Goal: Task Accomplishment & Management: Manage account settings

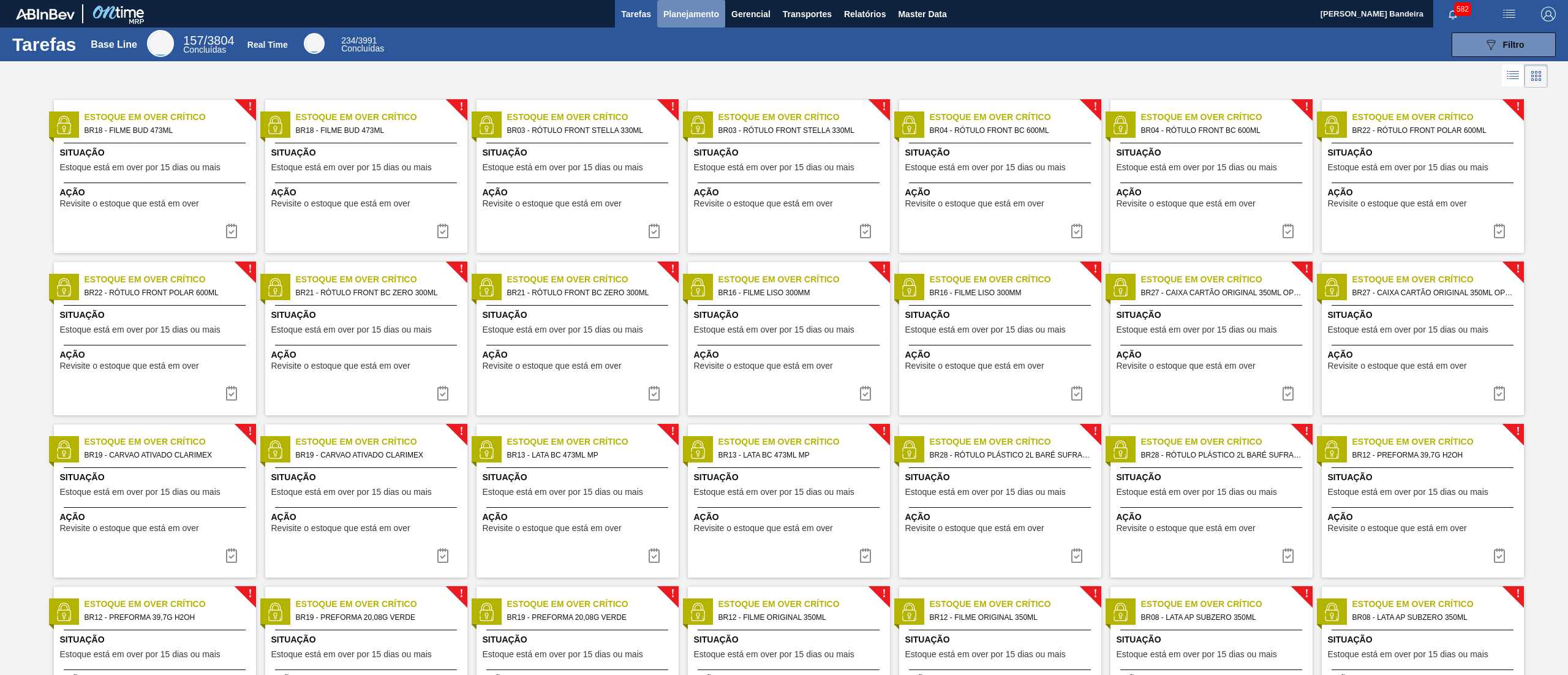
click at [675, 17] on span "Planejamento" at bounding box center [691, 14] width 56 height 15
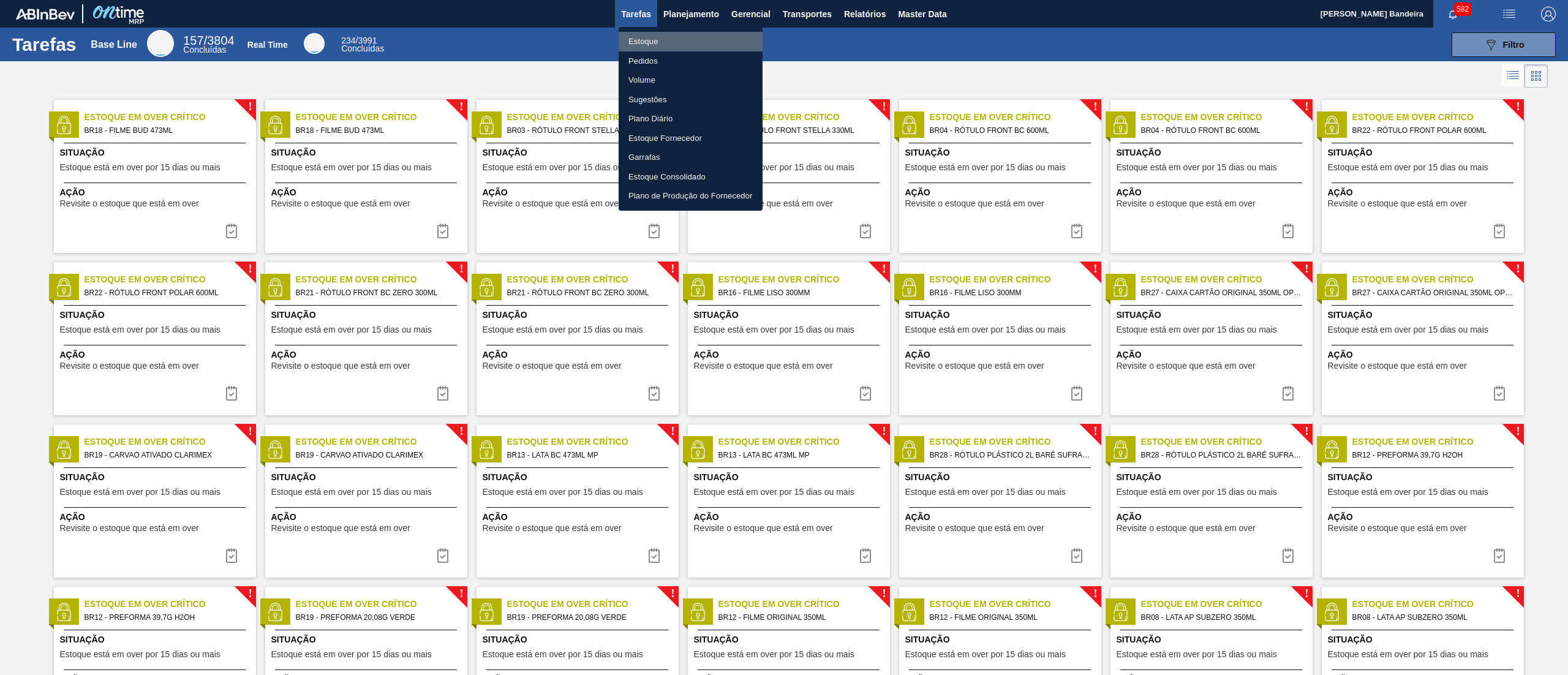
click at [659, 49] on li "Estoque" at bounding box center [689, 41] width 144 height 19
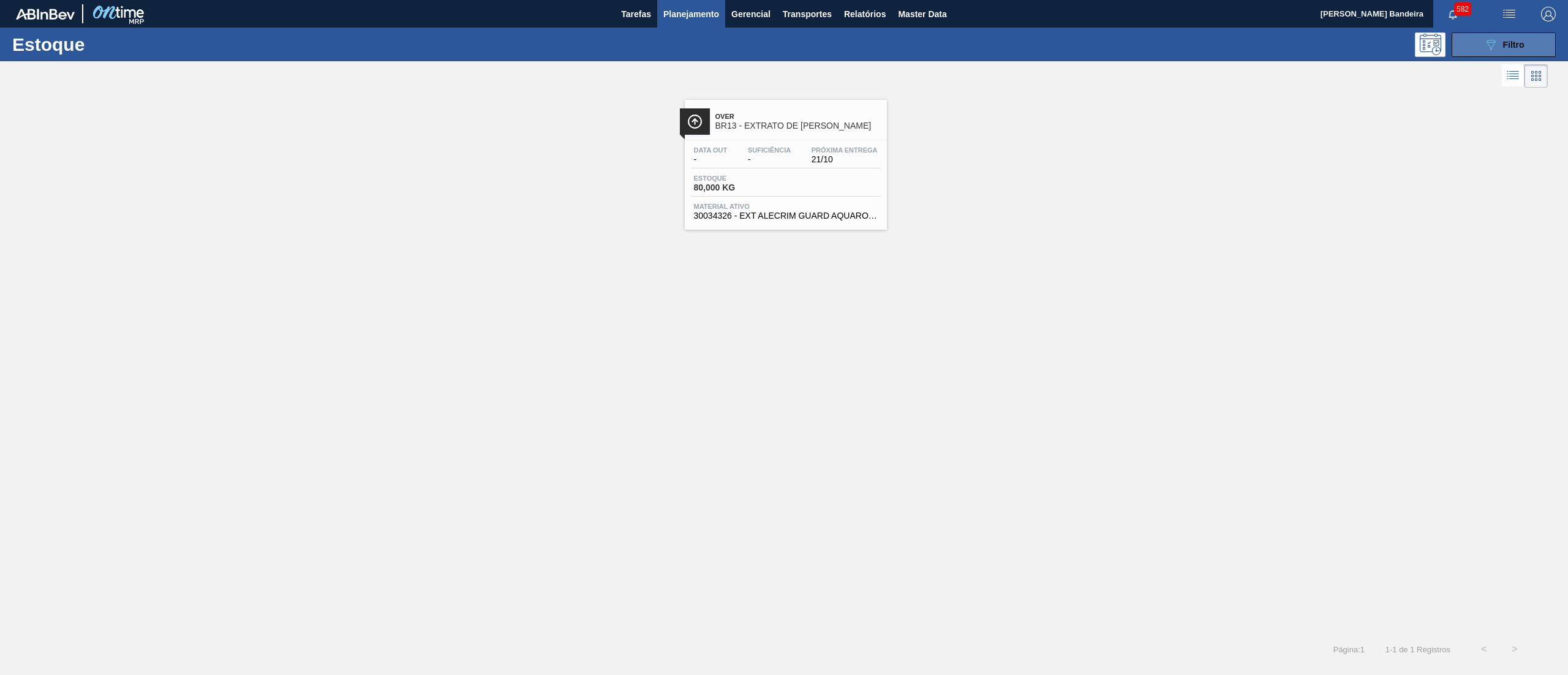
click at [1485, 53] on button "089F7B8B-B2A5-4AFE-B5C0-19BA573D28AC Filtro" at bounding box center [1503, 45] width 104 height 24
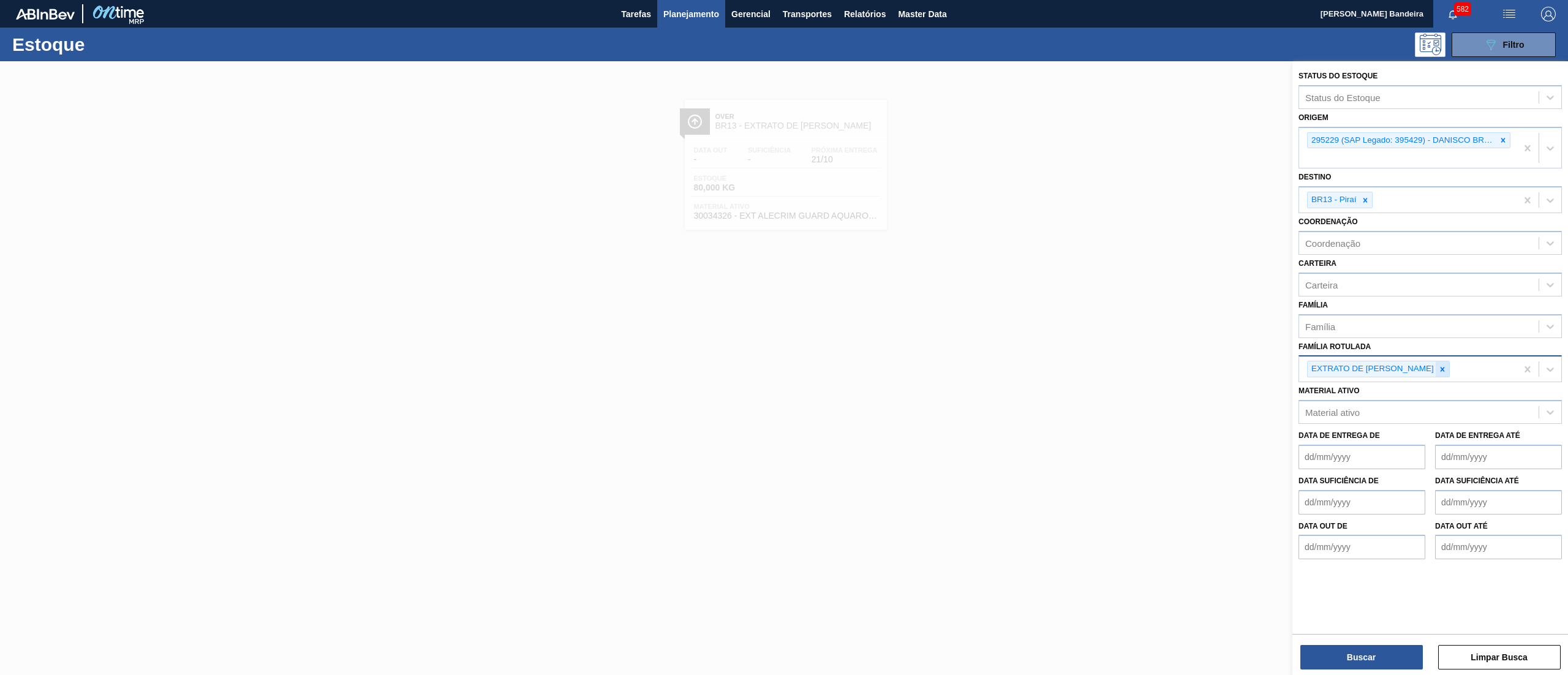
click at [1438, 365] on icon at bounding box center [1442, 369] width 9 height 9
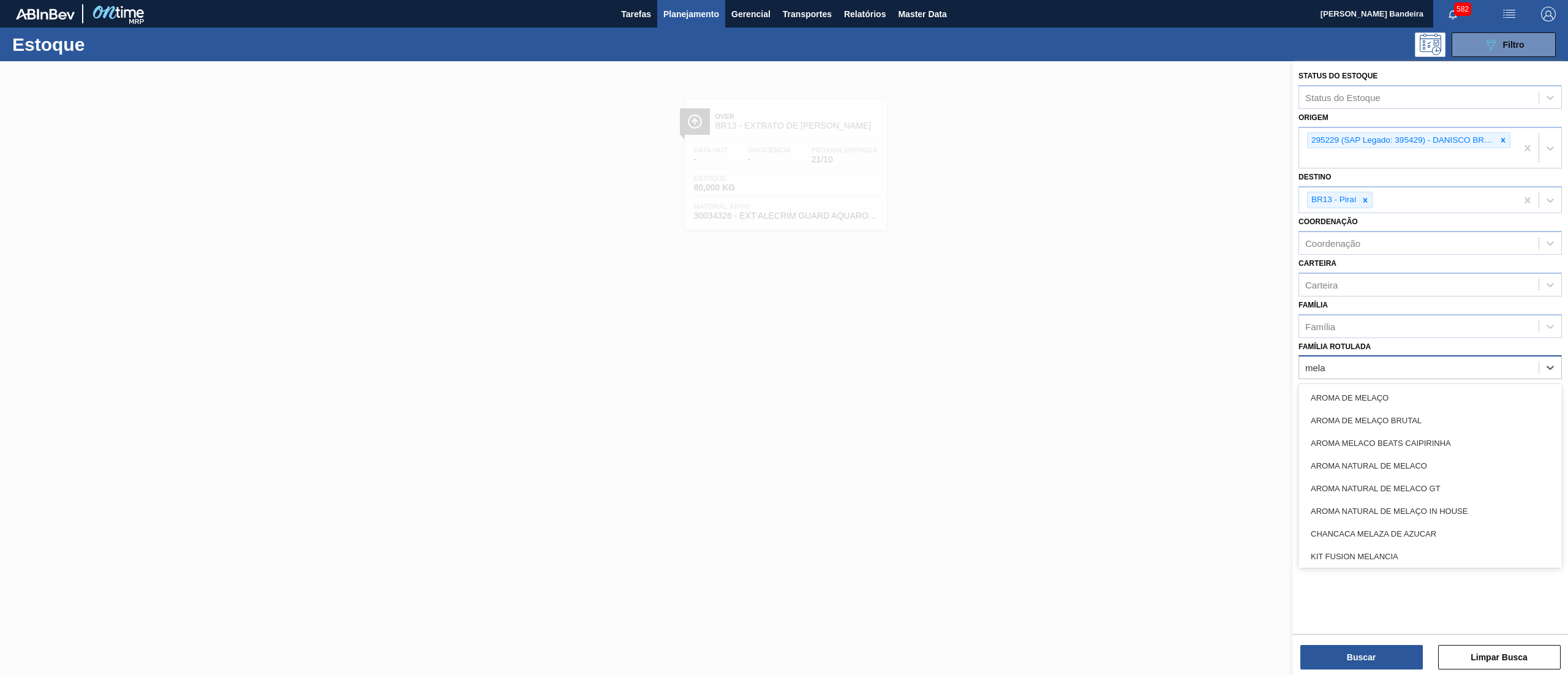
type Rotulada "melaç"
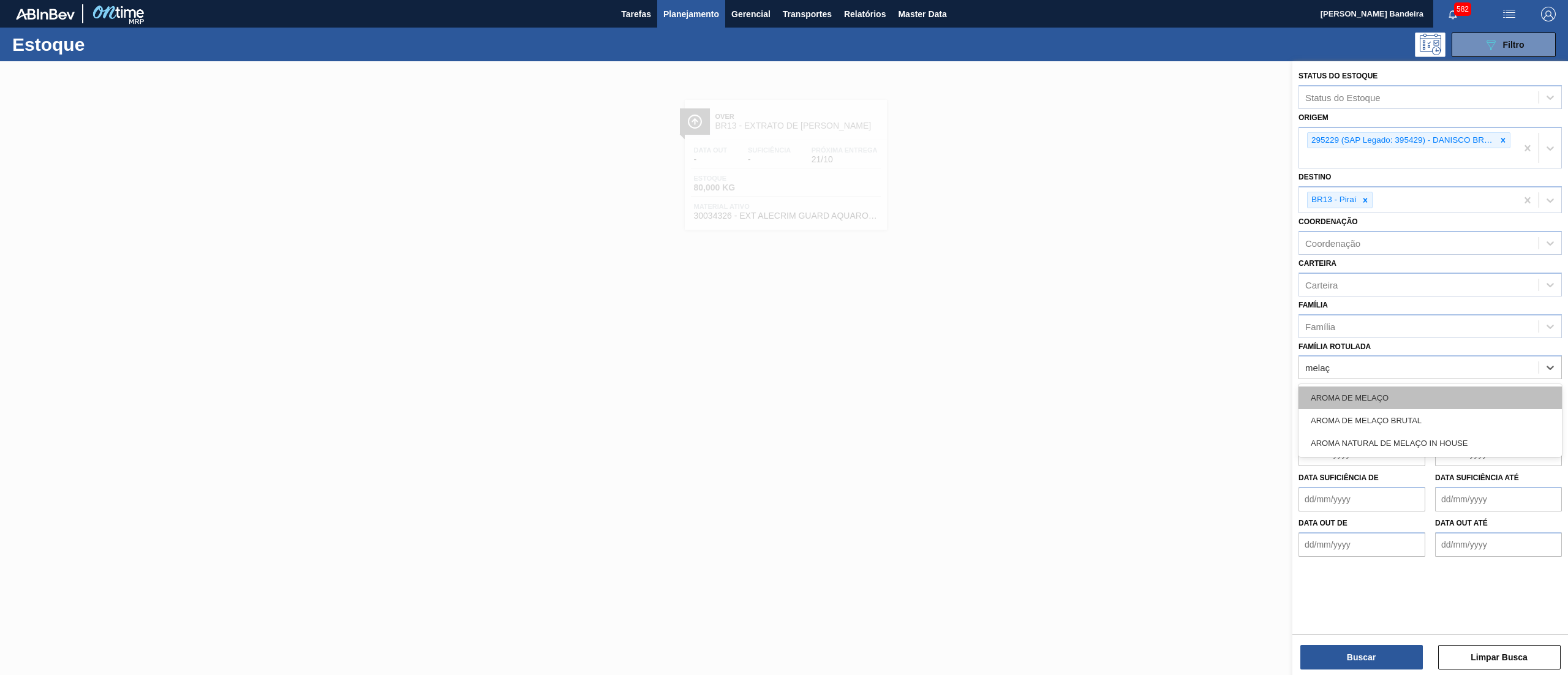
click at [1422, 406] on div "AROMA DE MELAÇO" at bounding box center [1429, 398] width 264 height 23
type Rotulada "melaço"
click at [1412, 399] on div "AROMA DE MELAÇO BRUTAL" at bounding box center [1429, 401] width 264 height 23
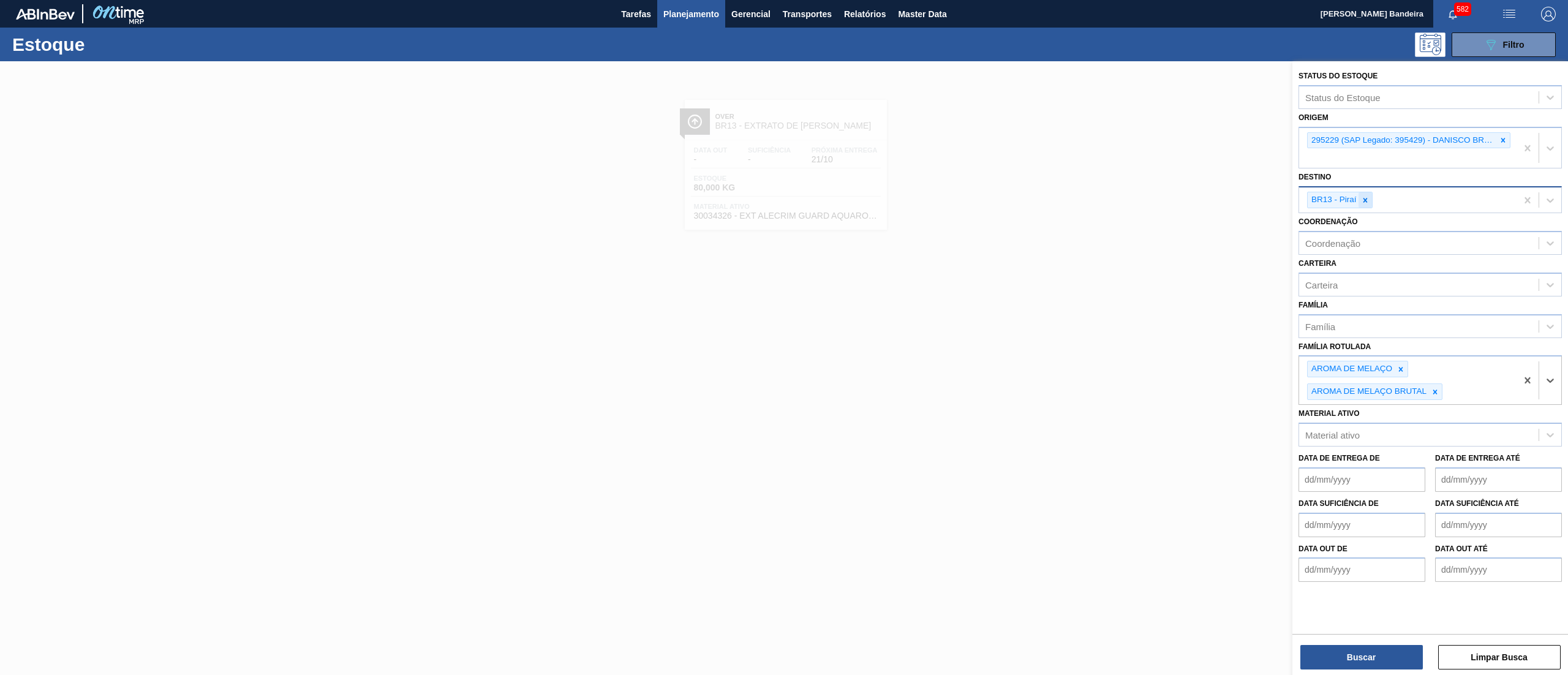
click at [1370, 196] on div at bounding box center [1364, 200] width 14 height 15
click at [1505, 144] on div at bounding box center [1502, 140] width 14 height 15
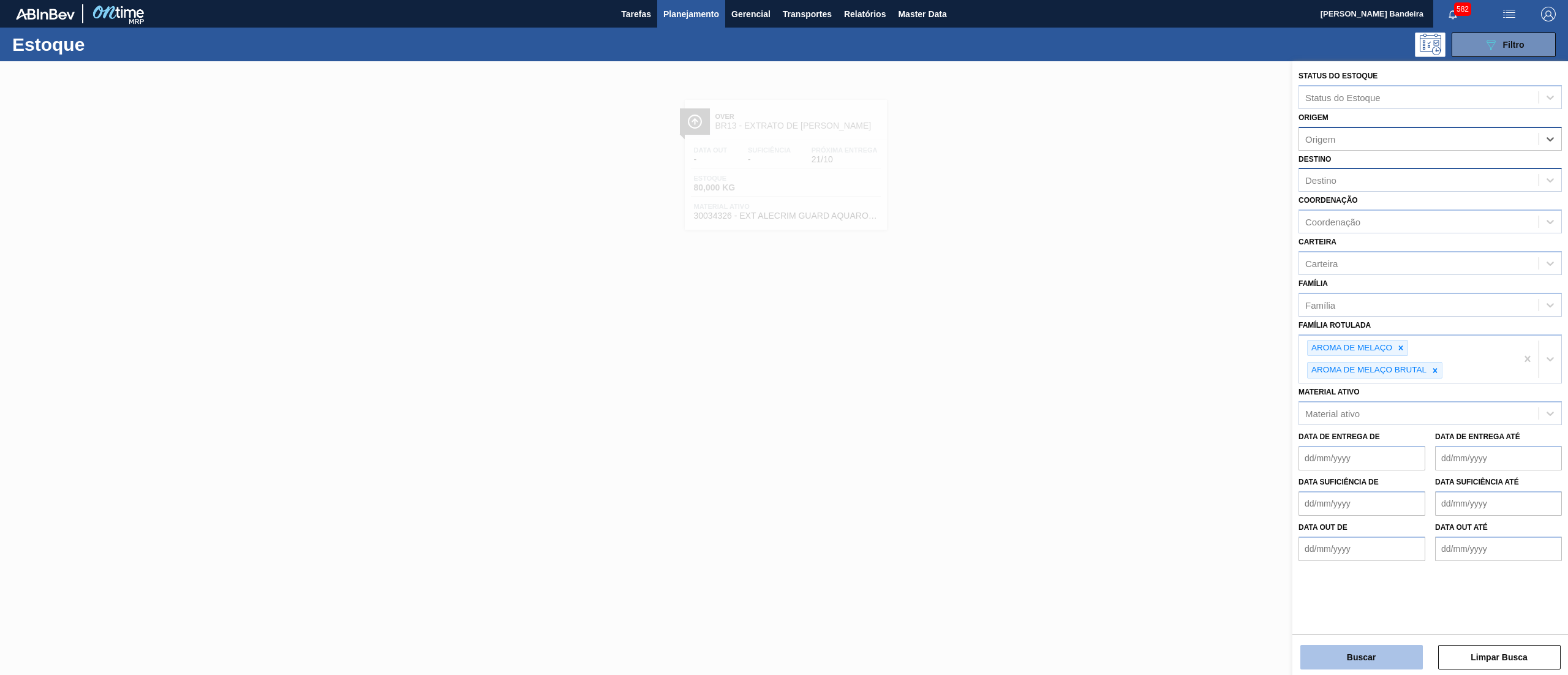
click at [1350, 653] on button "Buscar" at bounding box center [1361, 657] width 122 height 24
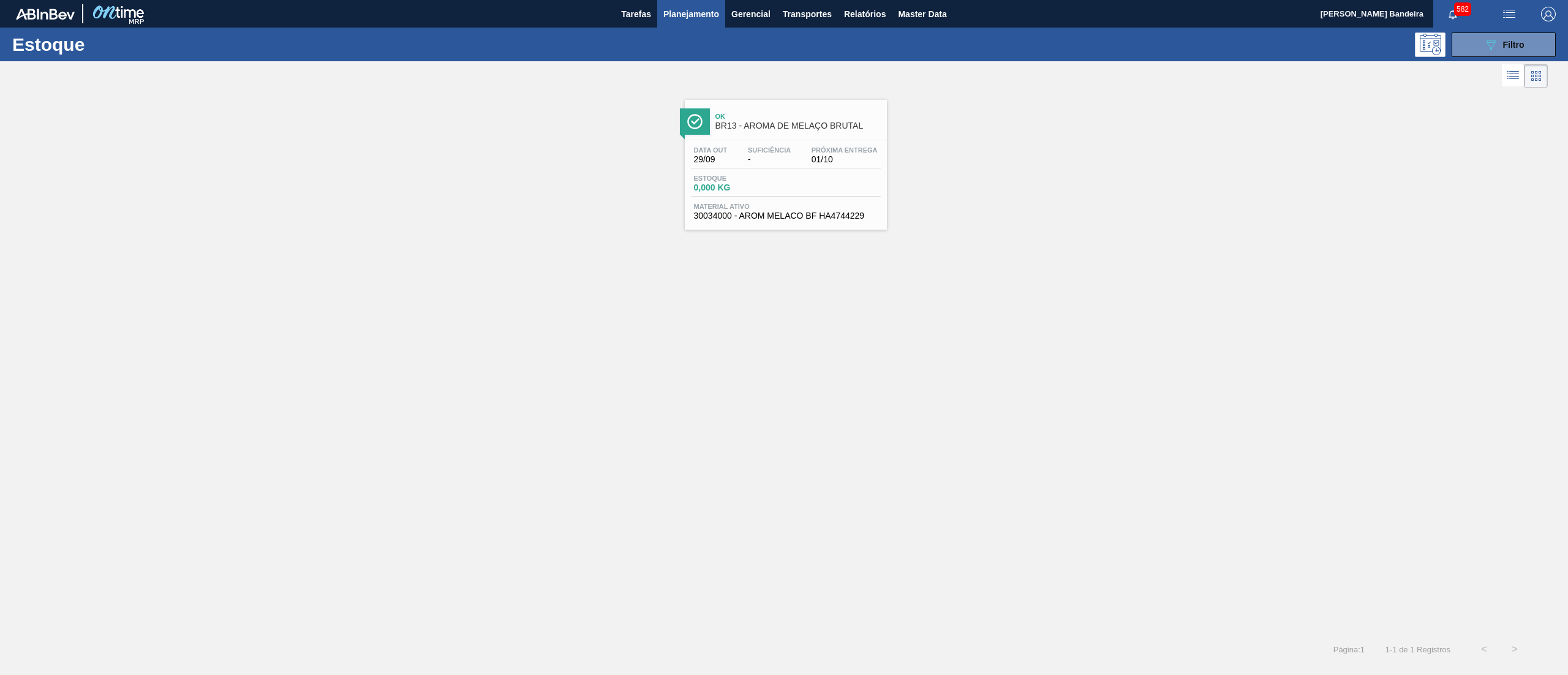
click at [733, 194] on div "Estoque 0,000 KG" at bounding box center [786, 185] width 190 height 22
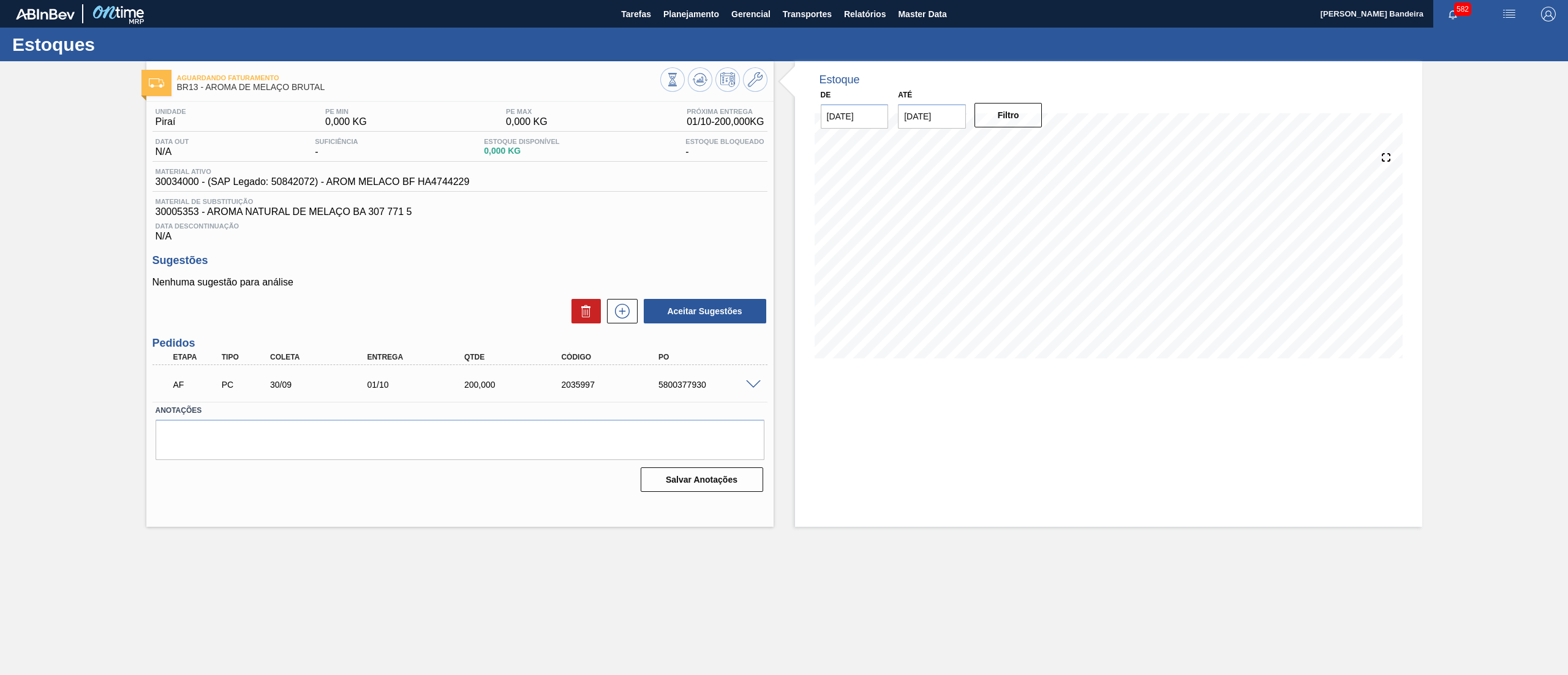
click at [750, 385] on span at bounding box center [754, 385] width 15 height 9
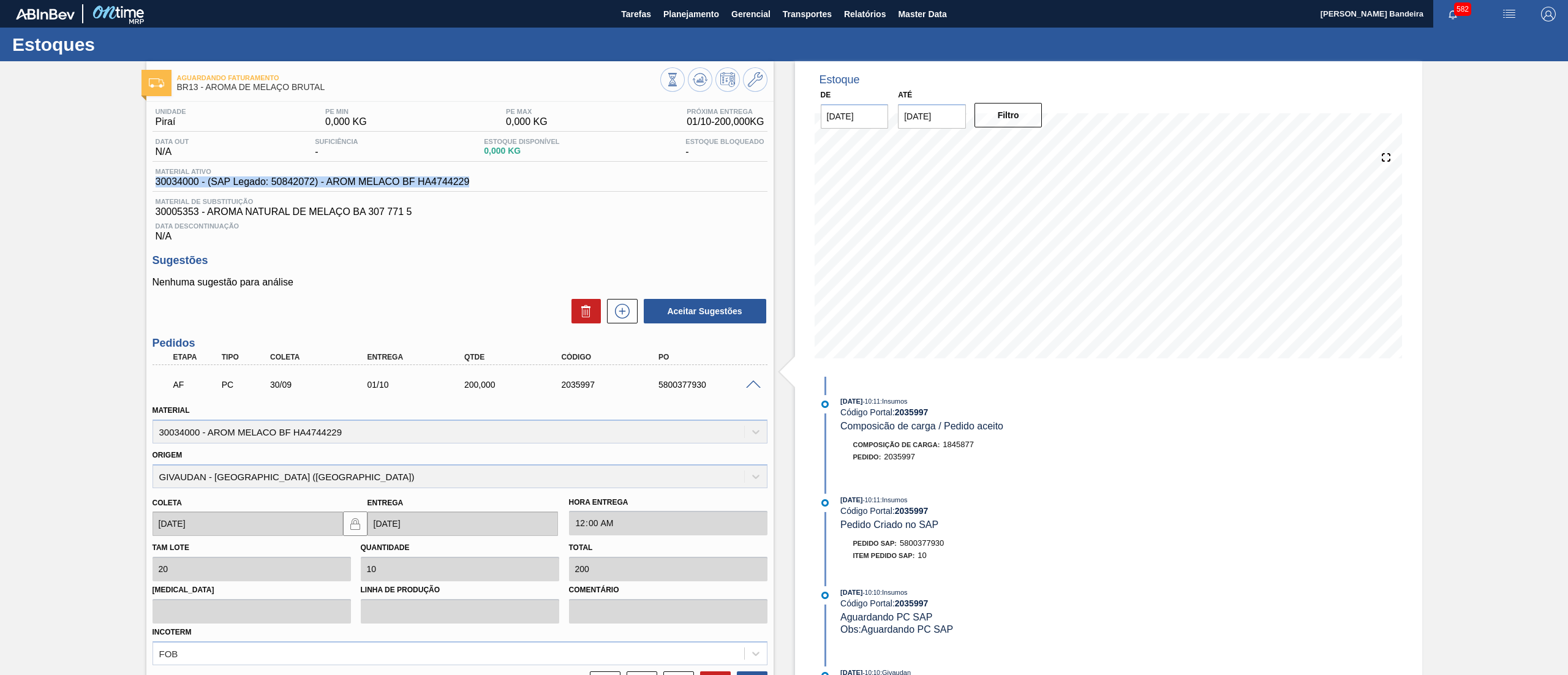
drag, startPoint x: 479, startPoint y: 176, endPoint x: 478, endPoint y: 191, distance: 15.0
click at [478, 191] on div "Material ativo 30034000 - (SAP Legado: 50842072) - AROM MELACO BF HA4744229" at bounding box center [460, 179] width 615 height 24
copy div "30034000 - (SAP Legado: 50842072) - AROM MELACO BF HA4744229"
click at [760, 82] on icon at bounding box center [755, 80] width 15 height 15
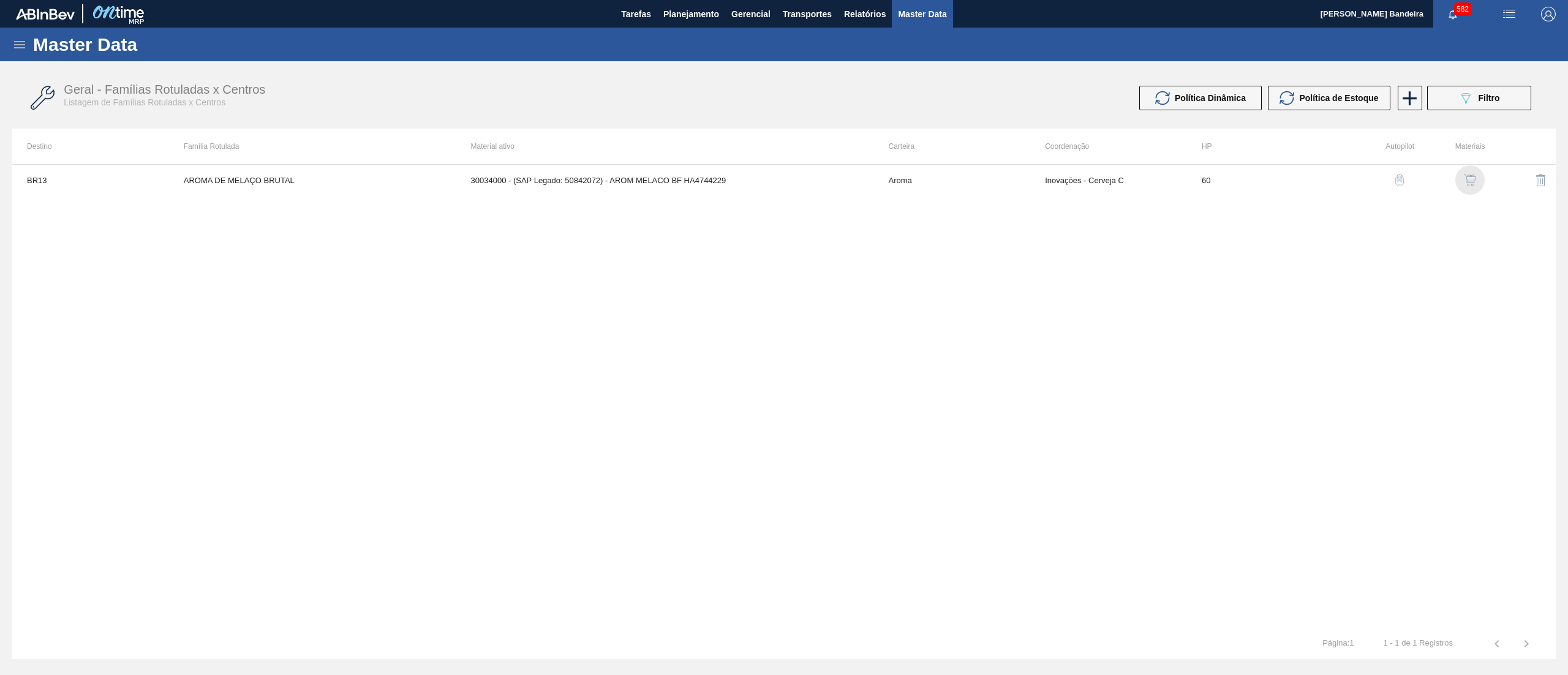
click at [1468, 176] on img "button" at bounding box center [1469, 179] width 12 height 12
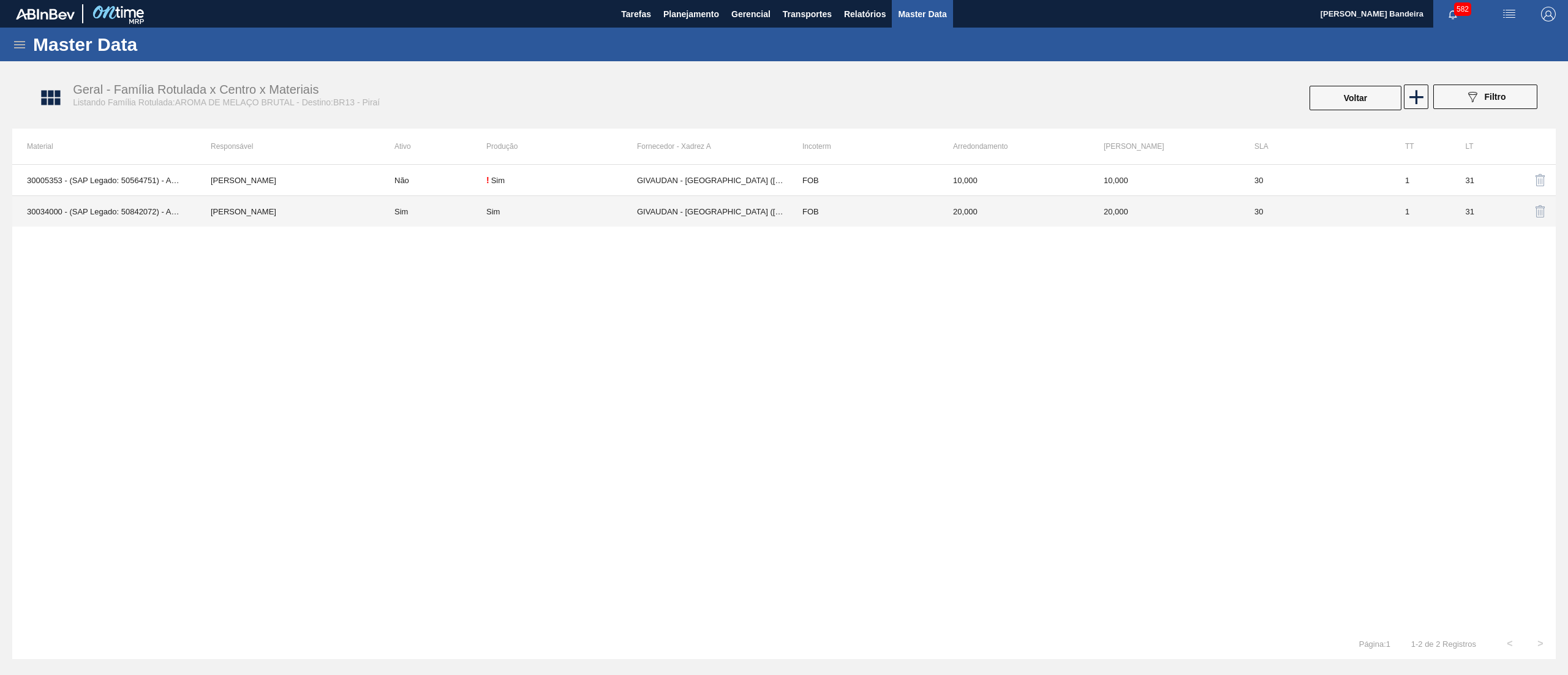
click at [750, 218] on td "GIVAUDAN - [GEOGRAPHIC_DATA] ([GEOGRAPHIC_DATA])" at bounding box center [712, 212] width 151 height 32
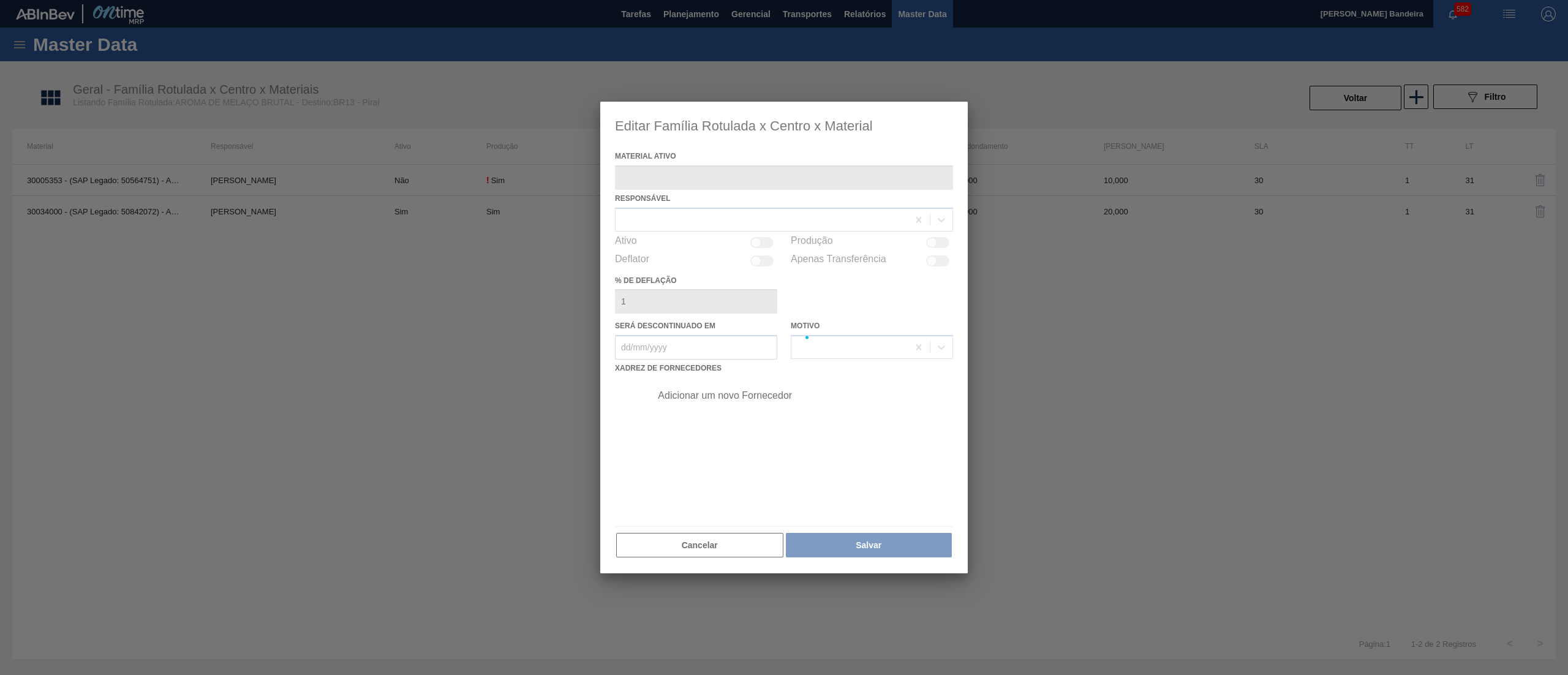
type ativo "30034000 - (SAP Legado: 50842072) - AROM MELACO BF HA4744229"
checkbox input "true"
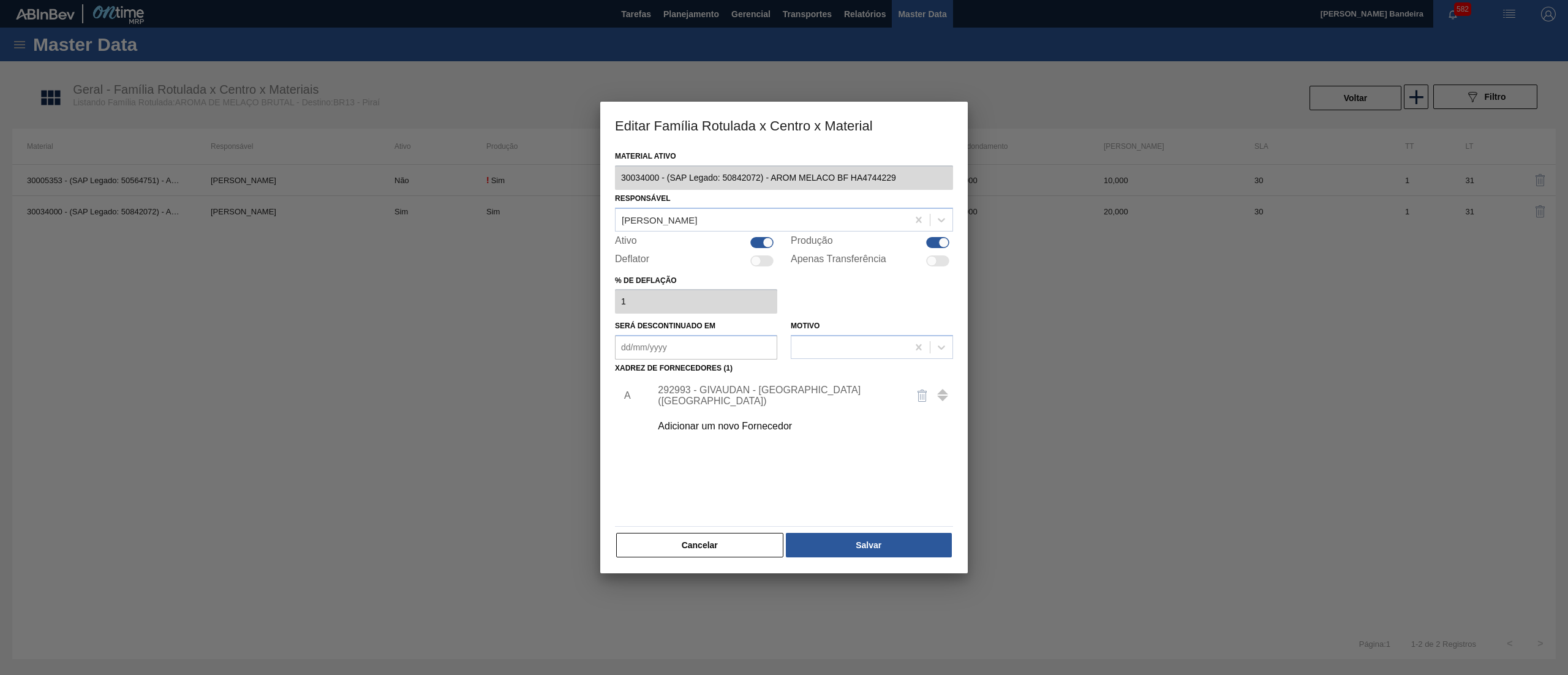
click at [750, 392] on div "292993 - GIVAUDAN - [GEOGRAPHIC_DATA] ([GEOGRAPHIC_DATA])" at bounding box center [778, 395] width 240 height 22
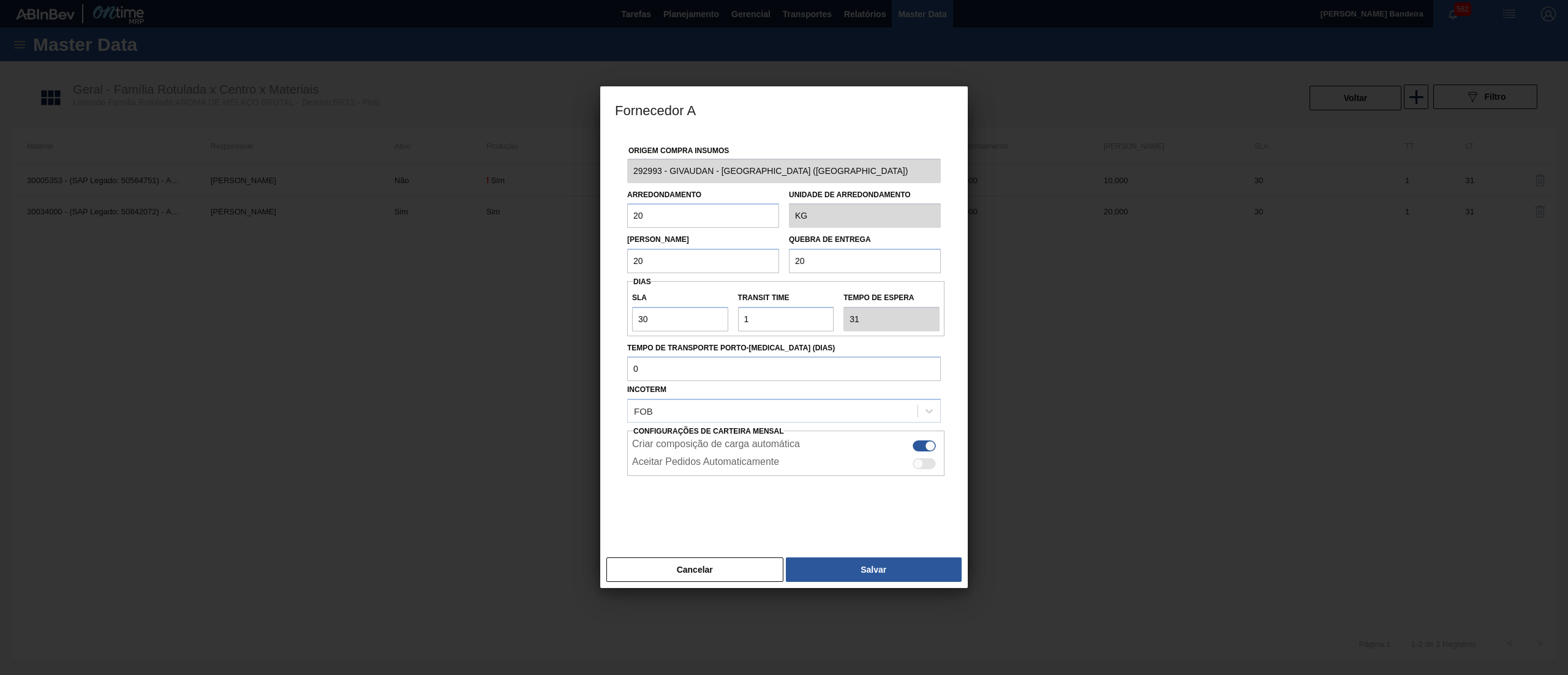
drag, startPoint x: 801, startPoint y: 183, endPoint x: 579, endPoint y: 186, distance: 222.0
click at [579, 186] on div "Fornecedor A Origem Compra Insumos 292993 - GIVAUDAN - [GEOGRAPHIC_DATA] ([GEOG…" at bounding box center [784, 338] width 1568 height 675
click at [731, 569] on button "Cancelar" at bounding box center [694, 570] width 177 height 24
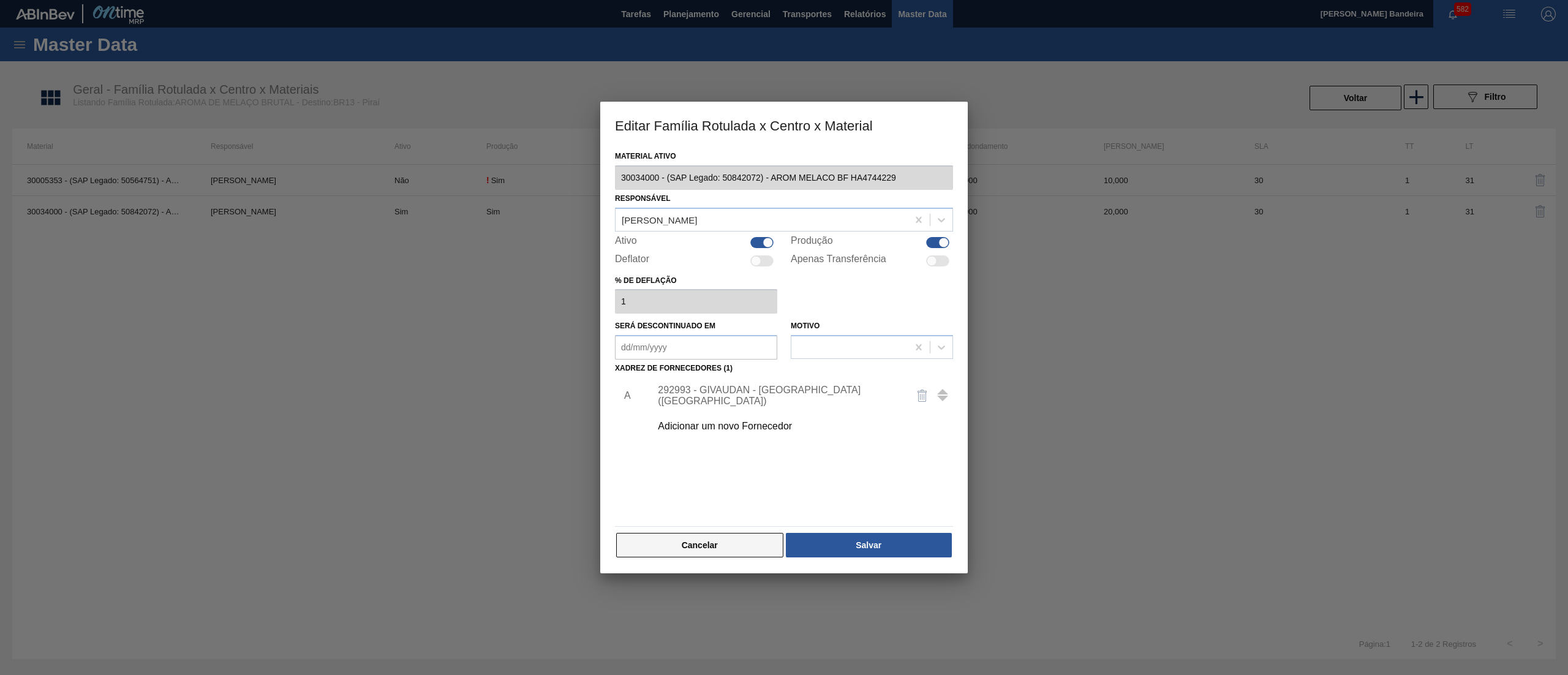
click at [753, 553] on button "Cancelar" at bounding box center [699, 545] width 167 height 24
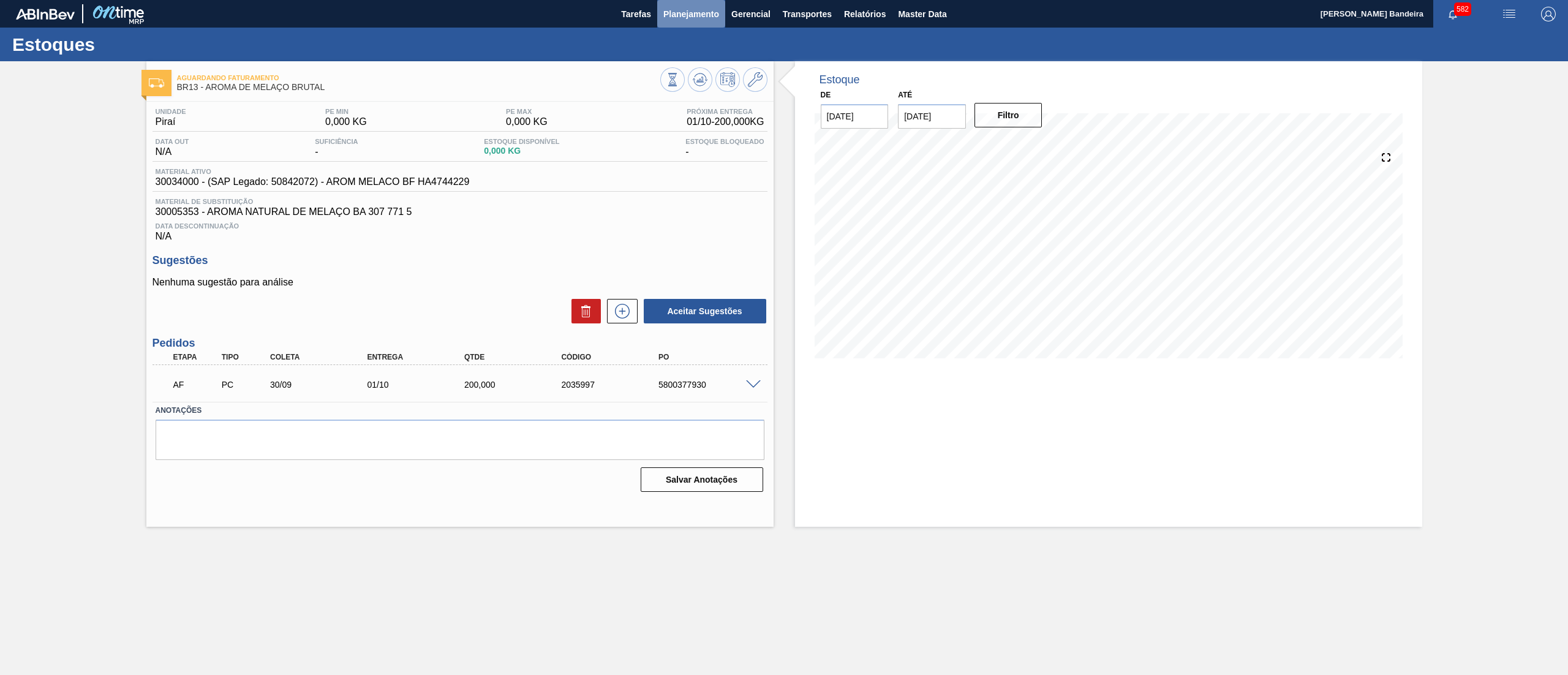
click at [701, 9] on span "Planejamento" at bounding box center [691, 14] width 56 height 15
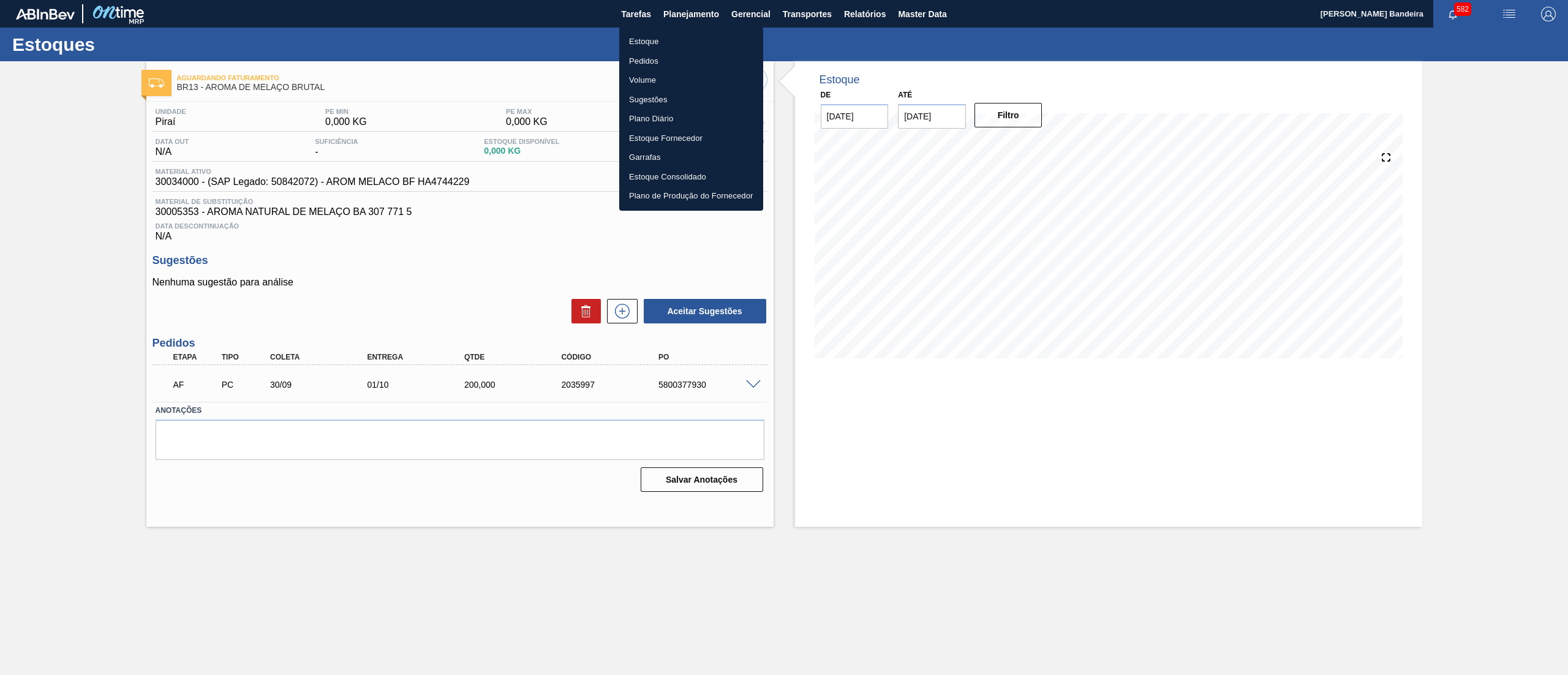
click at [670, 41] on li "Estoque" at bounding box center [690, 41] width 144 height 19
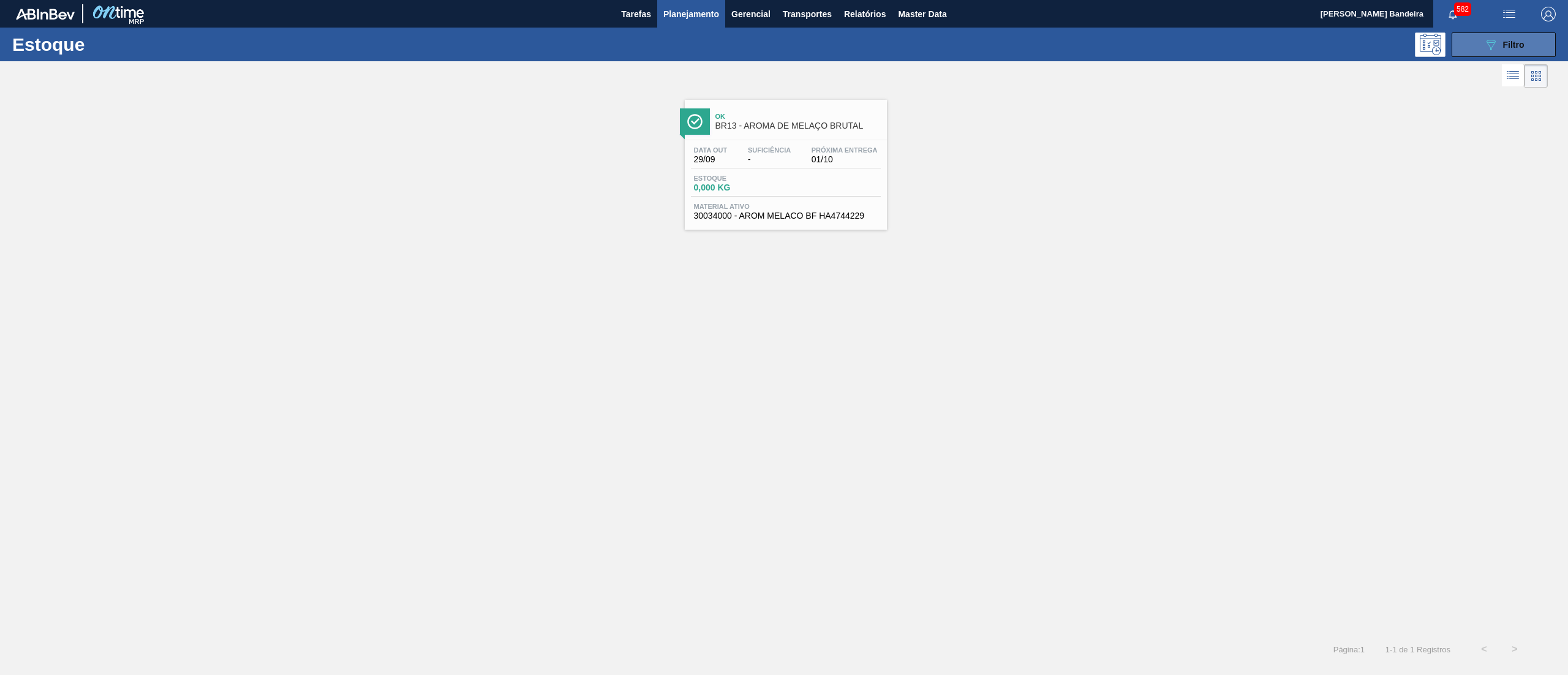
click at [1461, 51] on button "089F7B8B-B2A5-4AFE-B5C0-19BA573D28AC Filtro" at bounding box center [1503, 45] width 104 height 24
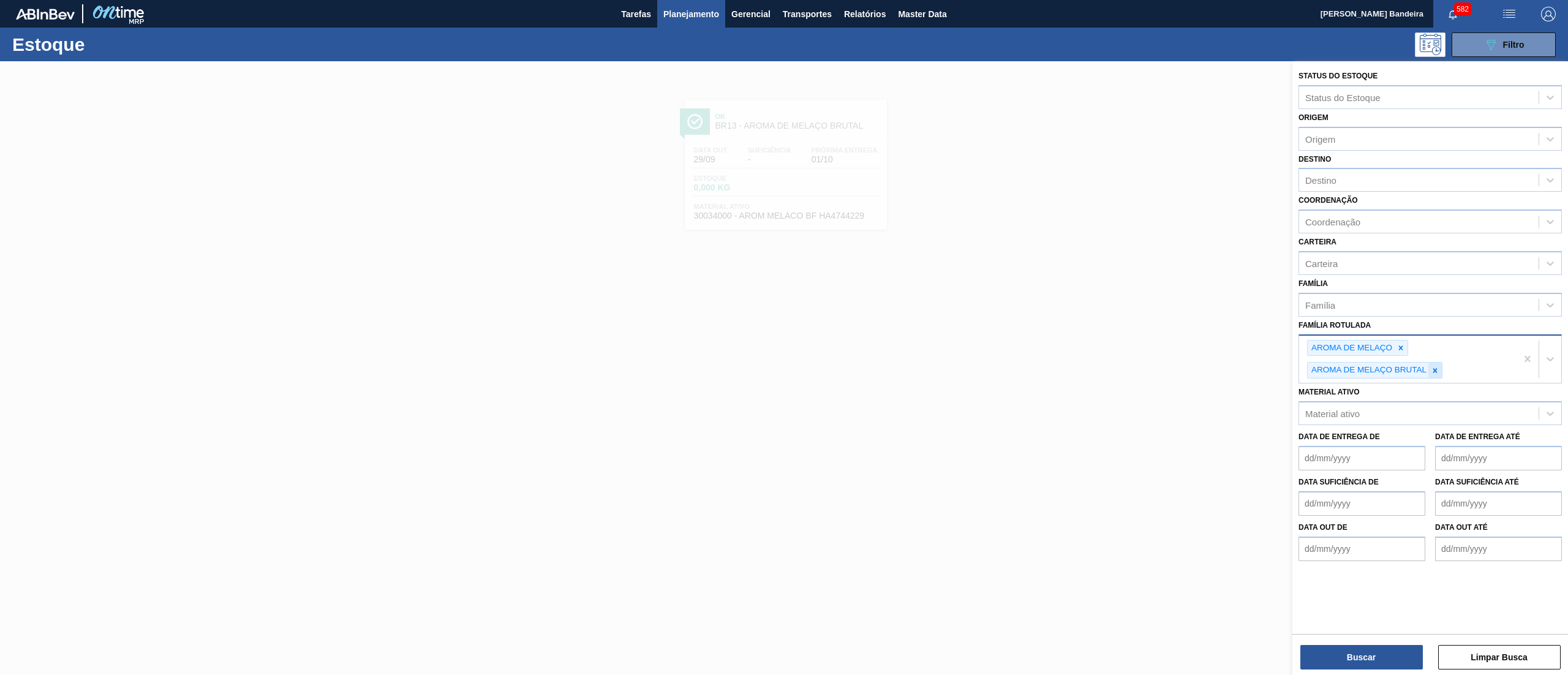
click at [1436, 374] on div at bounding box center [1434, 370] width 14 height 15
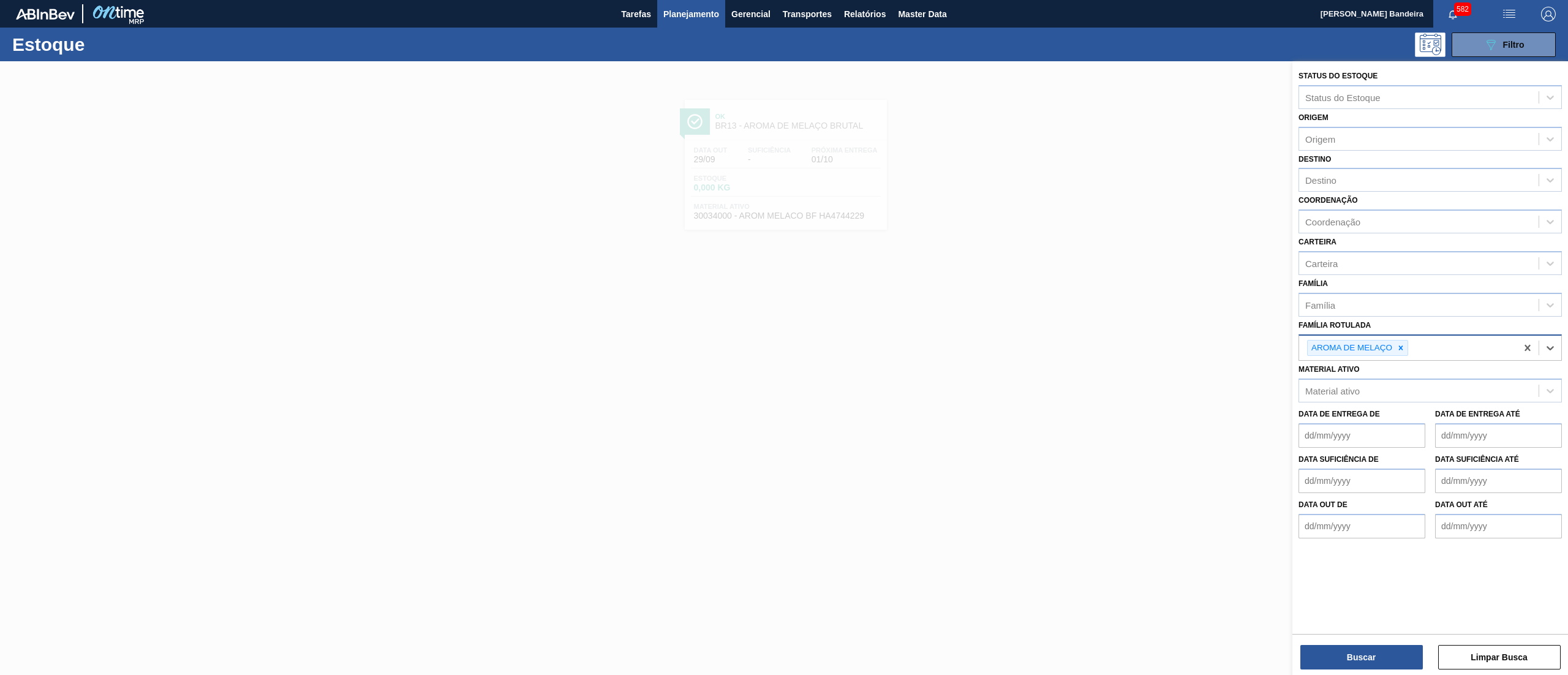
click at [1404, 344] on div at bounding box center [1400, 348] width 14 height 15
type Rotulada "matrios"
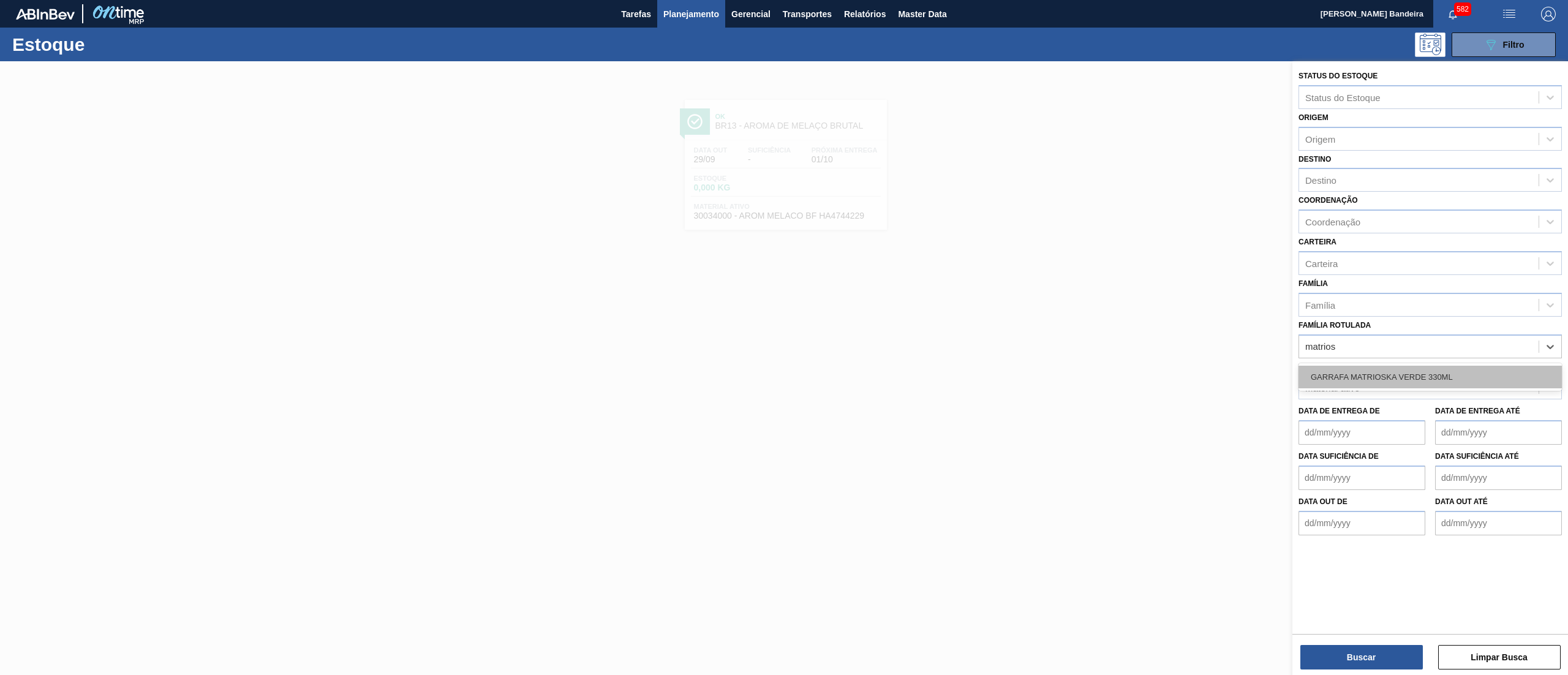
click at [1384, 366] on div "GARRAFA MATRIOSKA VERDE 330ML" at bounding box center [1429, 377] width 264 height 23
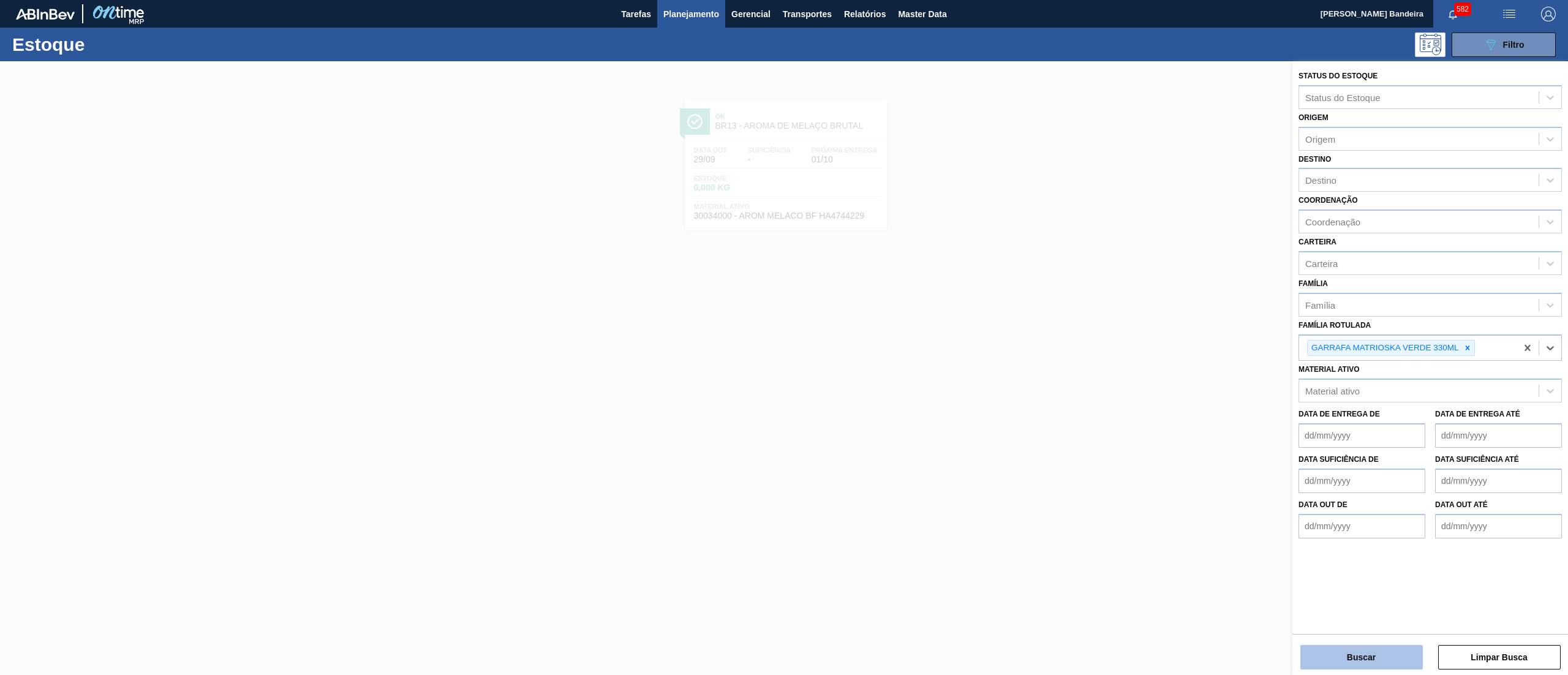
click at [1321, 651] on button "Buscar" at bounding box center [1361, 657] width 122 height 24
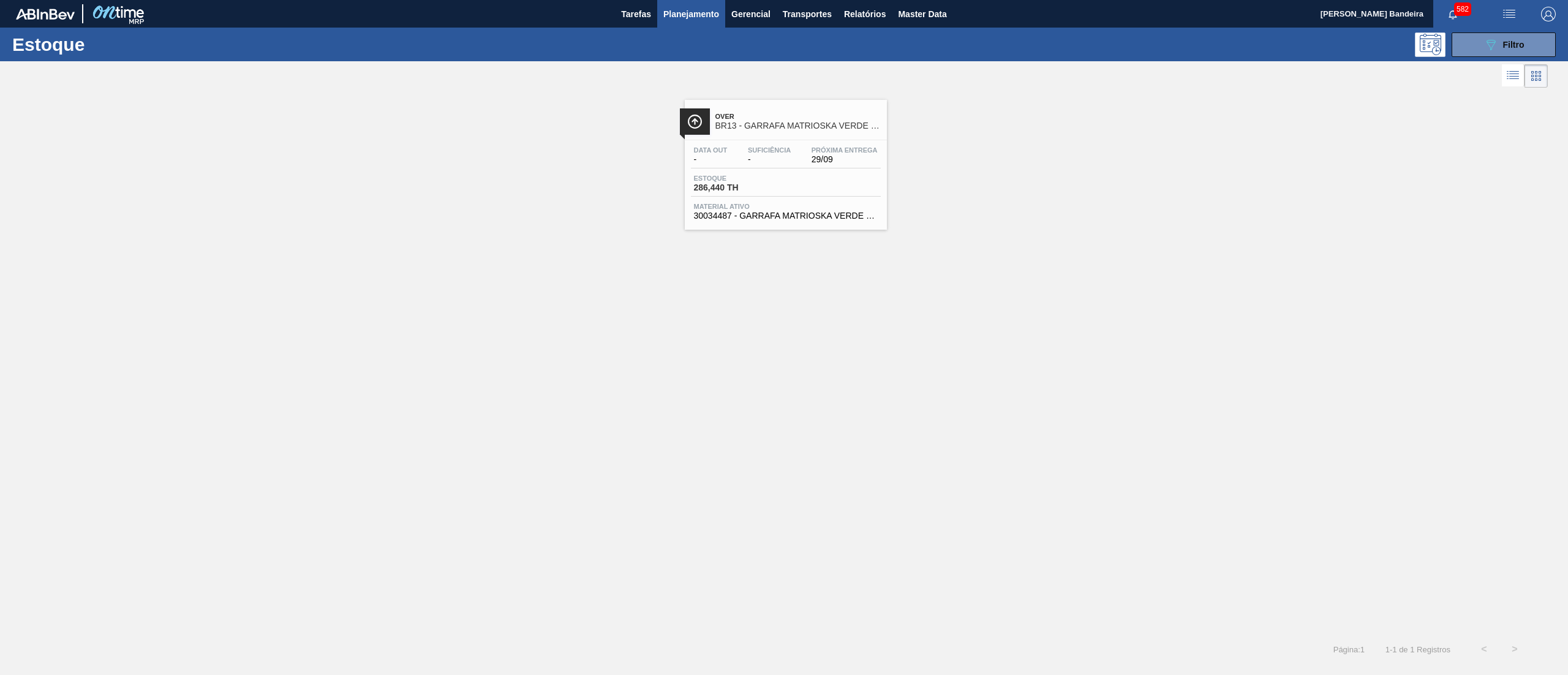
click at [802, 209] on span "Material ativo" at bounding box center [785, 206] width 183 height 7
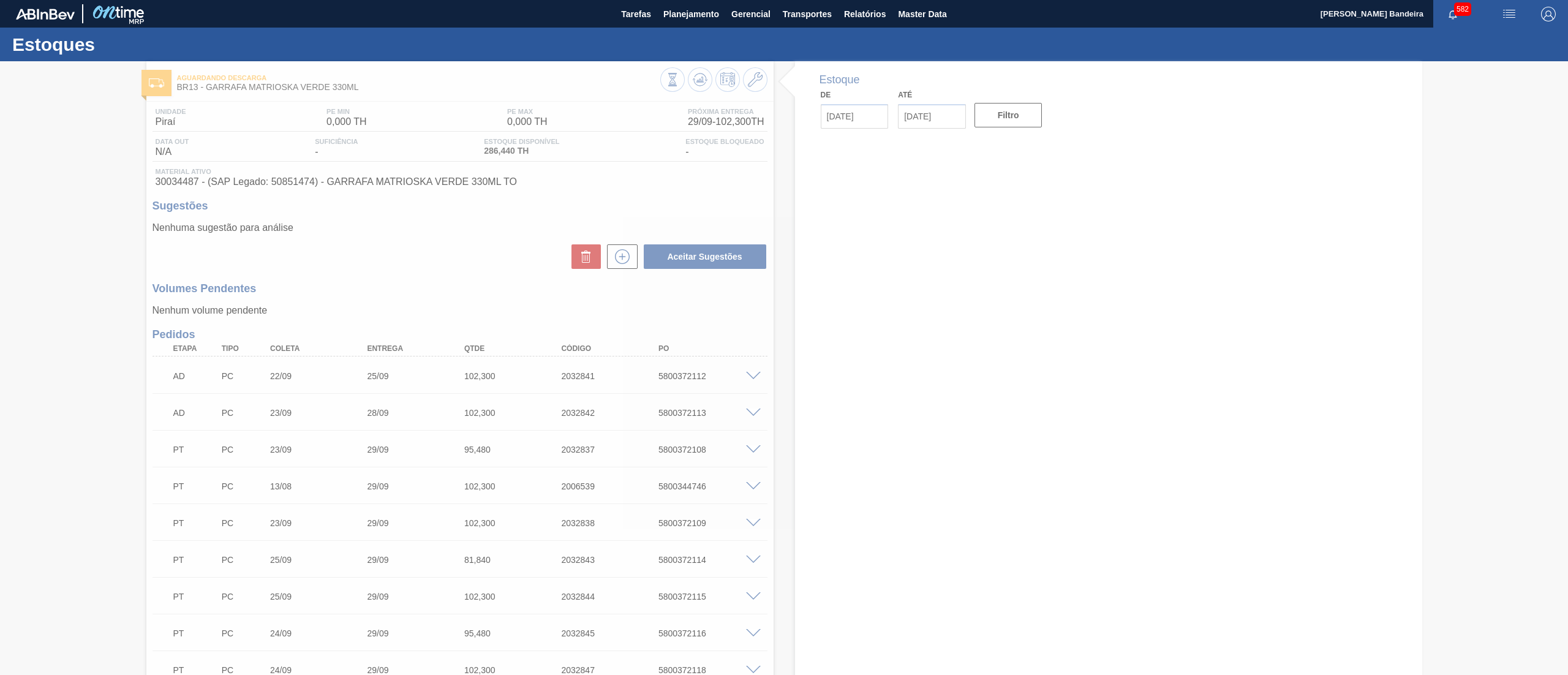
type input "[DATE]"
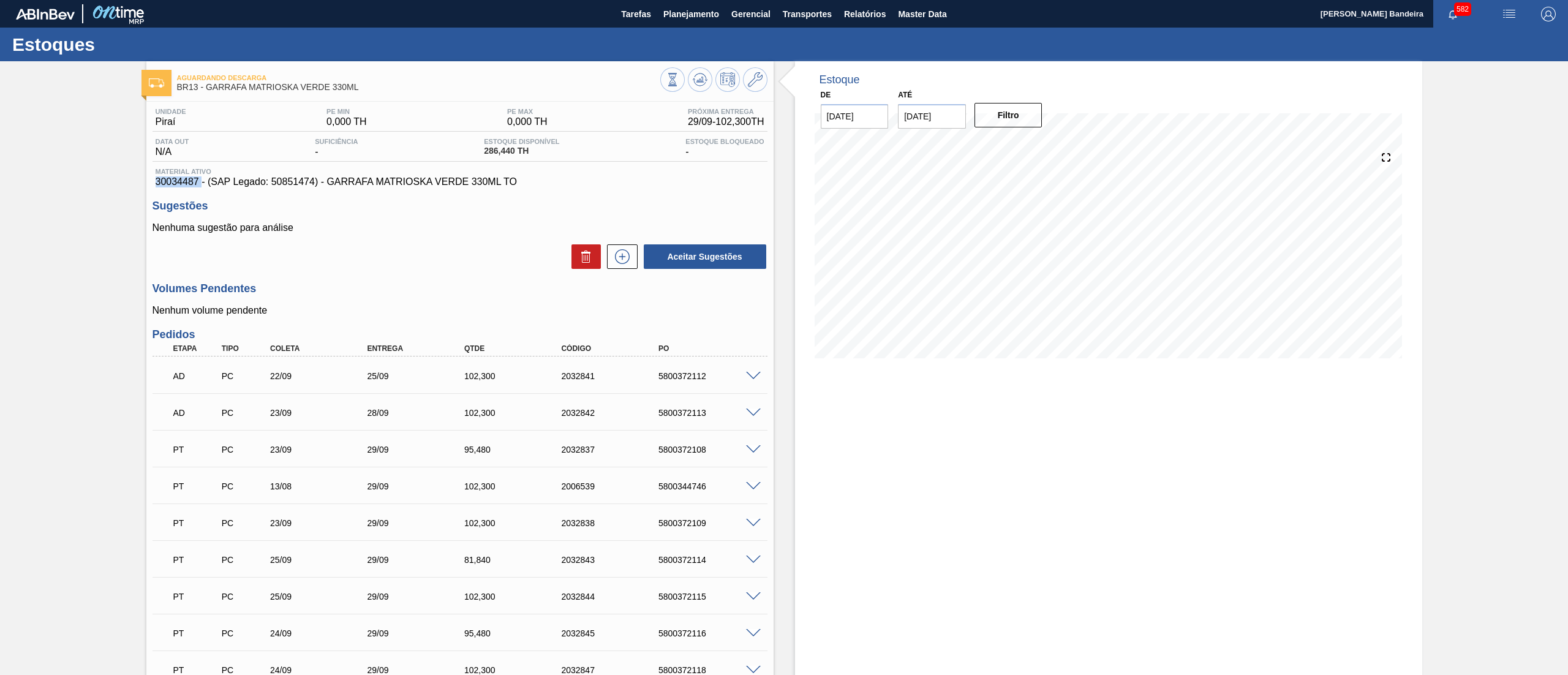
drag, startPoint x: 150, startPoint y: 185, endPoint x: 200, endPoint y: 183, distance: 50.0
copy span "30034487"
click at [686, 11] on span "Planejamento" at bounding box center [691, 14] width 56 height 15
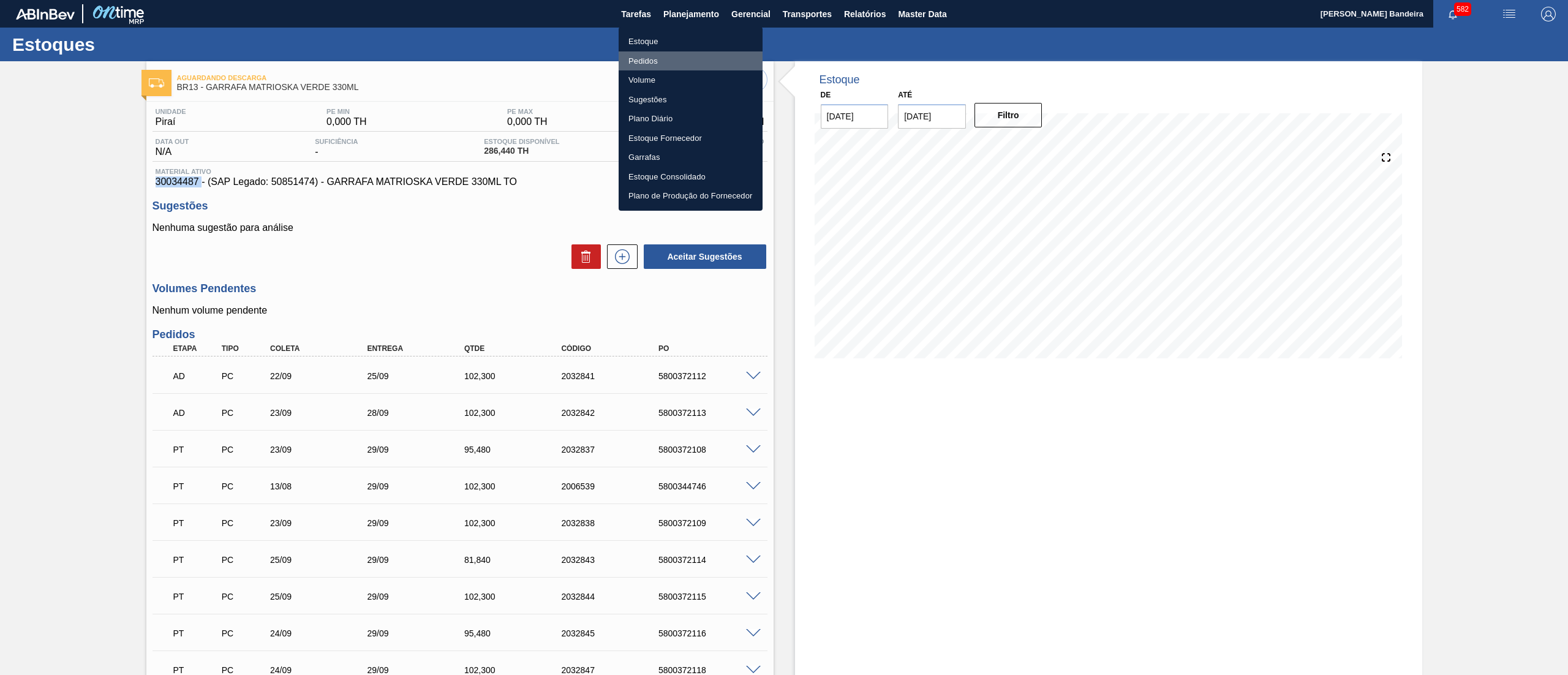
click at [663, 61] on li "Pedidos" at bounding box center [689, 61] width 144 height 19
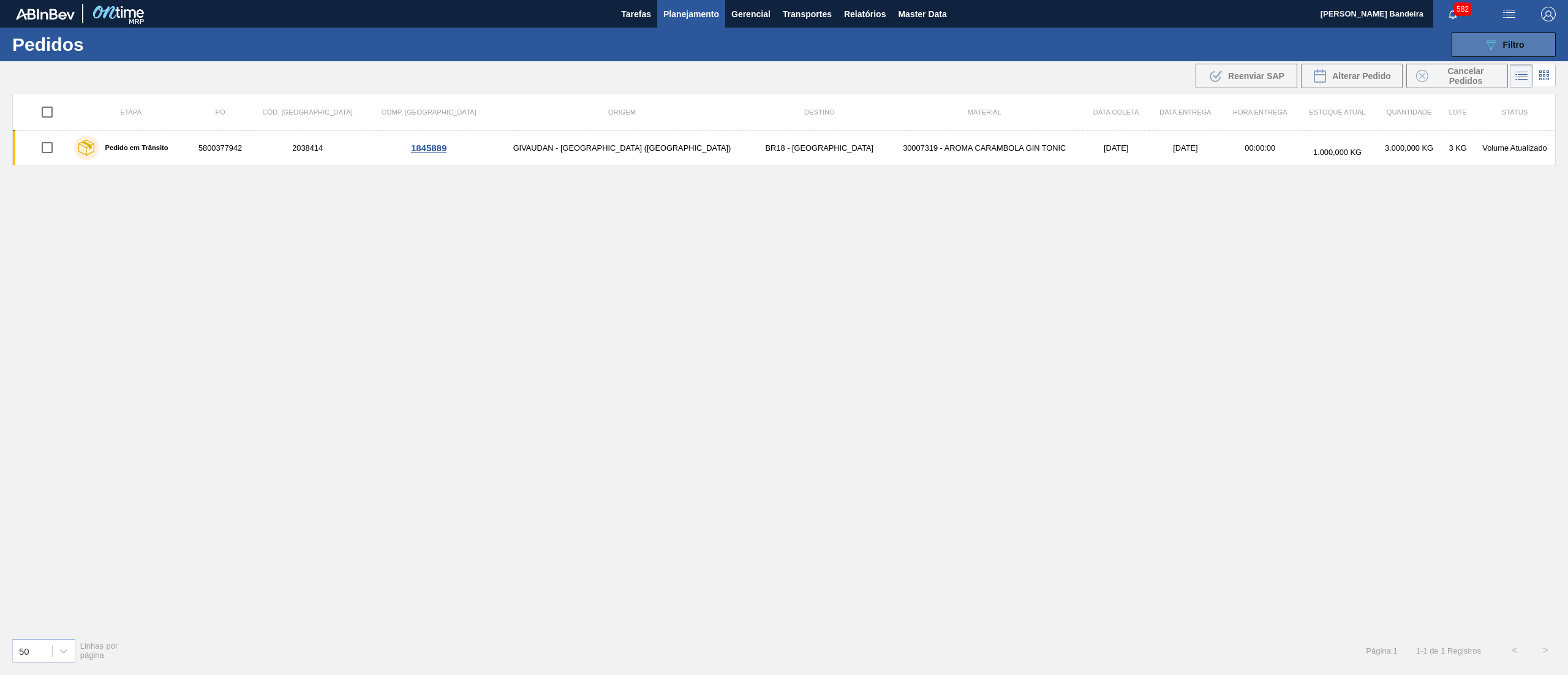
click at [1492, 49] on icon "089F7B8B-B2A5-4AFE-B5C0-19BA573D28AC" at bounding box center [1490, 45] width 15 height 15
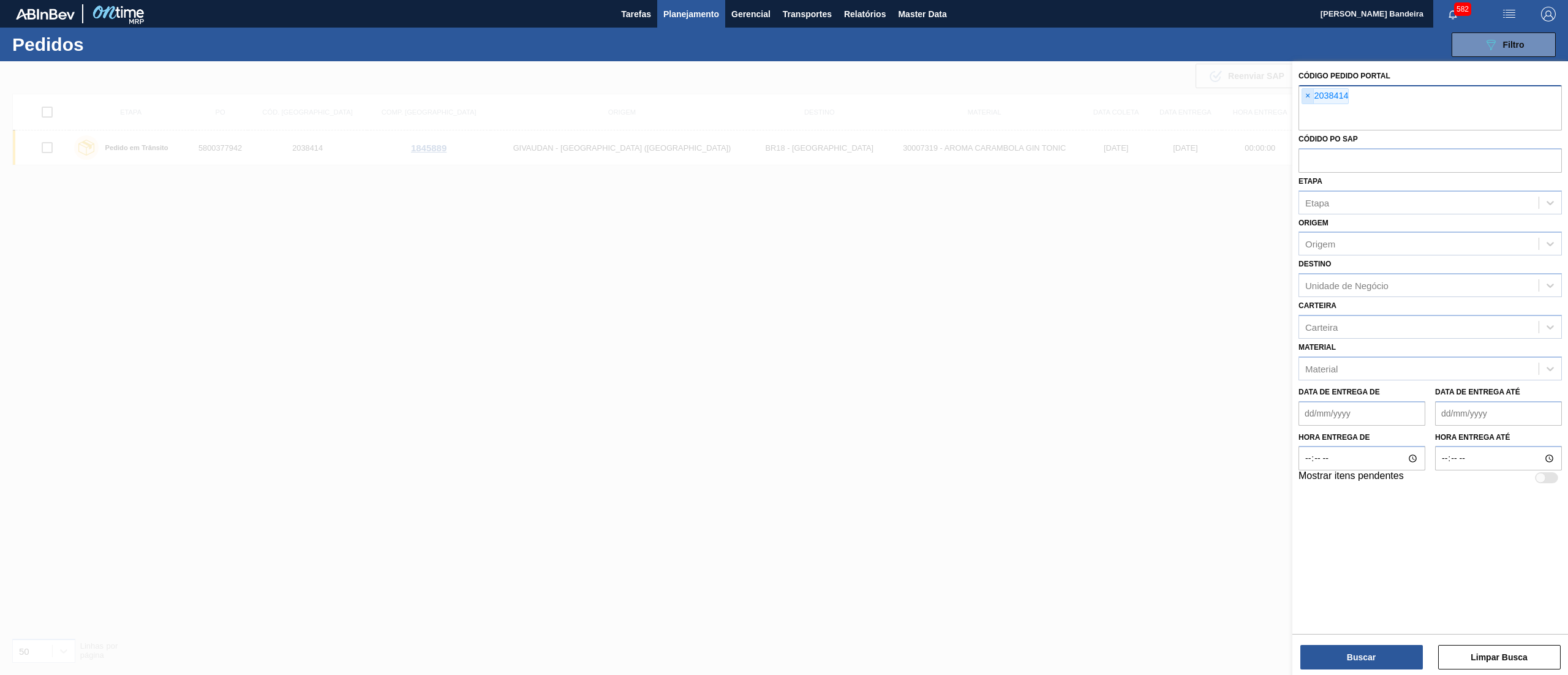
click at [1304, 100] on span "×" at bounding box center [1308, 96] width 11 height 15
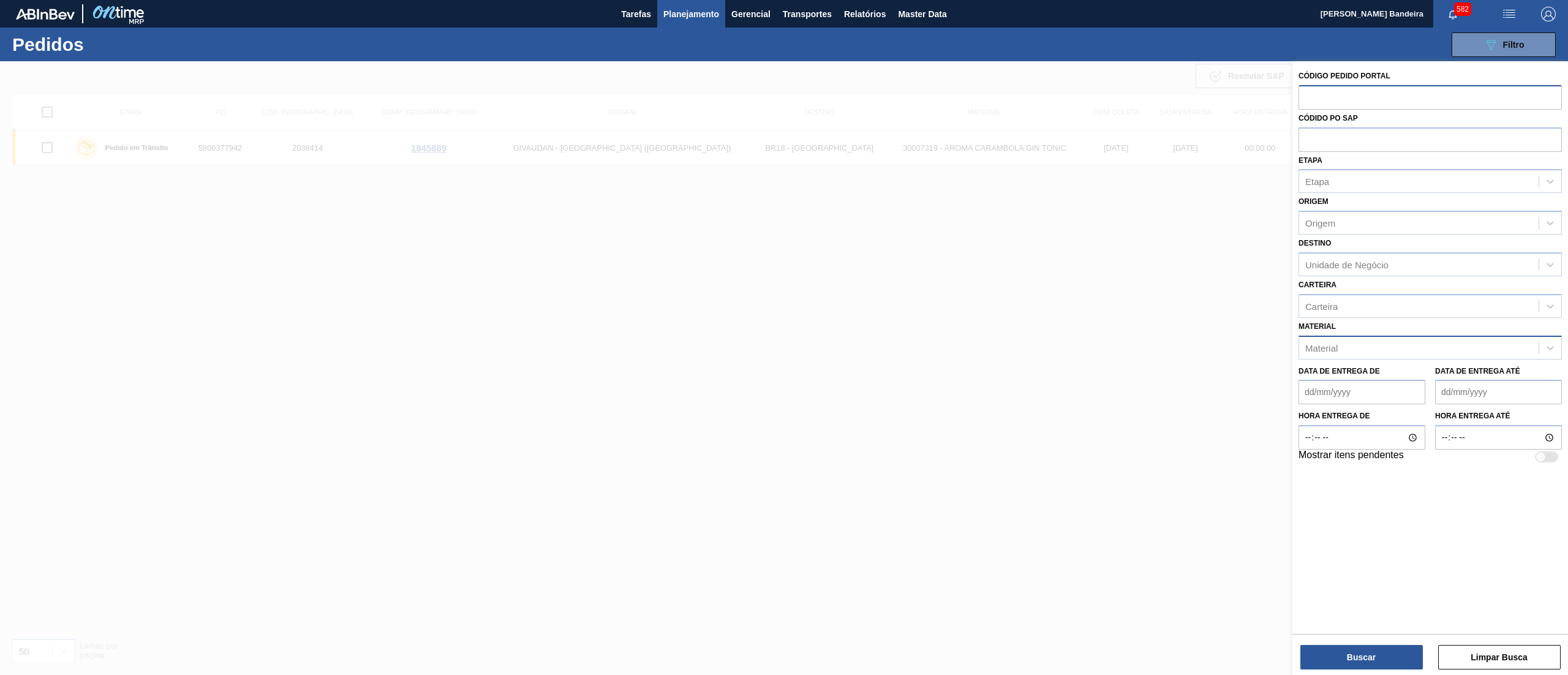
click at [1338, 354] on div "Material" at bounding box center [1418, 347] width 239 height 18
paste input "30034487"
type input "30034487"
click at [1338, 367] on div "30034487 - GARRAFA MATRIOSKA VERDE 330ML TO" at bounding box center [1429, 378] width 264 height 23
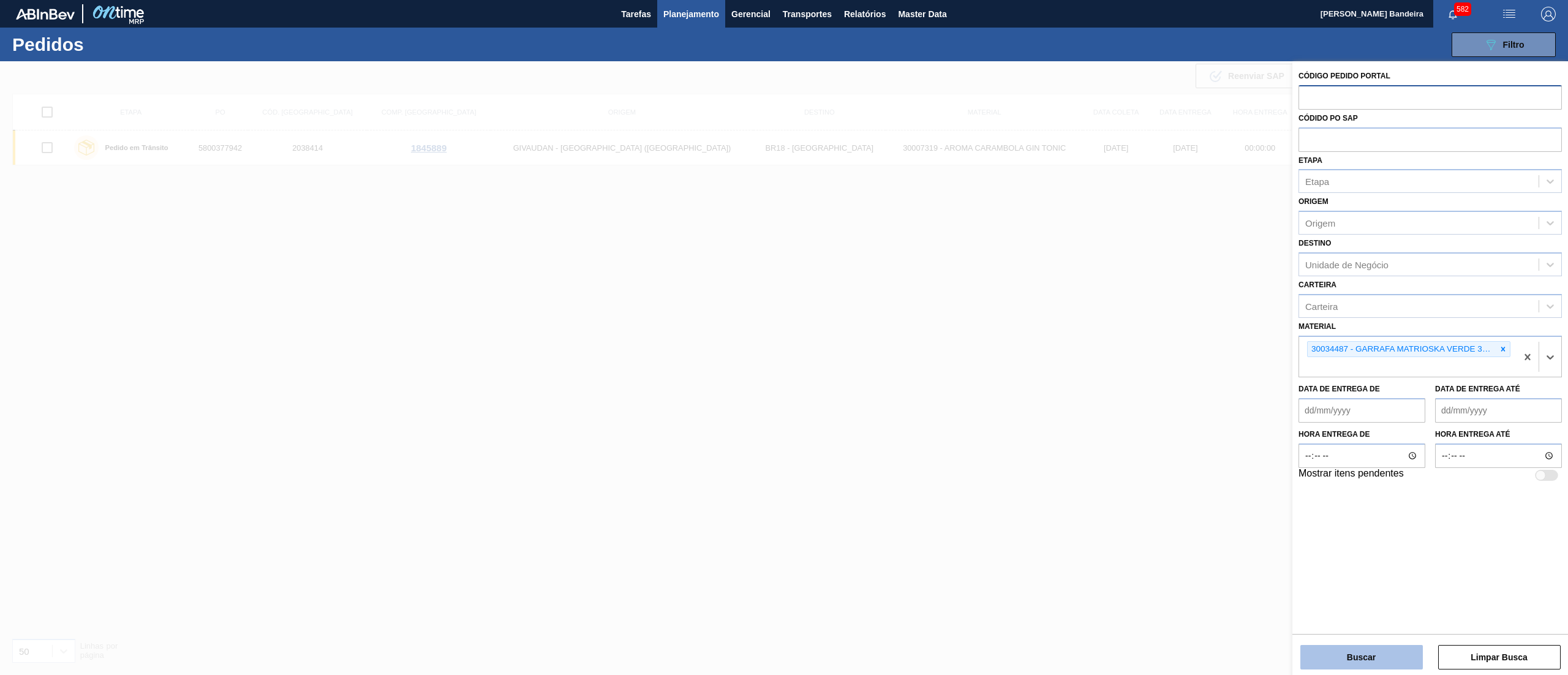
click at [1325, 648] on button "Buscar" at bounding box center [1361, 657] width 122 height 24
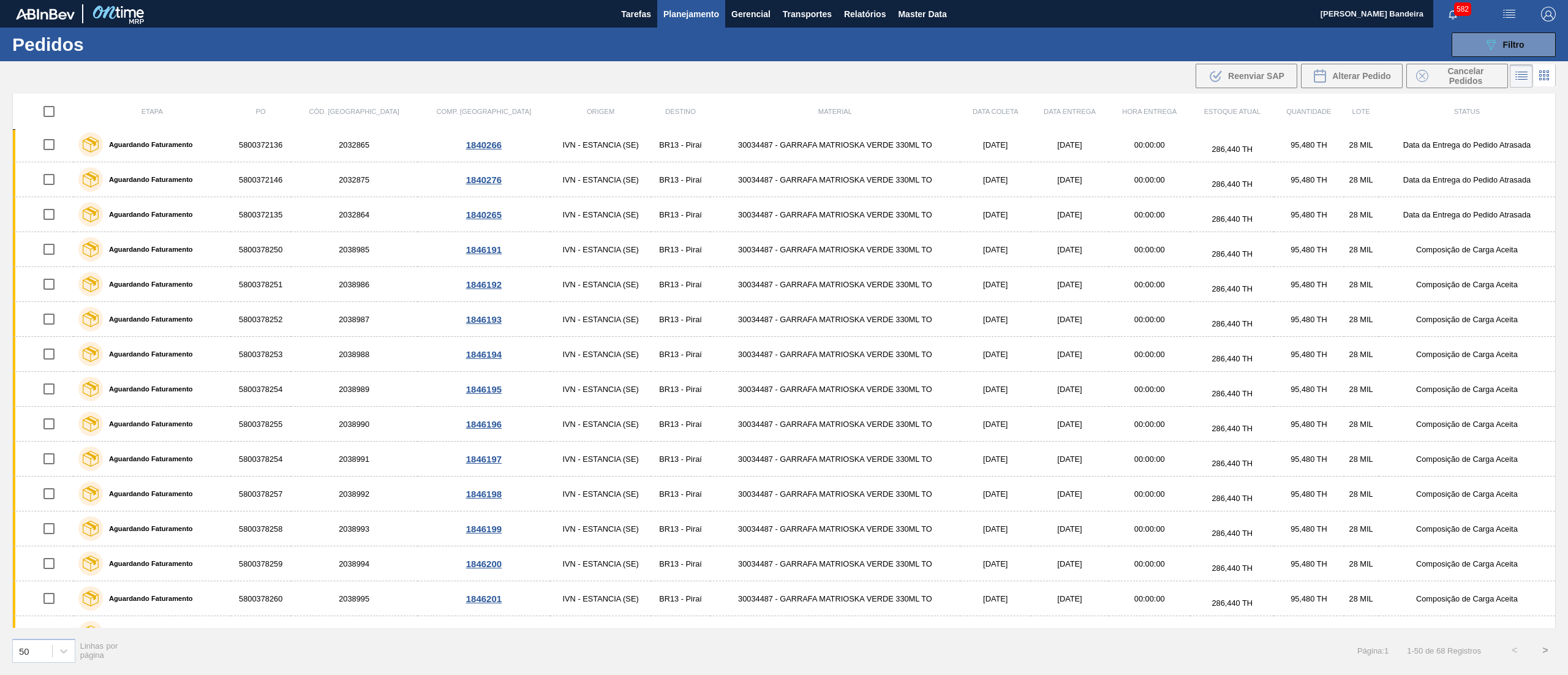
scroll to position [1258, 0]
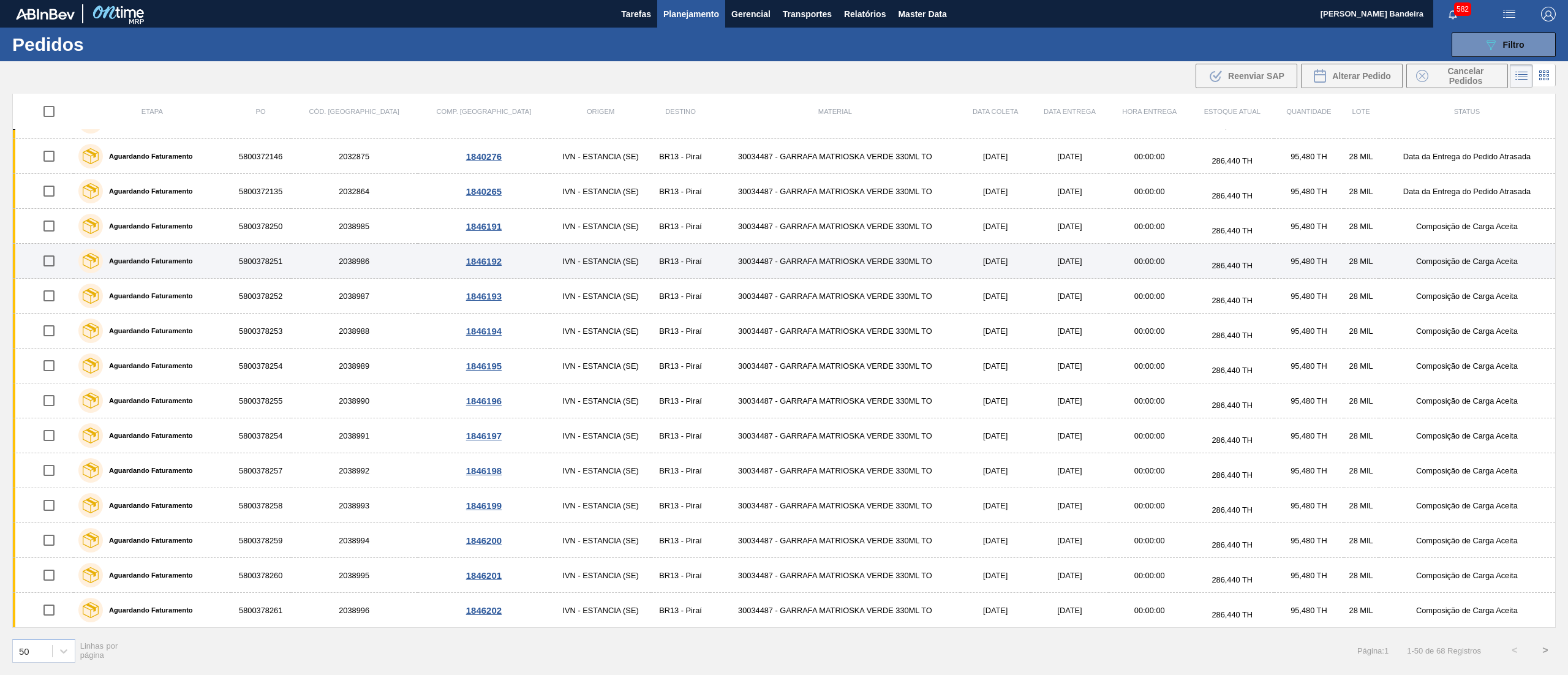
click at [52, 257] on input "checkbox" at bounding box center [49, 261] width 26 height 26
checkbox input "true"
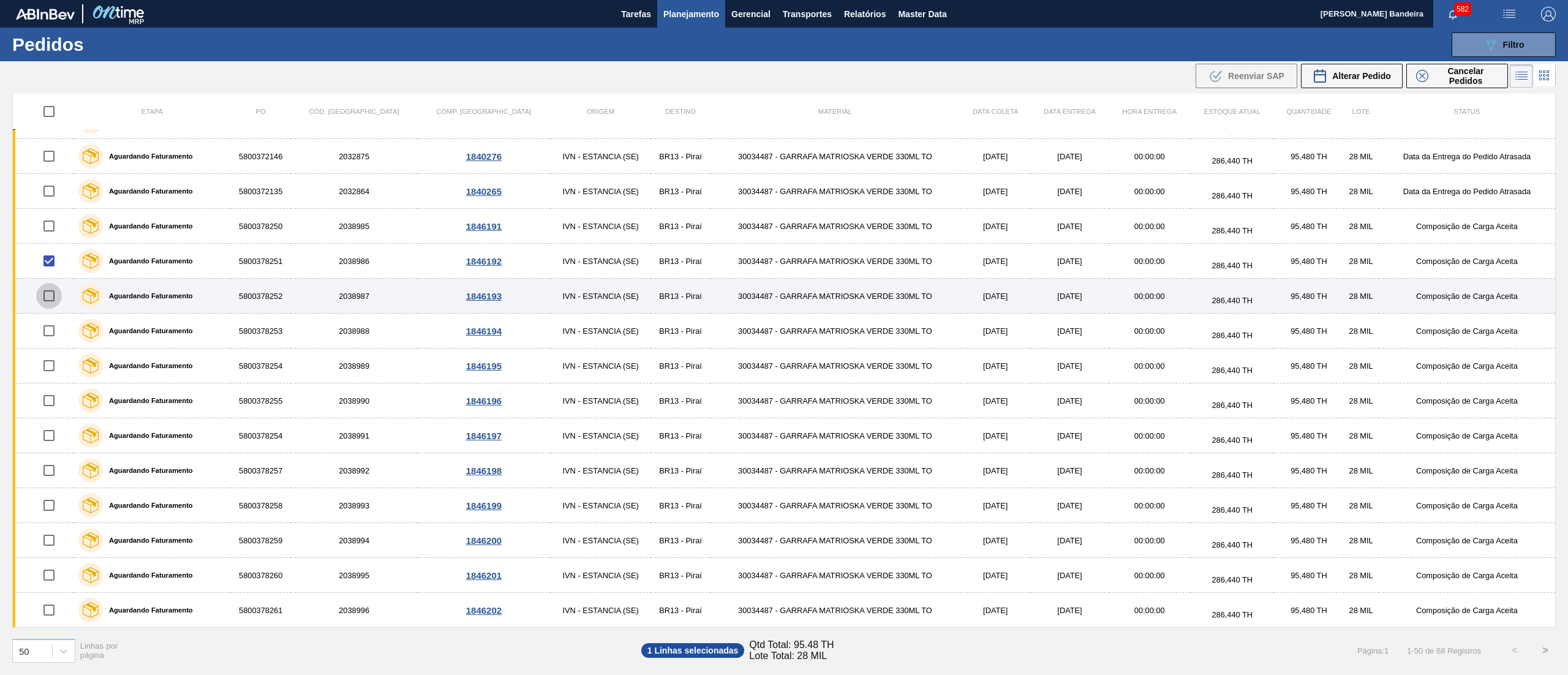
click at [49, 289] on input "checkbox" at bounding box center [49, 296] width 26 height 26
checkbox input "true"
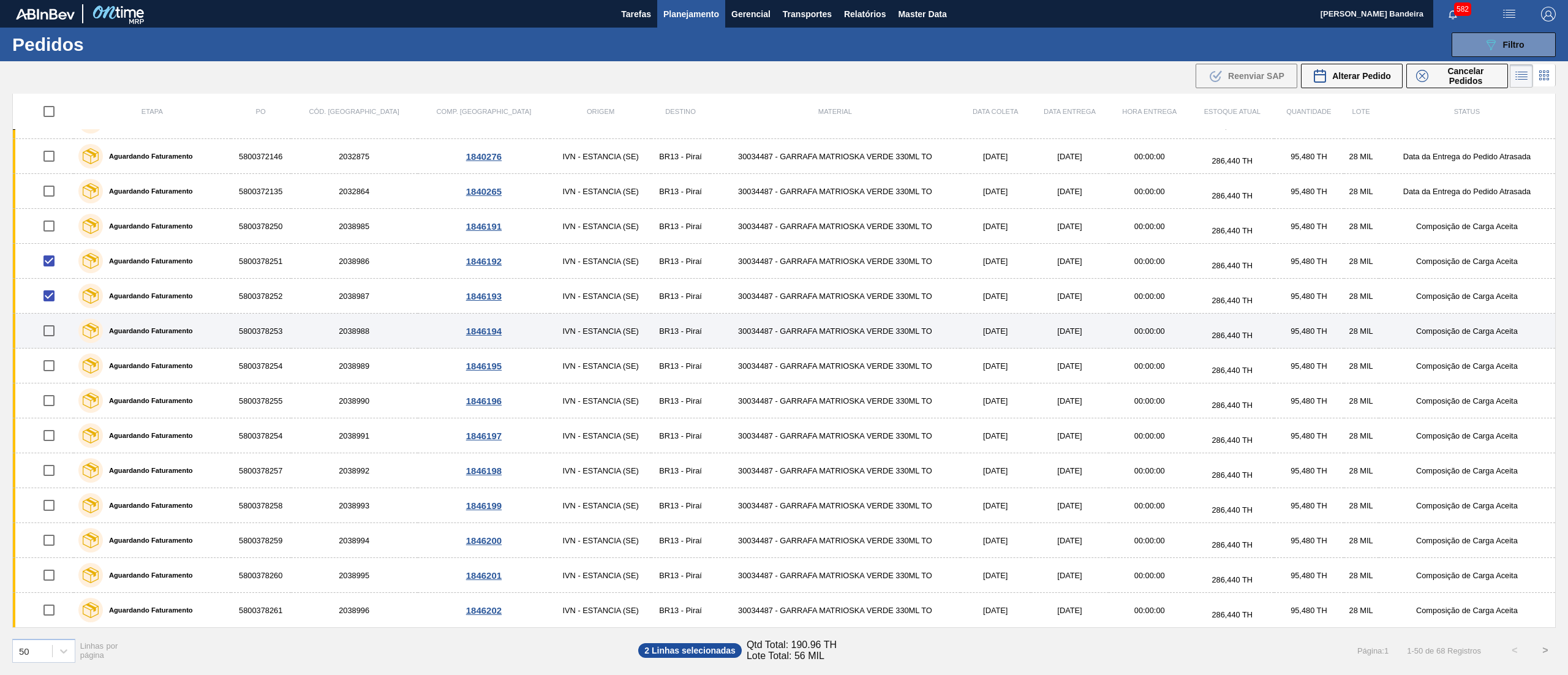
click at [49, 332] on input "checkbox" at bounding box center [49, 331] width 26 height 26
checkbox input "true"
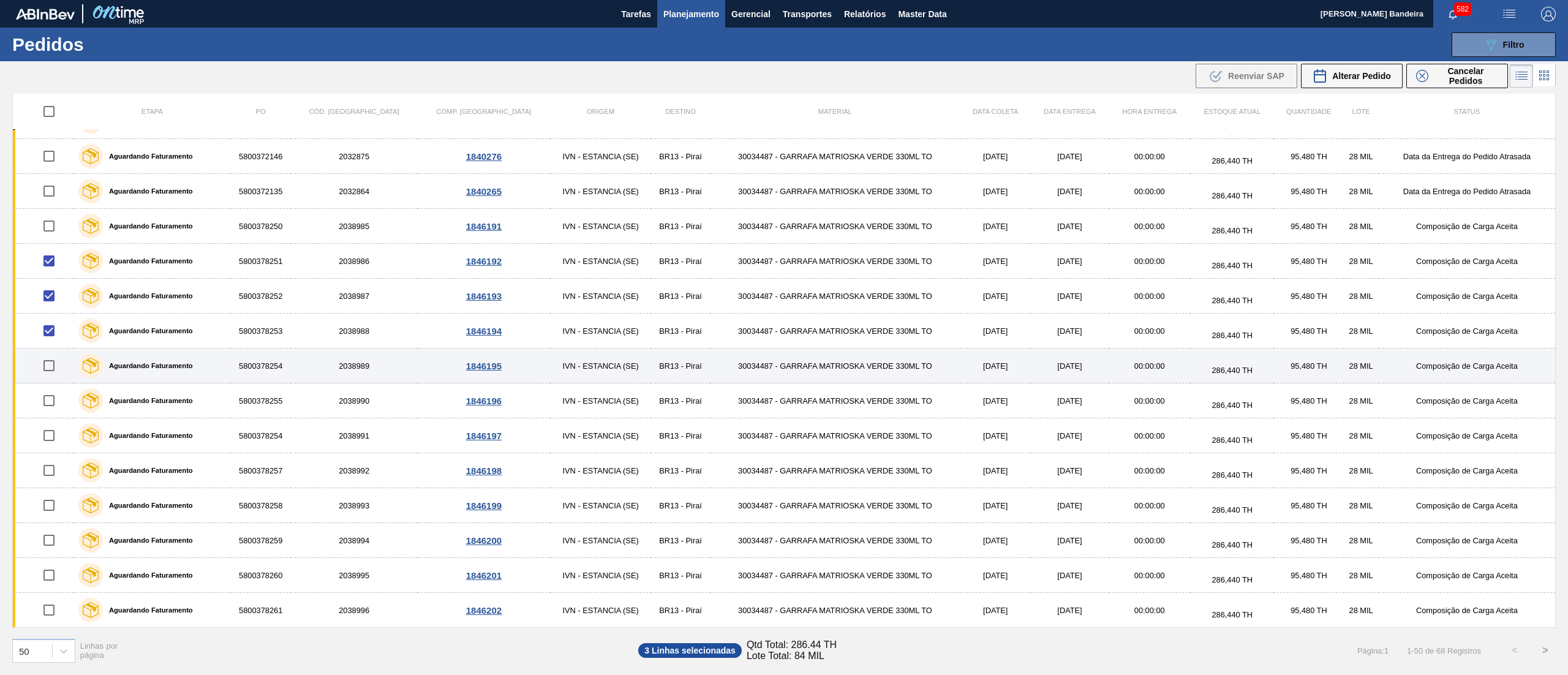
click at [54, 371] on input "checkbox" at bounding box center [49, 366] width 26 height 26
checkbox input "true"
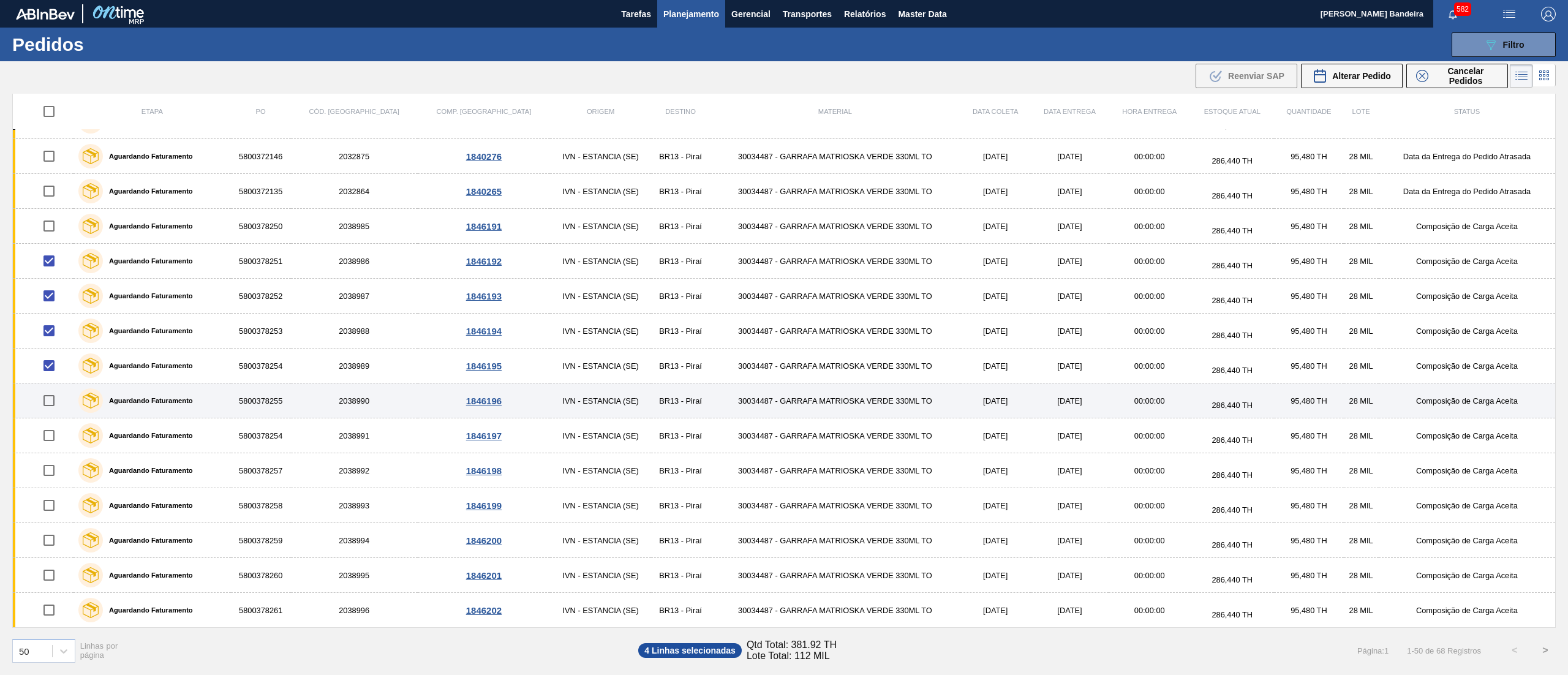
click at [52, 406] on input "checkbox" at bounding box center [49, 401] width 26 height 26
checkbox input "true"
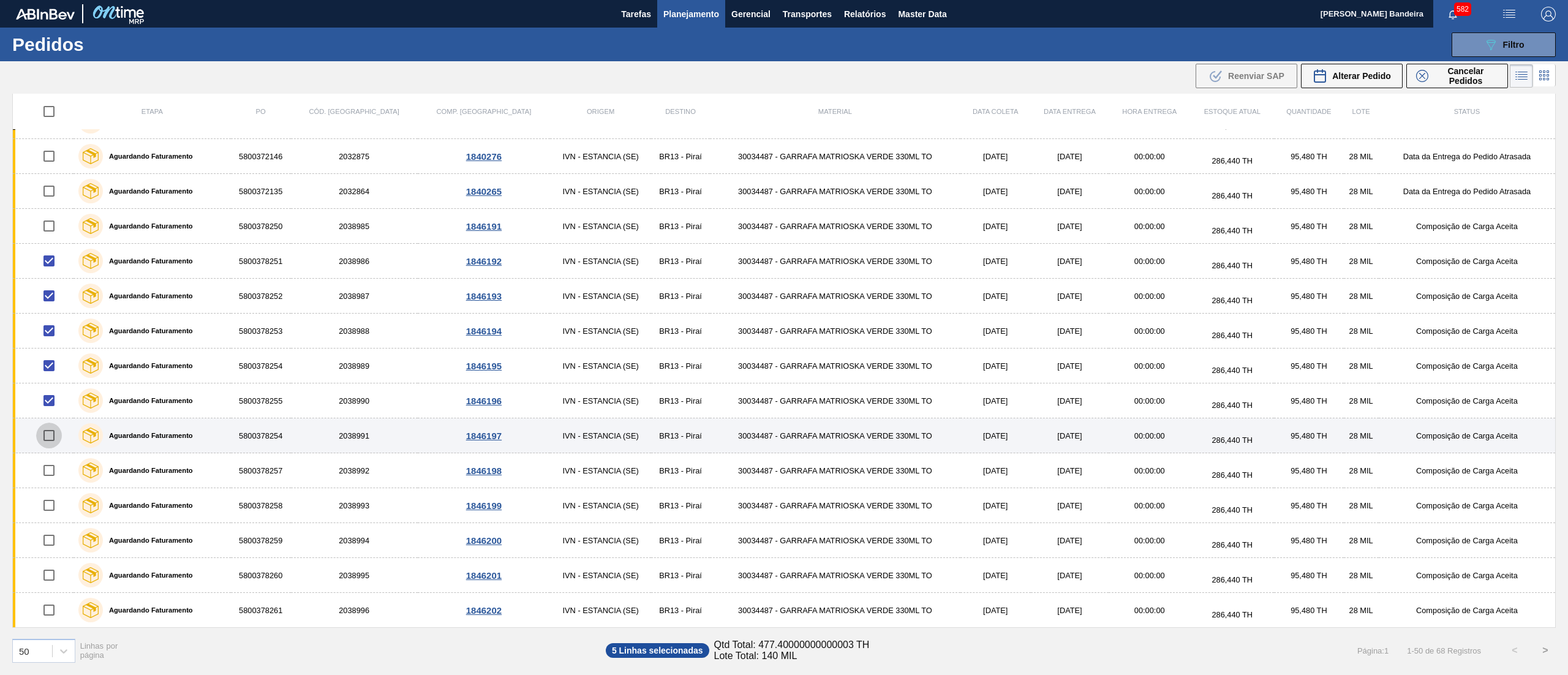
click at [50, 437] on input "checkbox" at bounding box center [49, 436] width 26 height 26
checkbox input "true"
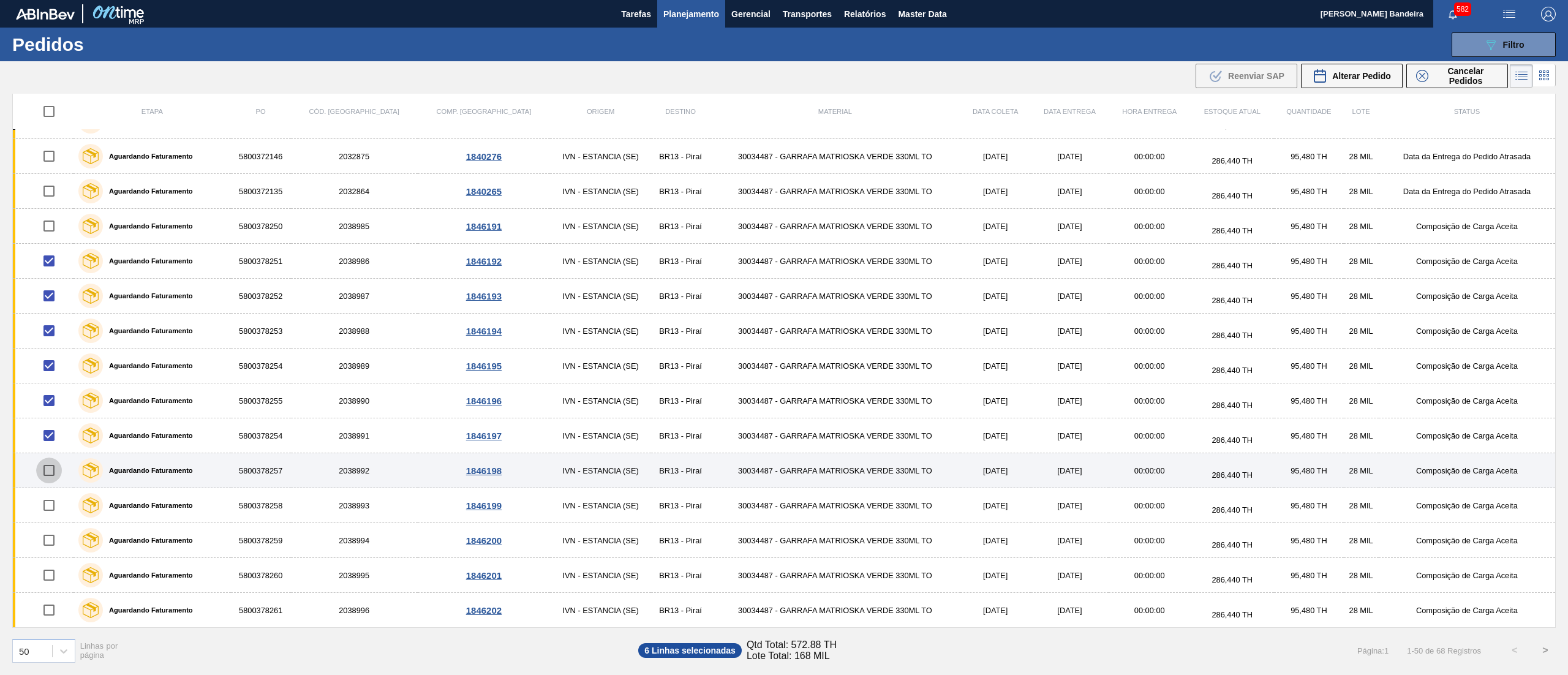
click at [42, 471] on input "checkbox" at bounding box center [49, 471] width 26 height 26
checkbox input "true"
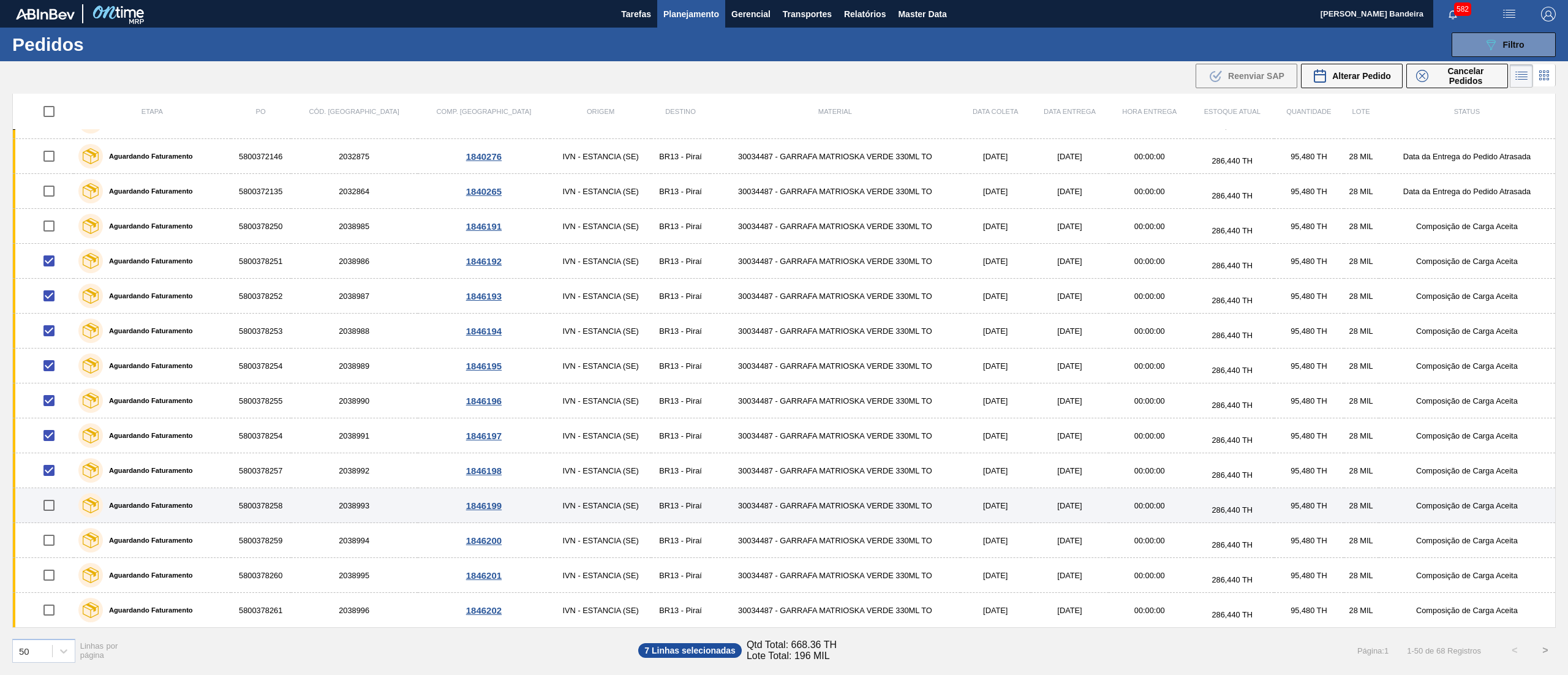
click at [50, 499] on input "checkbox" at bounding box center [49, 505] width 26 height 26
checkbox input "true"
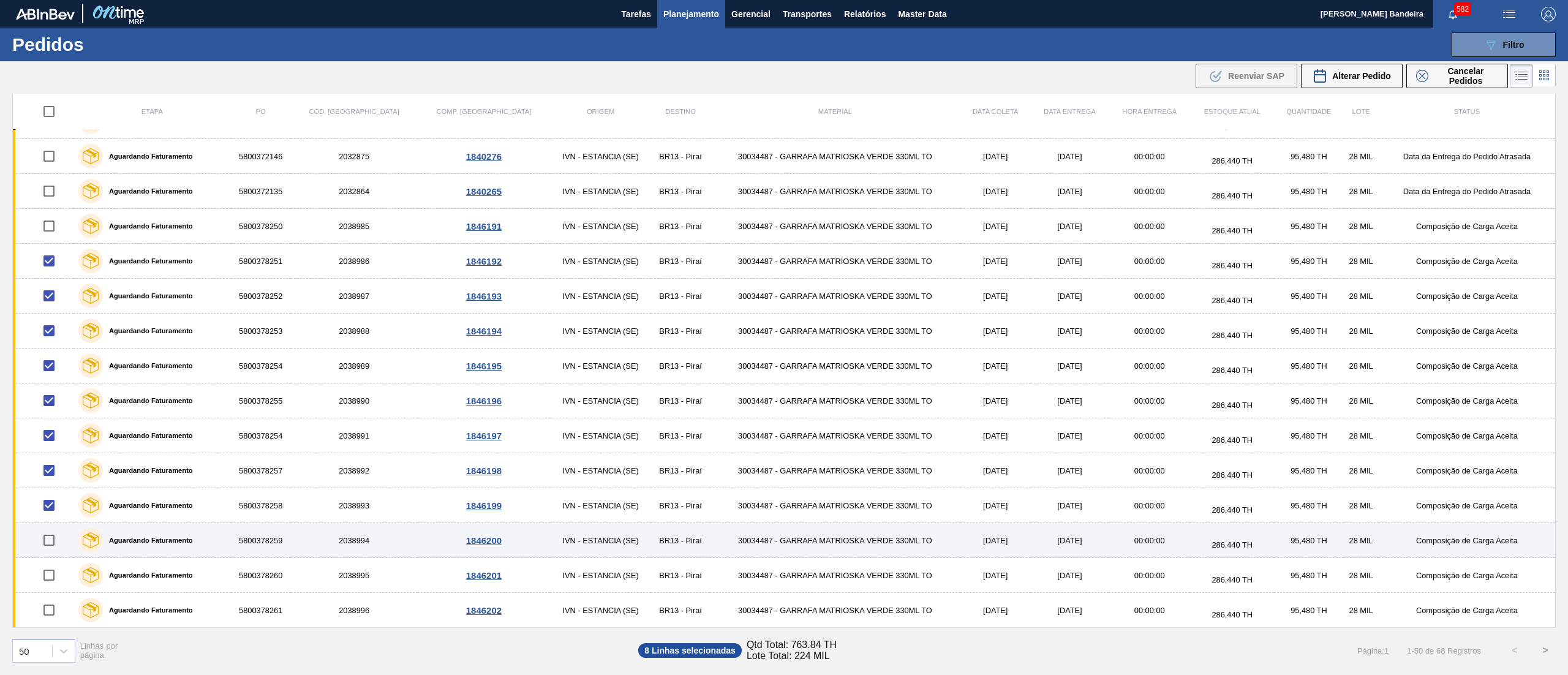
click at [50, 540] on input "checkbox" at bounding box center [49, 540] width 26 height 26
checkbox input "true"
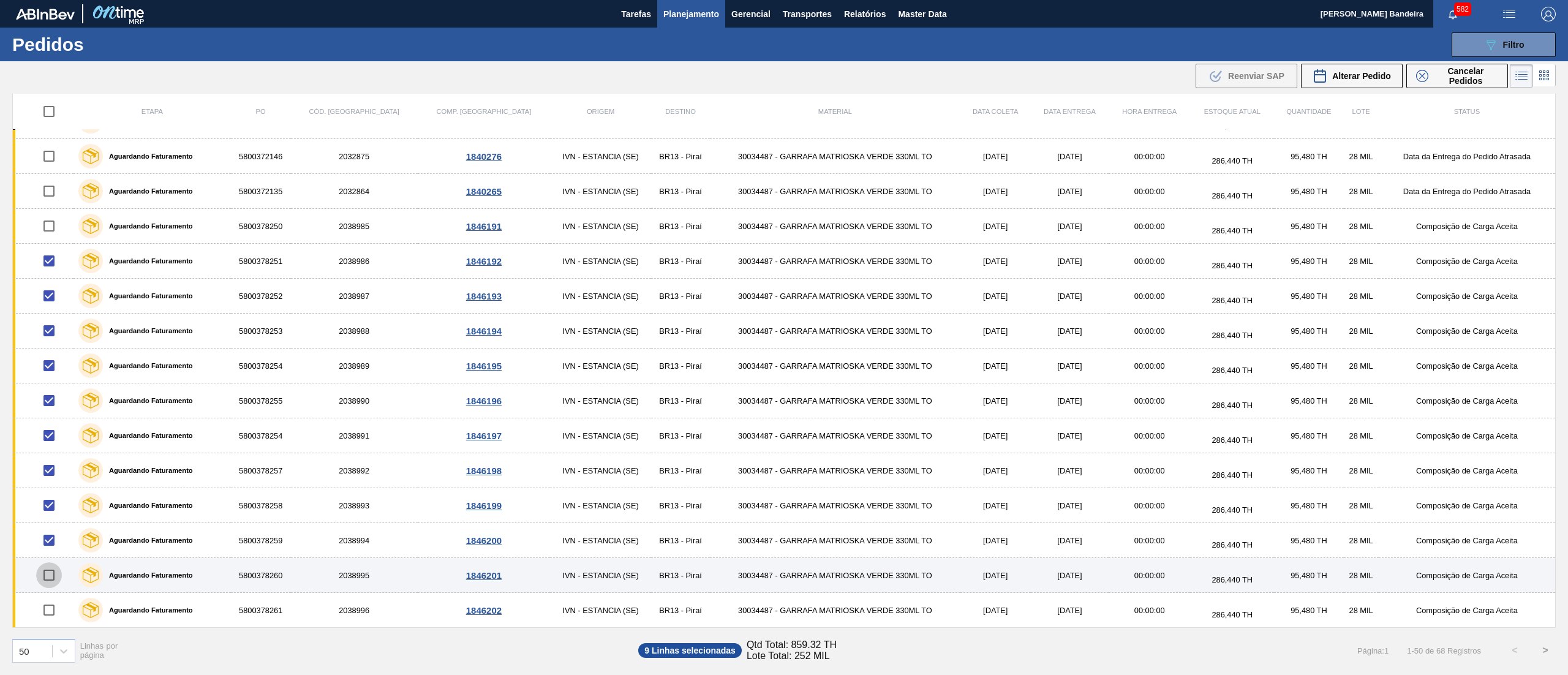
click at [50, 570] on input "checkbox" at bounding box center [49, 575] width 26 height 26
checkbox input "true"
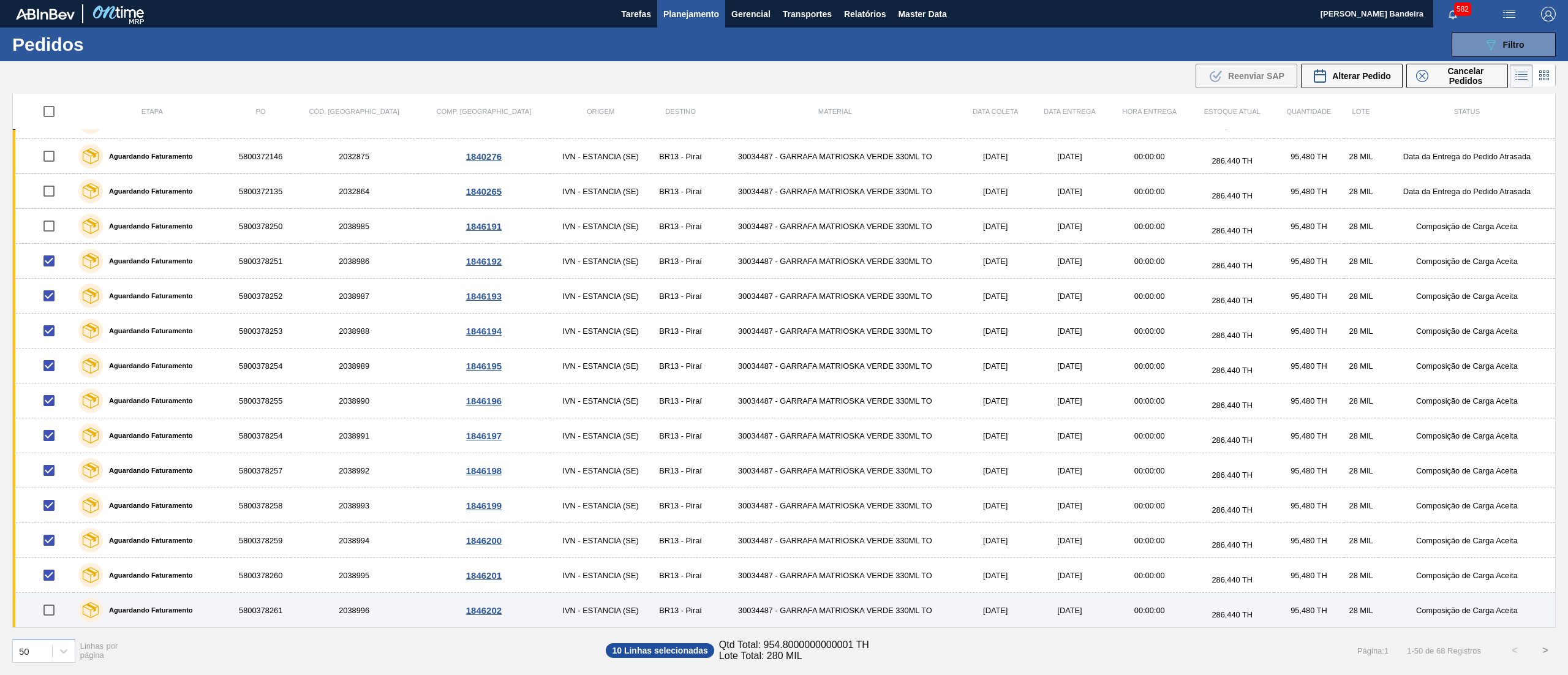
click at [54, 609] on input "checkbox" at bounding box center [49, 610] width 26 height 26
checkbox input "true"
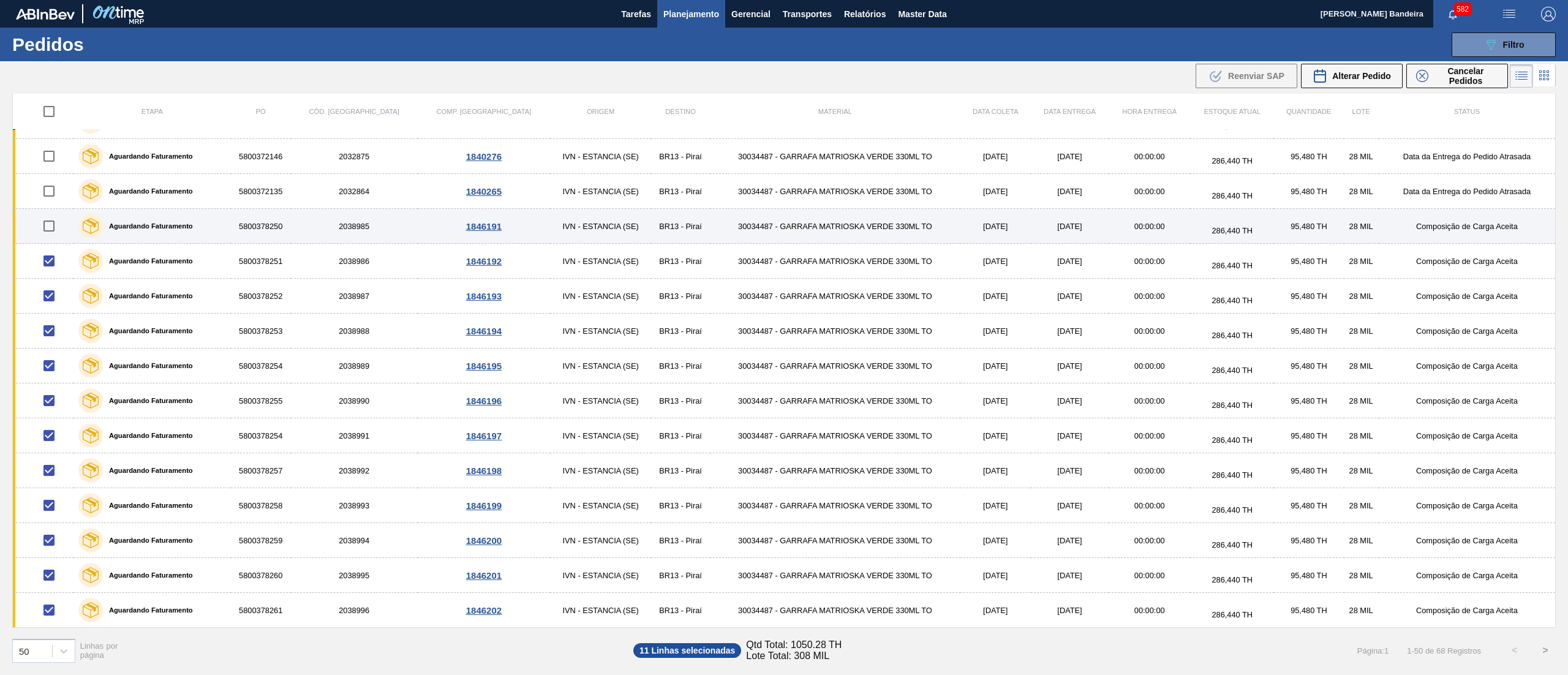
click at [47, 223] on input "checkbox" at bounding box center [49, 226] width 26 height 26
checkbox input "true"
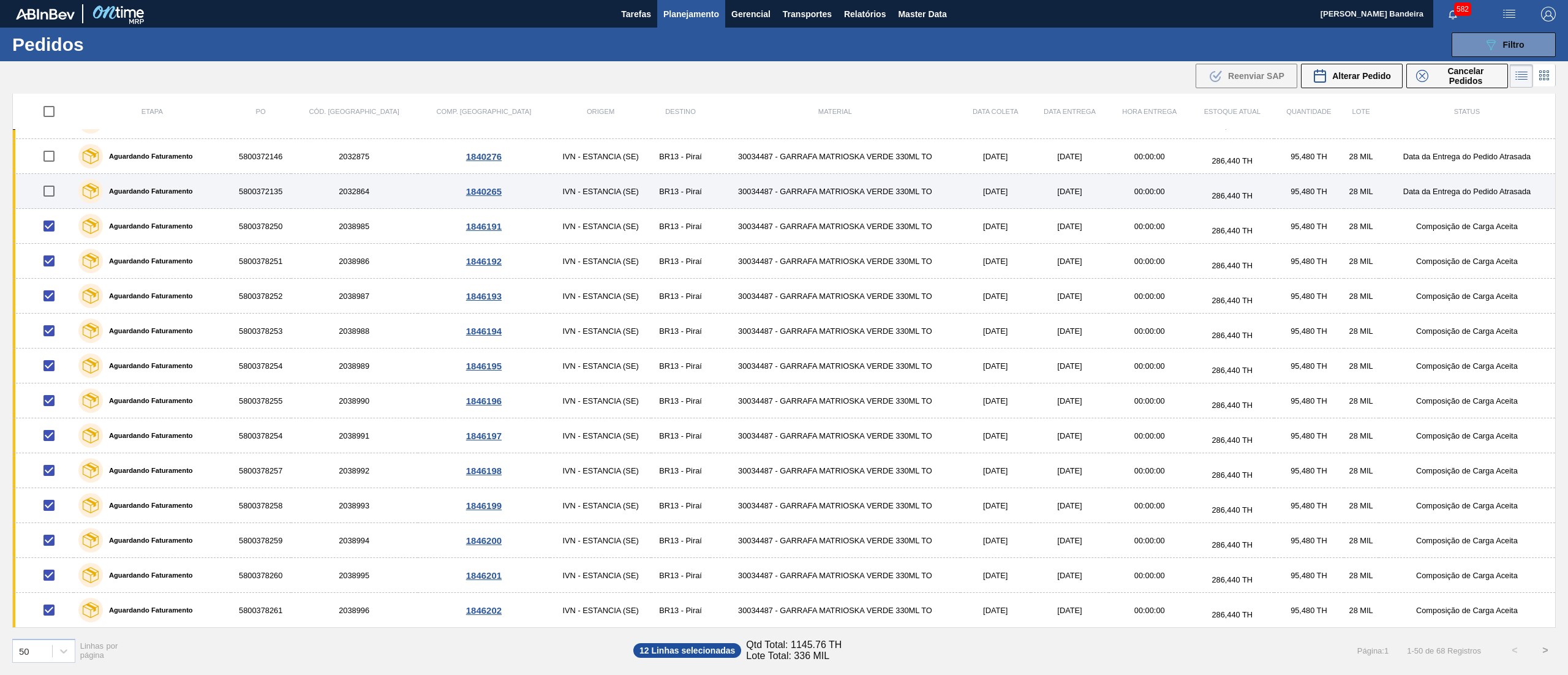
click at [57, 188] on input "checkbox" at bounding box center [49, 191] width 26 height 26
checkbox input "true"
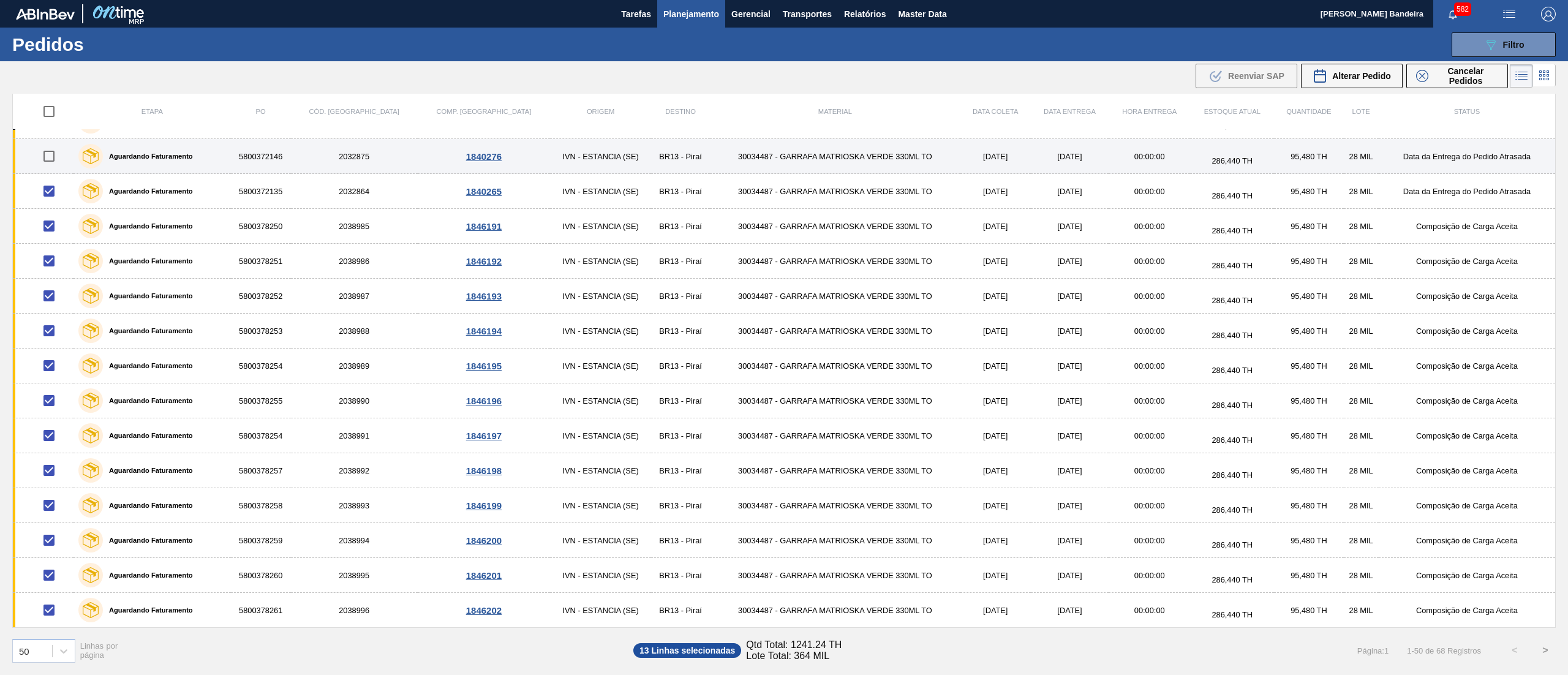
click at [49, 153] on input "checkbox" at bounding box center [49, 157] width 26 height 26
checkbox input "true"
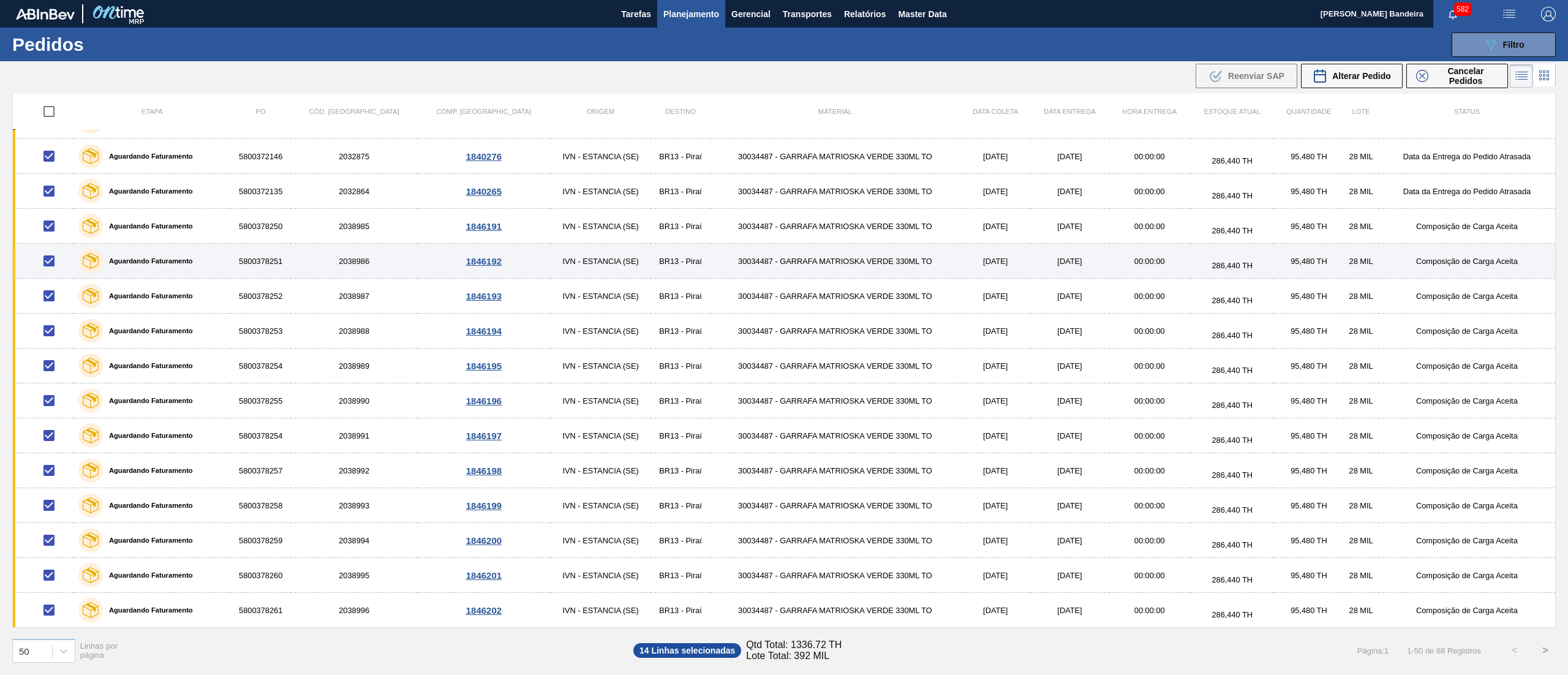
scroll to position [646, 0]
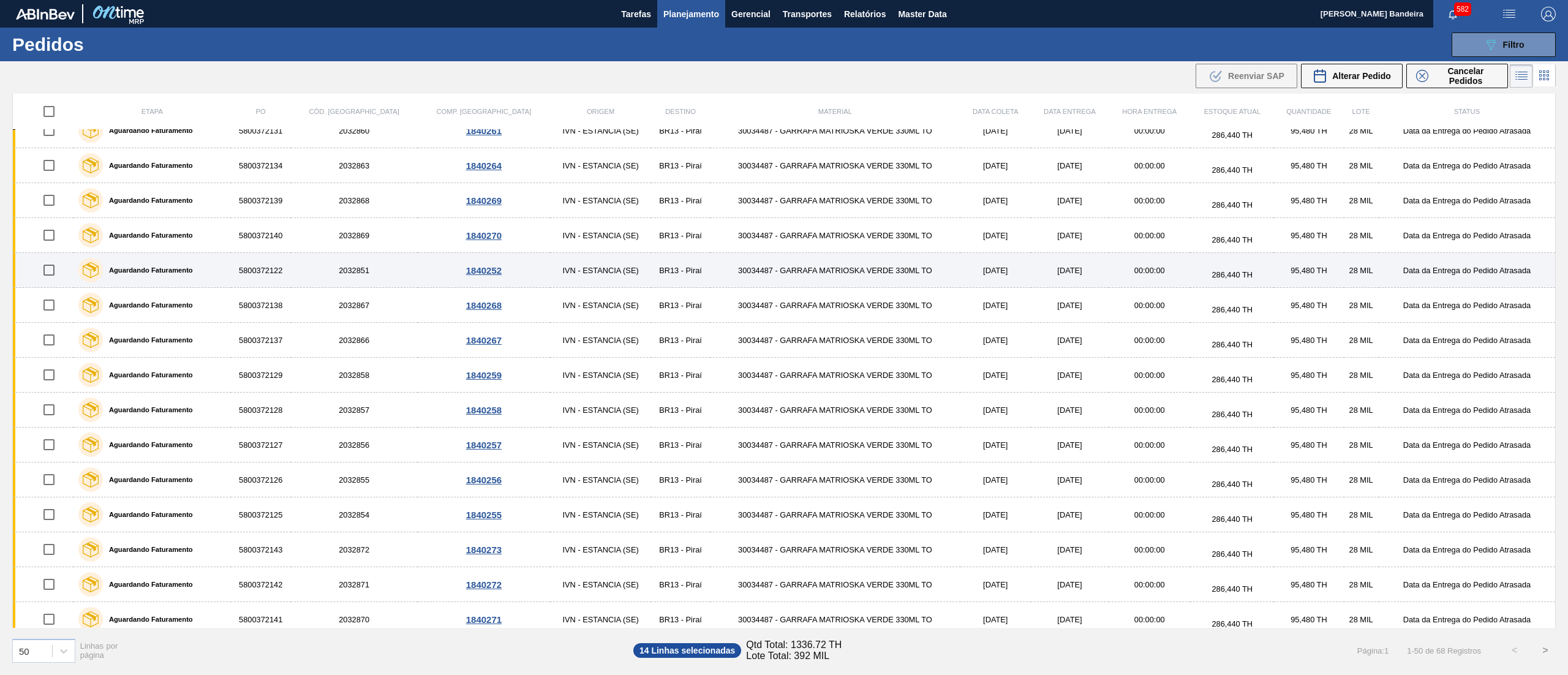
click at [46, 272] on input "checkbox" at bounding box center [49, 270] width 26 height 26
checkbox input "true"
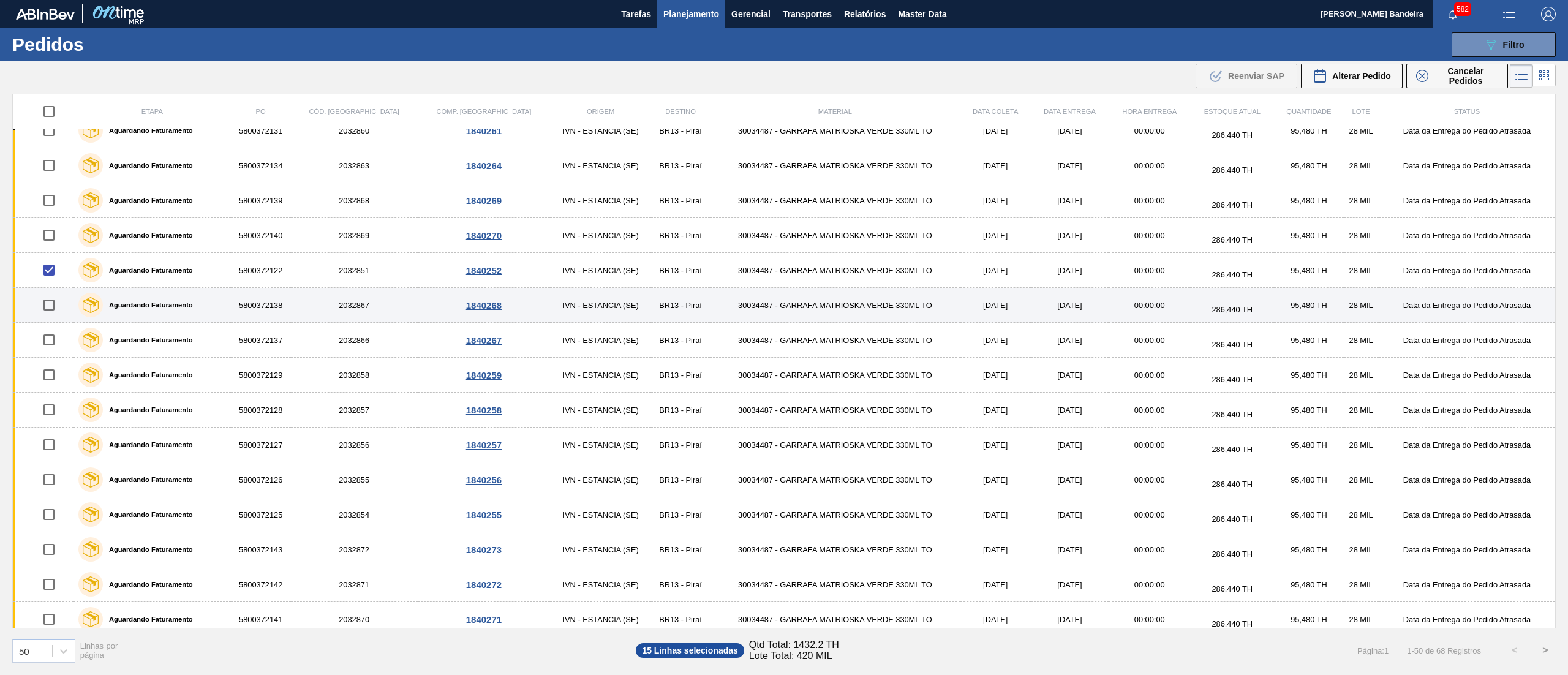
click at [47, 310] on input "checkbox" at bounding box center [49, 305] width 26 height 26
checkbox input "true"
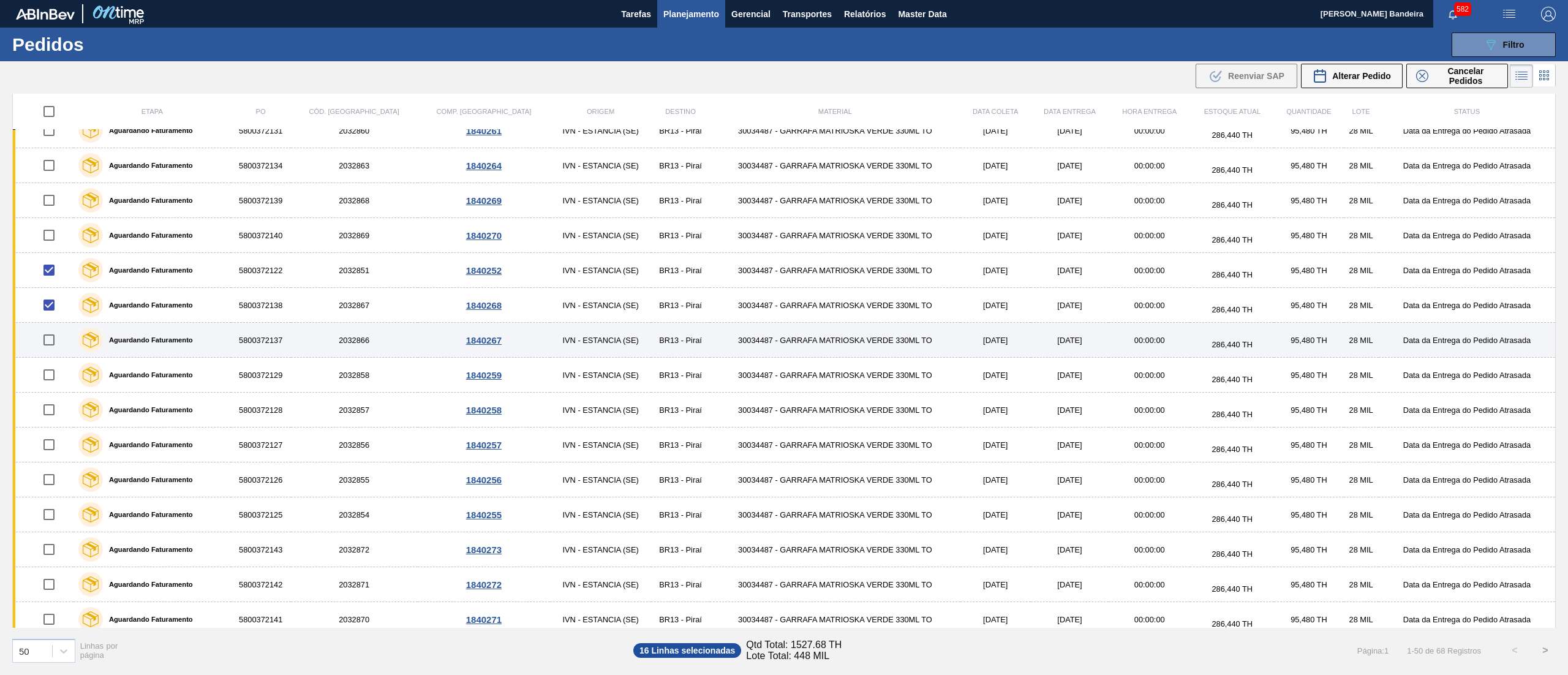
click at [52, 349] on input "checkbox" at bounding box center [49, 340] width 26 height 26
checkbox input "true"
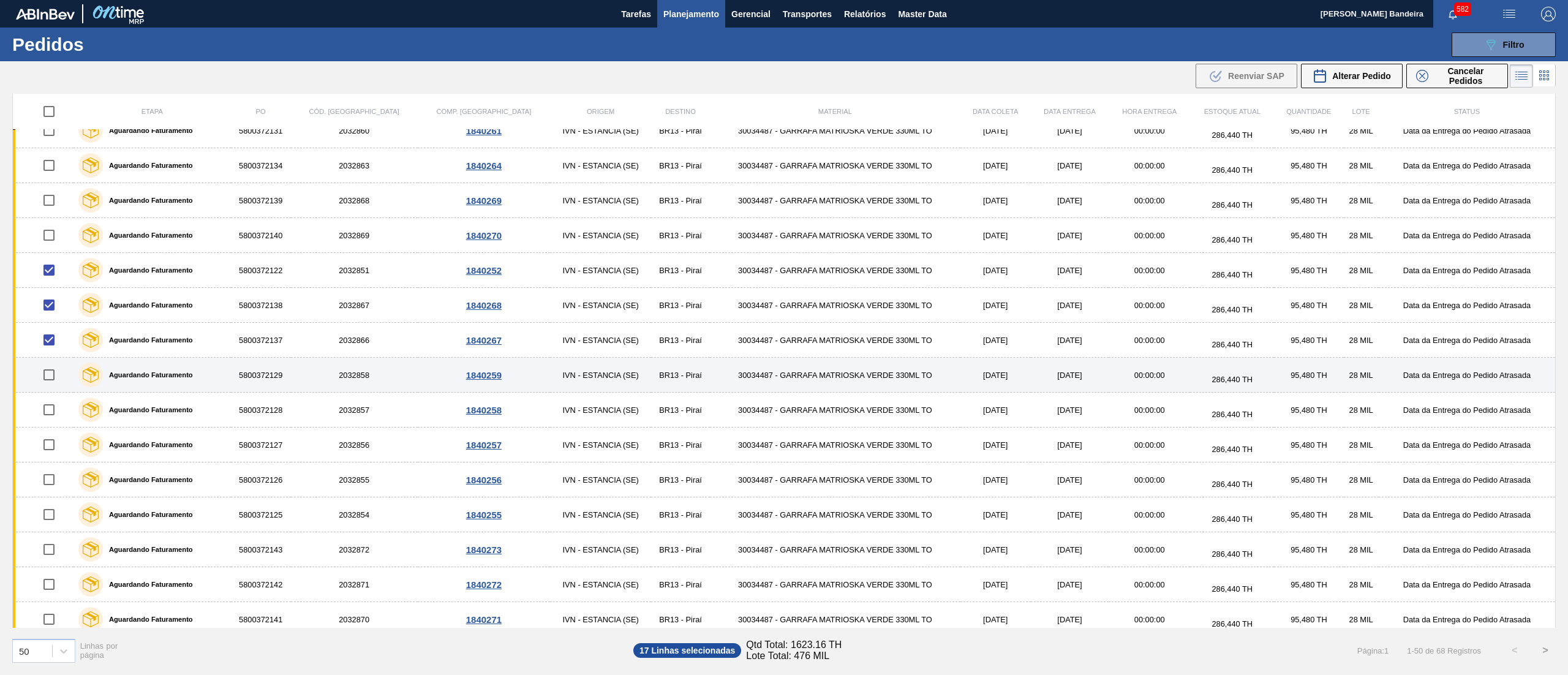
click at [49, 387] on input "checkbox" at bounding box center [49, 375] width 26 height 26
checkbox input "true"
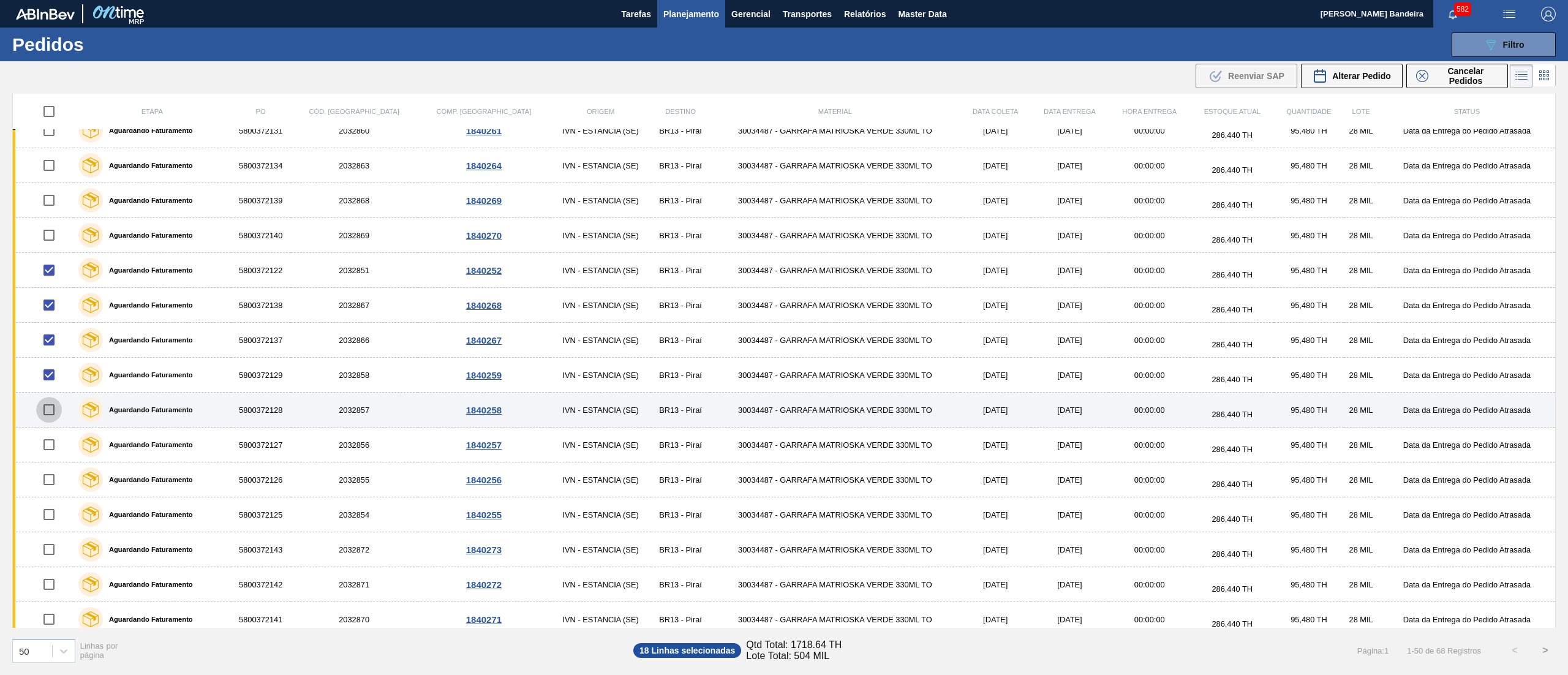
click at [49, 421] on input "checkbox" at bounding box center [49, 410] width 26 height 26
checkbox input "true"
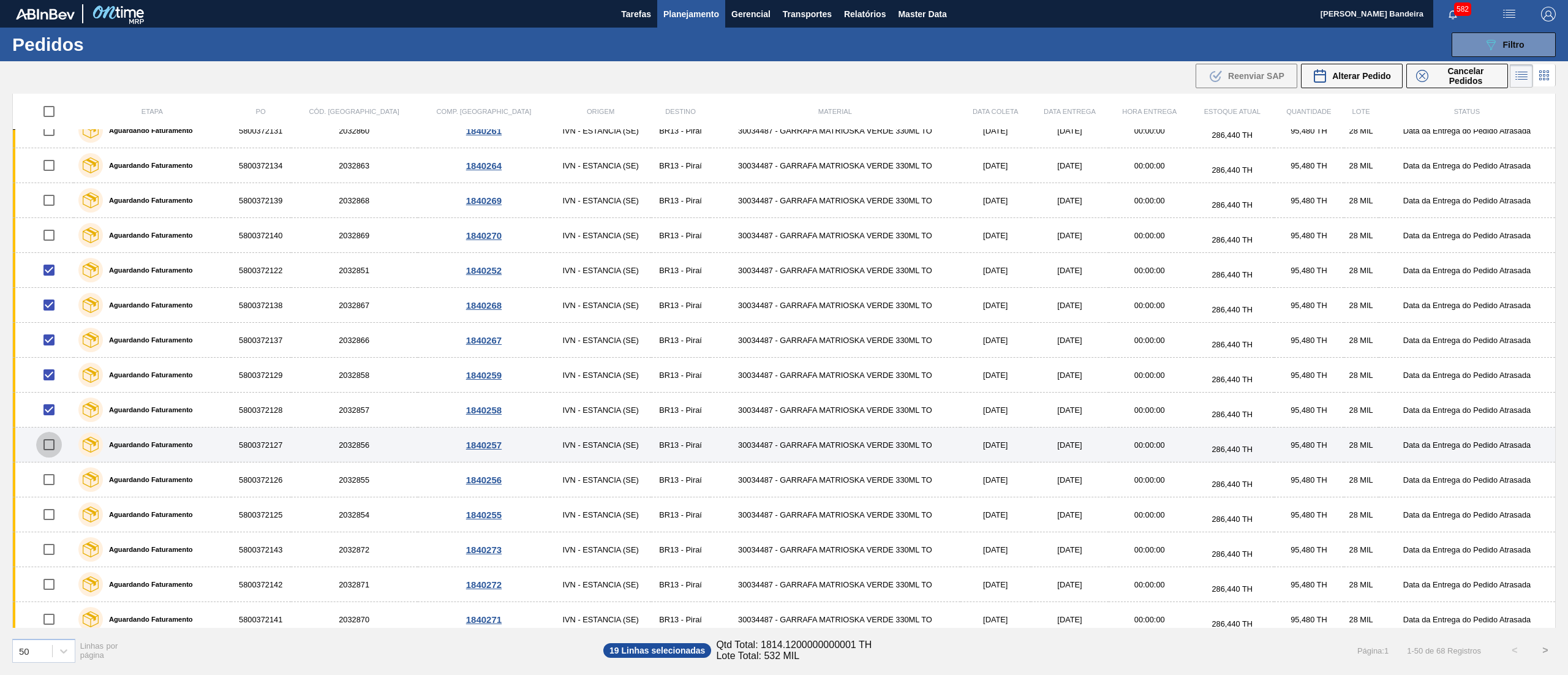
click at [49, 450] on input "checkbox" at bounding box center [49, 445] width 26 height 26
checkbox input "true"
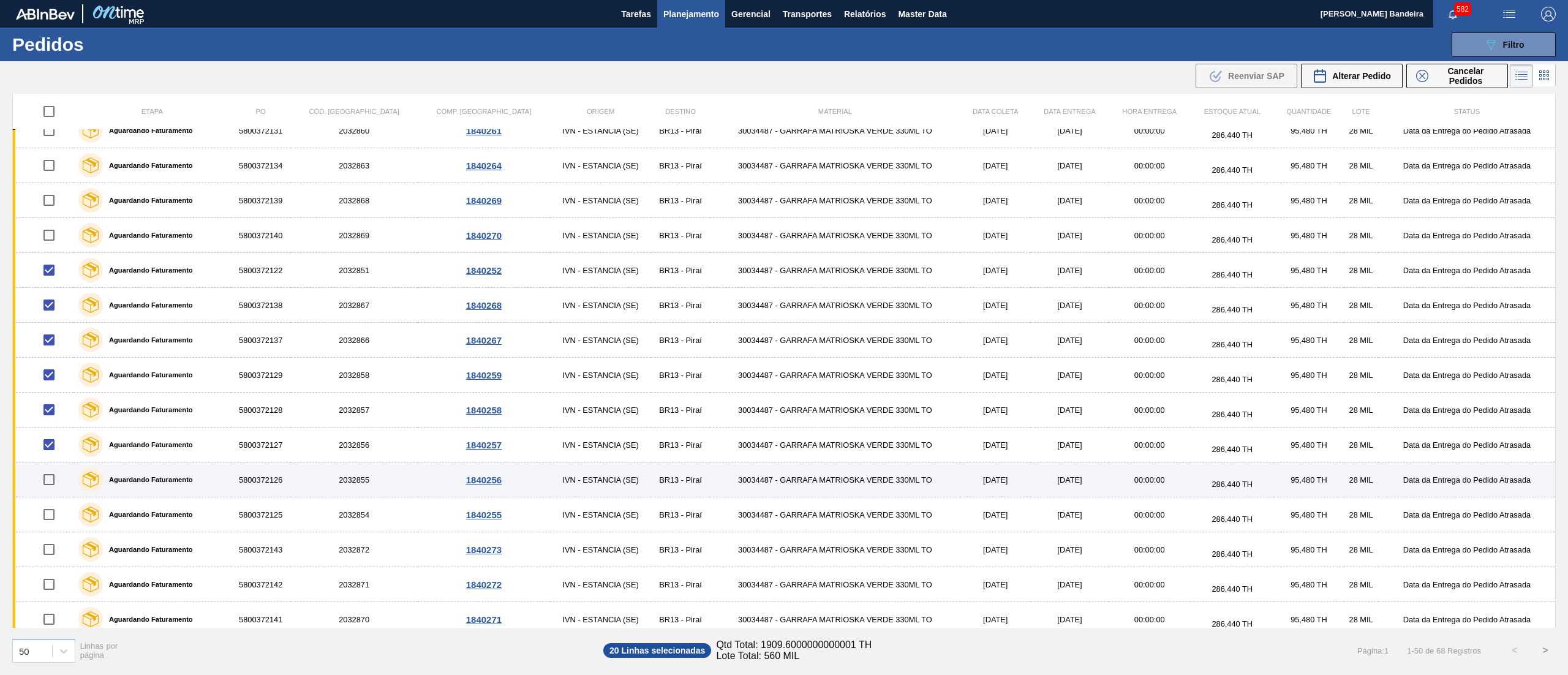
click at [54, 483] on input "checkbox" at bounding box center [49, 479] width 26 height 26
checkbox input "true"
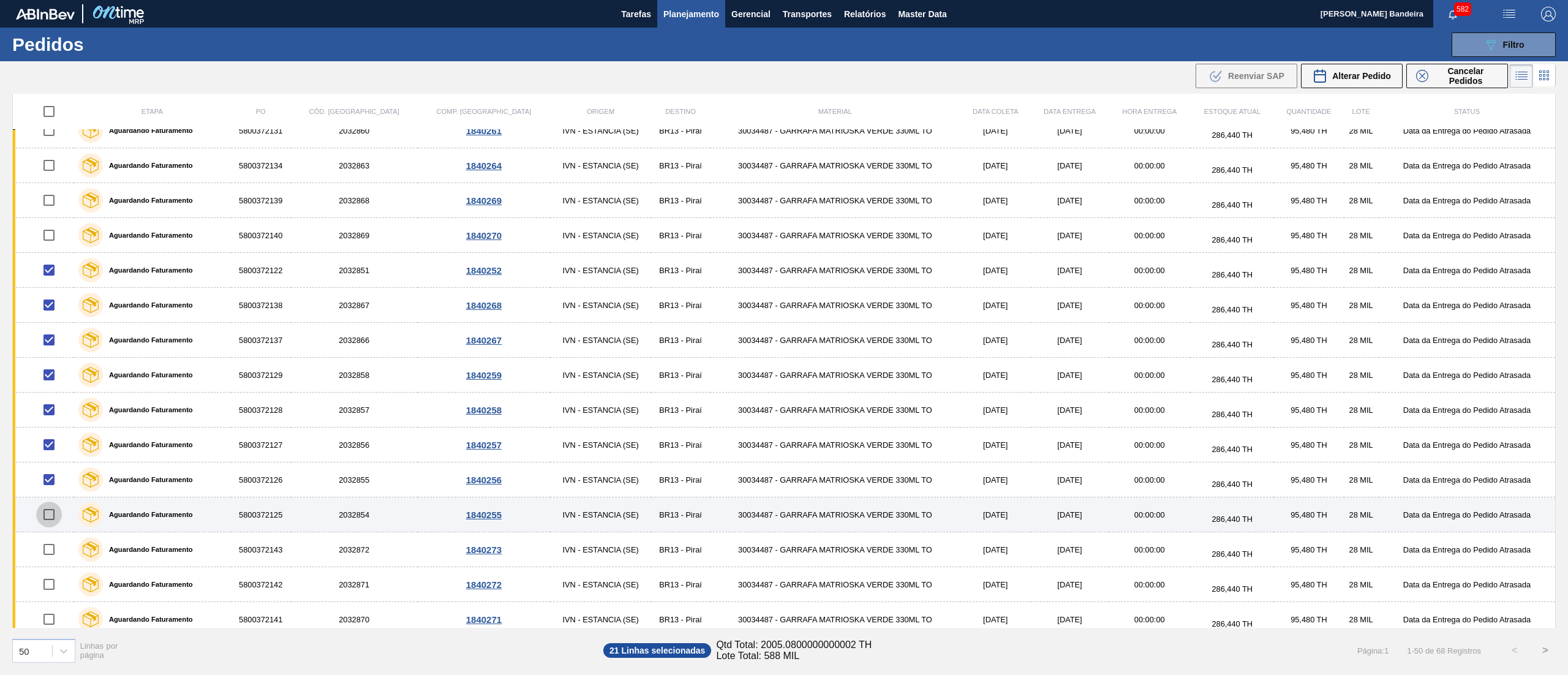
click at [48, 526] on input "checkbox" at bounding box center [49, 514] width 26 height 26
checkbox input "true"
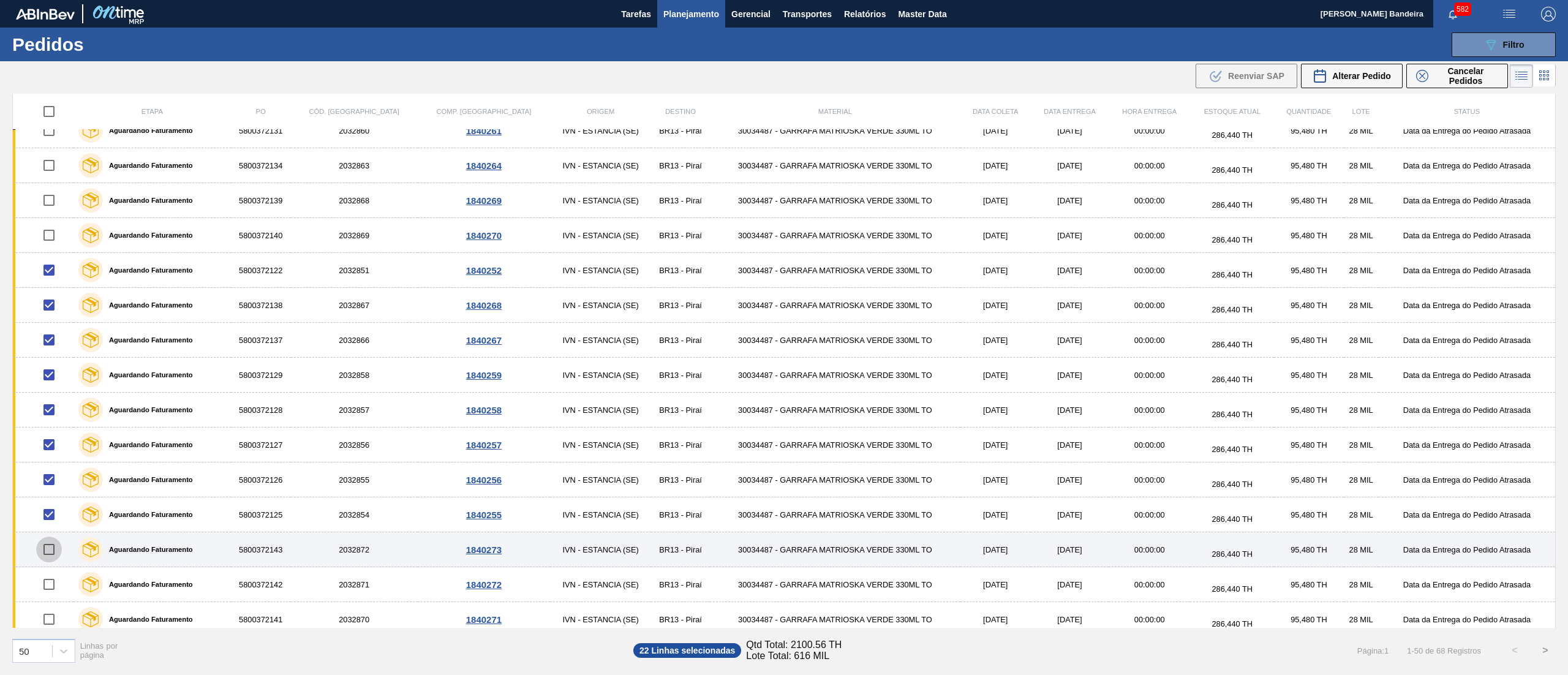
click at [51, 562] on input "checkbox" at bounding box center [49, 549] width 26 height 26
checkbox input "true"
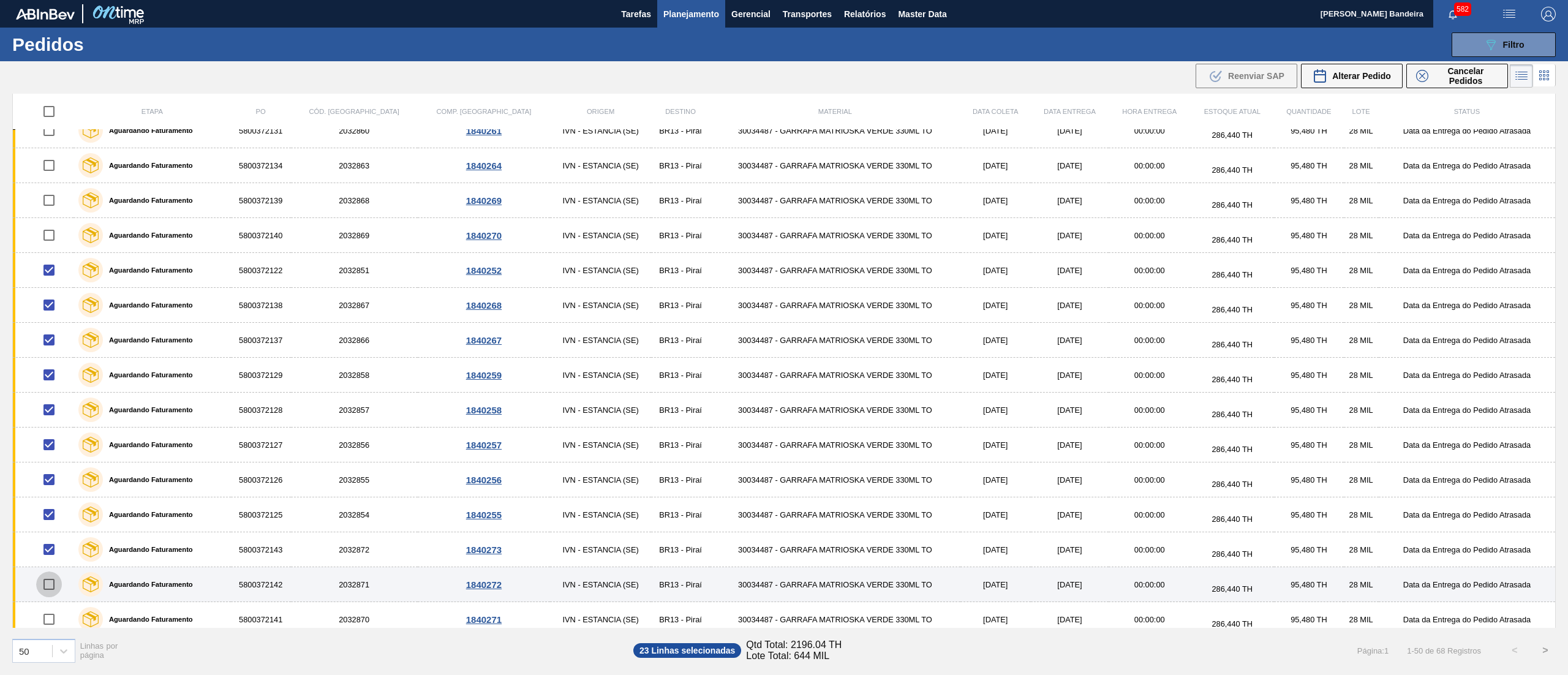
click at [51, 595] on input "checkbox" at bounding box center [49, 584] width 26 height 26
checkbox input "true"
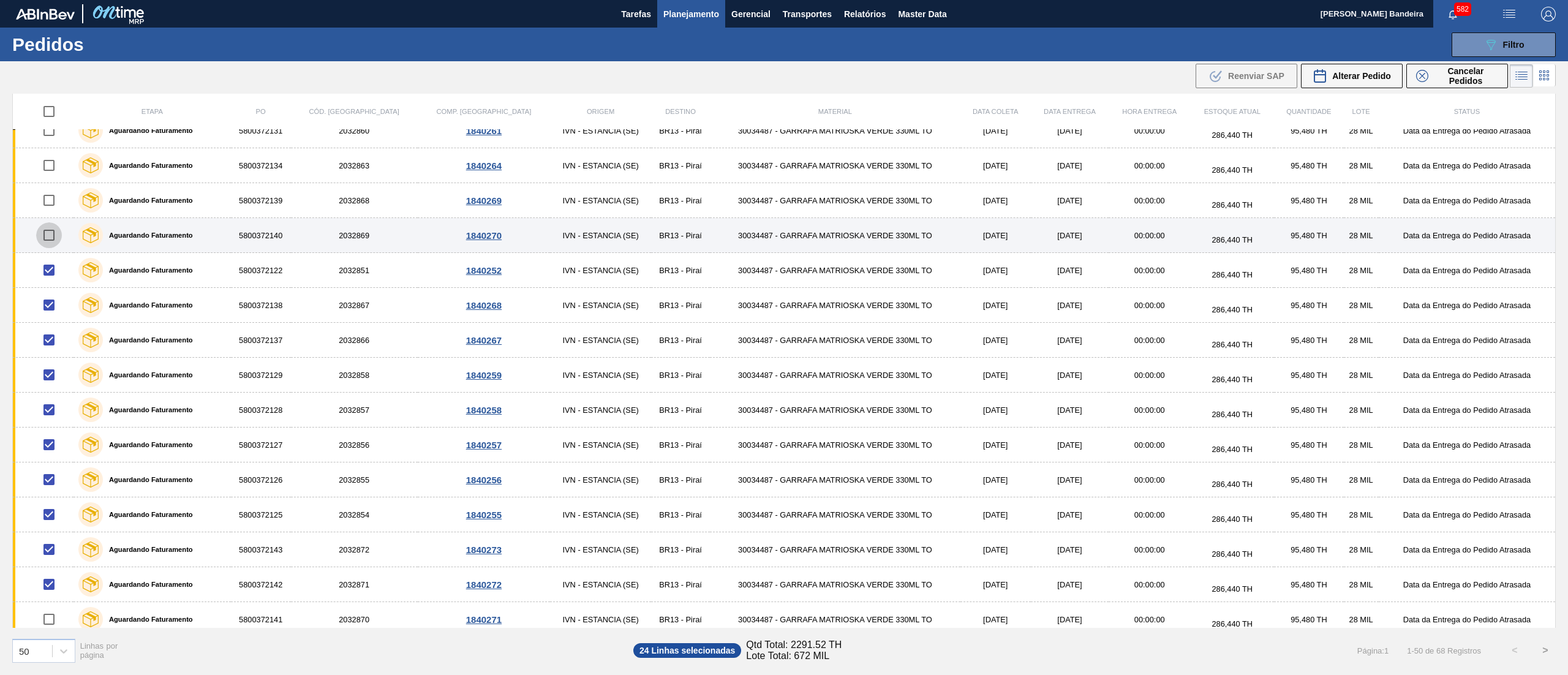
click at [49, 239] on input "checkbox" at bounding box center [49, 235] width 26 height 26
checkbox input "true"
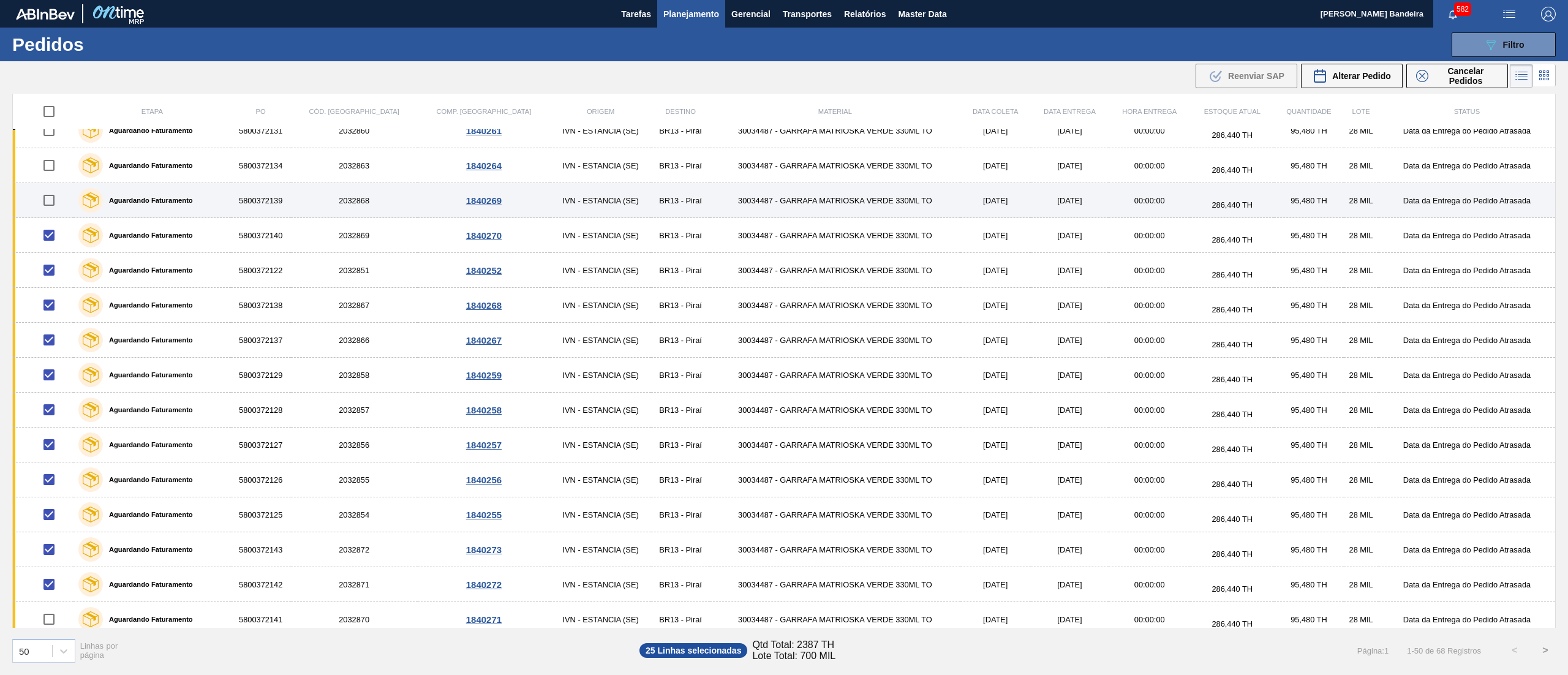
click at [49, 204] on input "checkbox" at bounding box center [49, 200] width 26 height 26
checkbox input "true"
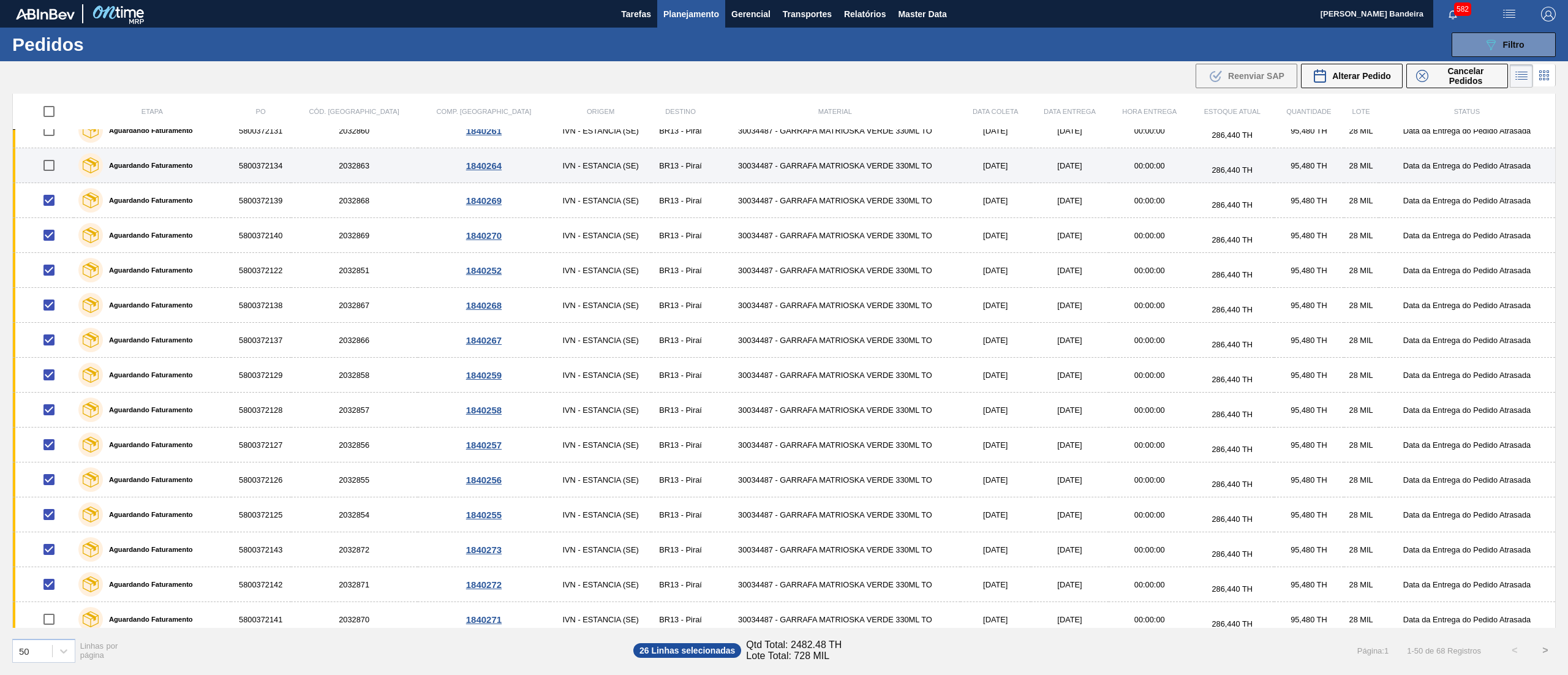
click at [48, 175] on input "checkbox" at bounding box center [49, 166] width 26 height 26
checkbox input "true"
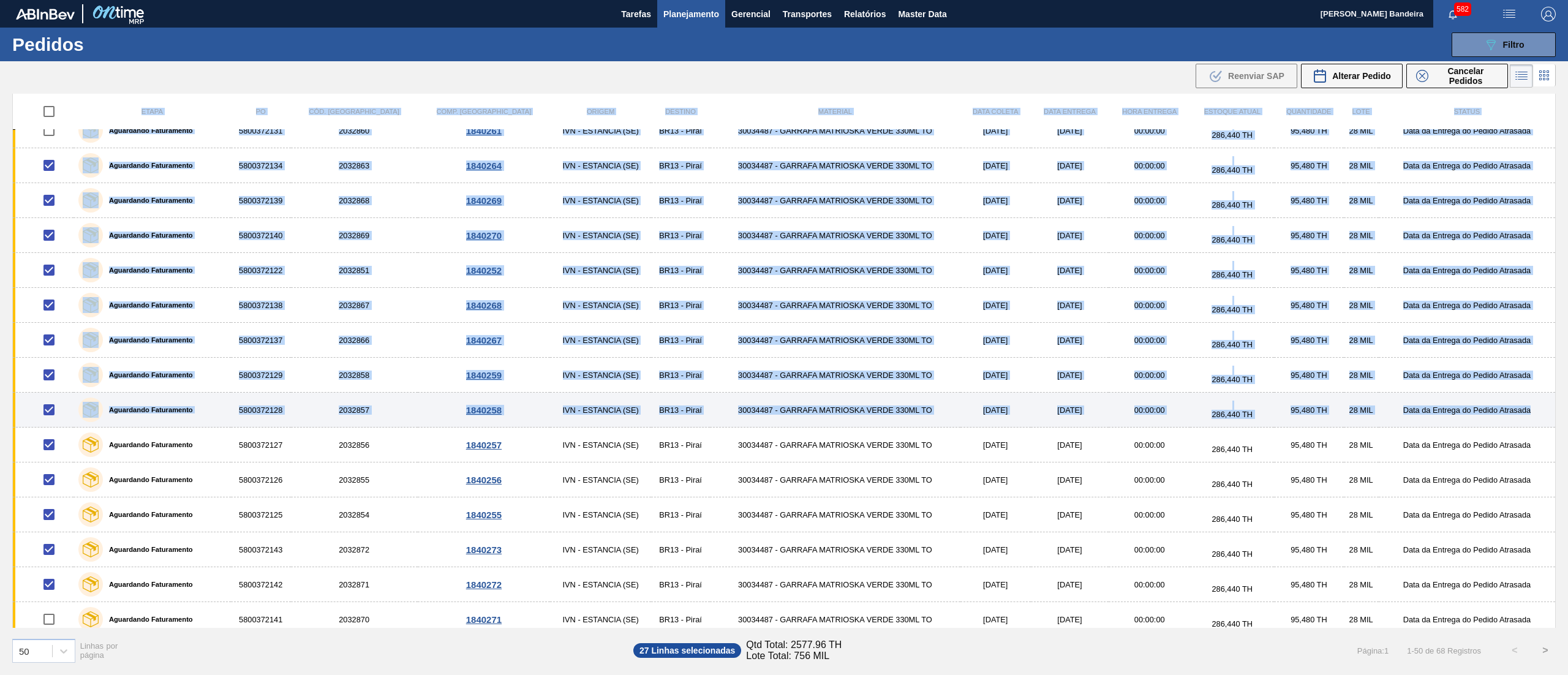
drag, startPoint x: 1556, startPoint y: 366, endPoint x: 1548, endPoint y: 404, distance: 38.8
click at [1548, 404] on div "Etapa PO Cód. Pedido Comp. Carga Origem Destino Material Data coleta Data entre…" at bounding box center [784, 384] width 1568 height 579
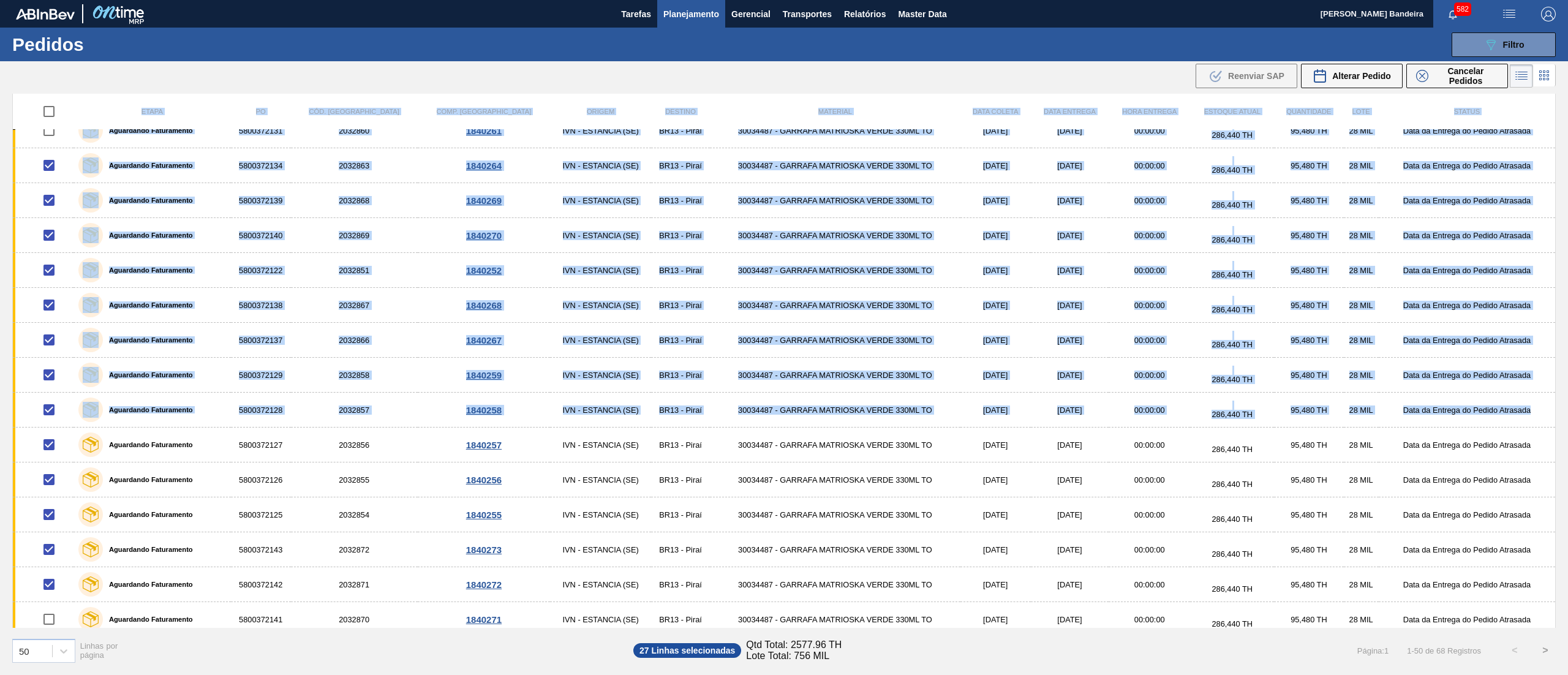
scroll to position [1258, 0]
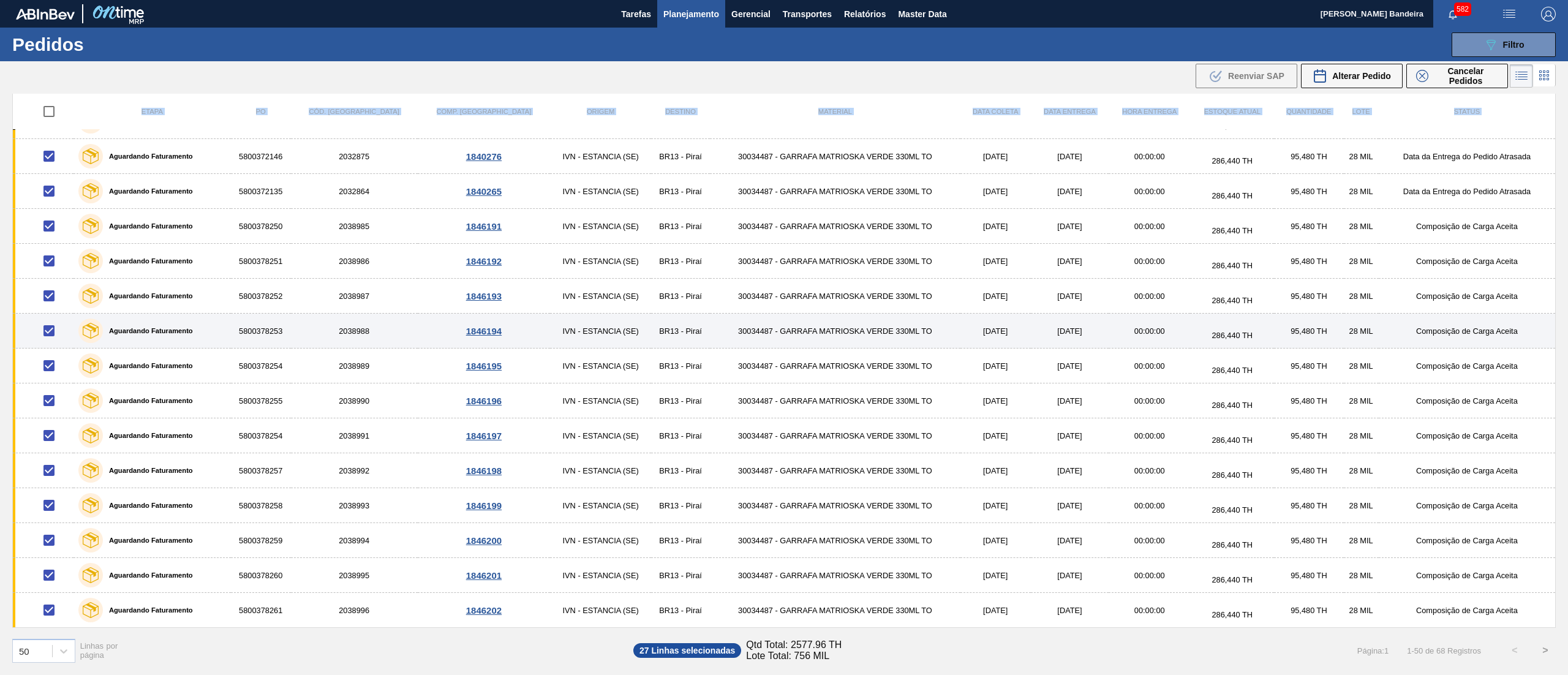
click at [1547, 341] on td "Composição de Carga Aceita" at bounding box center [1467, 331] width 177 height 35
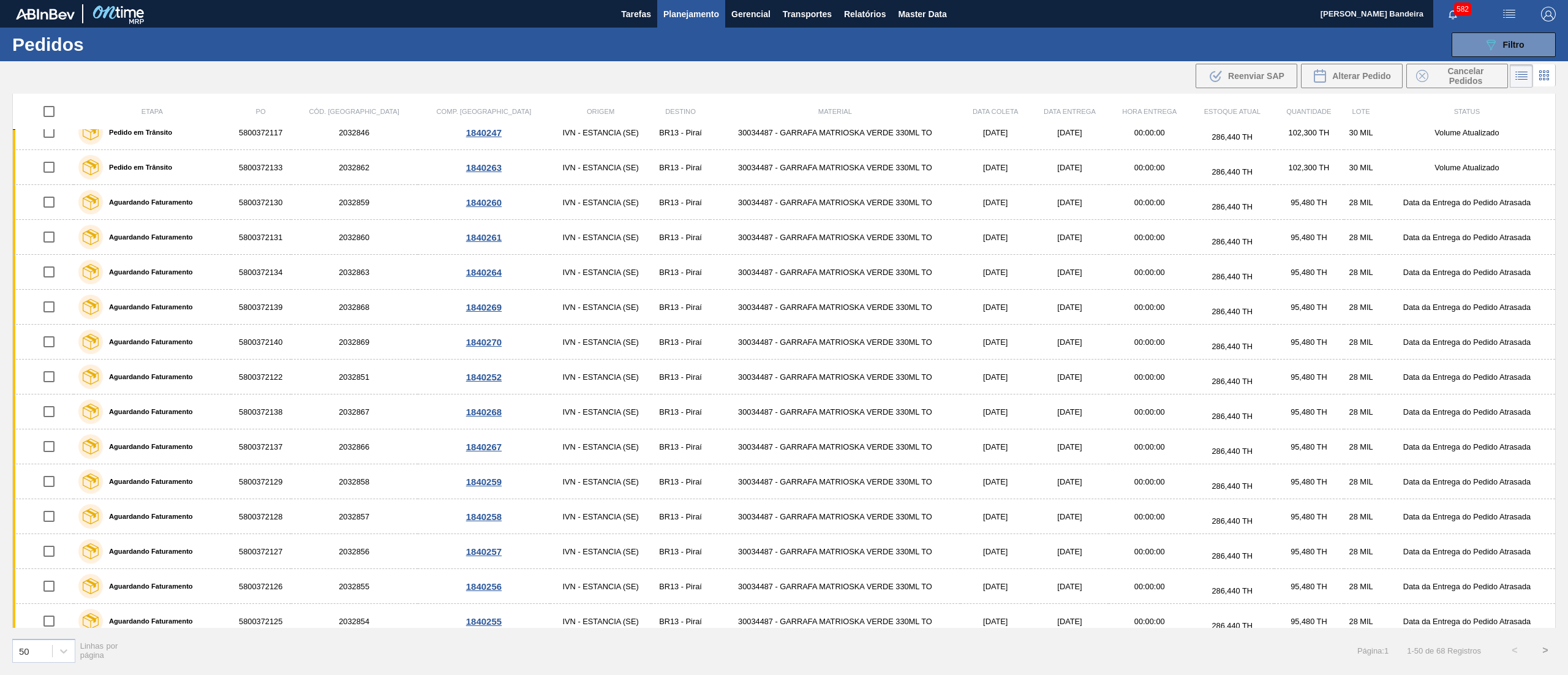
scroll to position [561, 0]
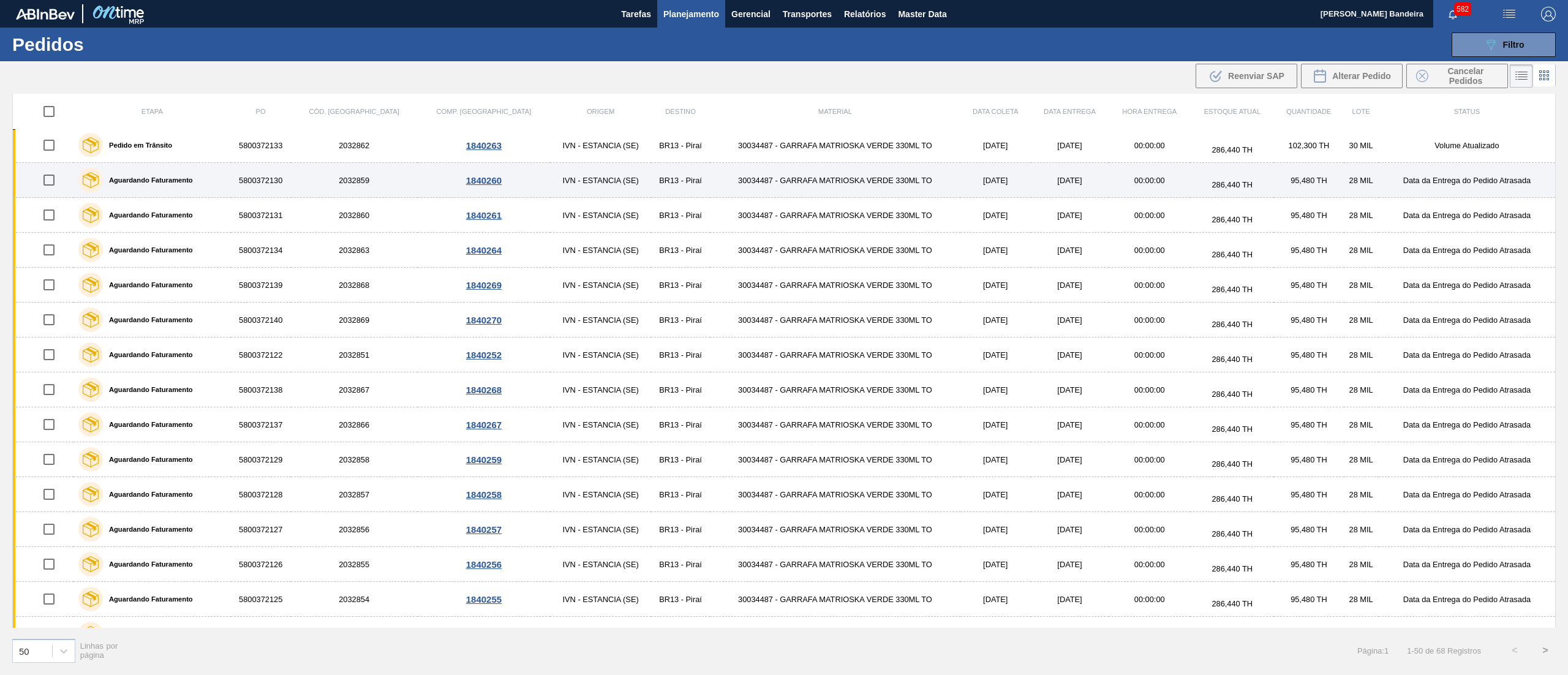
click at [52, 187] on input "checkbox" at bounding box center [49, 180] width 26 height 26
checkbox input "true"
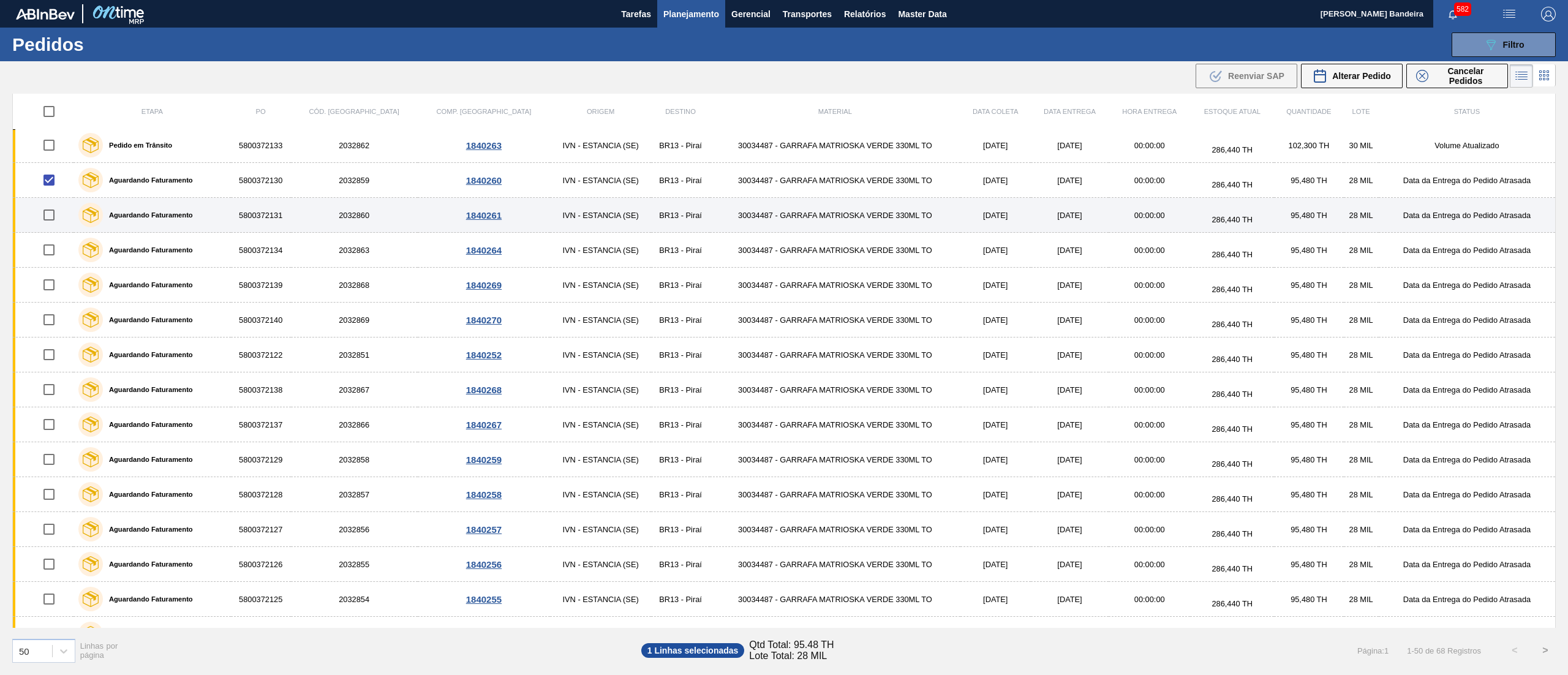
click at [52, 221] on input "checkbox" at bounding box center [49, 215] width 26 height 26
checkbox input "true"
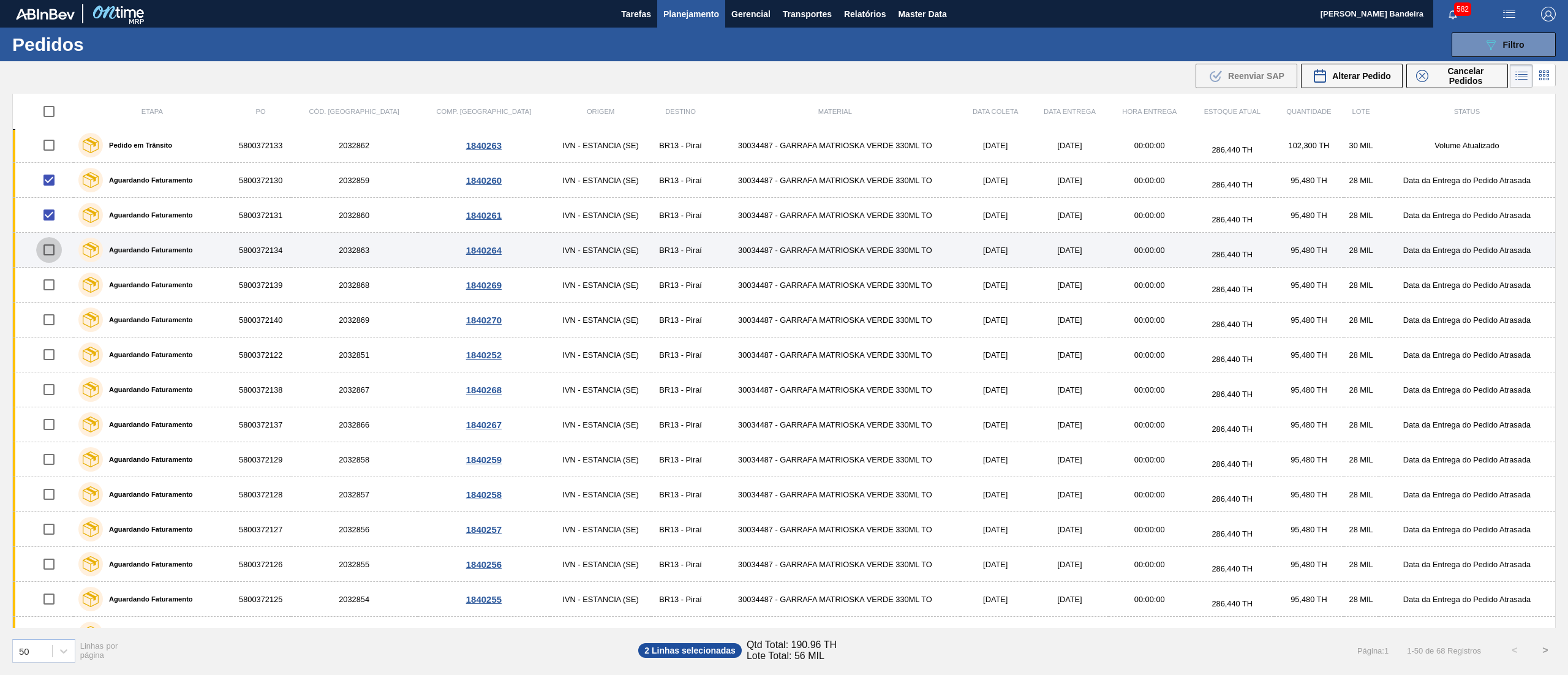
click at [52, 261] on input "checkbox" at bounding box center [49, 250] width 26 height 26
checkbox input "true"
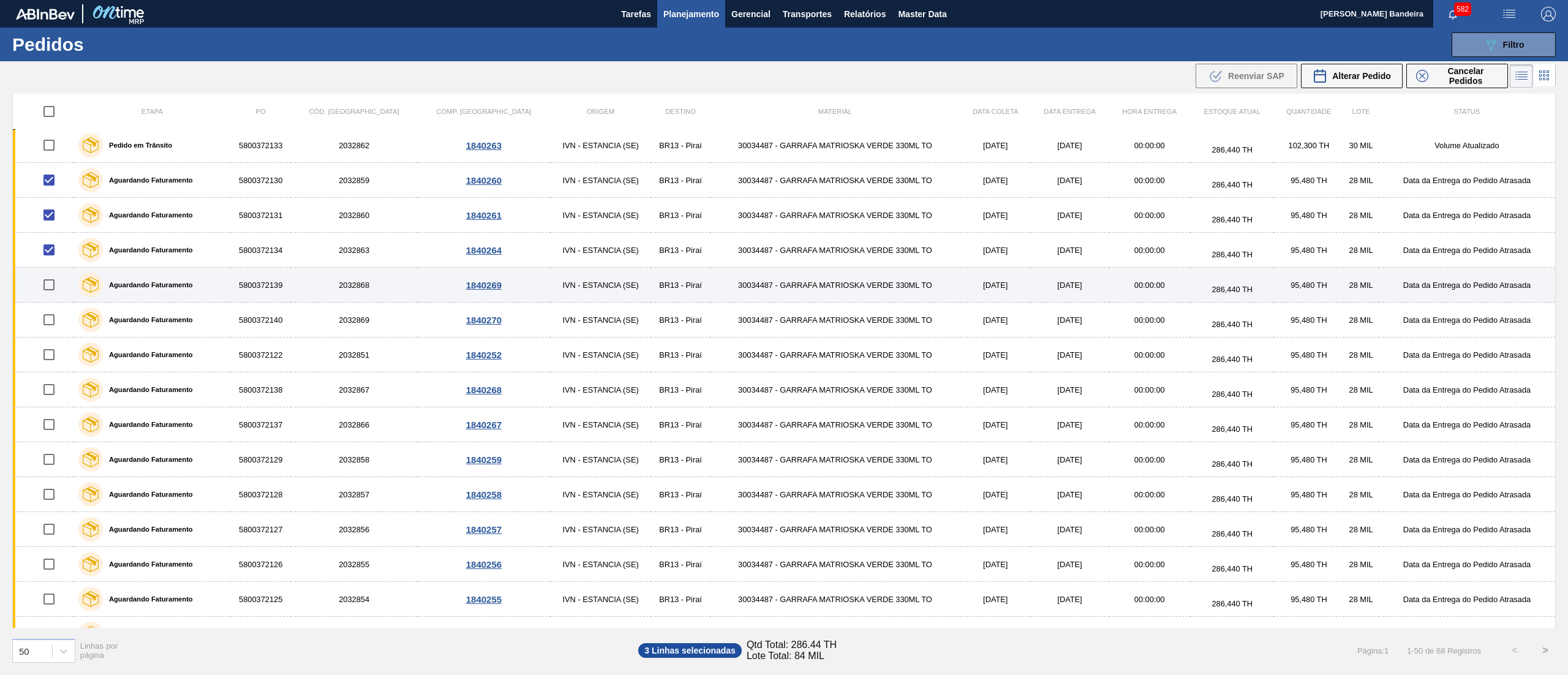
click at [50, 291] on input "checkbox" at bounding box center [49, 285] width 26 height 26
checkbox input "true"
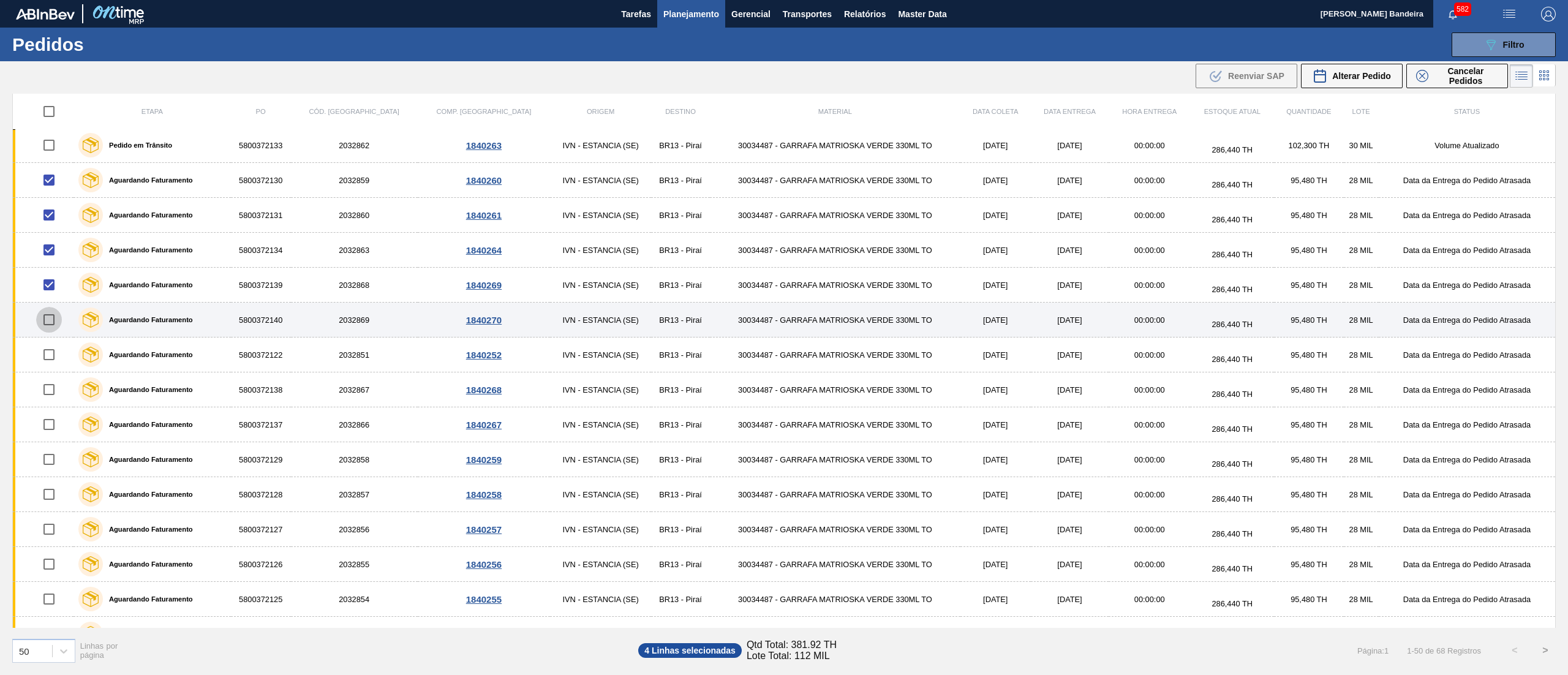
click at [45, 323] on input "checkbox" at bounding box center [49, 320] width 26 height 26
checkbox input "true"
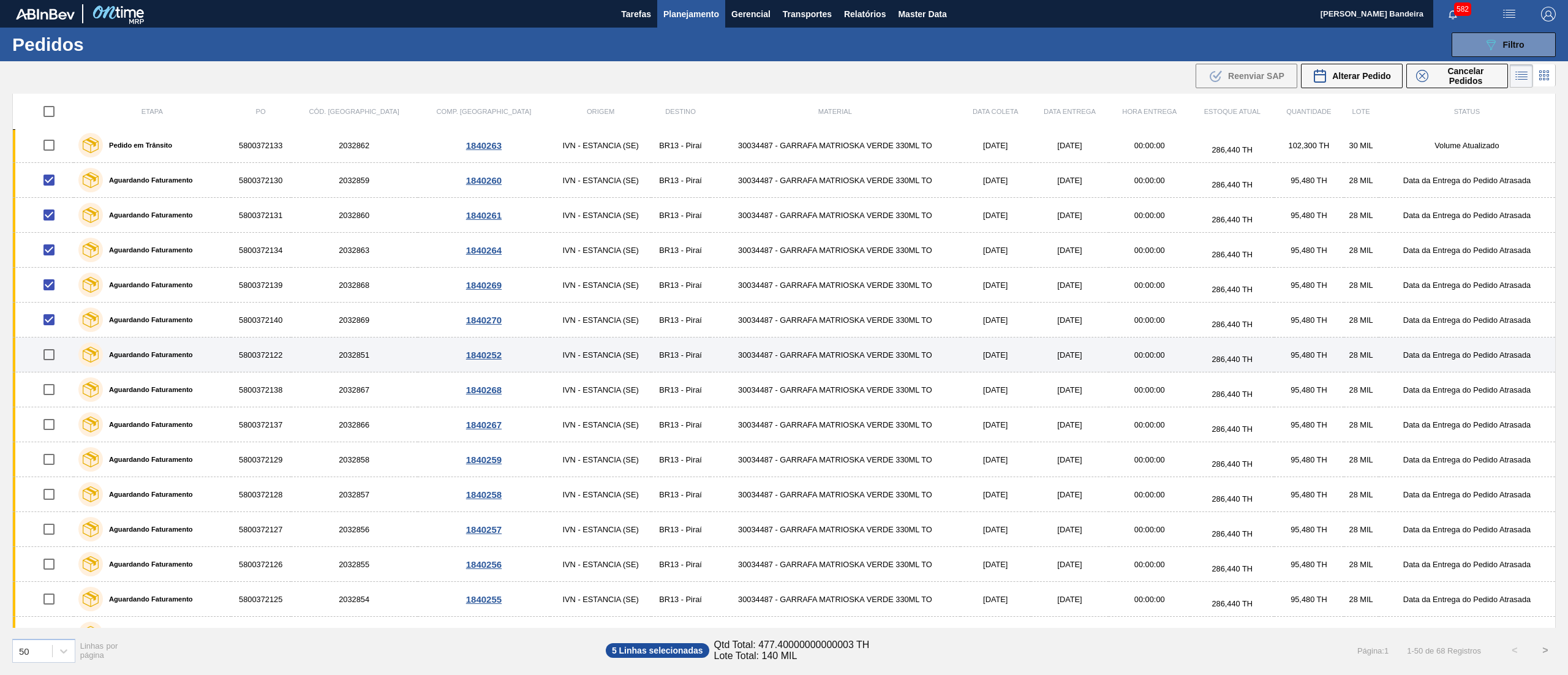
click at [49, 359] on input "checkbox" at bounding box center [49, 355] width 26 height 26
checkbox input "true"
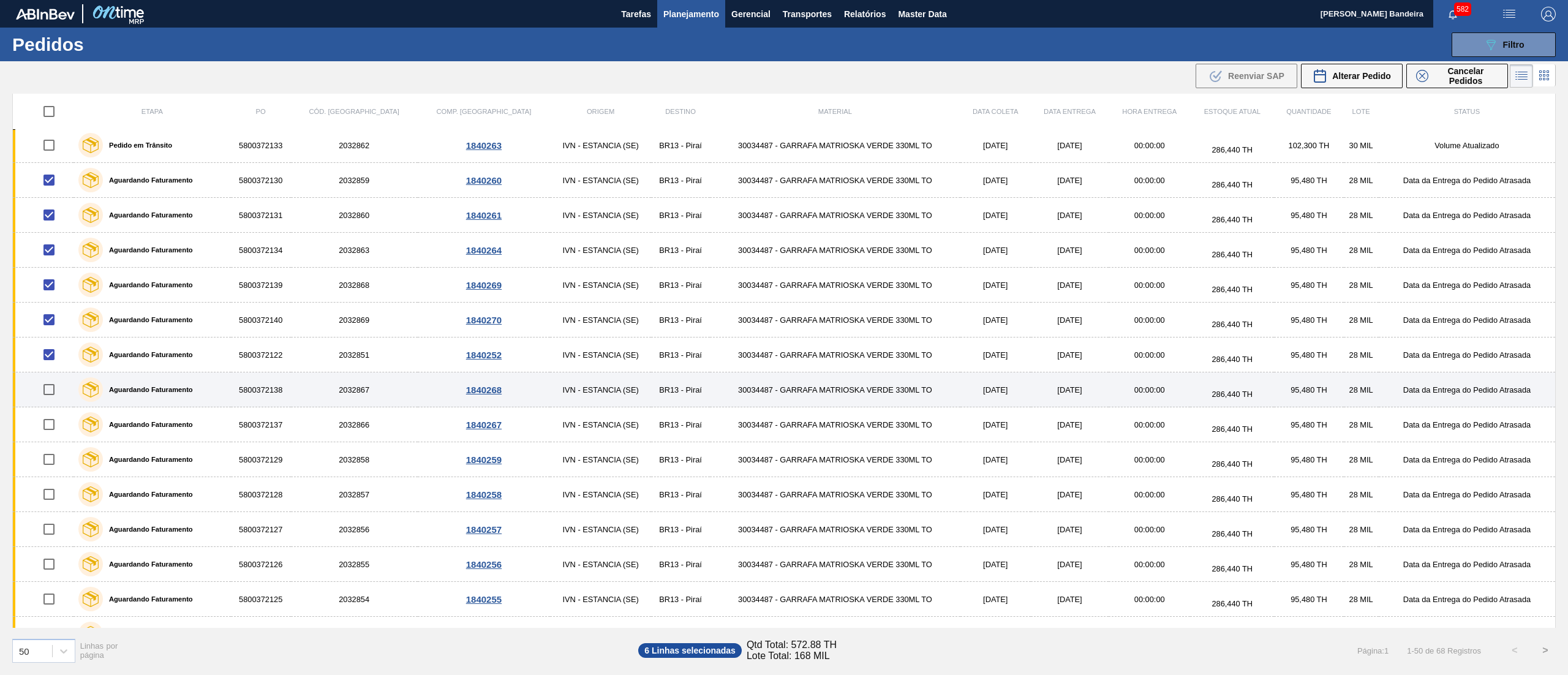
click at [51, 392] on input "checkbox" at bounding box center [49, 389] width 26 height 26
checkbox input "true"
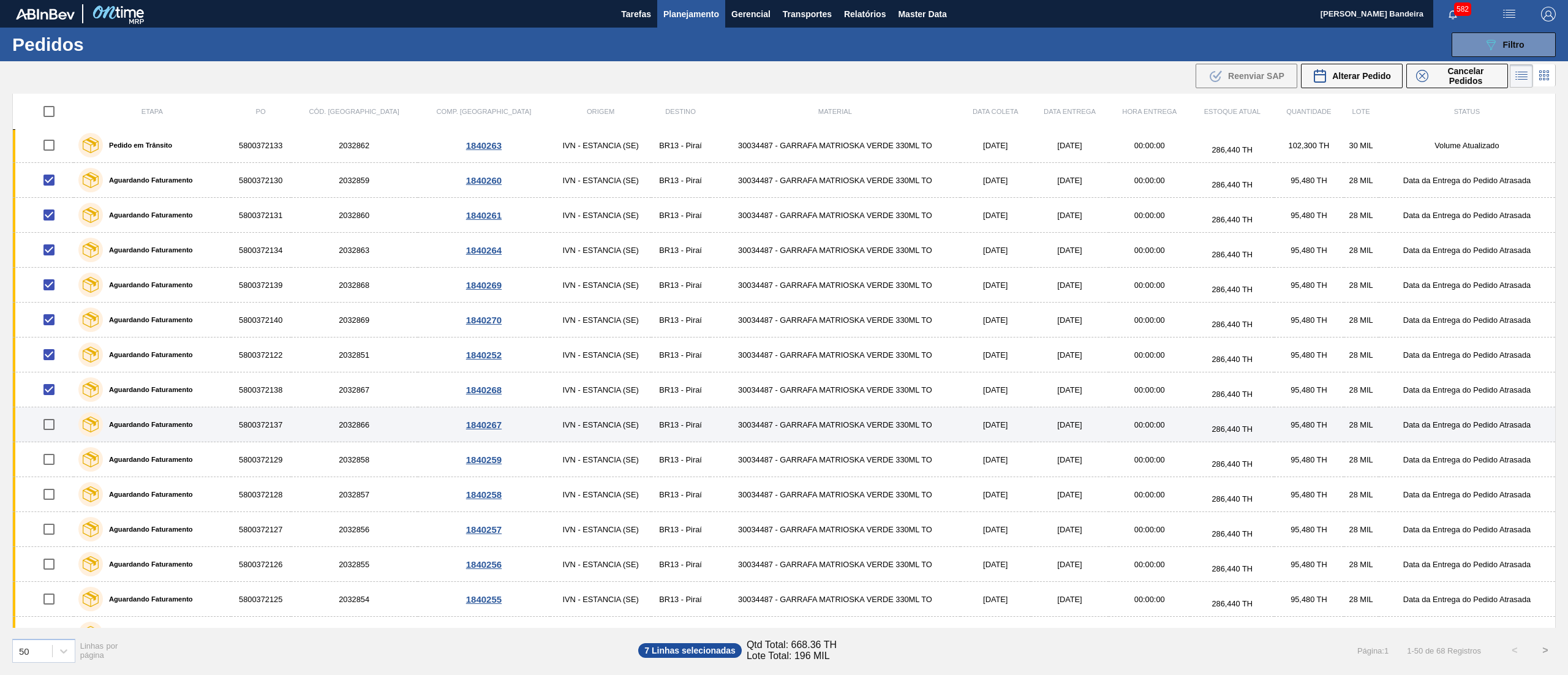
click at [55, 428] on input "checkbox" at bounding box center [49, 424] width 26 height 26
checkbox input "true"
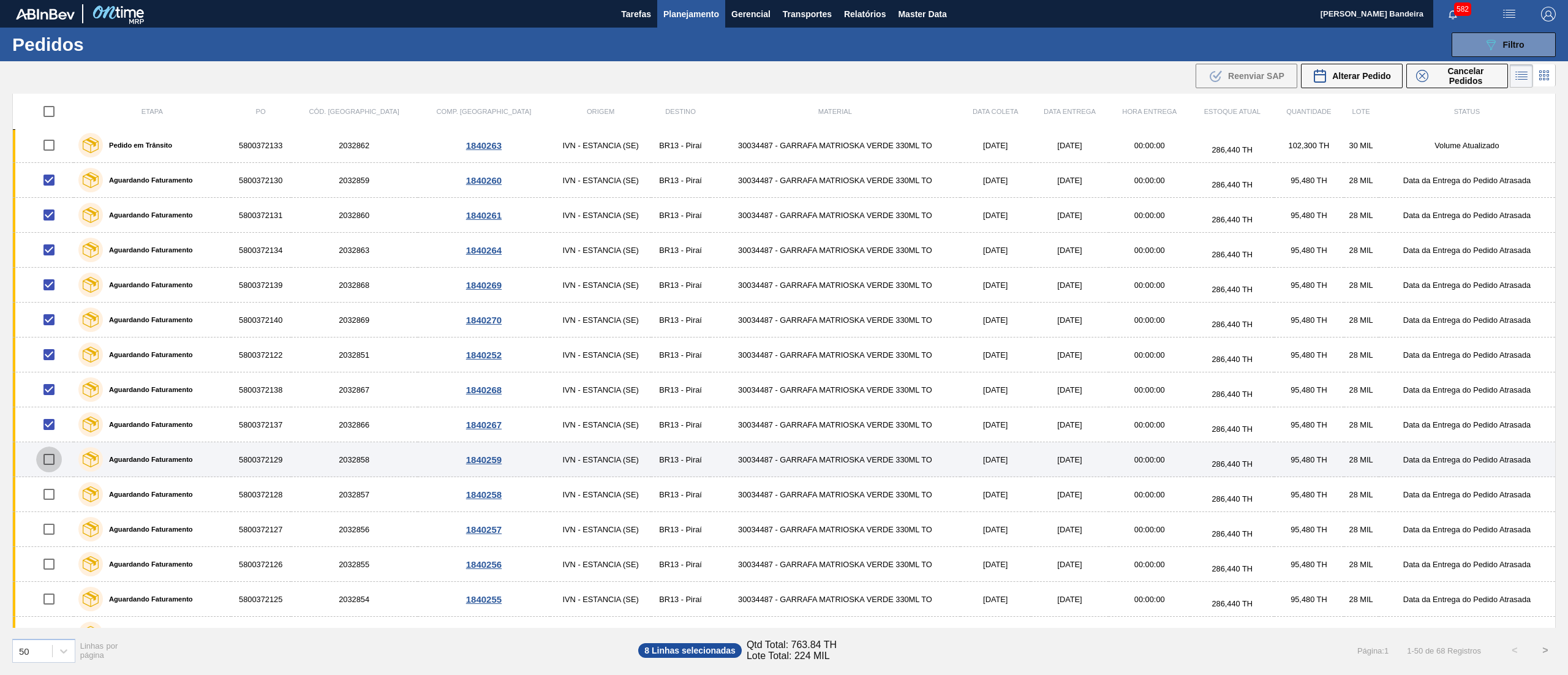
click at [49, 465] on input "checkbox" at bounding box center [49, 459] width 26 height 26
checkbox input "true"
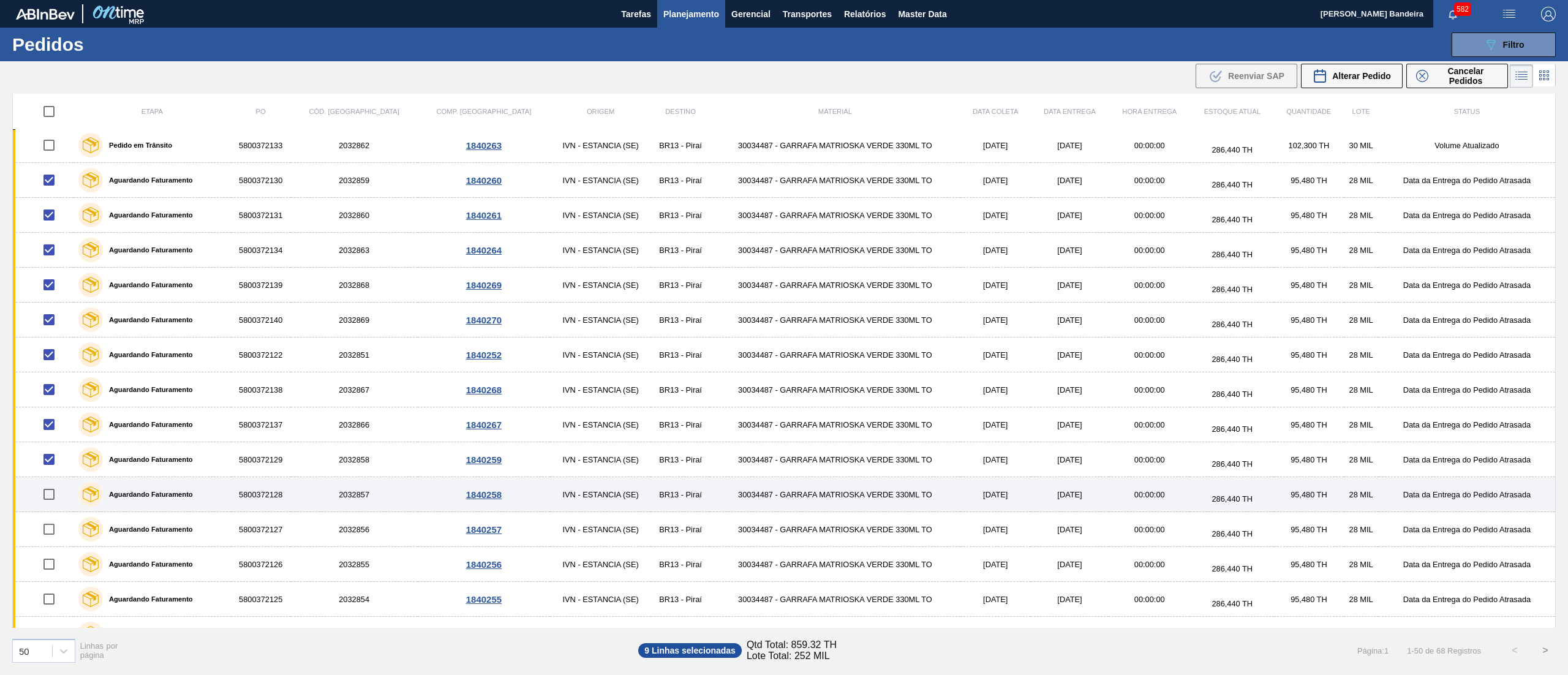
click at [50, 497] on input "checkbox" at bounding box center [49, 494] width 26 height 26
checkbox input "true"
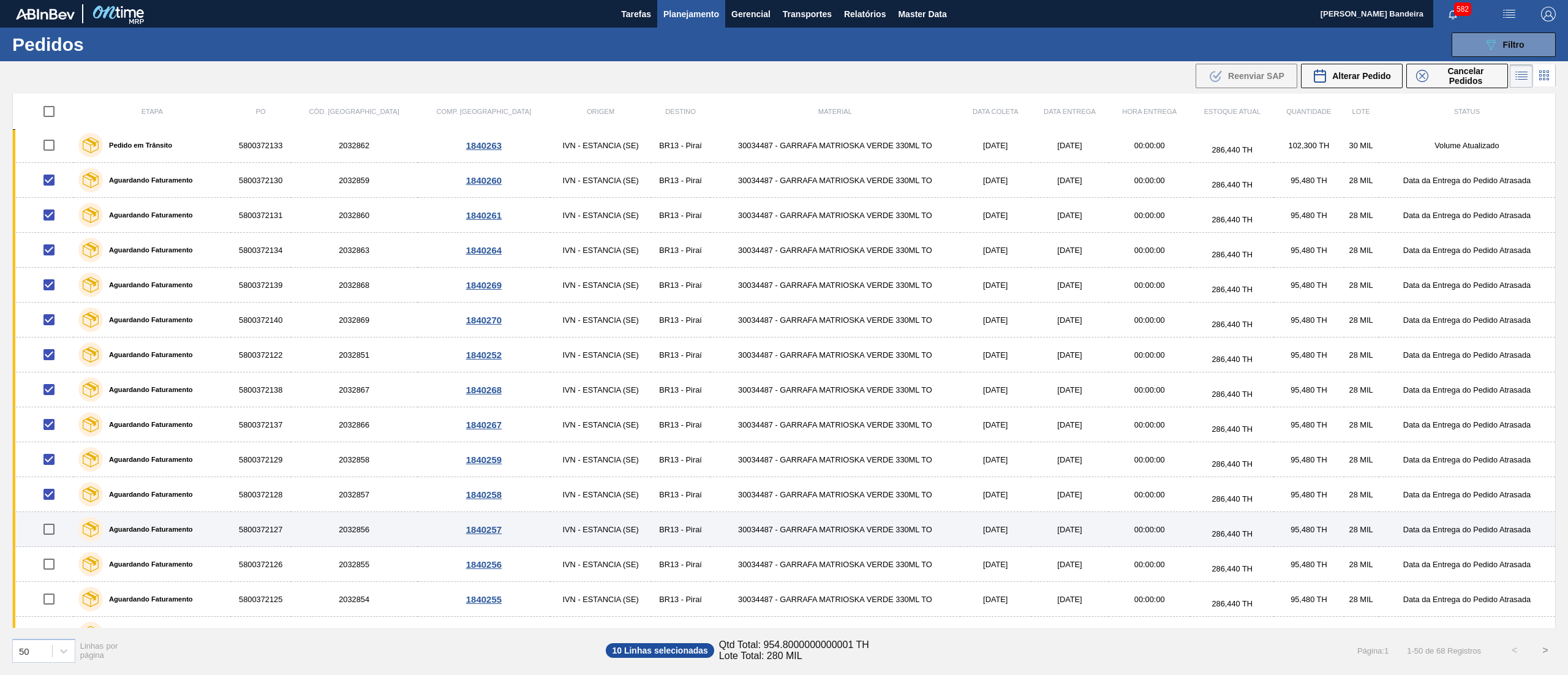
click at [54, 536] on input "checkbox" at bounding box center [49, 529] width 26 height 26
checkbox input "true"
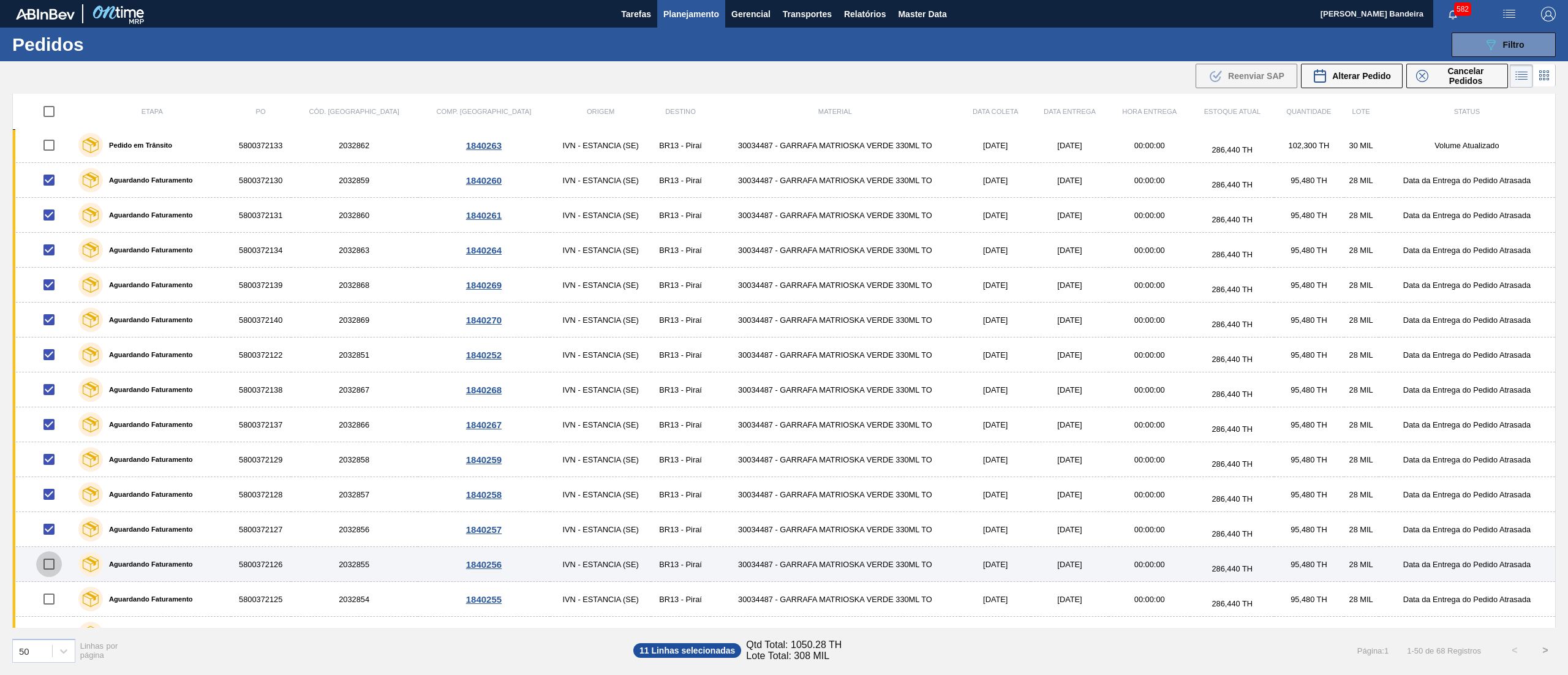
click at [52, 565] on input "checkbox" at bounding box center [49, 564] width 26 height 26
checkbox input "true"
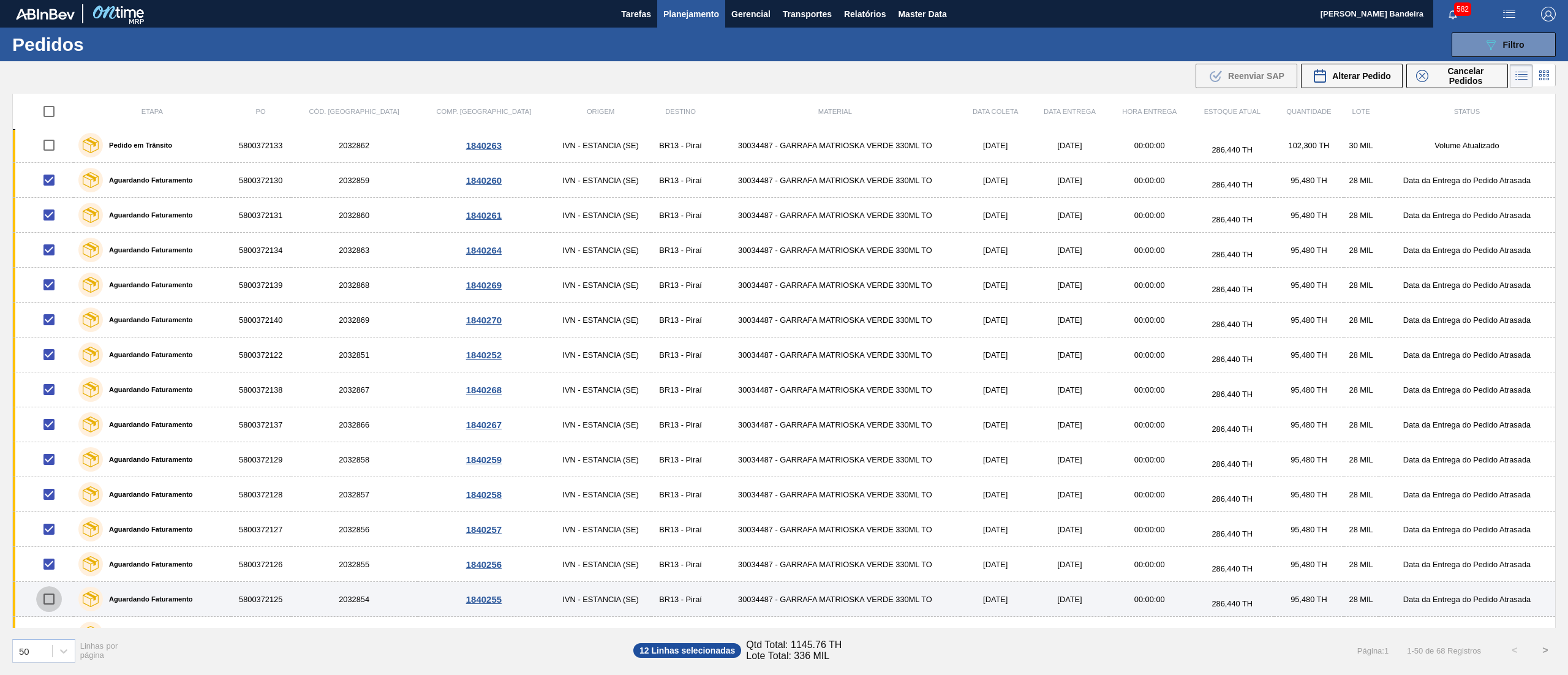
click at [50, 607] on input "checkbox" at bounding box center [49, 599] width 26 height 26
checkbox input "true"
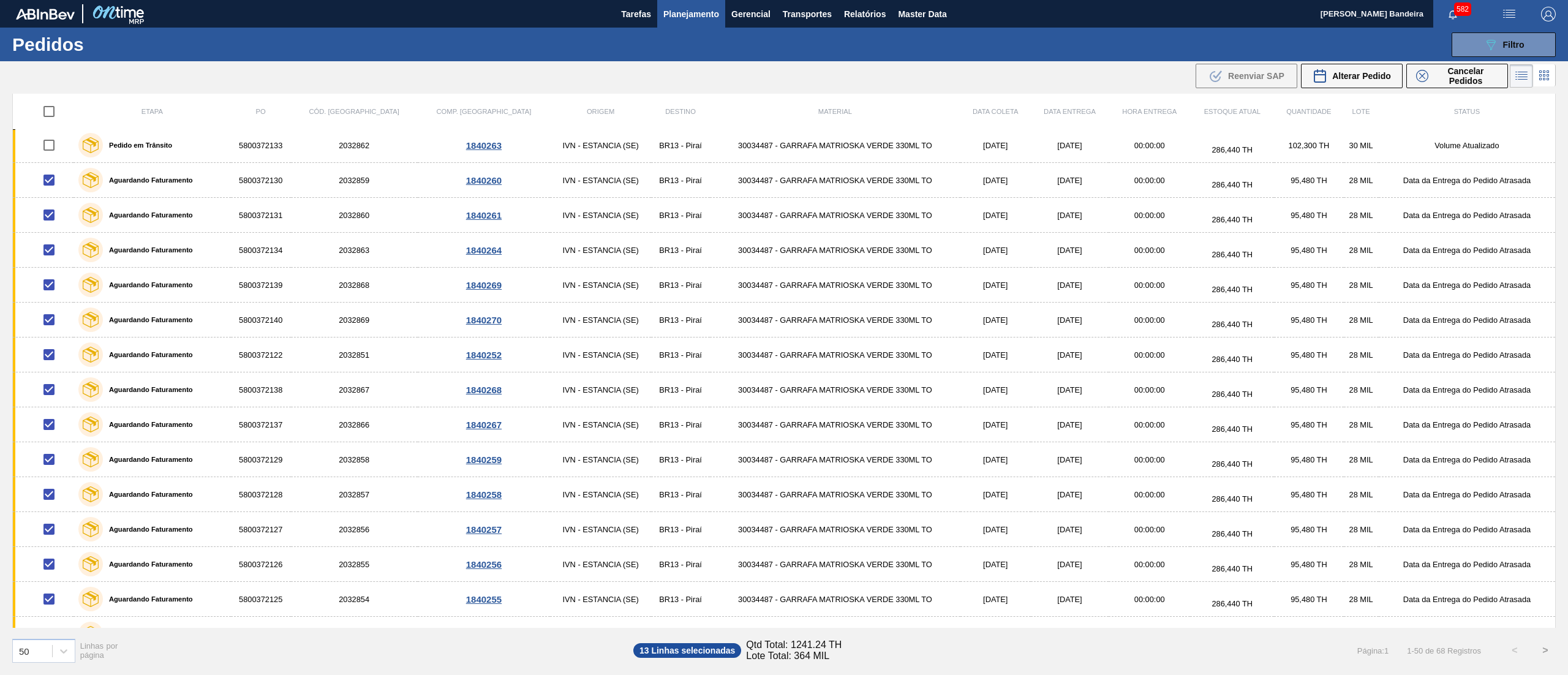
drag, startPoint x: 1556, startPoint y: 377, endPoint x: 1556, endPoint y: 411, distance: 34.0
click at [1556, 411] on div "Etapa PO Cód. Pedido Comp. Carga Origem Destino Material Data coleta Data entre…" at bounding box center [784, 384] width 1568 height 579
drag, startPoint x: 1556, startPoint y: 411, endPoint x: 1556, endPoint y: 425, distance: 14.0
click at [1556, 425] on div "Etapa PO Cód. Pedido Comp. Carga Origem Destino Material Data coleta Data entre…" at bounding box center [784, 384] width 1568 height 579
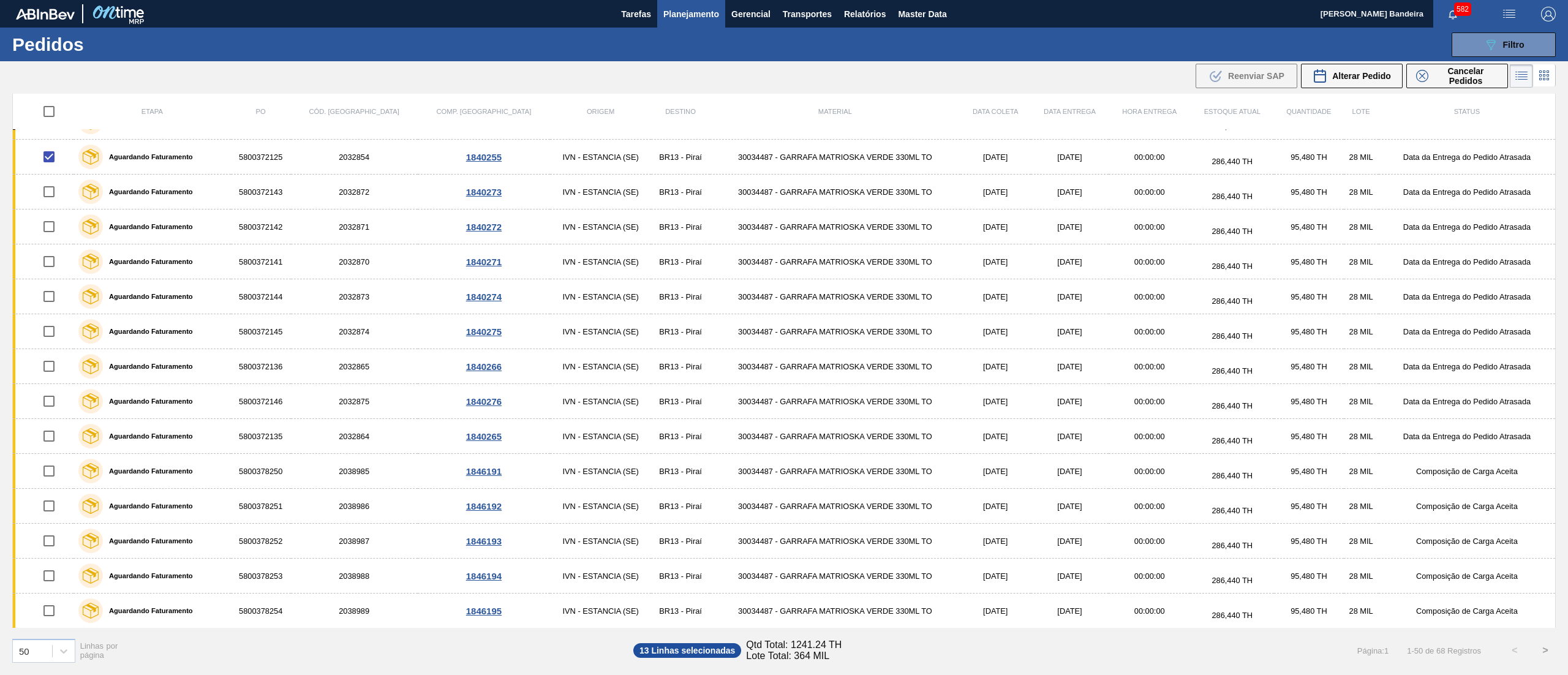
scroll to position [1012, 0]
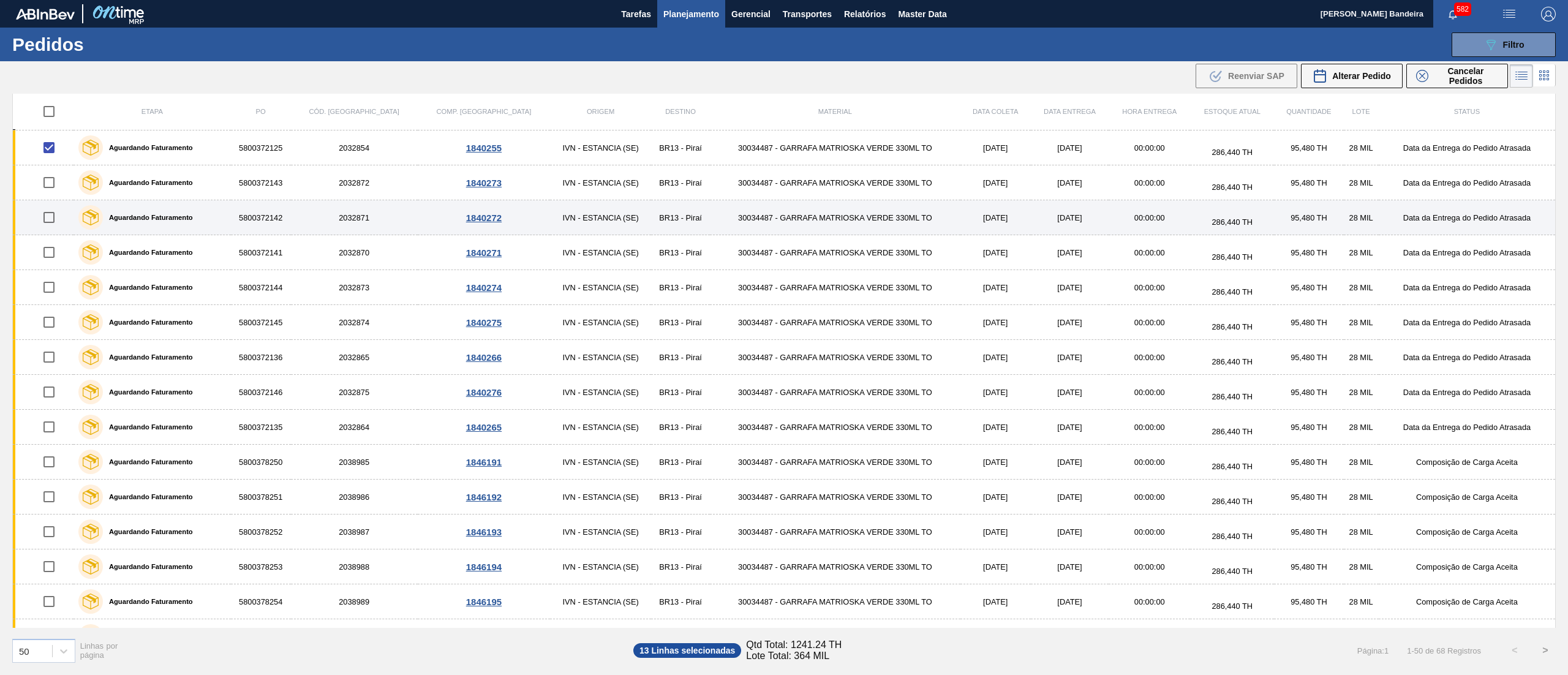
drag, startPoint x: 49, startPoint y: 188, endPoint x: 70, endPoint y: 209, distance: 29.7
click at [49, 189] on input "checkbox" at bounding box center [49, 183] width 26 height 26
checkbox input "true"
click at [54, 227] on input "checkbox" at bounding box center [49, 217] width 26 height 26
checkbox input "true"
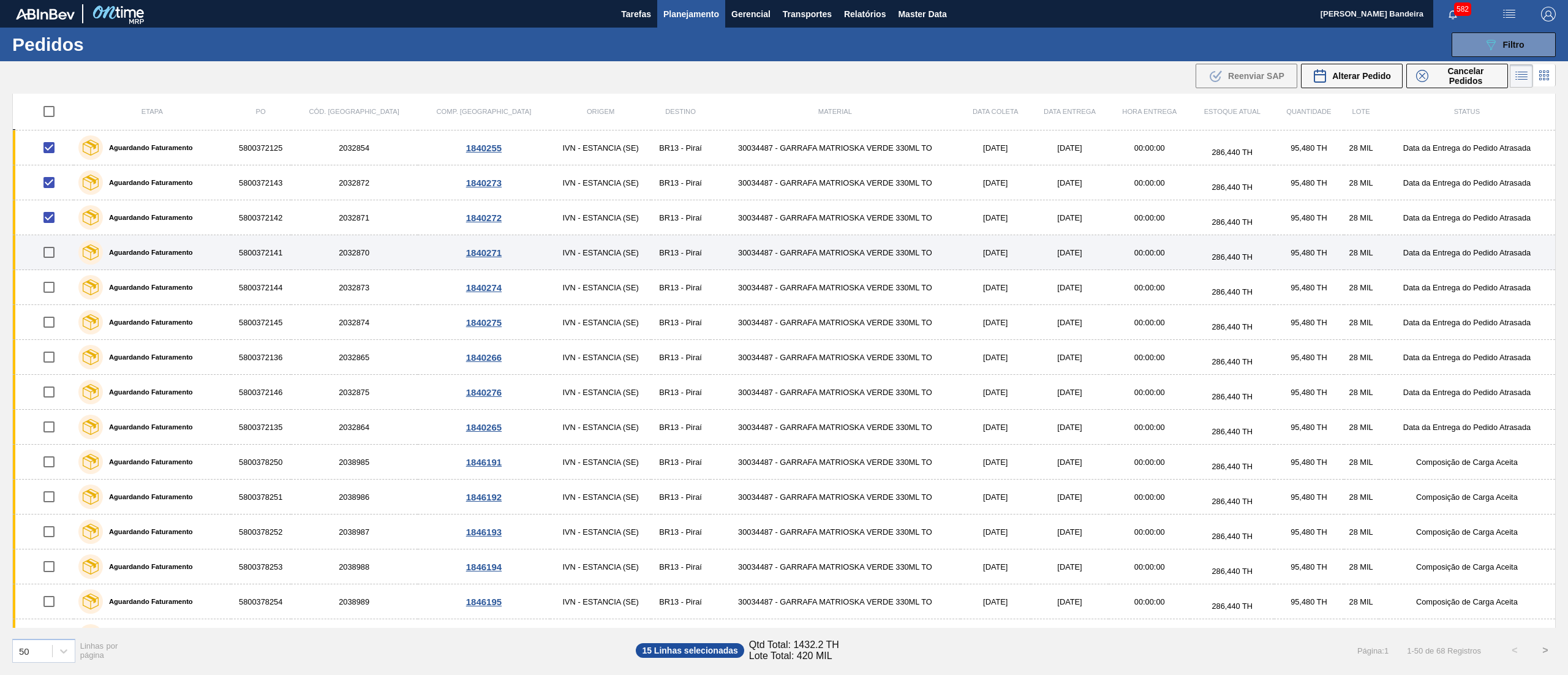
click at [49, 264] on input "checkbox" at bounding box center [49, 252] width 26 height 26
checkbox input "true"
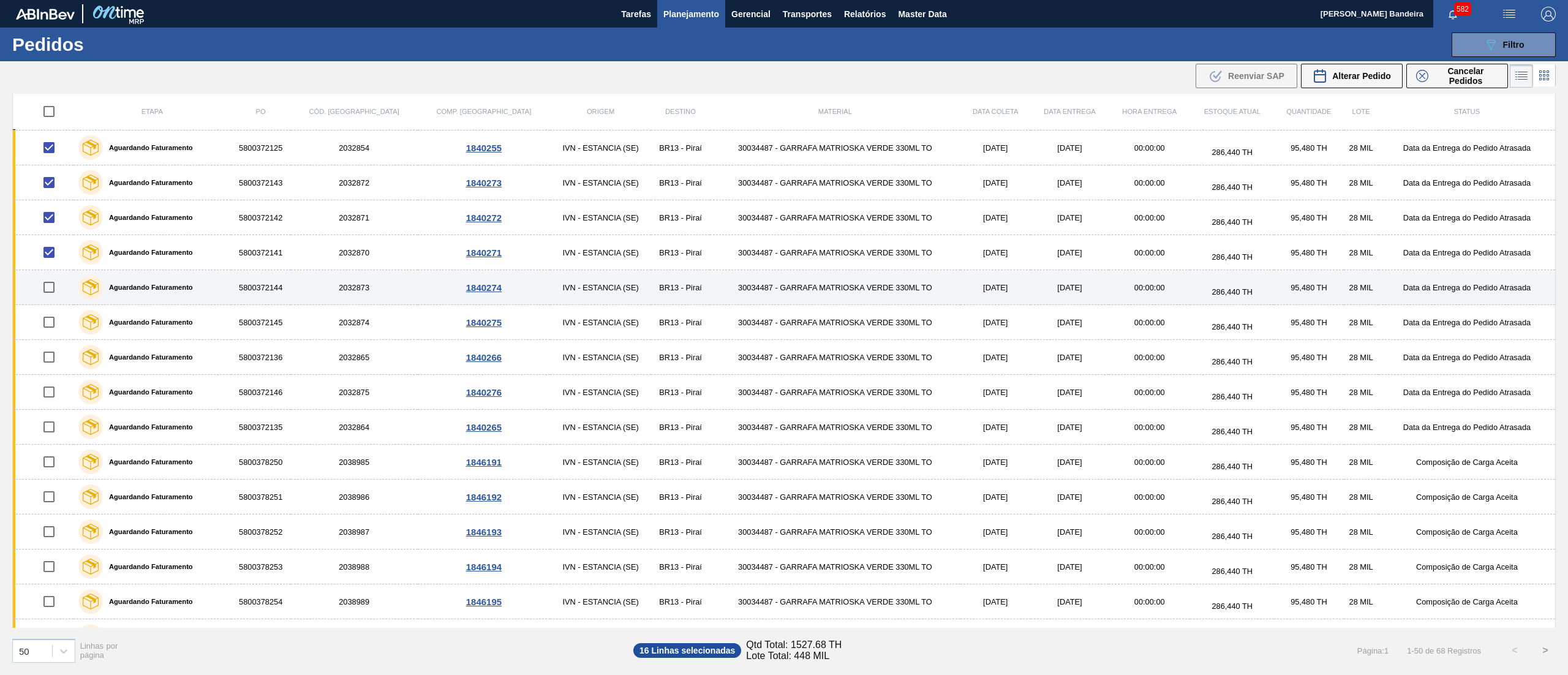
click at [55, 299] on input "checkbox" at bounding box center [49, 287] width 26 height 26
checkbox input "true"
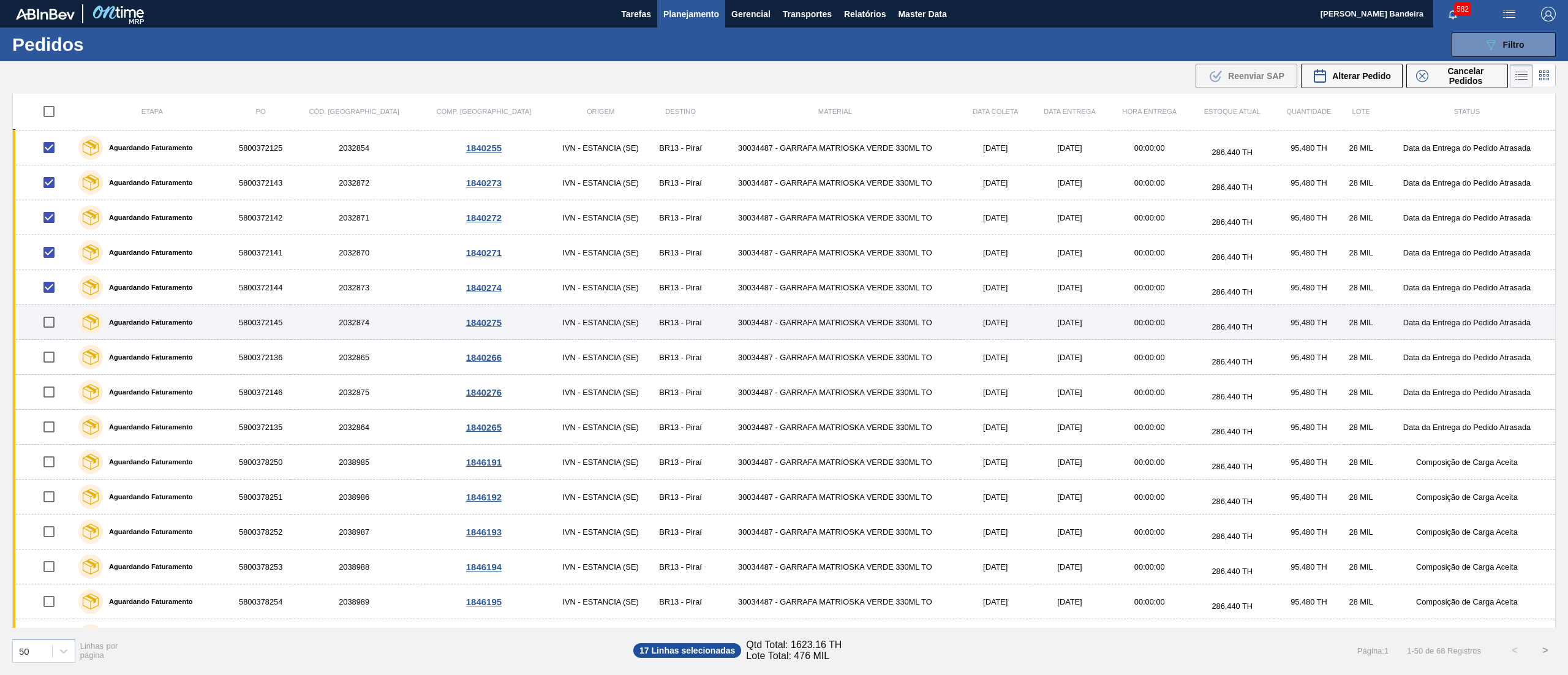
click at [52, 328] on input "checkbox" at bounding box center [49, 322] width 26 height 26
checkbox input "true"
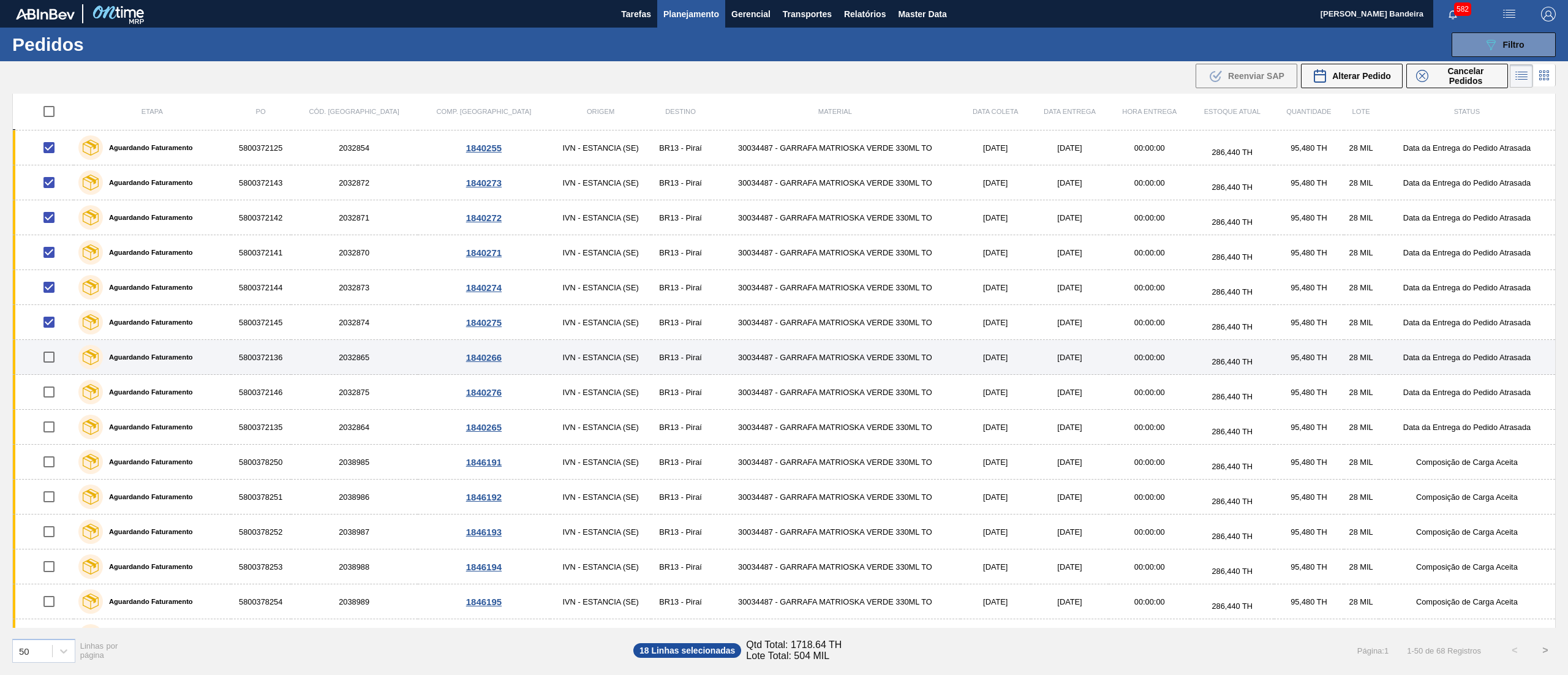
click at [49, 365] on input "checkbox" at bounding box center [49, 357] width 26 height 26
checkbox input "true"
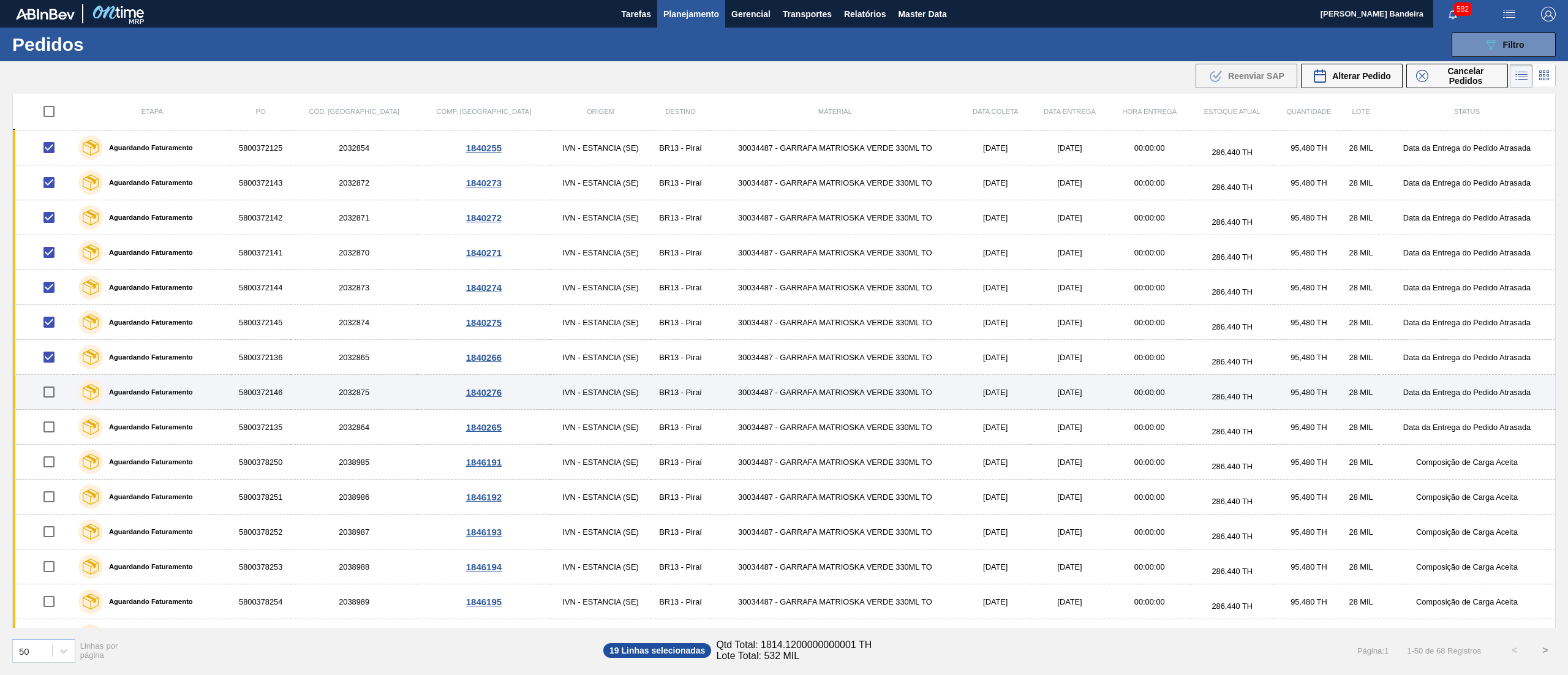
click at [53, 398] on input "checkbox" at bounding box center [49, 392] width 26 height 26
checkbox input "true"
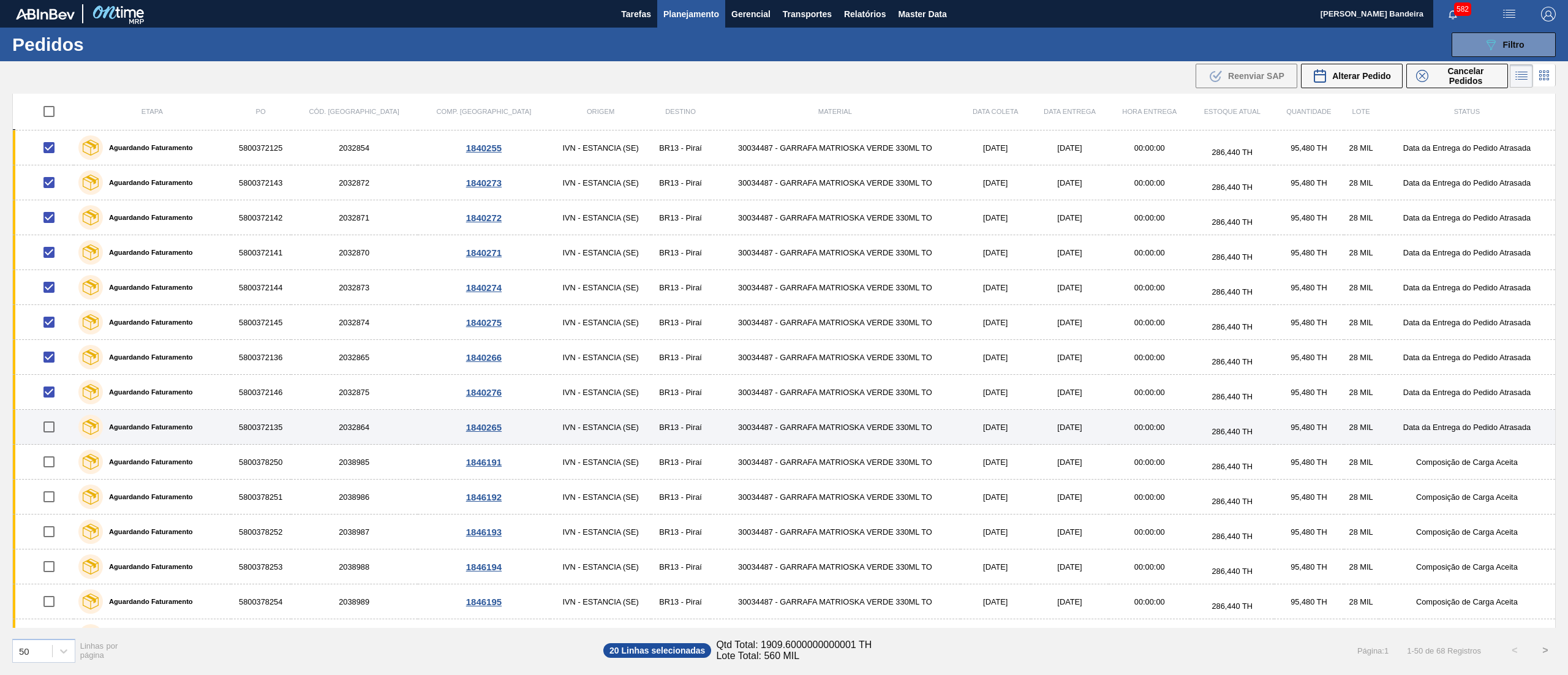
click at [50, 433] on input "checkbox" at bounding box center [49, 427] width 26 height 26
checkbox input "true"
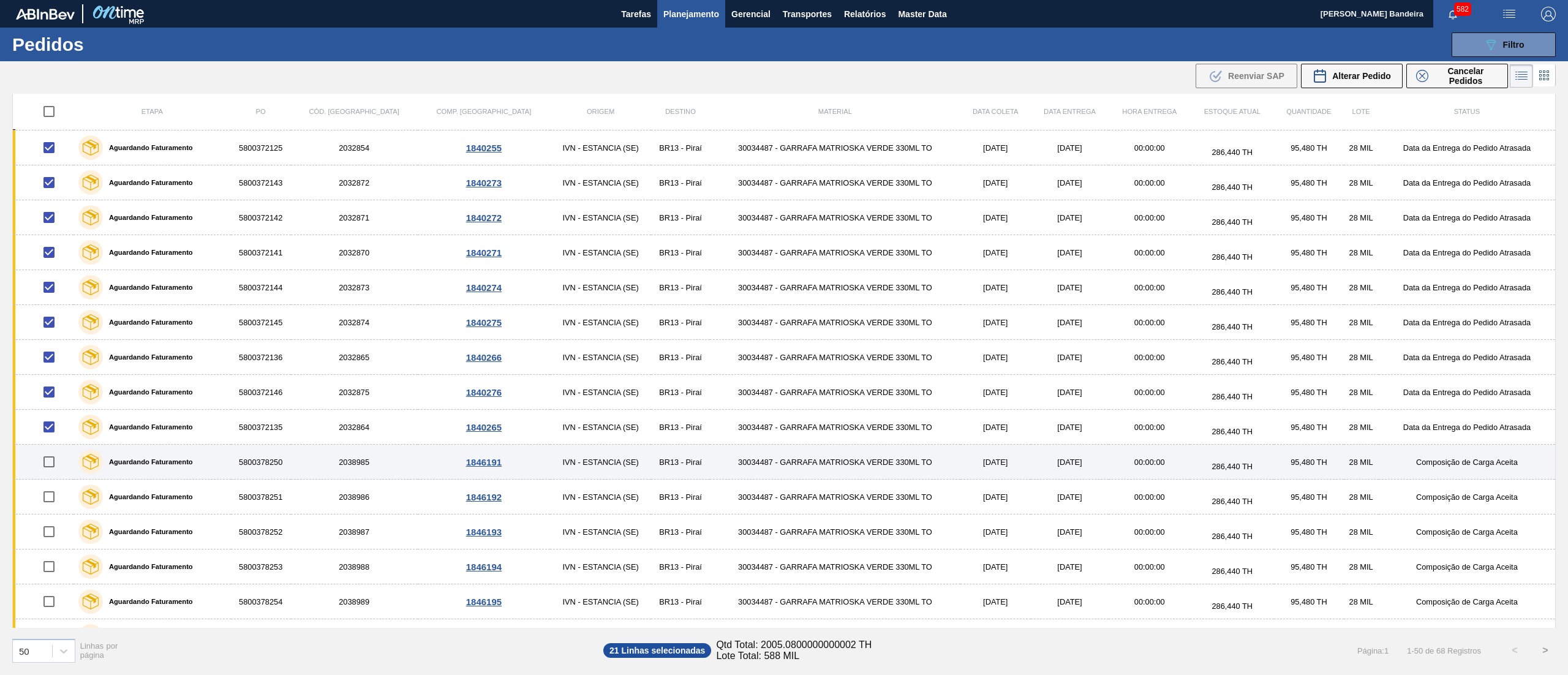
click at [52, 474] on input "checkbox" at bounding box center [49, 462] width 26 height 26
checkbox input "true"
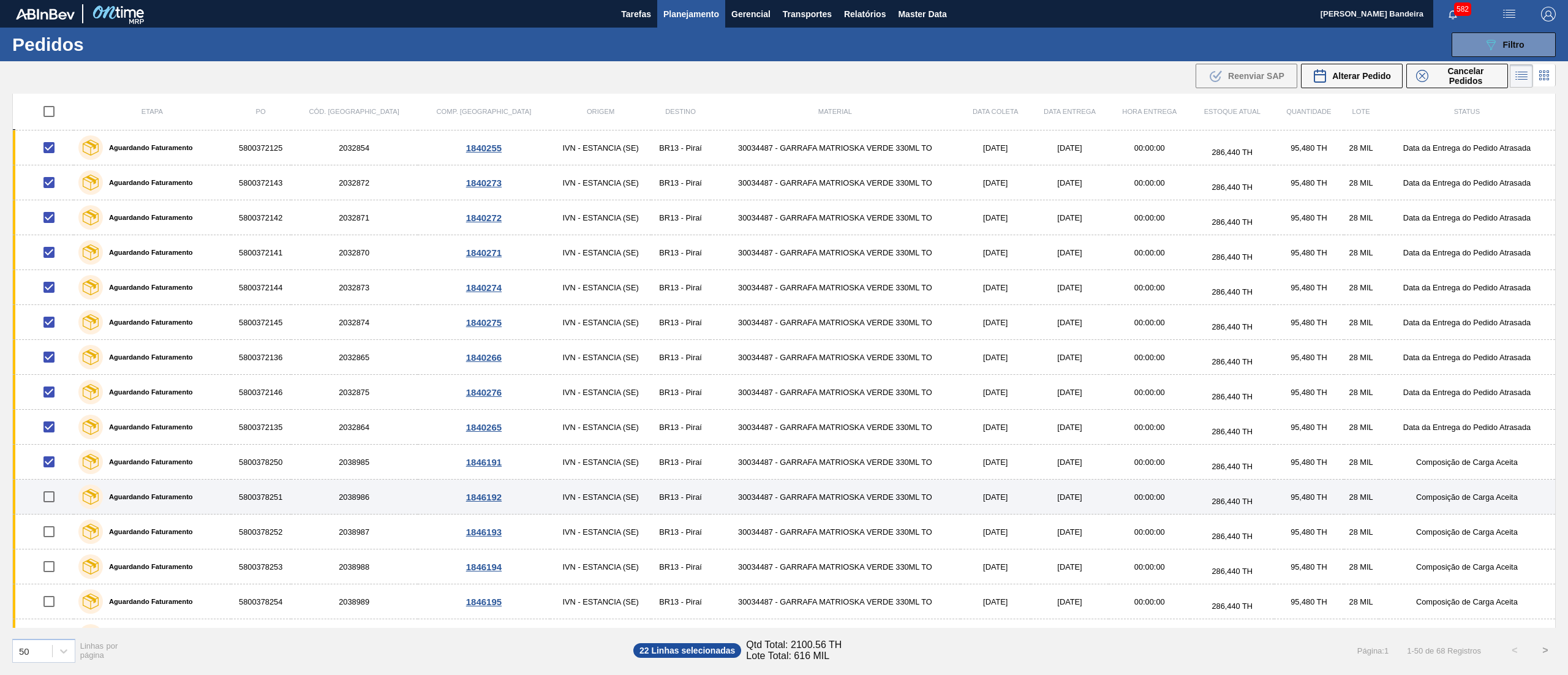
click at [48, 509] on input "checkbox" at bounding box center [49, 497] width 26 height 26
checkbox input "true"
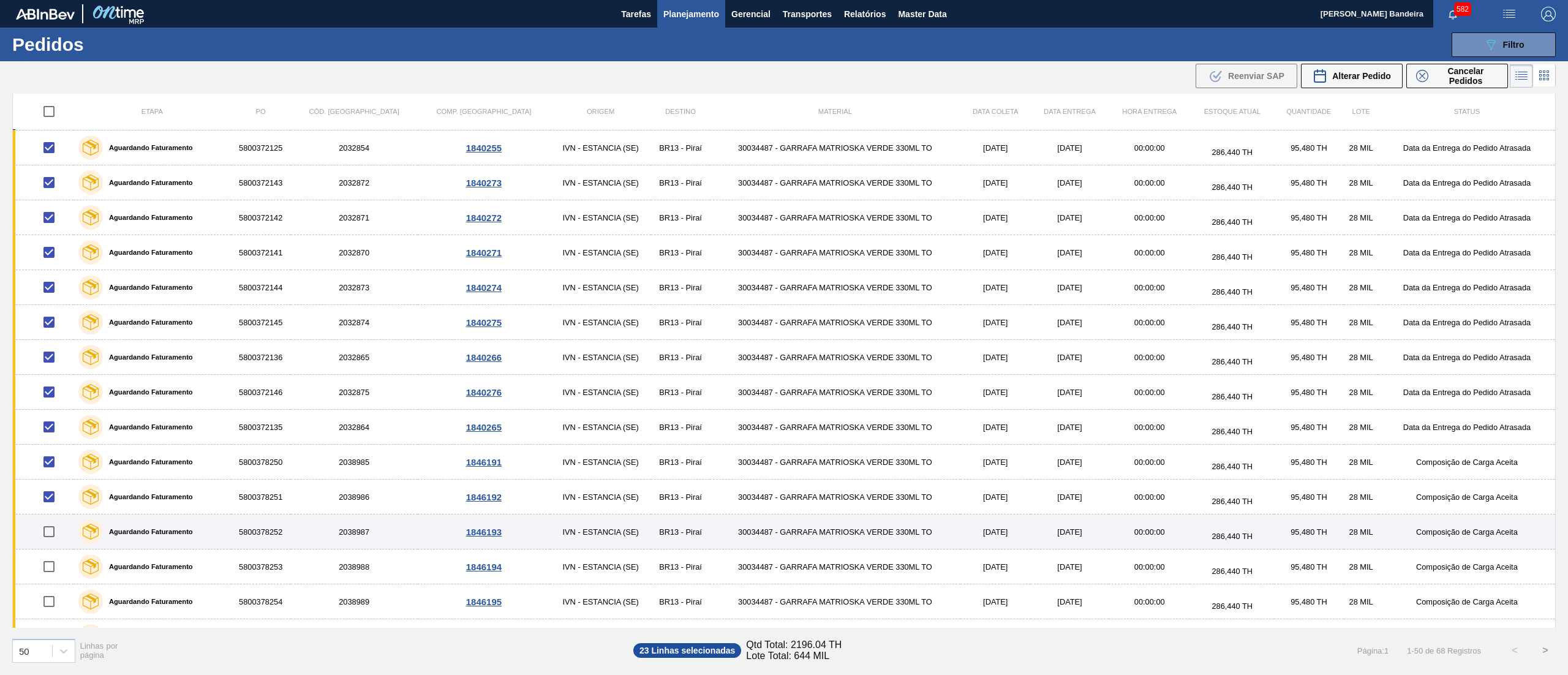
click at [49, 541] on input "checkbox" at bounding box center [49, 531] width 26 height 26
checkbox input "true"
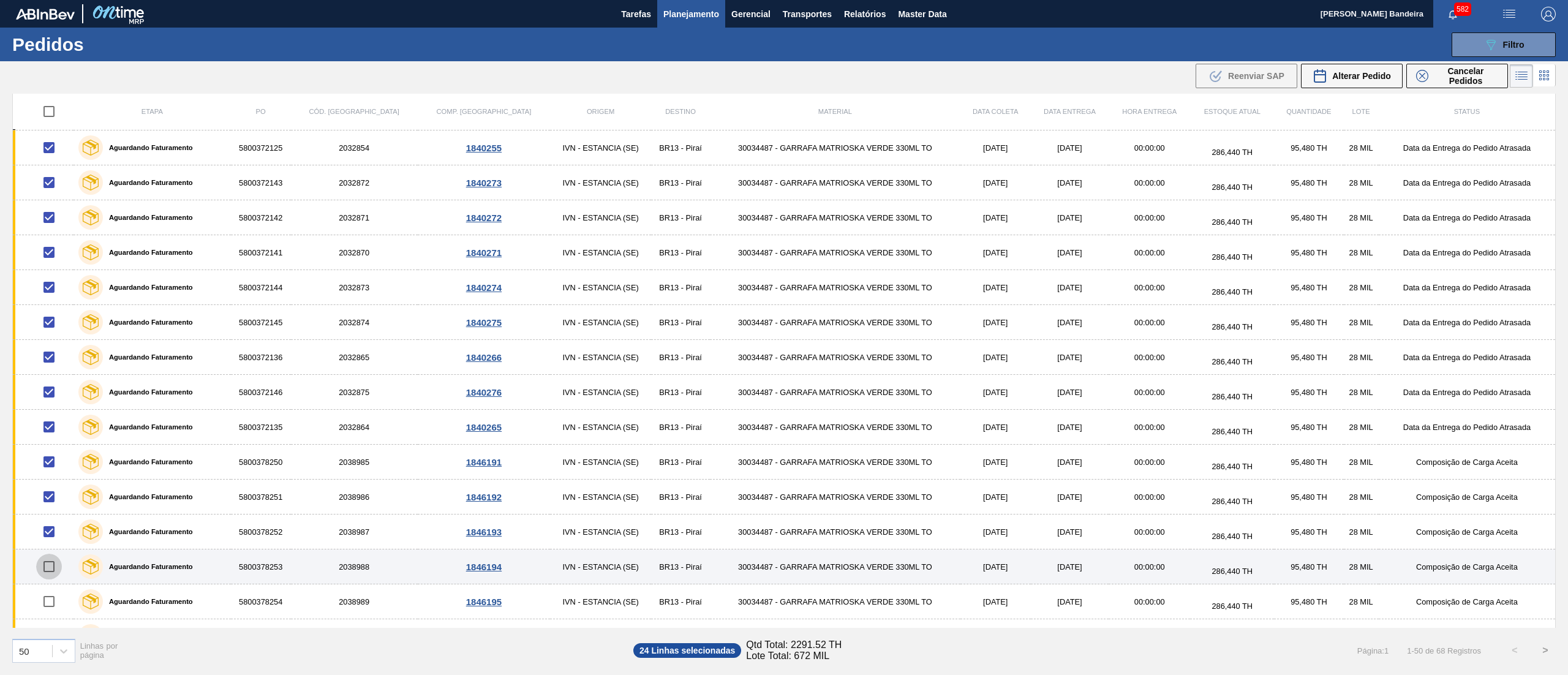
click at [47, 579] on input "checkbox" at bounding box center [49, 566] width 26 height 26
checkbox input "true"
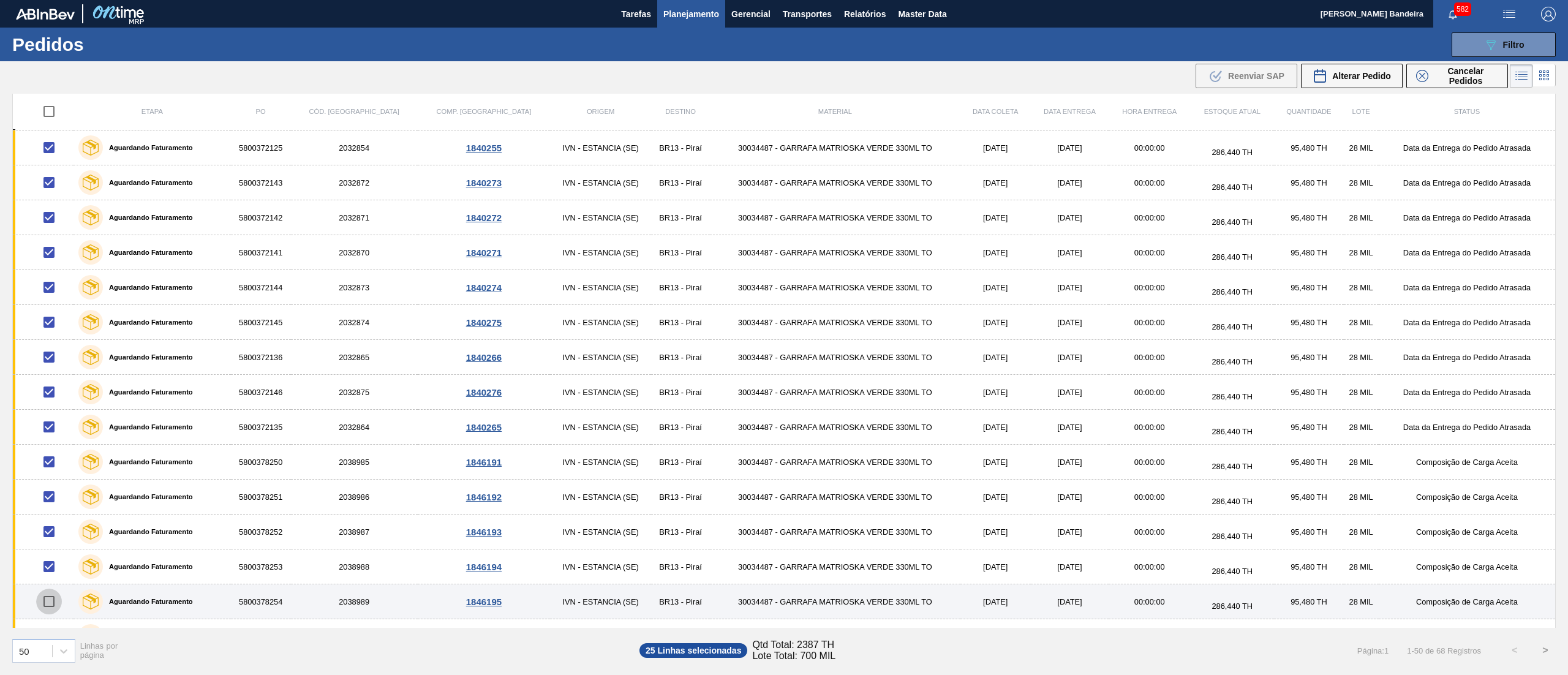
click at [51, 605] on input "checkbox" at bounding box center [49, 601] width 26 height 26
checkbox input "true"
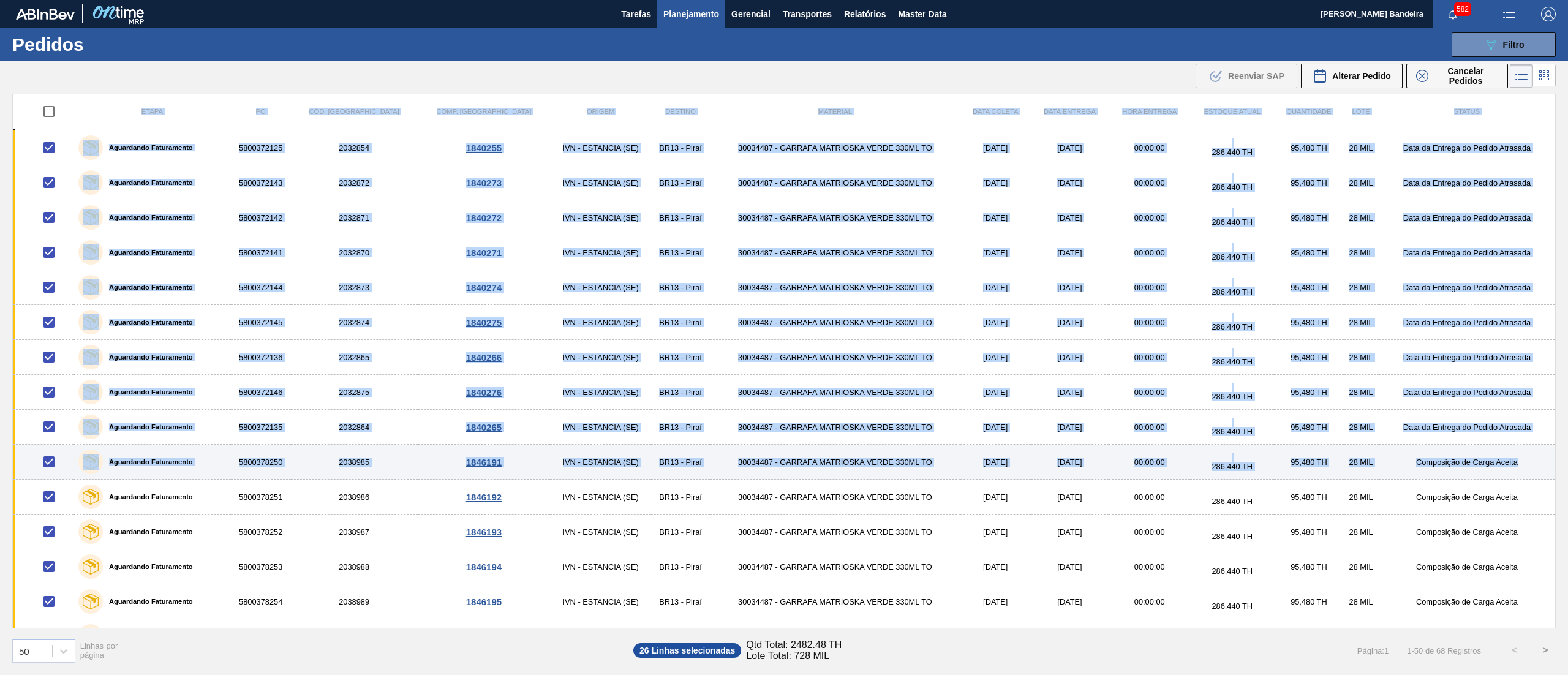
drag, startPoint x: 1556, startPoint y: 441, endPoint x: 1553, endPoint y: 478, distance: 37.1
click at [1553, 478] on div "Etapa PO Cód. Pedido Comp. Carga Origem Destino Material Data coleta Data entre…" at bounding box center [784, 384] width 1568 height 579
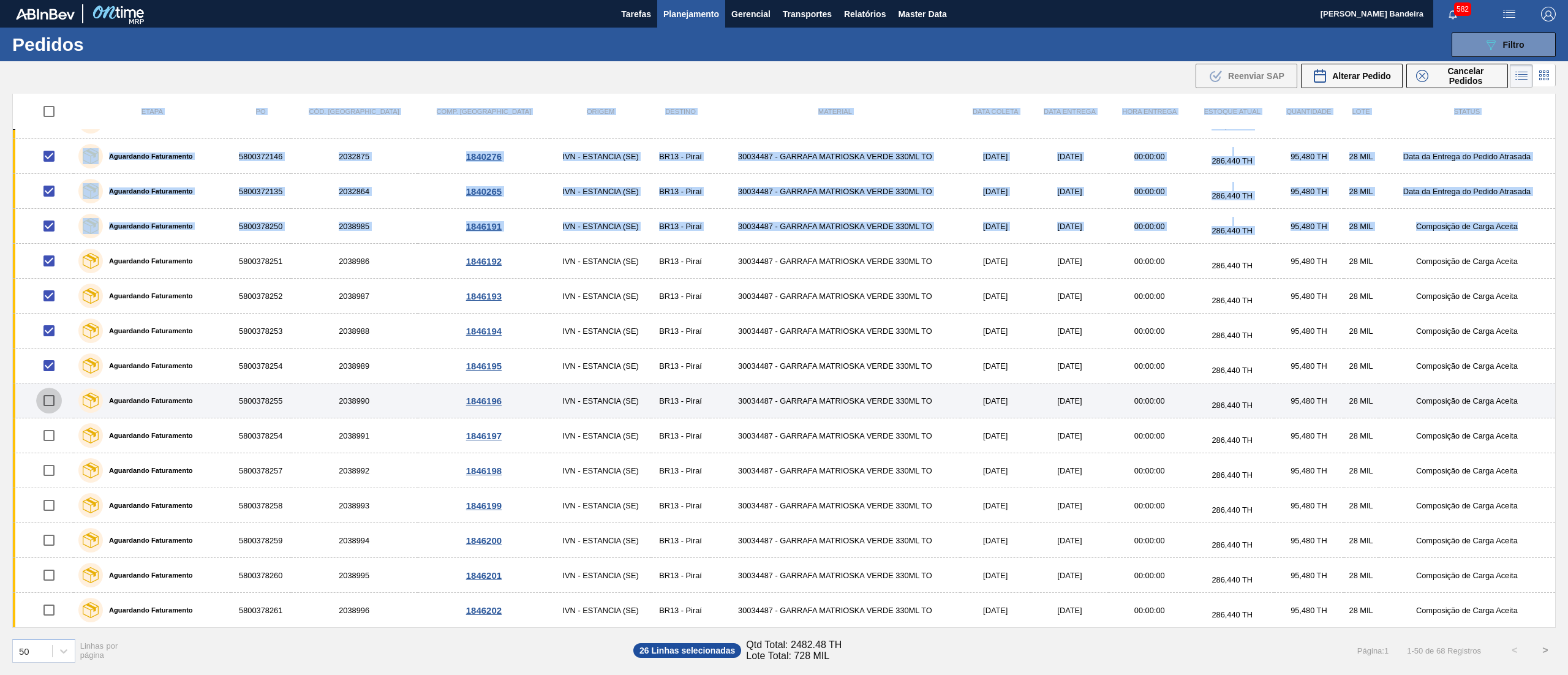
click at [54, 403] on input "checkbox" at bounding box center [49, 401] width 26 height 26
checkbox input "true"
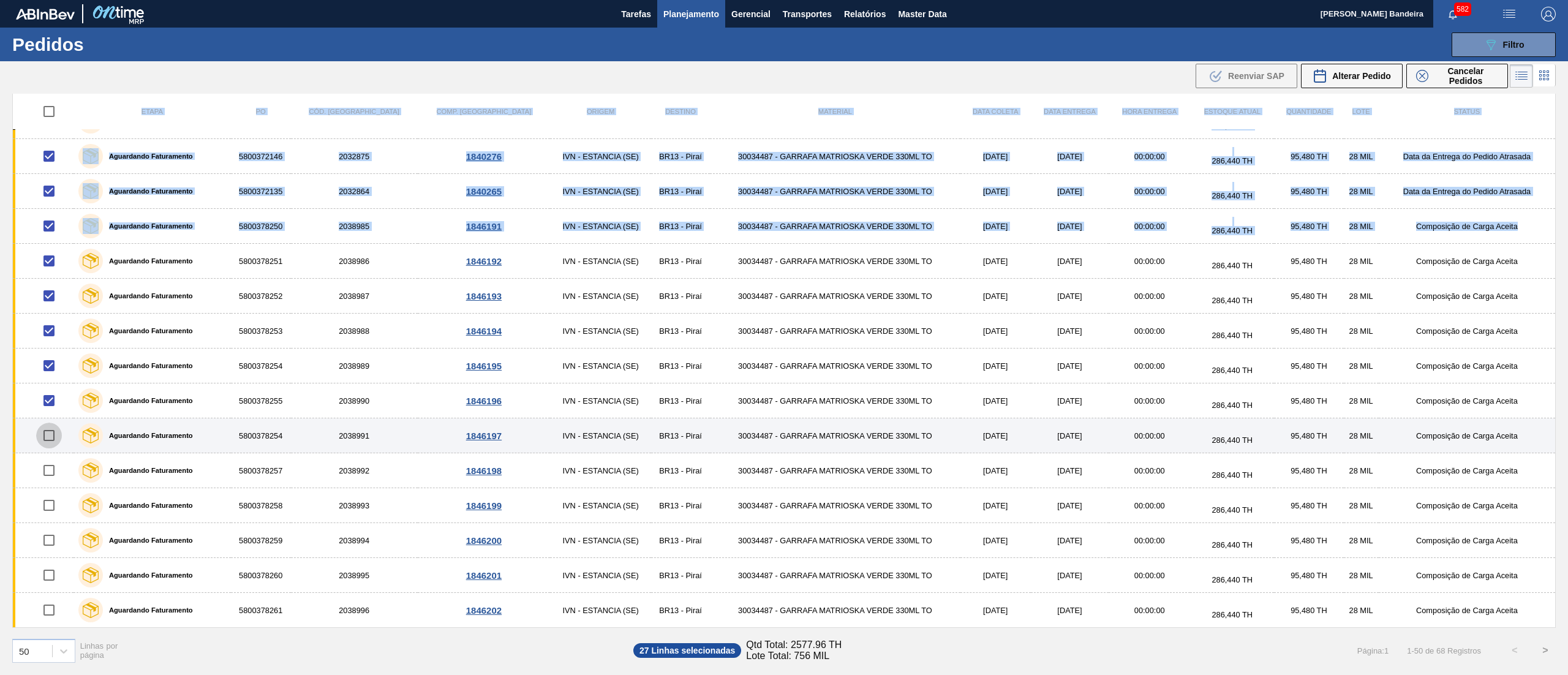
click at [49, 441] on input "checkbox" at bounding box center [49, 436] width 26 height 26
checkbox input "true"
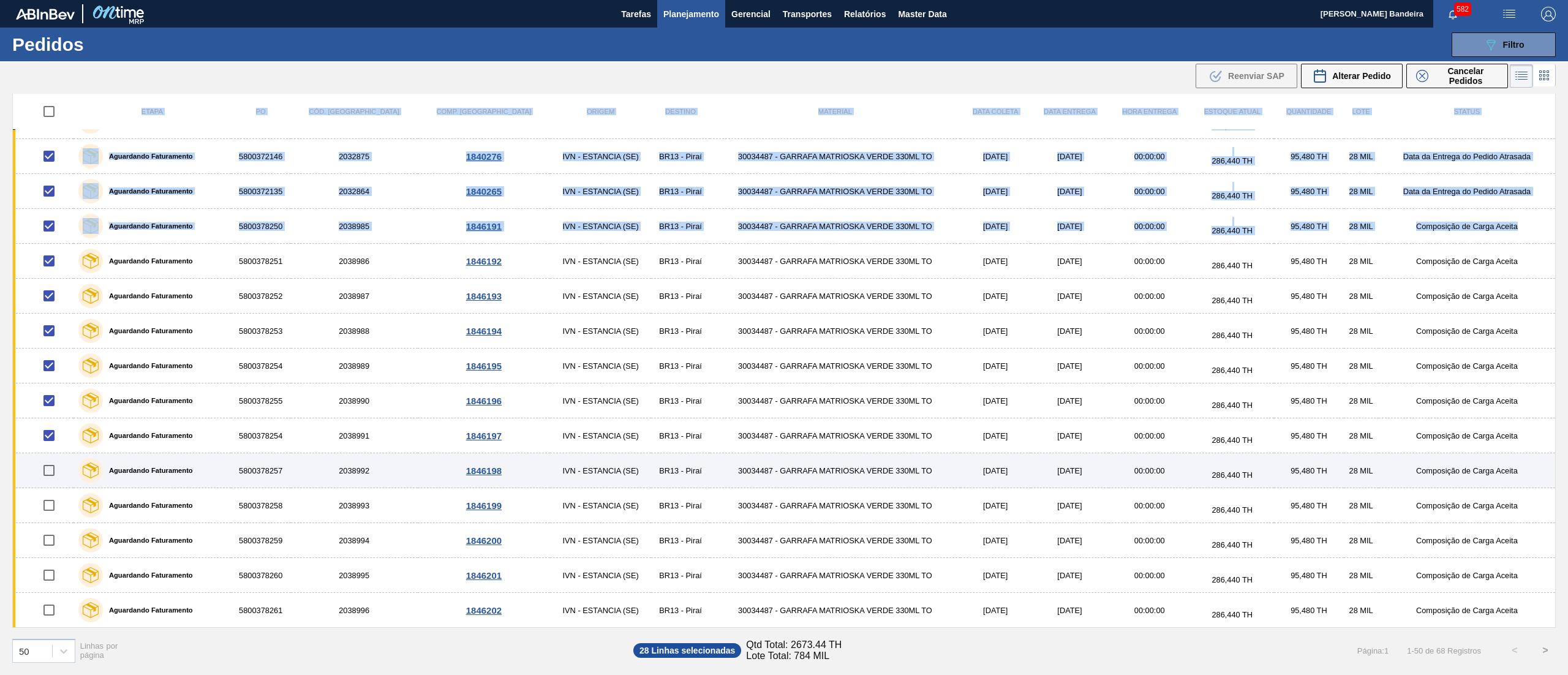
click at [50, 471] on input "checkbox" at bounding box center [49, 471] width 26 height 26
checkbox input "true"
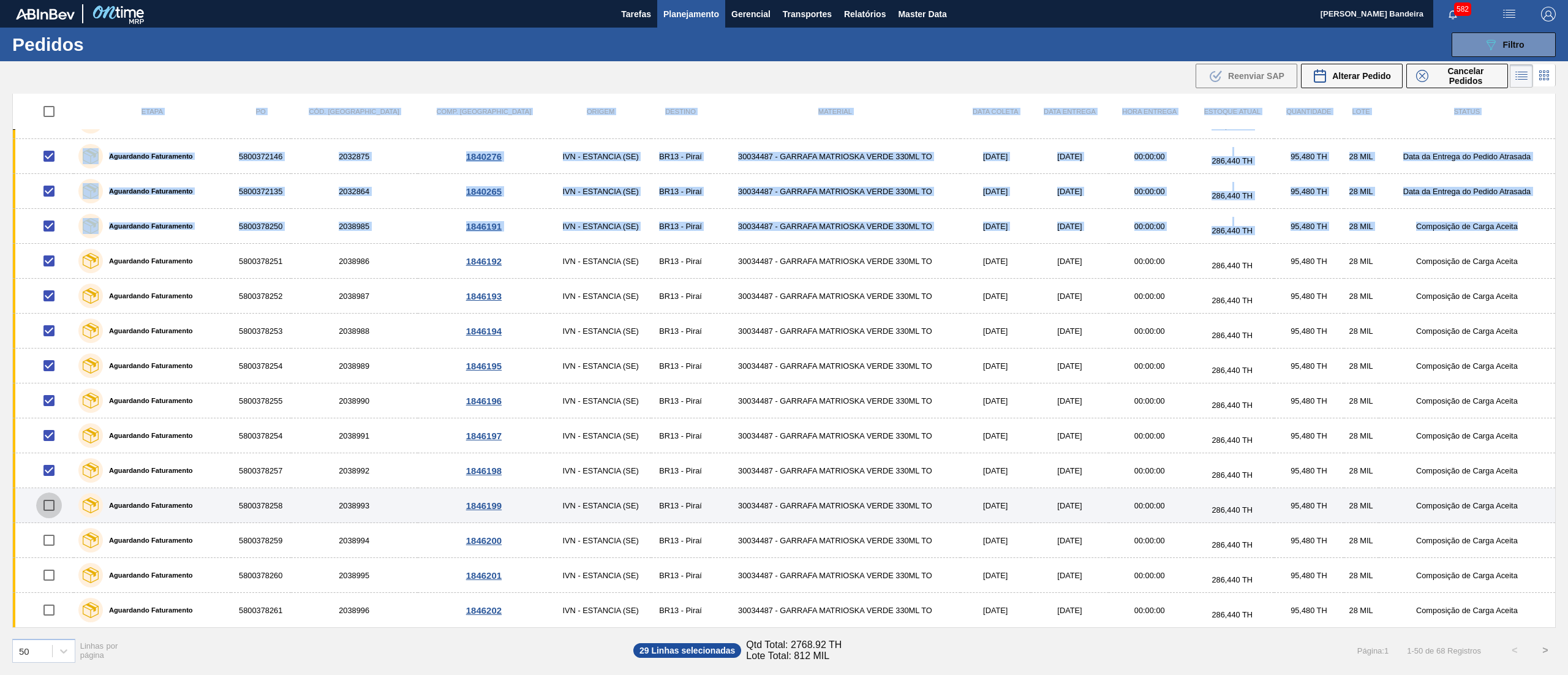
click at [50, 505] on input "checkbox" at bounding box center [49, 505] width 26 height 26
checkbox input "true"
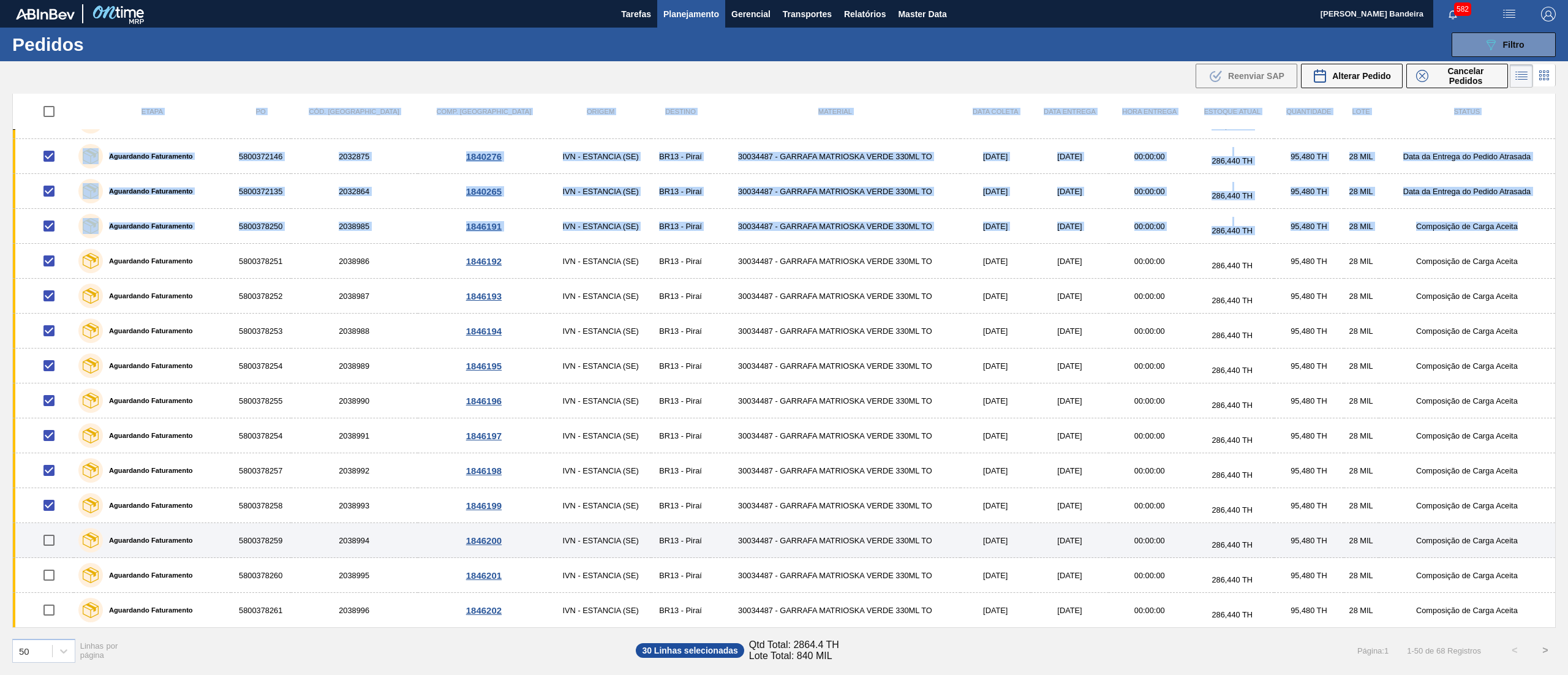
click at [49, 533] on input "checkbox" at bounding box center [49, 540] width 26 height 26
checkbox input "true"
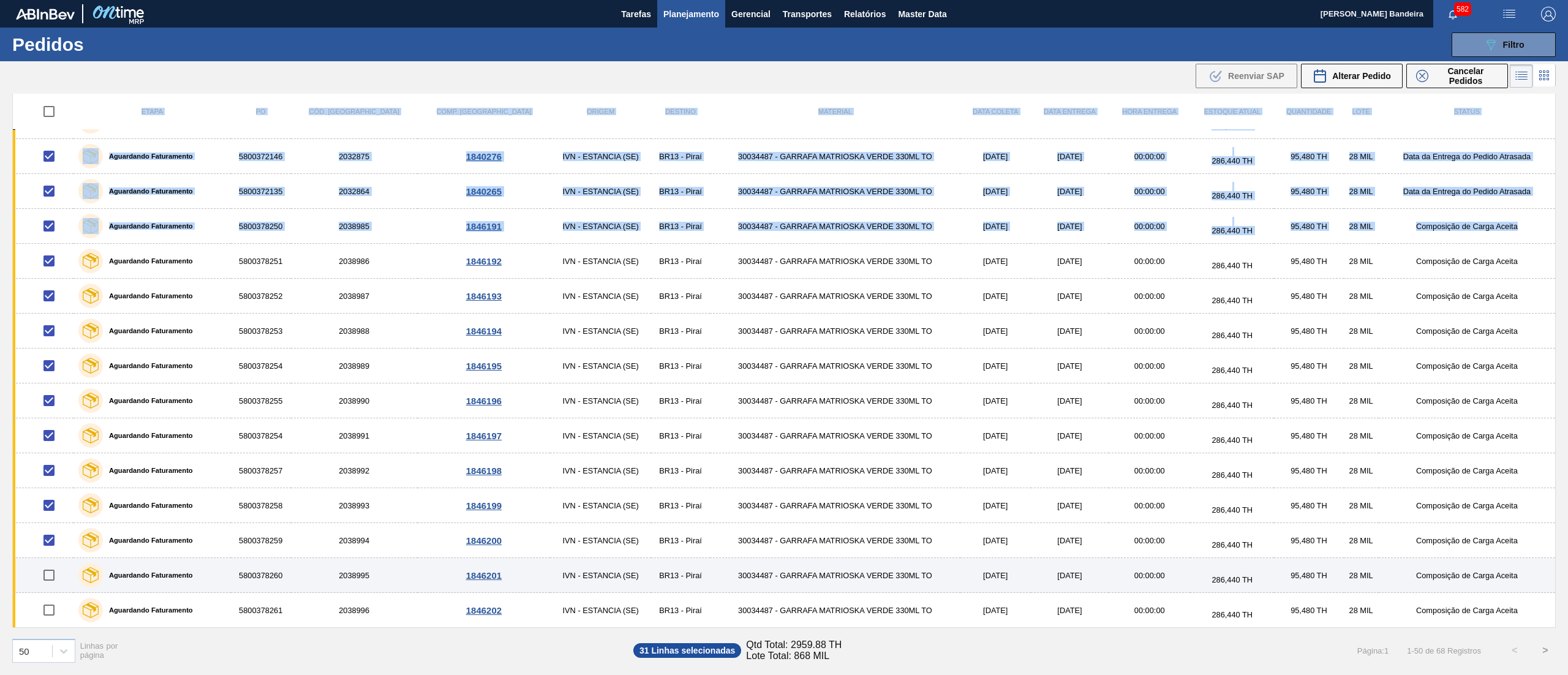
click at [49, 577] on input "checkbox" at bounding box center [49, 575] width 26 height 26
checkbox input "true"
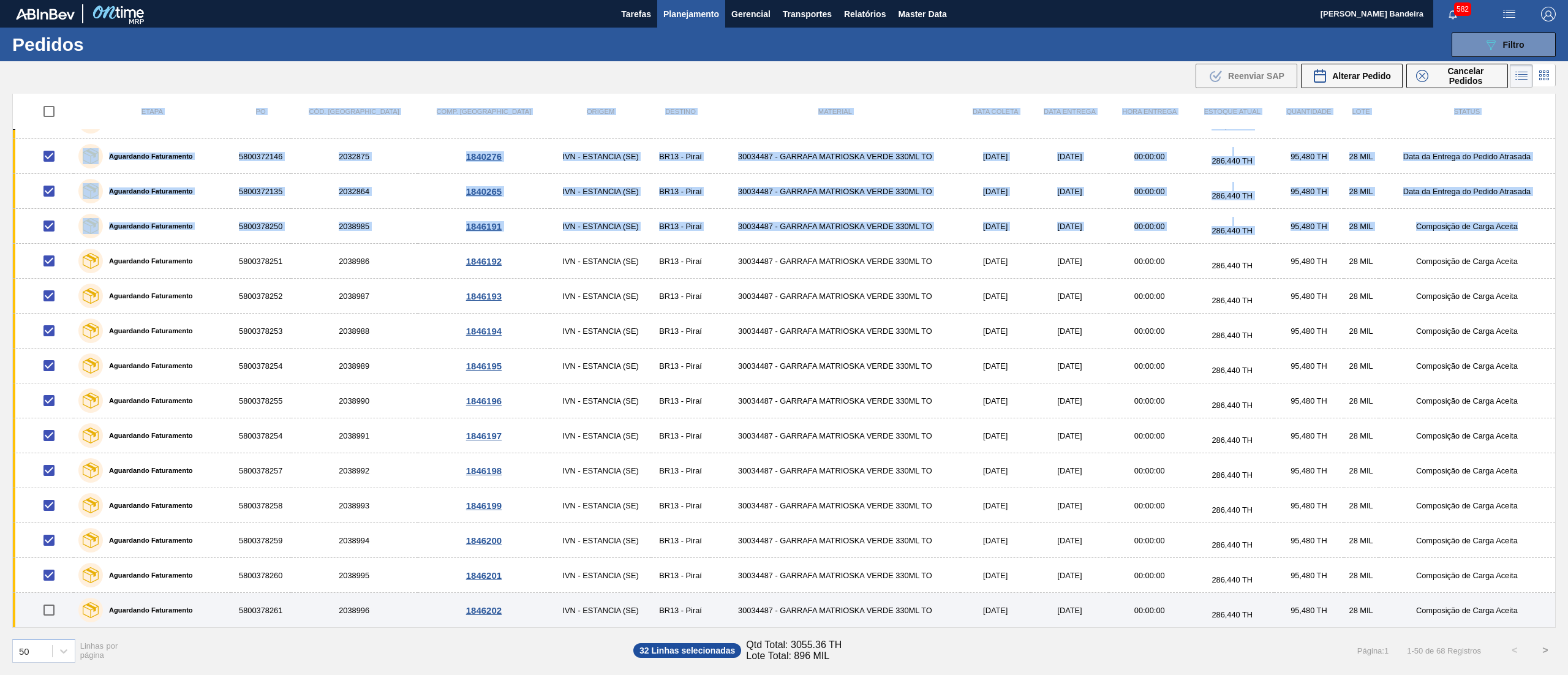
click at [50, 606] on input "checkbox" at bounding box center [49, 610] width 26 height 26
checkbox input "true"
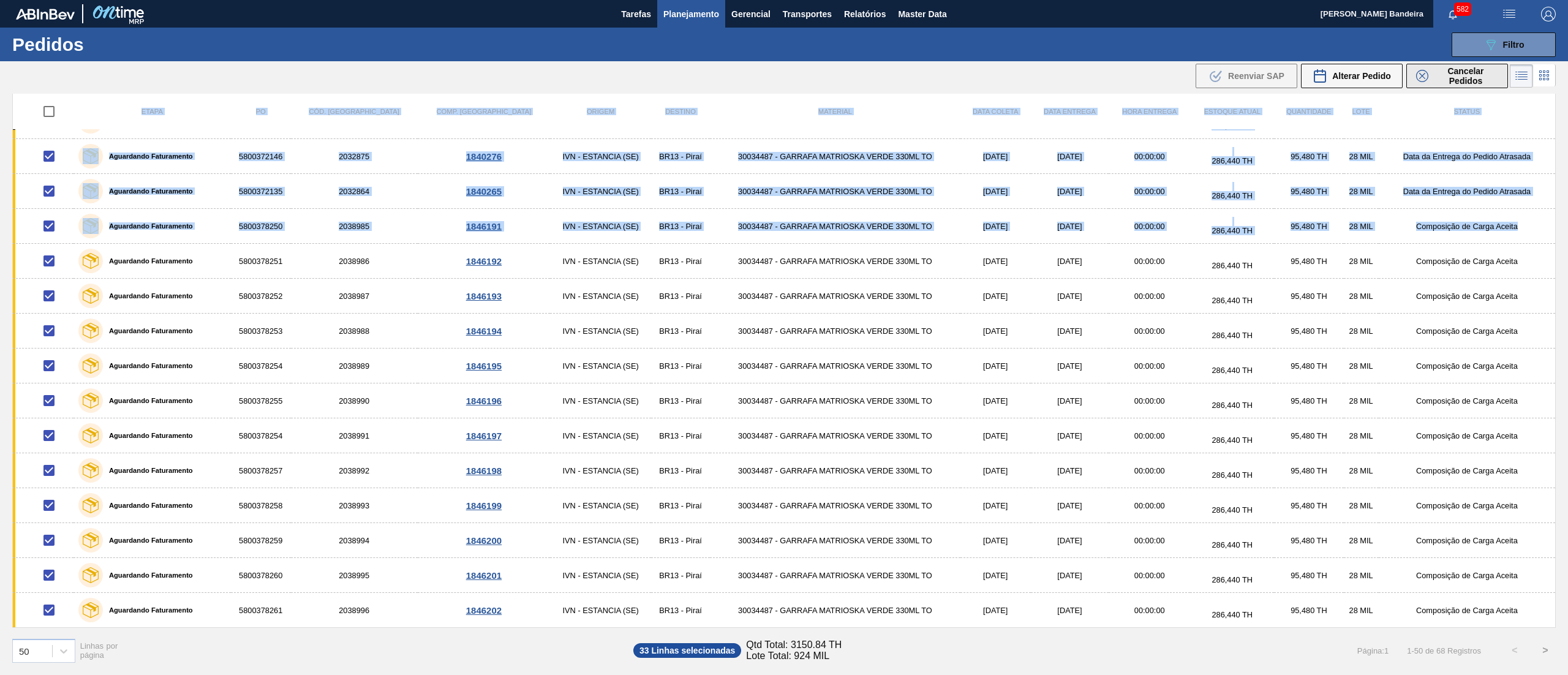
click at [1470, 80] on span "Cancelar Pedidos" at bounding box center [1466, 76] width 65 height 19
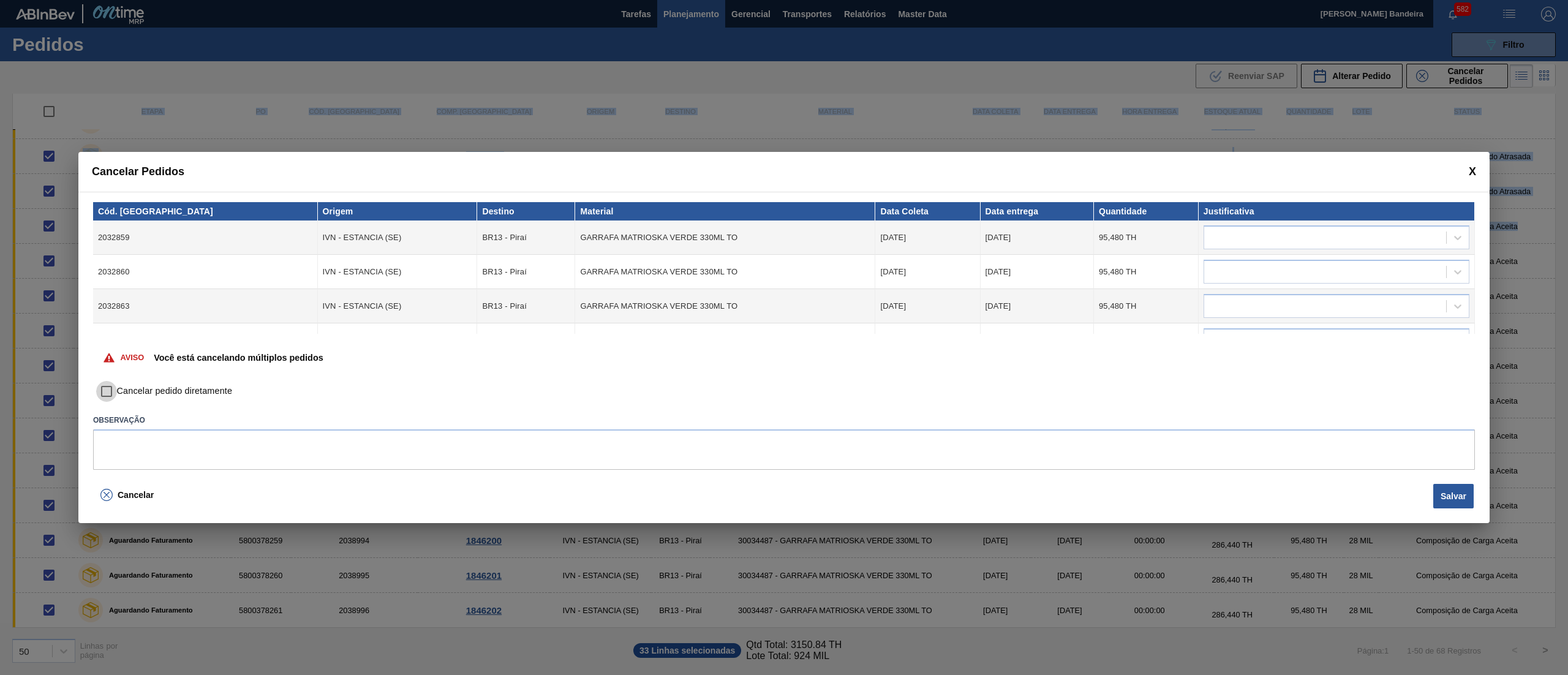
click at [109, 396] on input "Cancelar pedido diretamente" at bounding box center [107, 392] width 21 height 21
checkbox input "true"
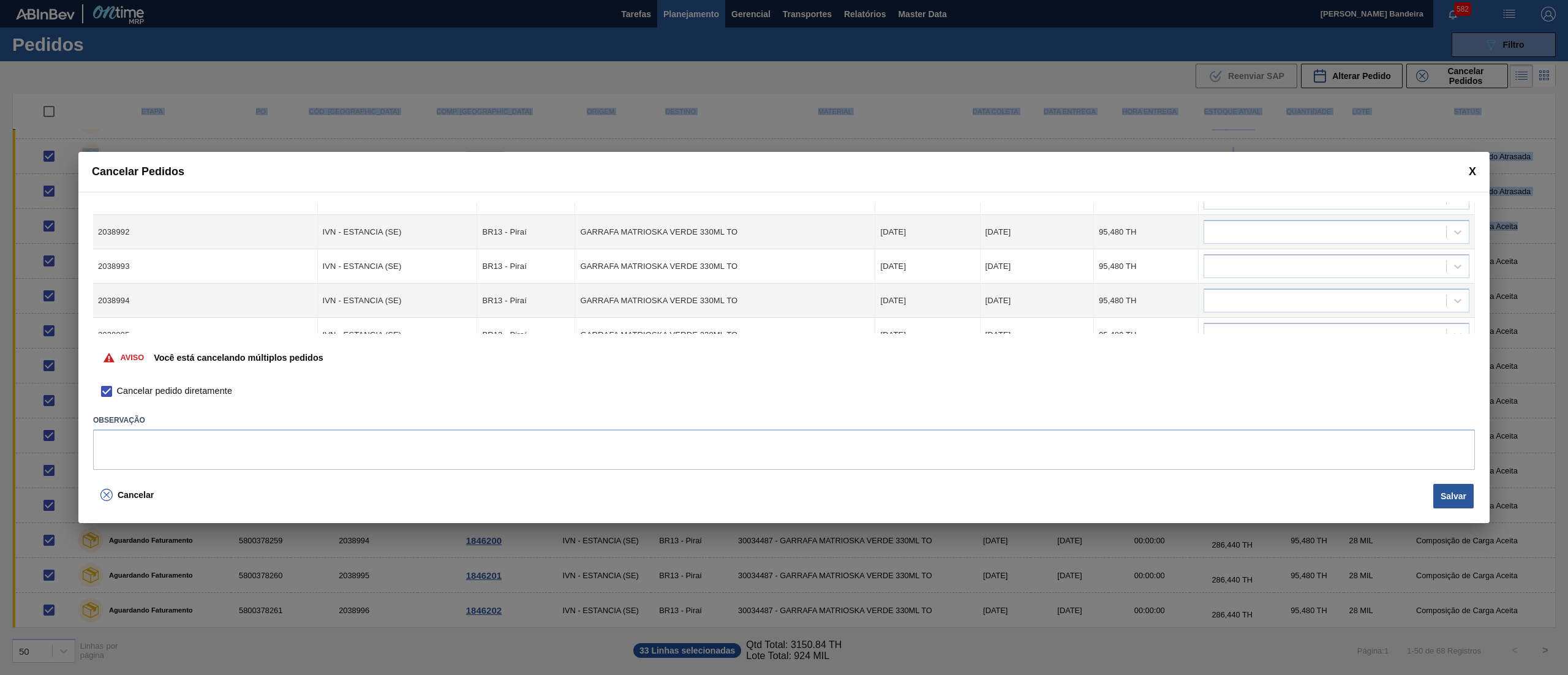
scroll to position [1018, 0]
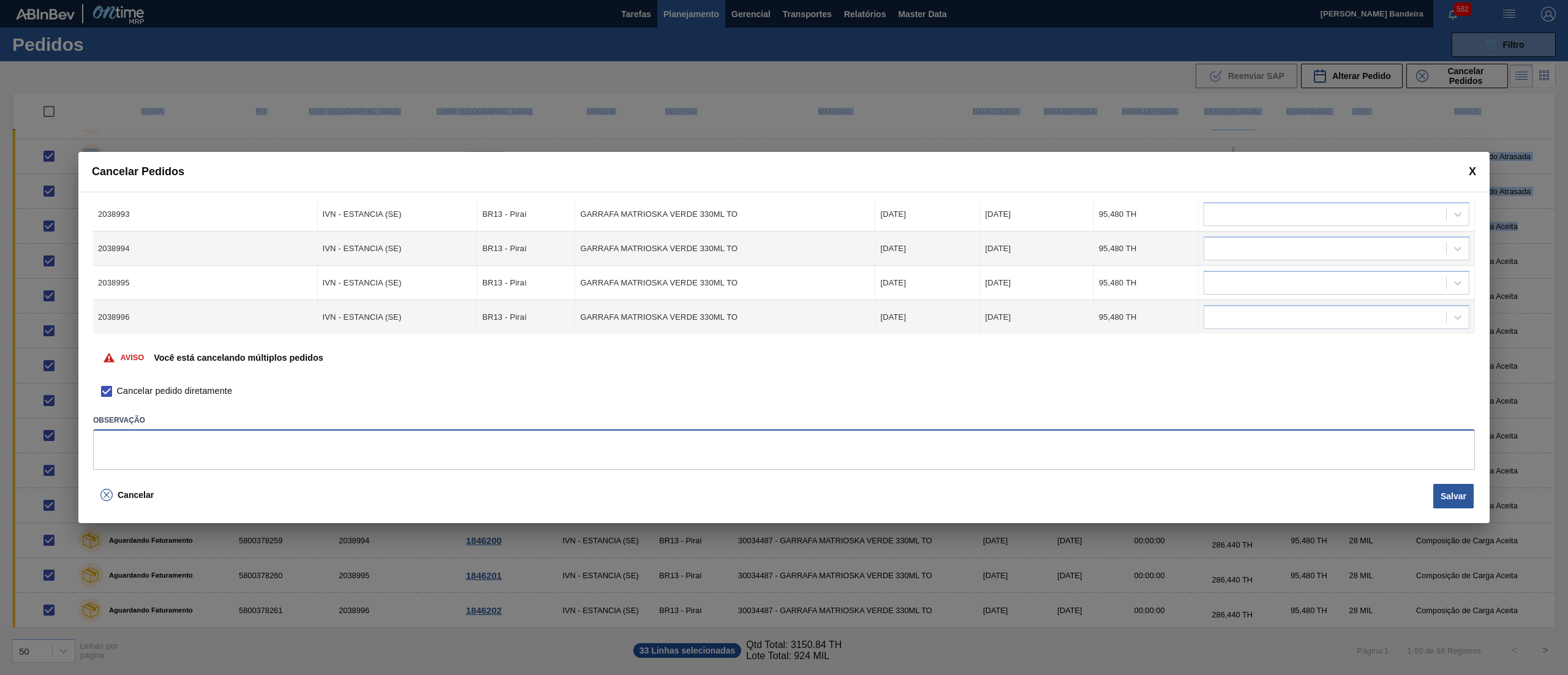
click at [523, 442] on textarea at bounding box center [784, 449] width 1381 height 41
type textarea "armazenagem"
click at [1444, 497] on button "Salvar" at bounding box center [1454, 496] width 41 height 24
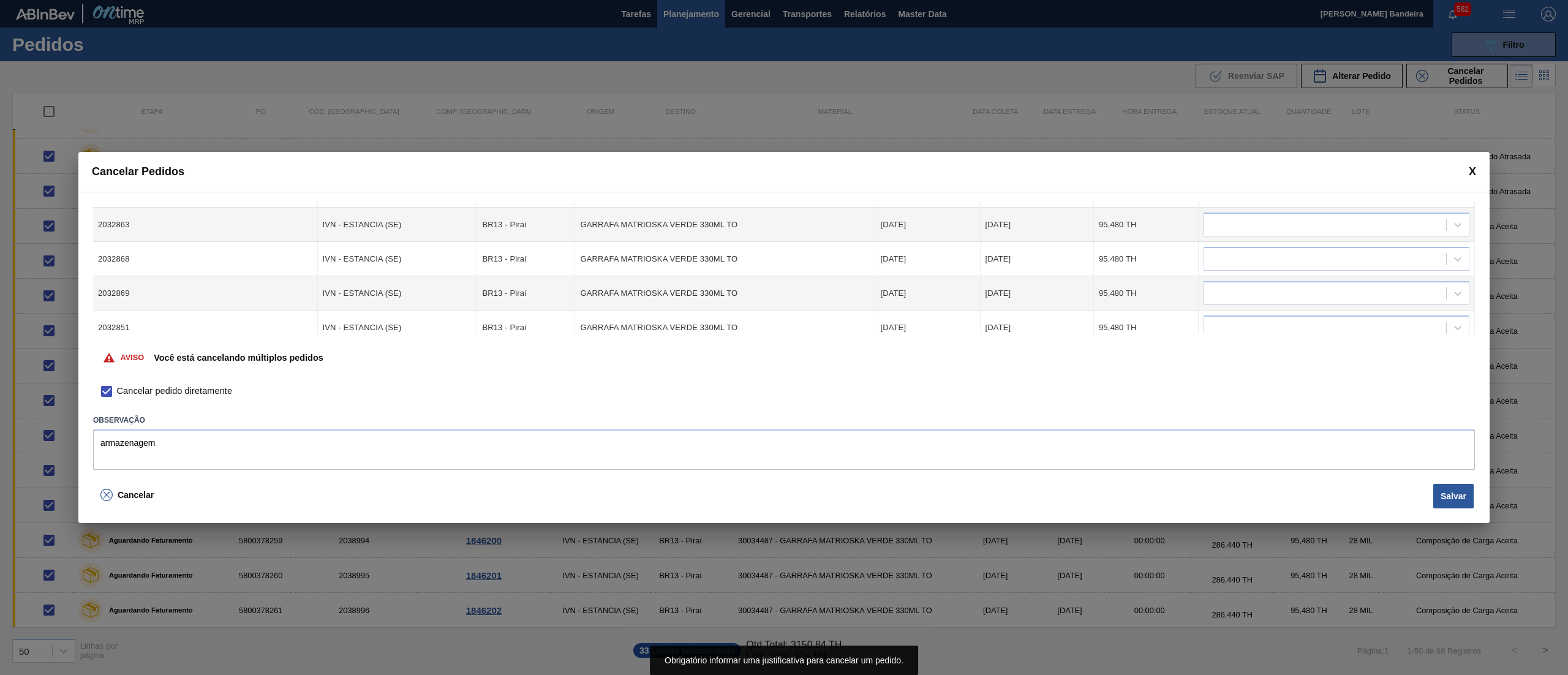
scroll to position [0, 0]
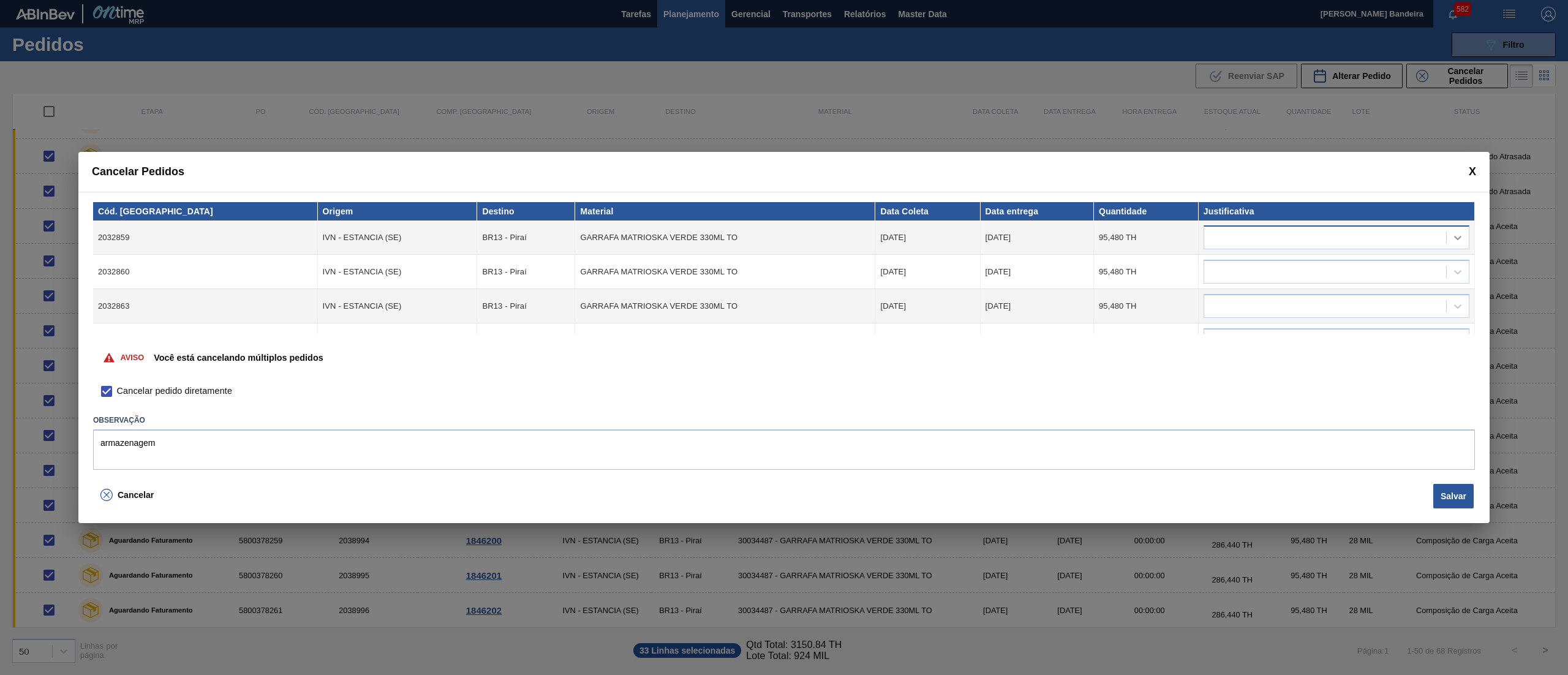
click at [1451, 236] on icon at bounding box center [1457, 237] width 12 height 12
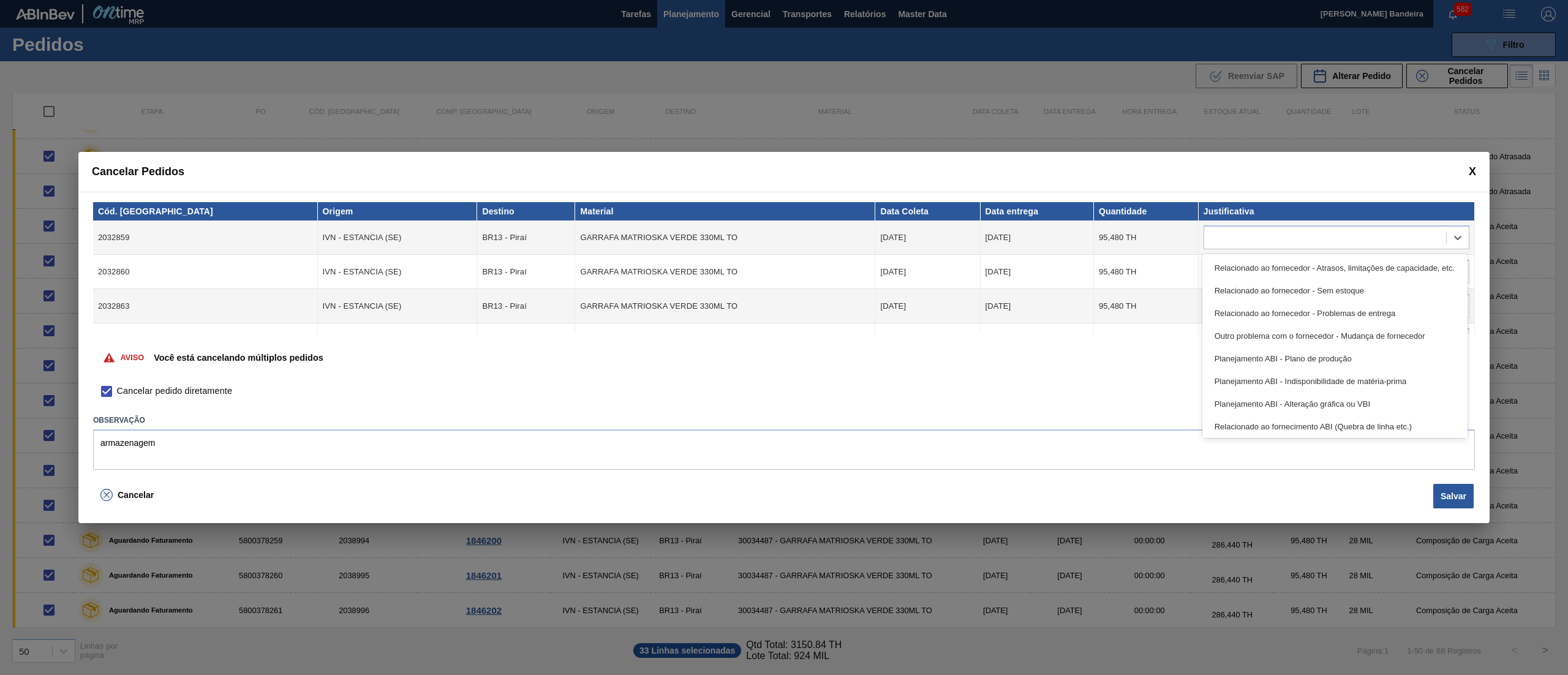
scroll to position [229, 0]
drag, startPoint x: 1341, startPoint y: 428, endPoint x: 1341, endPoint y: 419, distance: 9.0
click at [1341, 428] on div "Outro" at bounding box center [1334, 424] width 265 height 23
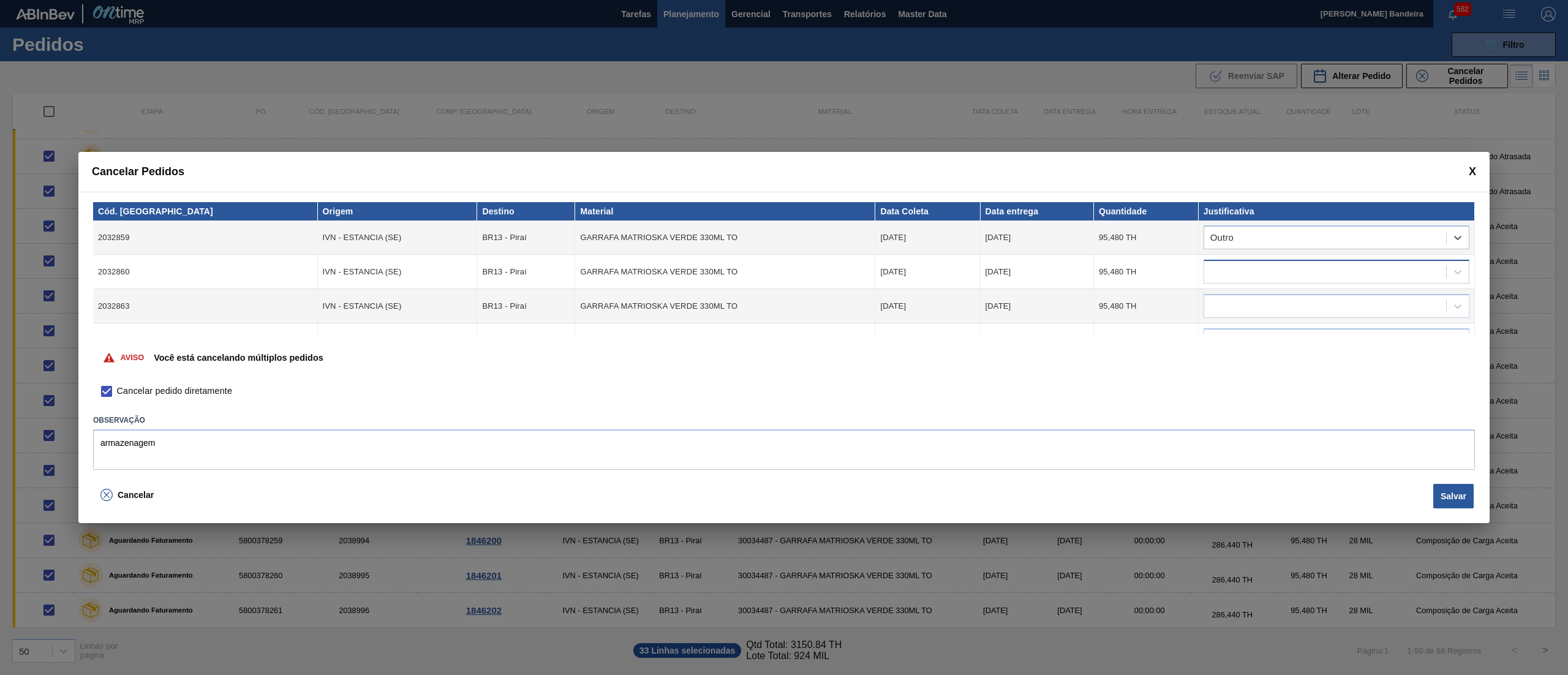
click at [1373, 276] on div at bounding box center [1325, 273] width 242 height 18
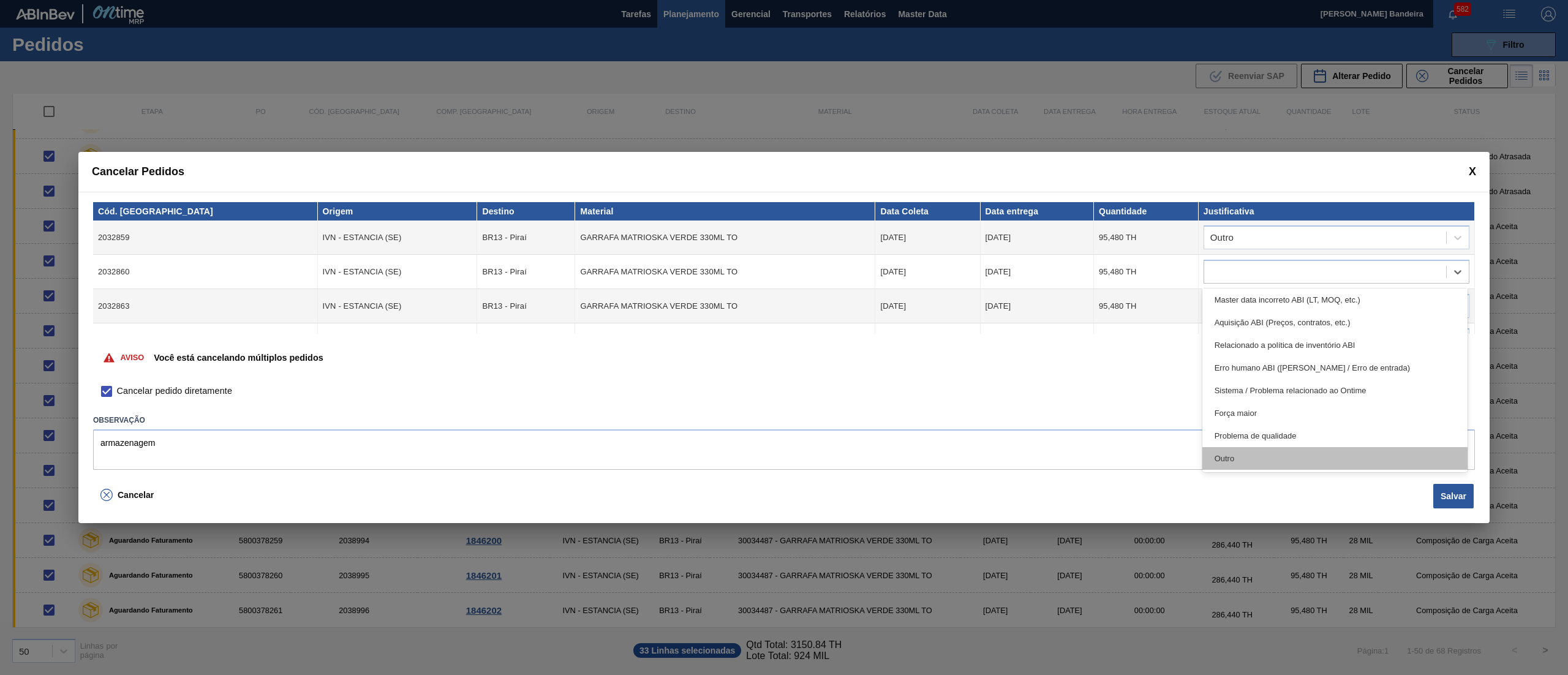
click at [1301, 455] on div "Outro" at bounding box center [1334, 458] width 265 height 23
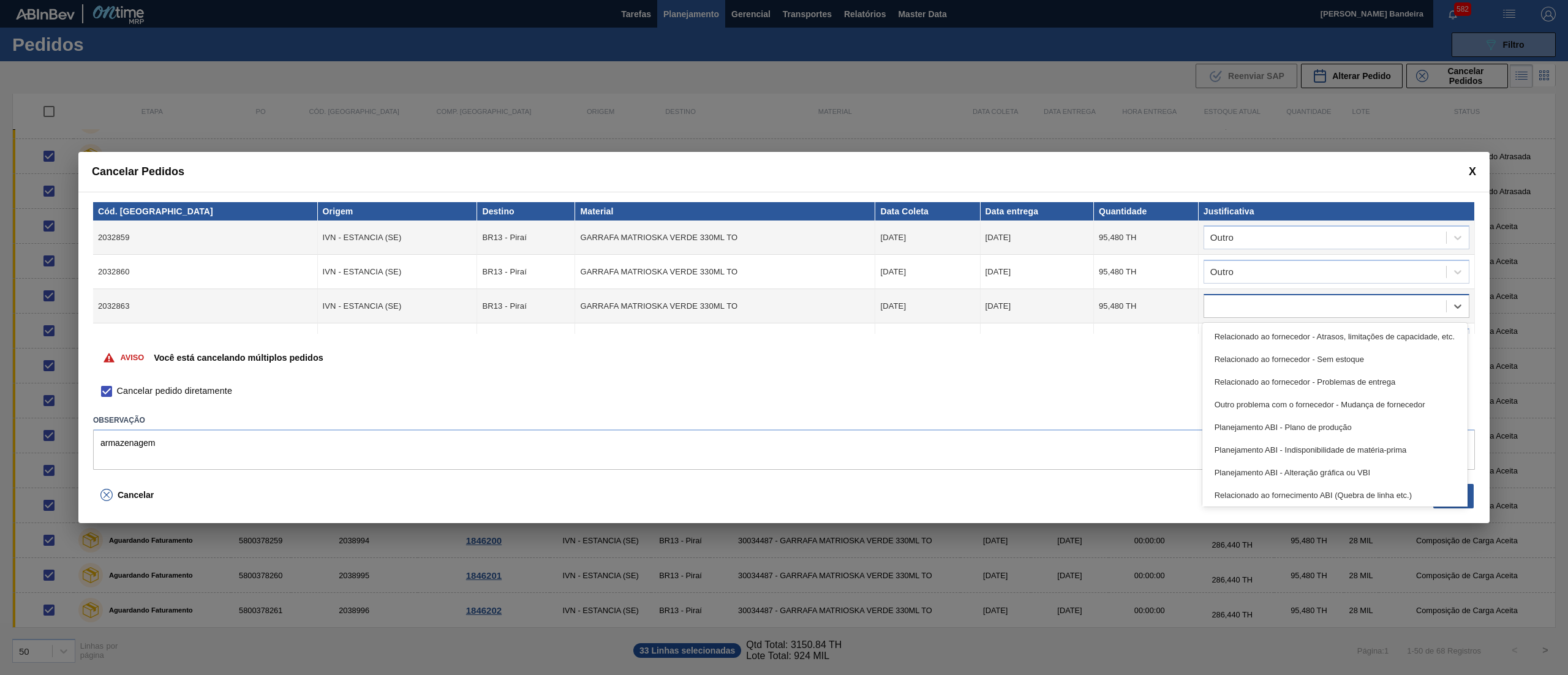
click at [1341, 308] on div at bounding box center [1325, 307] width 242 height 18
click at [1296, 484] on div "Outro" at bounding box center [1334, 492] width 265 height 23
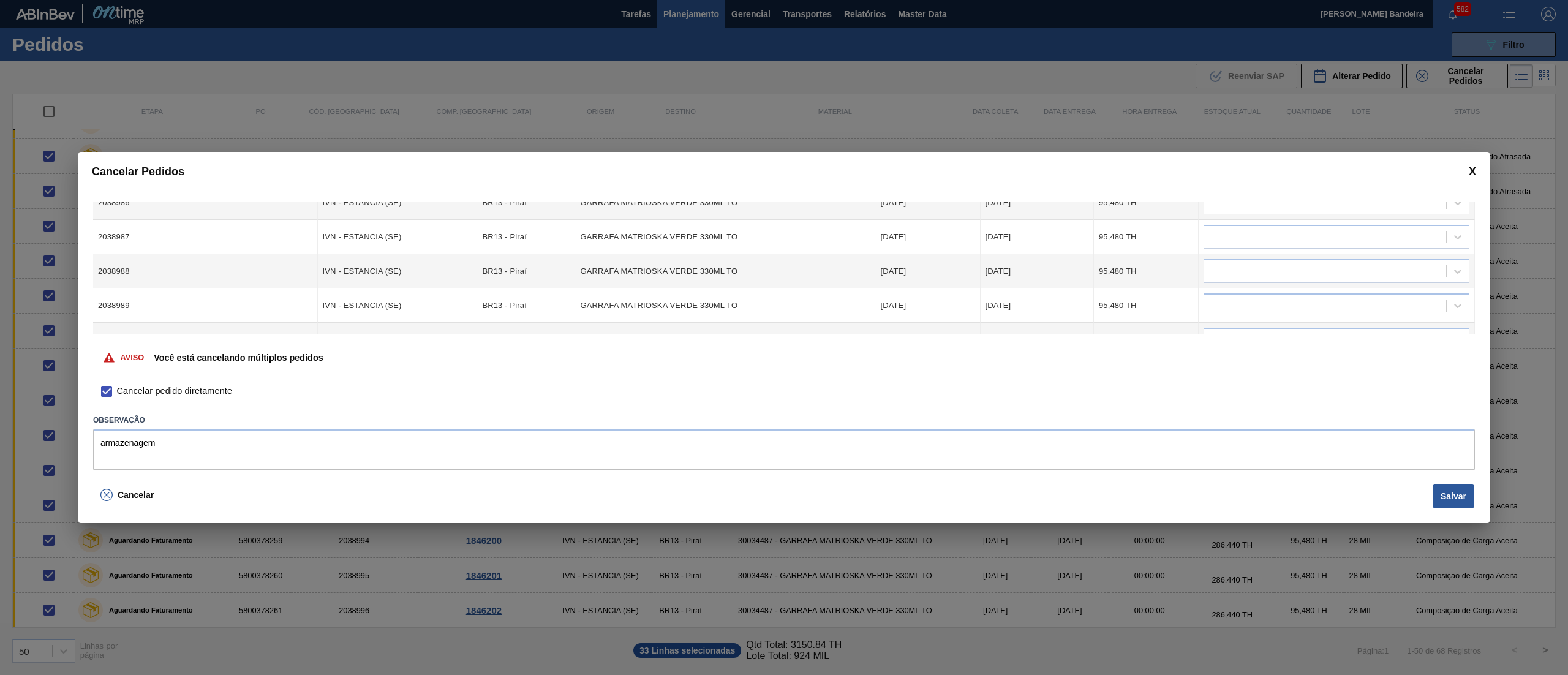
scroll to position [1018, 0]
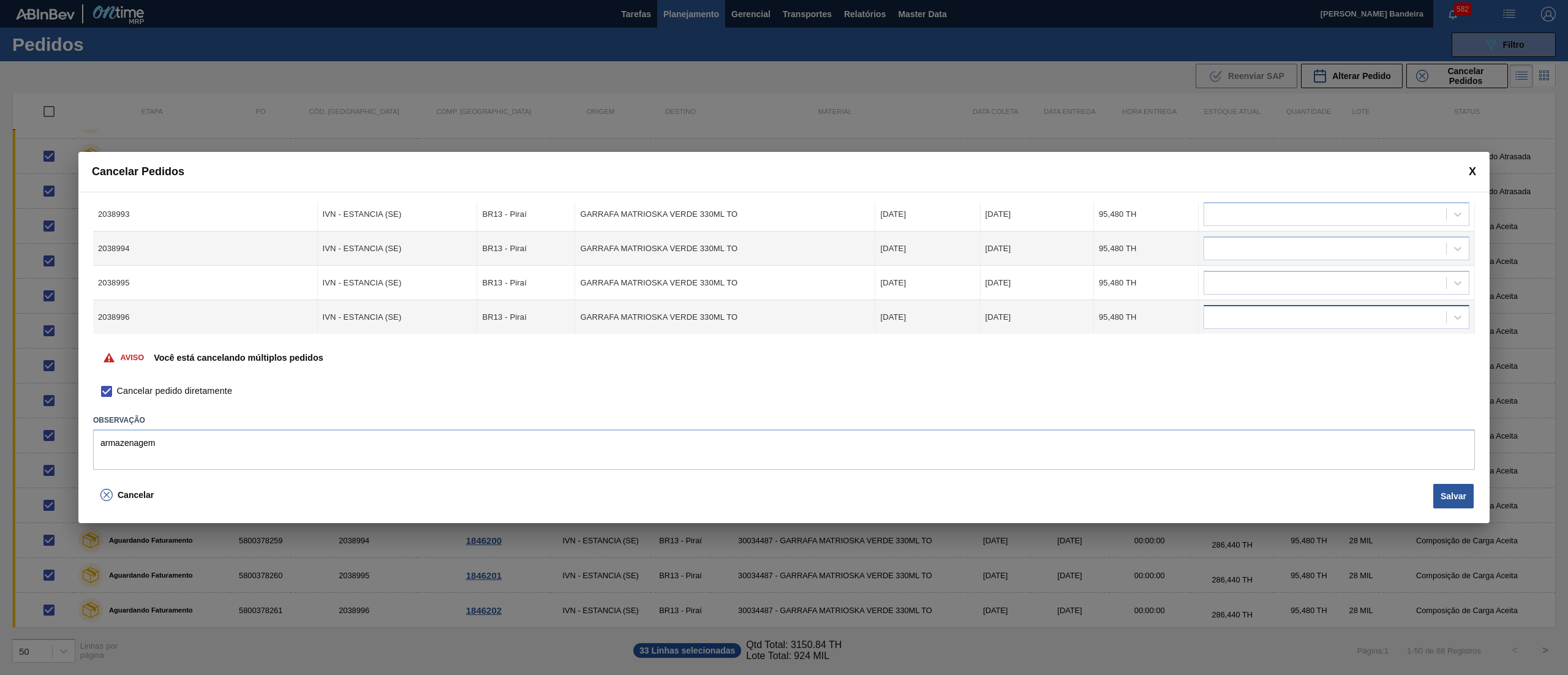
click at [1436, 308] on div at bounding box center [1325, 317] width 242 height 18
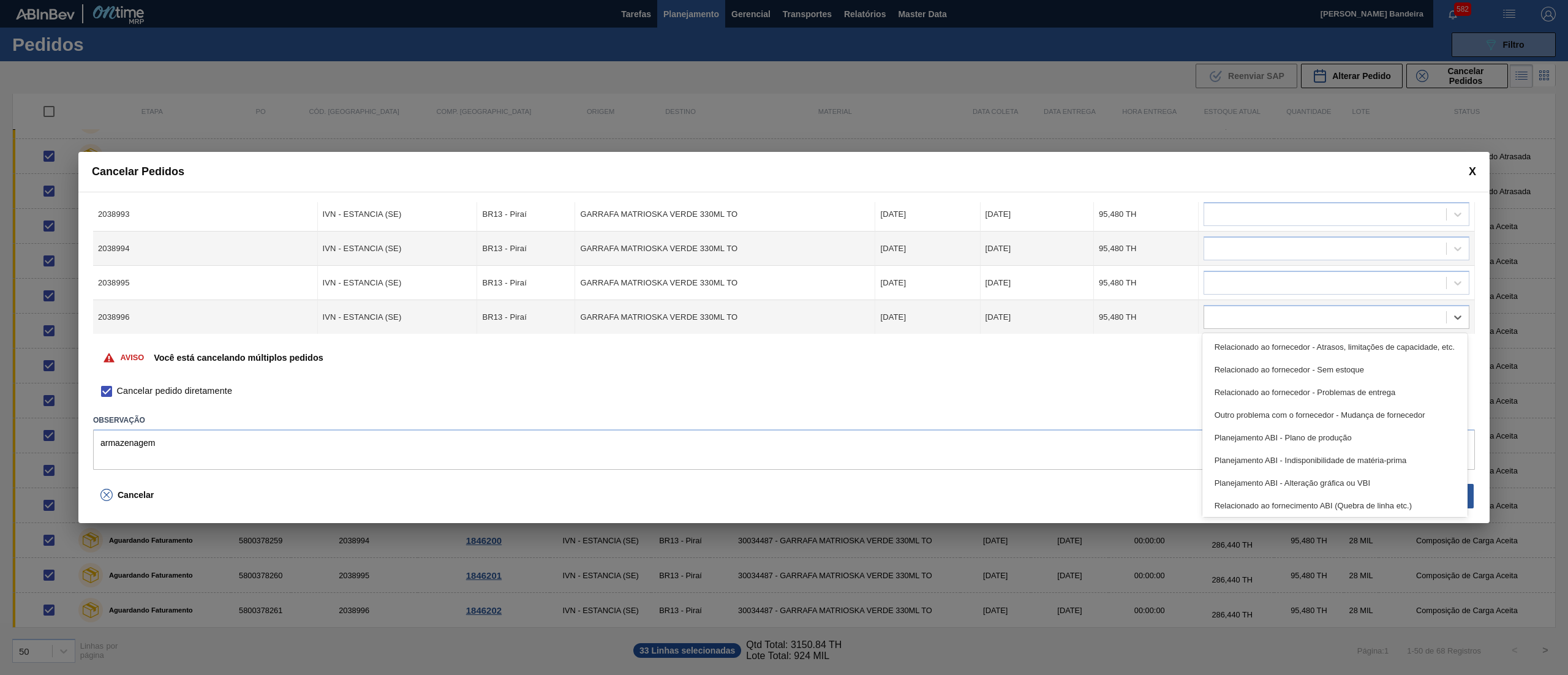
scroll to position [229, 0]
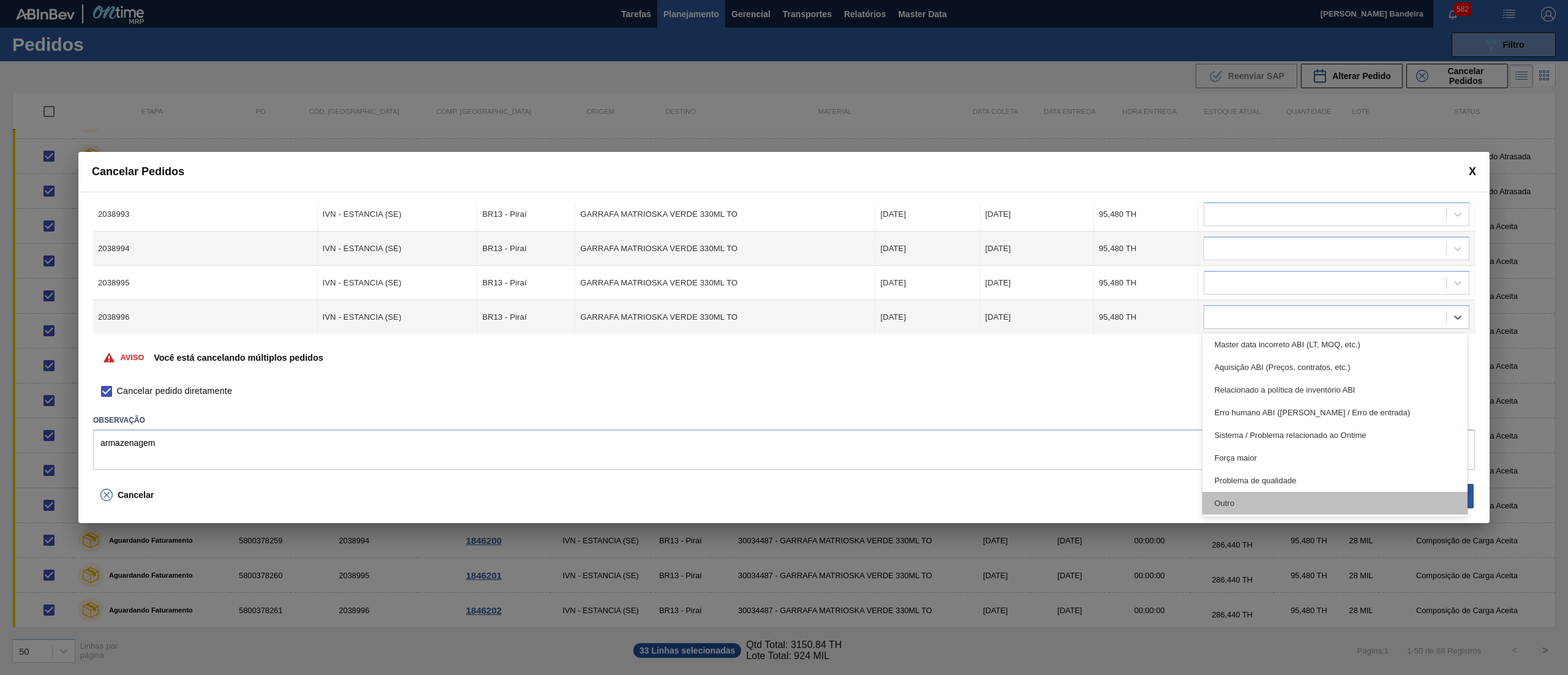
click at [1285, 493] on div "Outro" at bounding box center [1334, 503] width 265 height 23
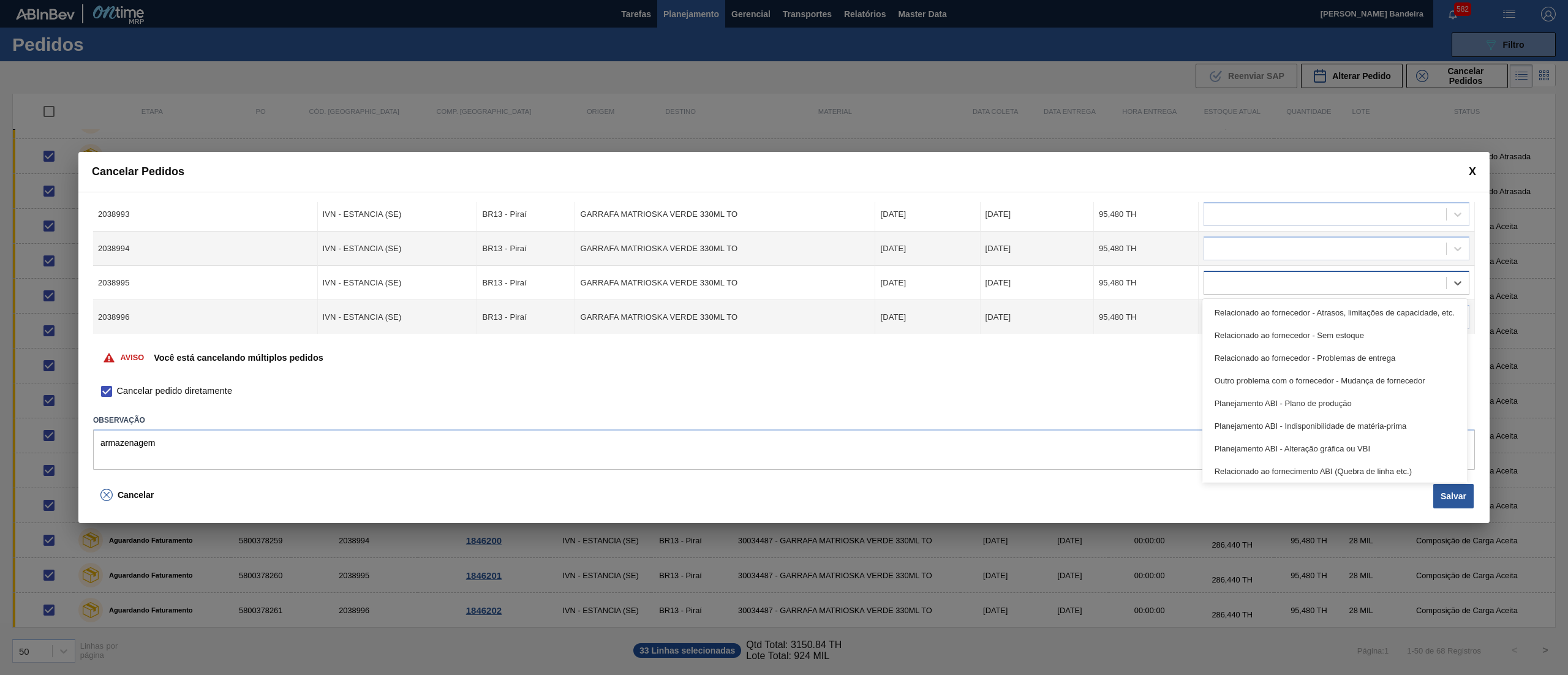
click at [1276, 277] on div at bounding box center [1325, 283] width 242 height 18
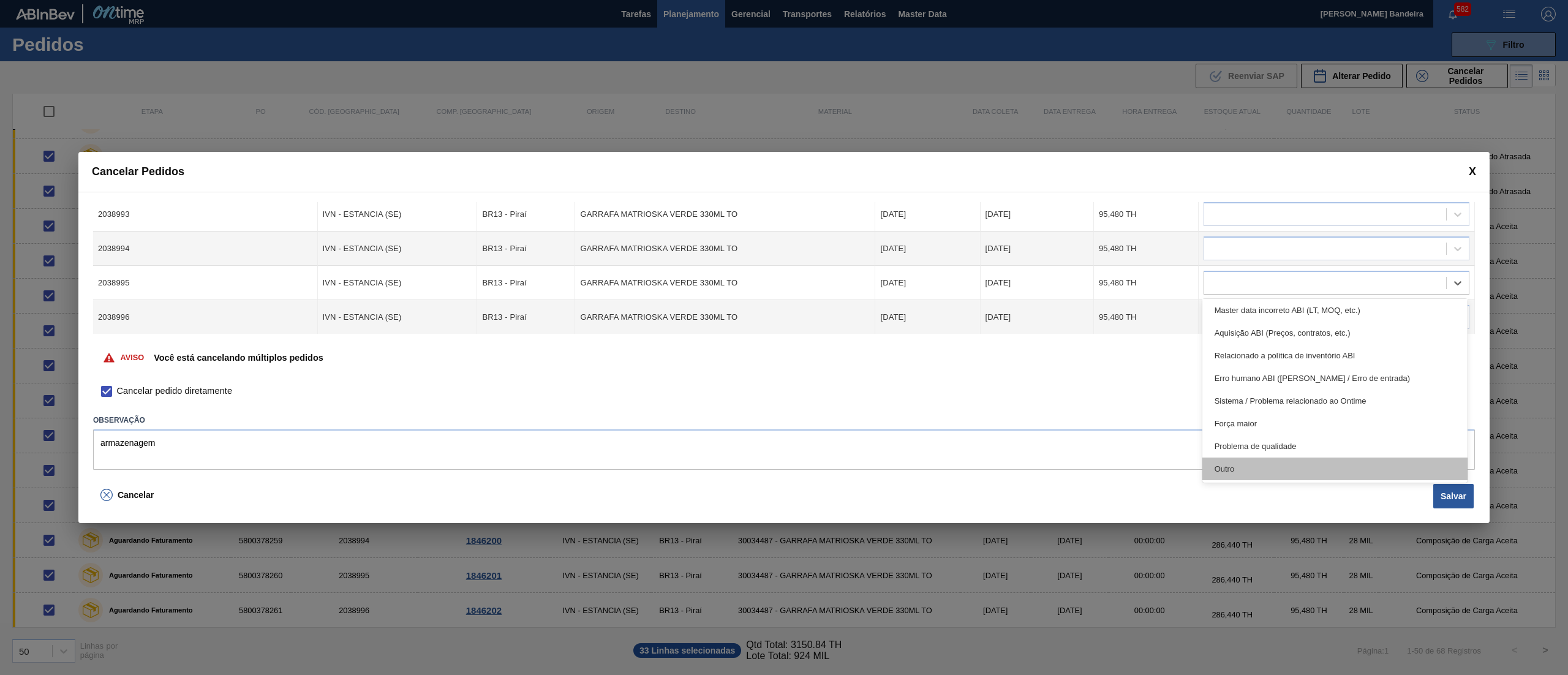
click at [1286, 475] on div "Outro" at bounding box center [1334, 469] width 265 height 23
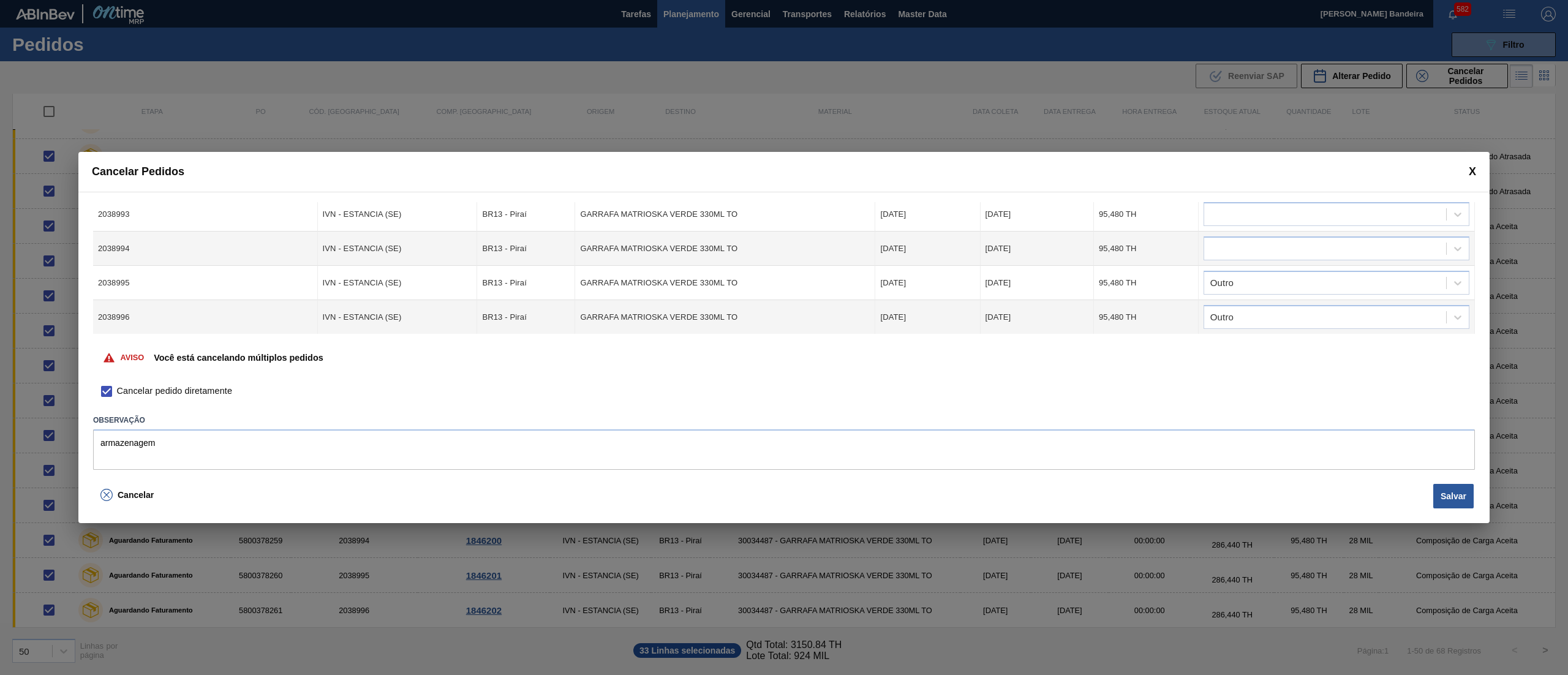
click at [1272, 234] on td at bounding box center [1336, 248] width 276 height 34
click at [1285, 247] on div at bounding box center [1325, 249] width 242 height 18
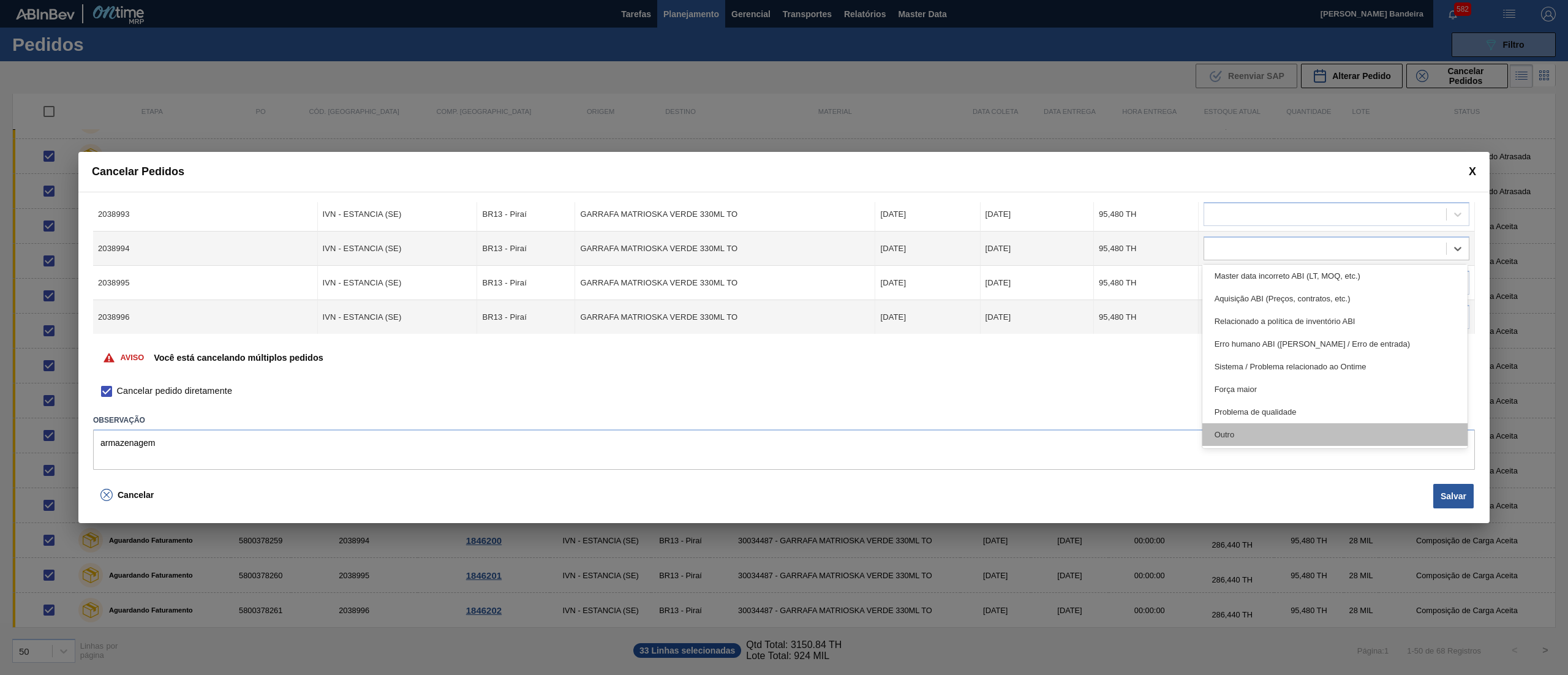
click at [1291, 444] on div "Outro" at bounding box center [1334, 435] width 265 height 23
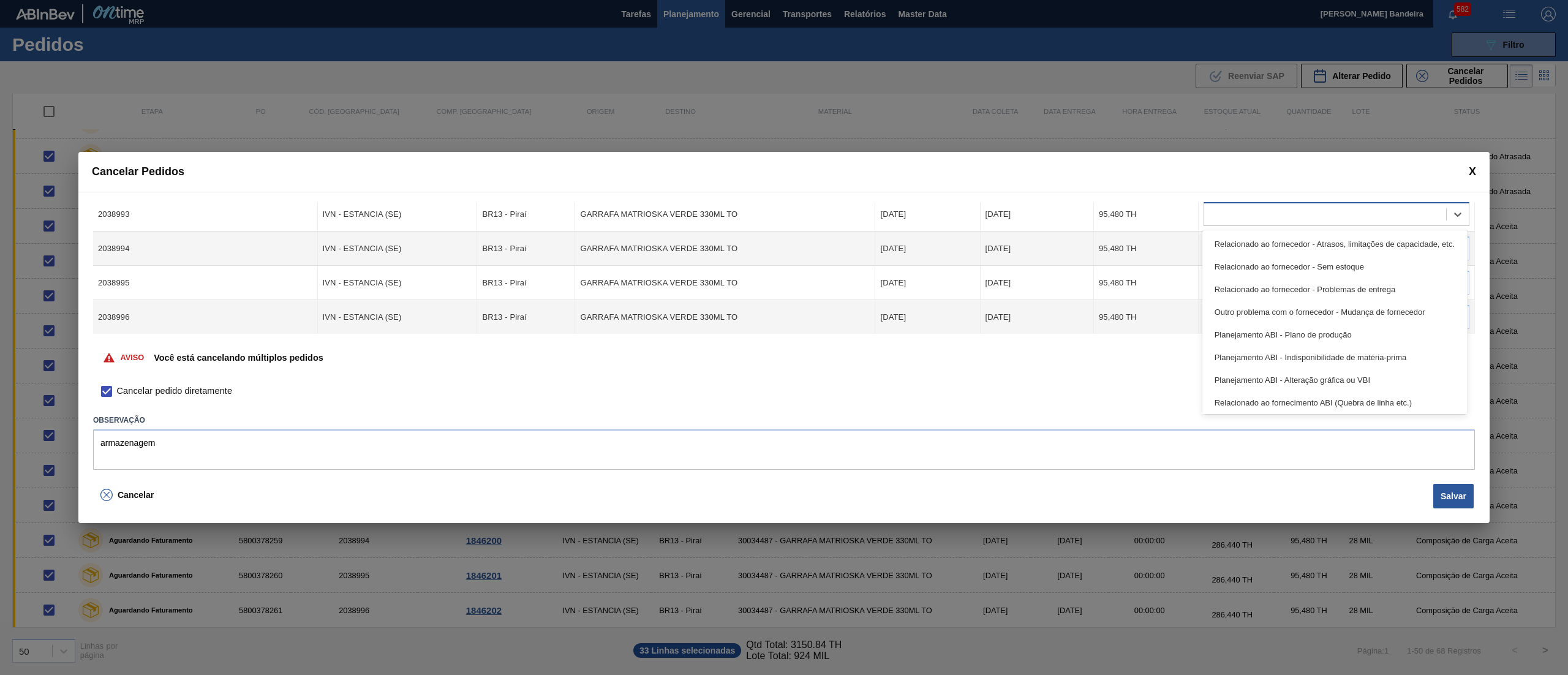
click at [1363, 209] on div at bounding box center [1325, 215] width 242 height 18
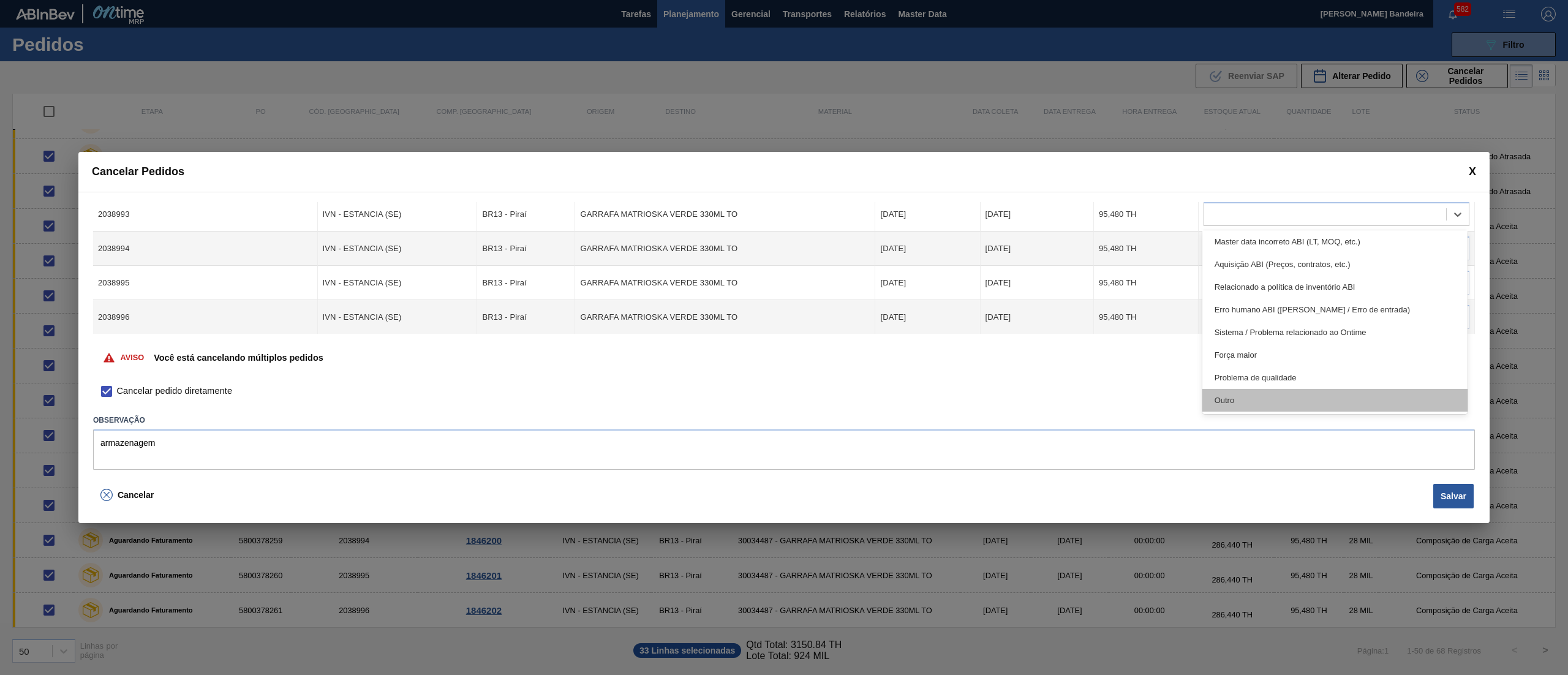
click at [1309, 391] on div "Outro" at bounding box center [1334, 400] width 265 height 23
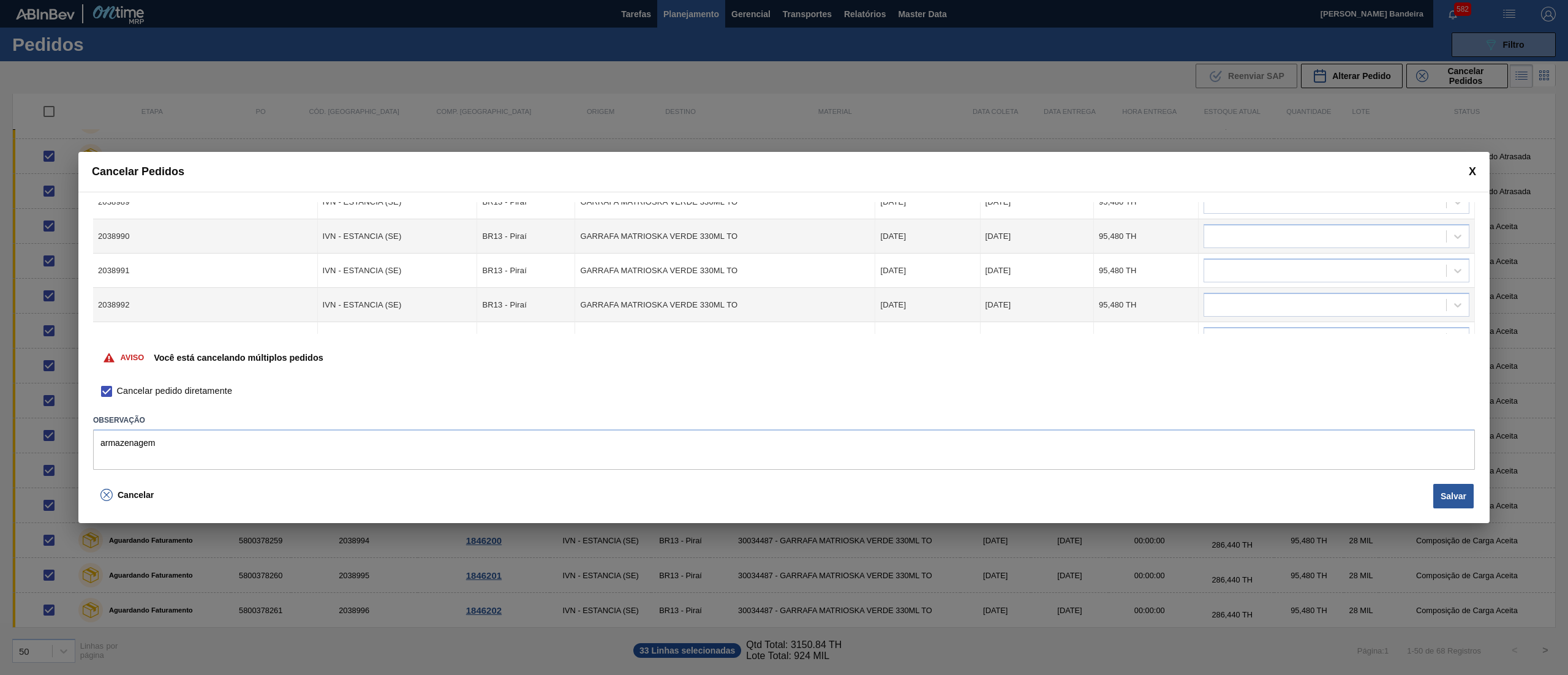
scroll to position [901, 0]
click at [1425, 307] on div at bounding box center [1336, 297] width 266 height 24
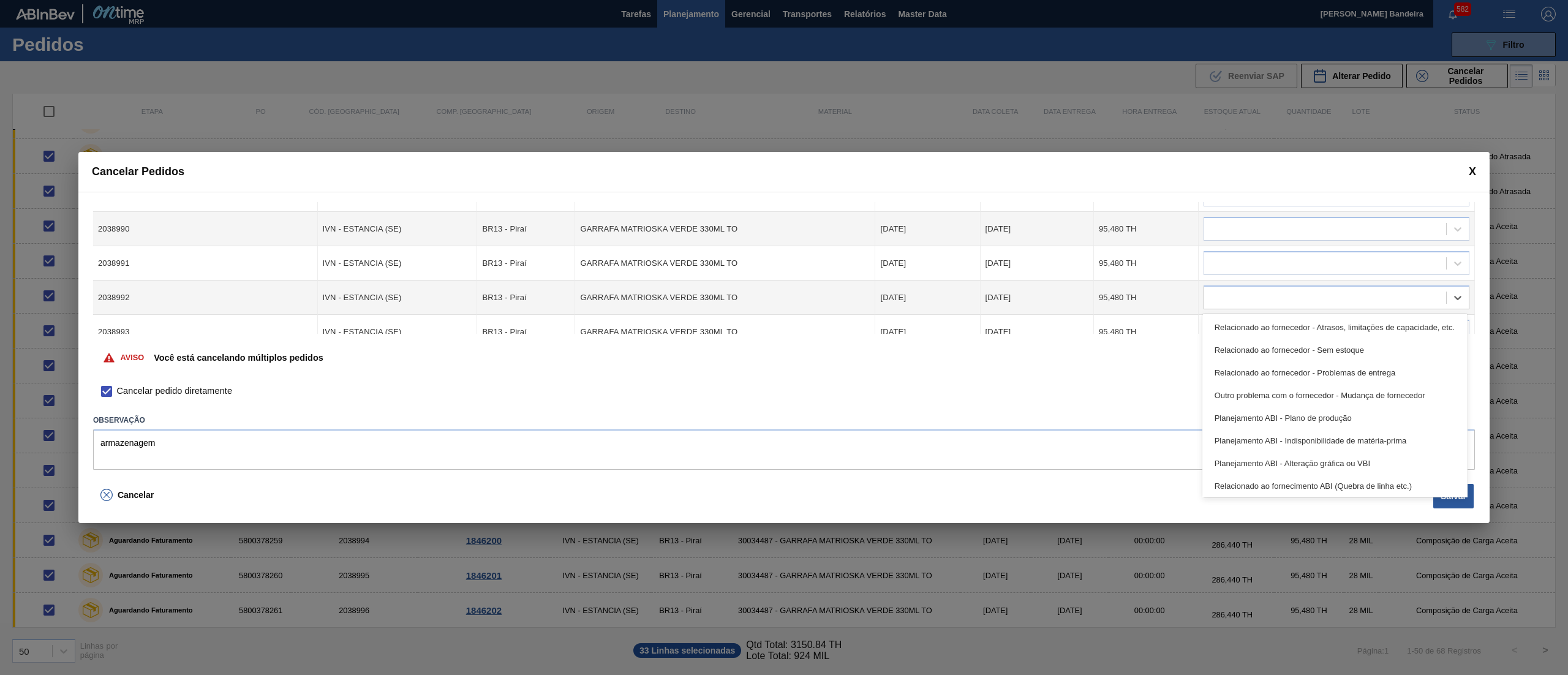
scroll to position [229, 0]
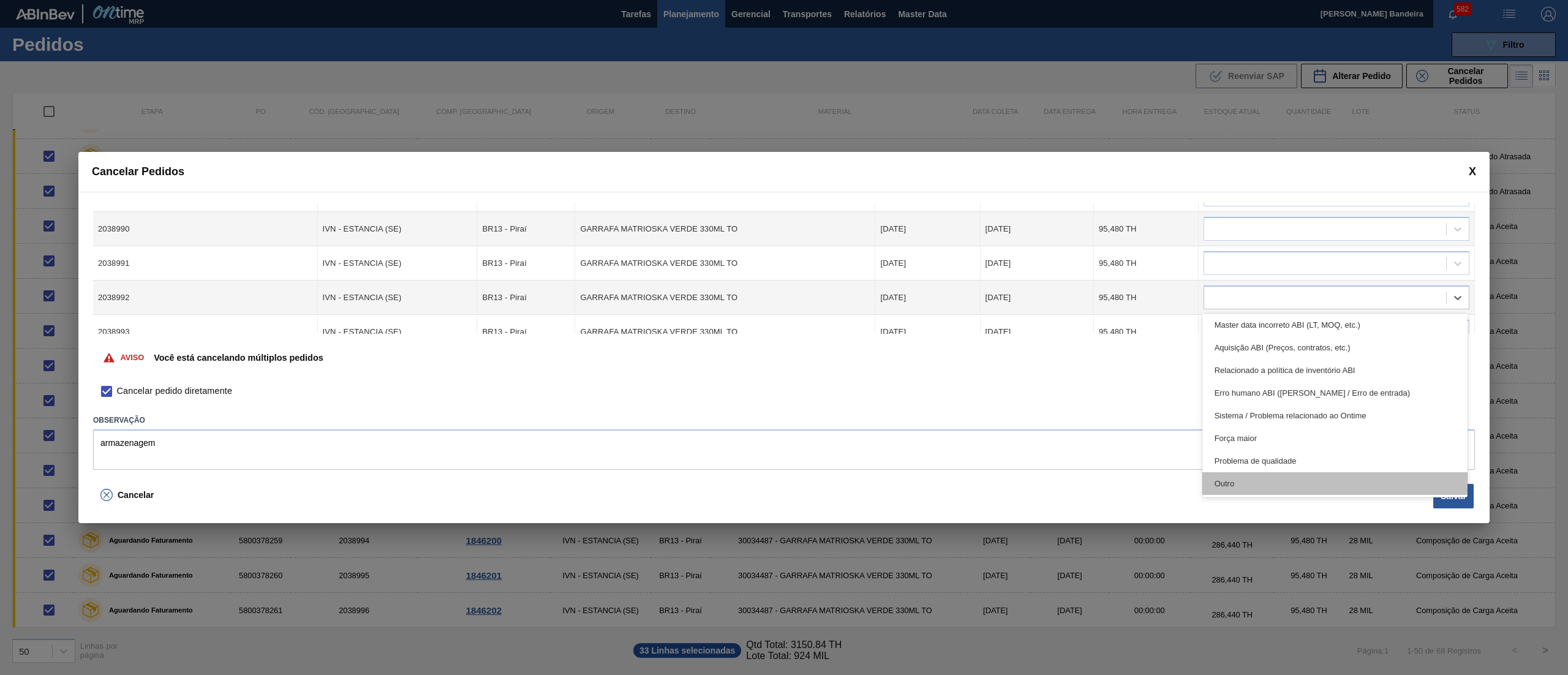
click at [1269, 475] on div "Outro" at bounding box center [1334, 484] width 265 height 23
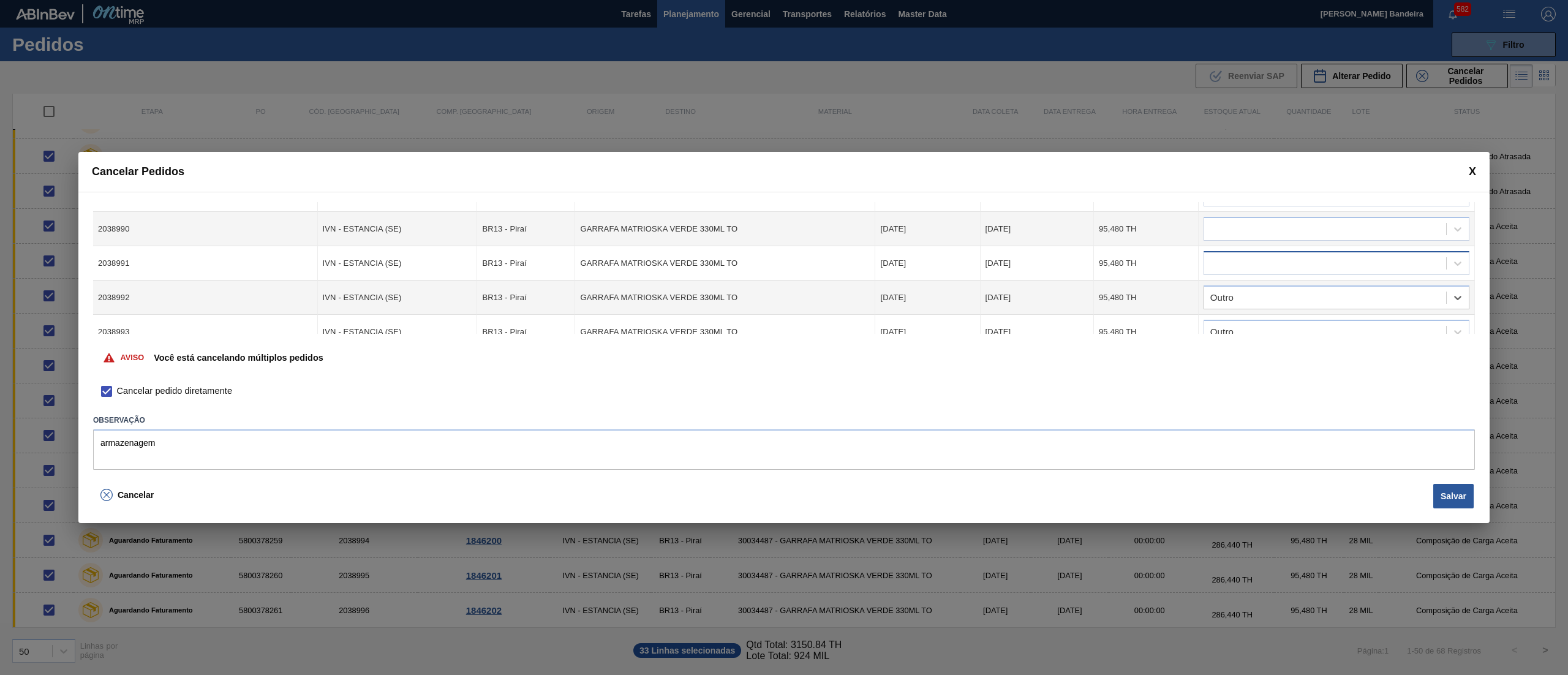
click at [1248, 260] on div at bounding box center [1325, 264] width 242 height 18
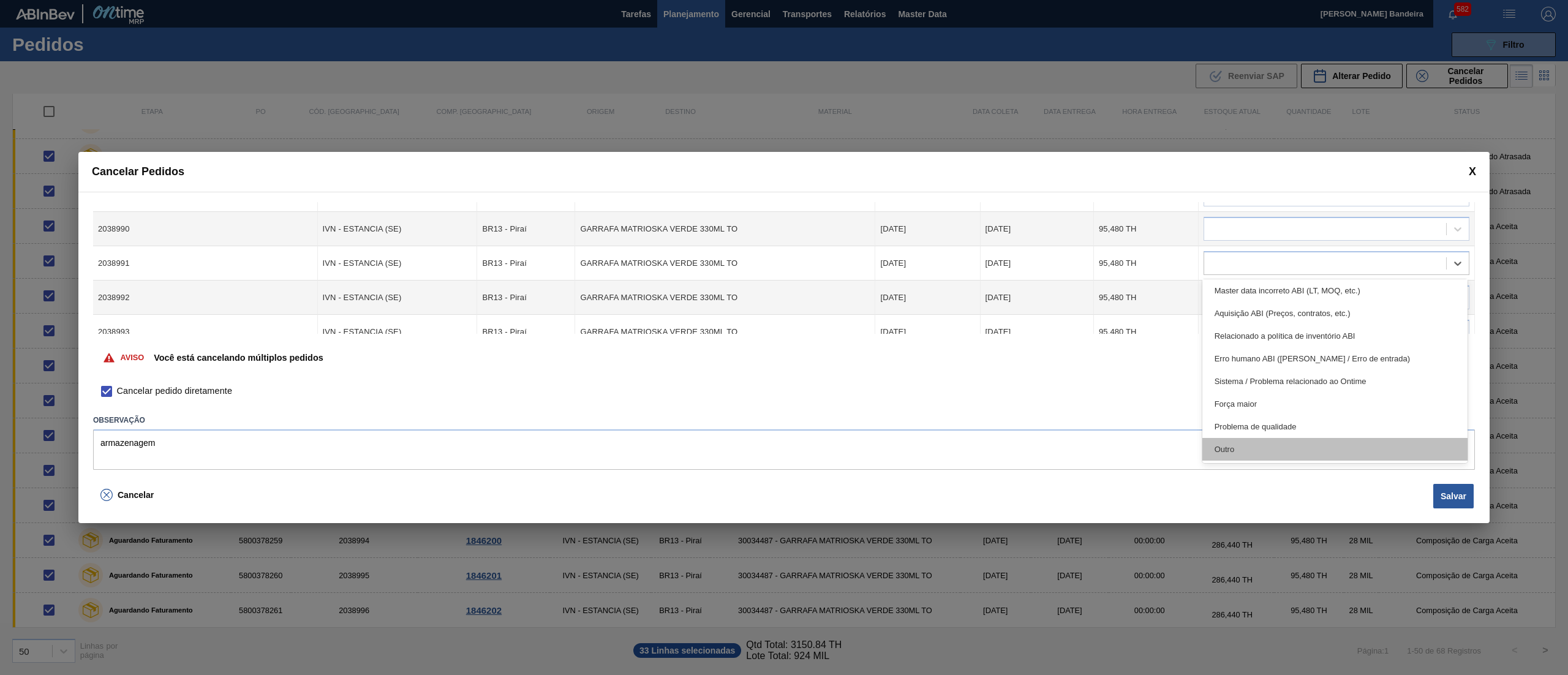
click at [1276, 444] on div "Outro" at bounding box center [1334, 449] width 265 height 23
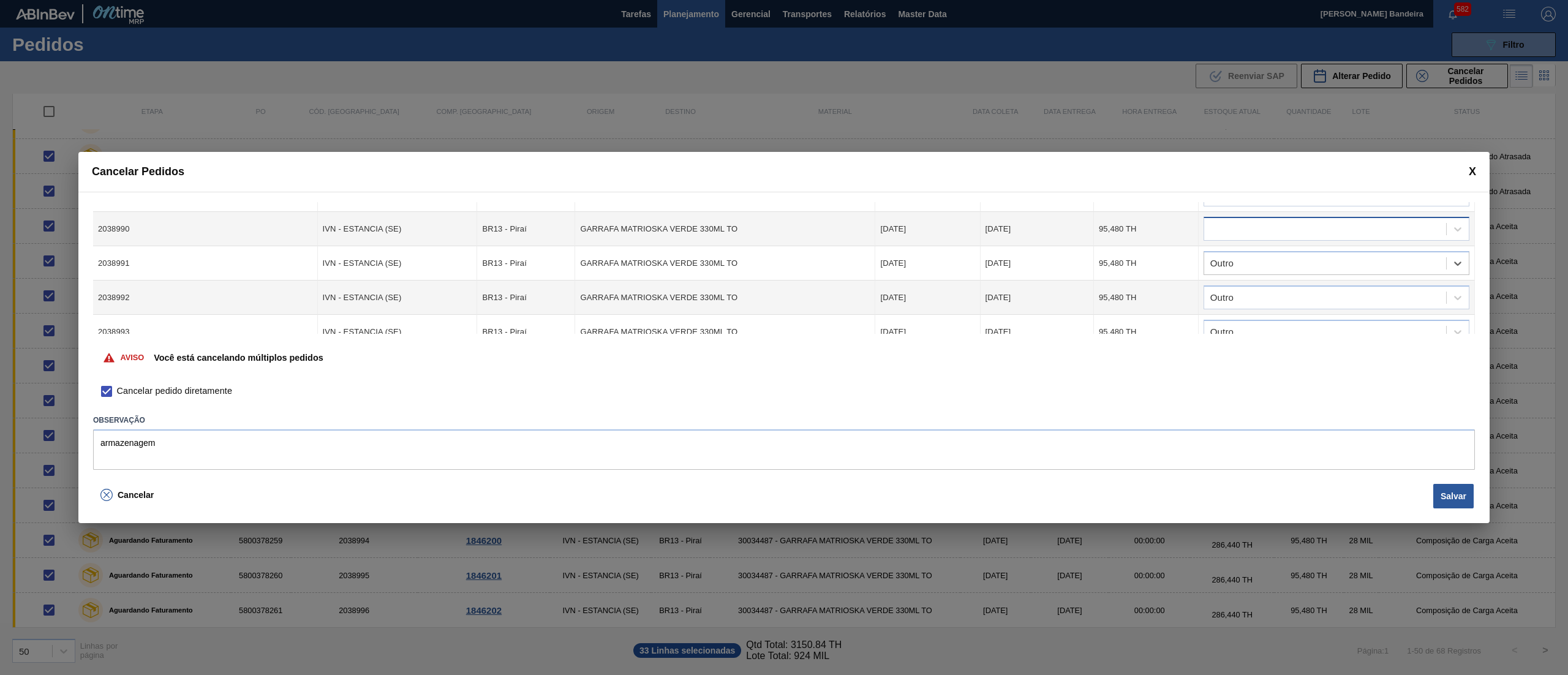
click at [1290, 222] on div at bounding box center [1325, 230] width 242 height 18
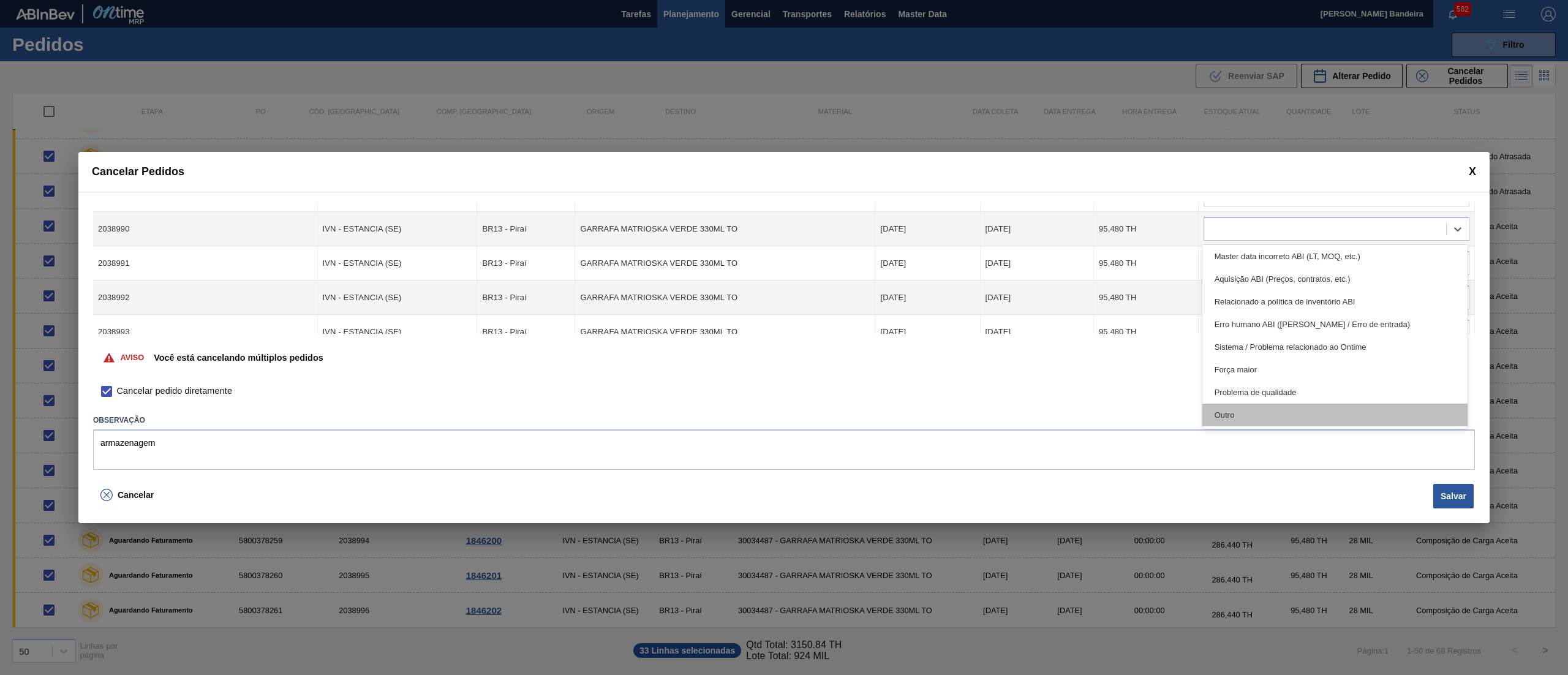
click at [1282, 414] on div "Outro" at bounding box center [1334, 415] width 265 height 23
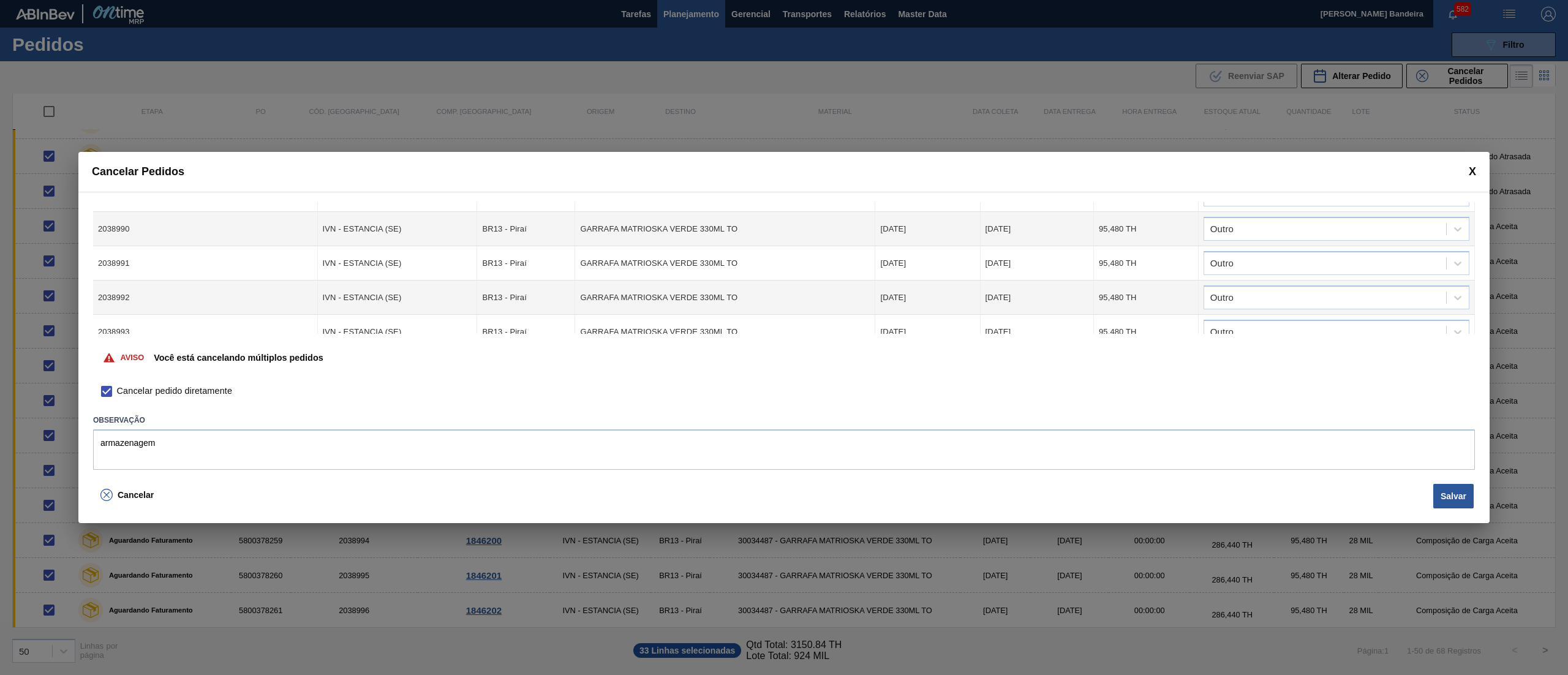
drag, startPoint x: 1475, startPoint y: 311, endPoint x: 1475, endPoint y: 283, distance: 28.0
click at [1475, 283] on div "Cód. Pedido Origem Destino Material Data Coleta Data entrega Quantidade Justifi…" at bounding box center [784, 335] width 1411 height 287
drag, startPoint x: 1471, startPoint y: 298, endPoint x: 1471, endPoint y: 282, distance: 16.0
click at [1471, 282] on td "Outro" at bounding box center [1336, 298] width 276 height 34
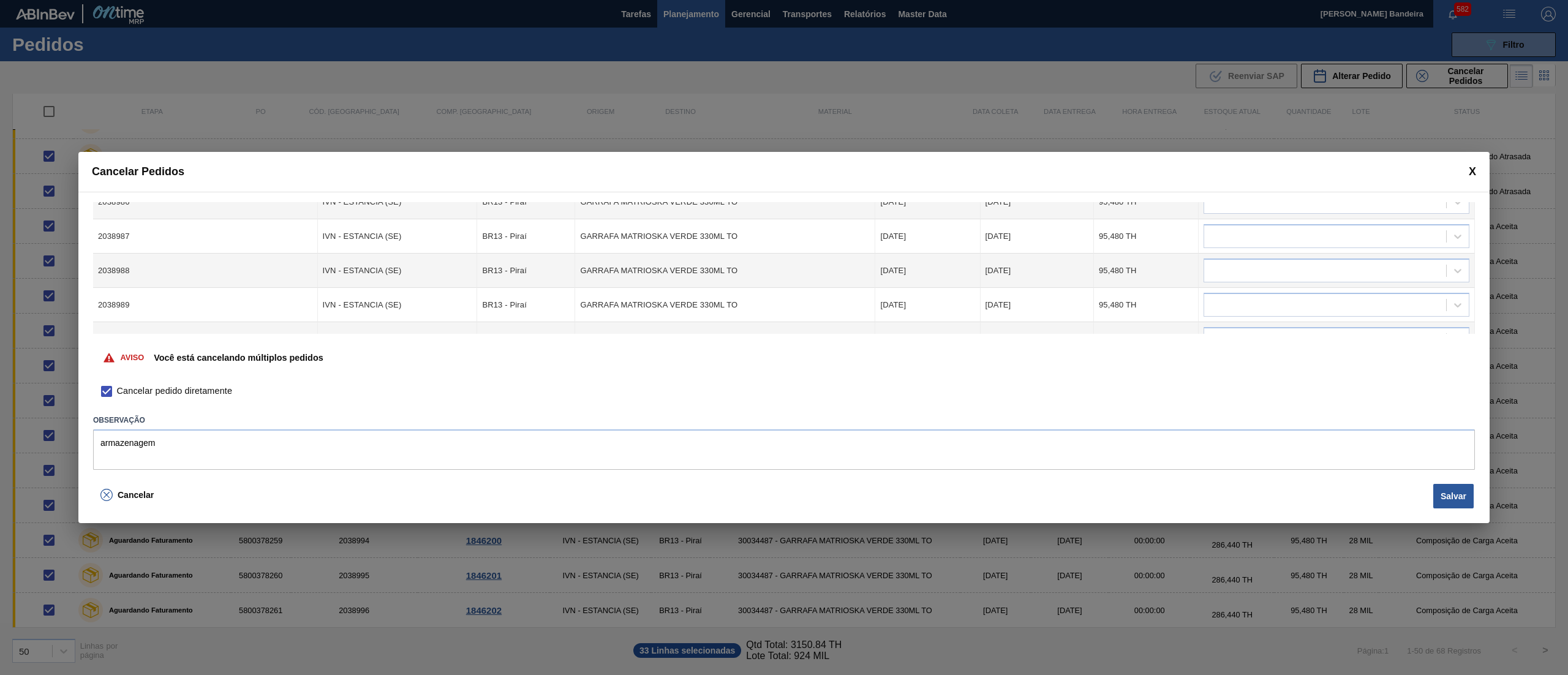
scroll to position [811, 0]
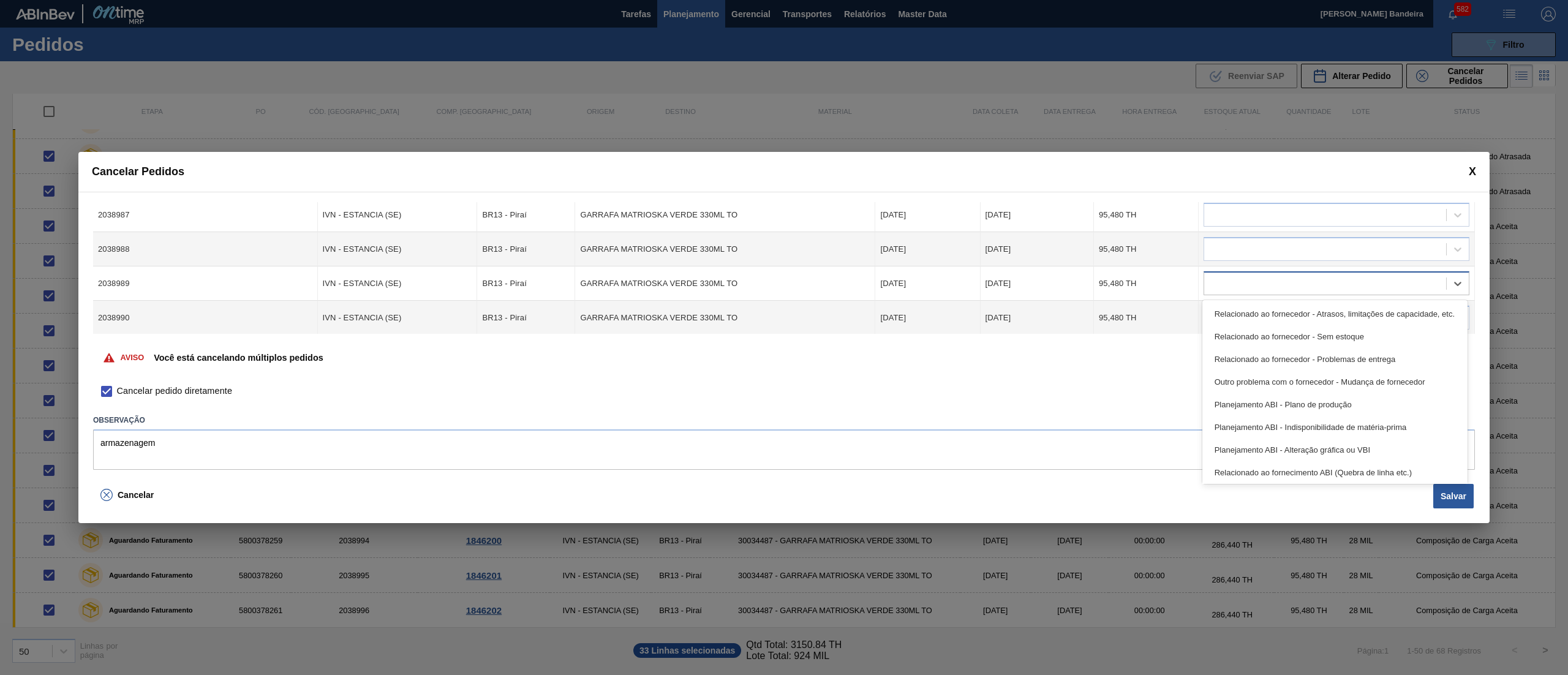
click at [1368, 282] on div at bounding box center [1325, 284] width 242 height 18
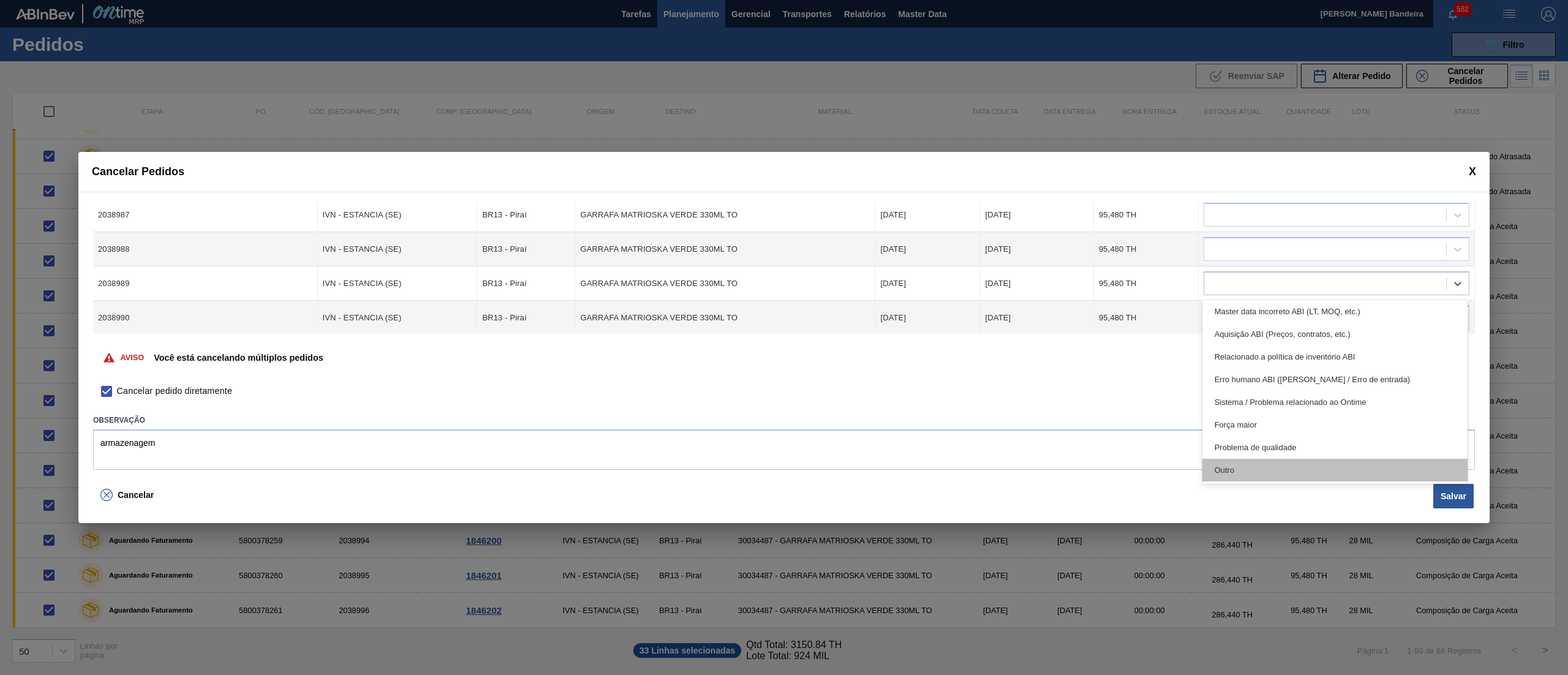
click at [1283, 478] on div "Outro" at bounding box center [1334, 470] width 265 height 23
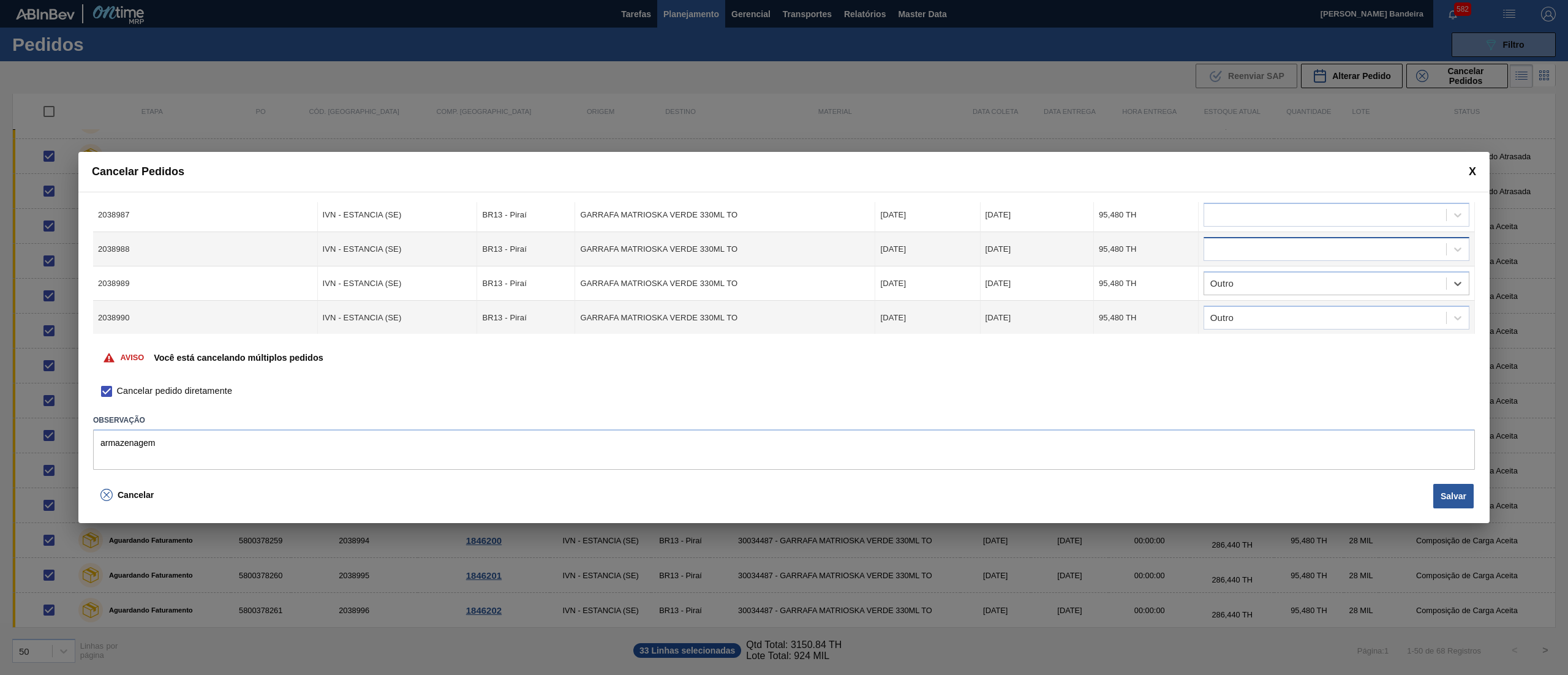
click at [1255, 249] on div at bounding box center [1325, 250] width 242 height 18
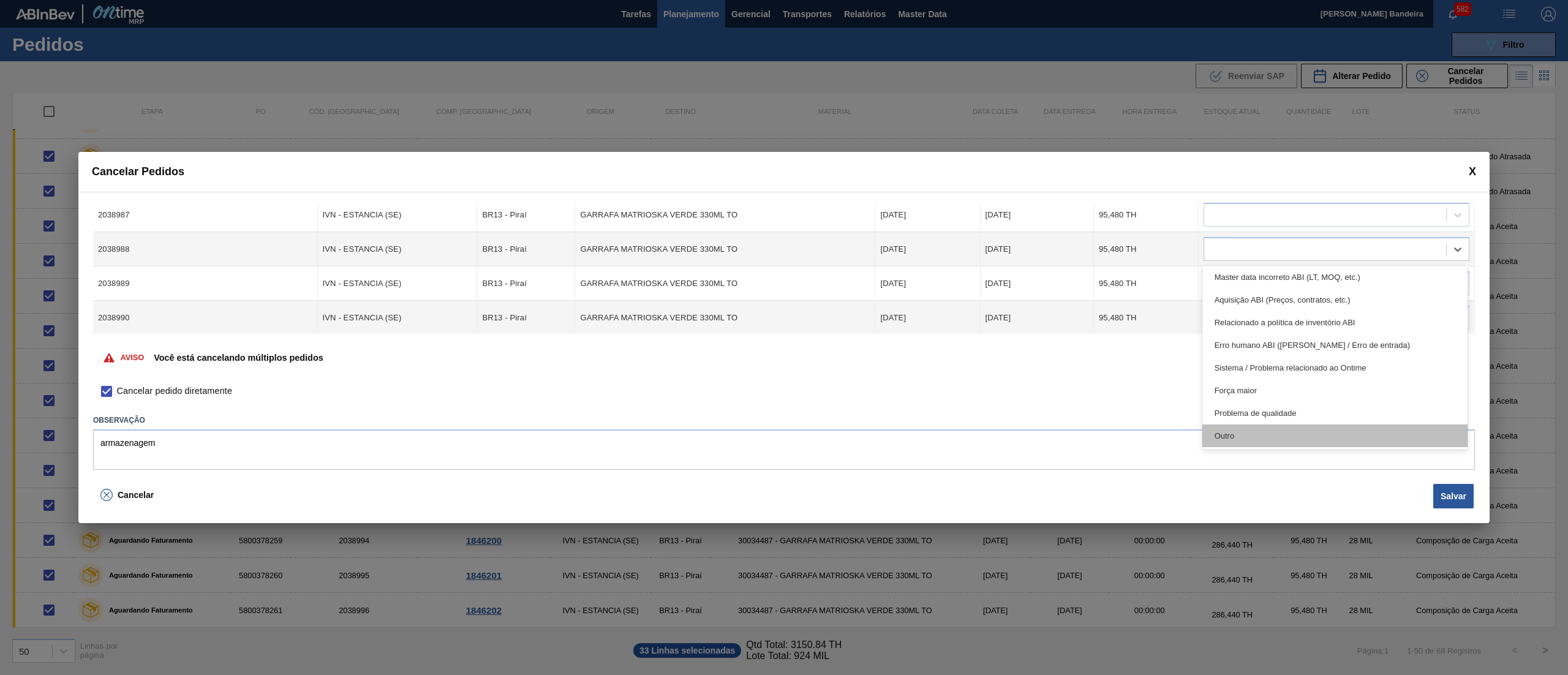
click at [1253, 430] on div "Outro" at bounding box center [1334, 436] width 265 height 23
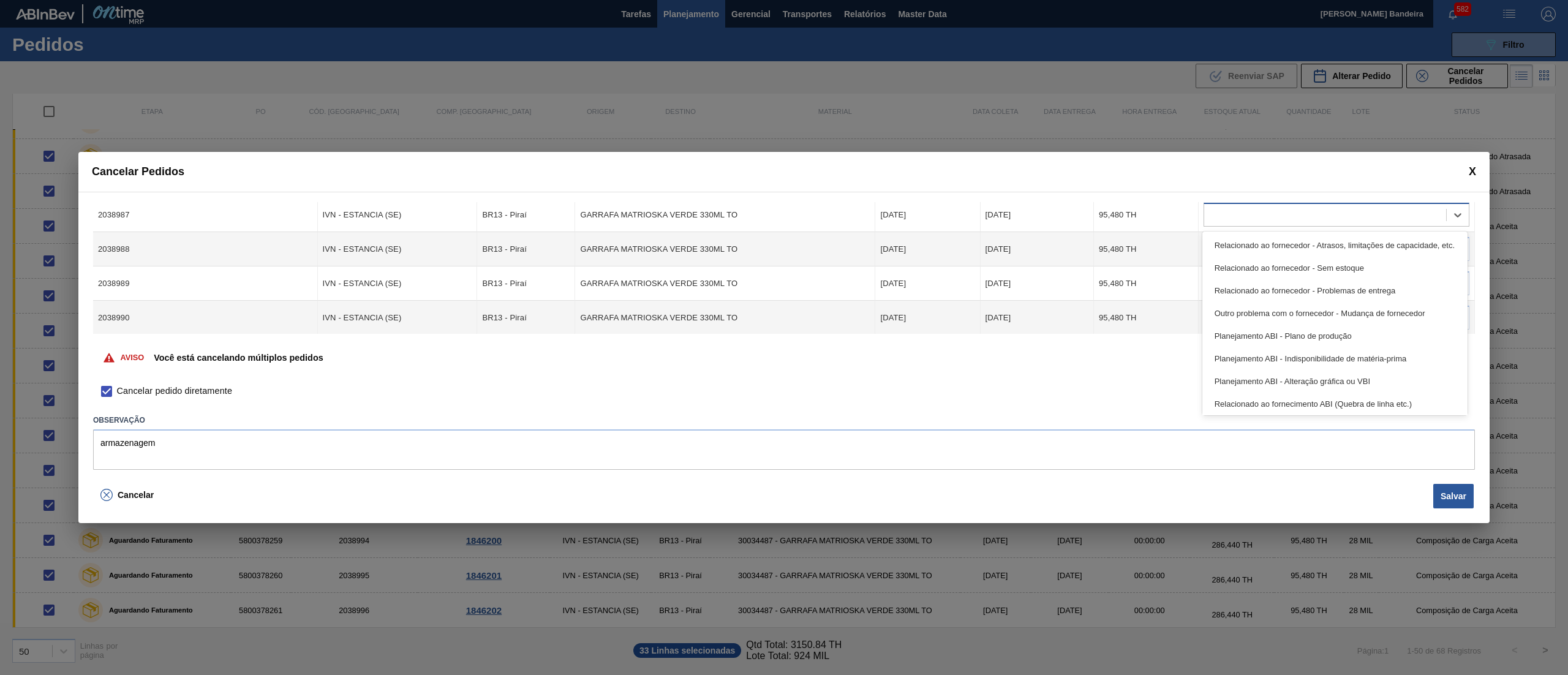
click at [1216, 221] on div at bounding box center [1325, 215] width 242 height 18
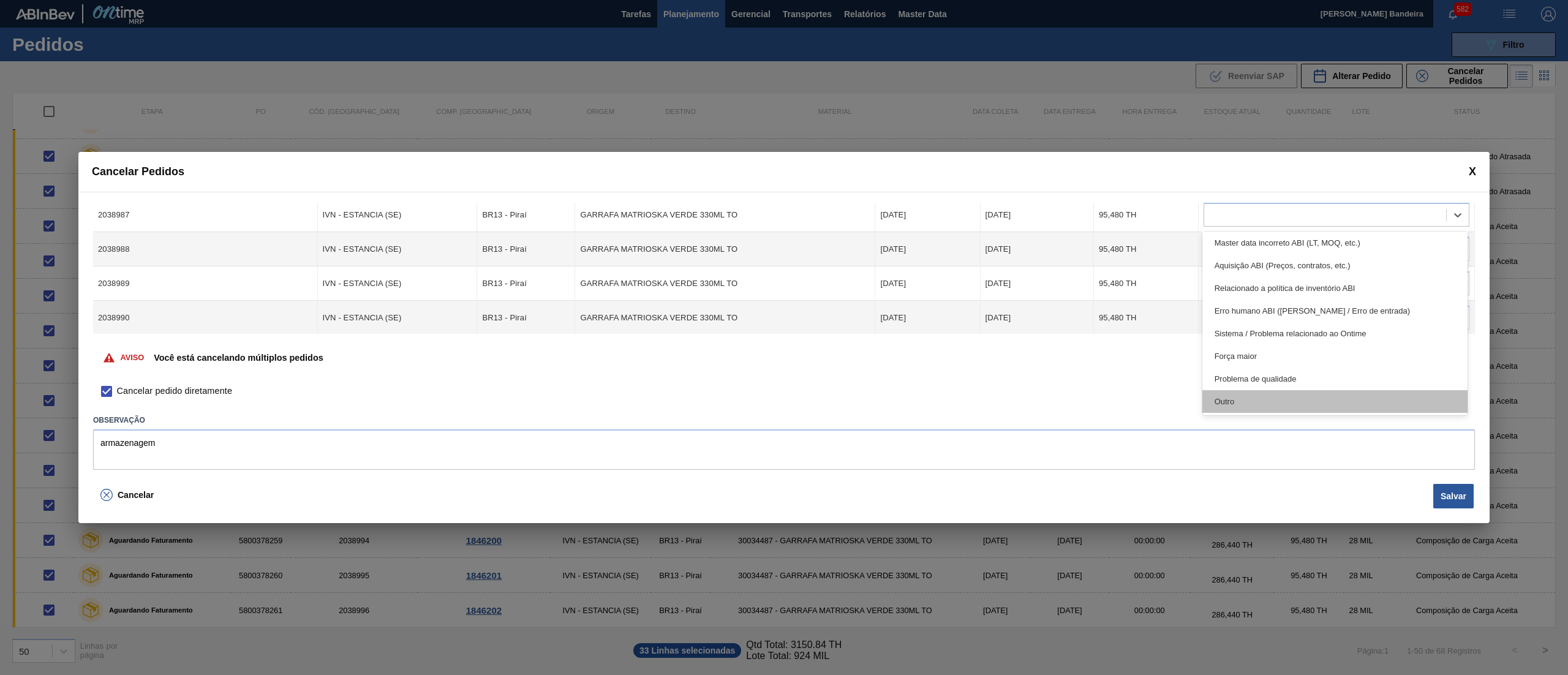
click at [1272, 406] on div "Outro" at bounding box center [1334, 402] width 265 height 23
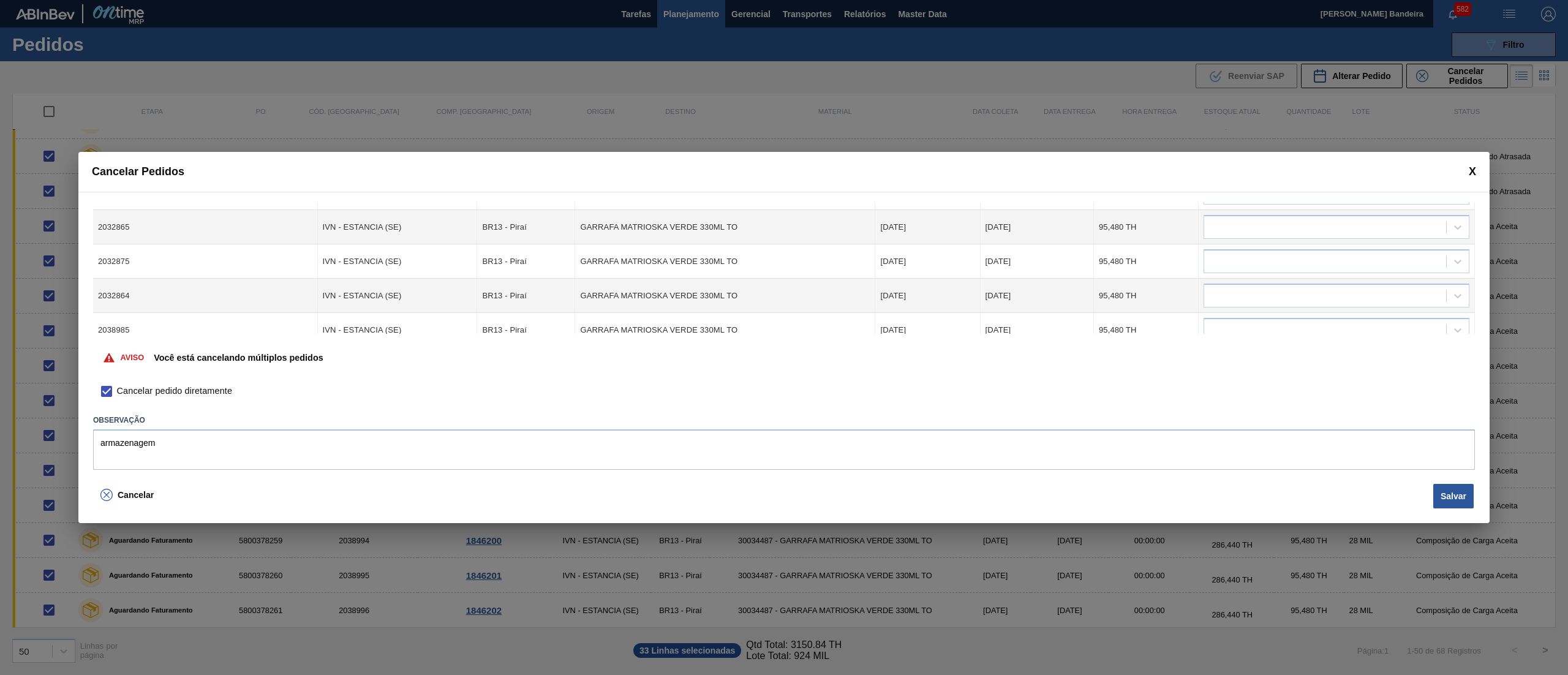
scroll to position [708, 0]
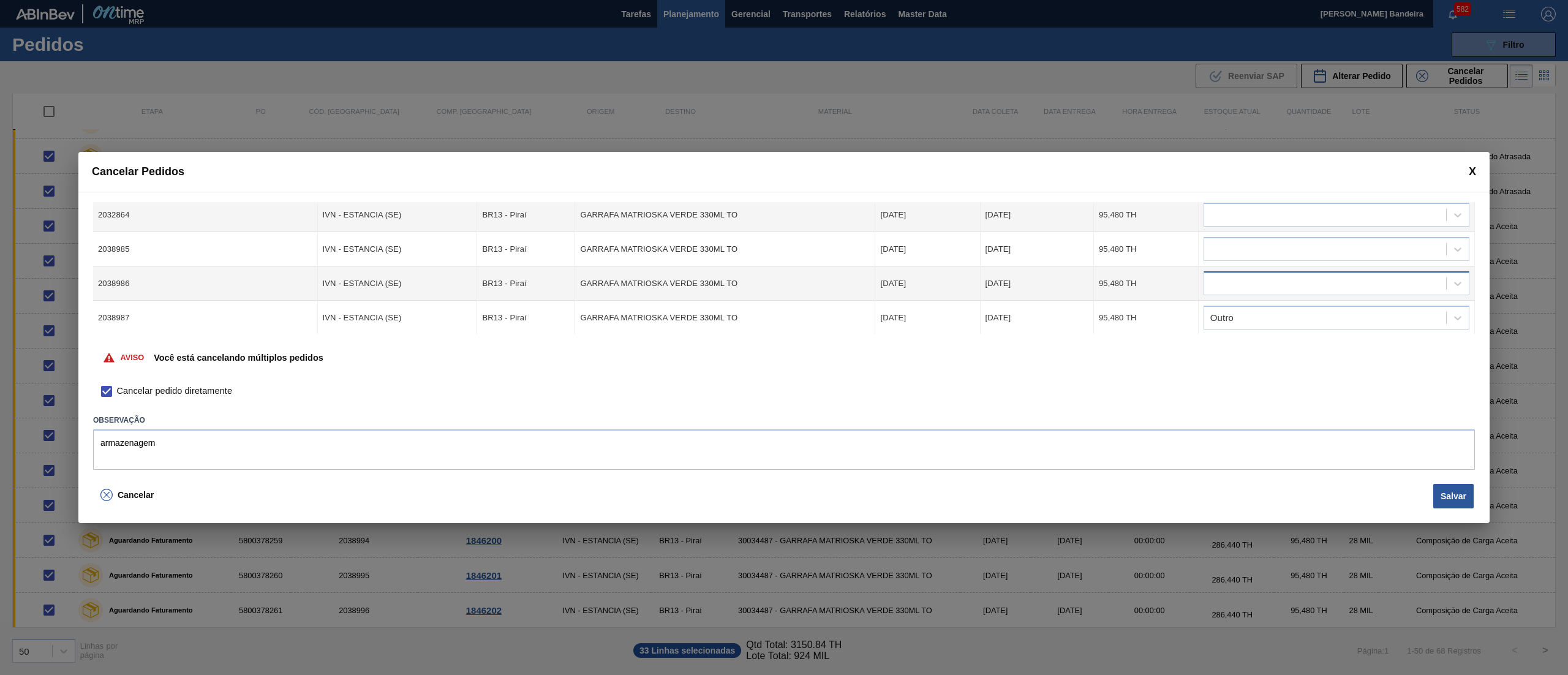
click at [1355, 276] on div at bounding box center [1325, 284] width 242 height 18
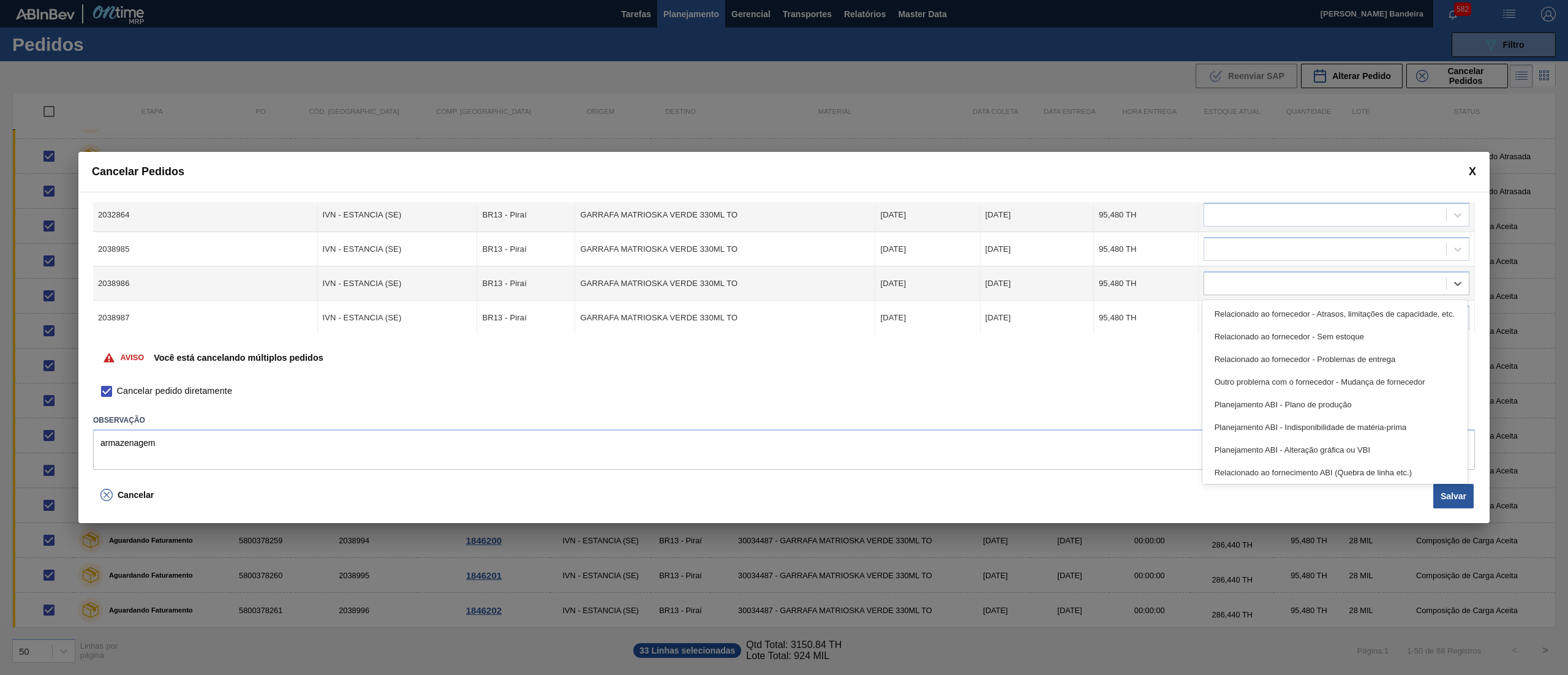
scroll to position [229, 0]
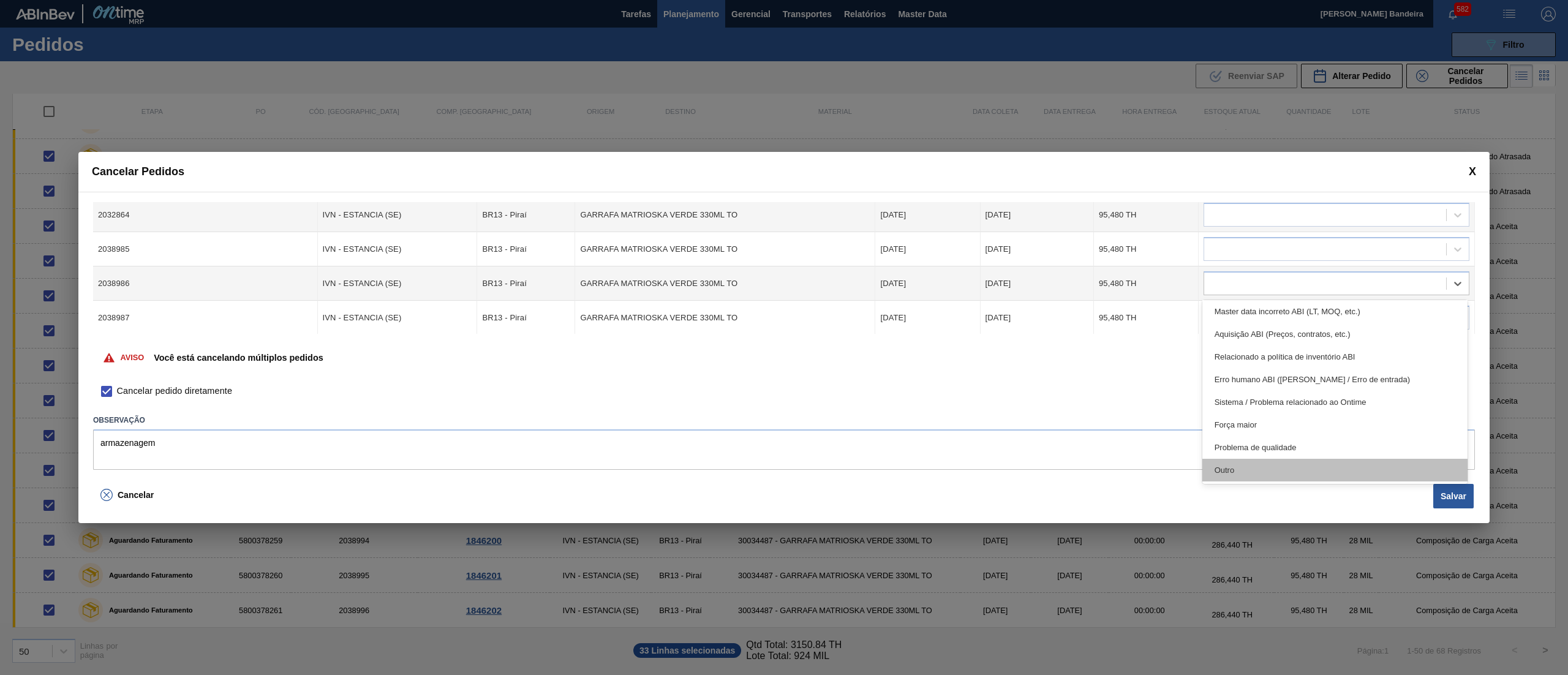
click at [1271, 462] on div "Outro" at bounding box center [1334, 470] width 265 height 23
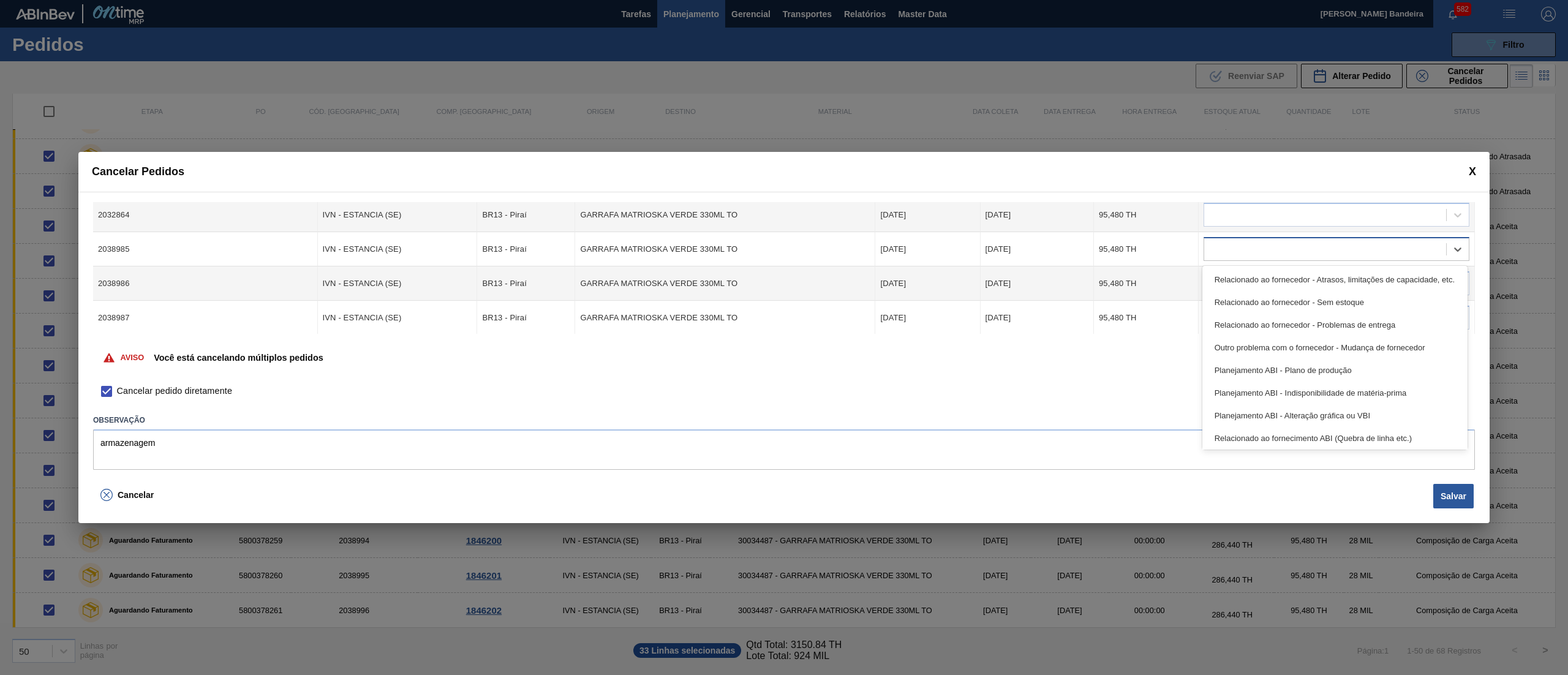
click at [1233, 249] on div at bounding box center [1325, 250] width 242 height 18
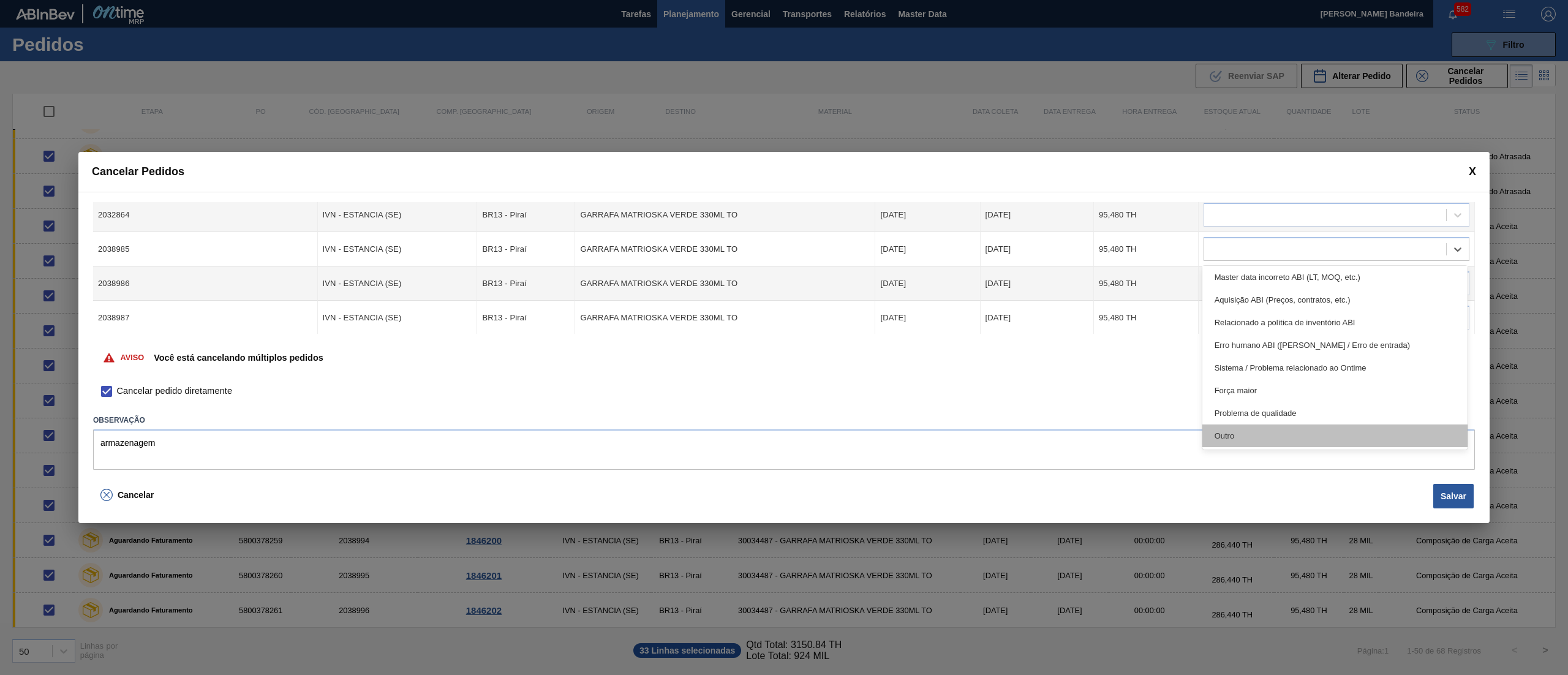
click at [1279, 440] on div "Outro" at bounding box center [1334, 436] width 265 height 23
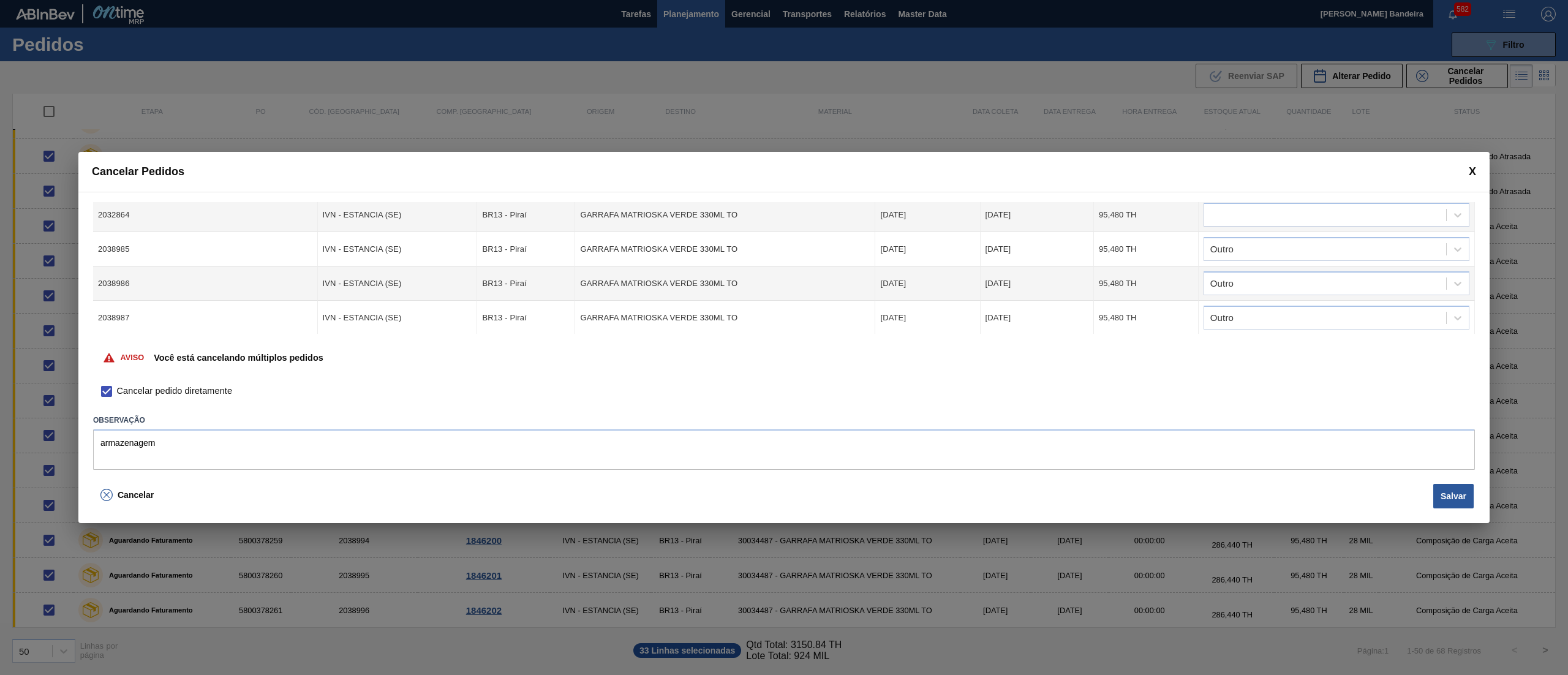
click at [1269, 200] on div "Cód. Pedido Origem Destino Material Data Coleta Data entrega Quantidade Justifi…" at bounding box center [784, 335] width 1411 height 287
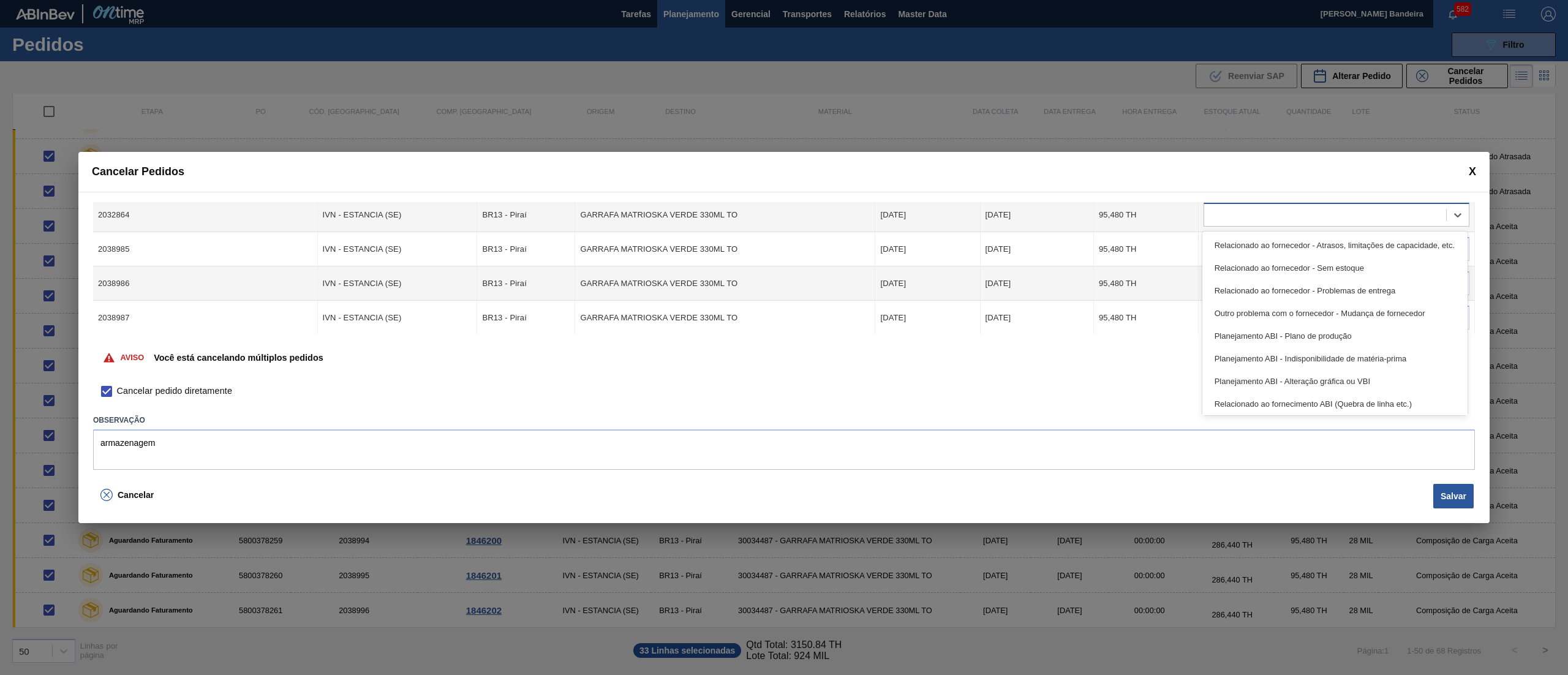
click at [1276, 213] on div at bounding box center [1325, 215] width 242 height 18
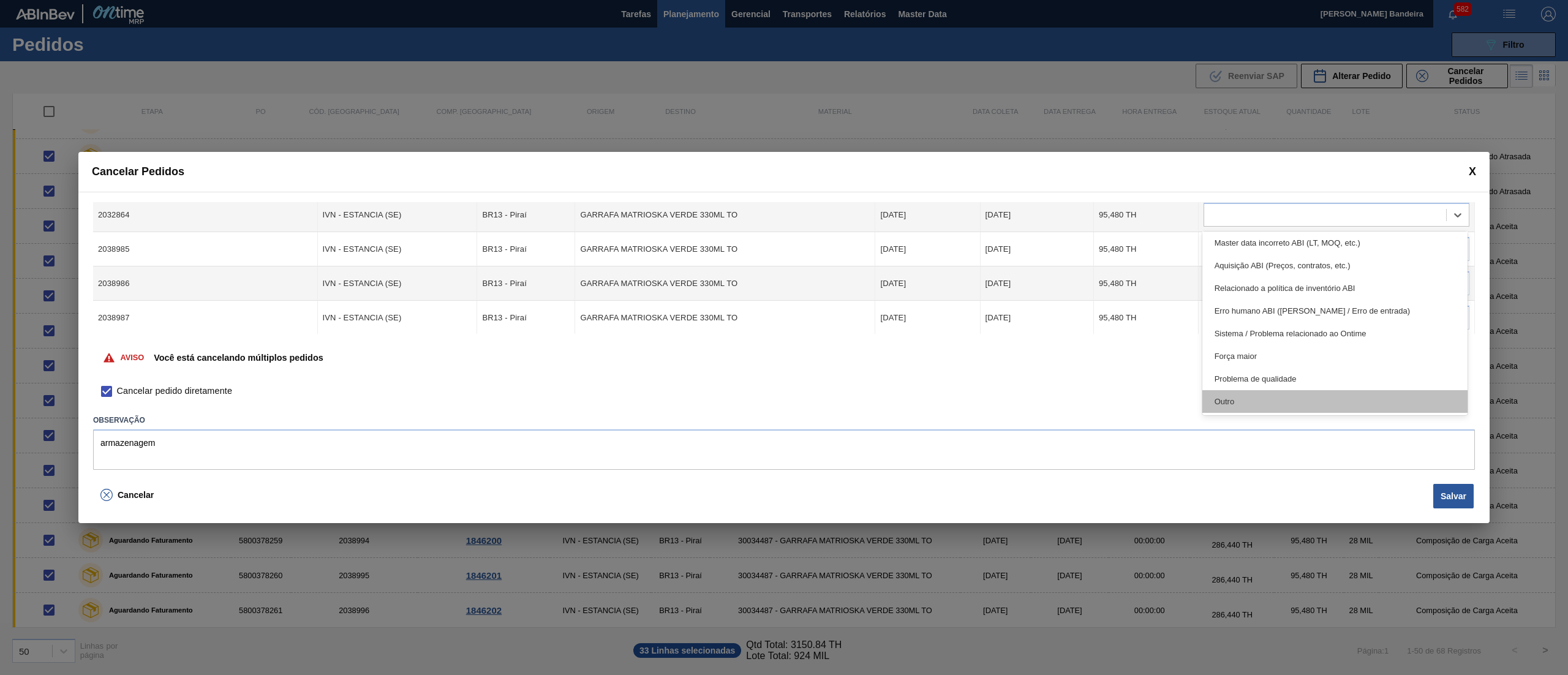
click at [1277, 391] on div "Outro" at bounding box center [1334, 402] width 265 height 23
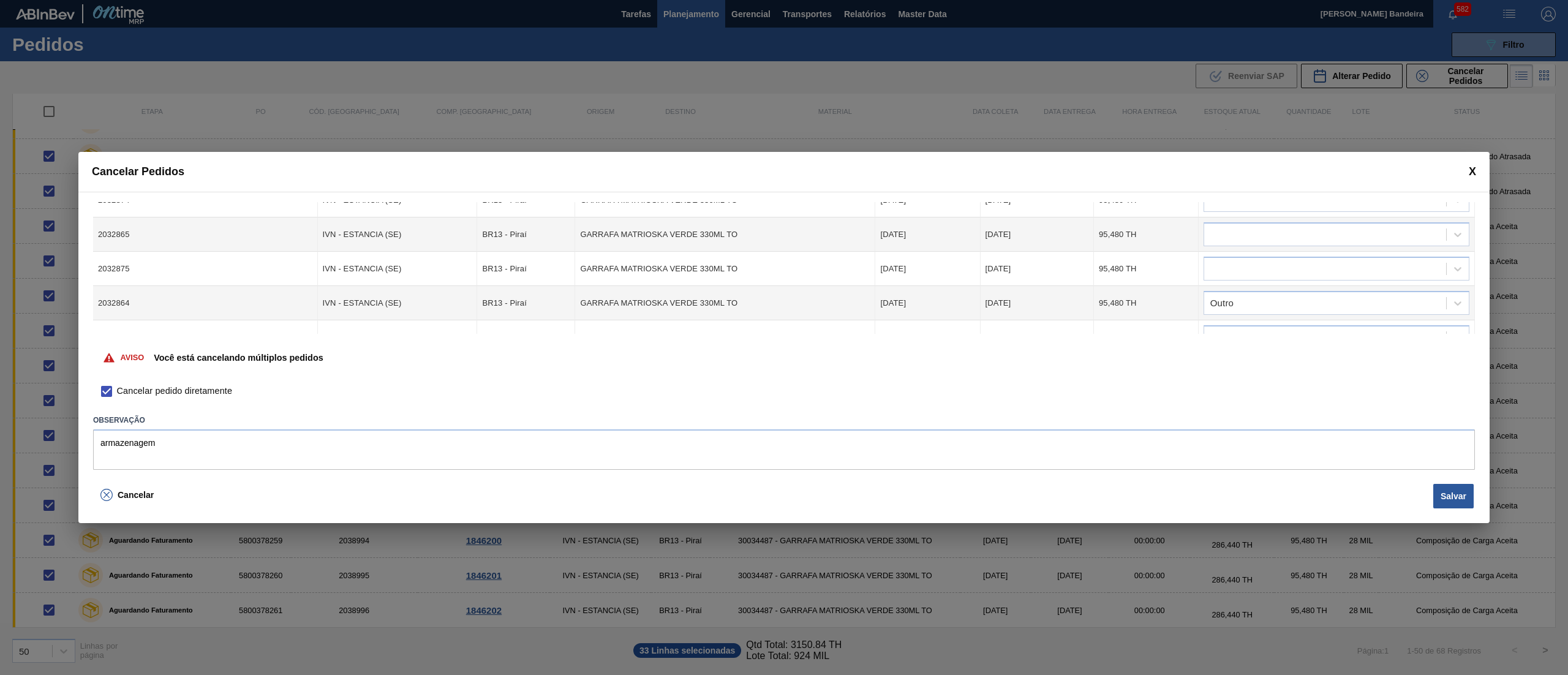
scroll to position [605, 0]
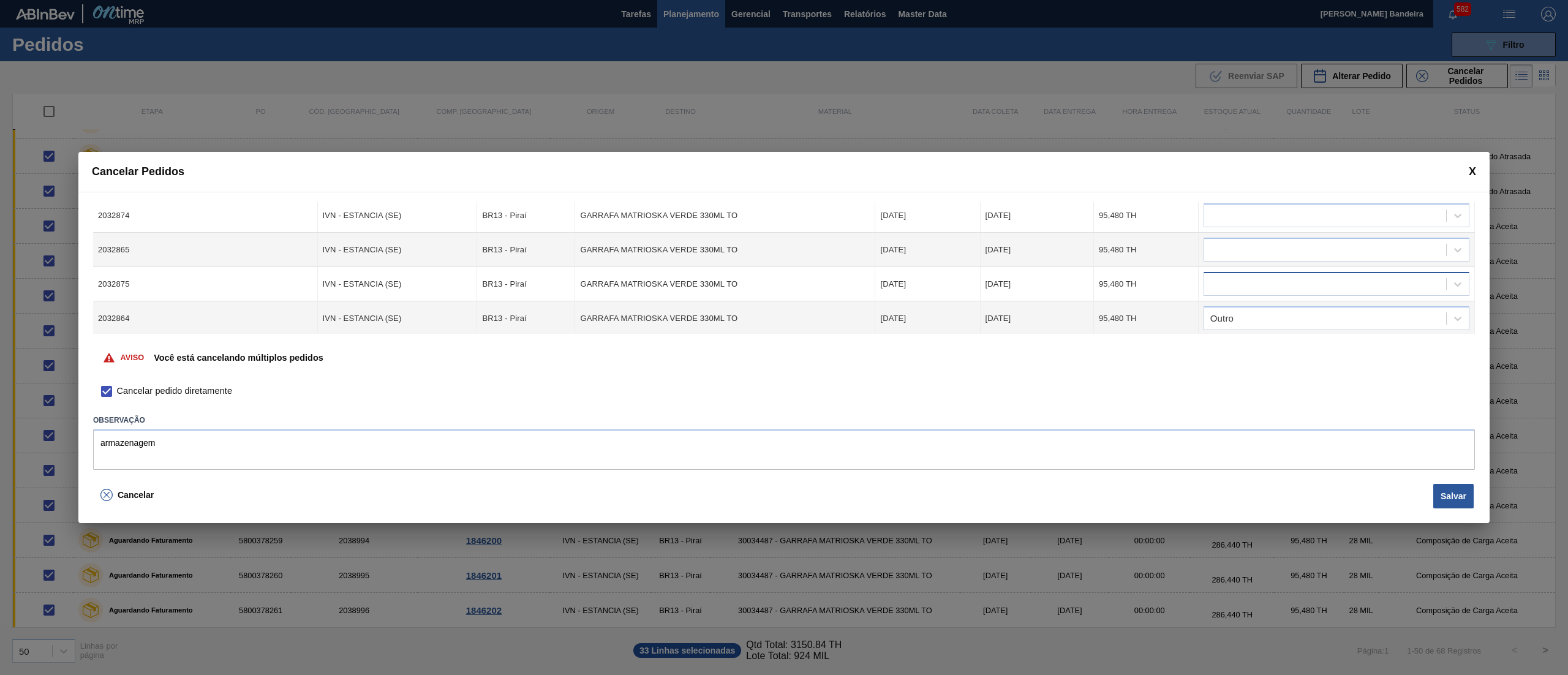
click at [1365, 284] on div at bounding box center [1325, 285] width 242 height 18
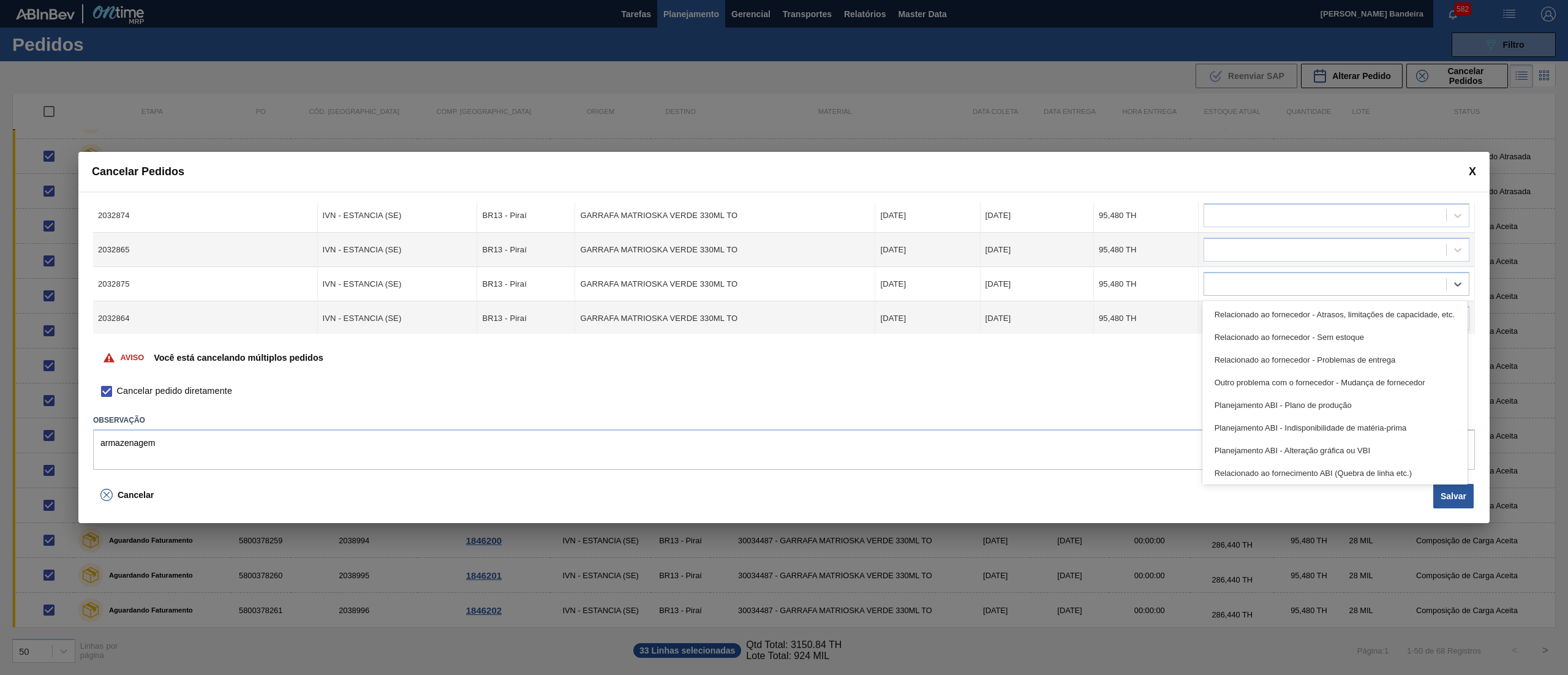
scroll to position [229, 0]
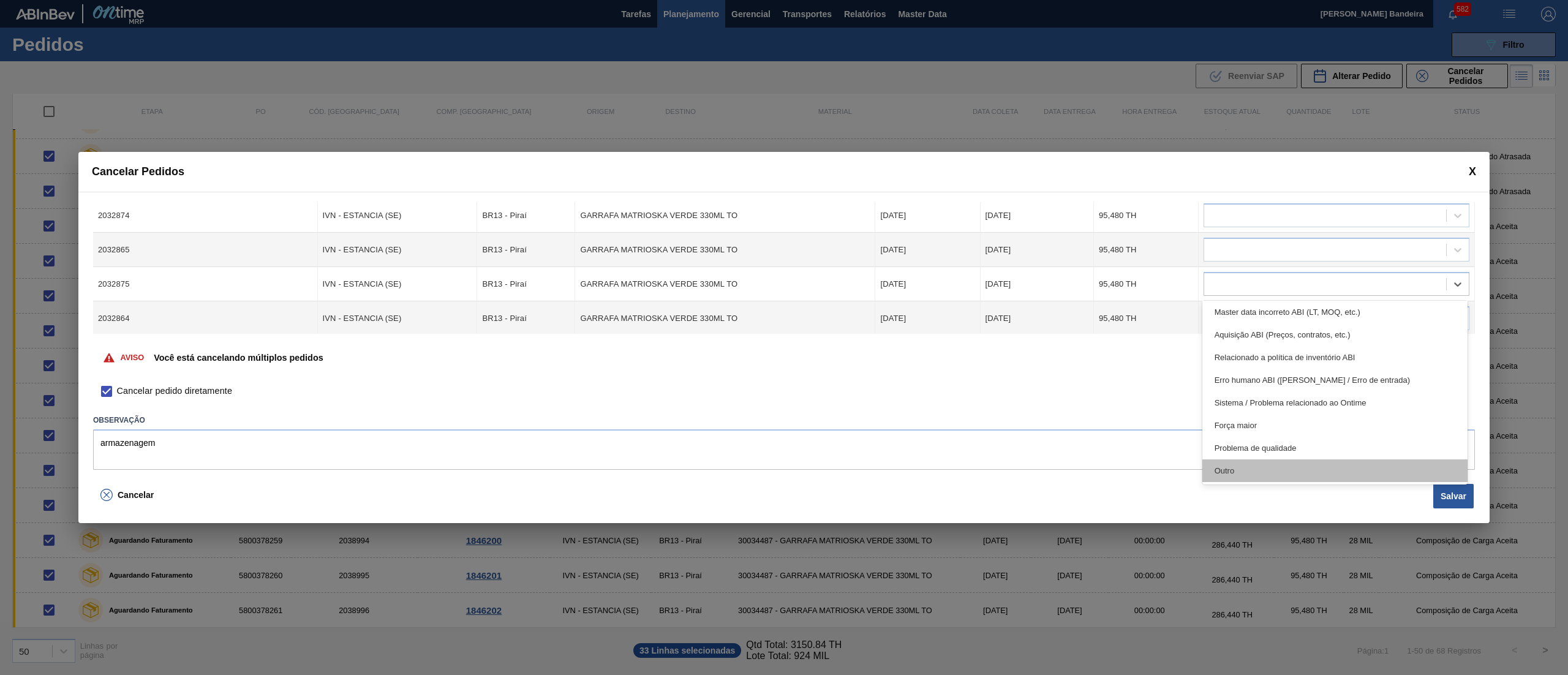
click at [1307, 465] on div "Outro" at bounding box center [1334, 471] width 265 height 23
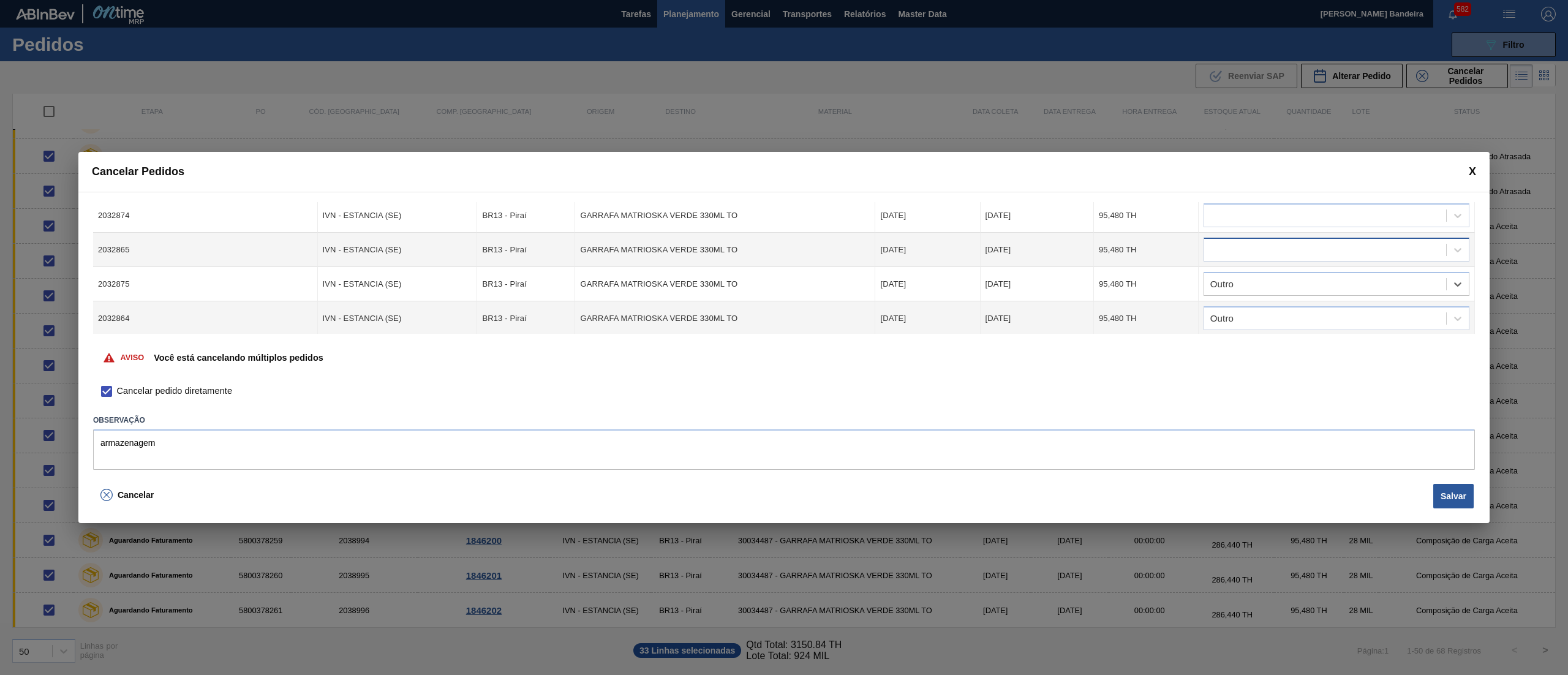
click at [1260, 241] on div at bounding box center [1325, 250] width 242 height 18
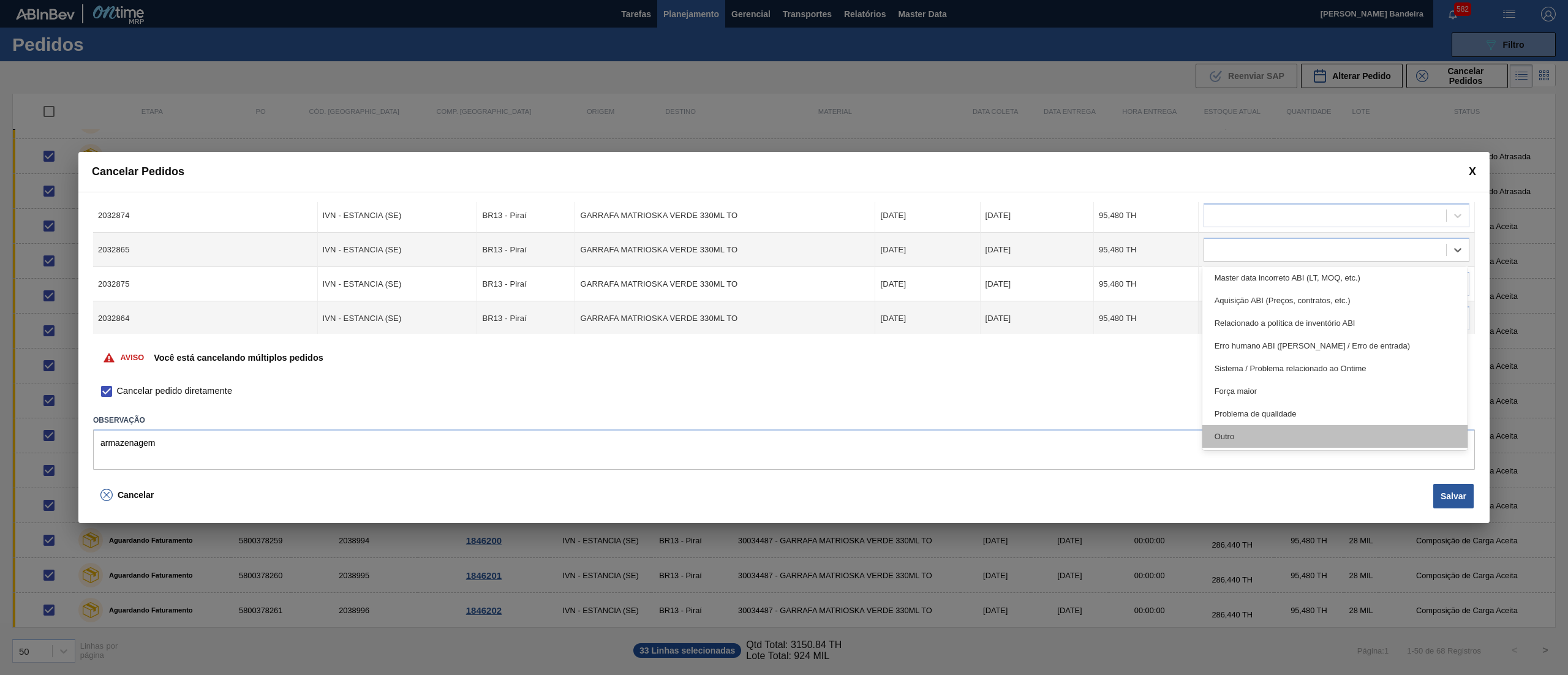
click at [1251, 432] on div "Outro" at bounding box center [1334, 436] width 265 height 23
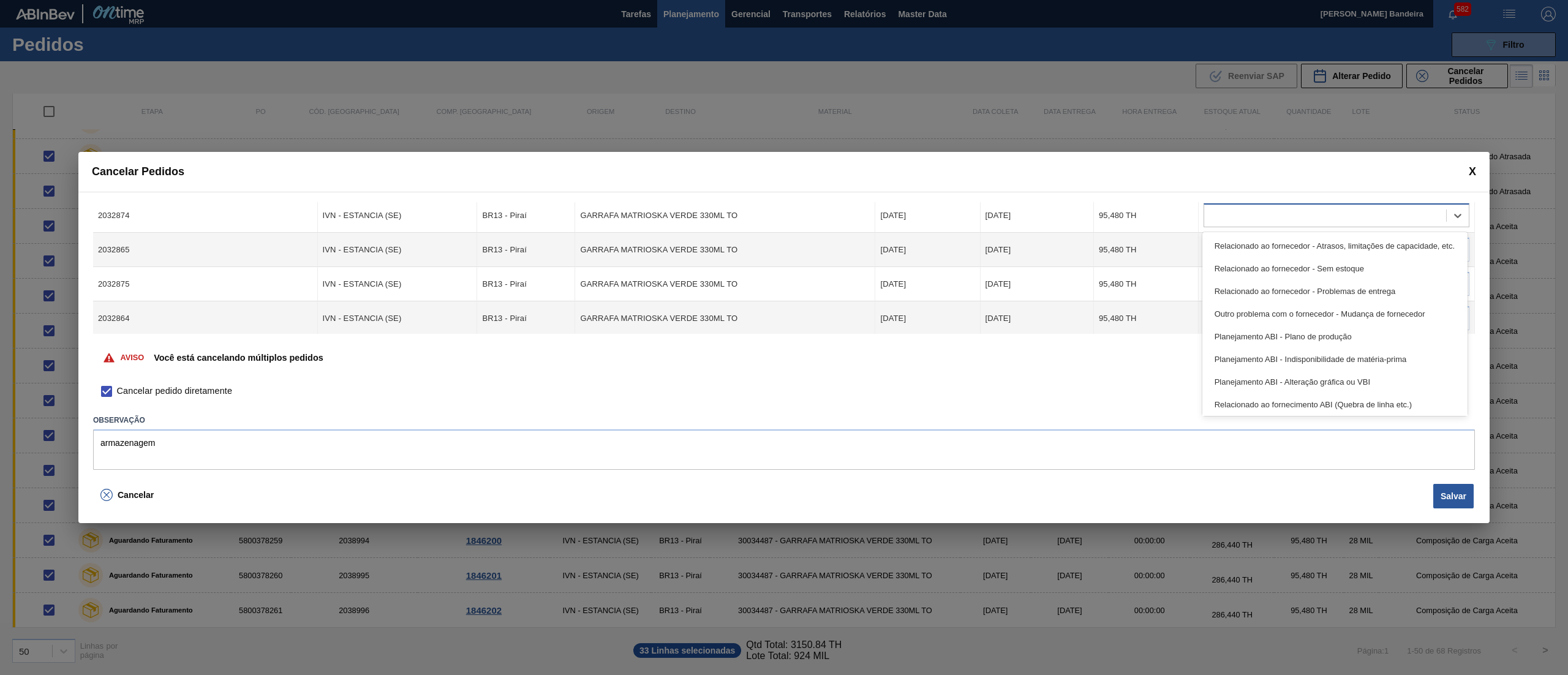
click at [1251, 215] on div at bounding box center [1325, 216] width 242 height 18
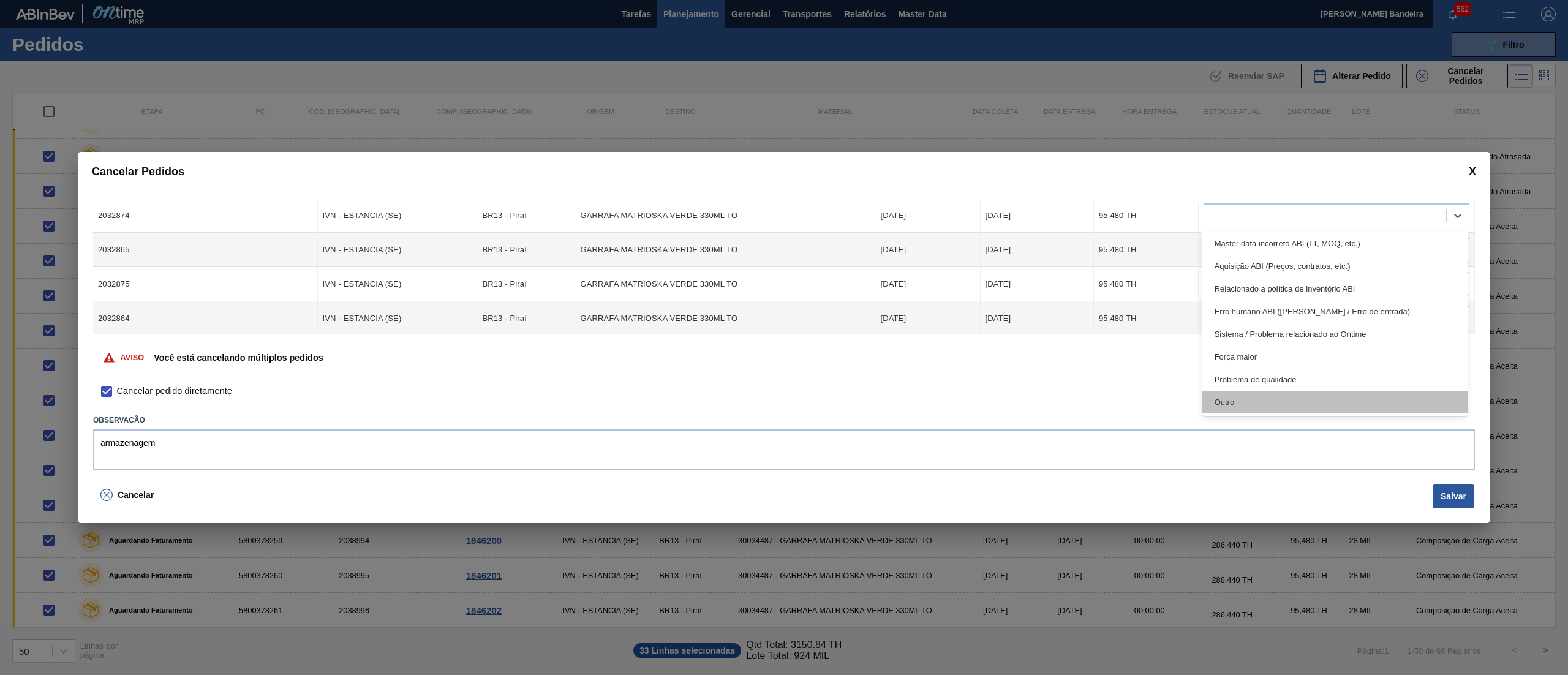
click at [1301, 411] on div "Outro" at bounding box center [1334, 402] width 265 height 23
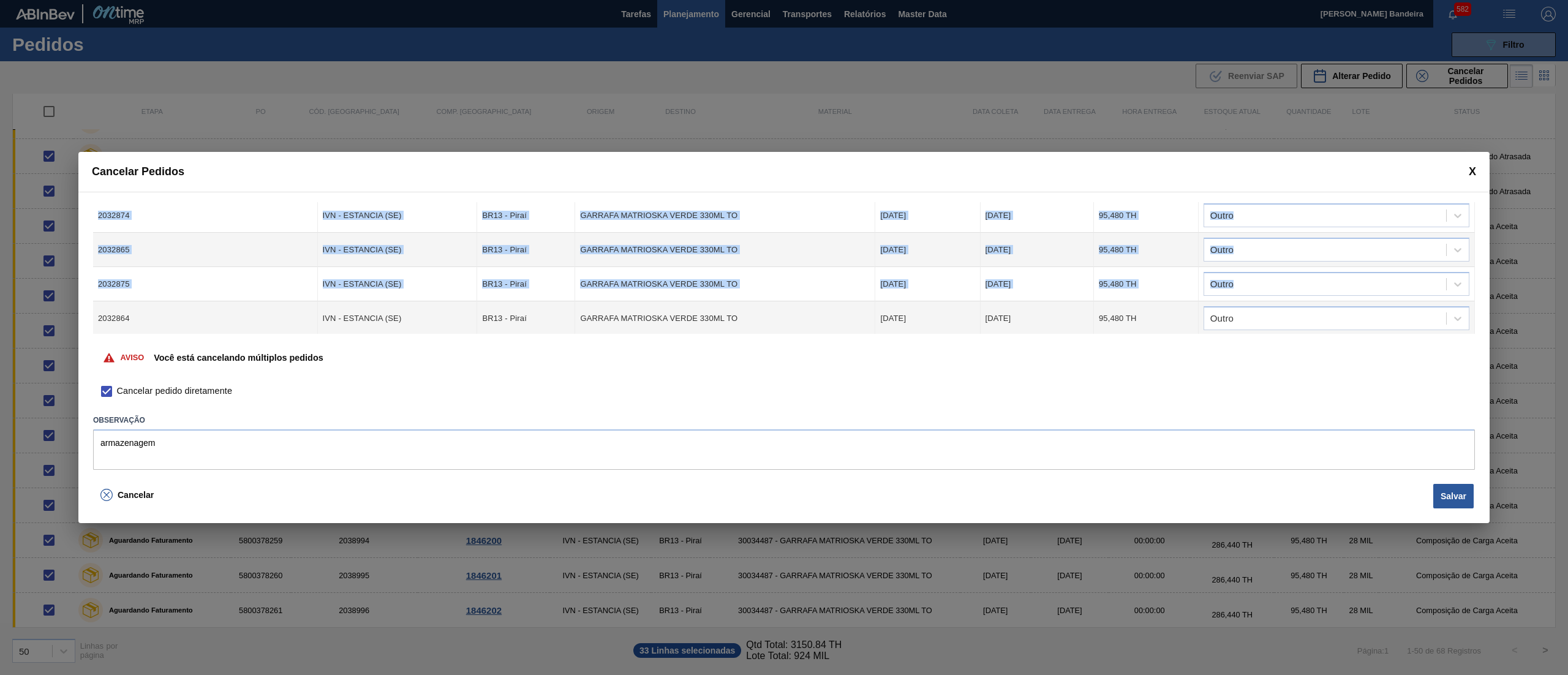
drag, startPoint x: 1472, startPoint y: 277, endPoint x: 1475, endPoint y: 264, distance: 13.3
click at [1475, 264] on div "Cód. Pedido Origem Destino Material Data Coleta Data entrega Quantidade Justifi…" at bounding box center [784, 335] width 1411 height 287
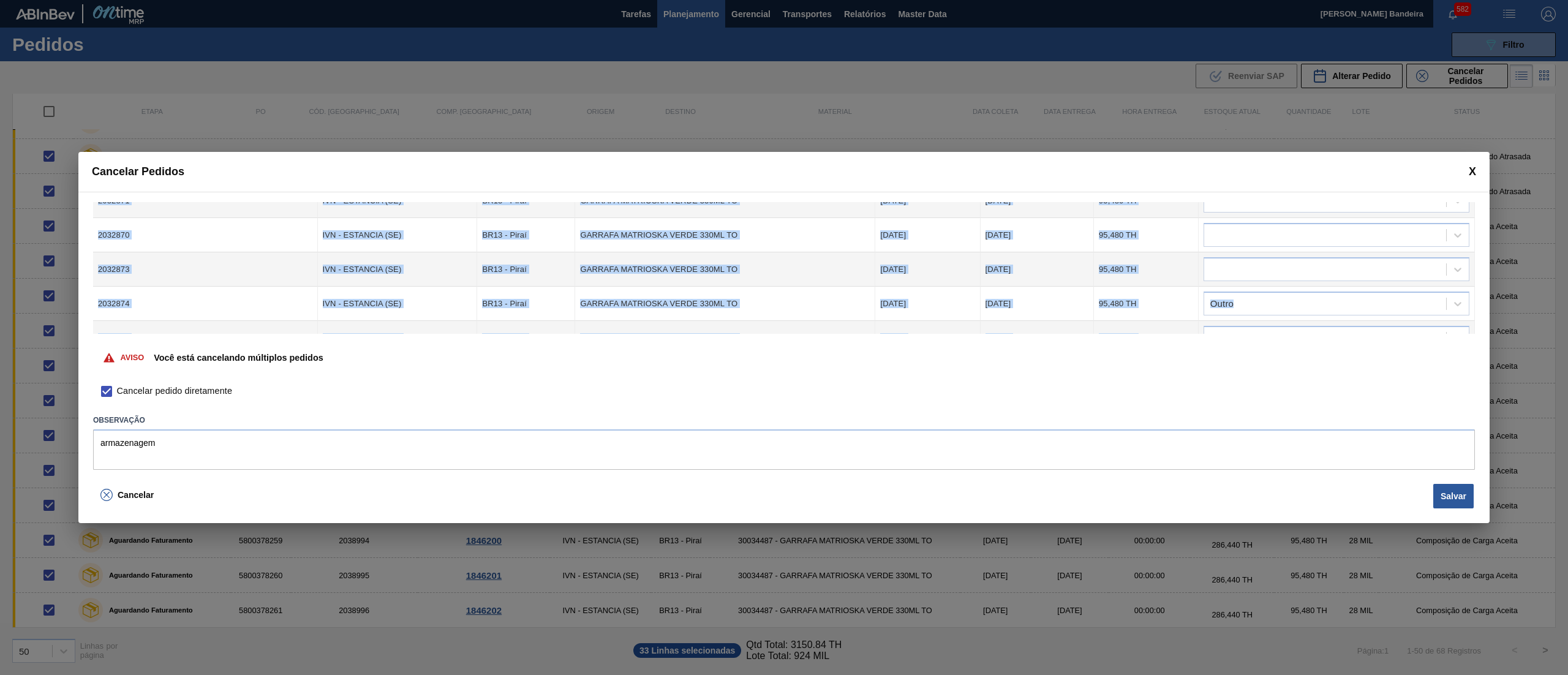
scroll to position [495, 0]
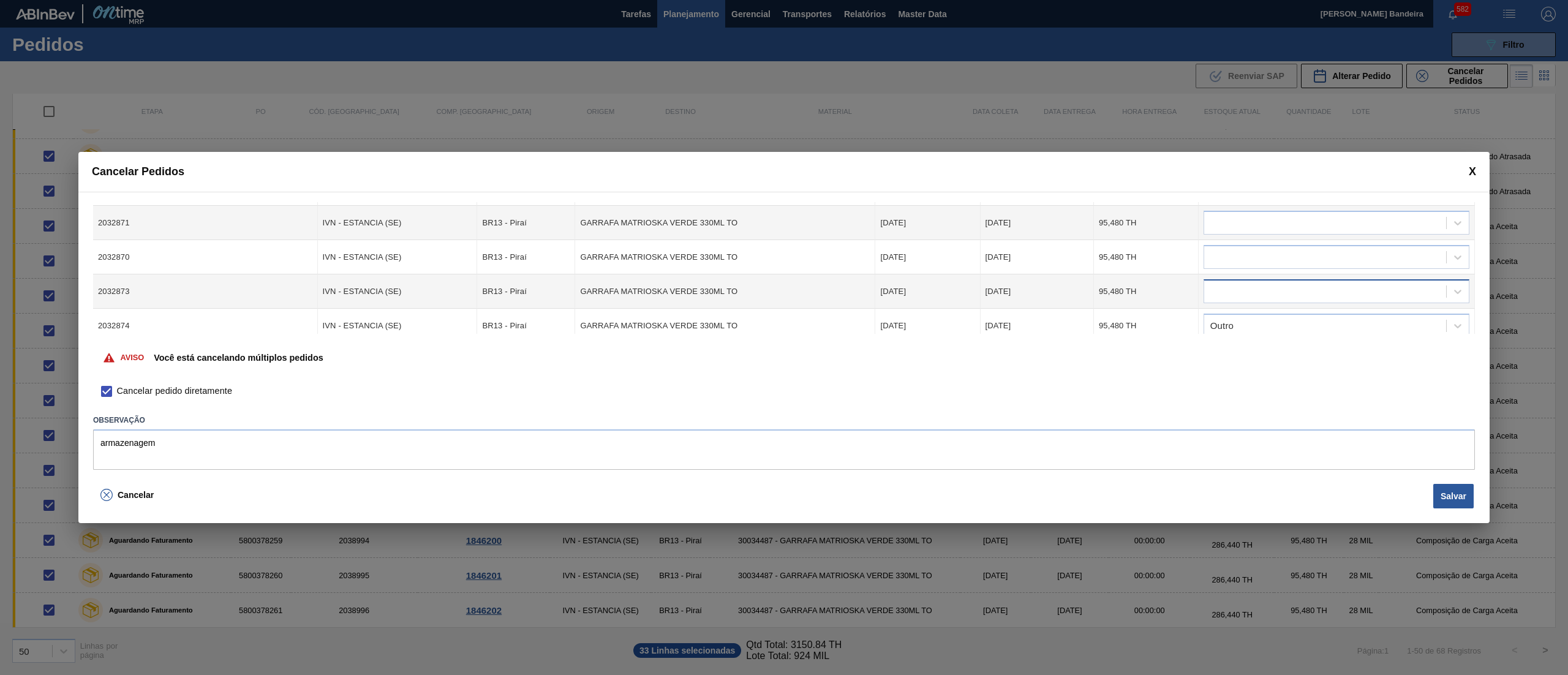
click at [1293, 283] on div at bounding box center [1325, 292] width 242 height 18
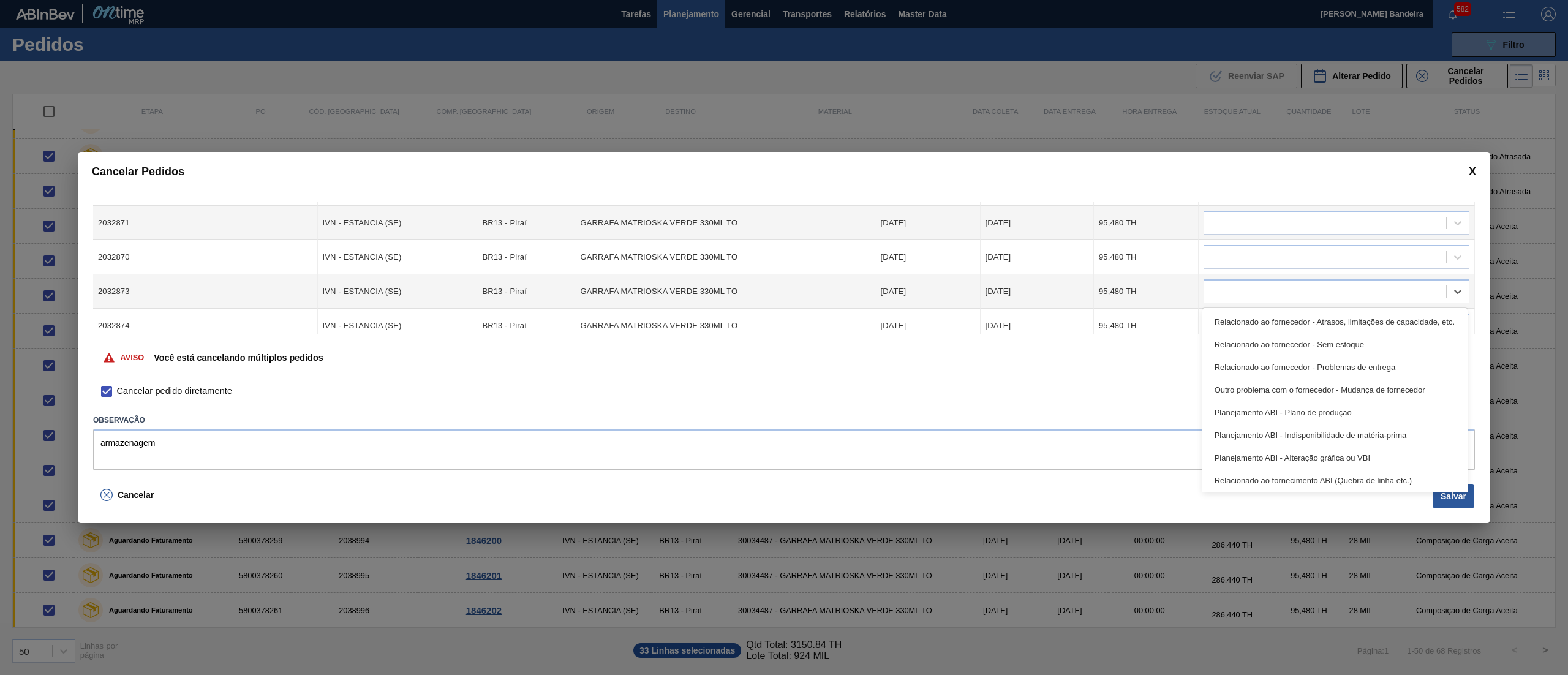
scroll to position [229, 0]
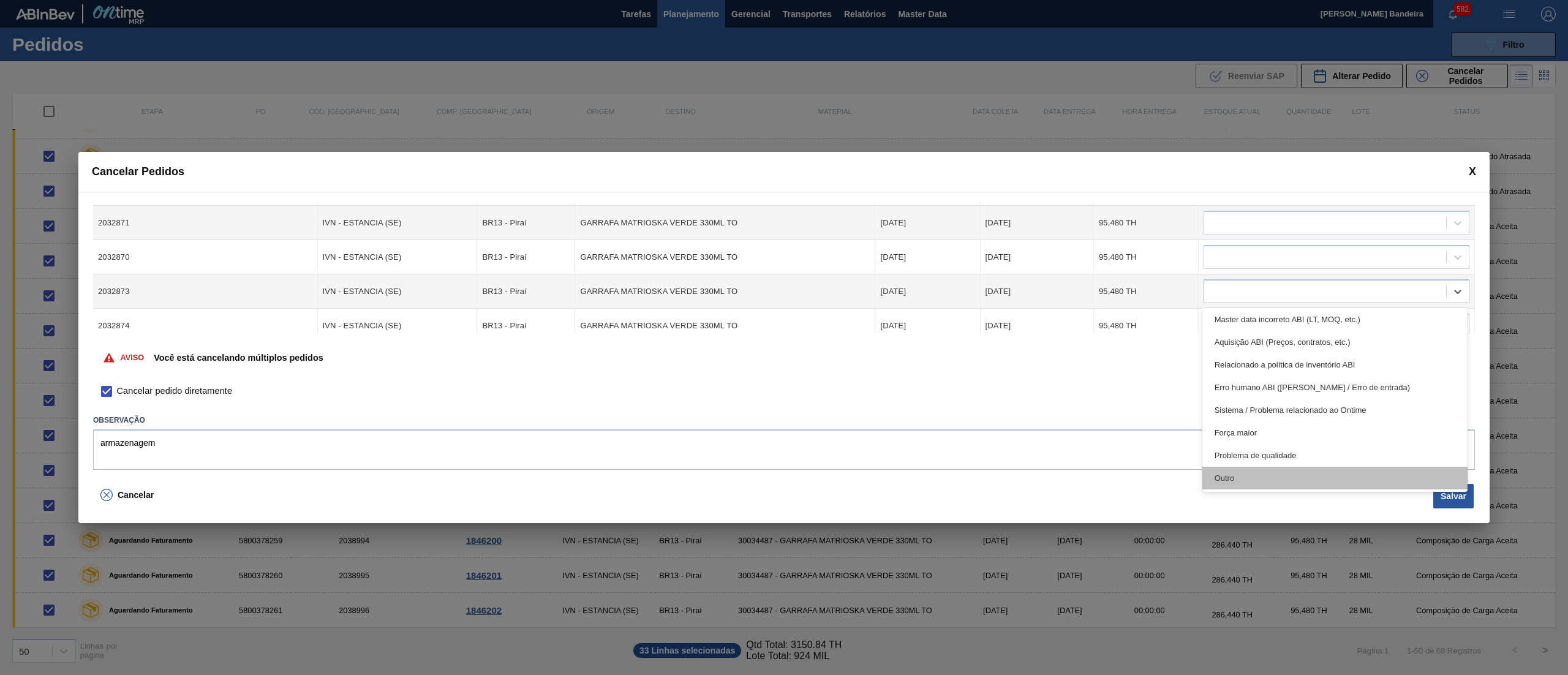
click at [1264, 479] on div "Outro" at bounding box center [1334, 478] width 265 height 23
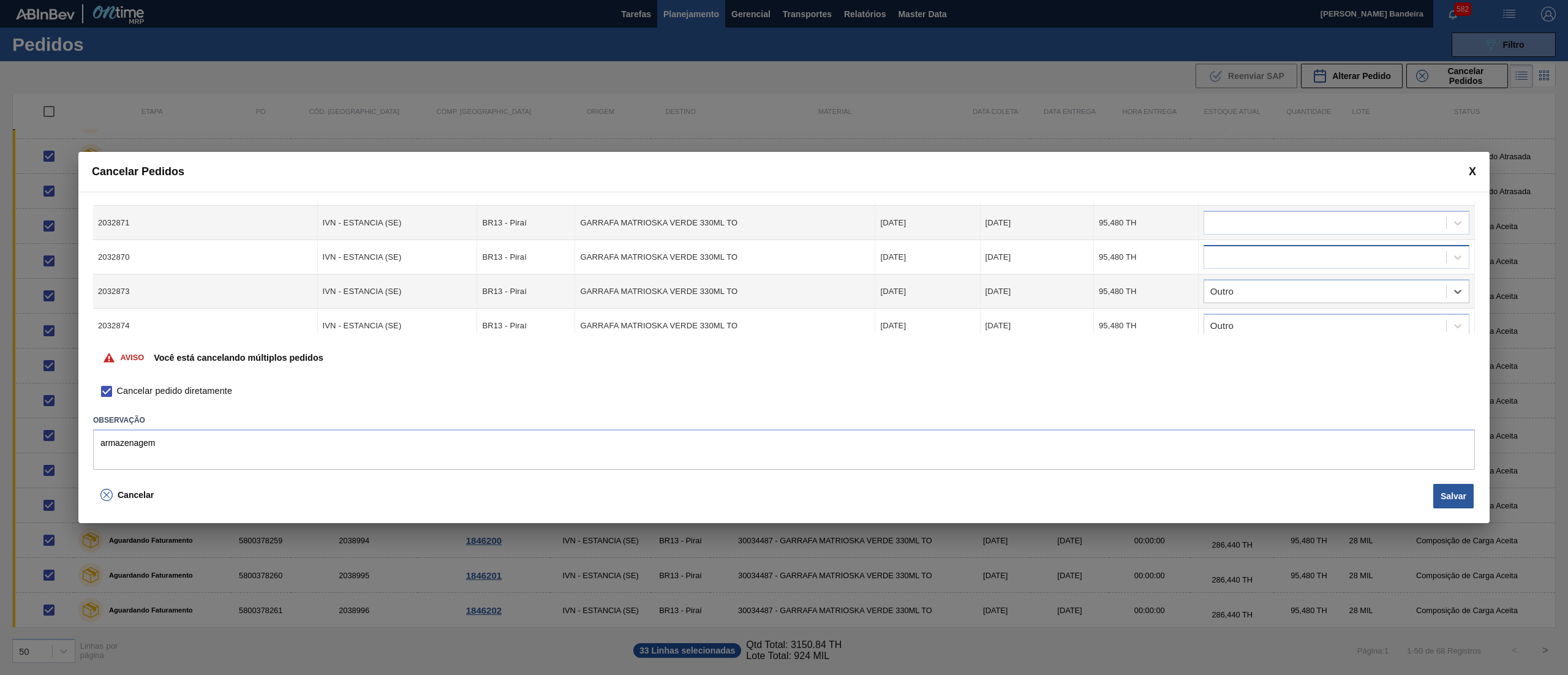
click at [1265, 264] on div at bounding box center [1325, 258] width 242 height 18
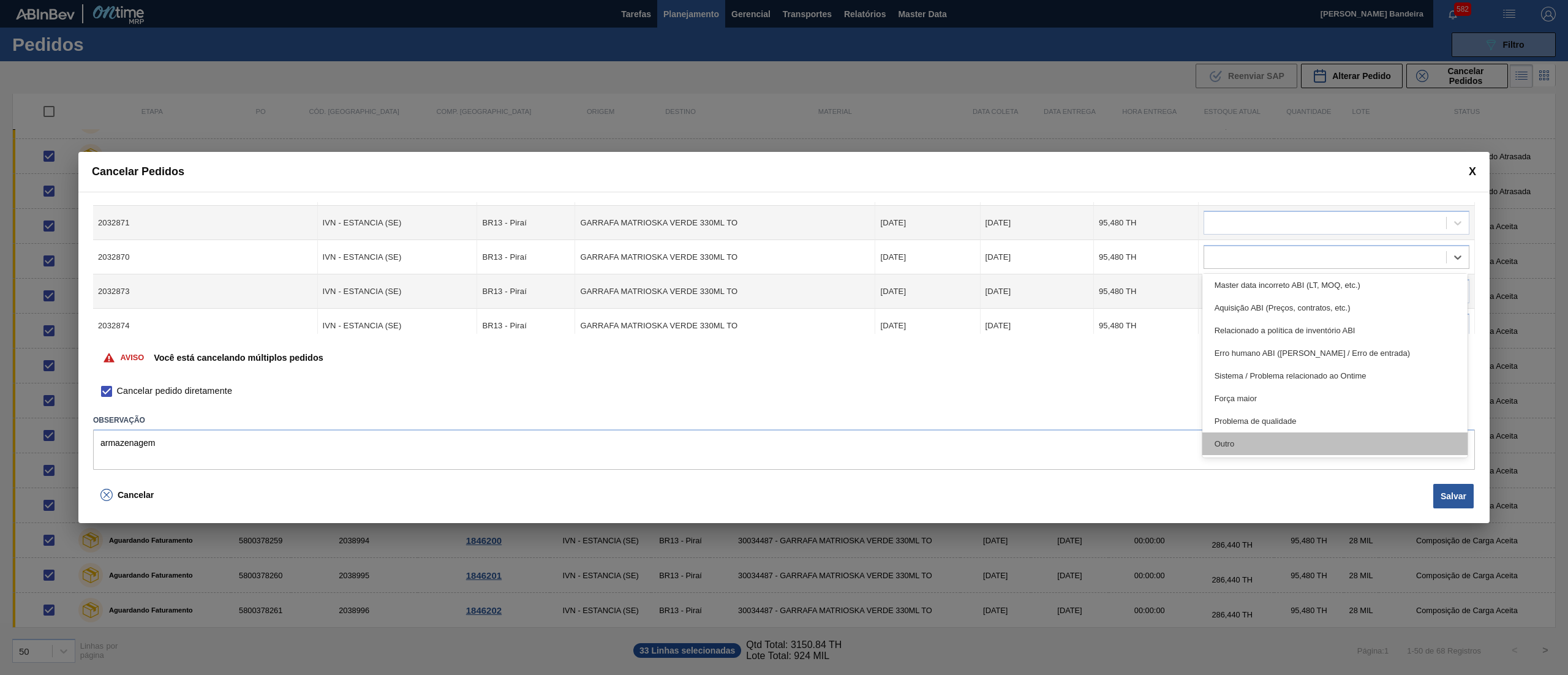
click at [1252, 446] on div "Outro" at bounding box center [1334, 444] width 265 height 23
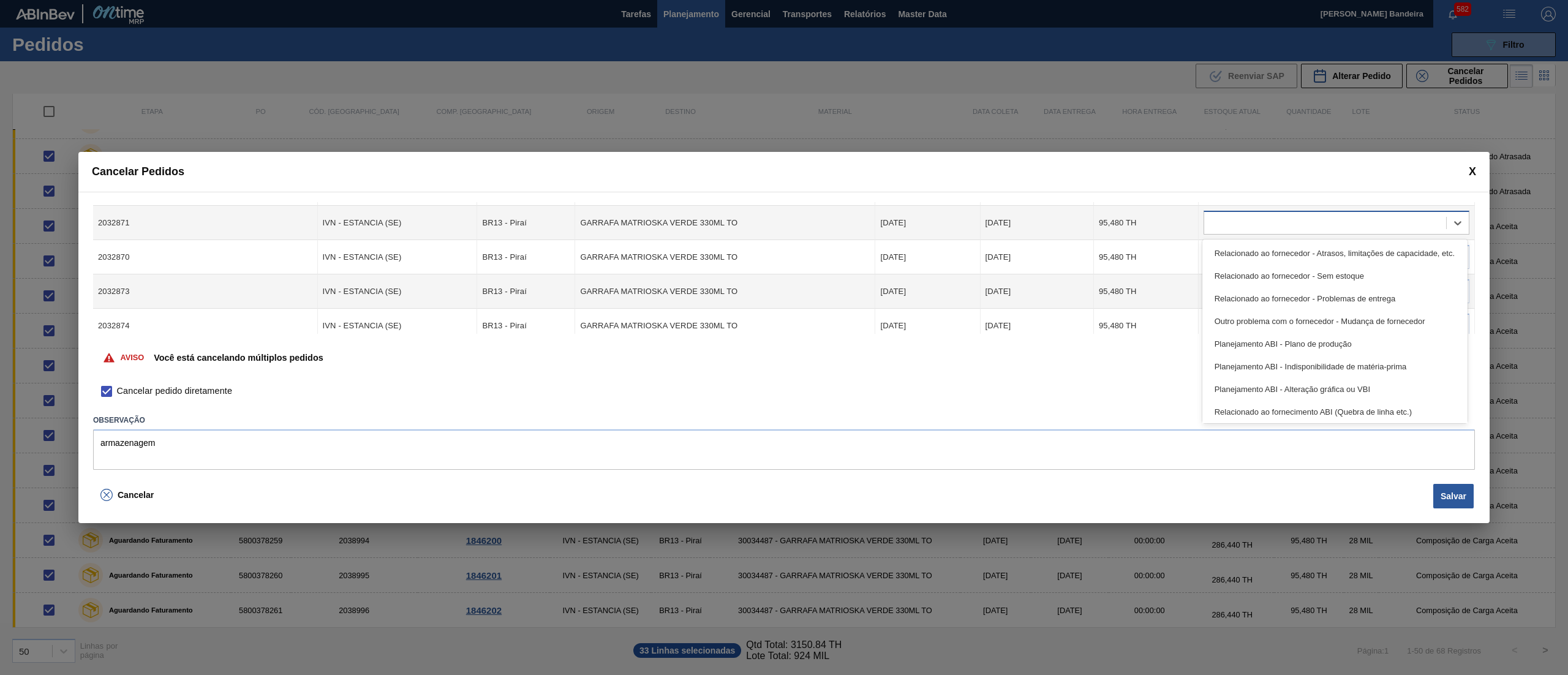
click at [1228, 226] on div at bounding box center [1325, 223] width 242 height 18
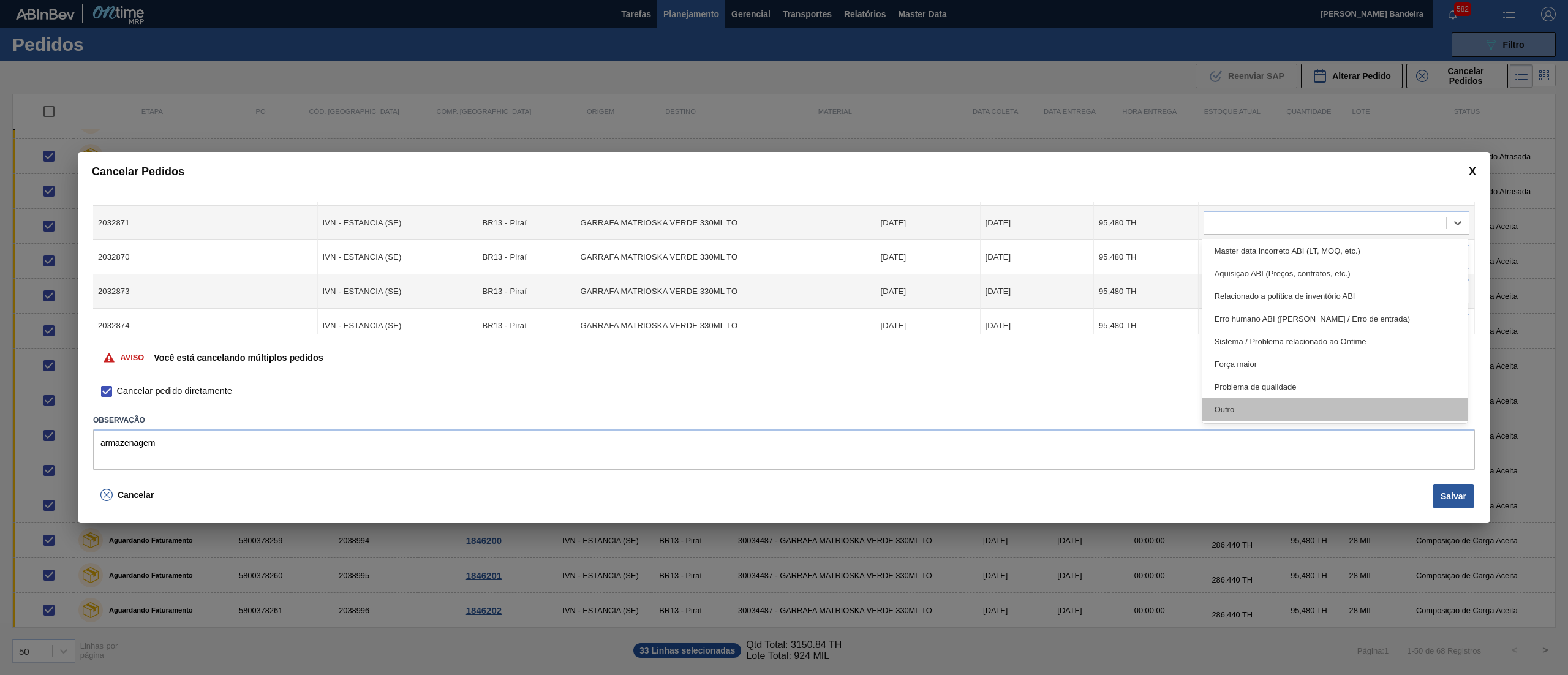
click at [1287, 399] on div "Outro" at bounding box center [1334, 410] width 265 height 23
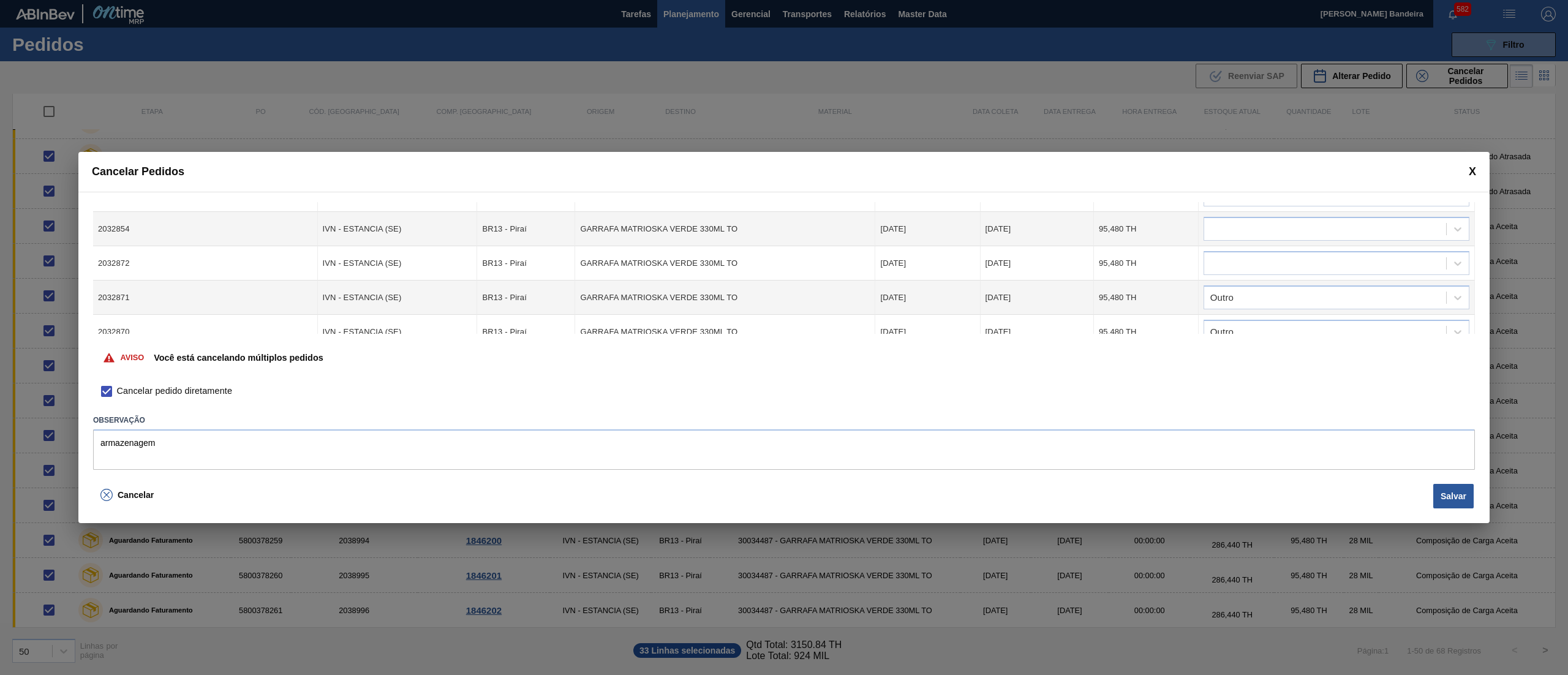
scroll to position [361, 0]
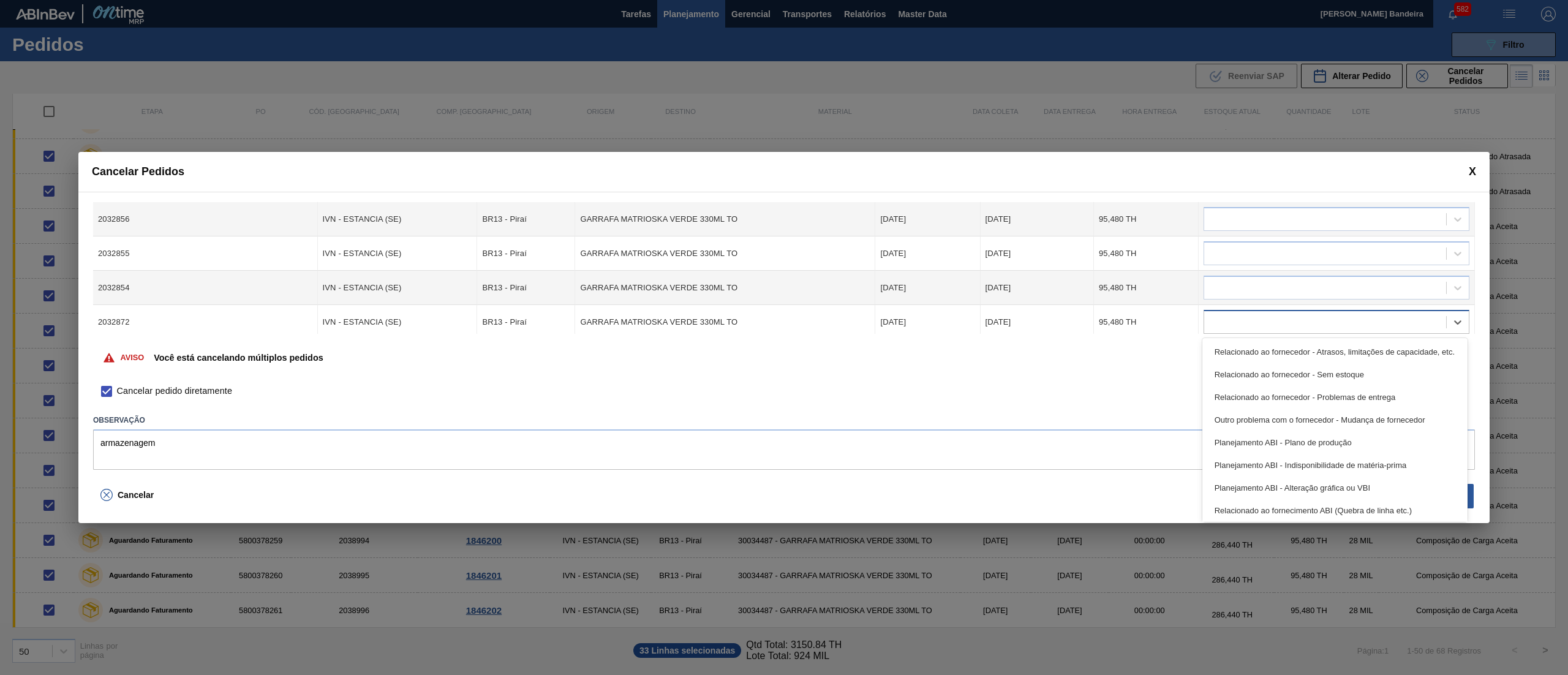
click at [1311, 314] on div at bounding box center [1325, 323] width 242 height 18
click at [1248, 514] on div "Outro" at bounding box center [1334, 508] width 265 height 23
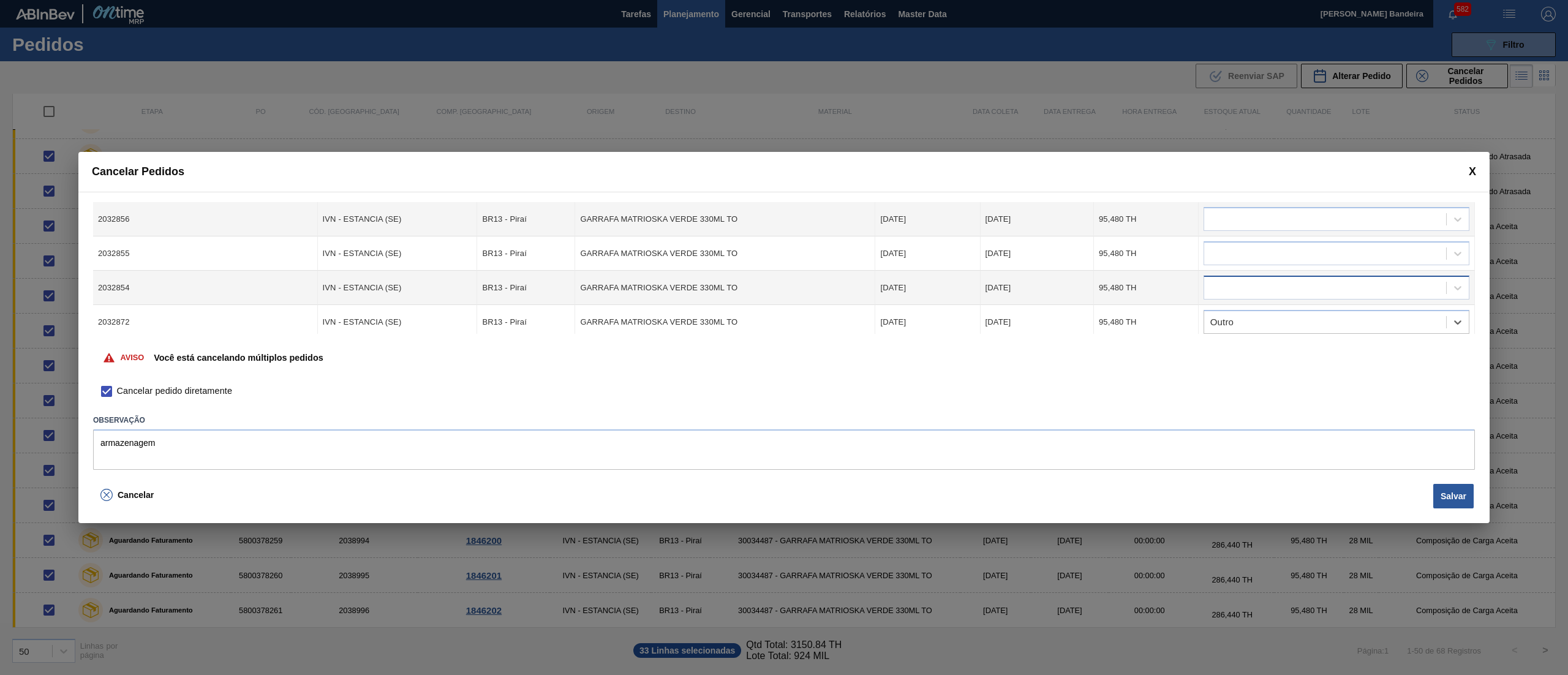
click at [1230, 284] on div at bounding box center [1325, 288] width 242 height 18
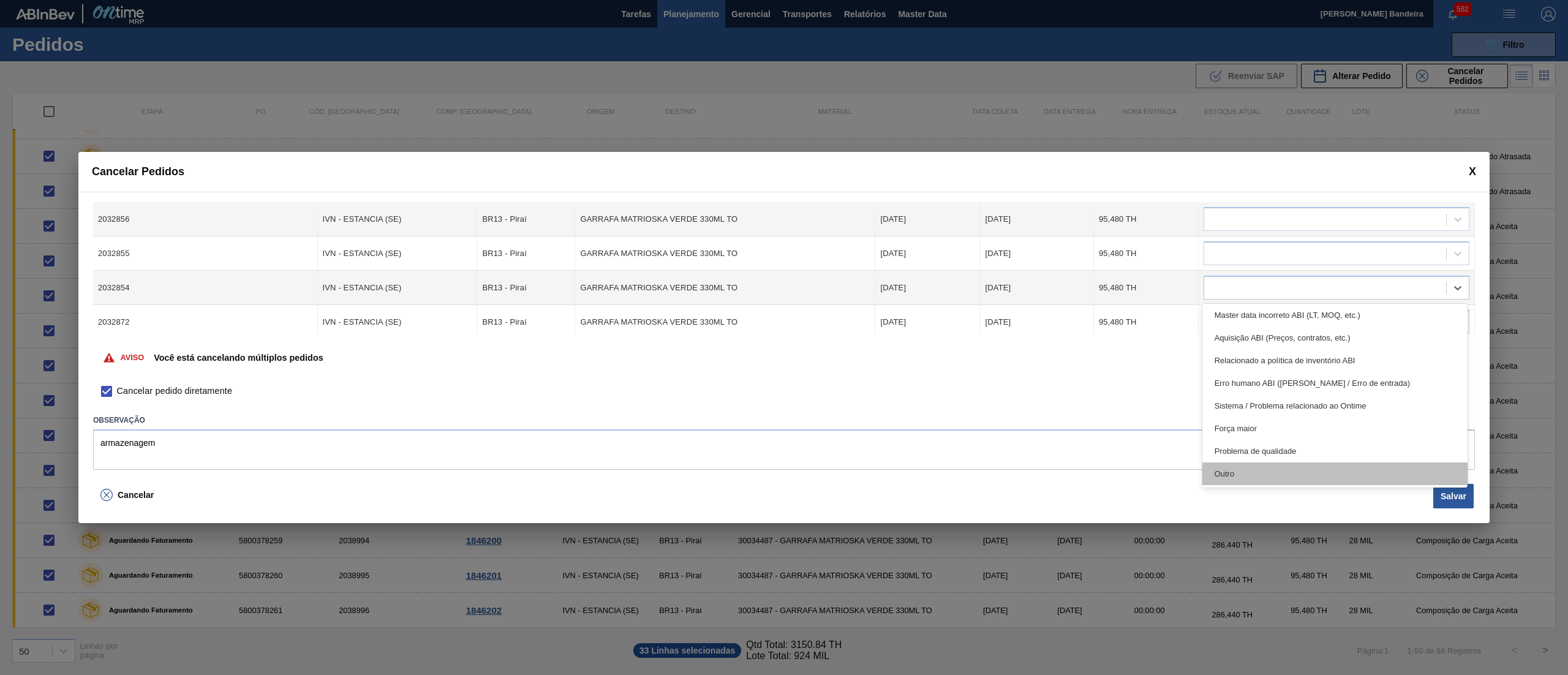
click at [1249, 469] on div "Outro" at bounding box center [1334, 474] width 265 height 23
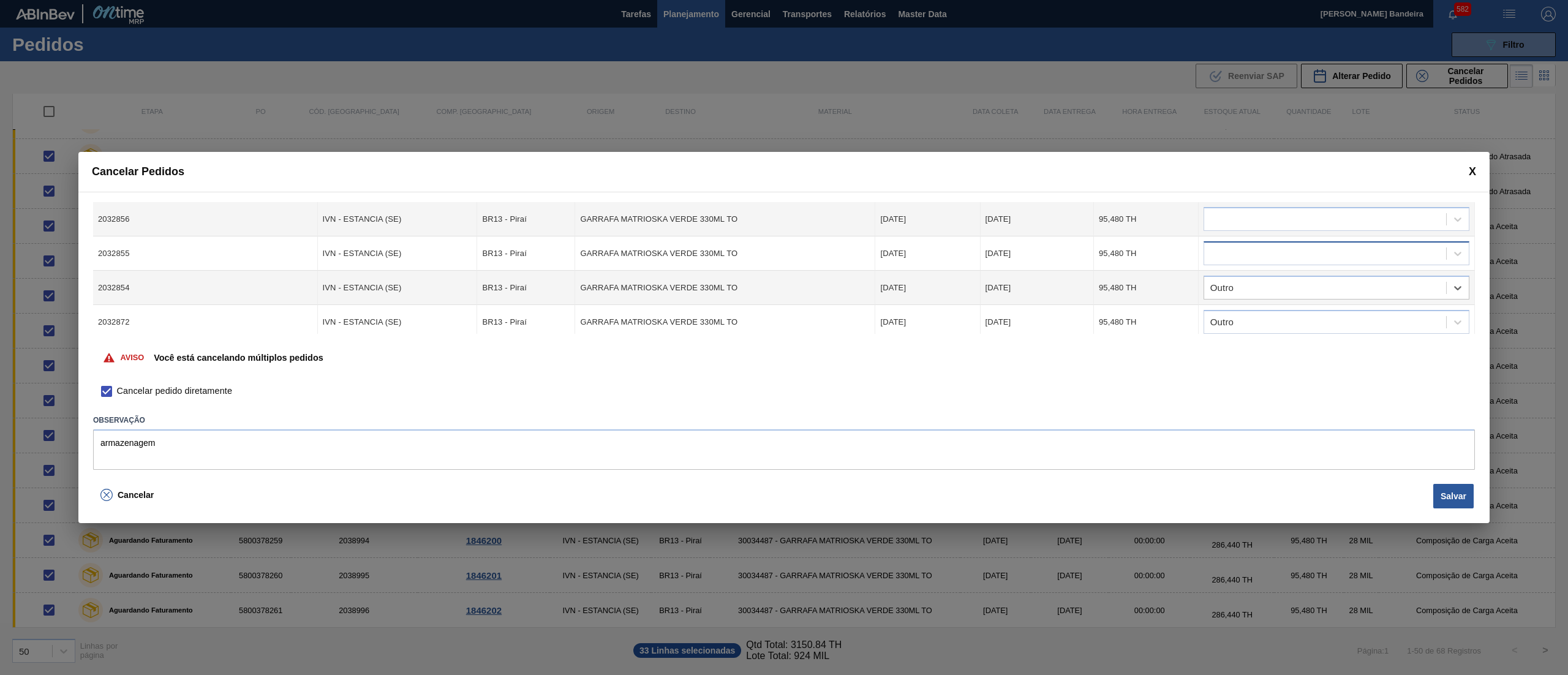
click at [1245, 242] on div at bounding box center [1336, 252] width 266 height 24
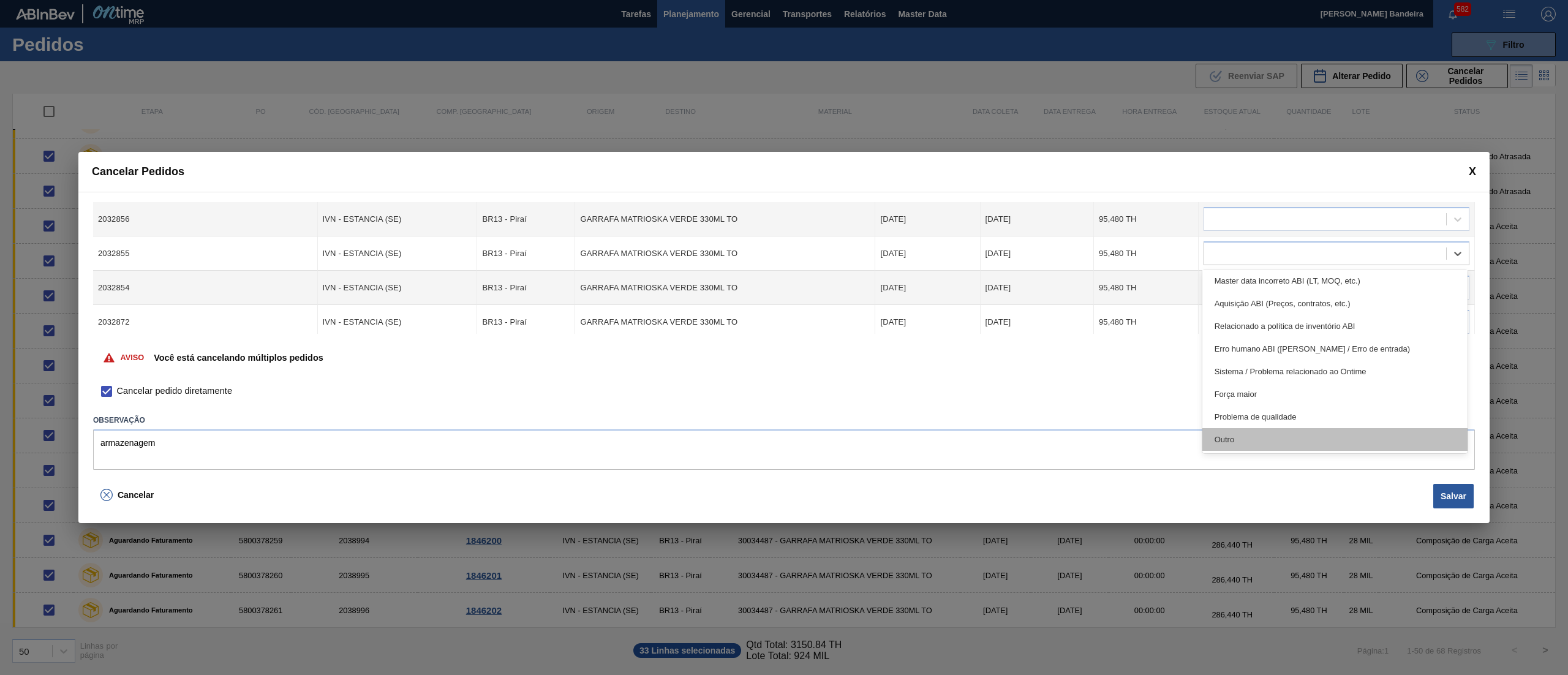
click at [1274, 441] on div "Outro" at bounding box center [1334, 440] width 265 height 23
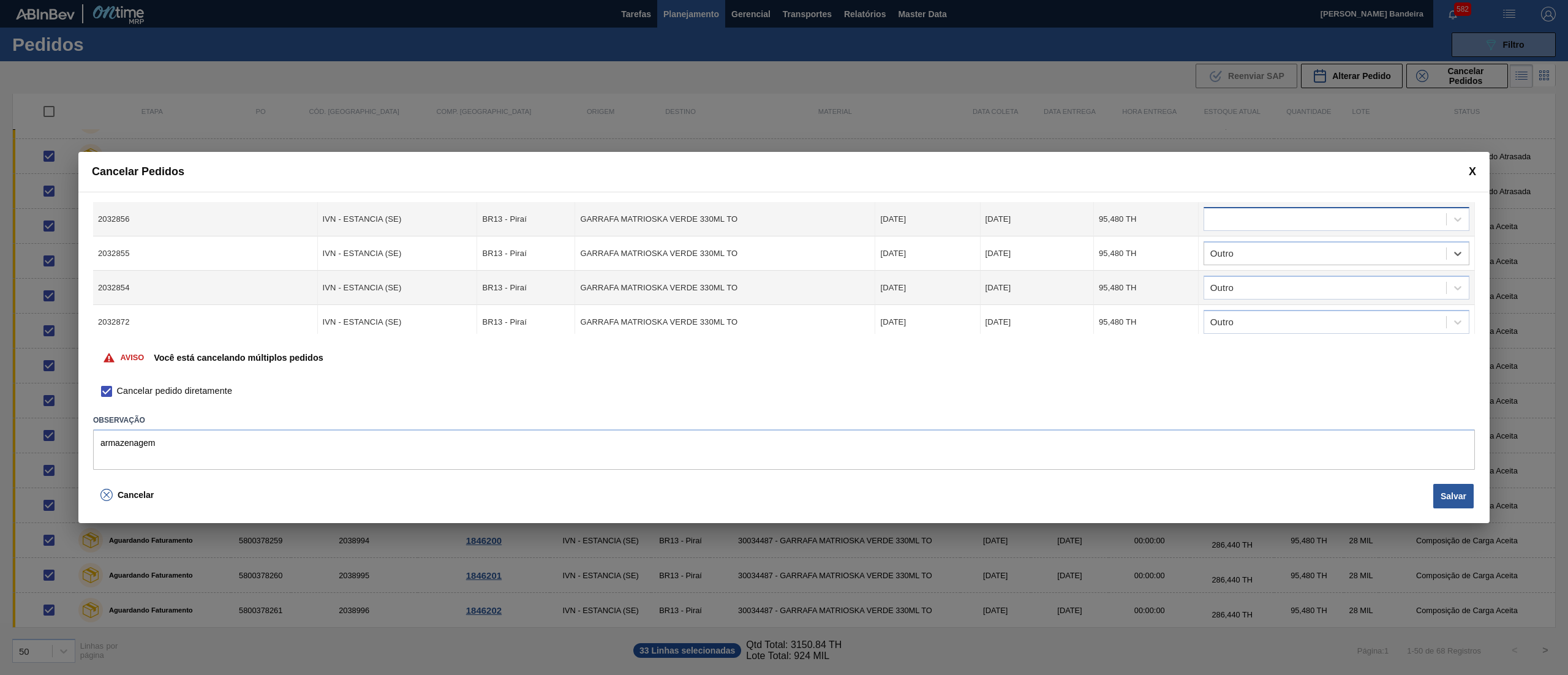
click at [1258, 214] on div at bounding box center [1325, 220] width 242 height 18
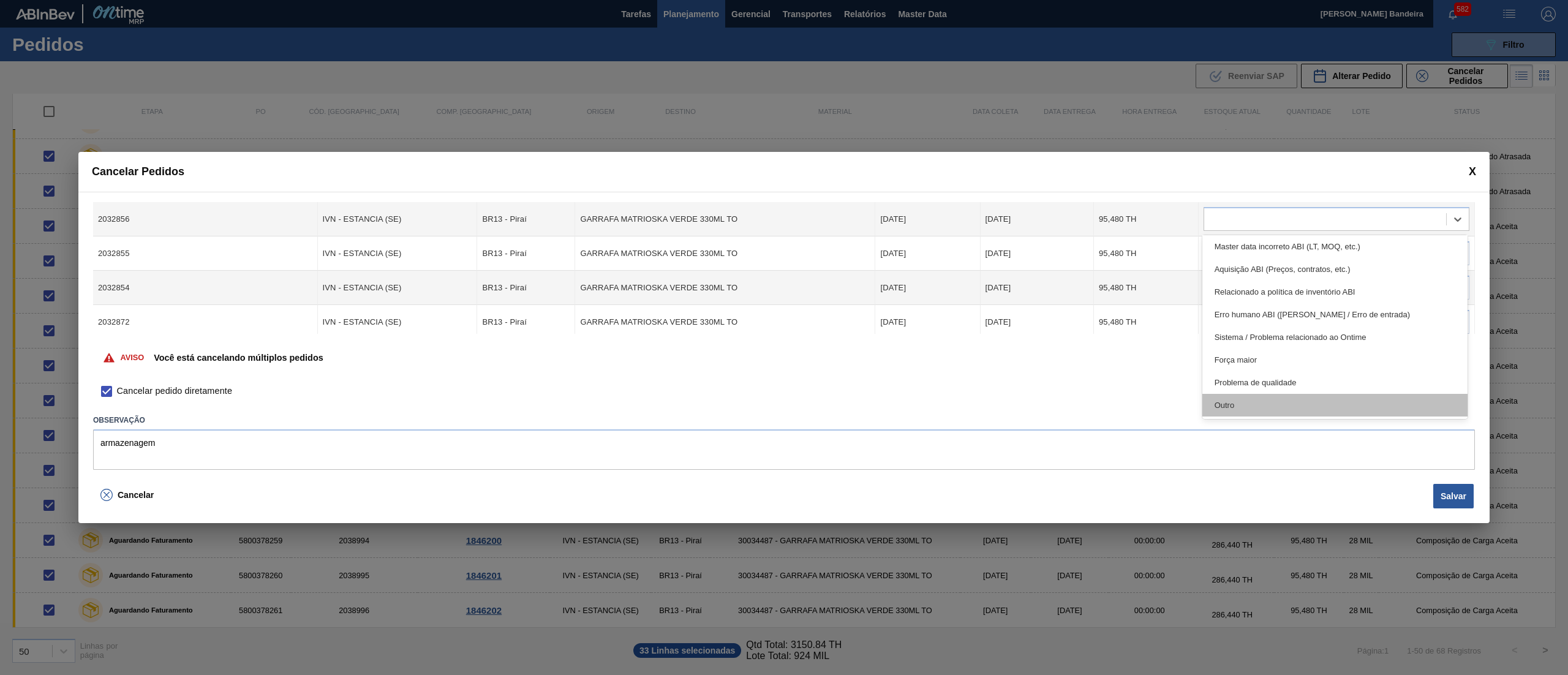
click at [1273, 403] on div "Outro" at bounding box center [1334, 405] width 265 height 23
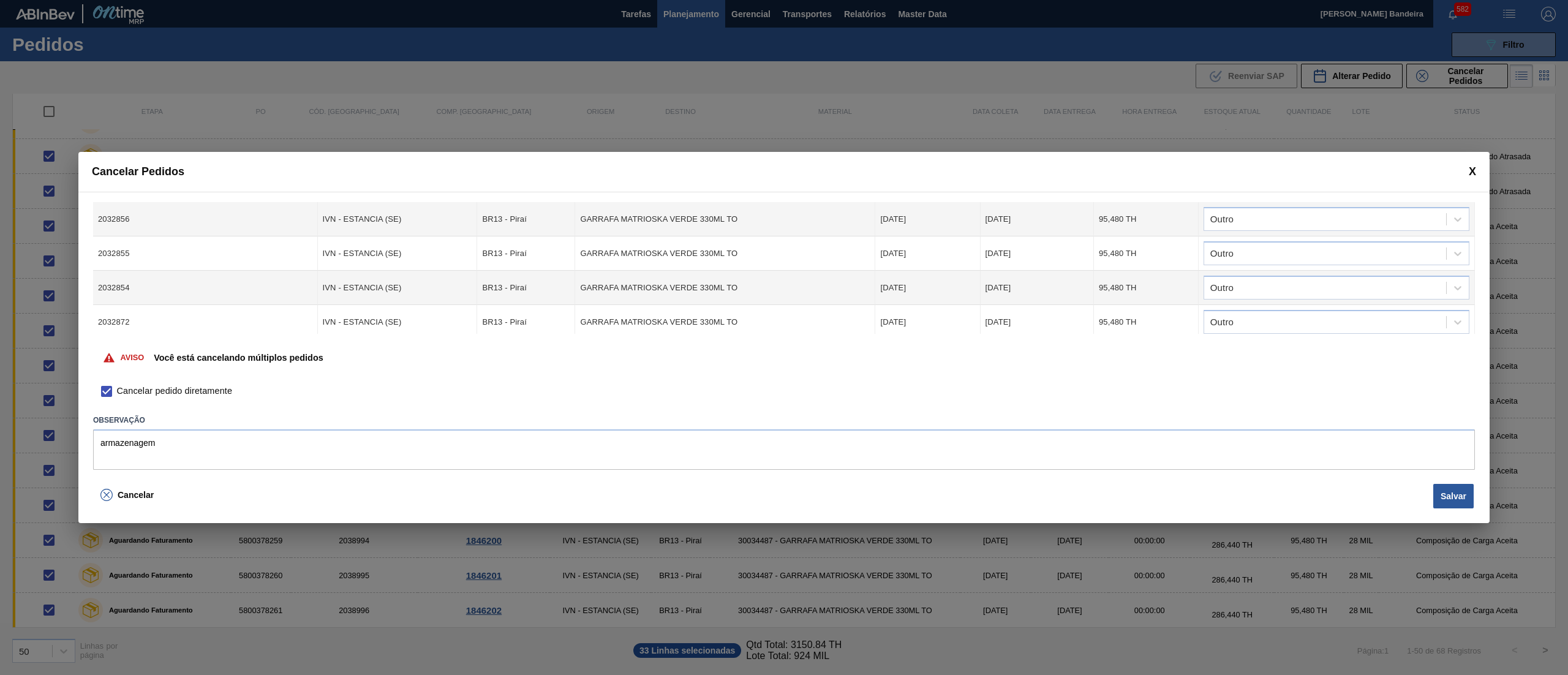
click at [1475, 246] on div "Cód. Pedido Origem Destino Material Data Coleta Data entrega Quantidade Justifi…" at bounding box center [784, 335] width 1411 height 287
drag, startPoint x: 1475, startPoint y: 246, endPoint x: 1477, endPoint y: 239, distance: 7.3
click at [1477, 239] on div "Cód. Pedido Origem Destino Material Data Coleta Data entrega Quantidade Justifi…" at bounding box center [784, 335] width 1411 height 287
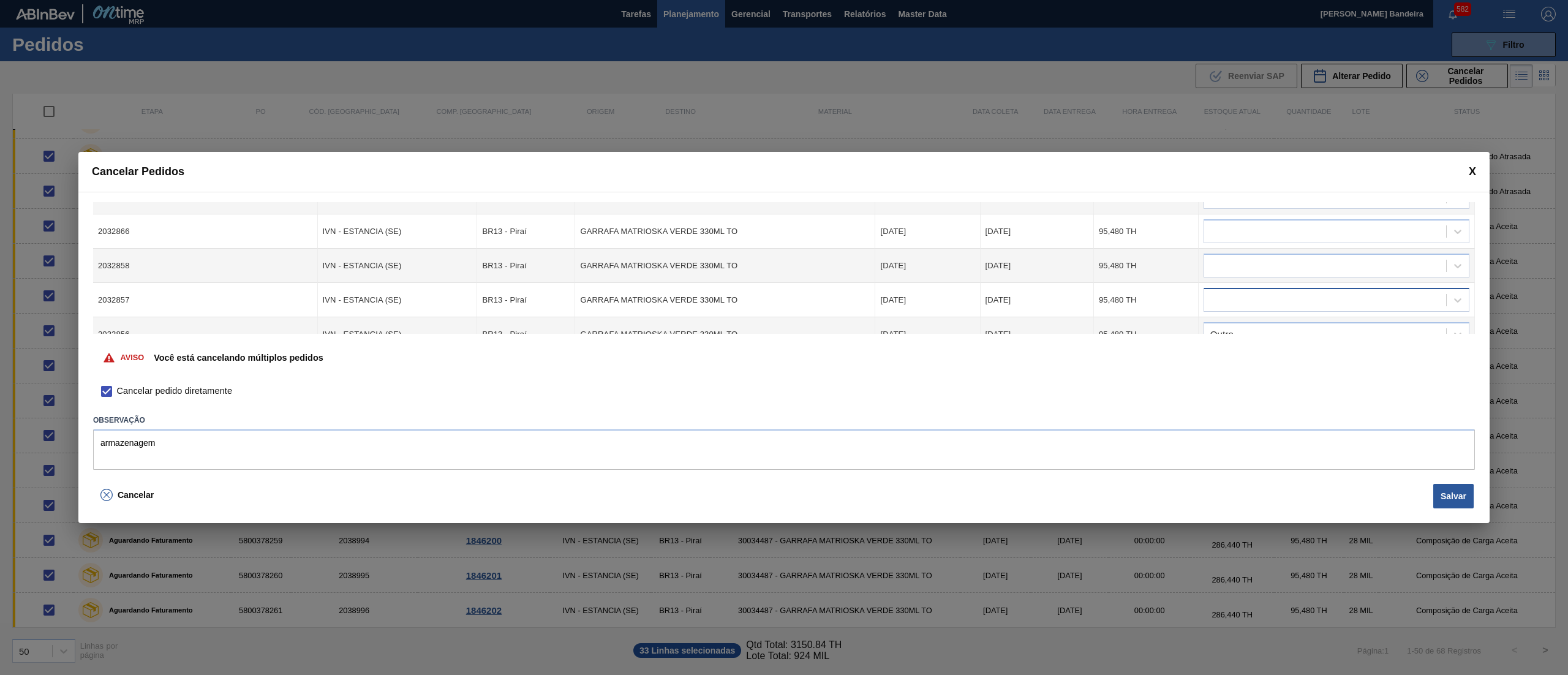
click at [1360, 300] on div at bounding box center [1325, 300] width 242 height 18
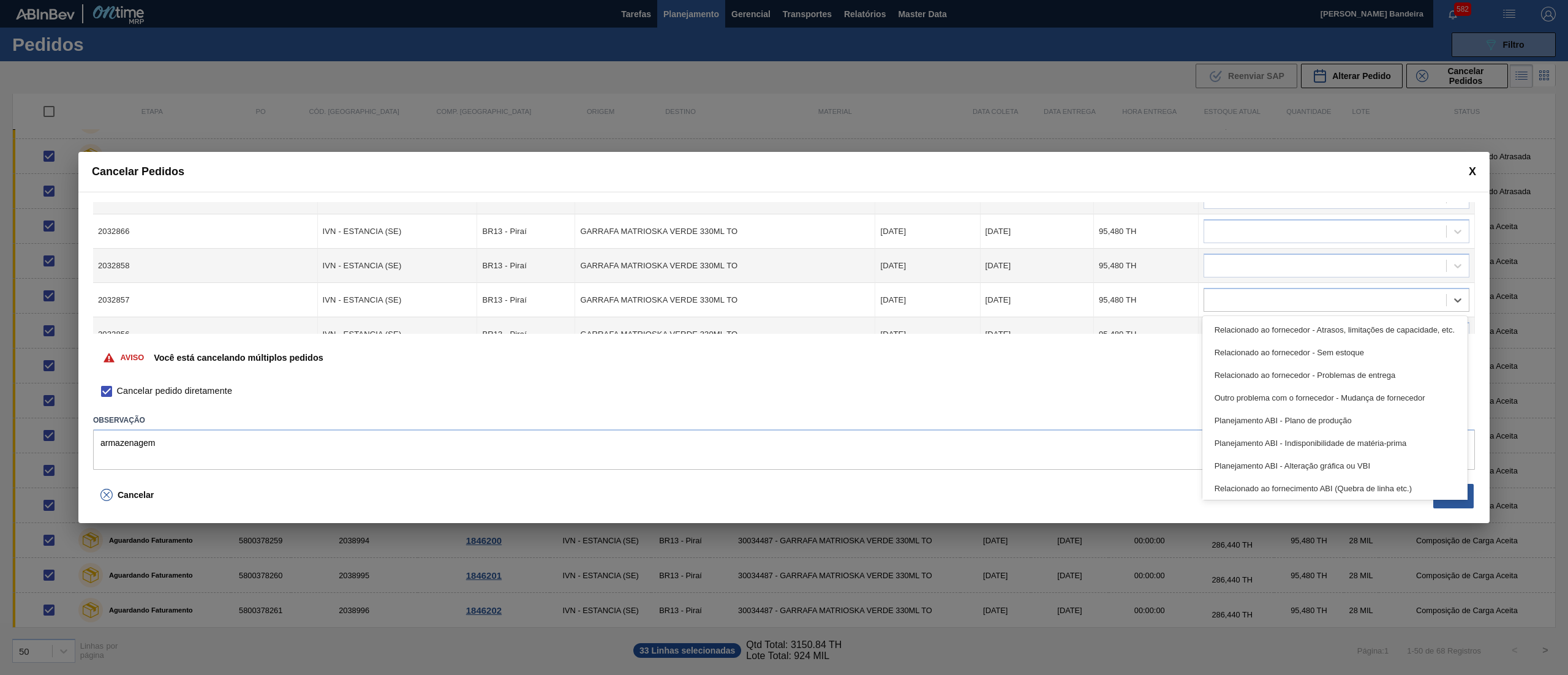
scroll to position [229, 0]
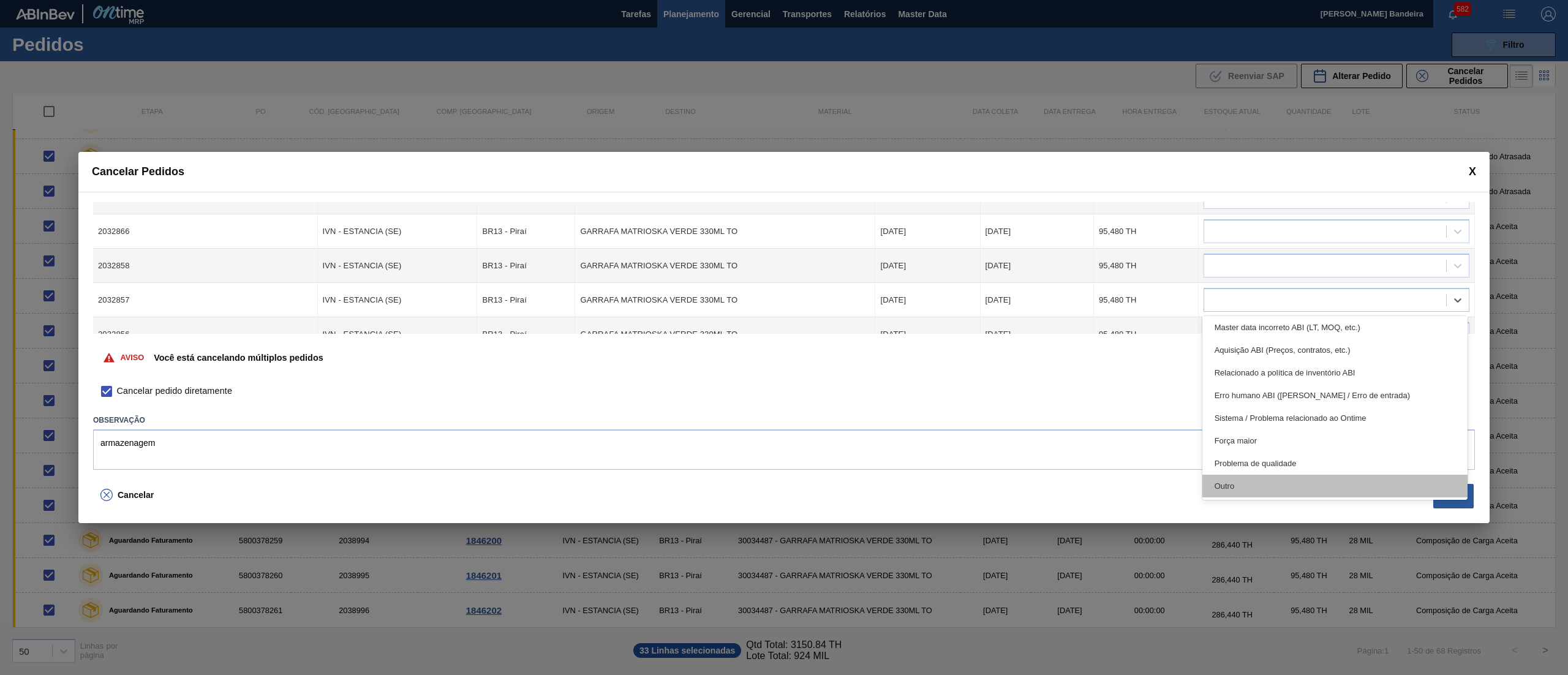
click at [1264, 477] on div "Outro" at bounding box center [1334, 486] width 265 height 23
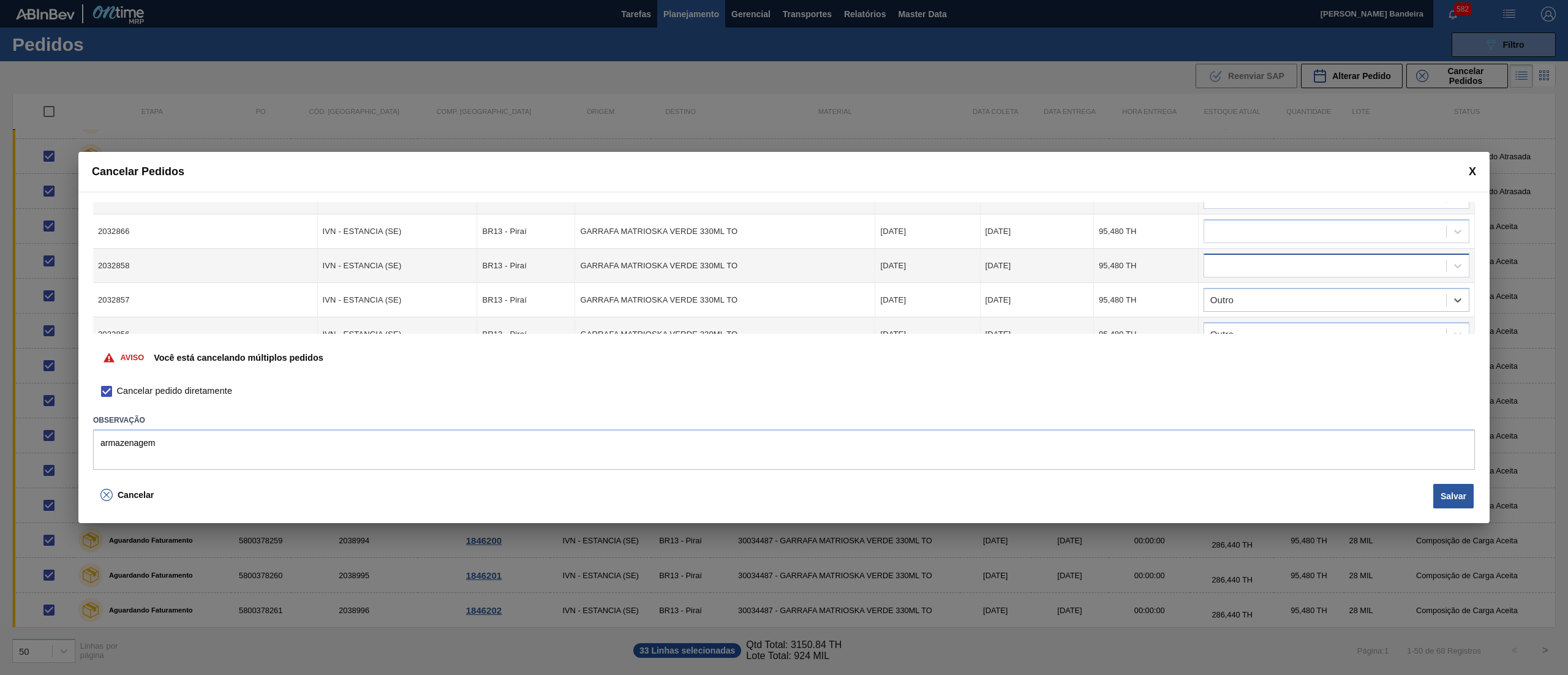
click at [1233, 269] on div at bounding box center [1325, 266] width 242 height 18
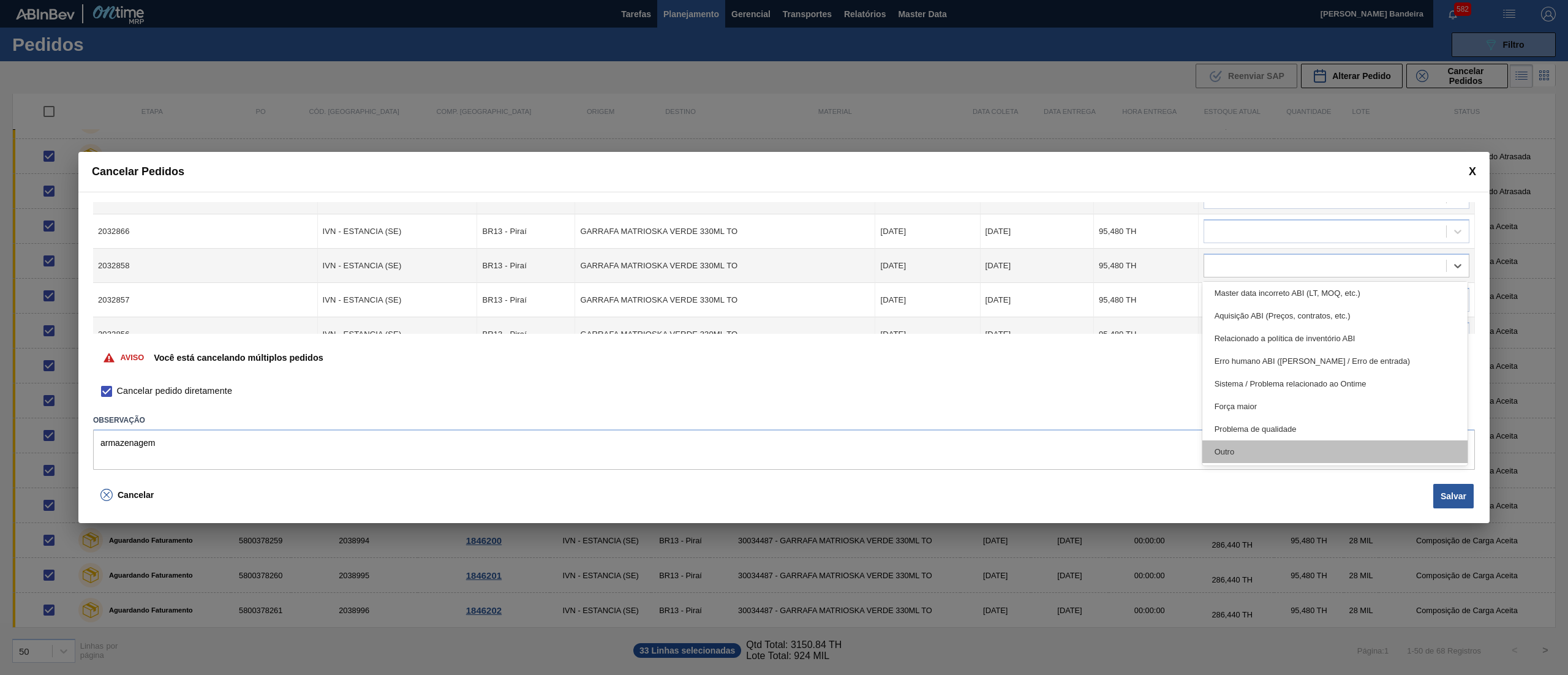
click at [1257, 451] on div "Outro" at bounding box center [1334, 452] width 265 height 23
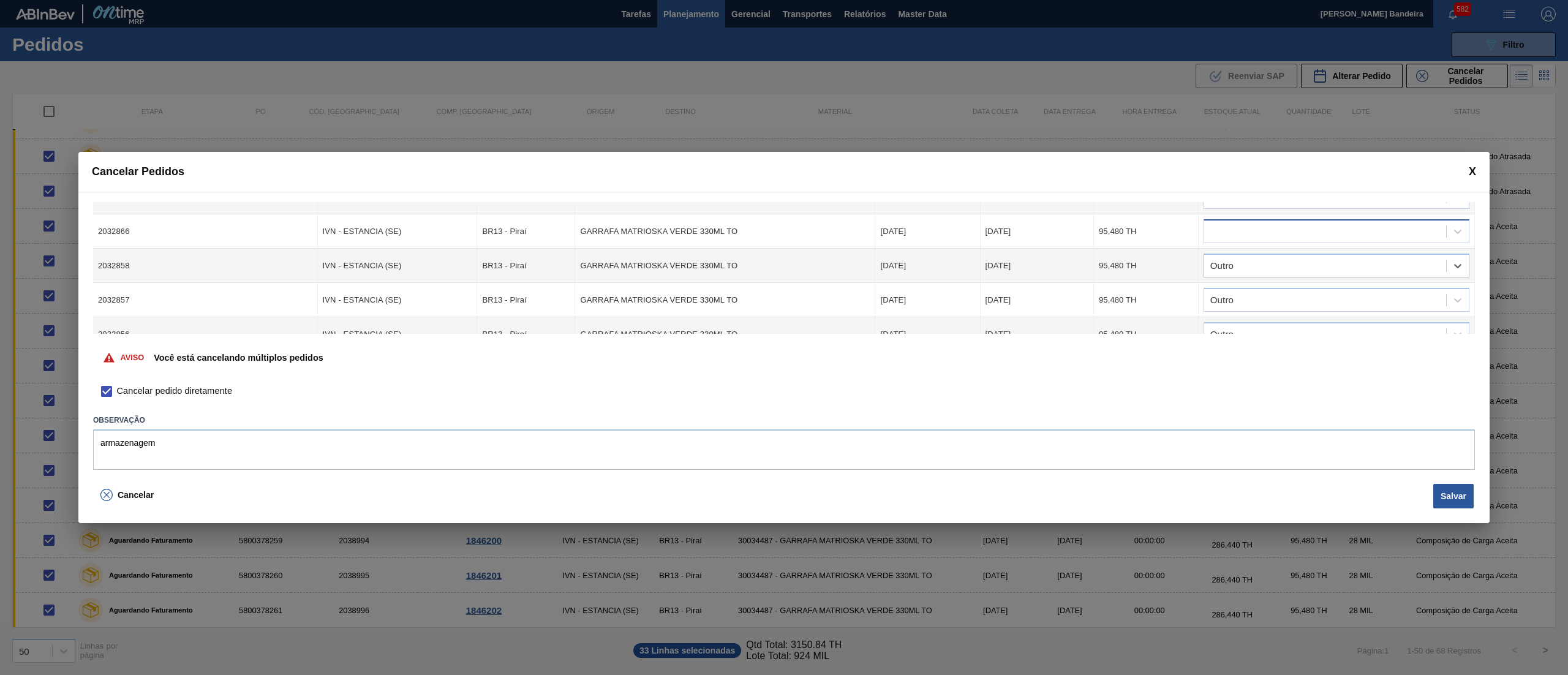
click at [1277, 234] on div at bounding box center [1325, 232] width 242 height 18
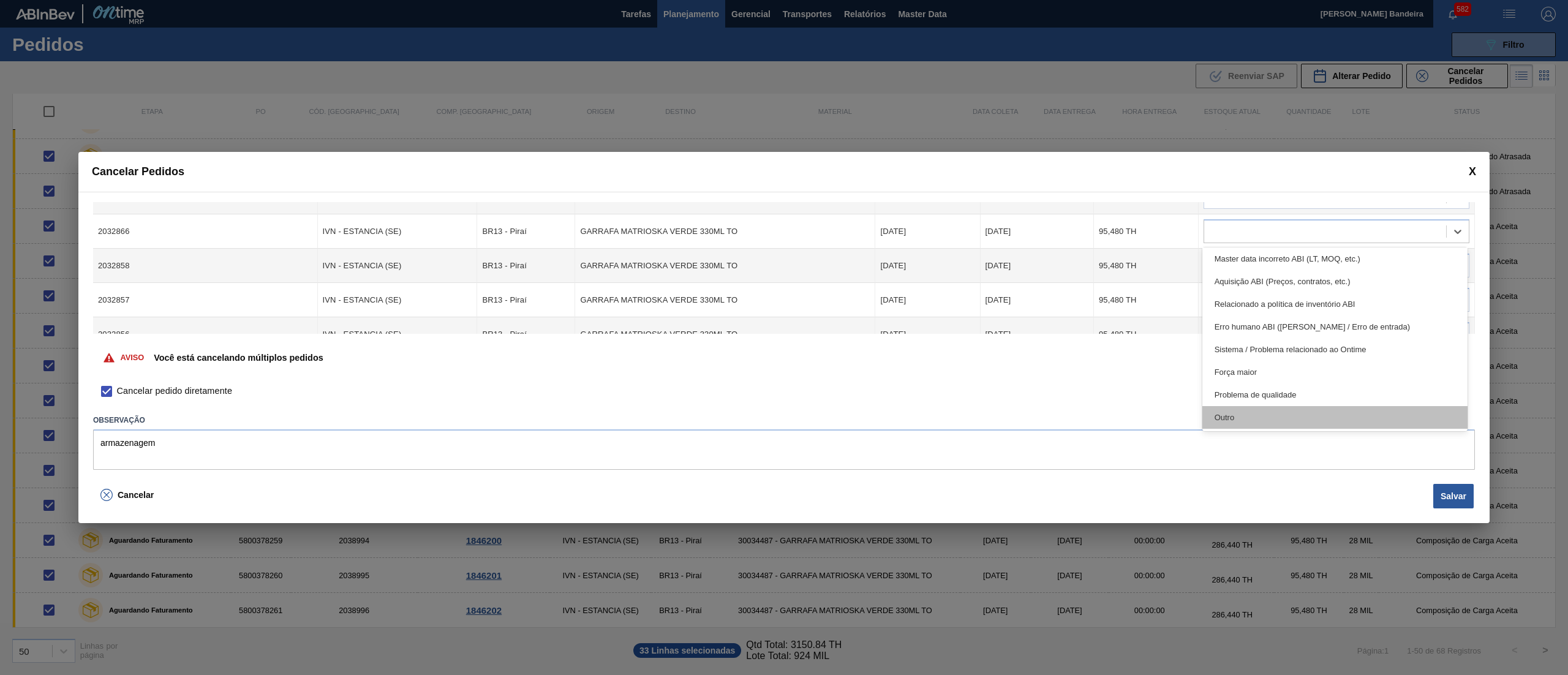
click at [1272, 418] on div "Outro" at bounding box center [1334, 418] width 265 height 23
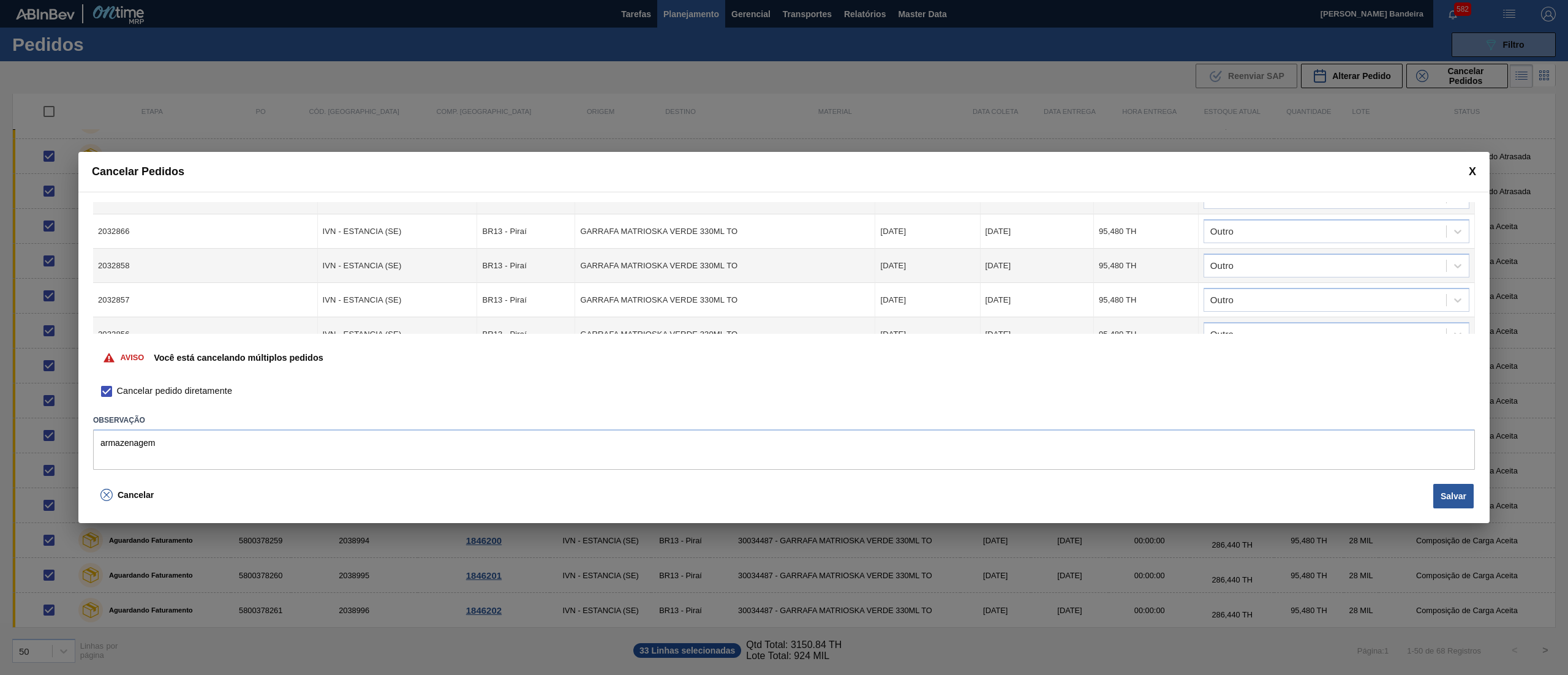
scroll to position [170, 0]
drag, startPoint x: 1381, startPoint y: 264, endPoint x: 1372, endPoint y: 266, distance: 9.2
click at [1374, 266] on div at bounding box center [1336, 273] width 266 height 24
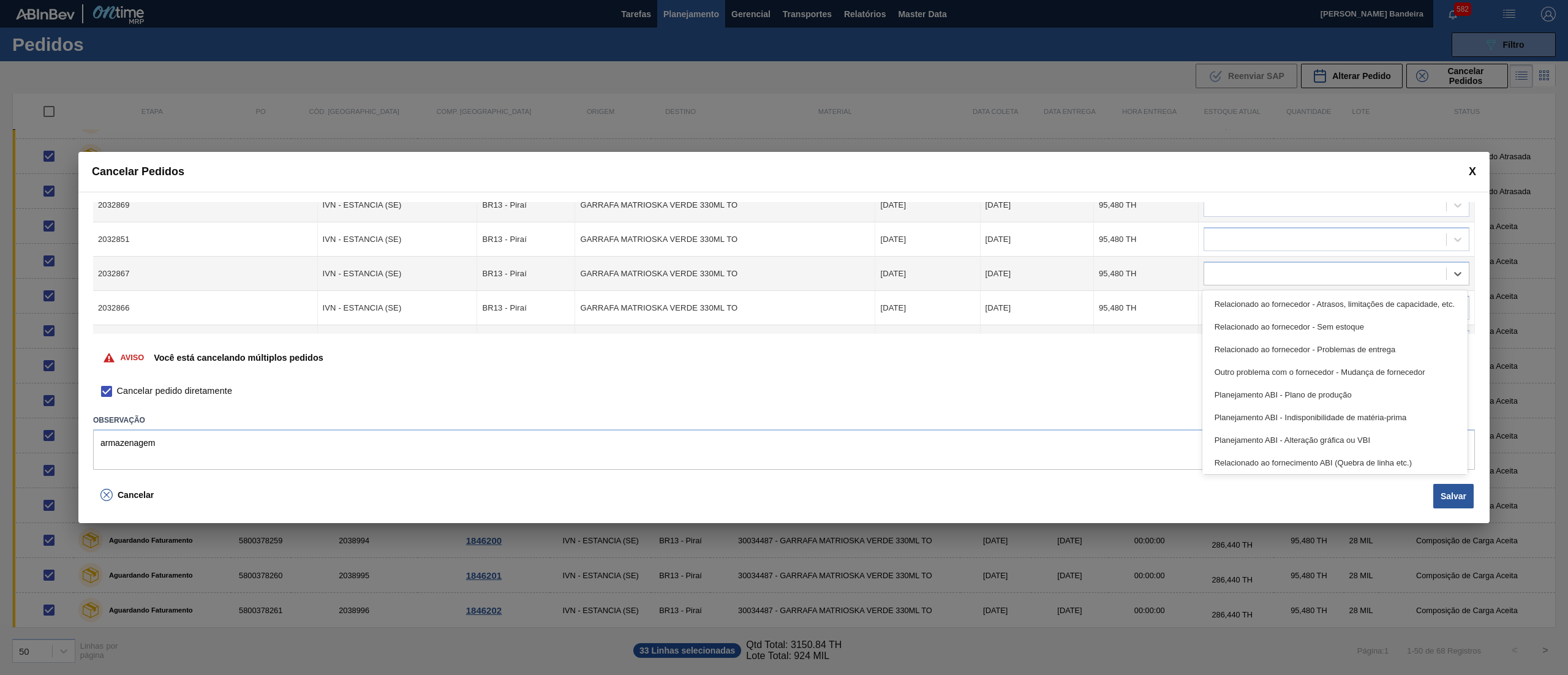
scroll to position [229, 0]
click at [1280, 451] on div "Outro" at bounding box center [1334, 460] width 265 height 23
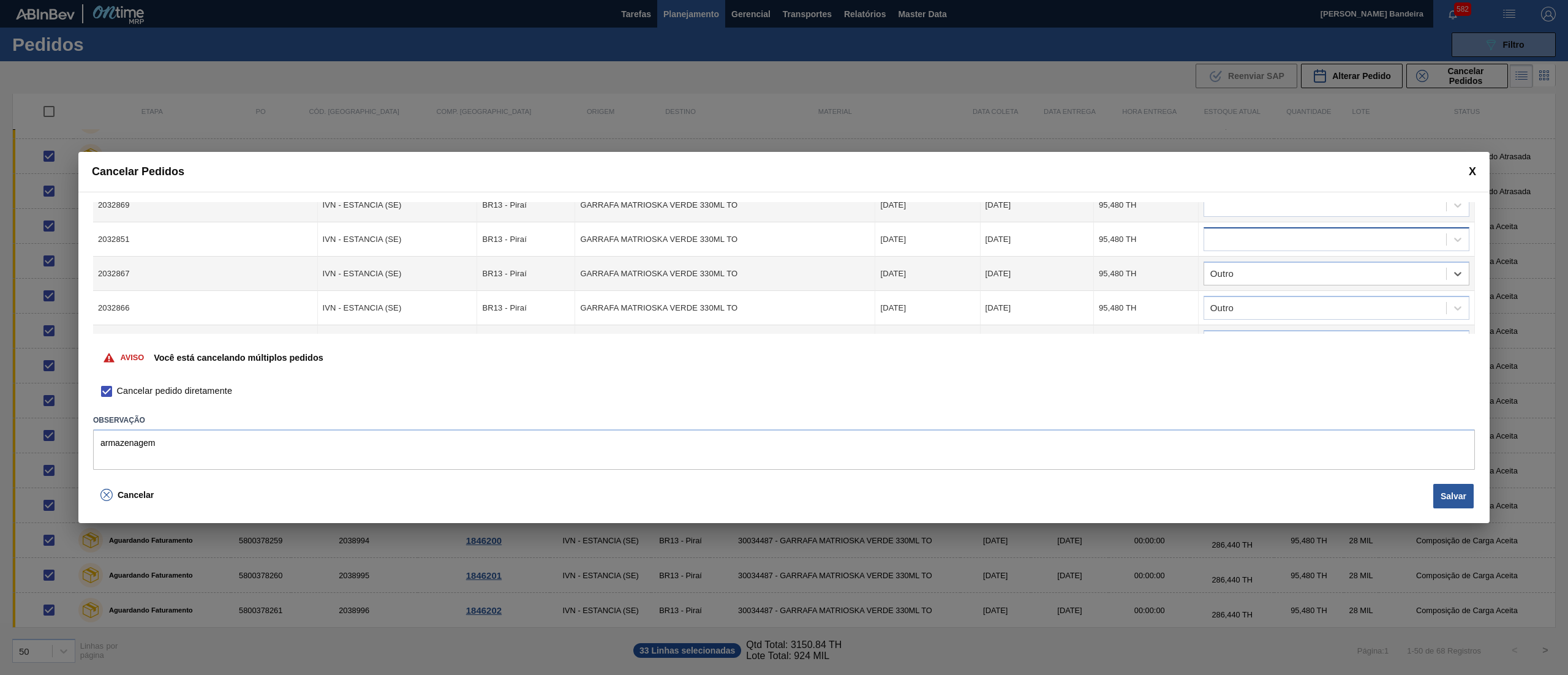
click at [1251, 234] on div at bounding box center [1325, 240] width 242 height 18
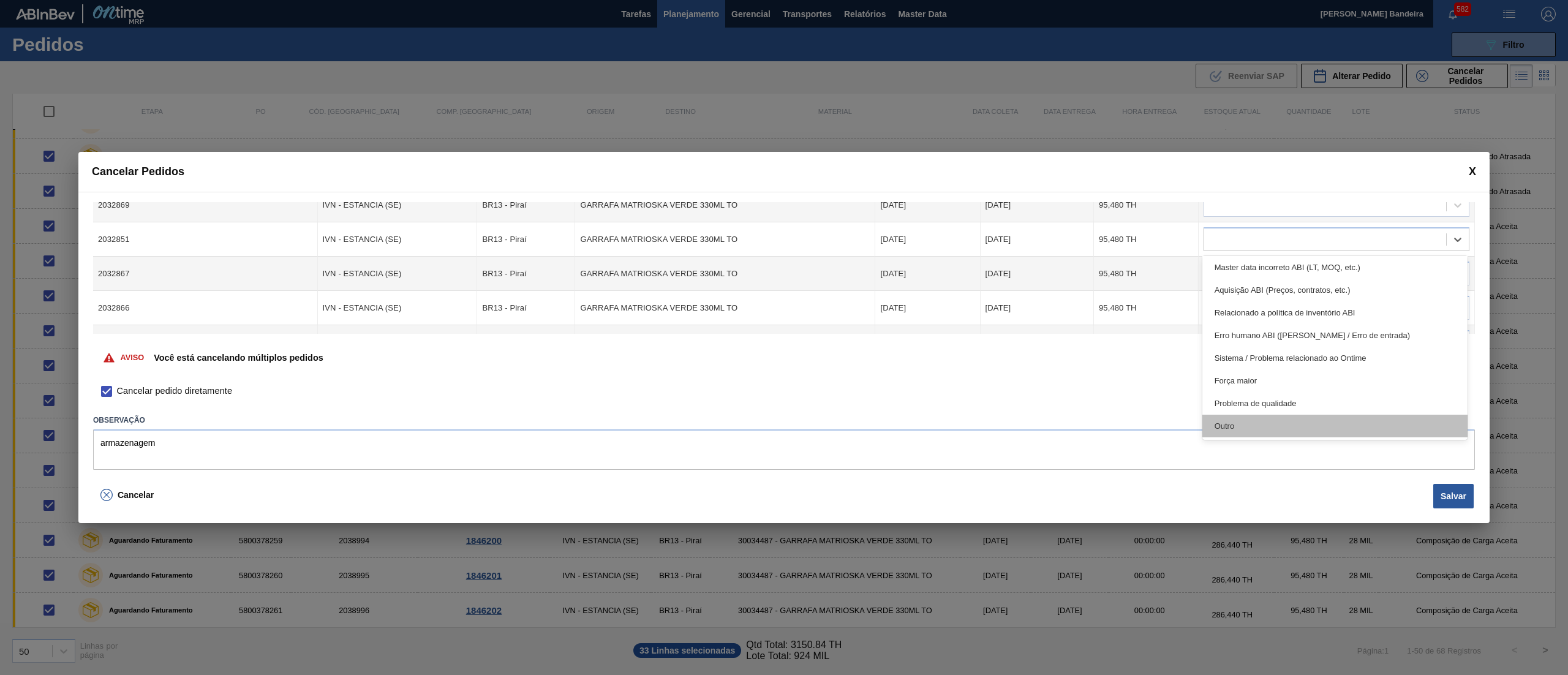
click at [1292, 433] on div "Outro" at bounding box center [1334, 426] width 265 height 23
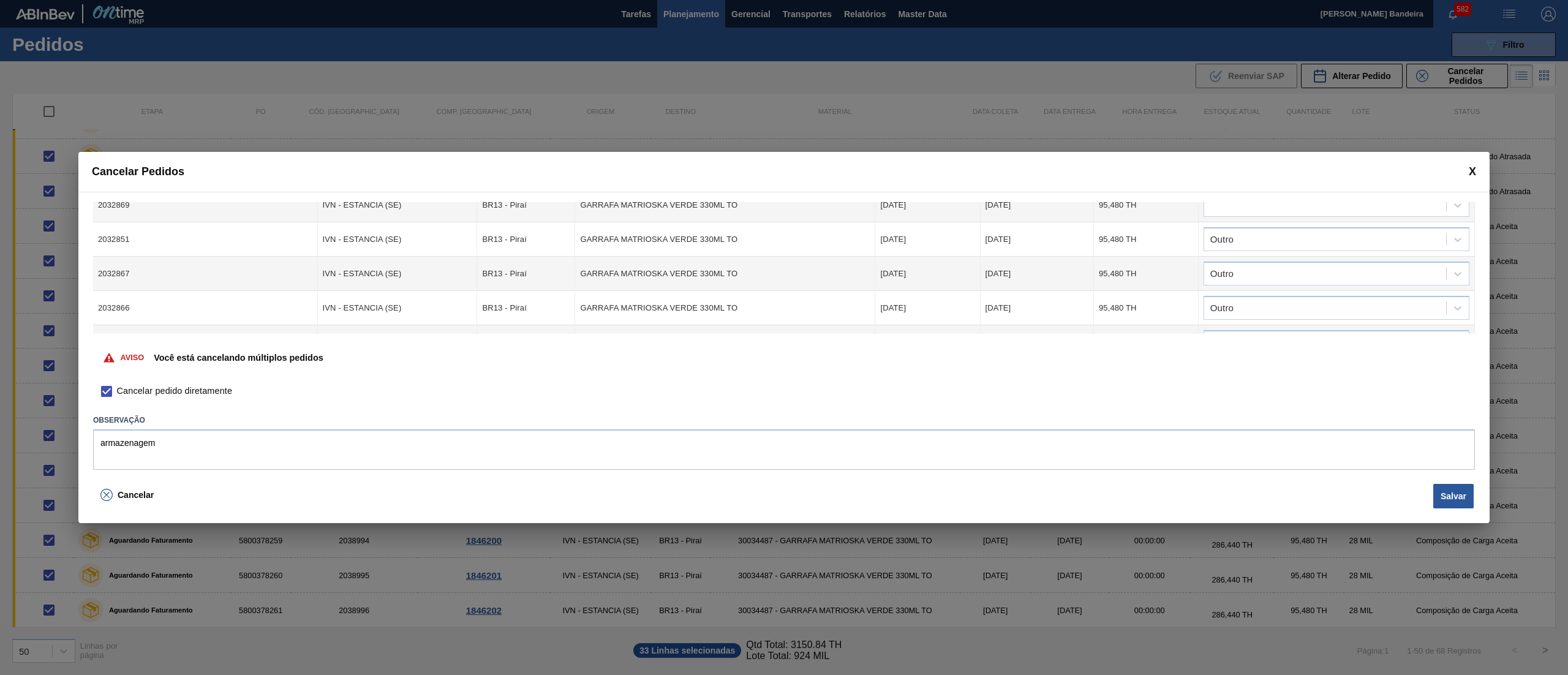
drag, startPoint x: 1475, startPoint y: 234, endPoint x: 1473, endPoint y: 226, distance: 8.2
click at [1473, 226] on div "Cód. Pedido Origem Destino Material Data Coleta Data entrega Quantidade Justifi…" at bounding box center [784, 335] width 1411 height 287
drag, startPoint x: 1472, startPoint y: 226, endPoint x: 1473, endPoint y: 218, distance: 8.1
click at [1473, 218] on div "Cód. Pedido Origem Destino Material Data Coleta Data entrega Quantidade Justifi…" at bounding box center [784, 268] width 1381 height 131
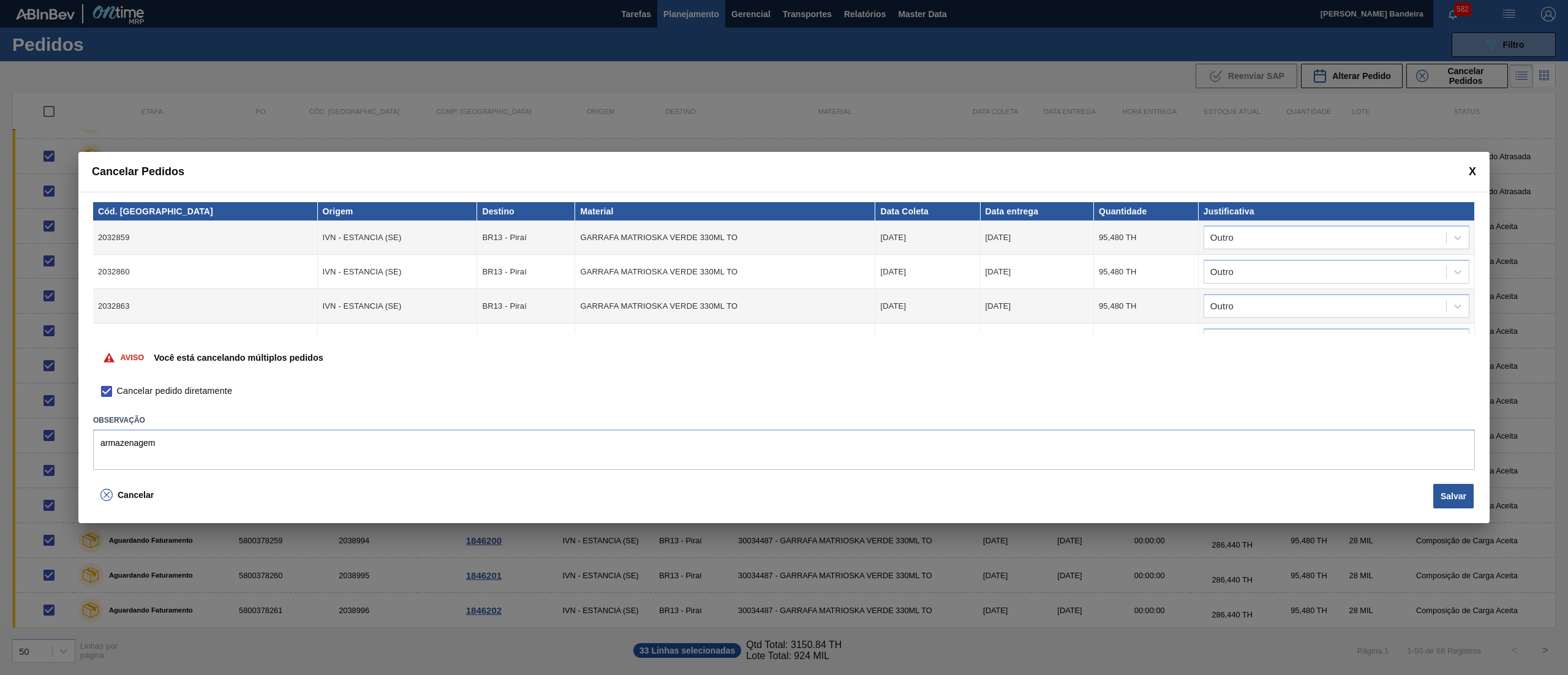
scroll to position [613, 0]
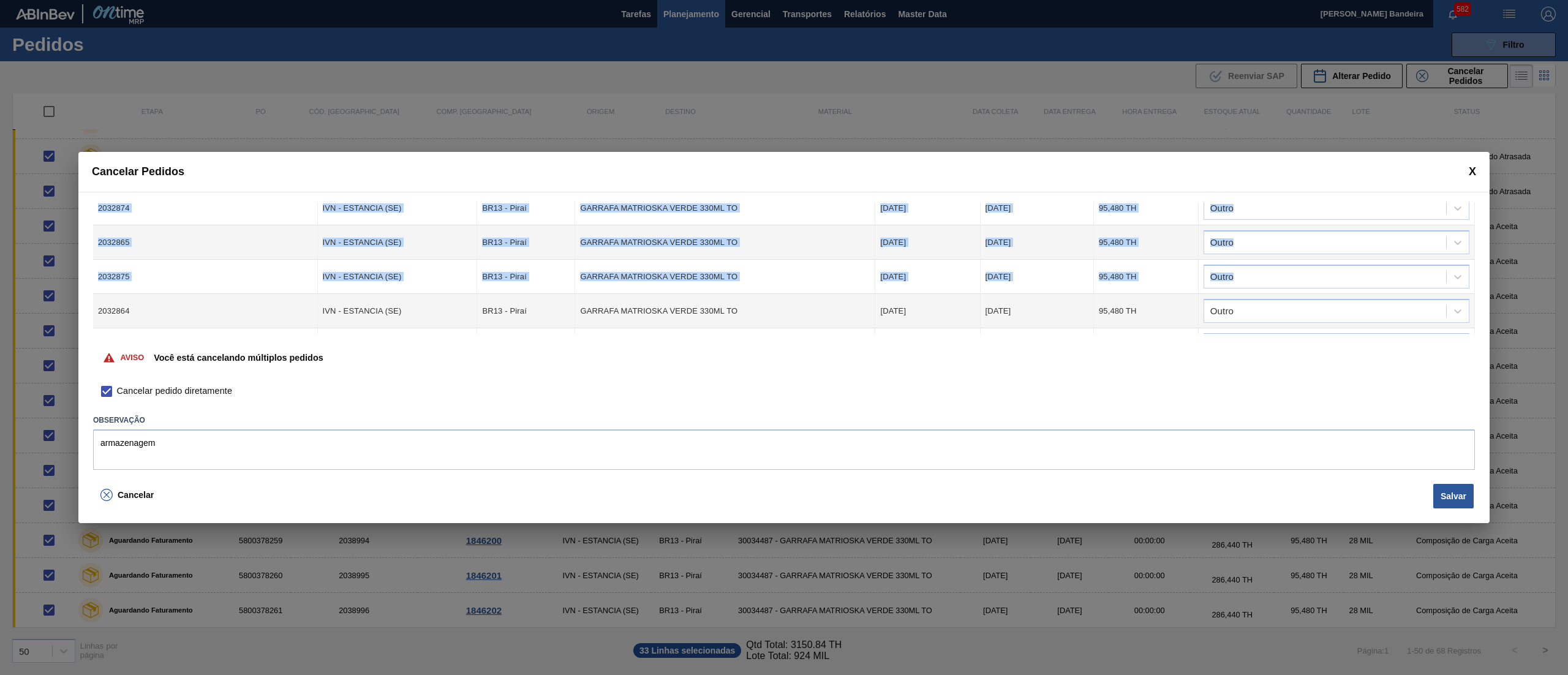
click at [1471, 276] on div "Cód. Pedido Origem Destino Material Data Coleta Data entrega Quantidade Justifi…" at bounding box center [784, 335] width 1411 height 287
drag, startPoint x: 1471, startPoint y: 276, endPoint x: 1476, endPoint y: 264, distance: 13.0
click at [1476, 264] on div "Cód. Pedido Origem Destino Material Data Coleta Data entrega Quantidade Justifi…" at bounding box center [784, 335] width 1411 height 287
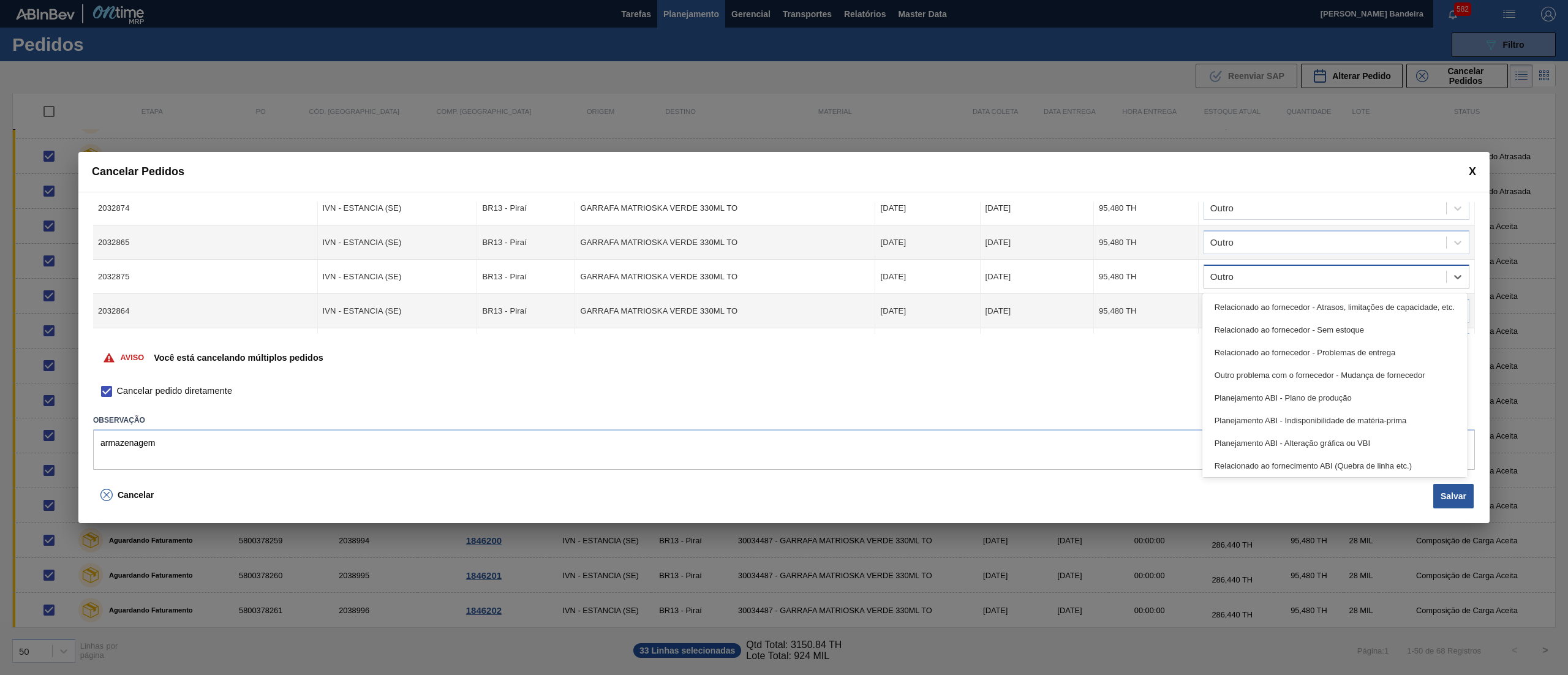
click at [1466, 271] on div "Outro" at bounding box center [1336, 276] width 266 height 24
click at [1472, 279] on td "option Outro, selected. option Relacionado ao fornecedor - Atrasos, limitações …" at bounding box center [1336, 277] width 276 height 34
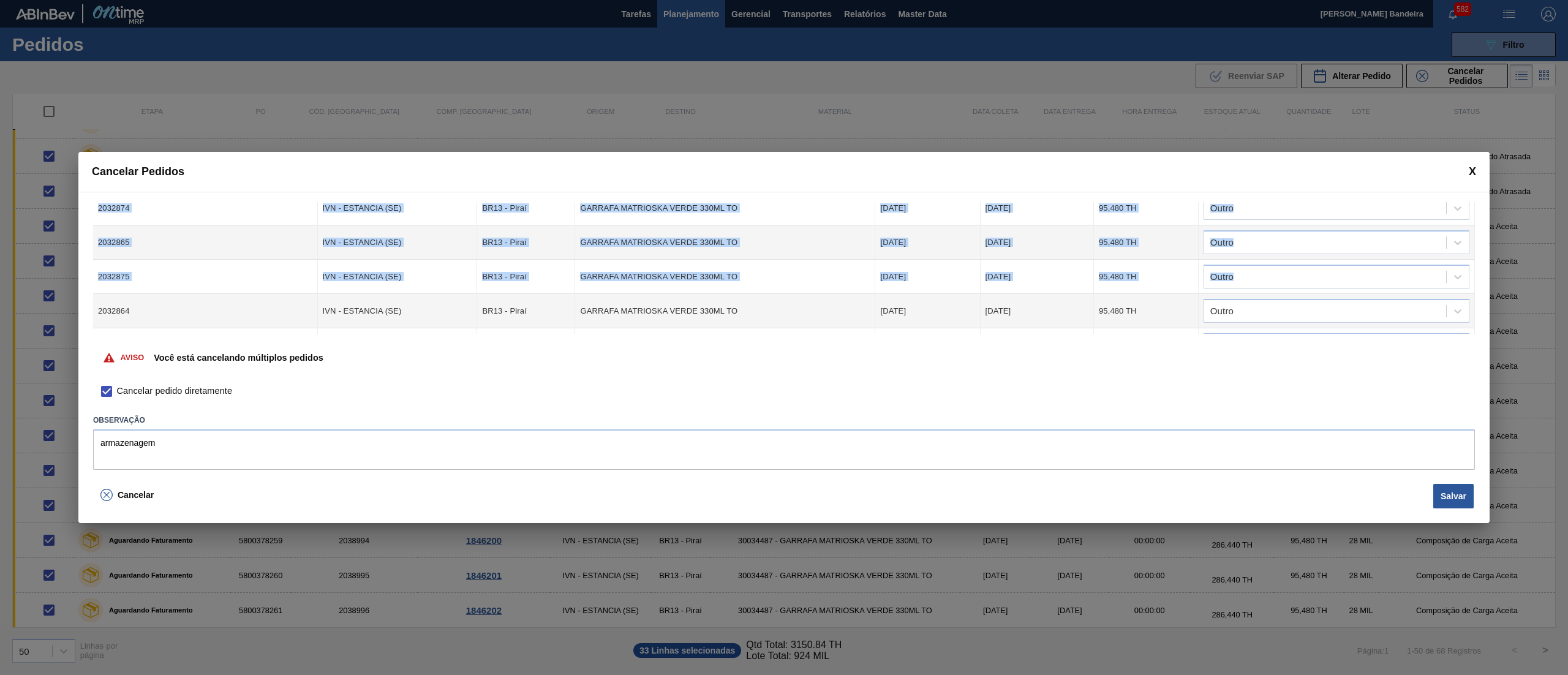
drag, startPoint x: 1471, startPoint y: 279, endPoint x: 1476, endPoint y: 271, distance: 9.4
click at [1476, 271] on div "Cód. Pedido Origem Destino Material Data Coleta Data entrega Quantidade Justifi…" at bounding box center [784, 335] width 1411 height 287
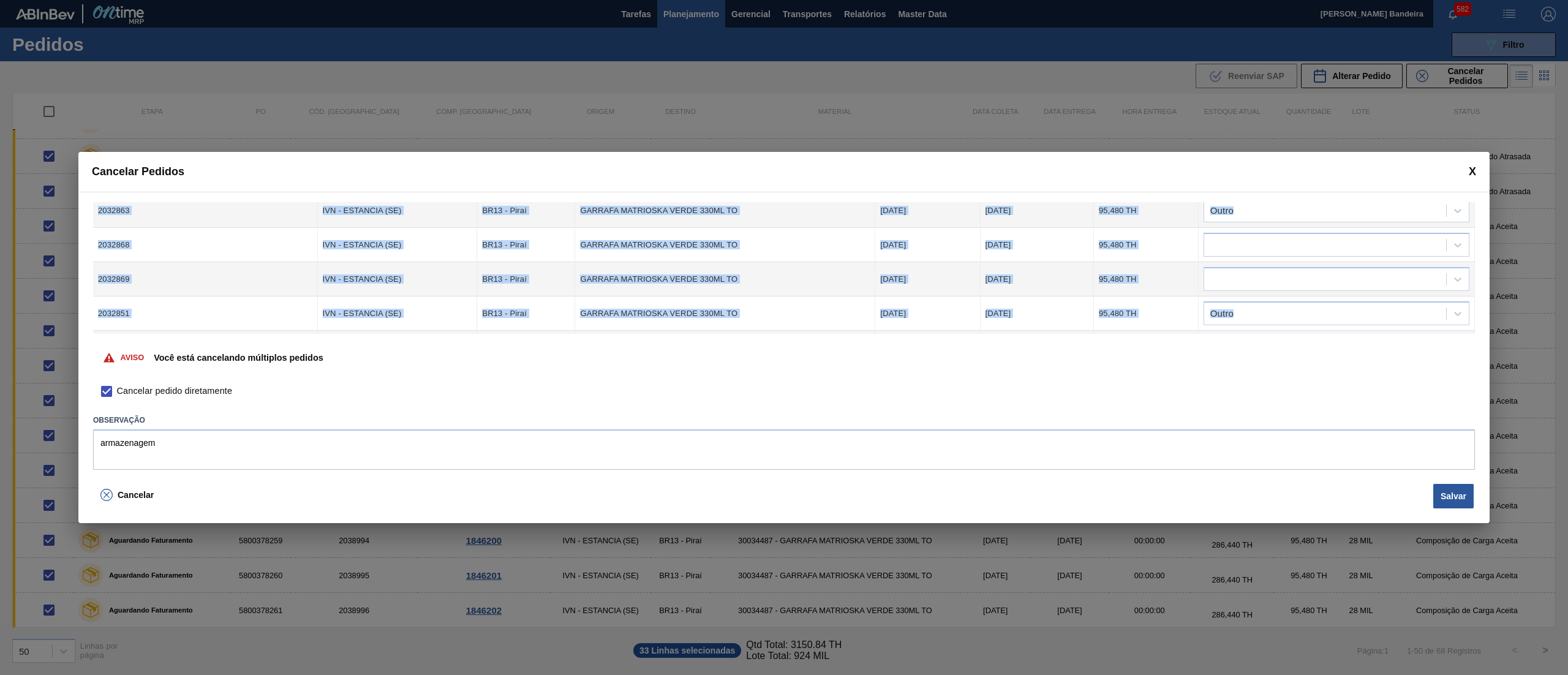
drag, startPoint x: 1326, startPoint y: 247, endPoint x: 1313, endPoint y: 259, distance: 17.7
click at [1328, 247] on div at bounding box center [1325, 245] width 242 height 18
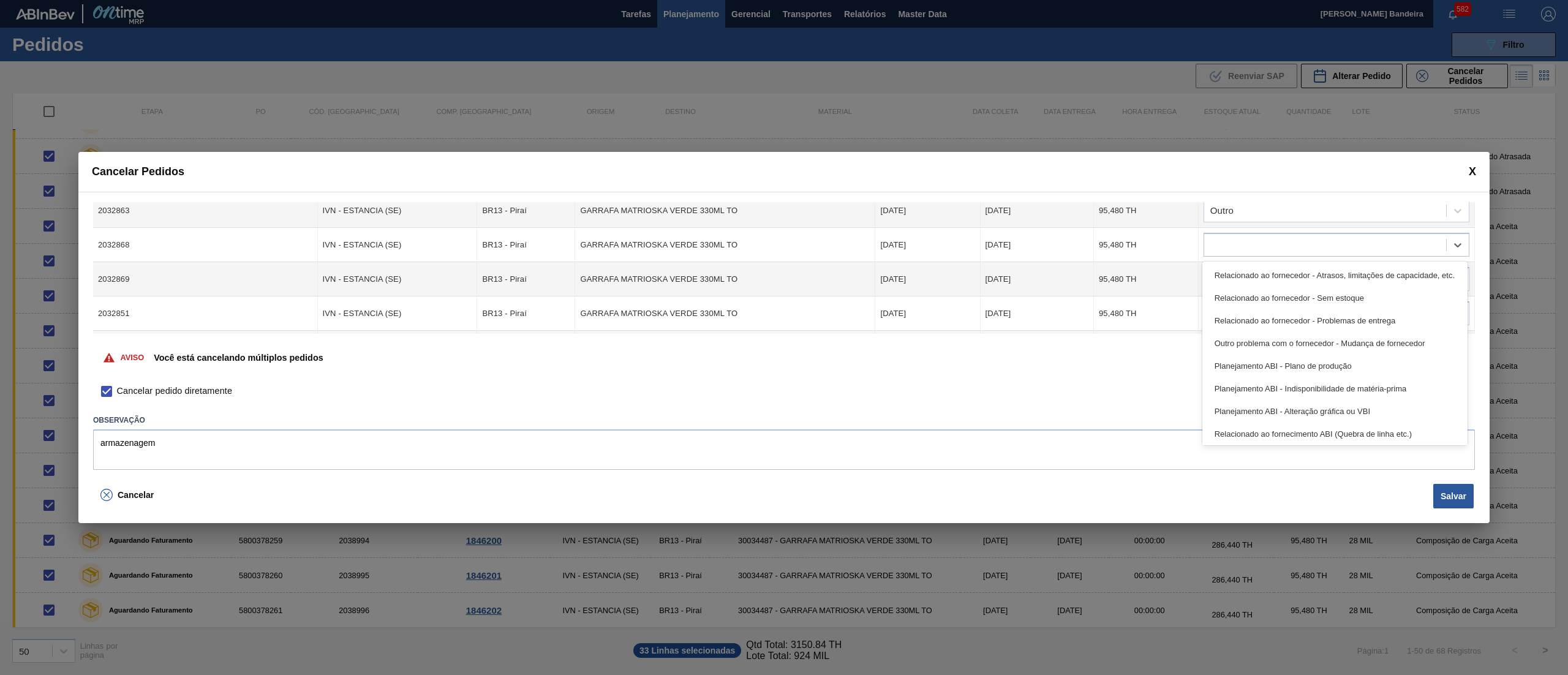
scroll to position [229, 0]
click at [1287, 435] on div "Outro" at bounding box center [1334, 432] width 265 height 23
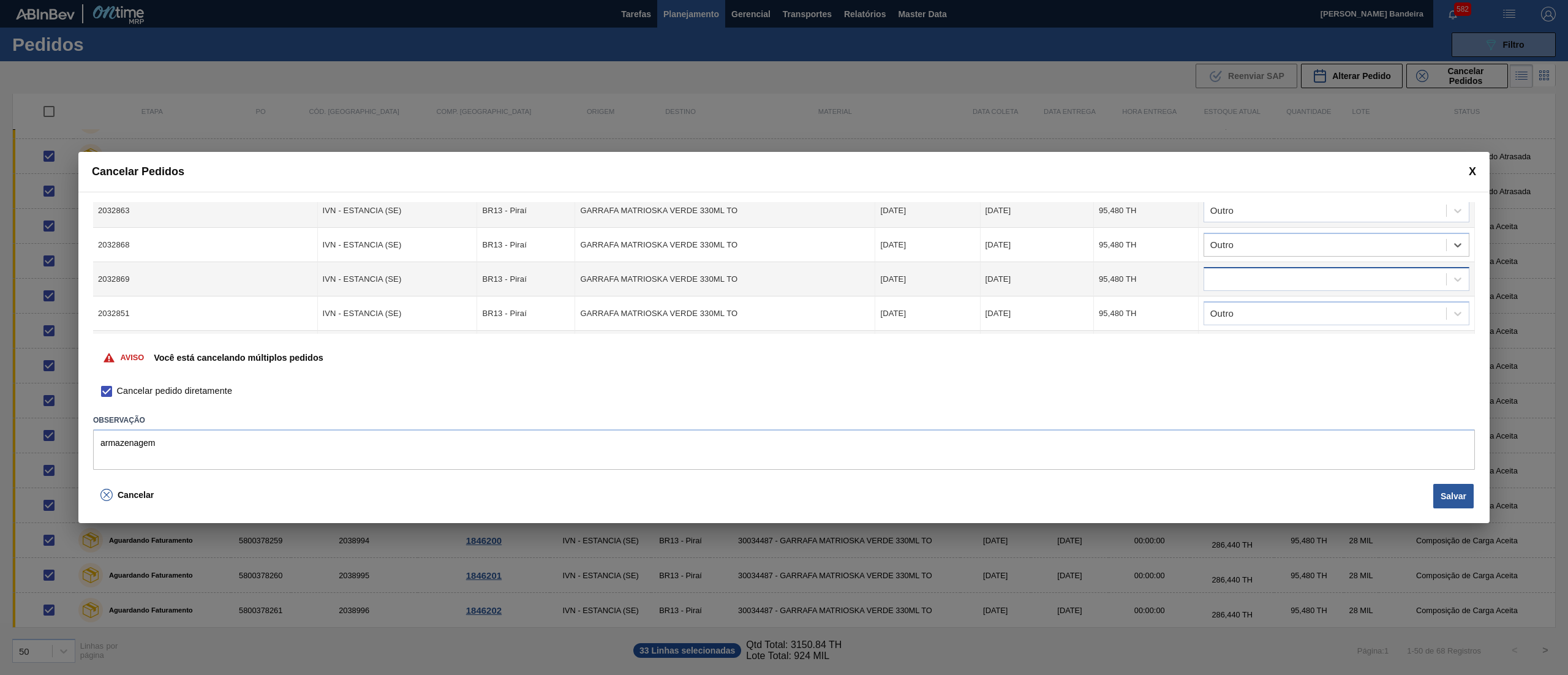
click at [1249, 281] on div at bounding box center [1325, 280] width 242 height 18
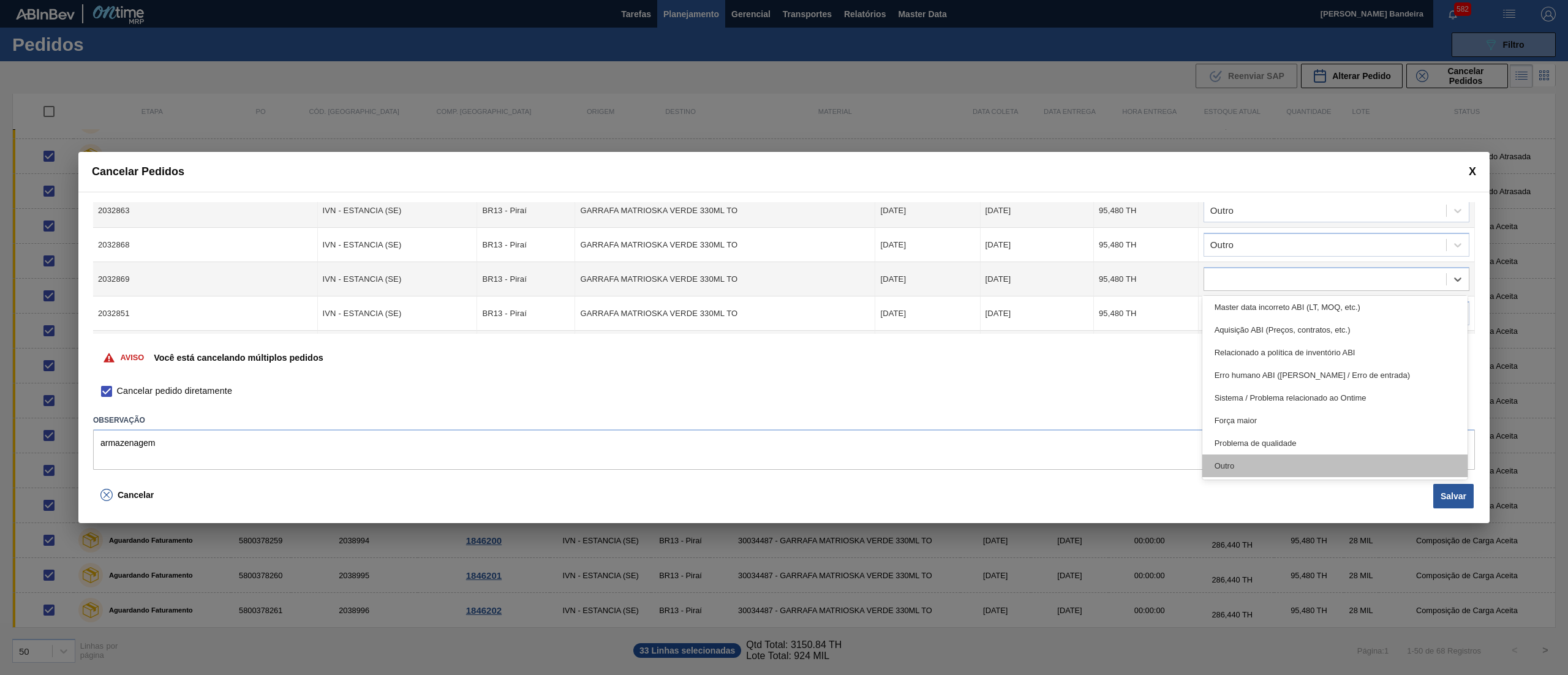
click at [1235, 463] on div "Outro" at bounding box center [1334, 466] width 265 height 23
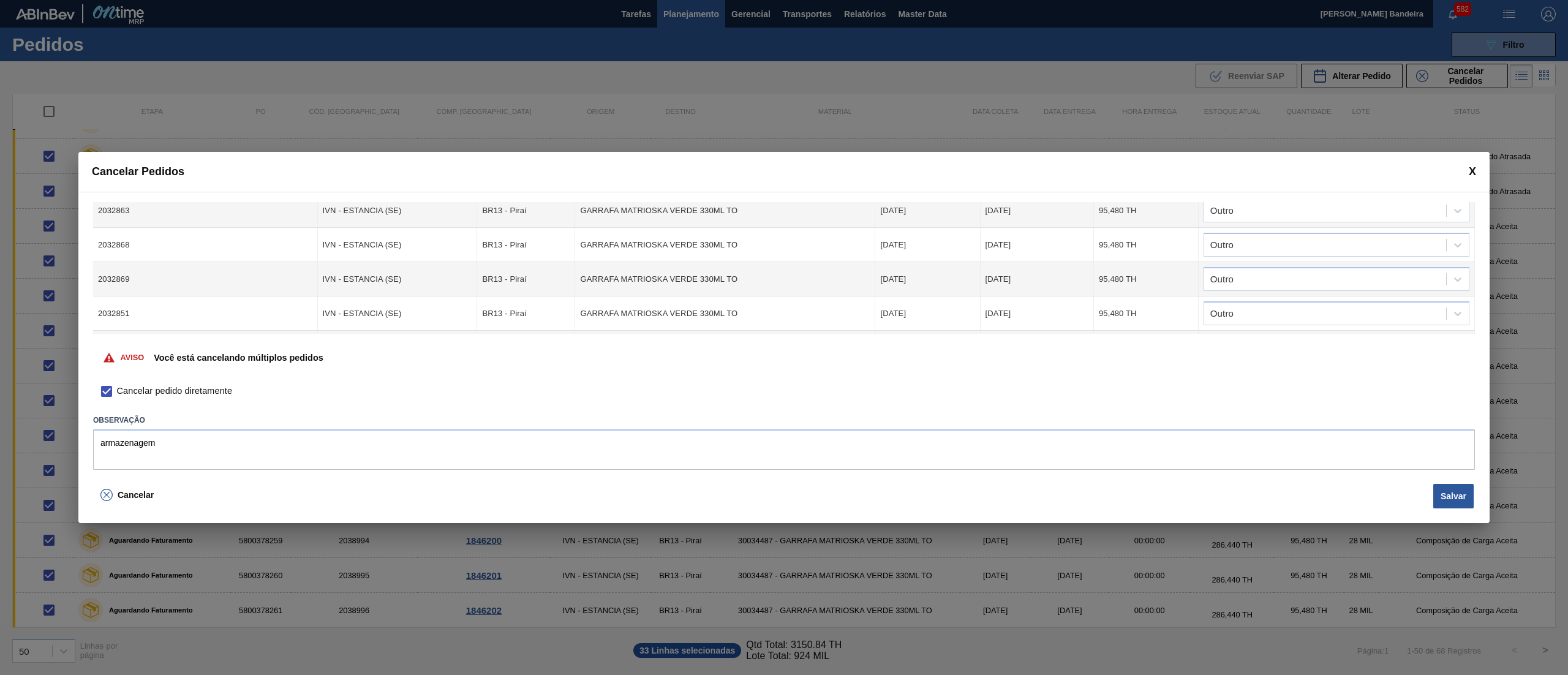
drag, startPoint x: 1472, startPoint y: 221, endPoint x: 1473, endPoint y: 205, distance: 16.0
click at [1473, 205] on div "Cód. Pedido Origem Destino Material Data Coleta Data entrega Quantidade Justifi…" at bounding box center [784, 268] width 1381 height 131
drag, startPoint x: 1476, startPoint y: 221, endPoint x: 1476, endPoint y: 210, distance: 11.0
click at [1476, 210] on div "Cód. Pedido Origem Destino Material Data Coleta Data entrega Quantidade Justifi…" at bounding box center [784, 335] width 1411 height 287
click at [1443, 479] on div "Cancelar Salvar" at bounding box center [784, 501] width 1411 height 44
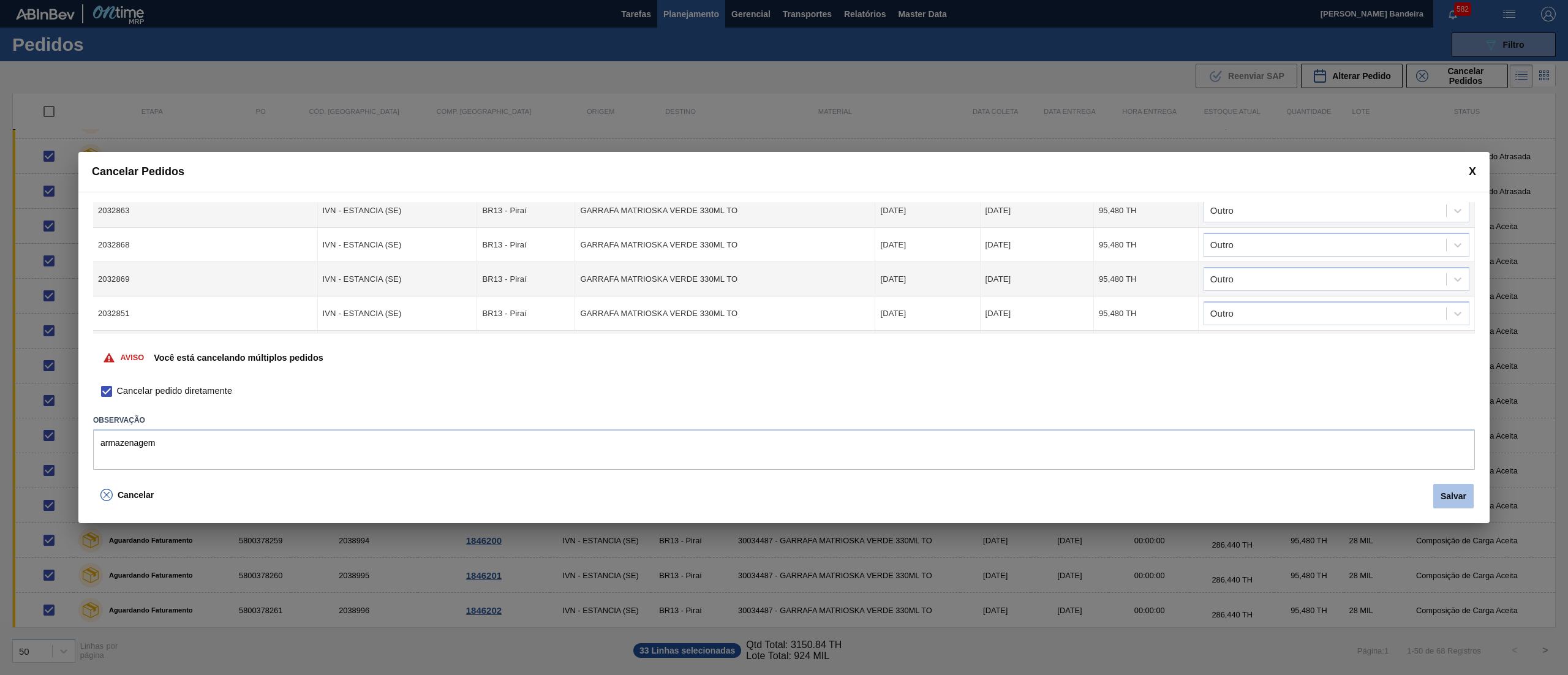
click at [1446, 496] on button "Salvar" at bounding box center [1454, 496] width 41 height 24
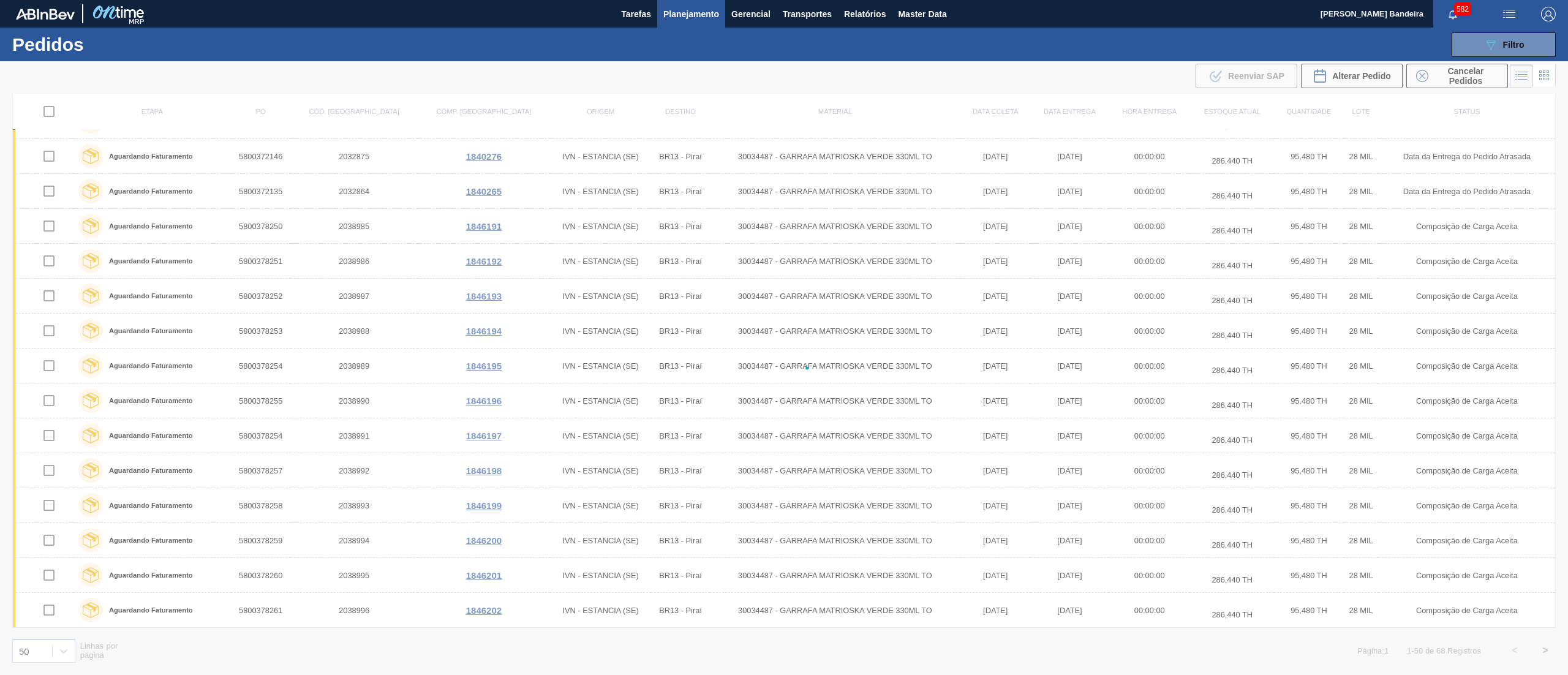
checkbox input "false"
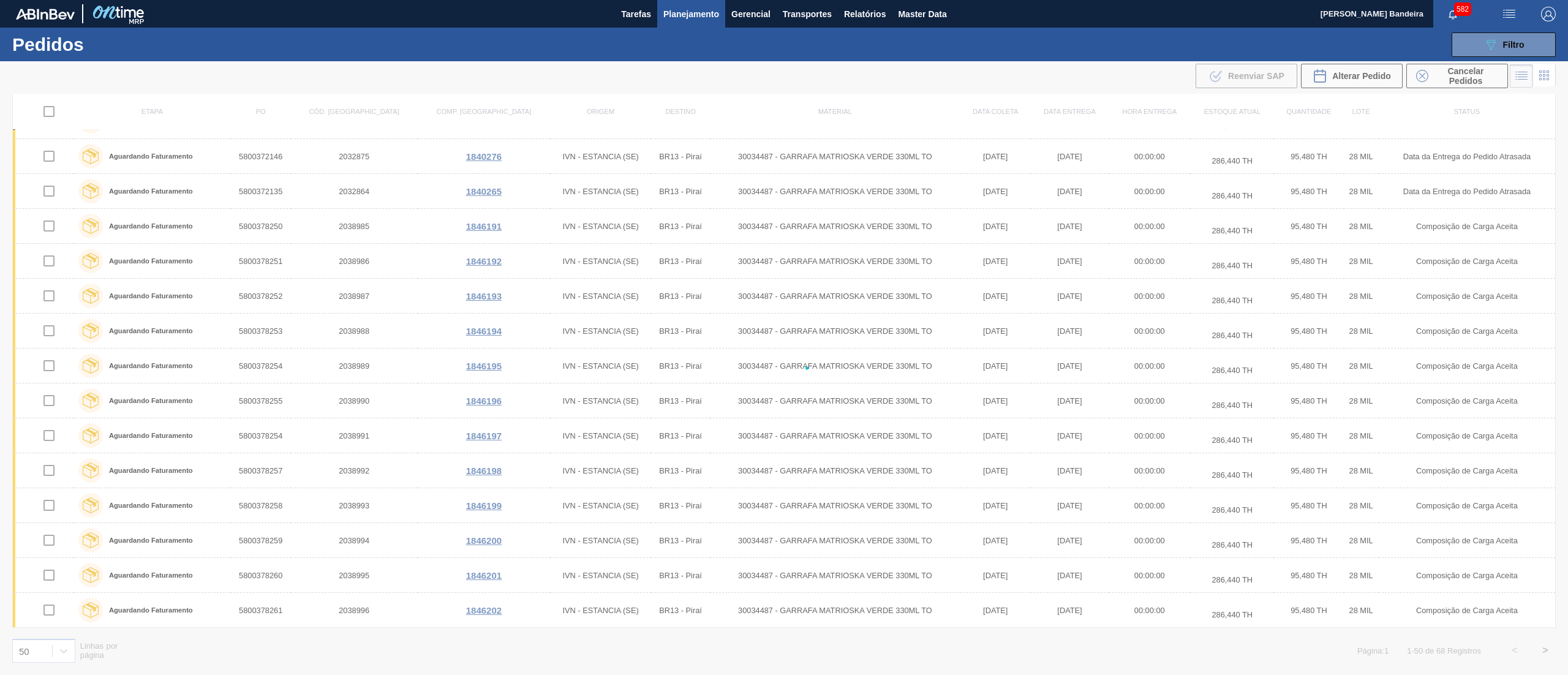
checkbox input "false"
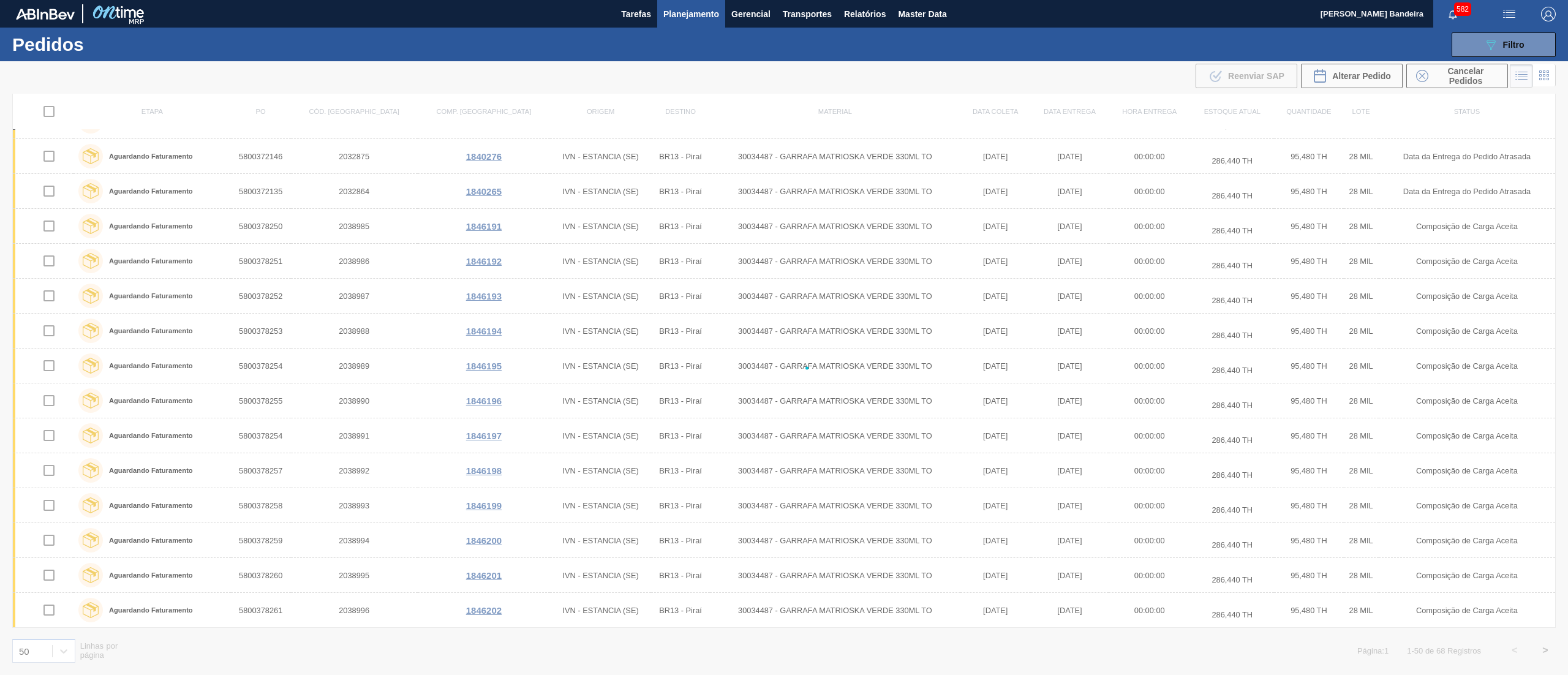
checkbox input "false"
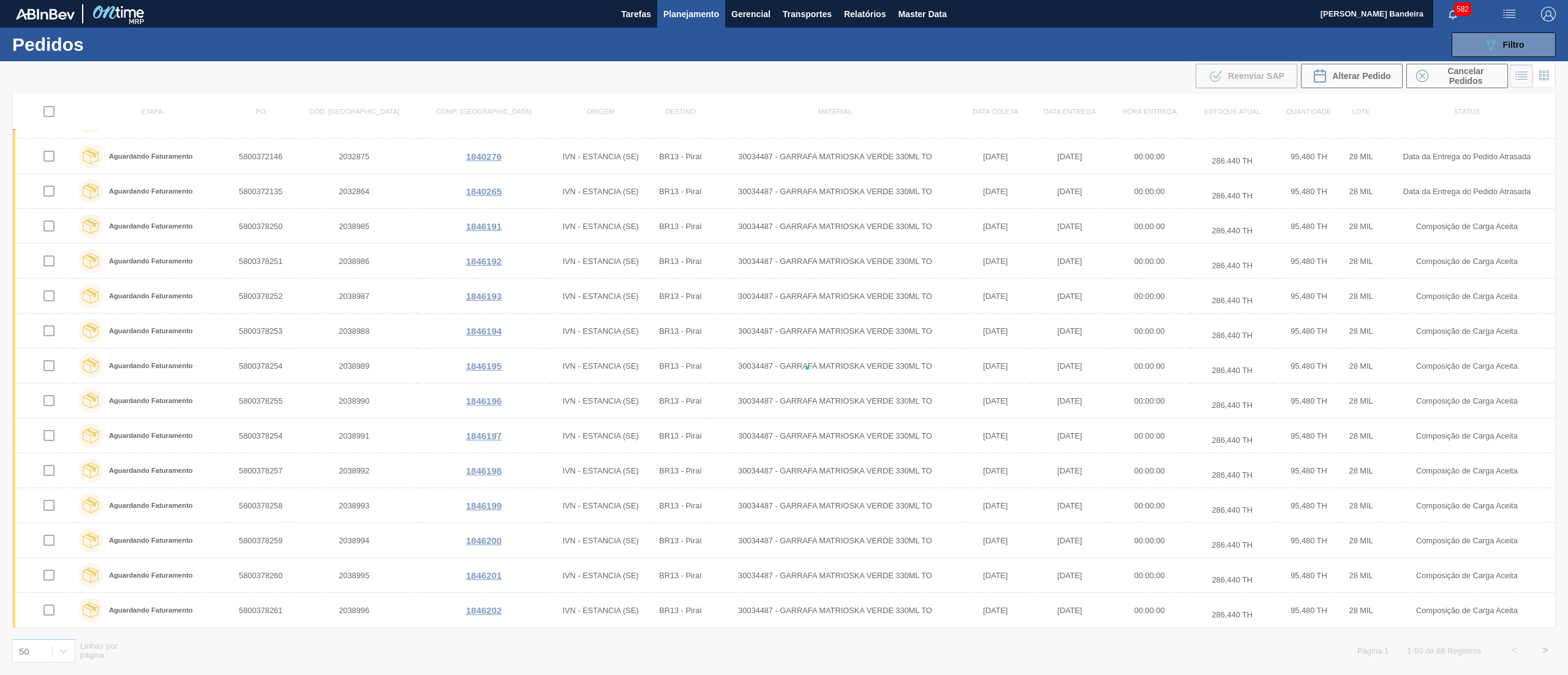
checkbox input "false"
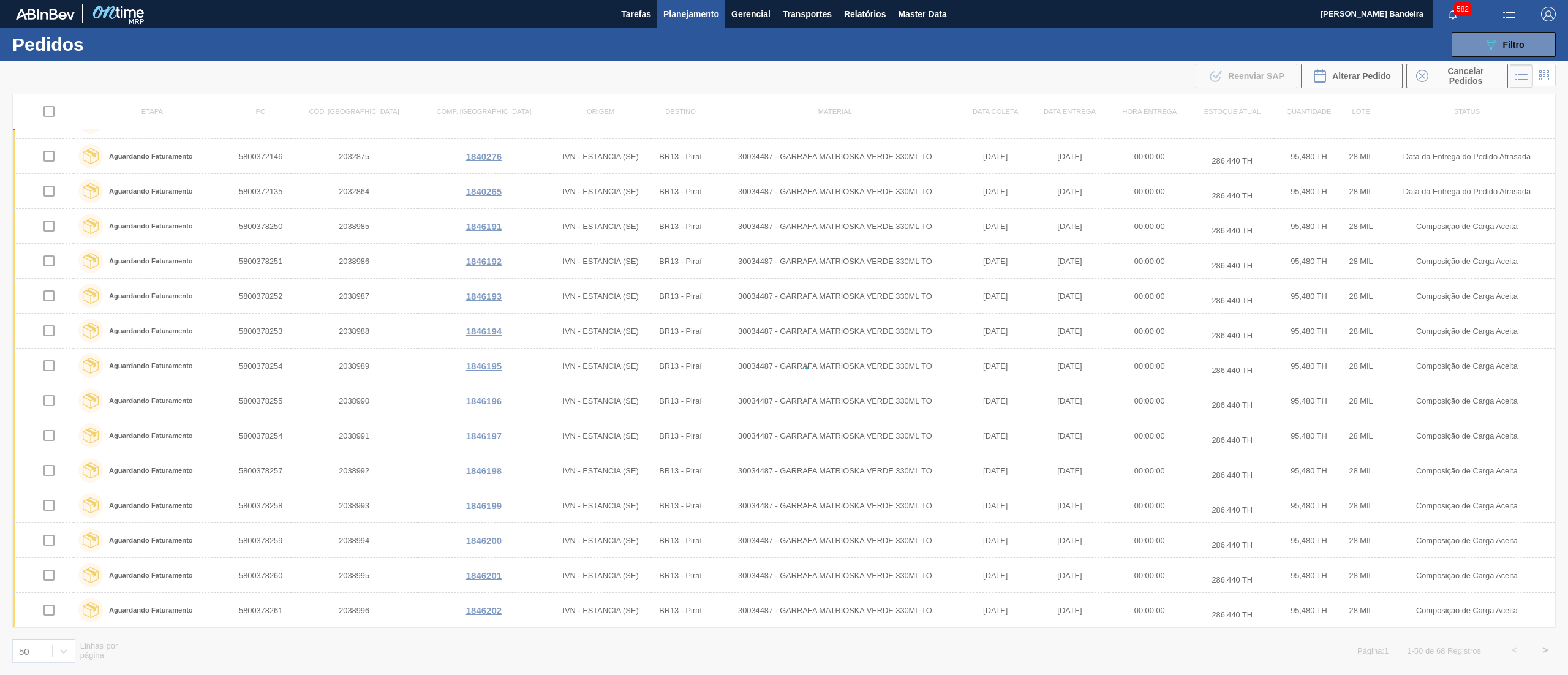
checkbox input "false"
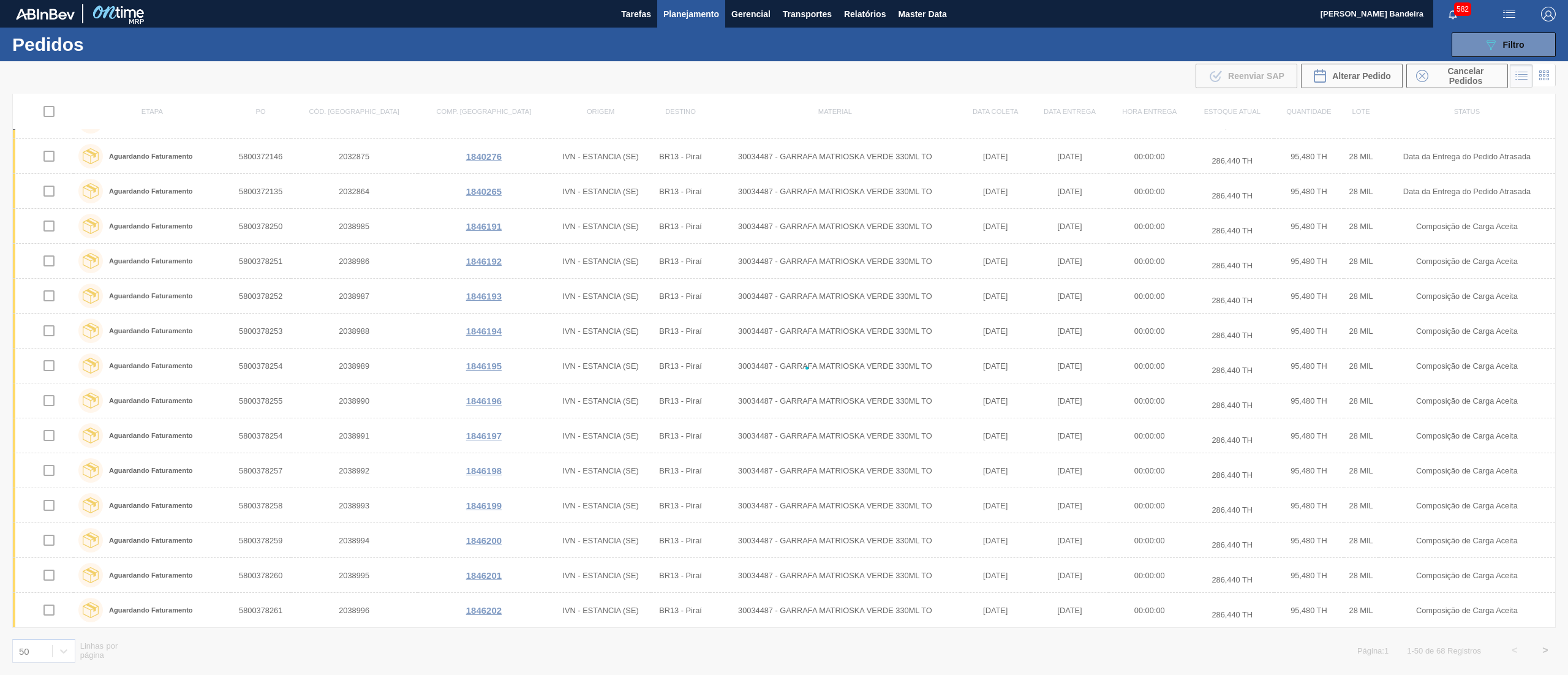
checkbox input "false"
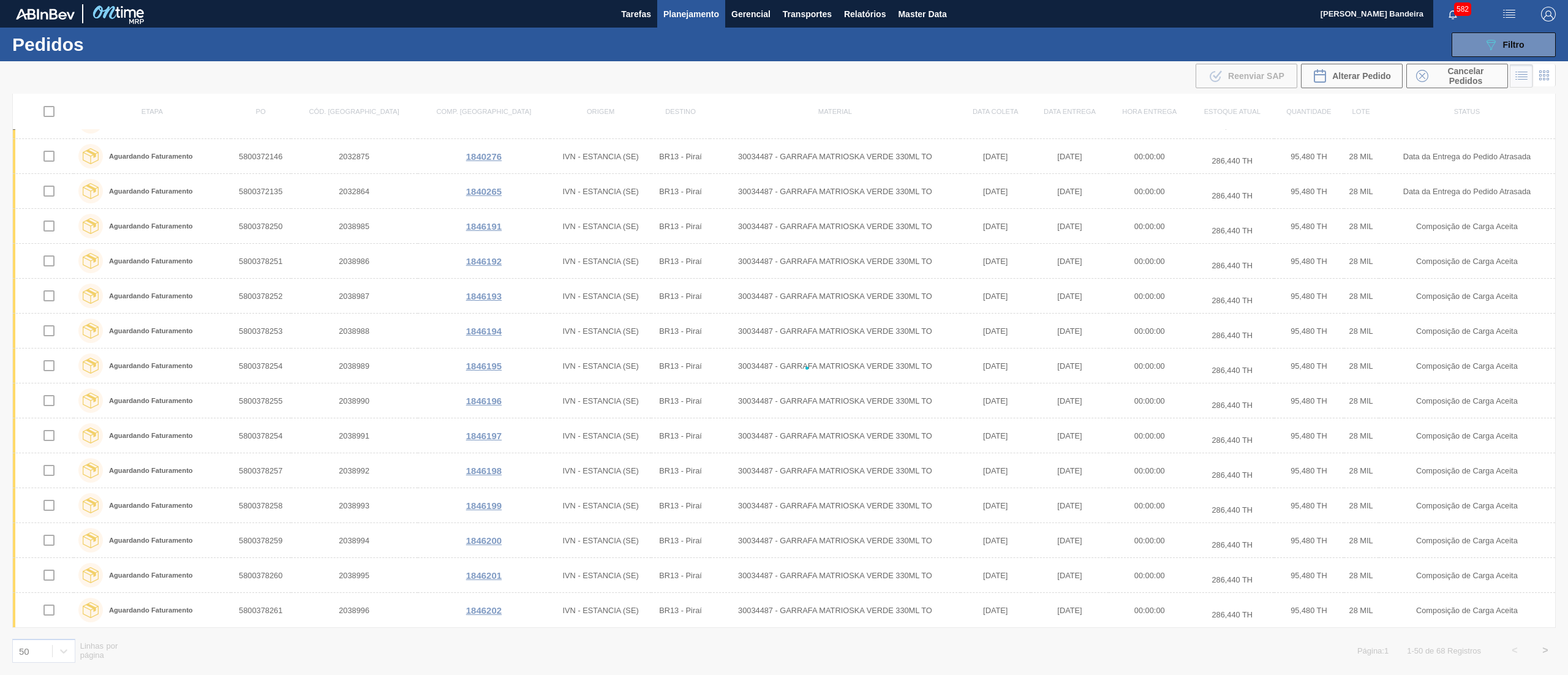
checkbox input "false"
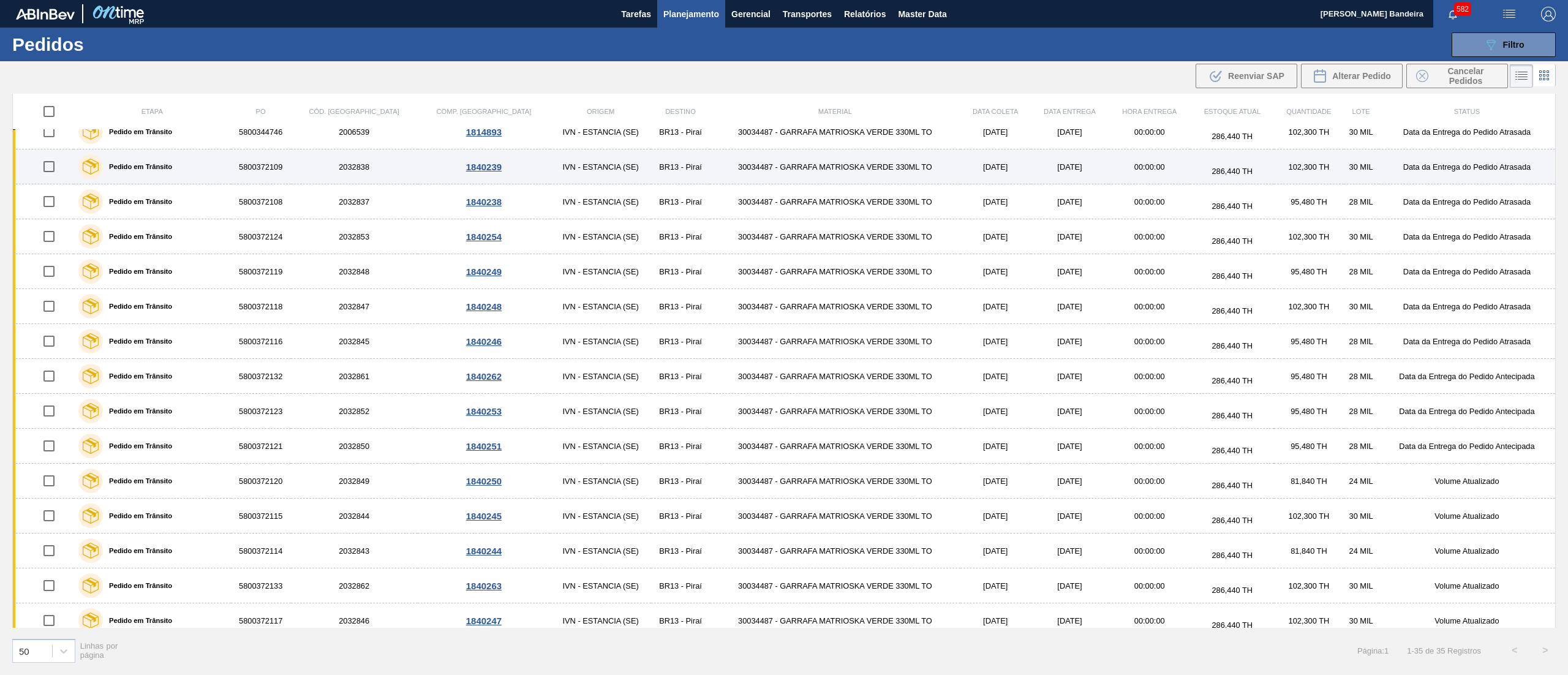
scroll to position [0, 0]
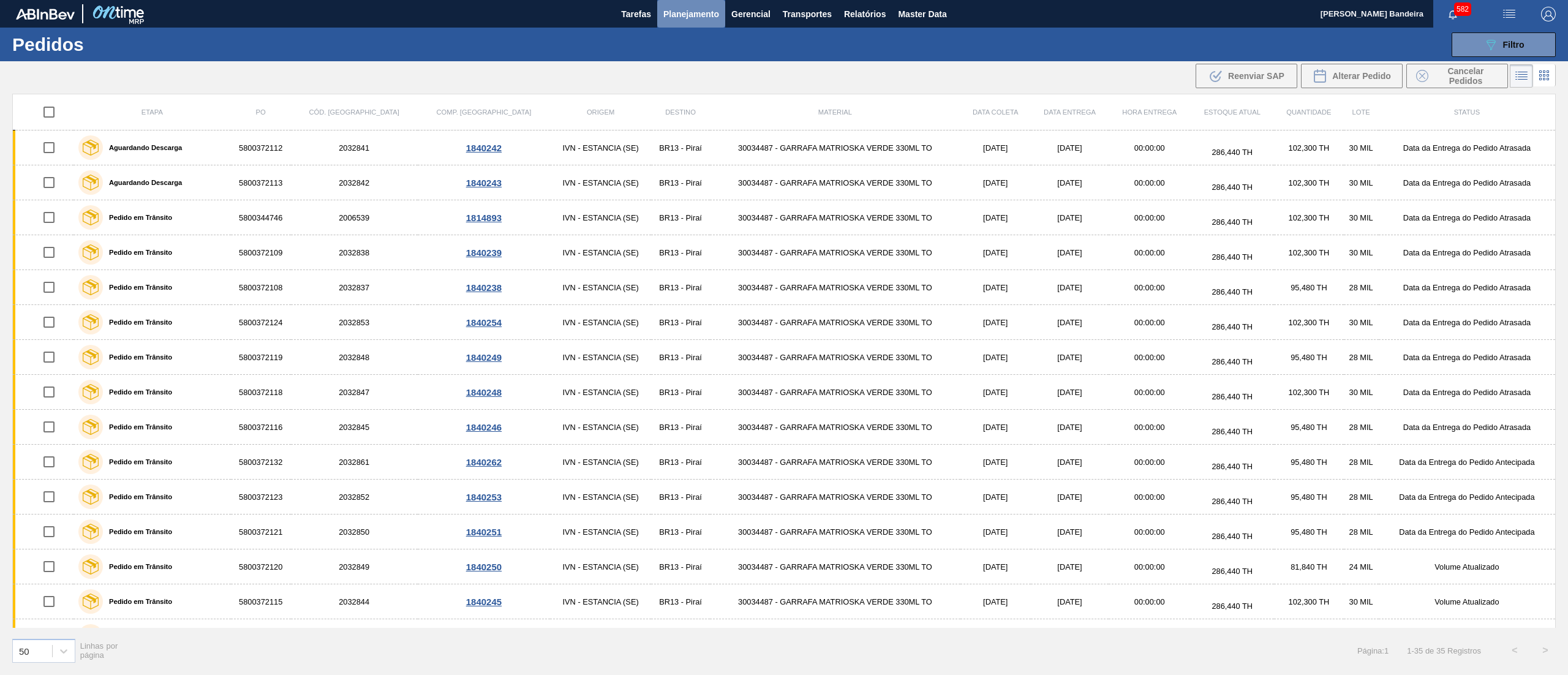
click at [684, 11] on span "Planejamento" at bounding box center [691, 14] width 56 height 15
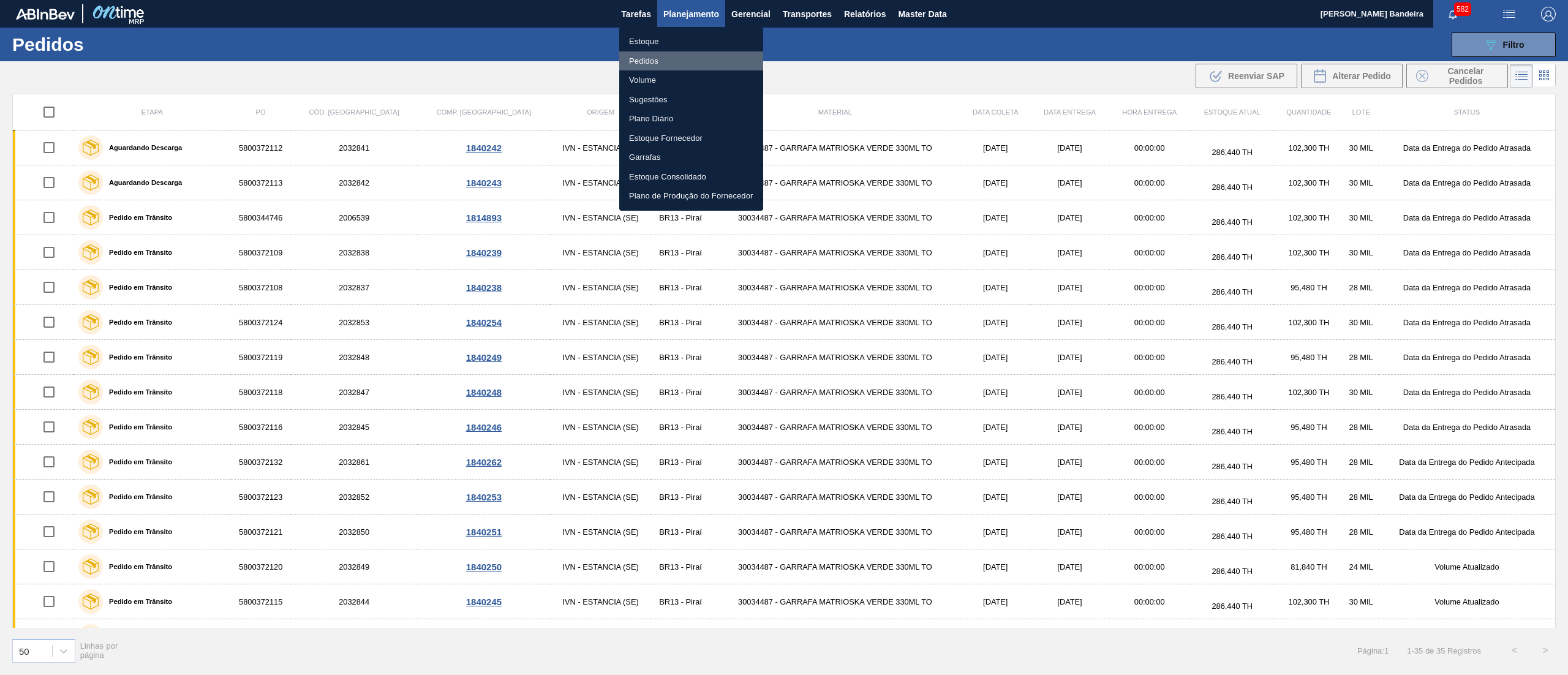
click at [681, 56] on li "Pedidos" at bounding box center [690, 61] width 144 height 19
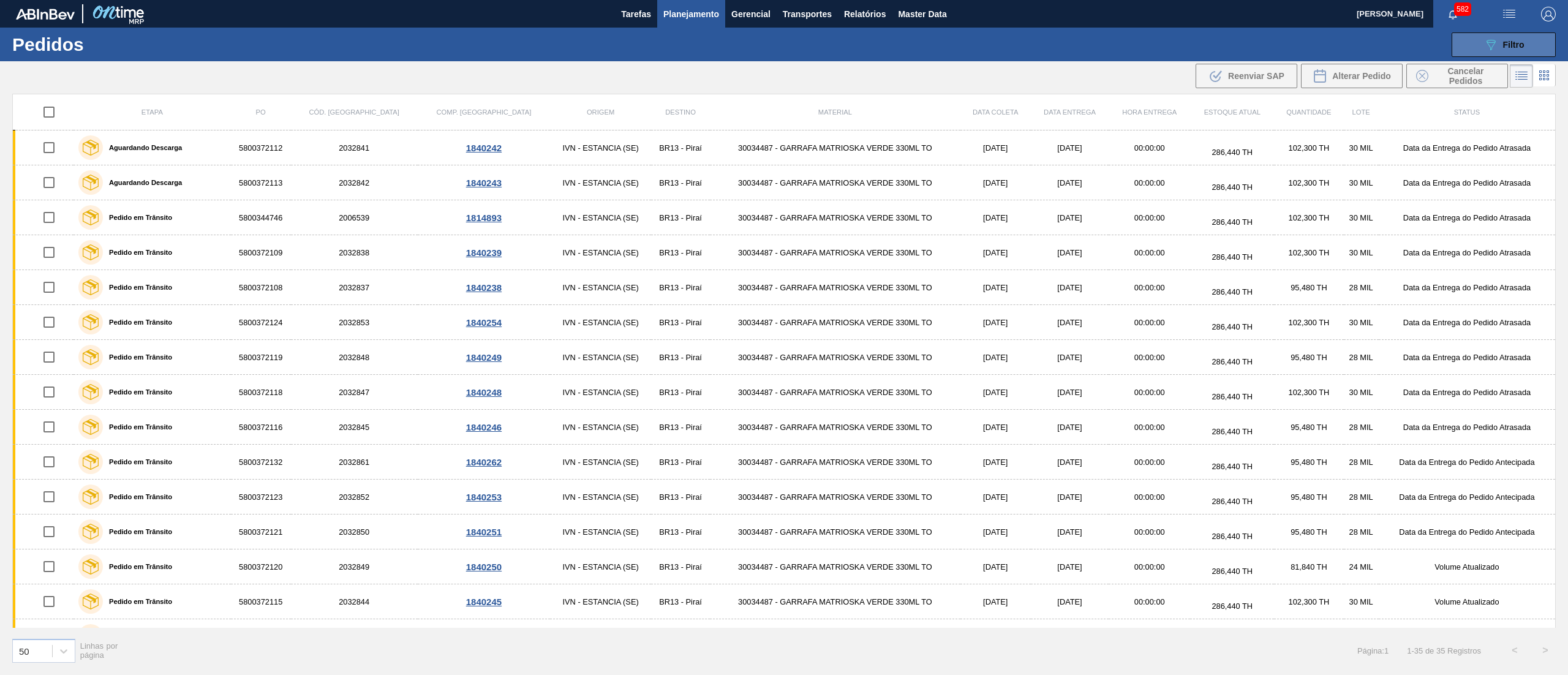
click at [1488, 34] on button "089F7B8B-B2A5-4AFE-B5C0-19BA573D28AC Filtro" at bounding box center [1503, 45] width 104 height 24
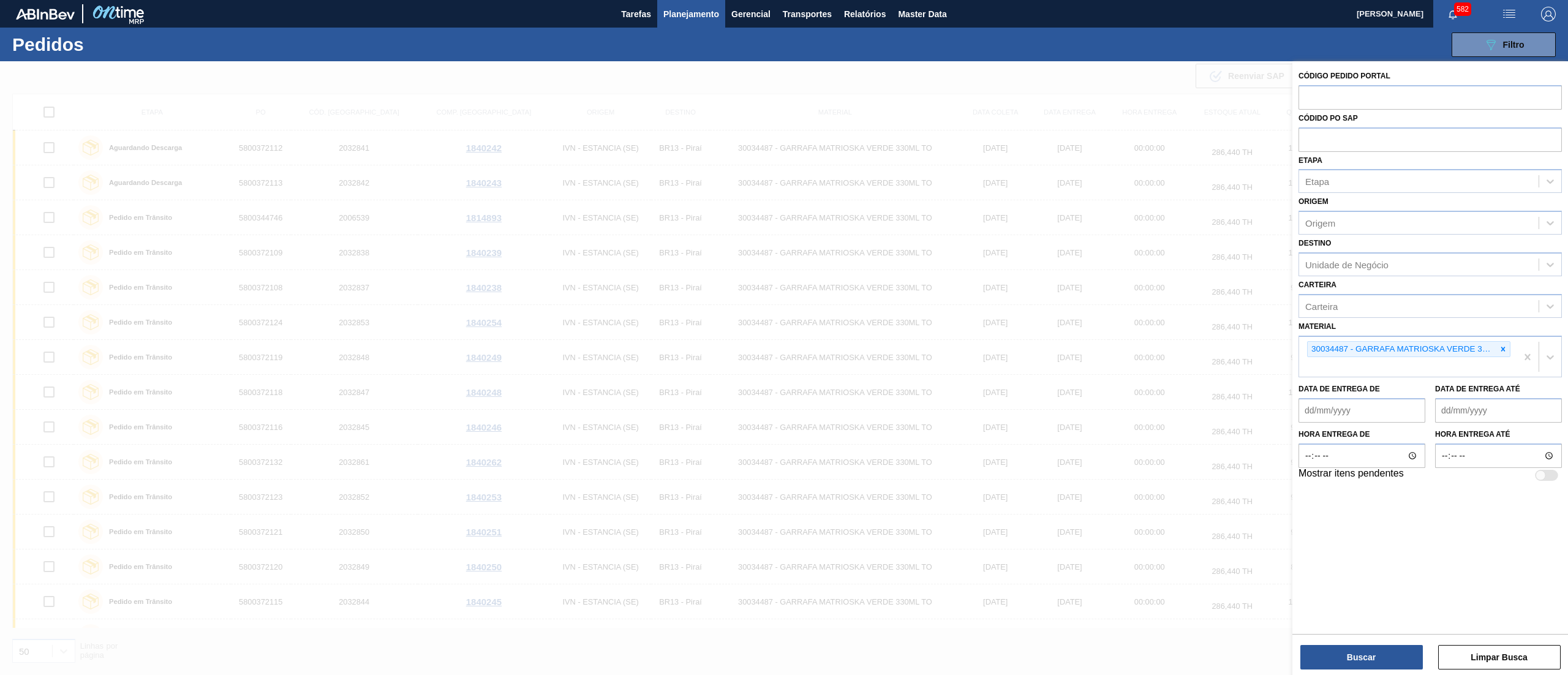
click at [691, 11] on span "Planejamento" at bounding box center [691, 14] width 56 height 15
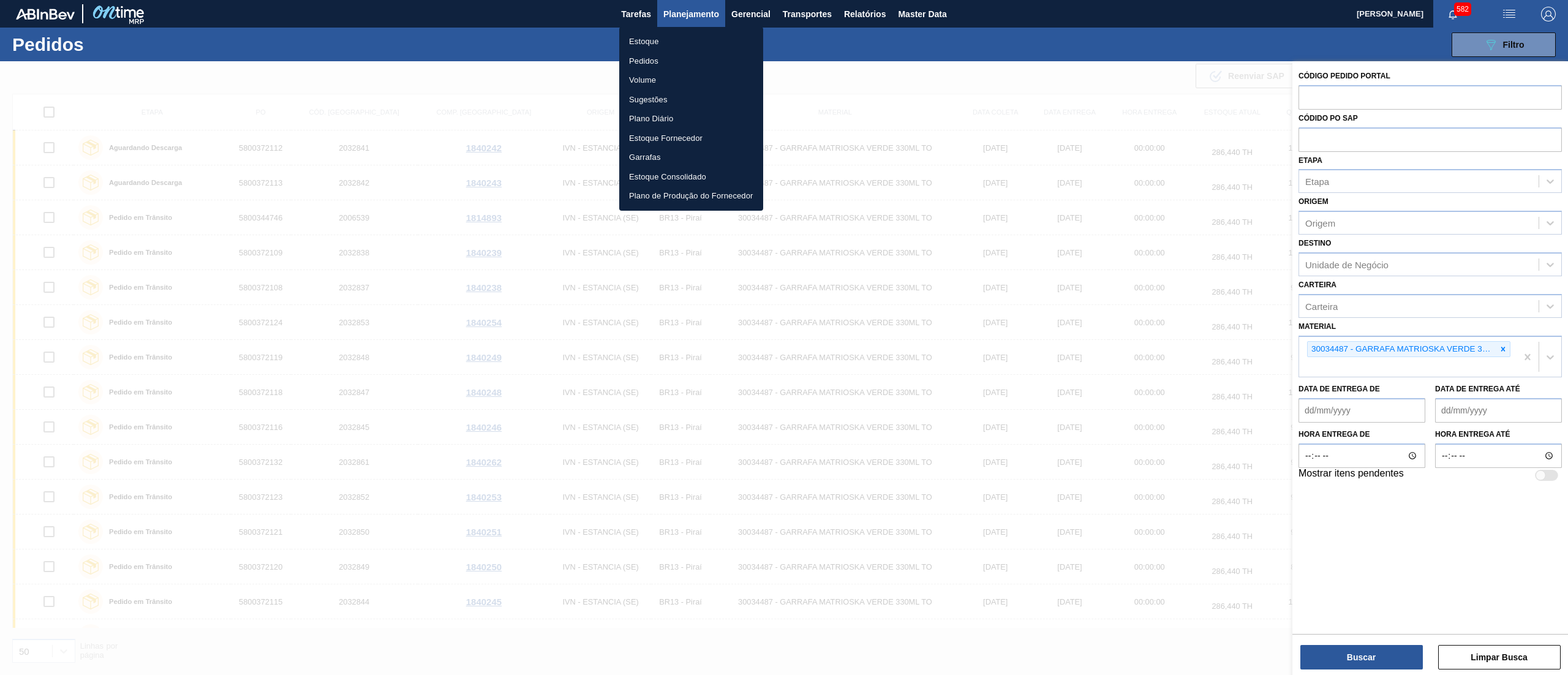
click at [669, 44] on li "Estoque" at bounding box center [690, 41] width 144 height 19
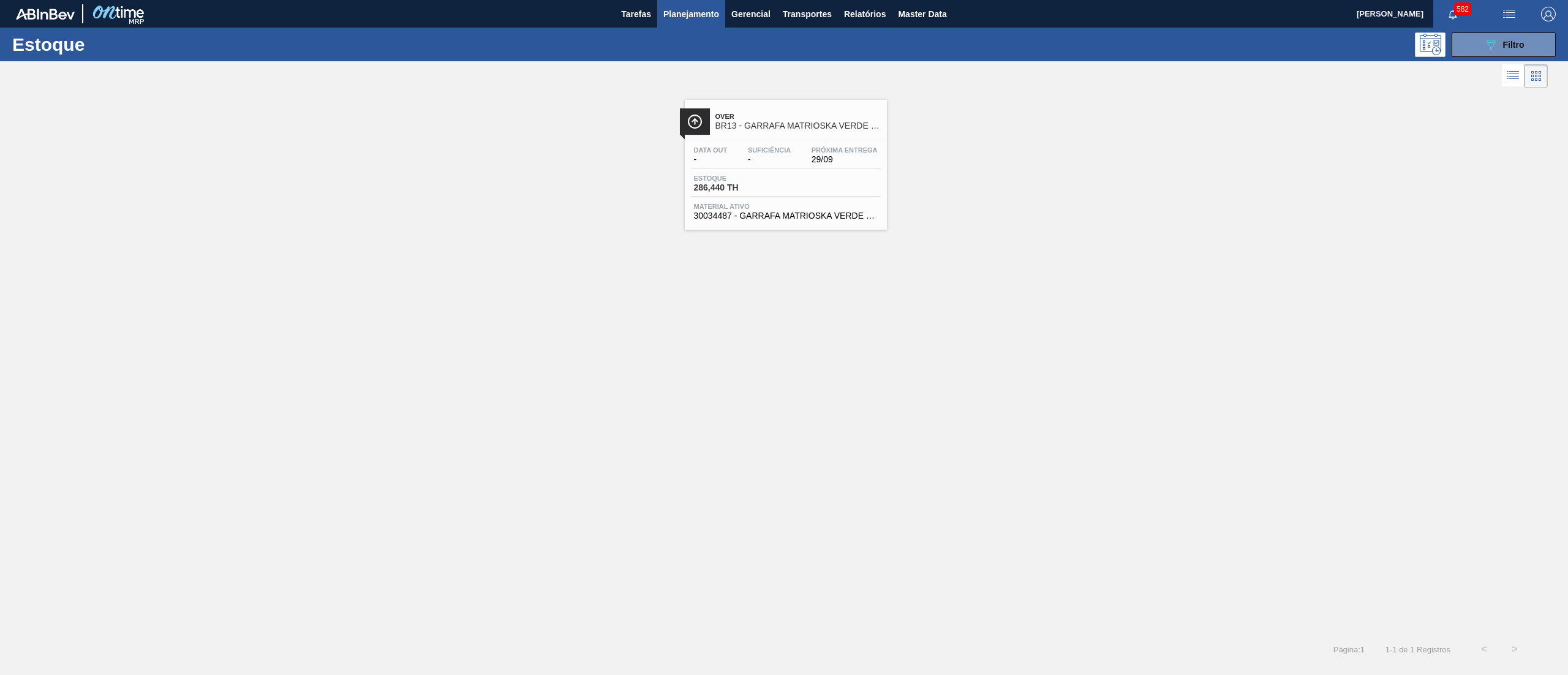
click at [844, 131] on div "Over BR13 - GARRAFA MATRIOSKA VERDE 330ML" at bounding box center [798, 122] width 165 height 28
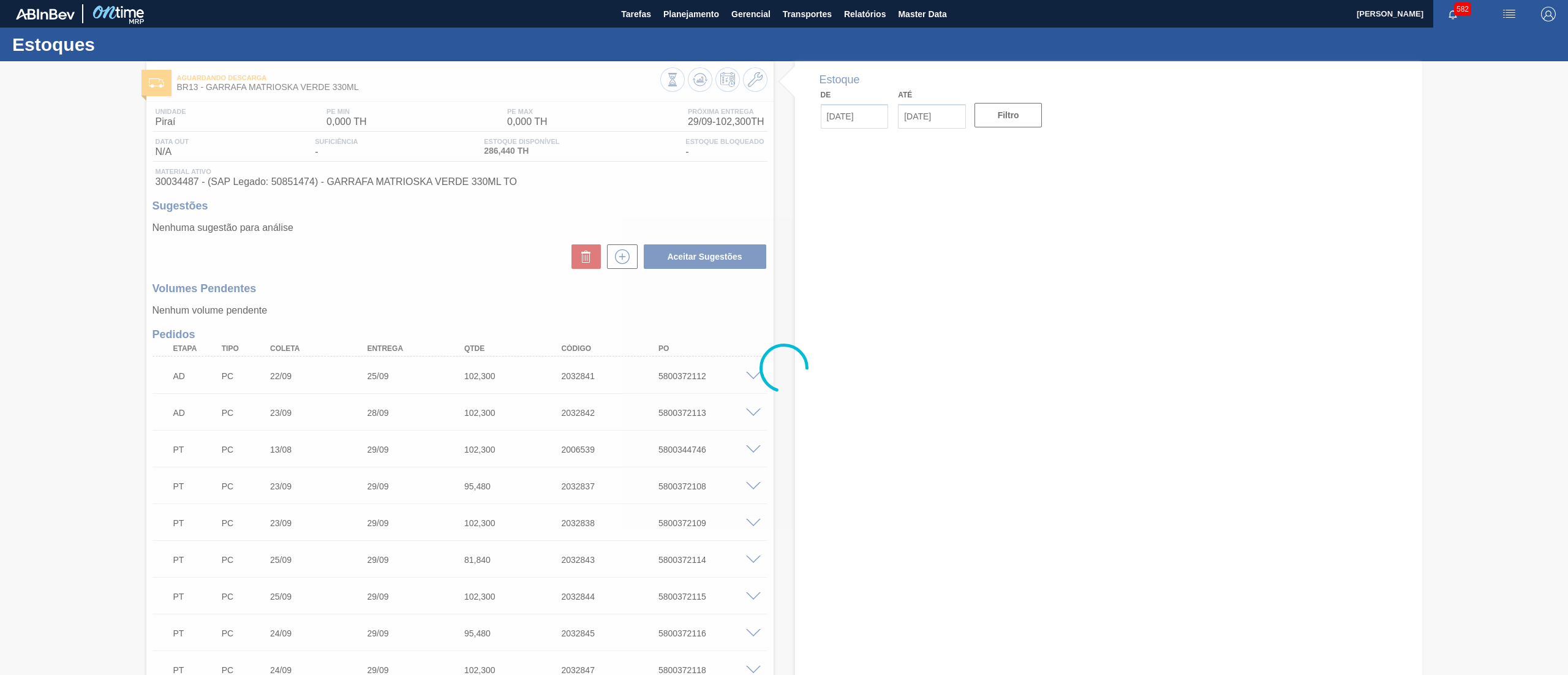
type input "[DATE]"
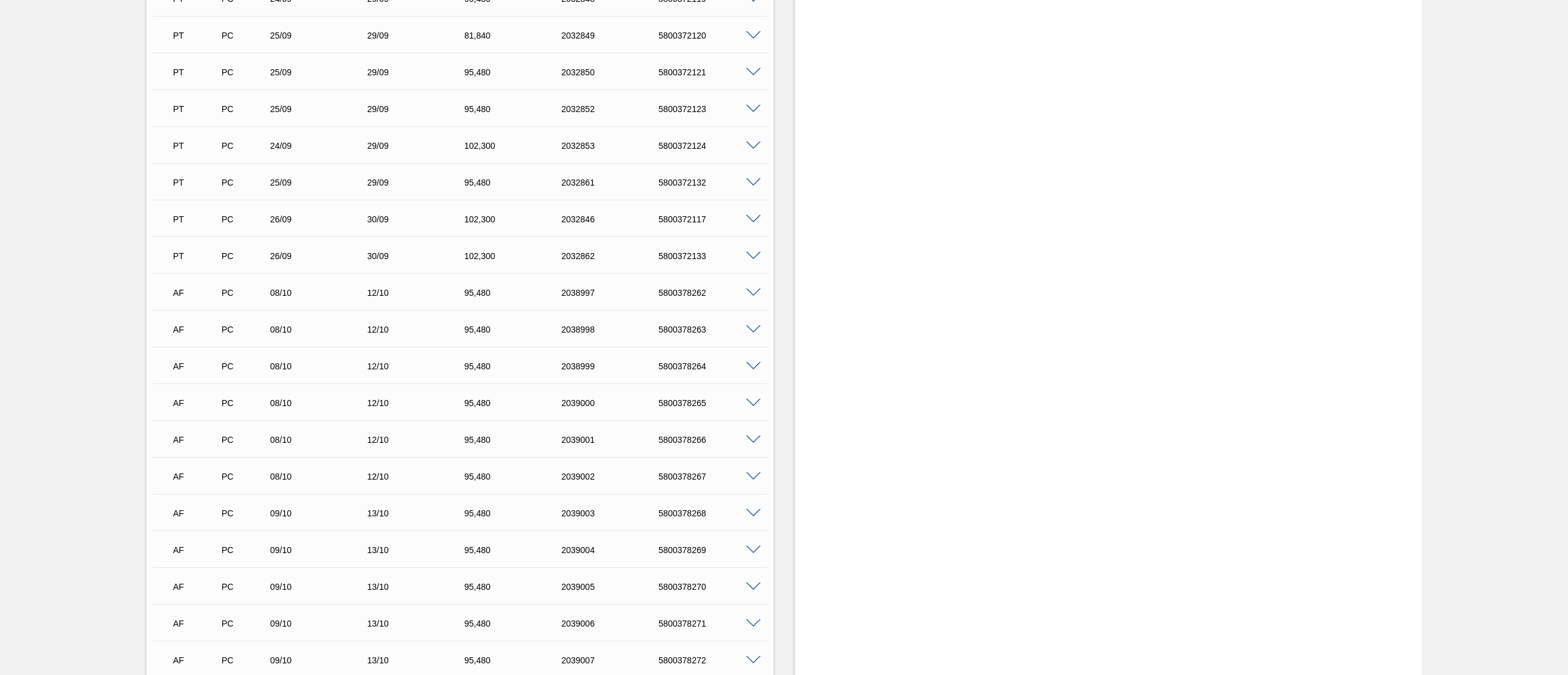
scroll to position [759, 0]
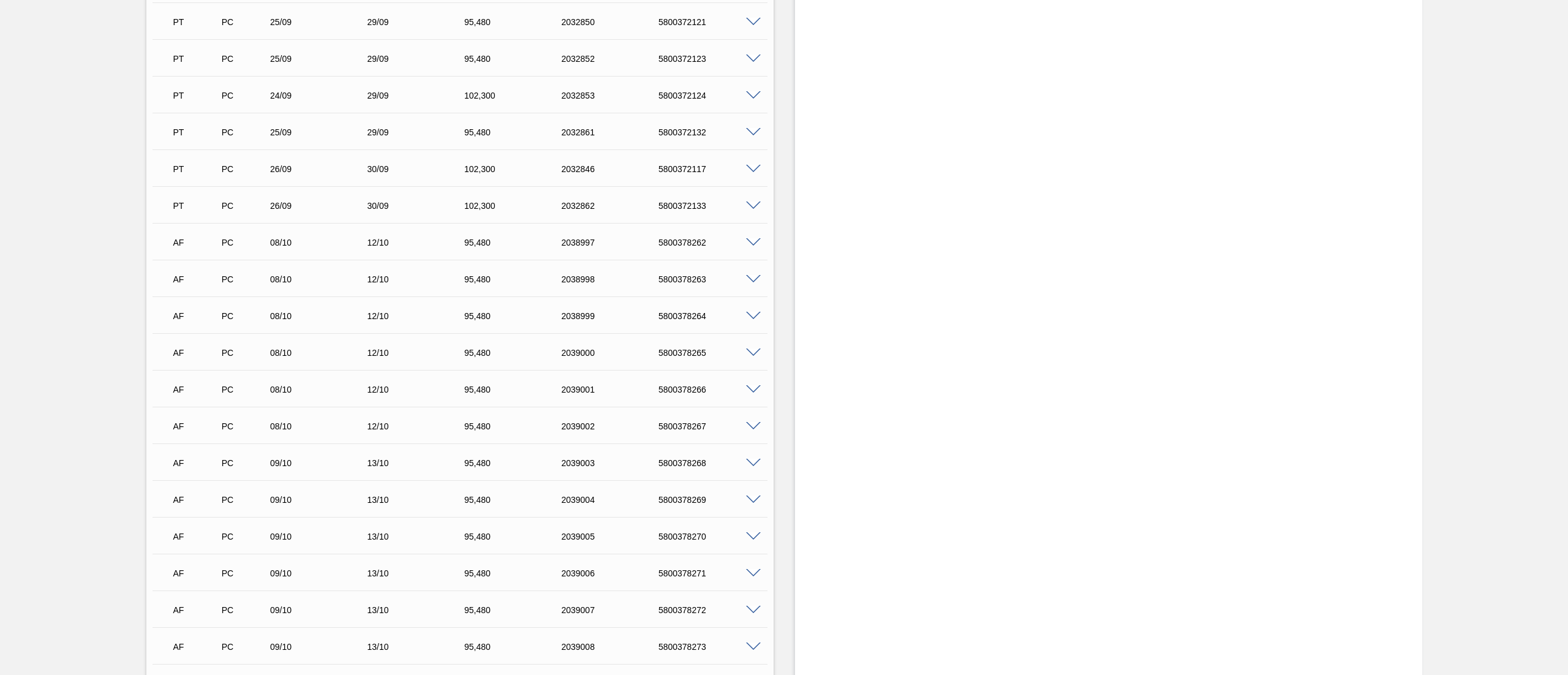
click at [1055, 488] on div "Estoque De 29/09/2025 Até 13/10/2025 Filtro" at bounding box center [1108, 144] width 627 height 1682
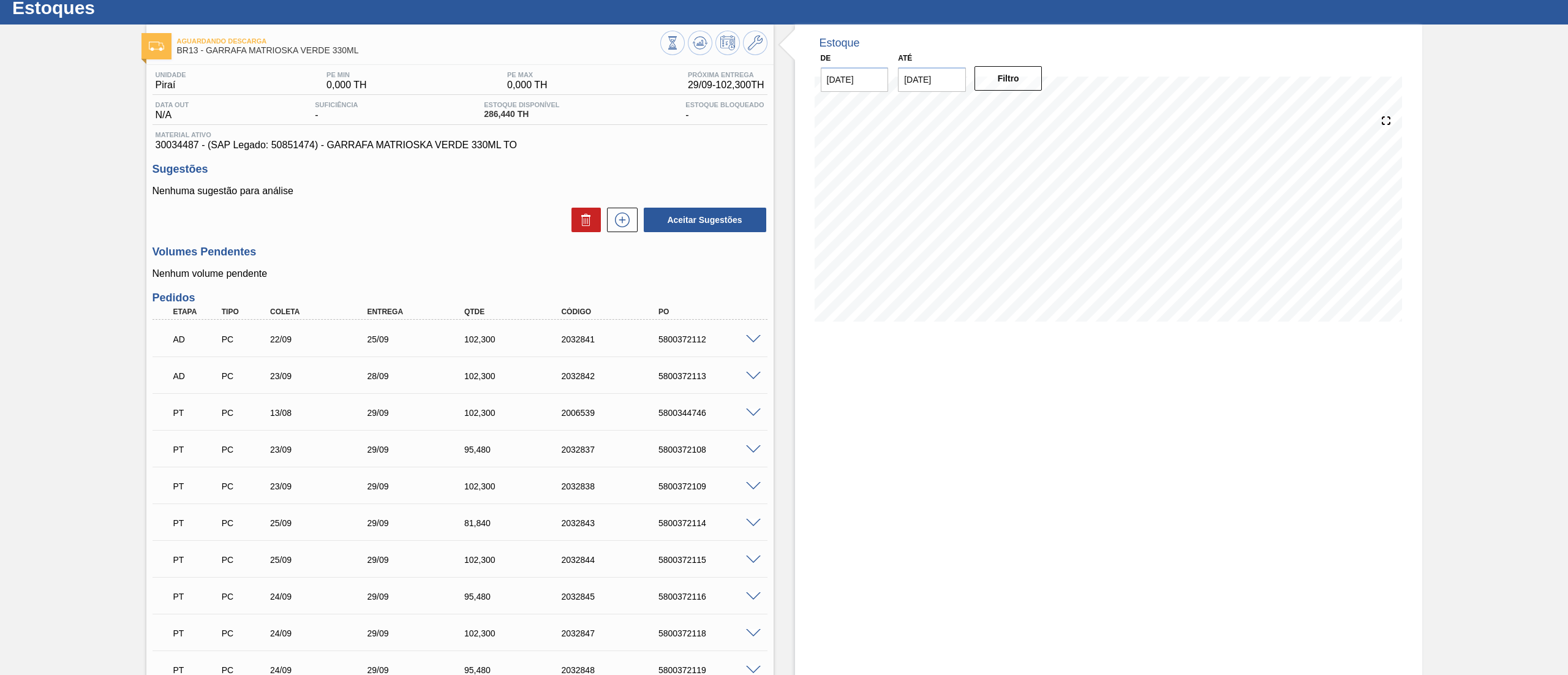
scroll to position [0, 0]
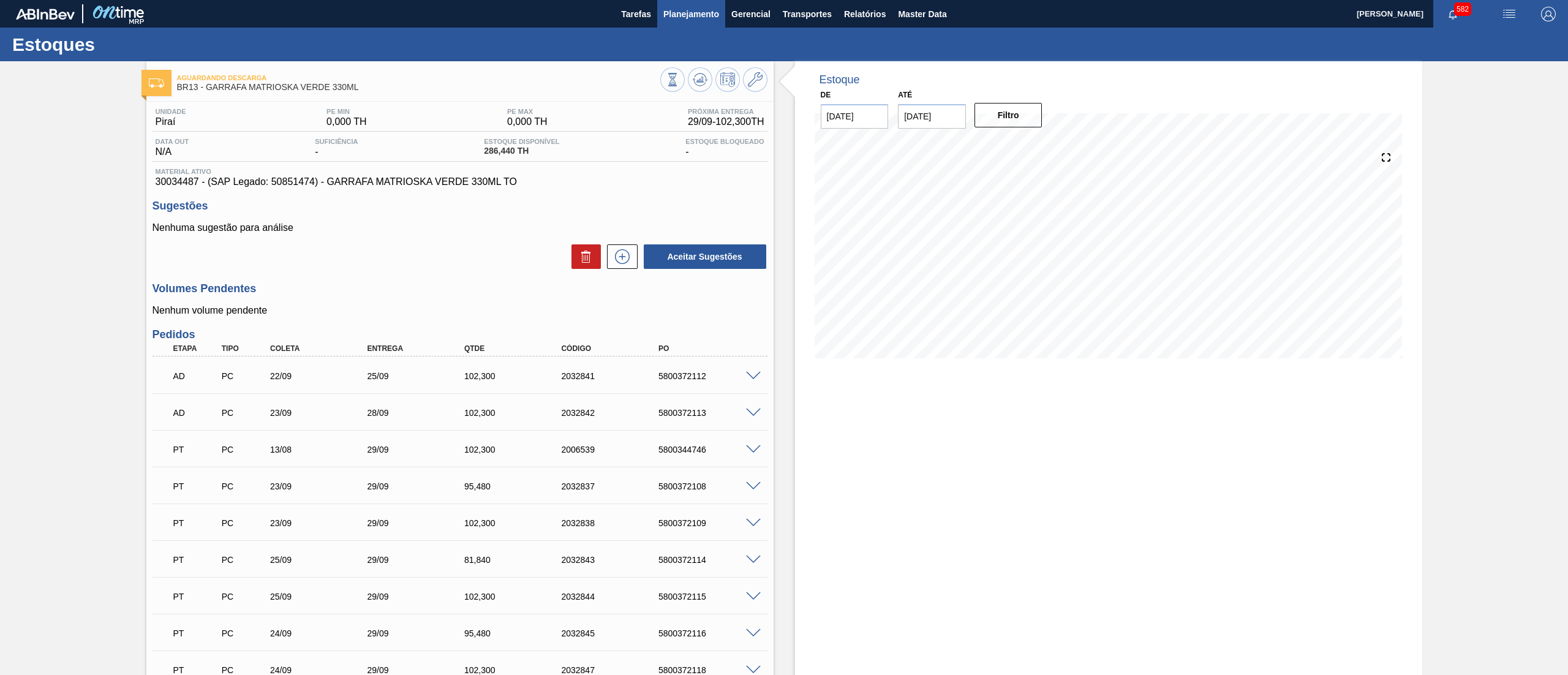
click at [677, 16] on span "Planejamento" at bounding box center [691, 14] width 56 height 15
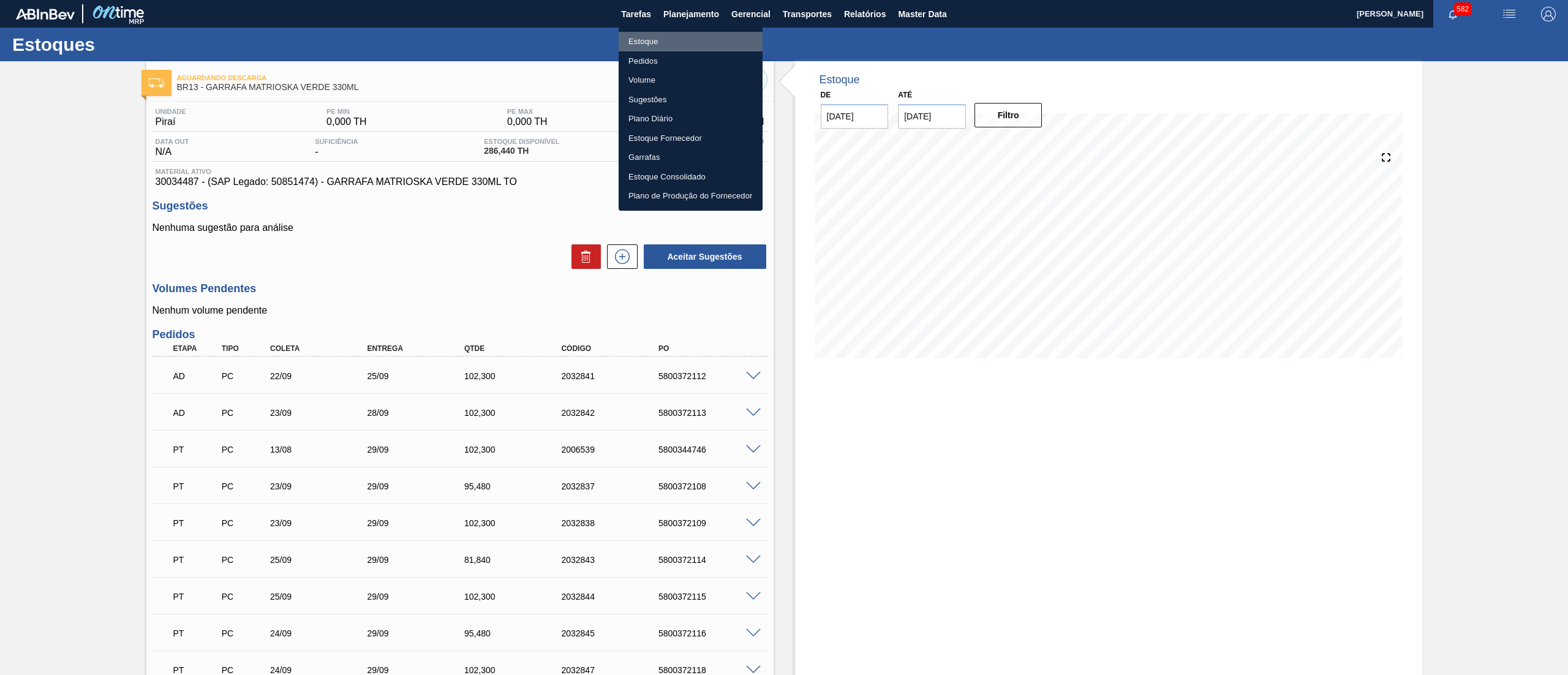
click at [681, 36] on li "Estoque" at bounding box center [689, 41] width 144 height 19
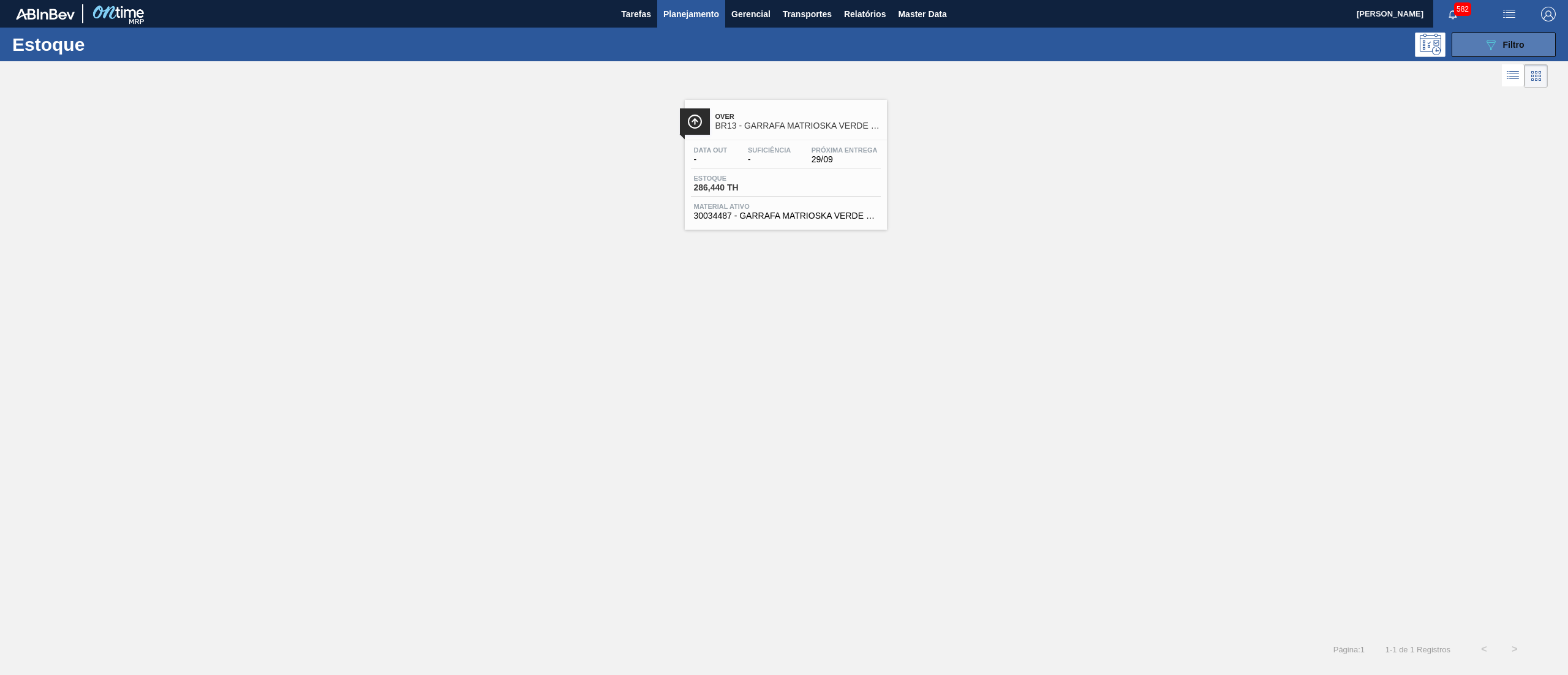
click at [1499, 43] on div "089F7B8B-B2A5-4AFE-B5C0-19BA573D28AC Filtro" at bounding box center [1503, 45] width 41 height 15
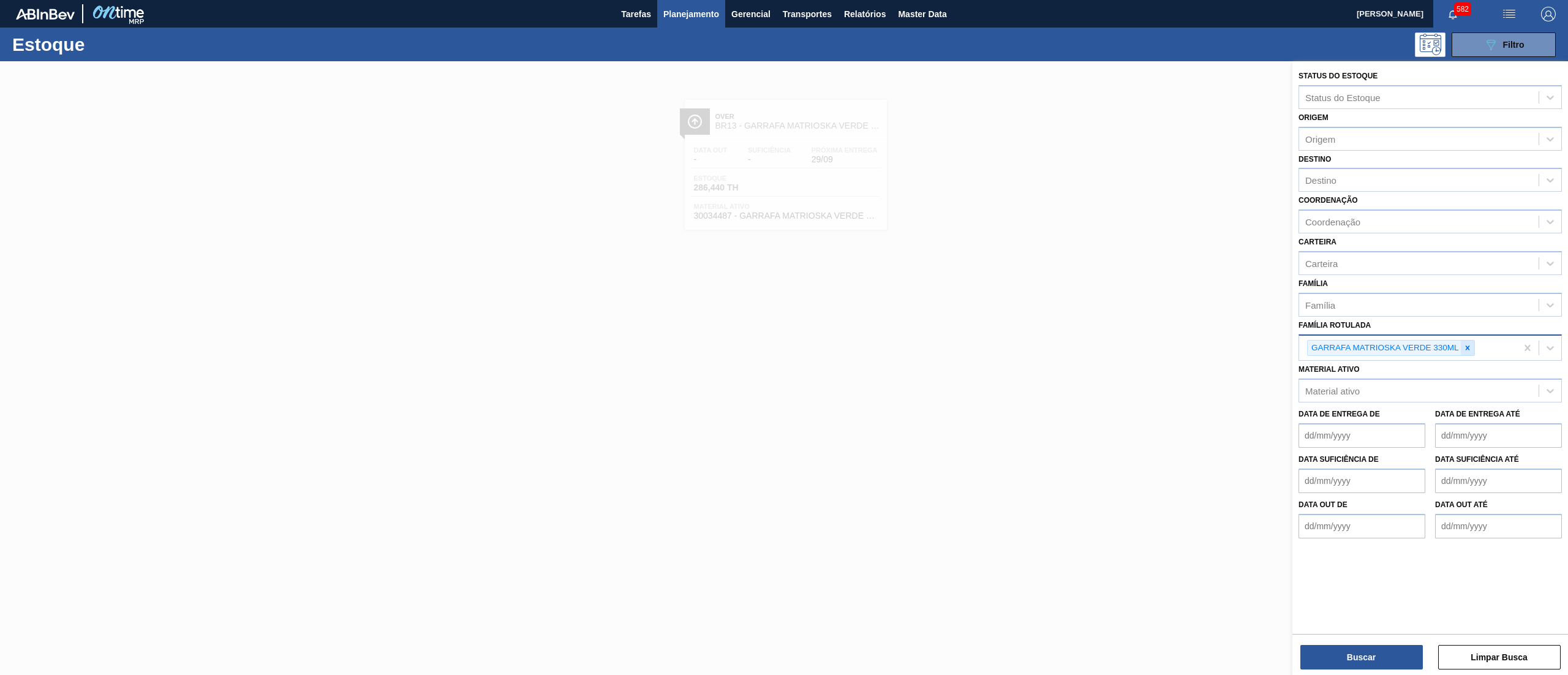
click at [1466, 347] on icon at bounding box center [1467, 347] width 4 height 4
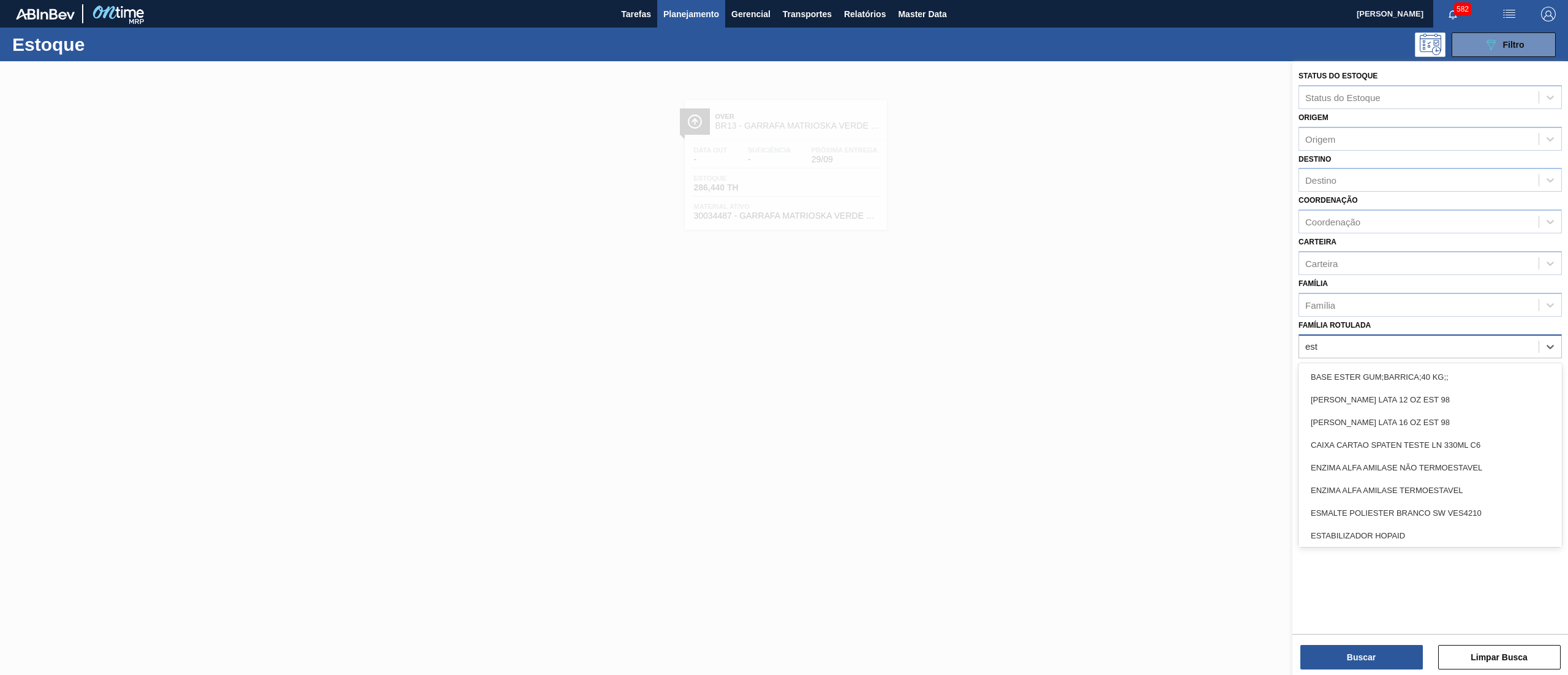
type Rotulada "estr"
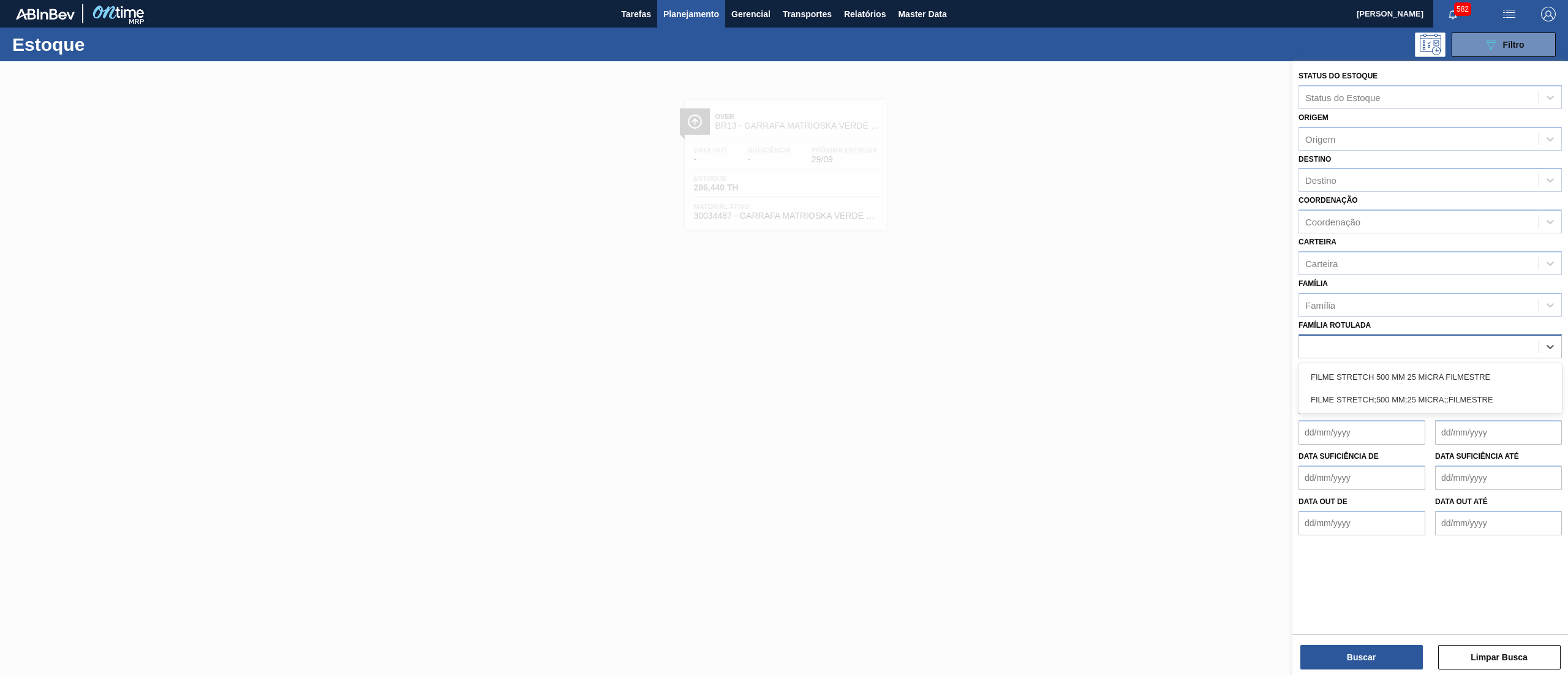
click at [1433, 349] on div "estr" at bounding box center [1418, 346] width 239 height 18
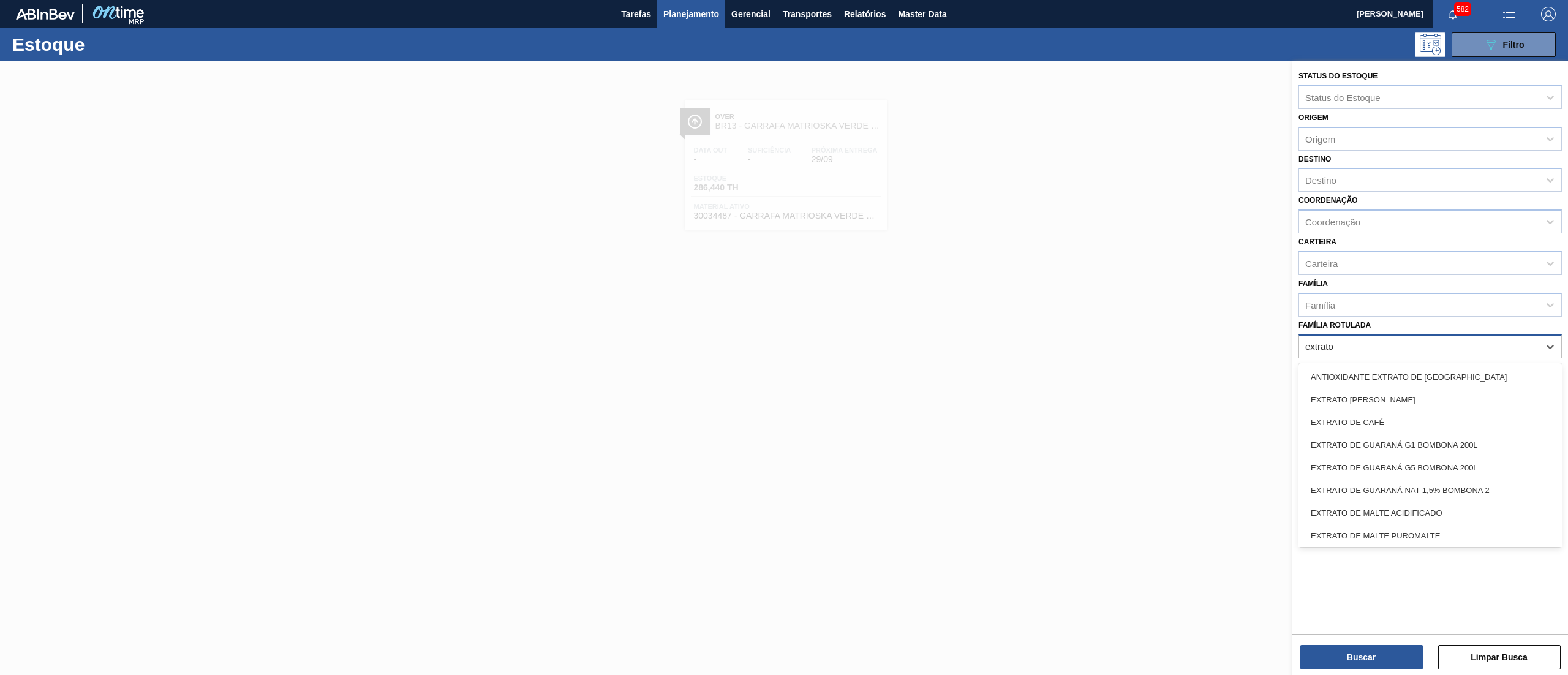
type Rotulada "extrato d"
click at [1432, 402] on div "EXTRATO DE [PERSON_NAME]" at bounding box center [1429, 400] width 264 height 23
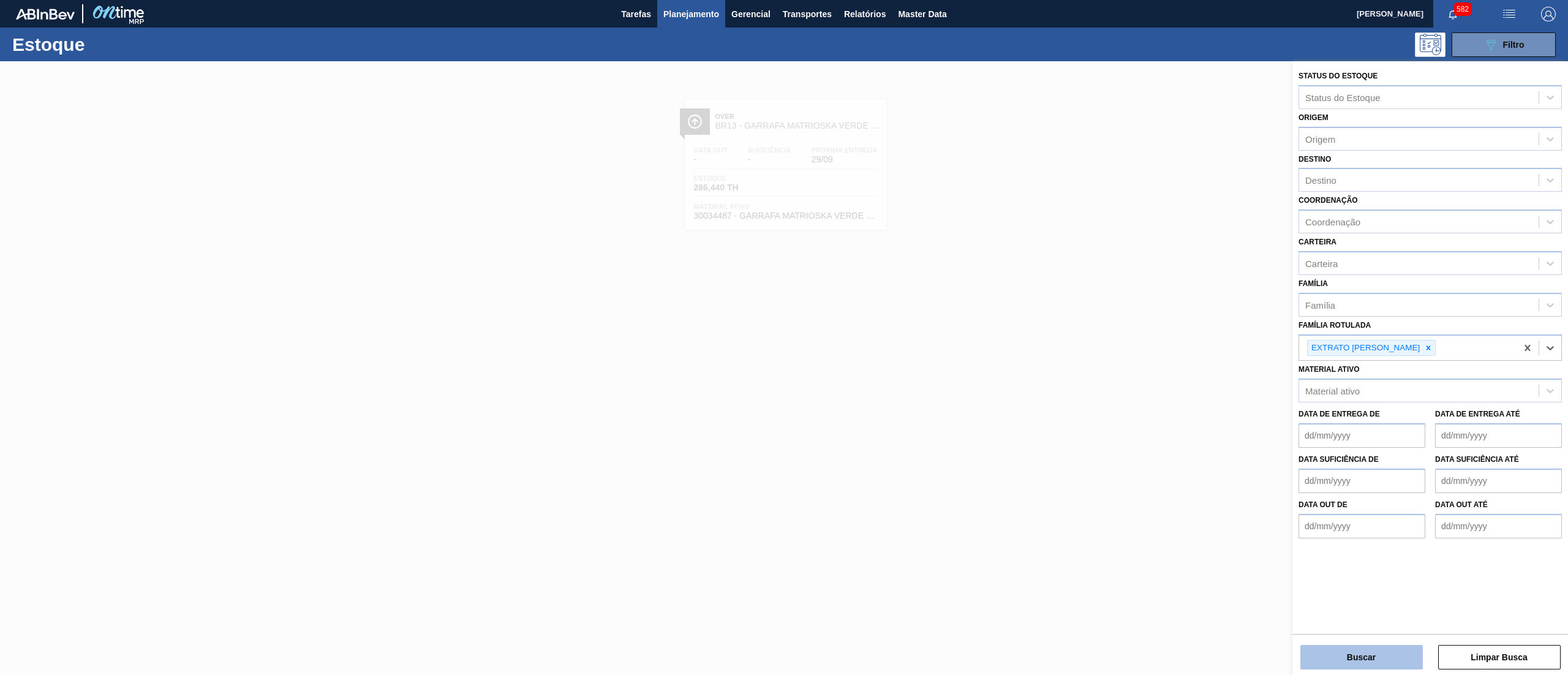
click at [1343, 661] on button "Buscar" at bounding box center [1361, 657] width 122 height 24
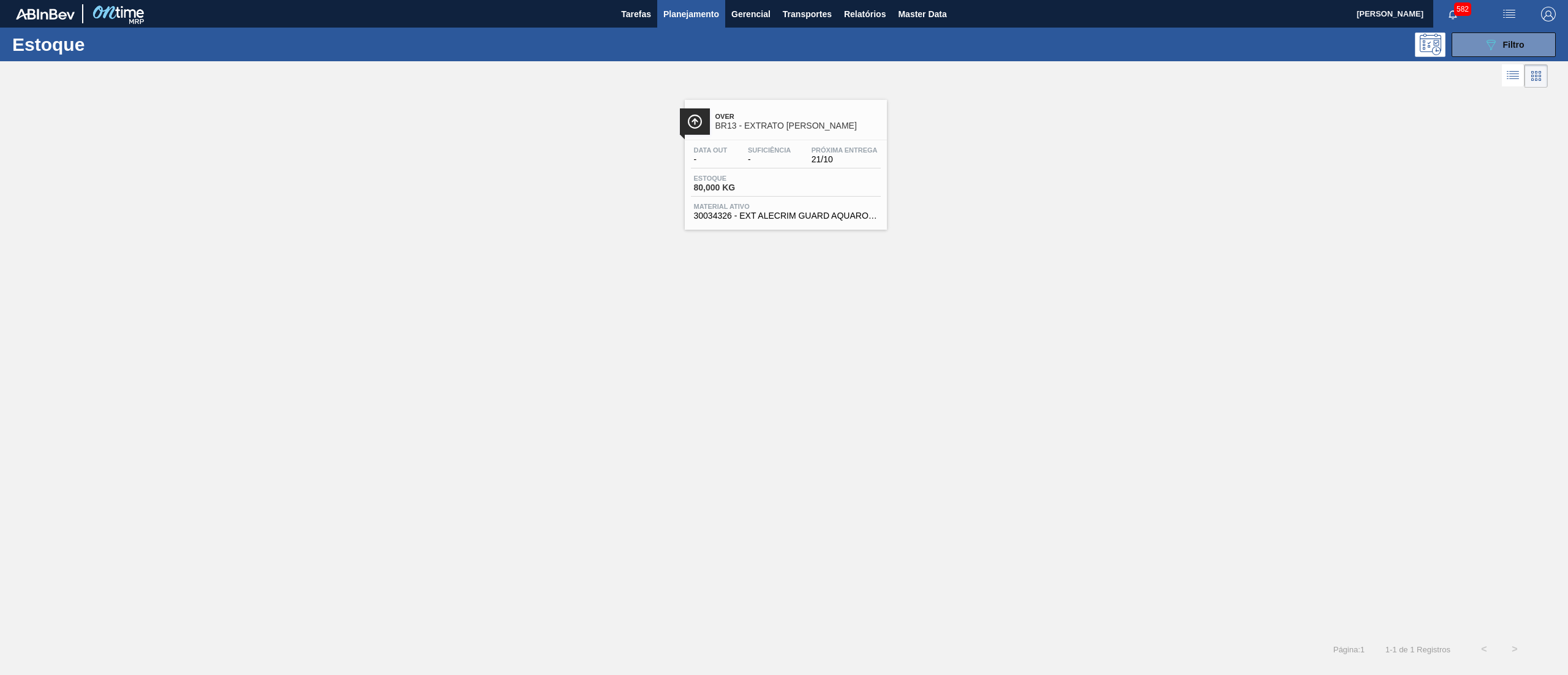
click at [804, 225] on div "Over BR13 - EXTRATO DE ALECRIM Data out - Suficiência - Próxima Entrega 21/10 E…" at bounding box center [785, 165] width 202 height 130
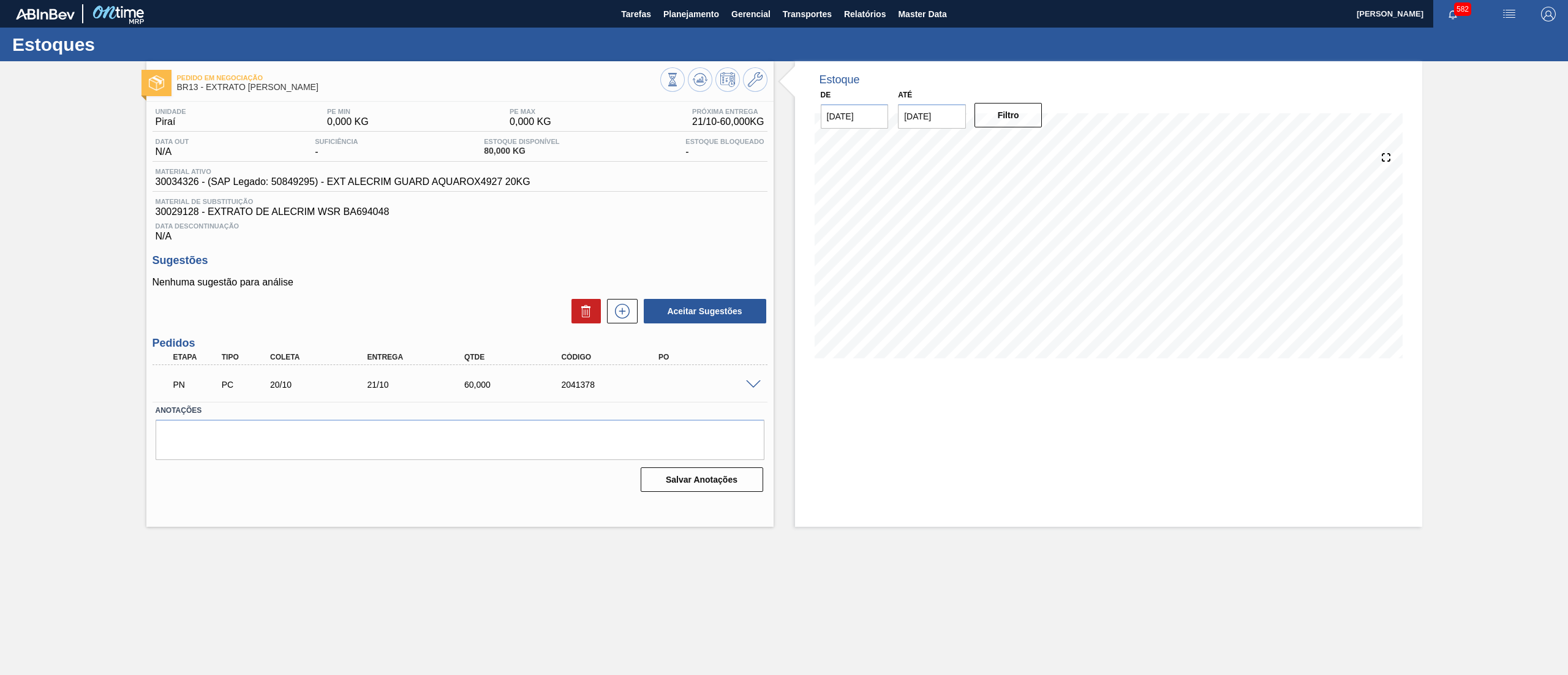
click at [755, 387] on span at bounding box center [754, 385] width 15 height 9
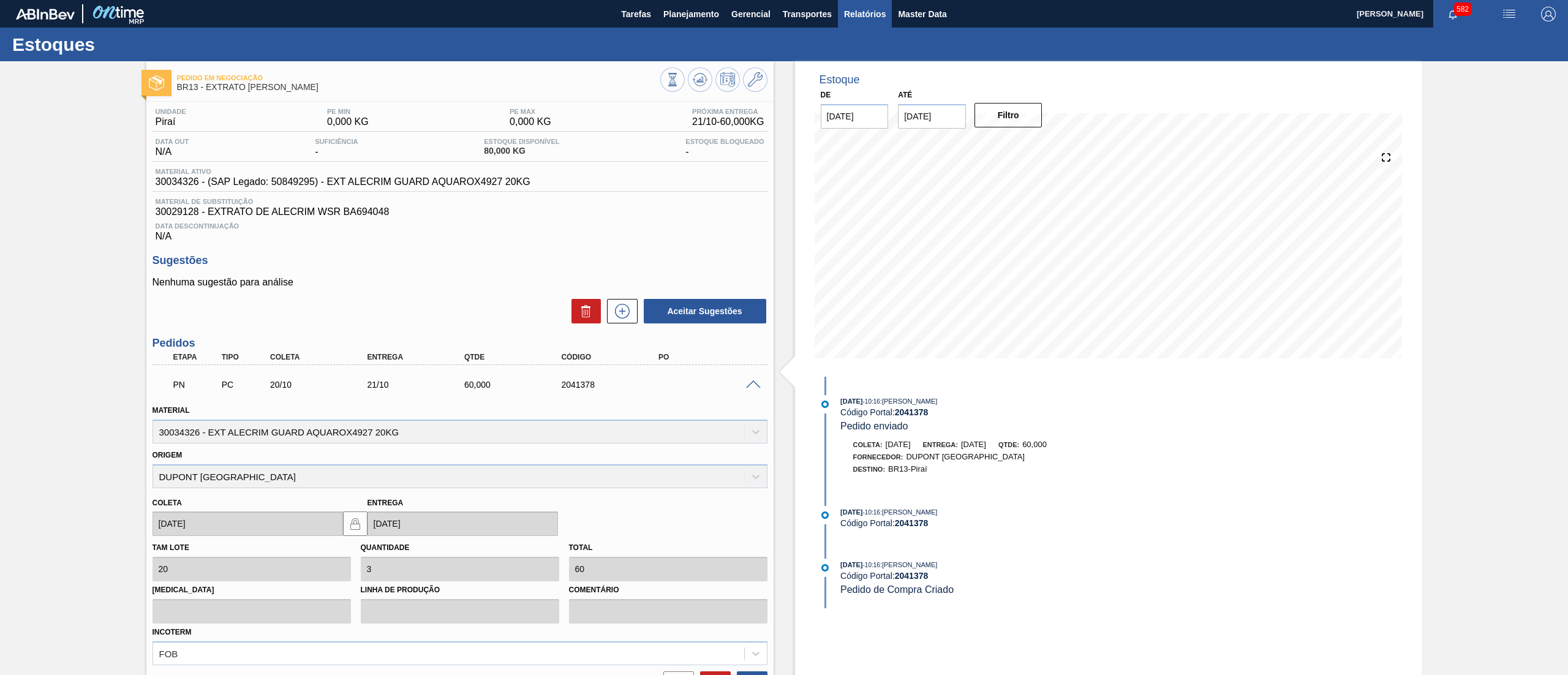
click at [856, 9] on span "Relatórios" at bounding box center [864, 14] width 41 height 15
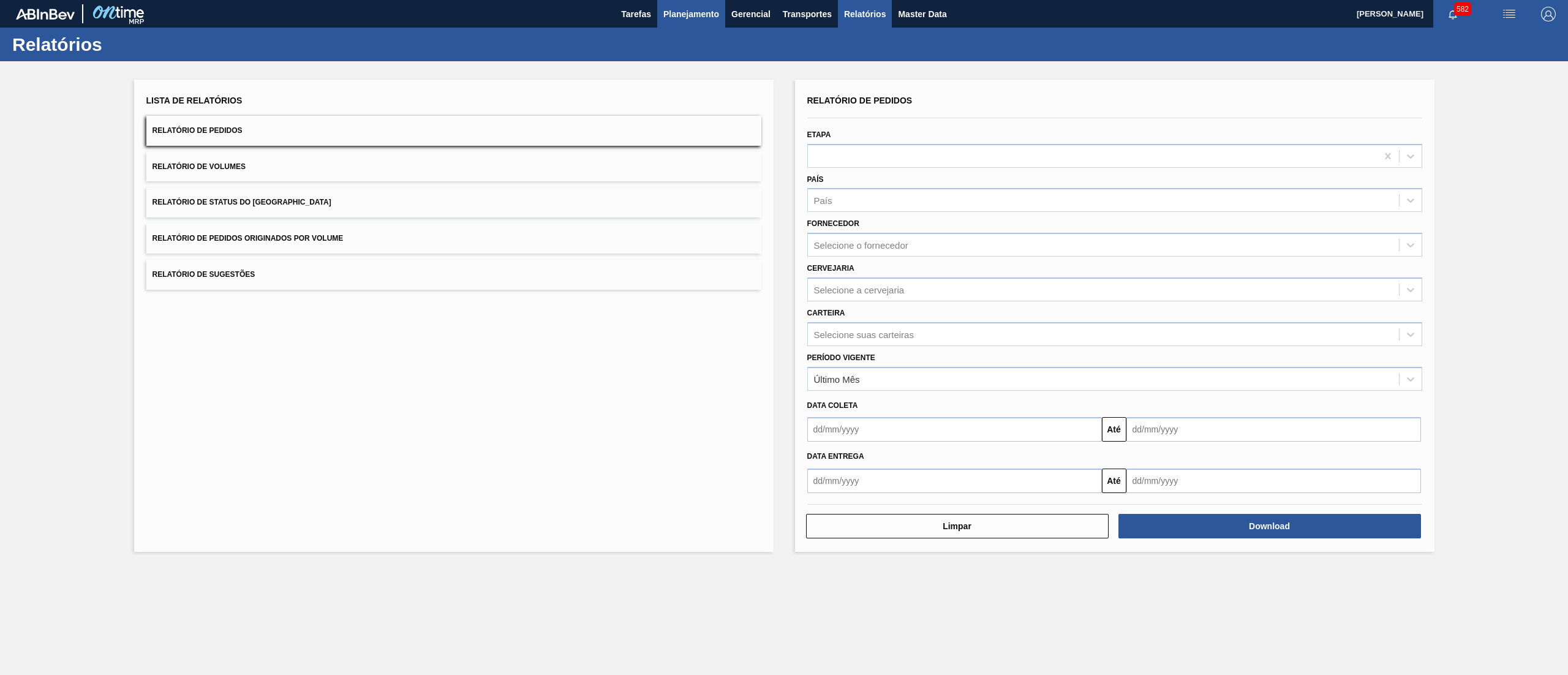
click at [706, 21] on button "Planejamento" at bounding box center [691, 14] width 68 height 28
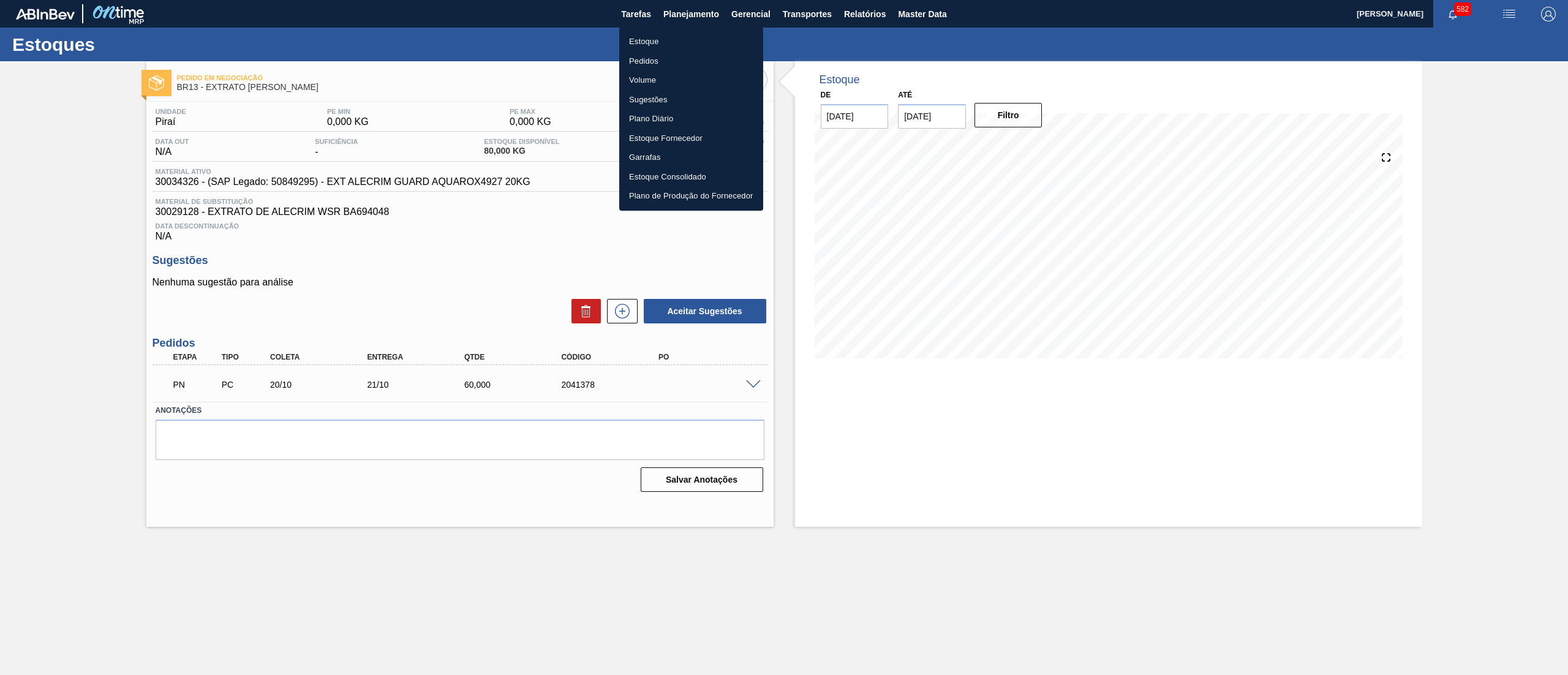
click at [558, 196] on div at bounding box center [784, 338] width 1568 height 675
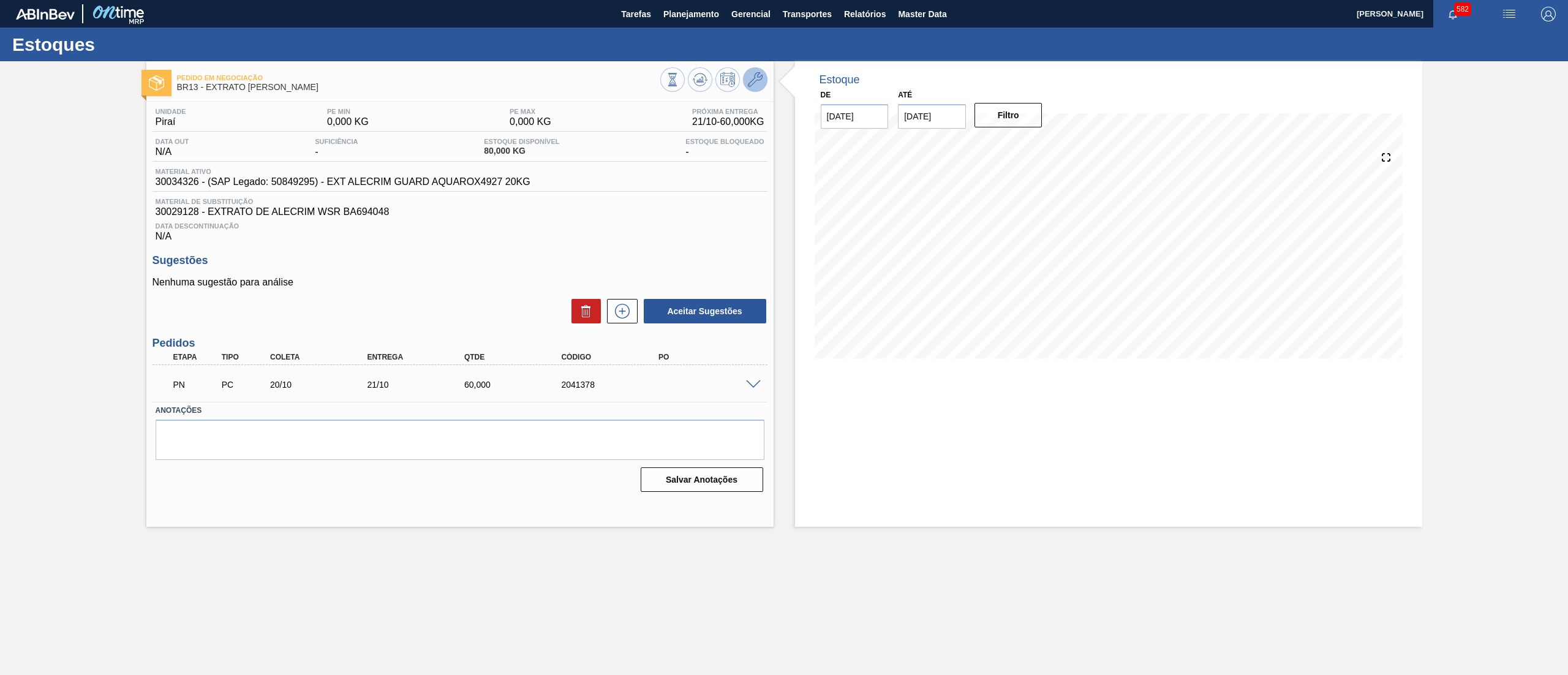
click at [757, 78] on icon at bounding box center [755, 80] width 15 height 15
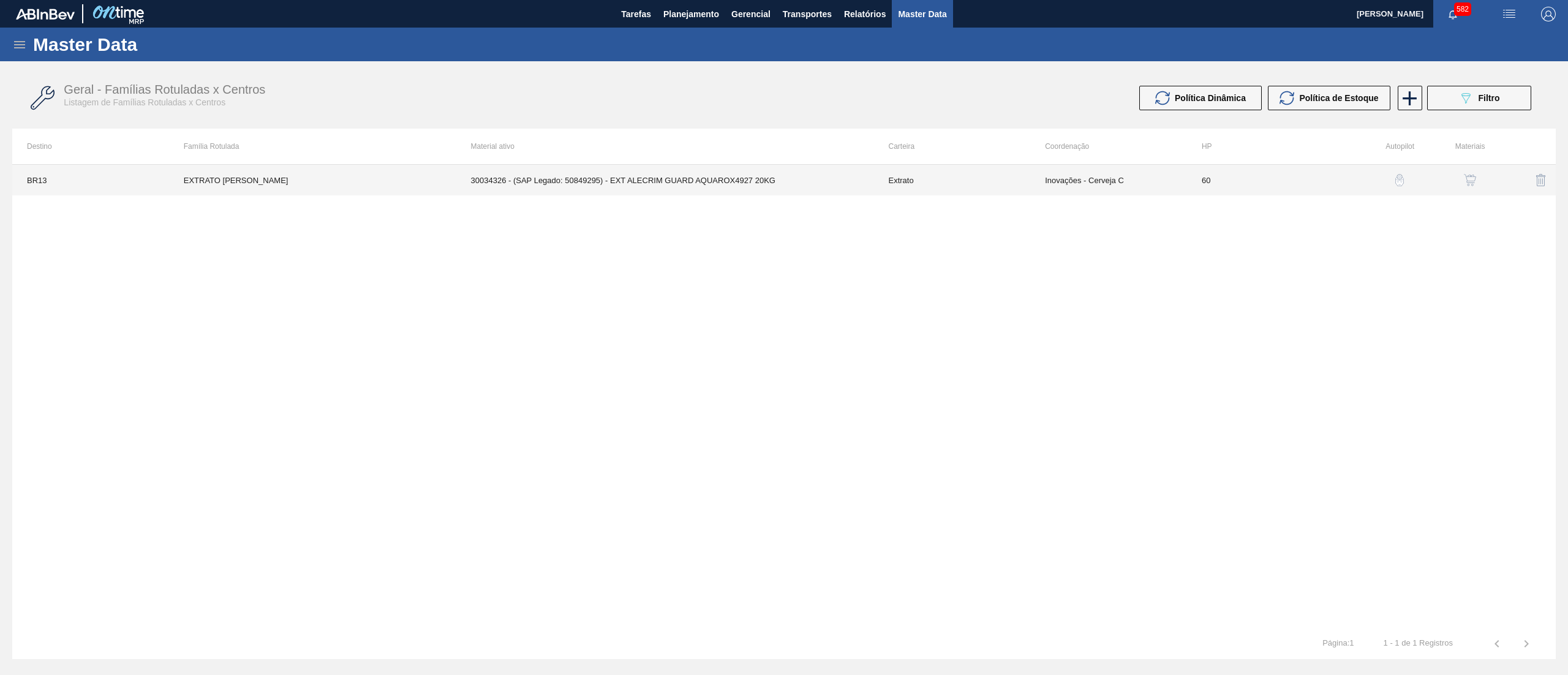
click at [807, 178] on td "30034326 - (SAP Legado: 50849295) - EXT ALECRIM GUARD AQUAROX4927 20KG" at bounding box center [664, 180] width 418 height 31
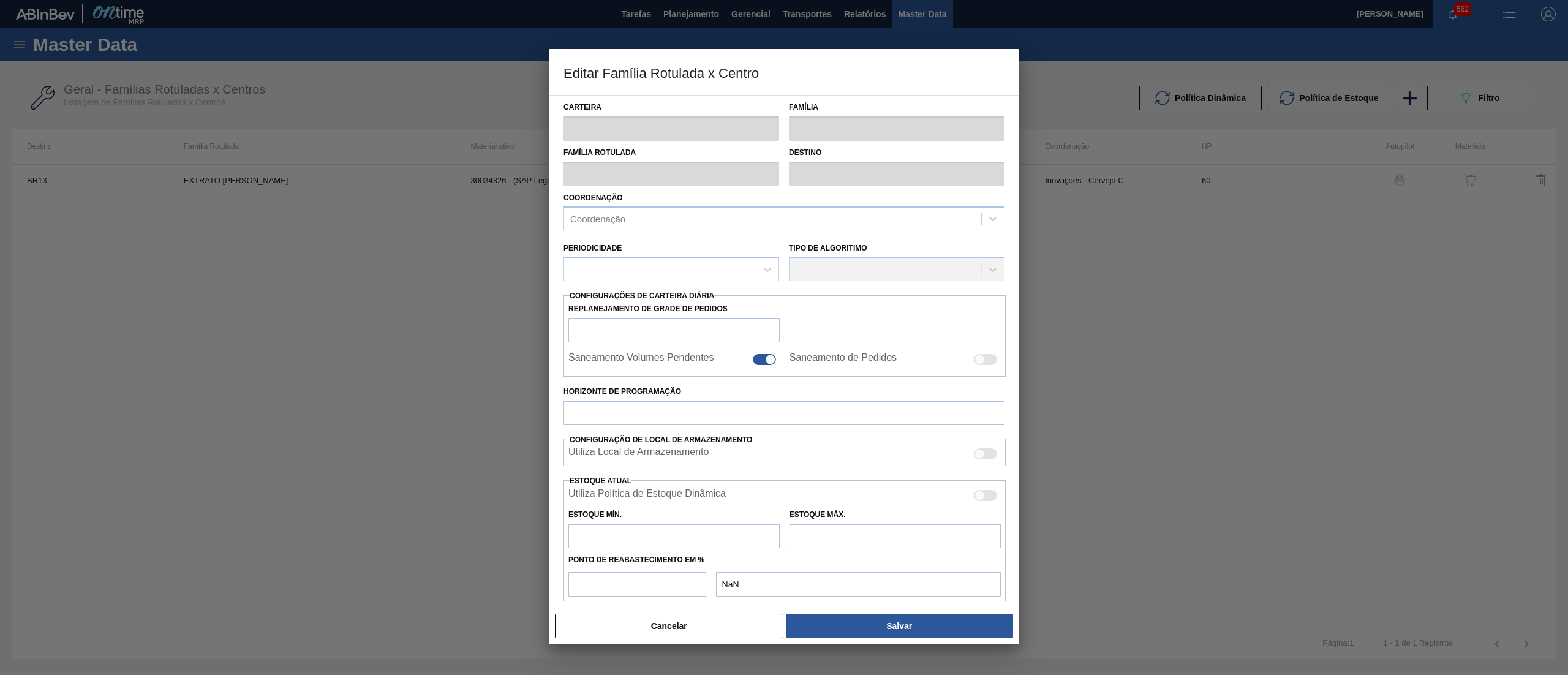
type input "Extrato"
type input "EXTRATO DE [PERSON_NAME]"
type input "BR13 - Piraí"
type input "60"
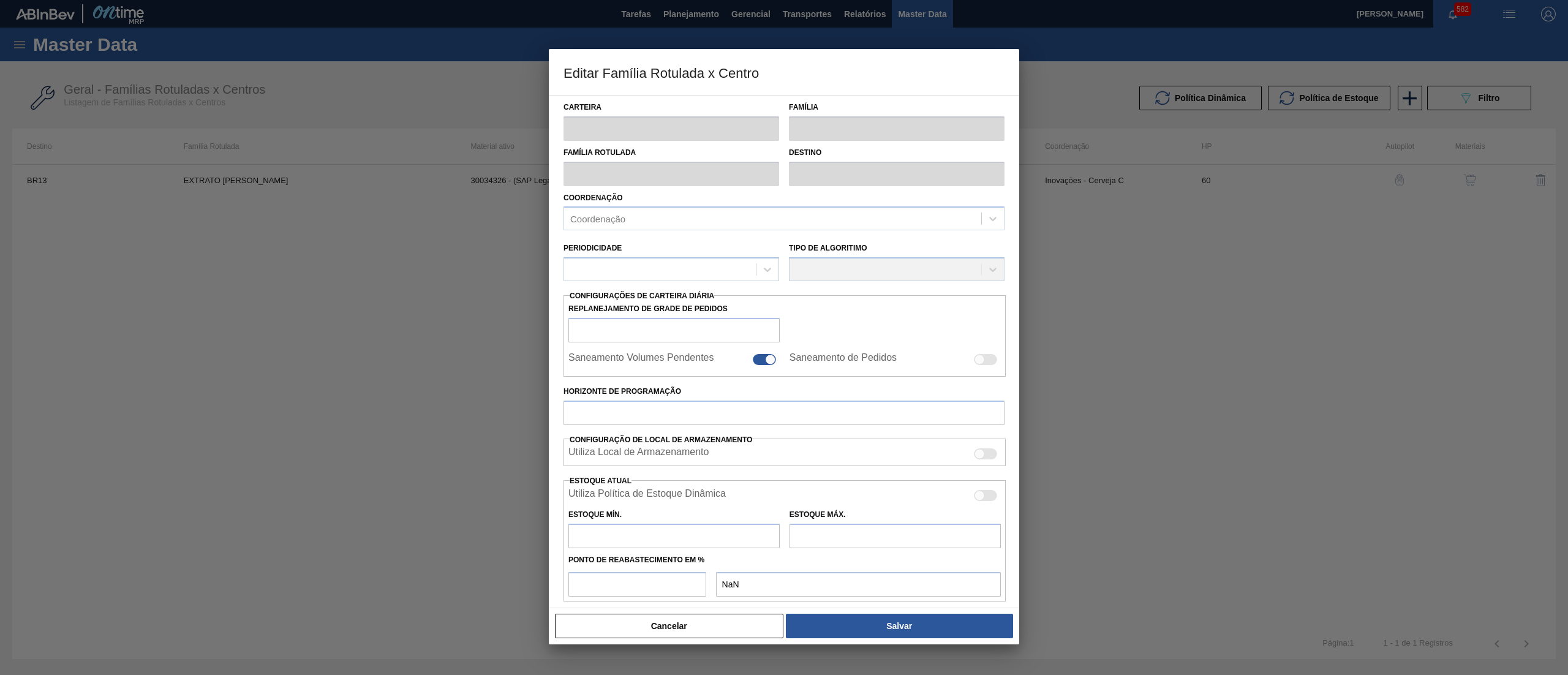
type input "0"
type input "100"
type input "0,000"
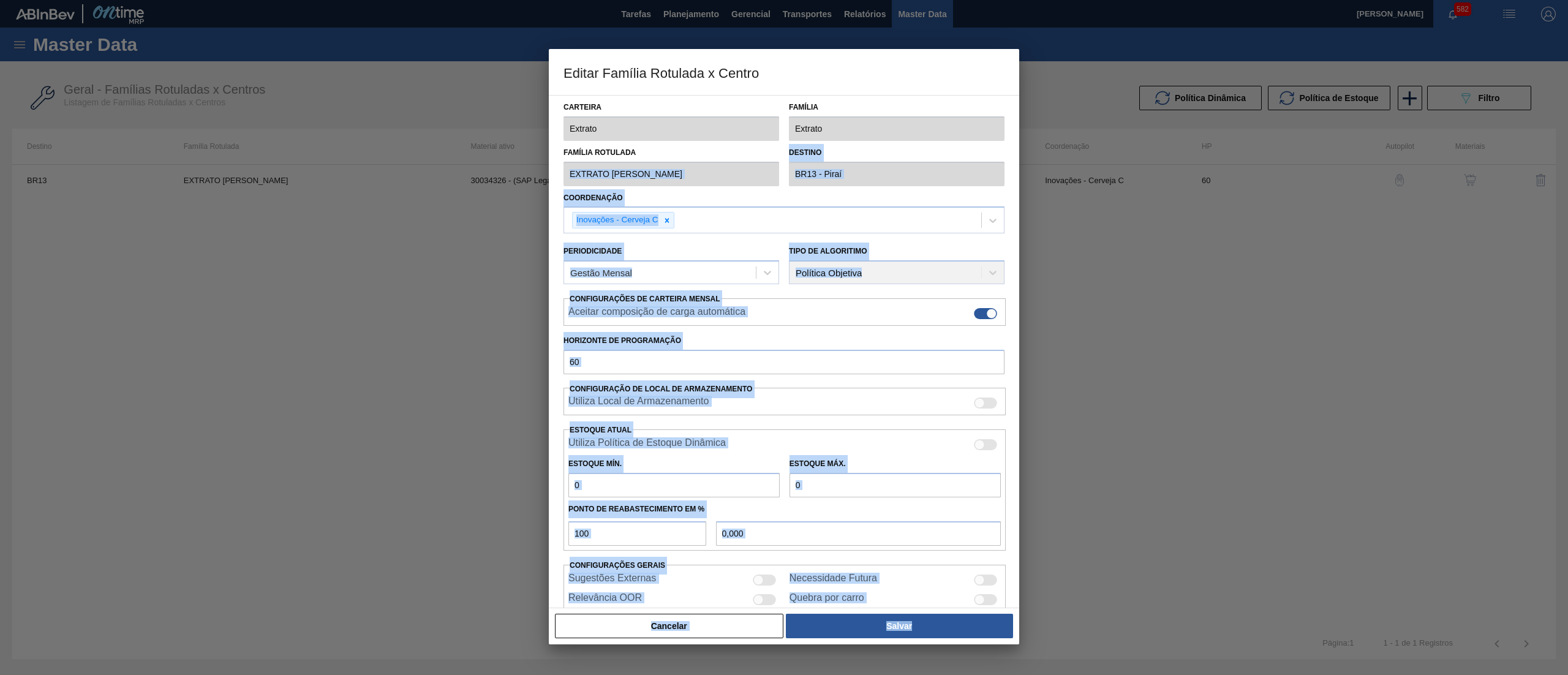
drag, startPoint x: 687, startPoint y: 151, endPoint x: 463, endPoint y: 136, distance: 224.5
click at [463, 136] on div "Editar Família Rotulada x Centro Carteira Extrato Família Extrato Família Rotul…" at bounding box center [784, 338] width 1568 height 675
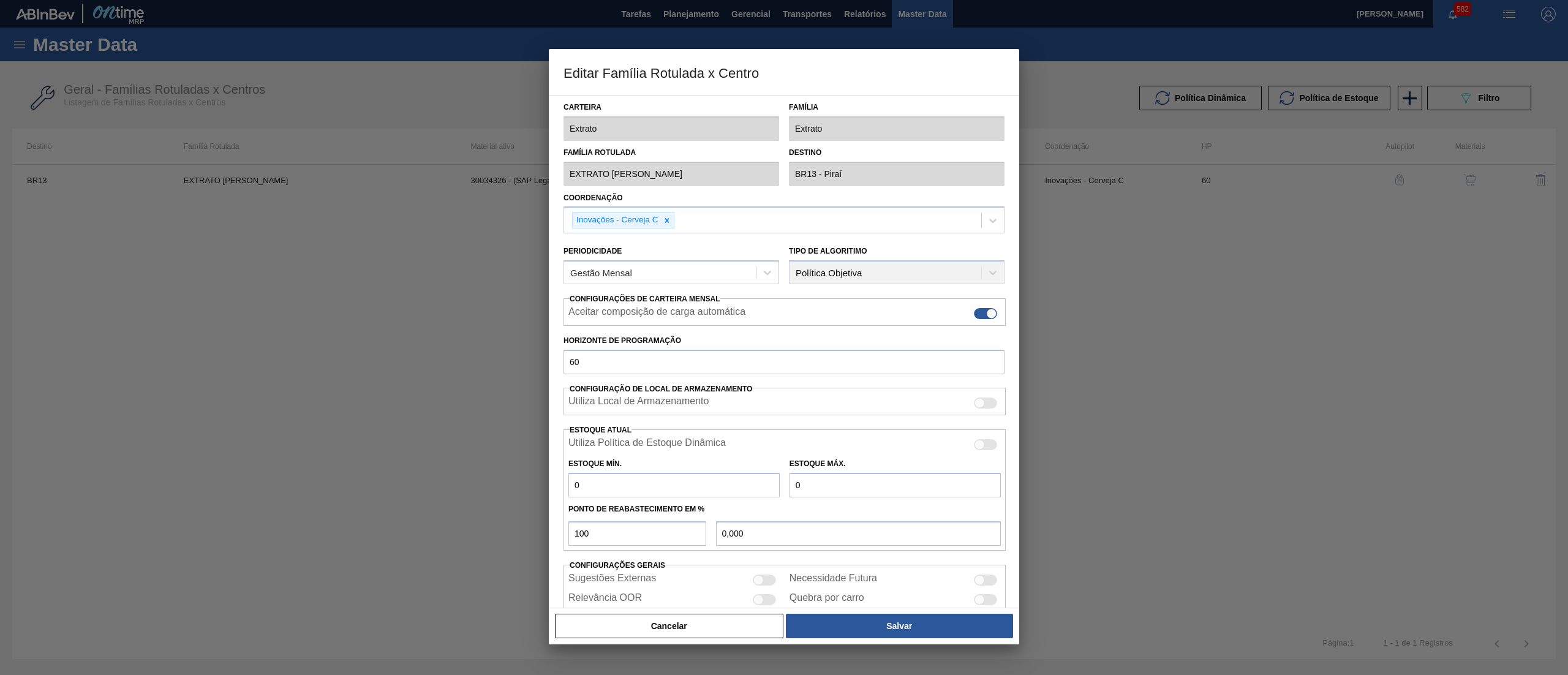
drag, startPoint x: 643, startPoint y: 114, endPoint x: 634, endPoint y: 121, distance: 11.4
click at [640, 115] on label "Carteira" at bounding box center [672, 108] width 216 height 18
click at [526, 136] on div "Editar Família Rotulada x Centro Carteira Extrato Família Extrato Família Rotul…" at bounding box center [784, 338] width 1568 height 675
click at [703, 617] on button "Cancelar" at bounding box center [669, 626] width 229 height 24
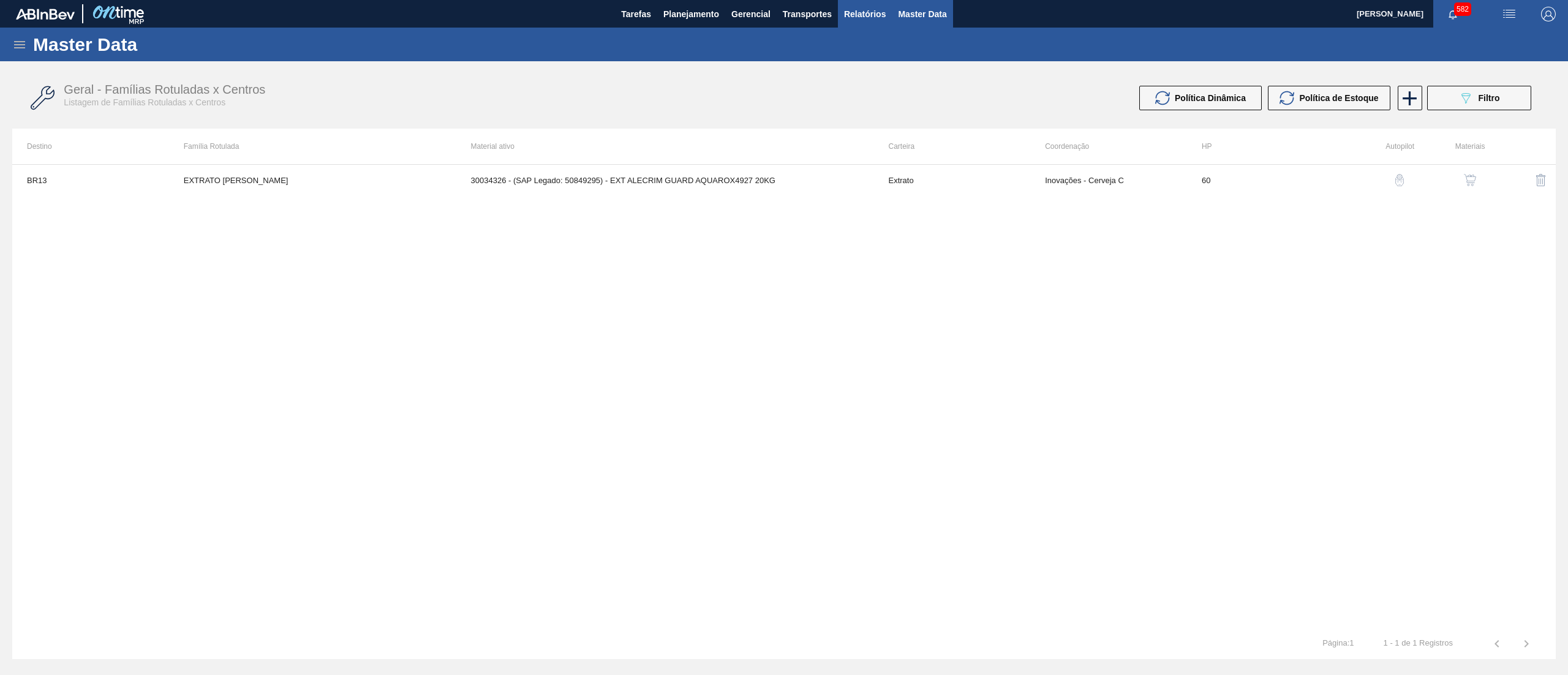
click at [853, 24] on button "Relatórios" at bounding box center [865, 14] width 54 height 28
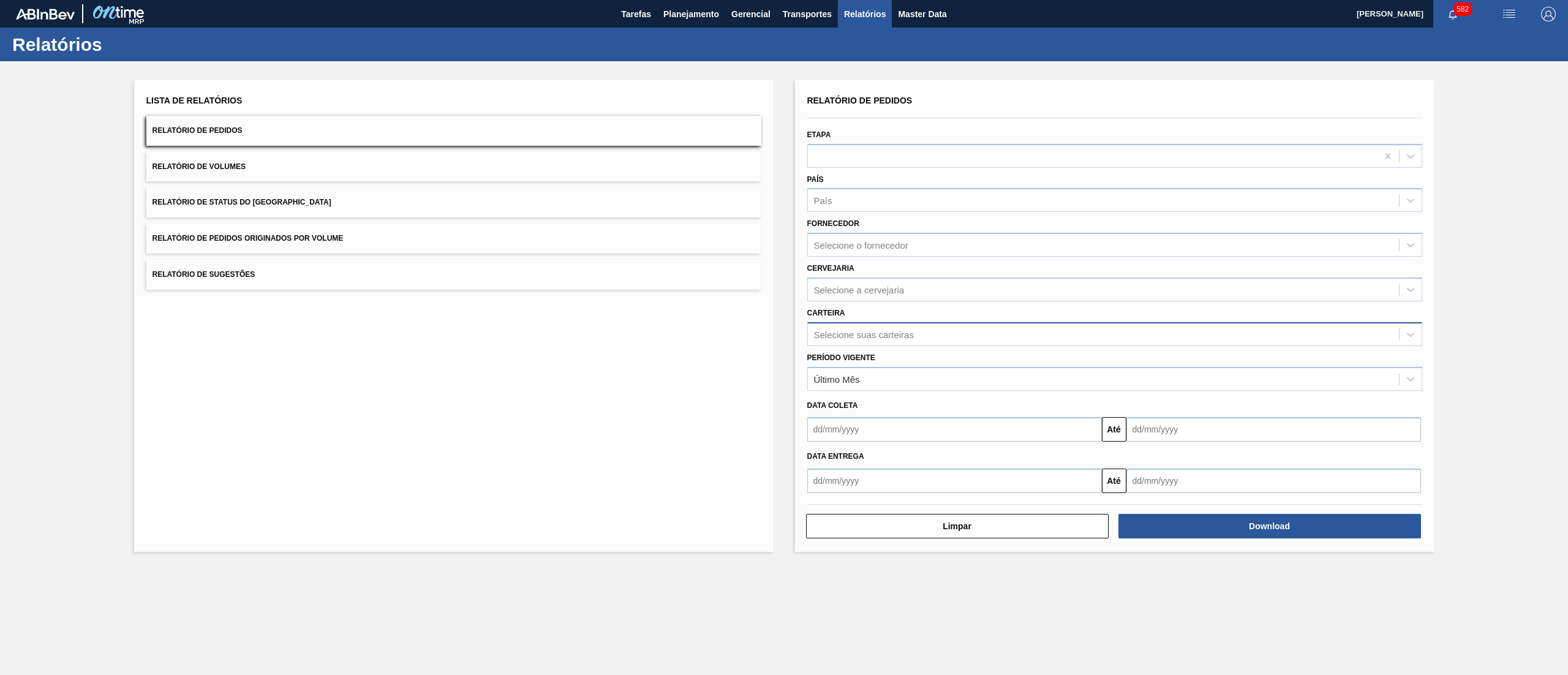
click at [881, 337] on div "Selecione suas carteiras" at bounding box center [863, 333] width 100 height 11
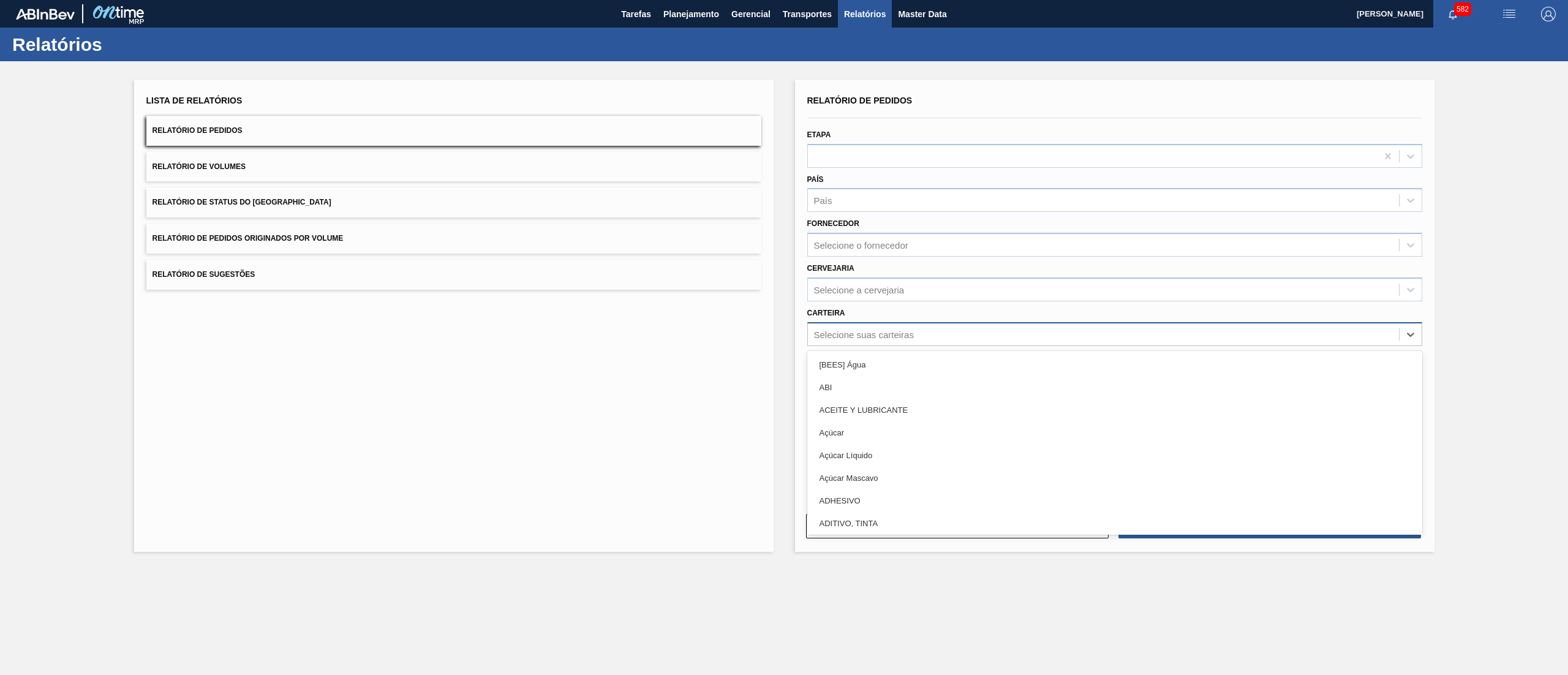
paste input "Extrato"
type input "Extrato"
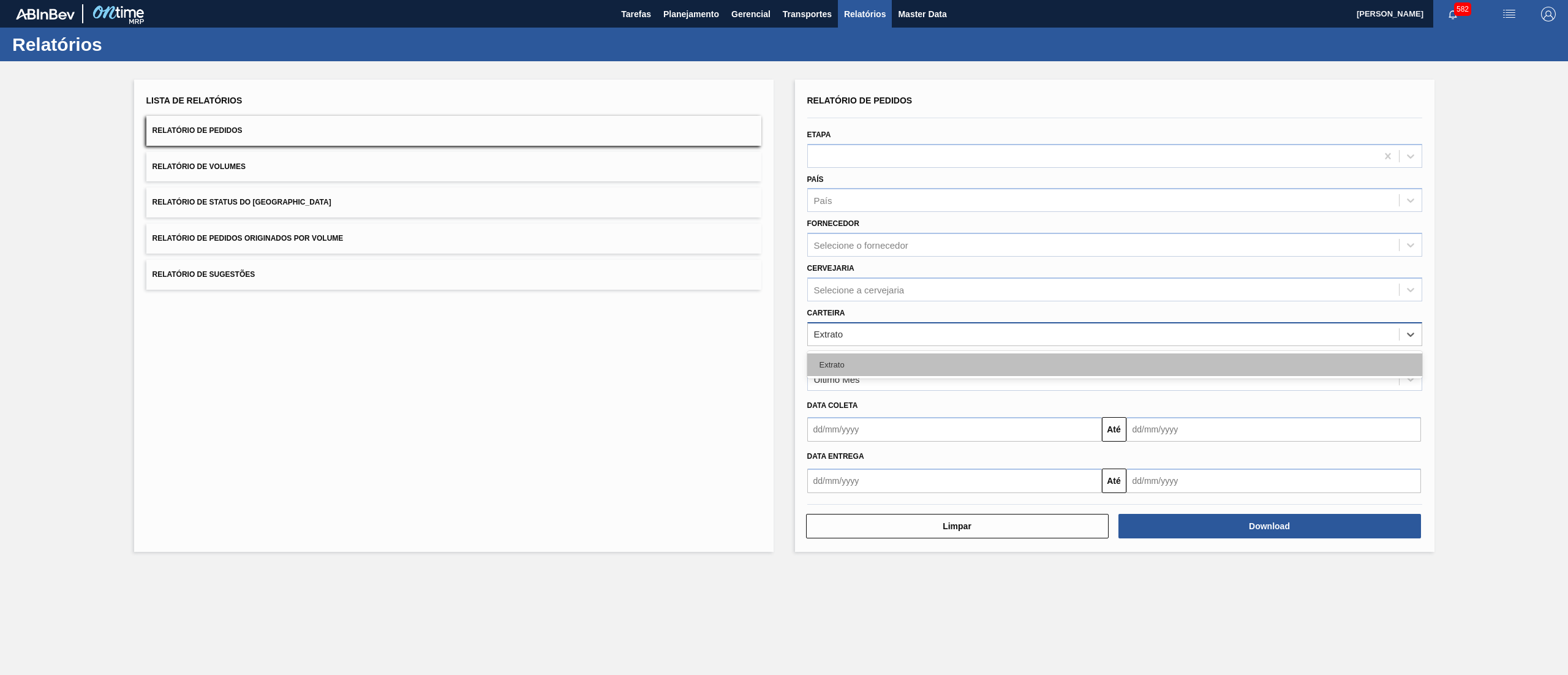
click at [889, 364] on div "Extrato" at bounding box center [1115, 365] width 615 height 23
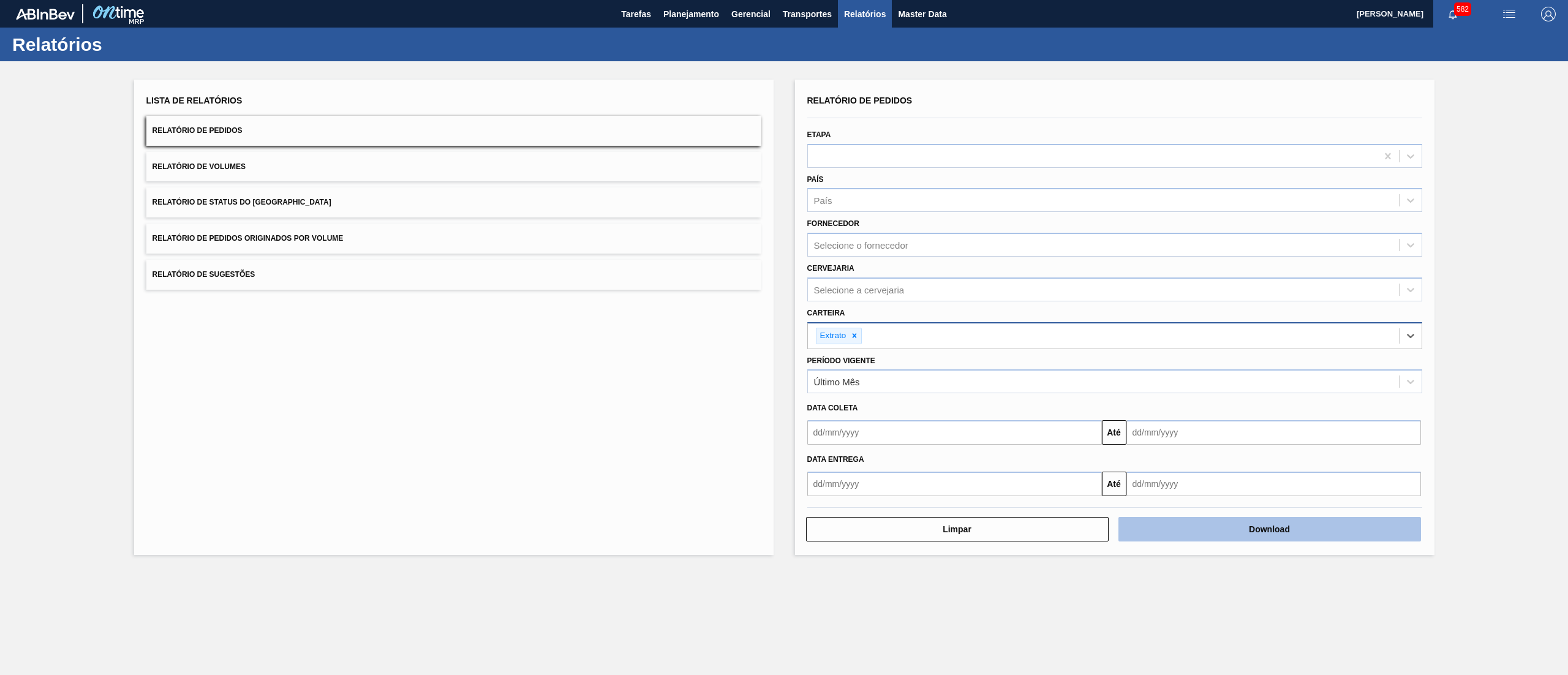
click at [1192, 540] on button "Download" at bounding box center [1269, 529] width 303 height 24
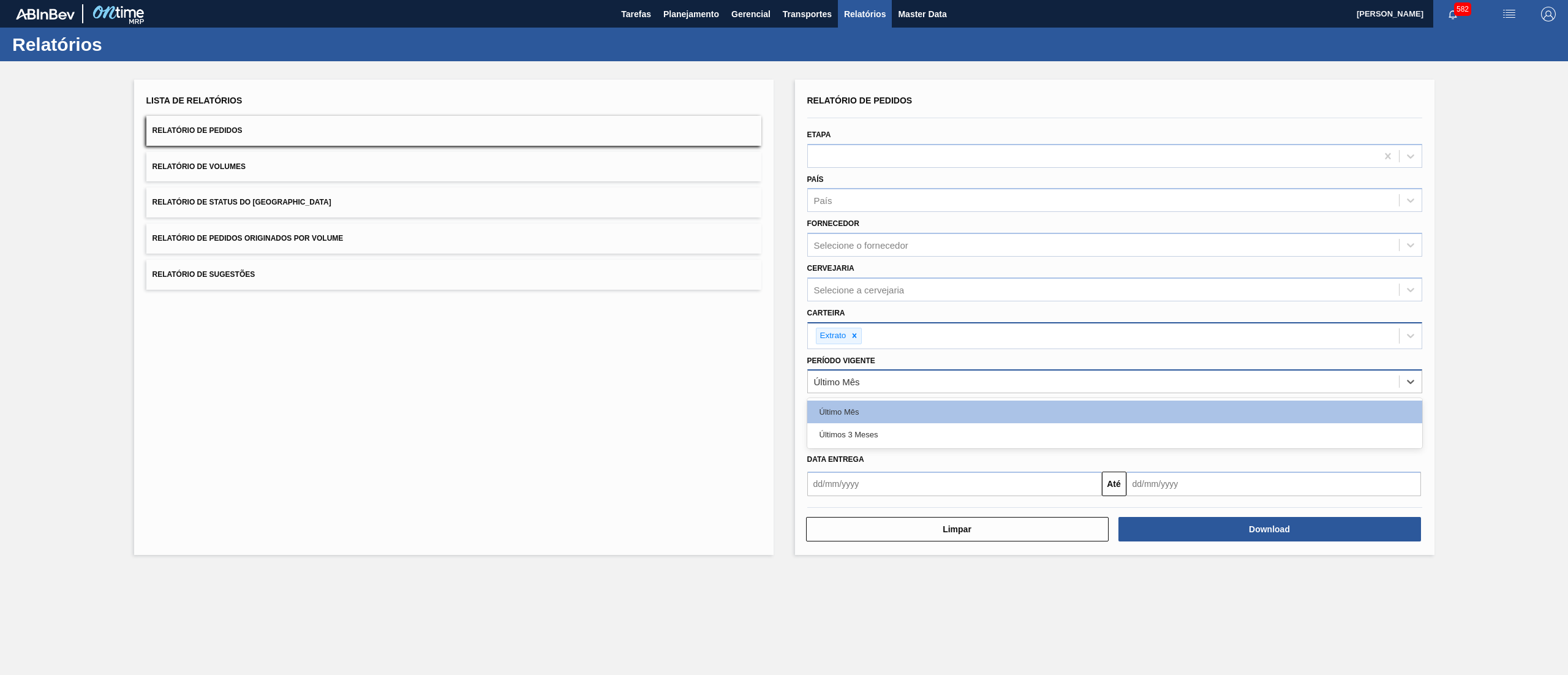
click at [857, 376] on div "Último Mês" at bounding box center [836, 381] width 46 height 11
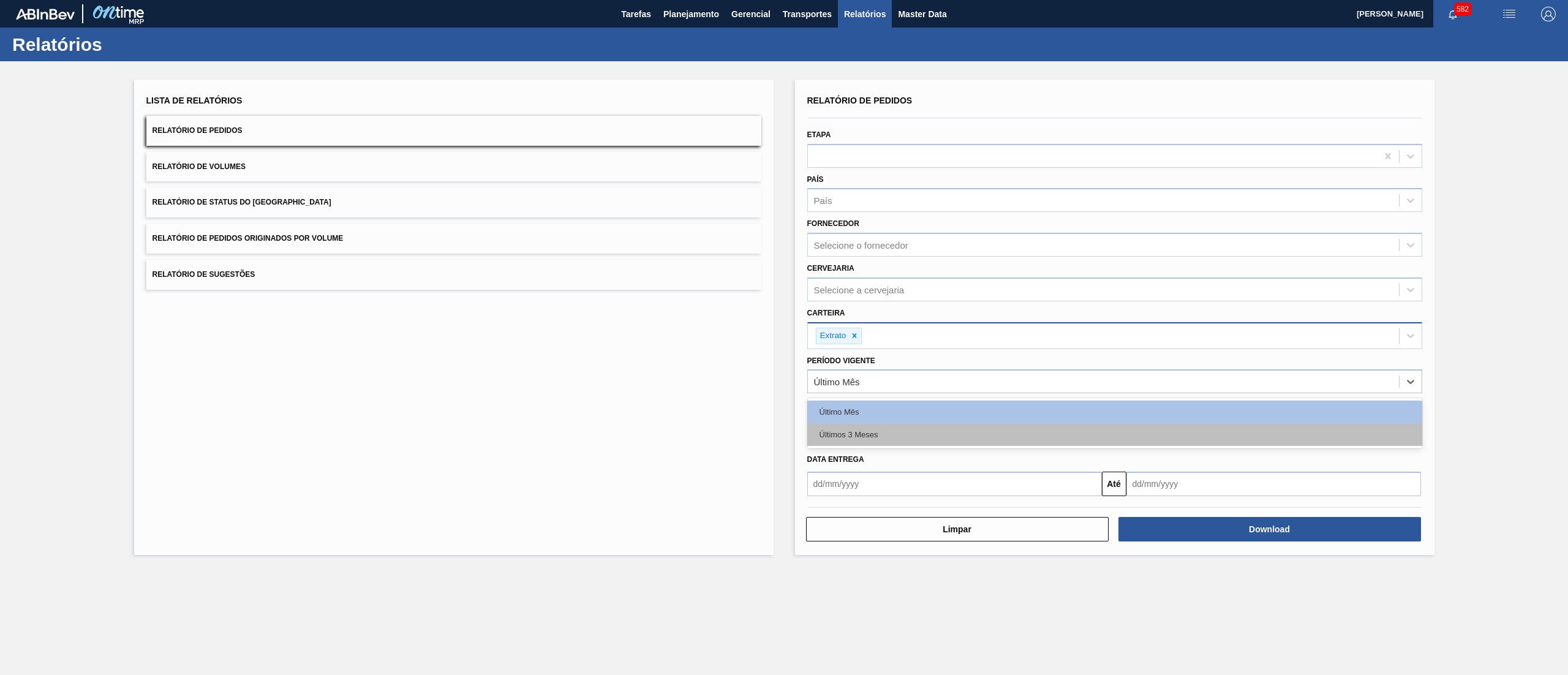
click at [851, 430] on div "Últimos 3 Meses" at bounding box center [1115, 435] width 615 height 23
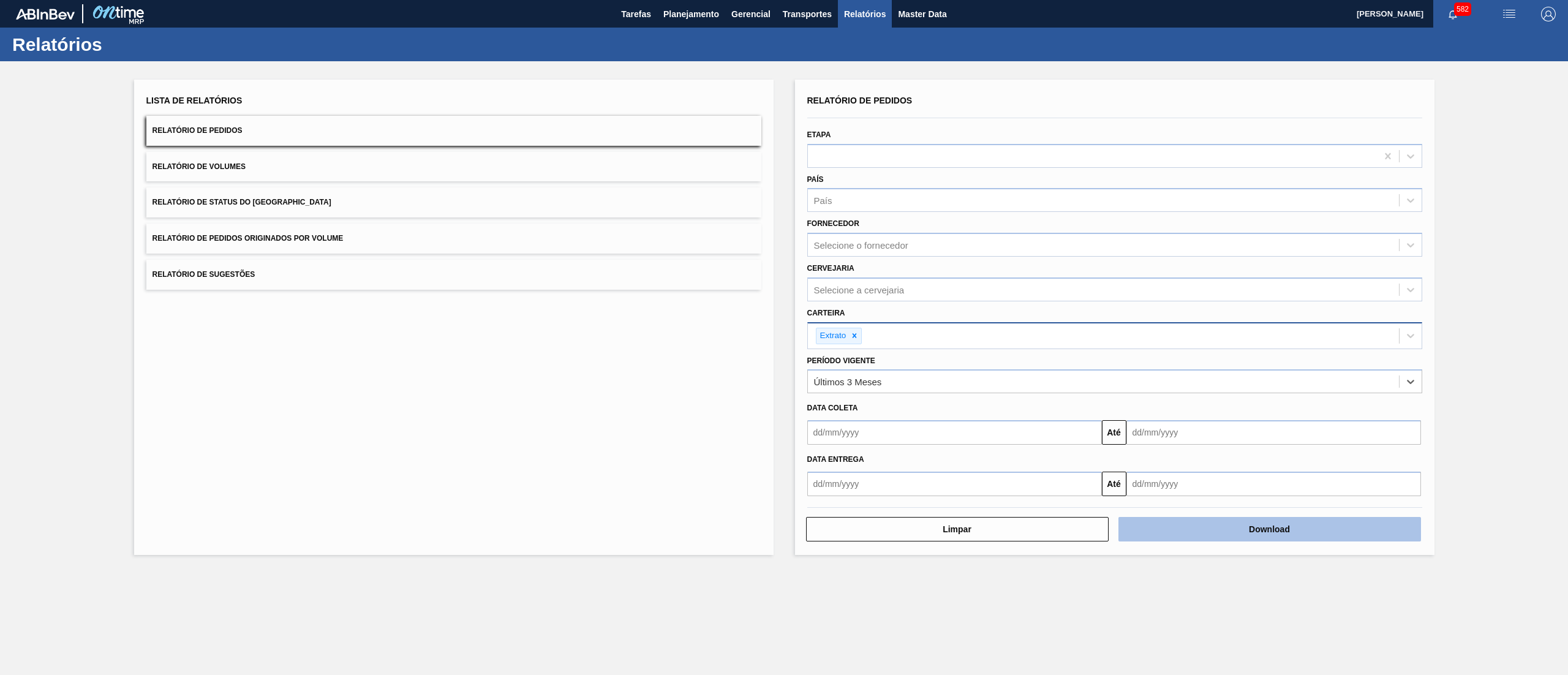
click at [1265, 523] on button "Download" at bounding box center [1269, 529] width 303 height 24
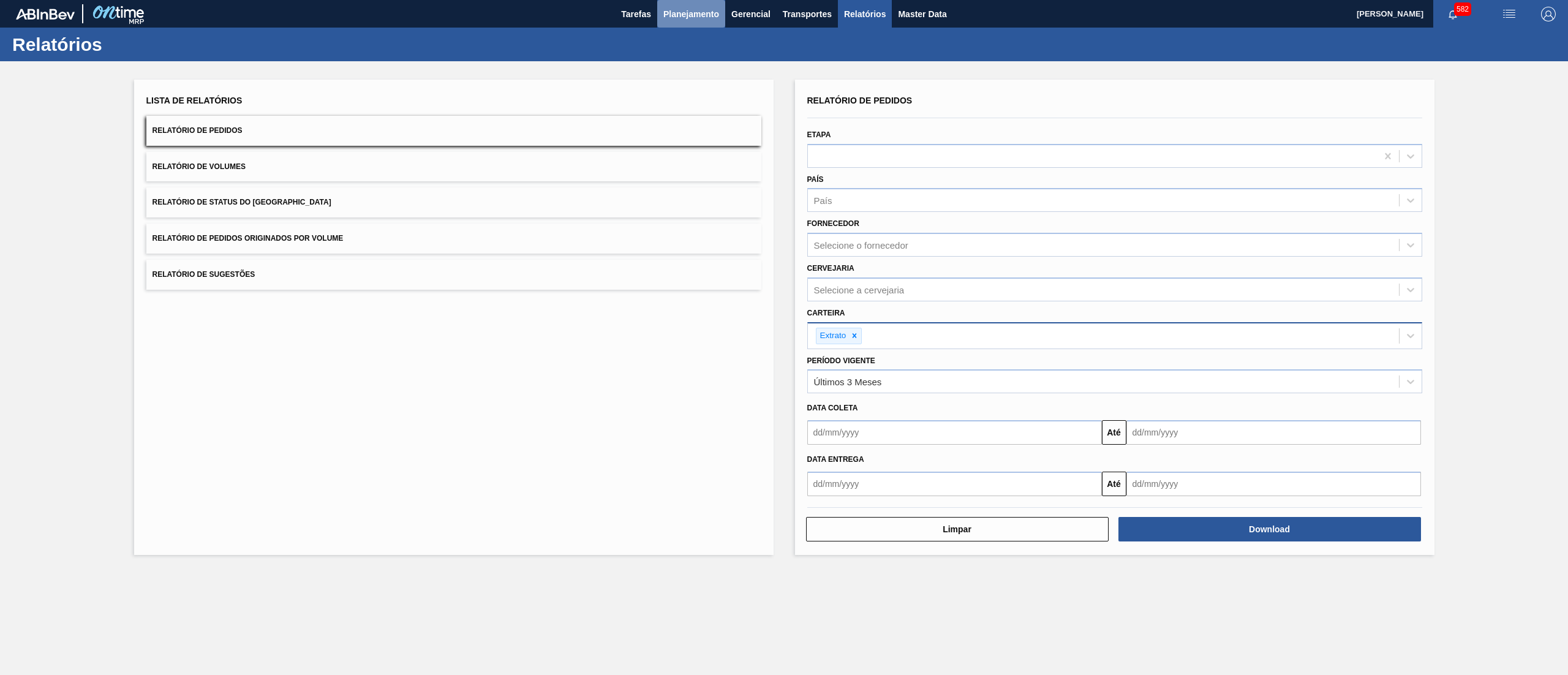
click at [681, 2] on button "Planejamento" at bounding box center [691, 14] width 68 height 28
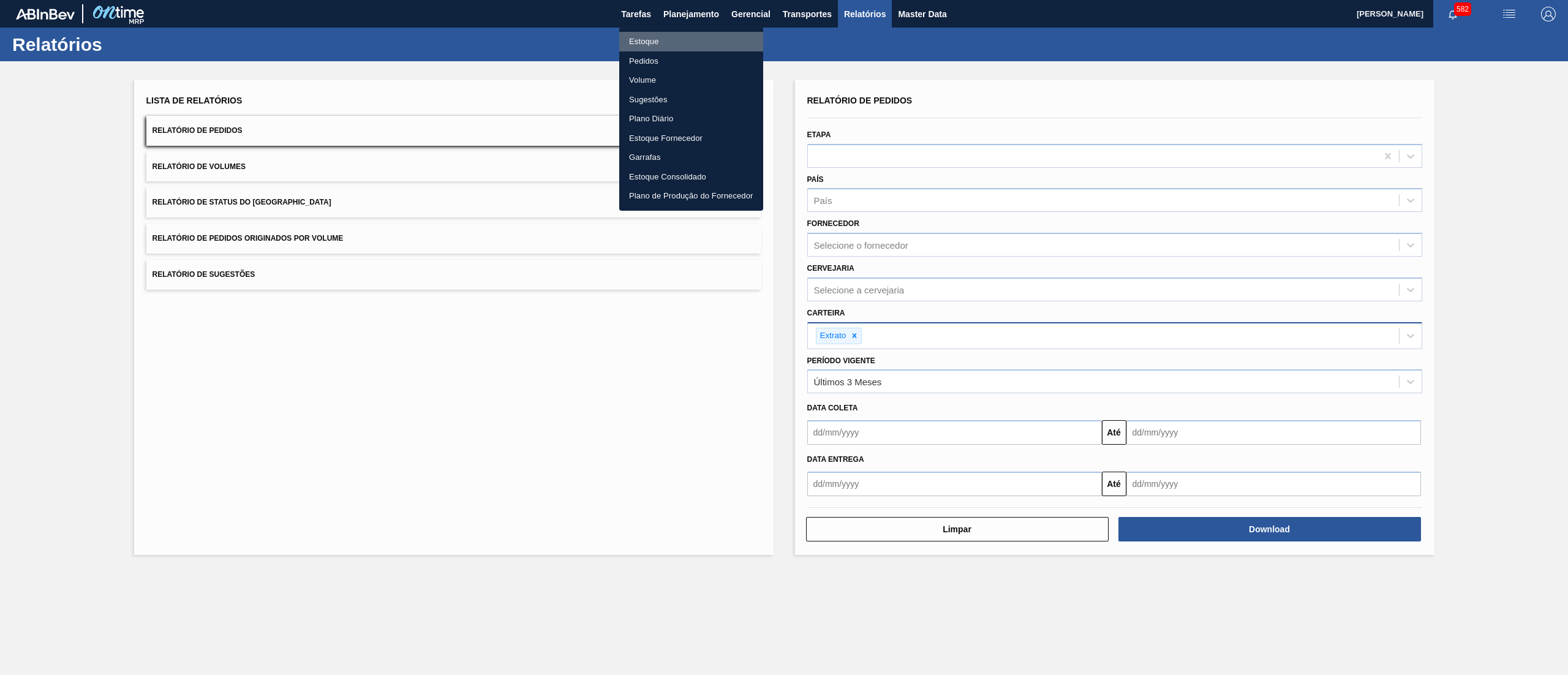
click at [687, 36] on li "Estoque" at bounding box center [690, 41] width 144 height 19
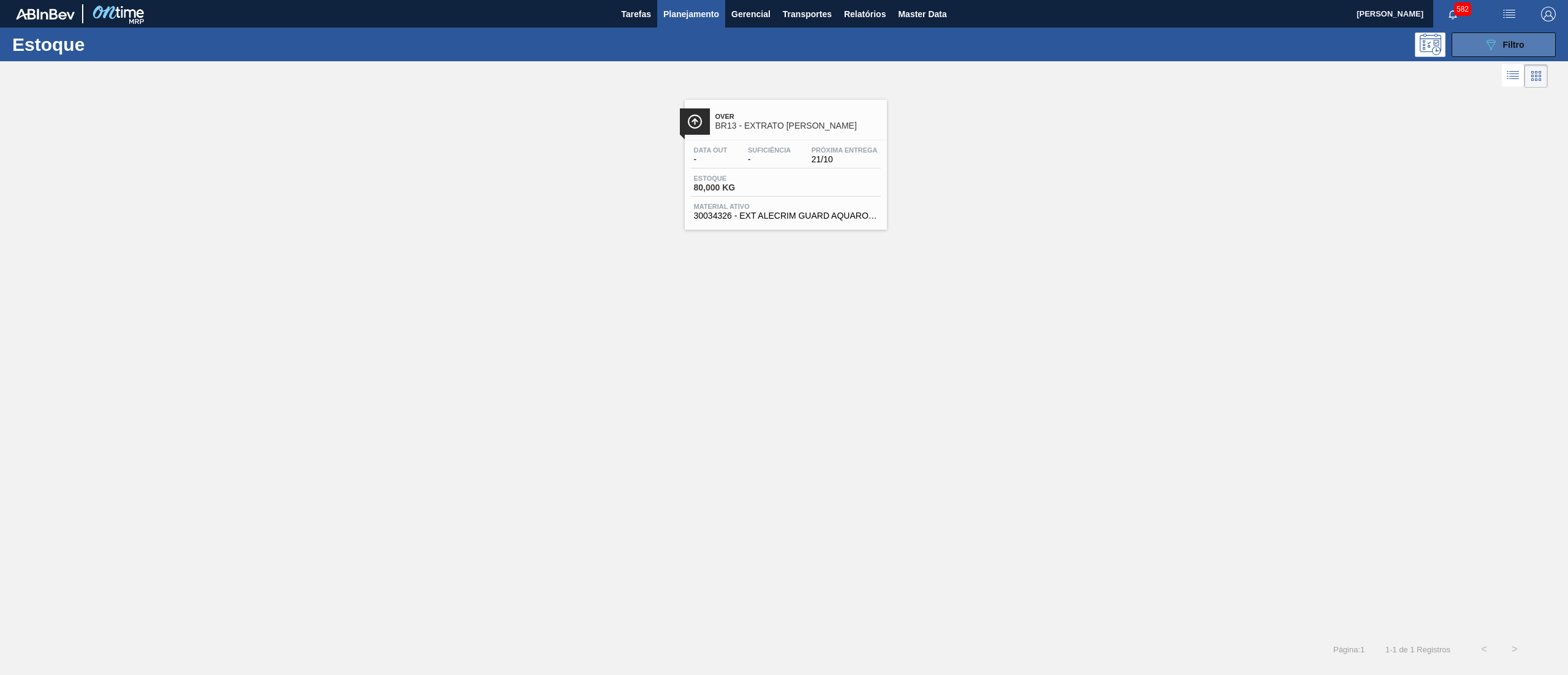
click at [1508, 36] on button "089F7B8B-B2A5-4AFE-B5C0-19BA573D28AC Filtro" at bounding box center [1503, 45] width 104 height 24
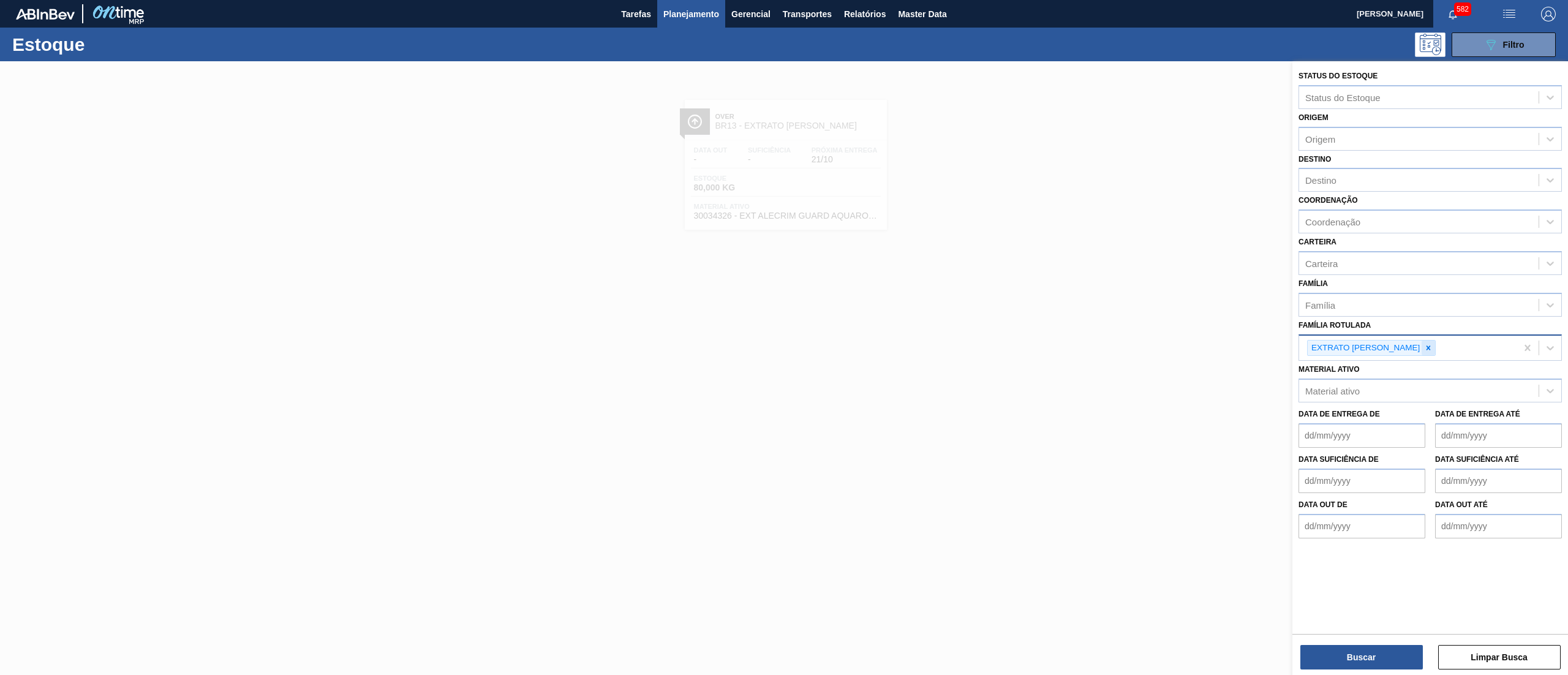
click at [1421, 345] on div at bounding box center [1428, 348] width 14 height 15
type Rotulada "duos"
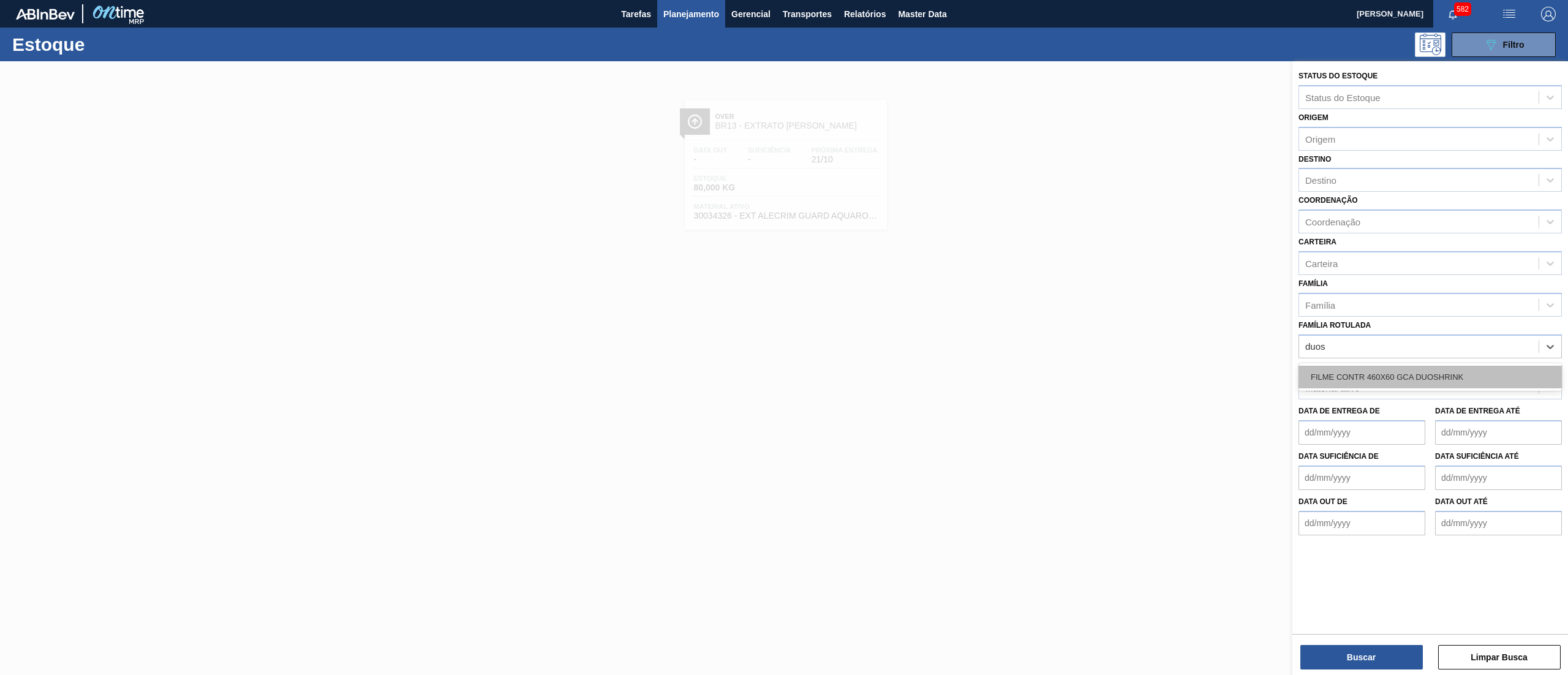
click at [1434, 372] on div "FILME CONTR 460X60 GCA DUOSHRINK" at bounding box center [1429, 377] width 264 height 23
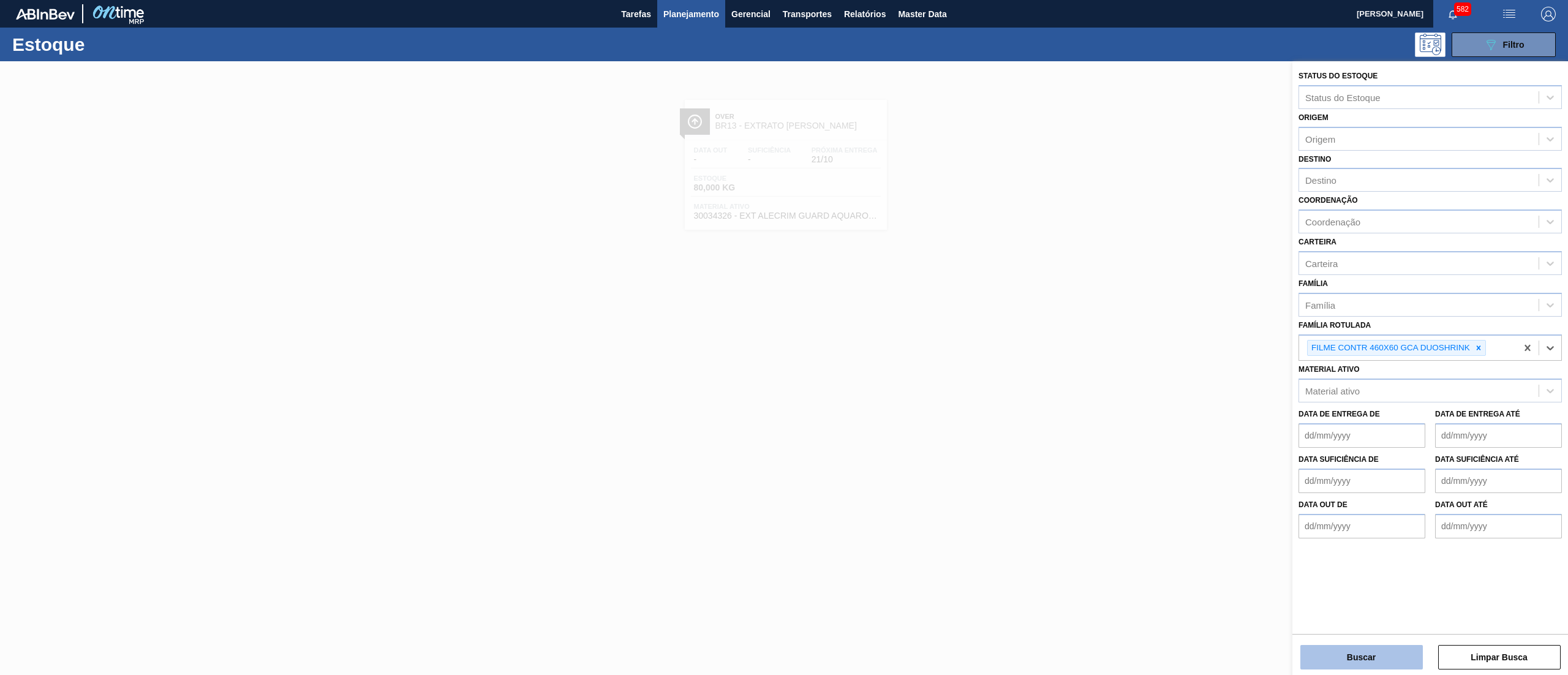
click at [1360, 651] on button "Buscar" at bounding box center [1361, 657] width 122 height 24
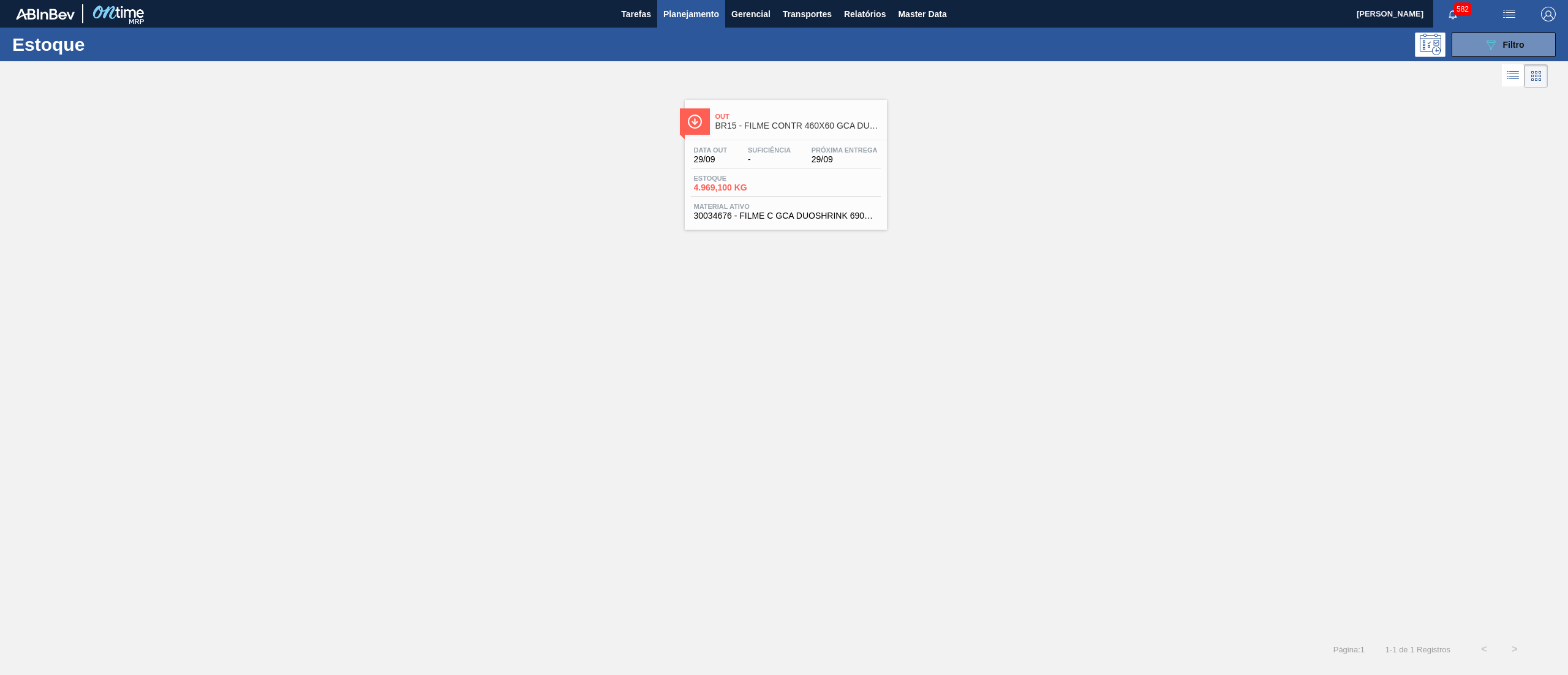
click at [788, 119] on span "Out" at bounding box center [798, 116] width 165 height 7
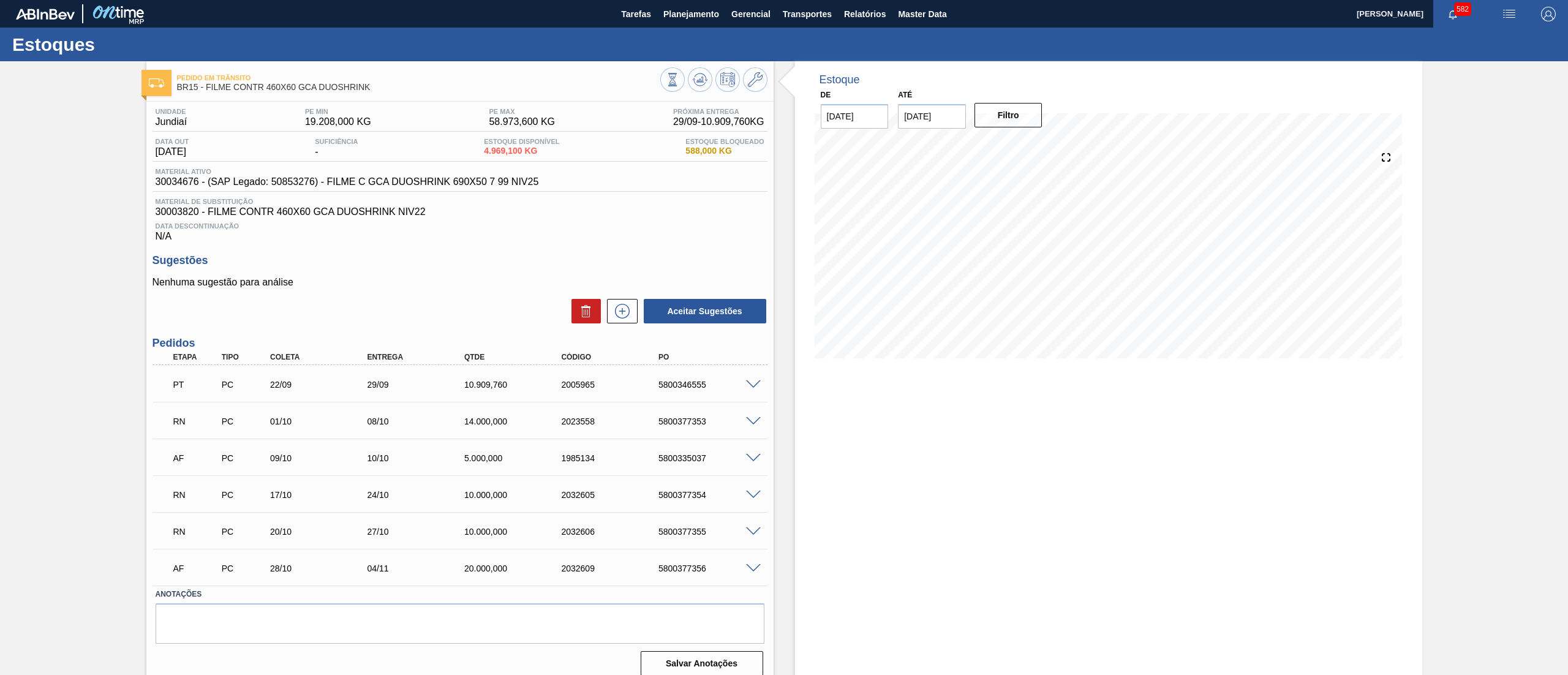
click at [746, 423] on span at bounding box center [754, 421] width 15 height 9
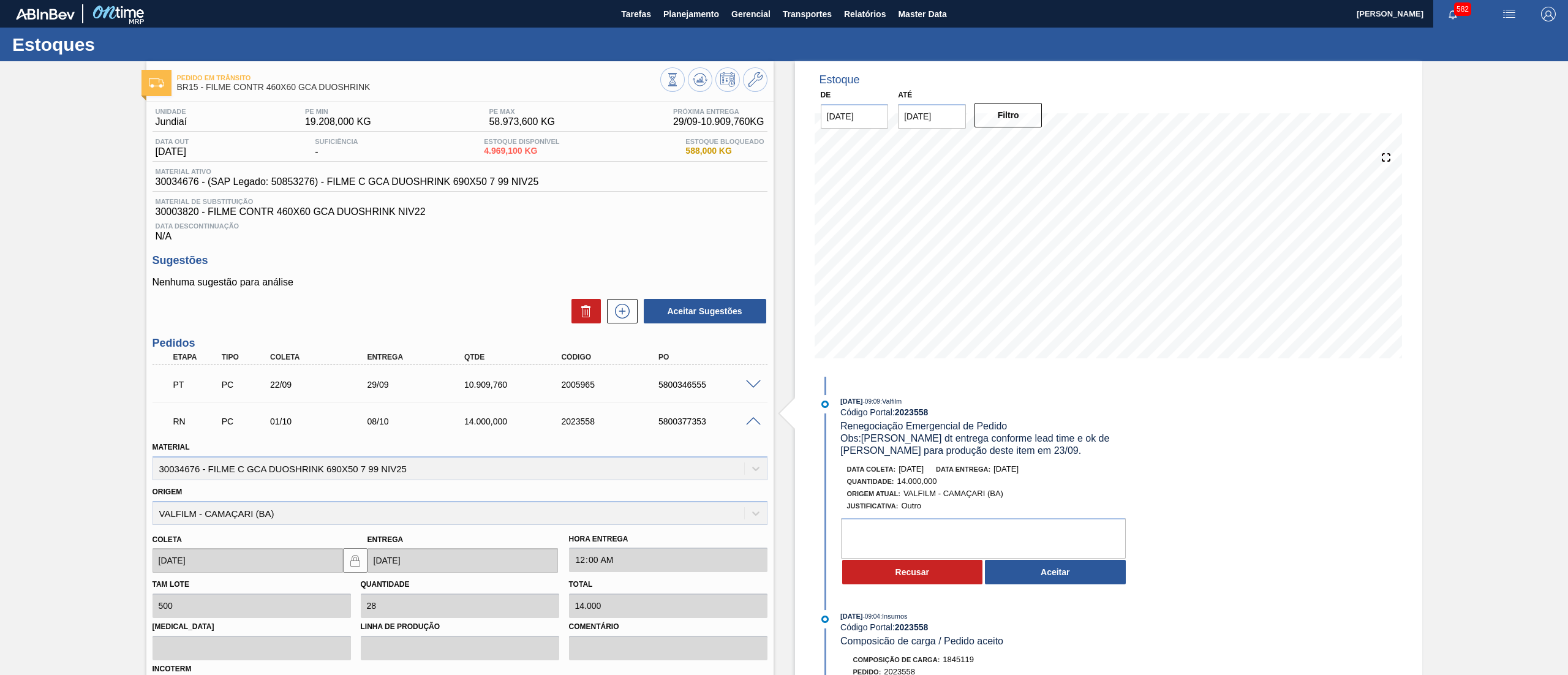
scroll to position [308, 0]
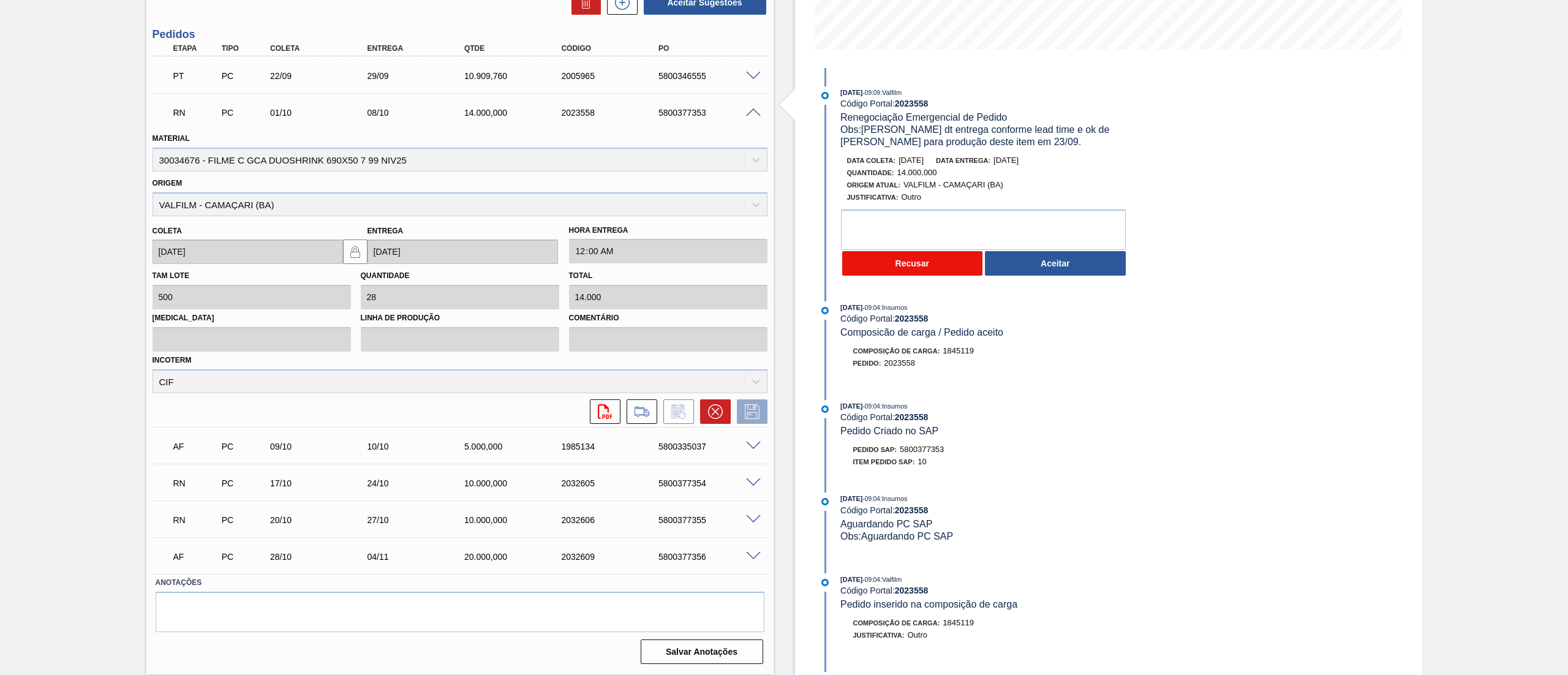
click at [883, 260] on button "Recusar" at bounding box center [913, 264] width 141 height 24
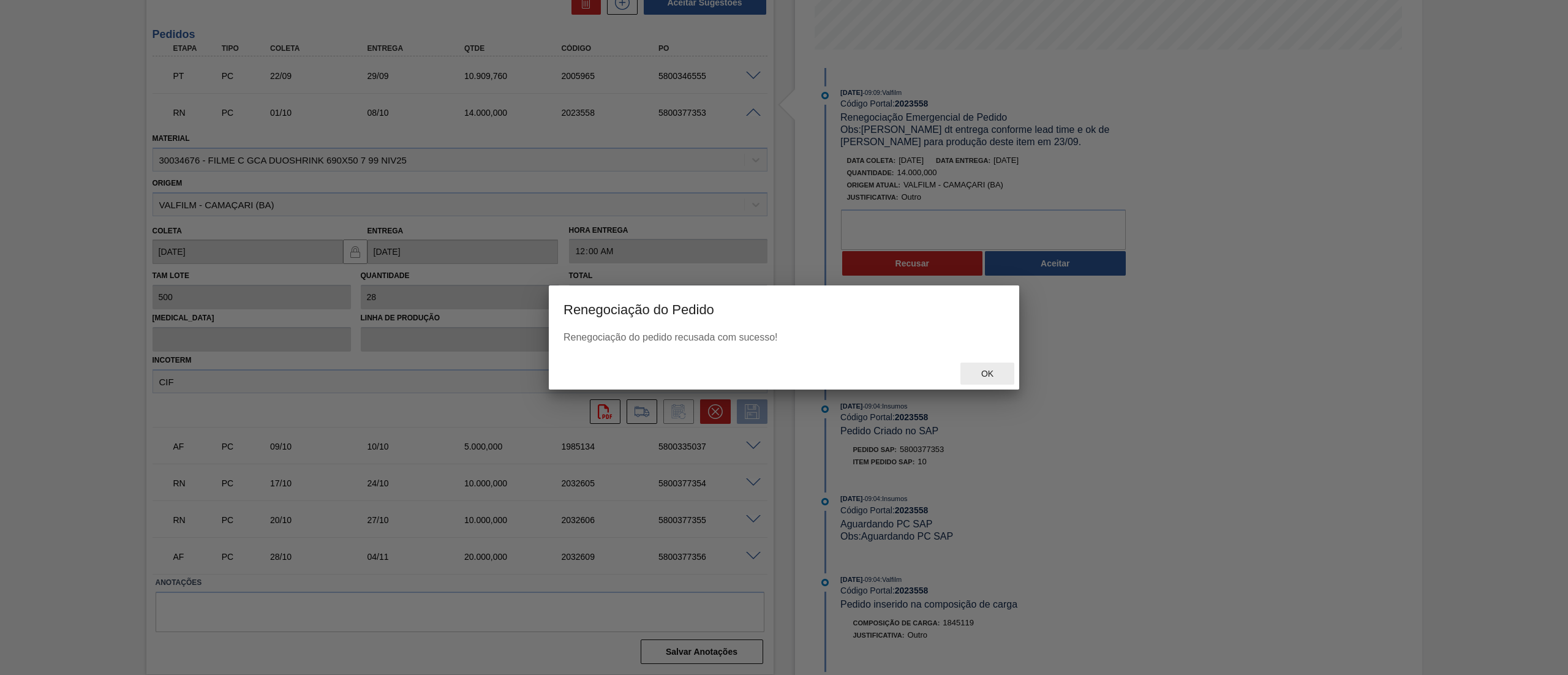
click at [981, 374] on span "Ok" at bounding box center [986, 373] width 32 height 10
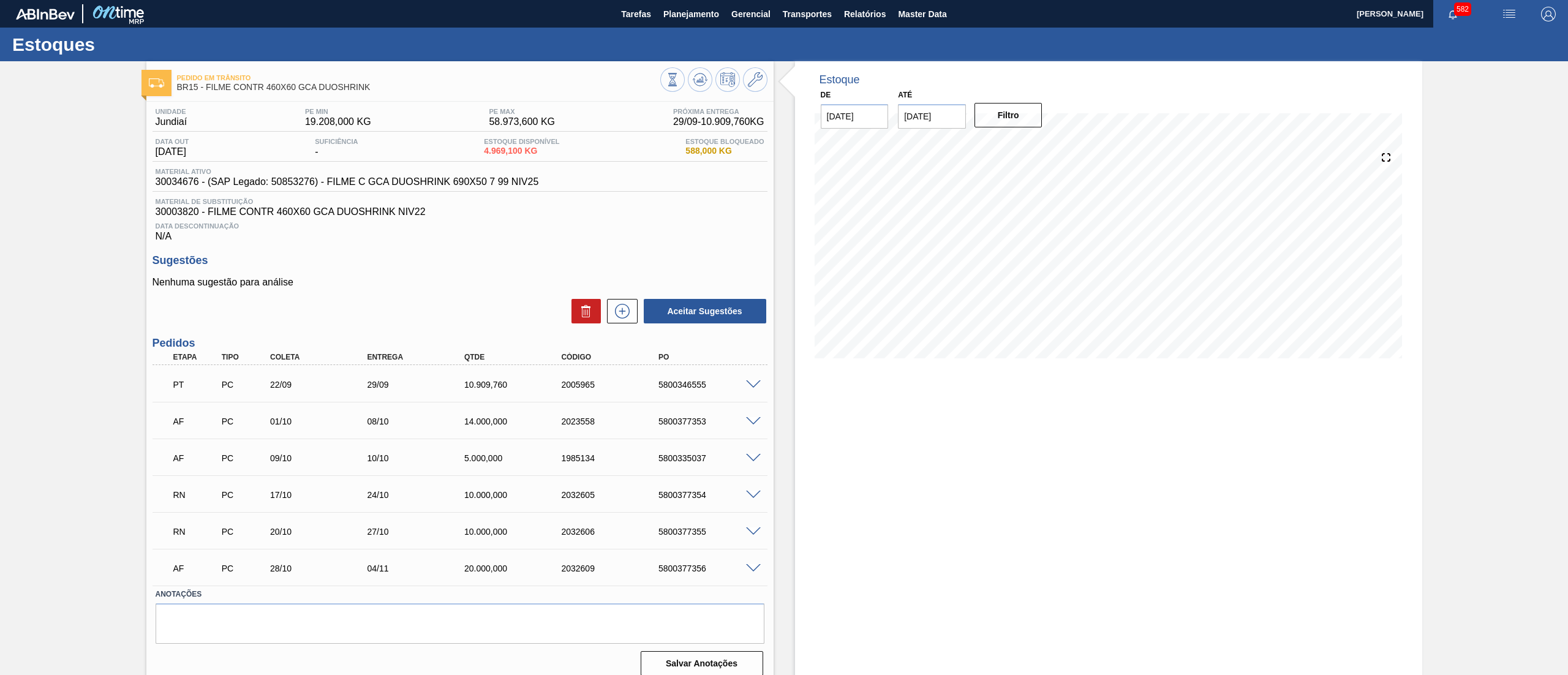
click at [760, 492] on div at bounding box center [755, 493] width 24 height 9
click at [750, 492] on span at bounding box center [754, 495] width 15 height 9
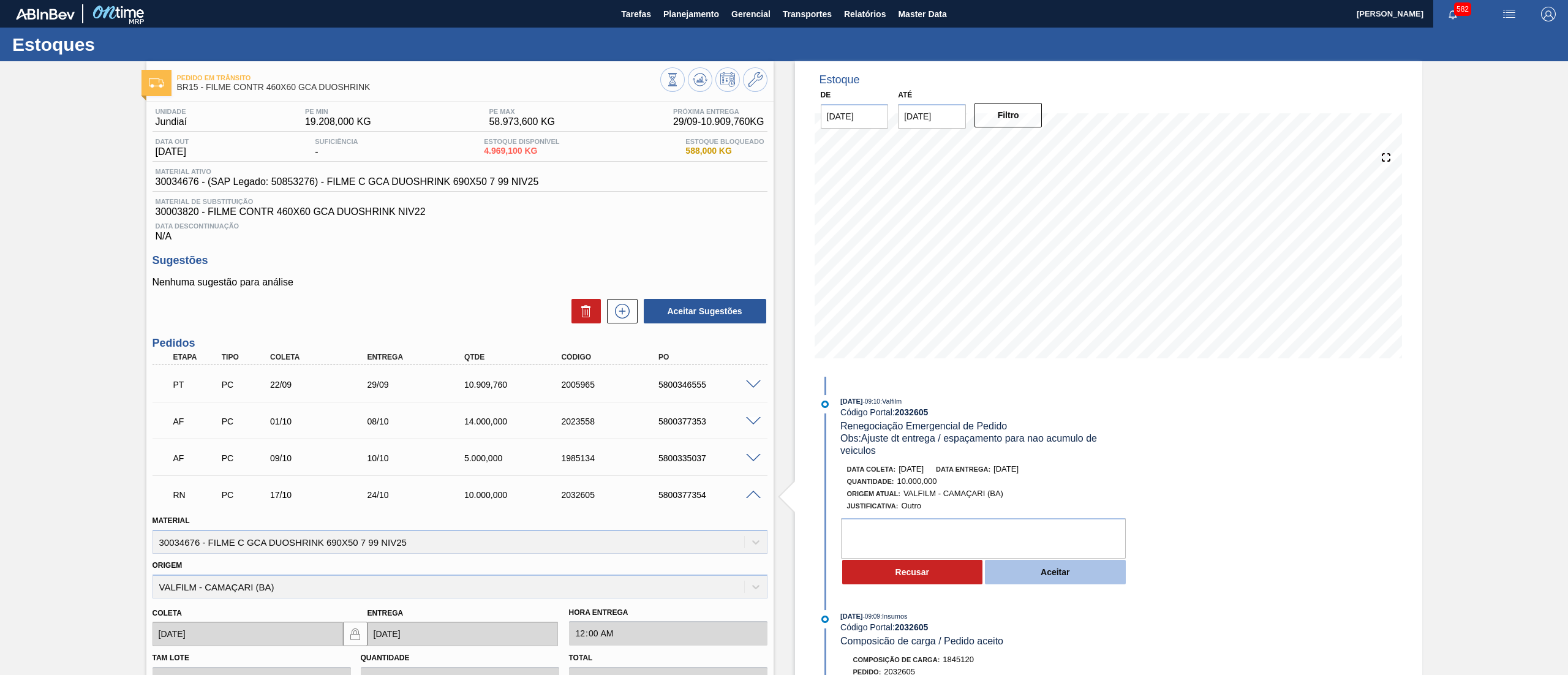
click at [1071, 580] on button "Aceitar" at bounding box center [1055, 572] width 141 height 24
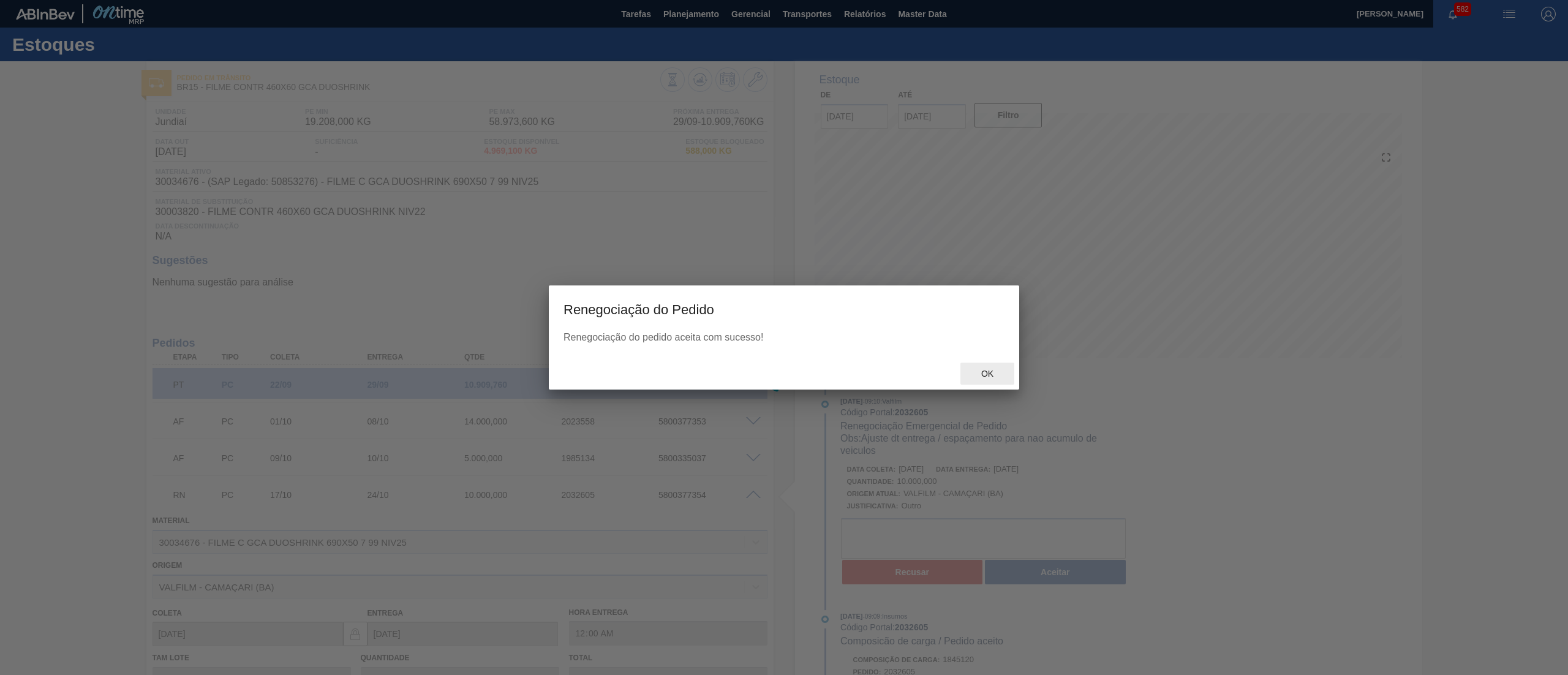
type input "Ajuste dt entrega / espaçamento para nao acumulo de veiculos"
click at [997, 384] on div at bounding box center [784, 368] width 1568 height 613
type input "23/10/2025"
type input "27/10/2025"
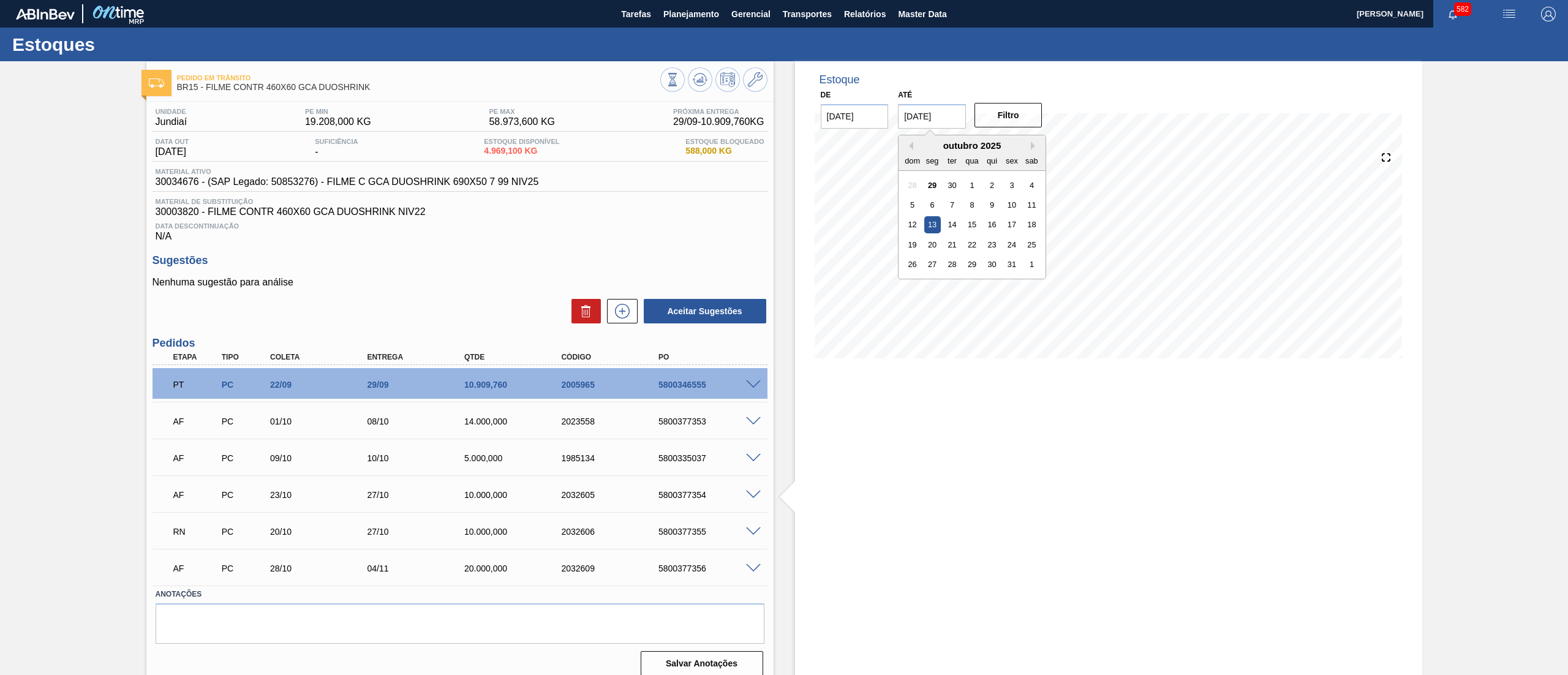
click at [943, 110] on input "[DATE]" at bounding box center [932, 116] width 68 height 24
click at [1037, 147] on button "Next Month" at bounding box center [1035, 145] width 9 height 9
click at [1036, 151] on div "dom seg ter qua qui sex sab" at bounding box center [971, 161] width 147 height 19
click at [1035, 141] on button "Next Month" at bounding box center [1035, 145] width 9 height 9
click at [1037, 239] on div "27" at bounding box center [1031, 244] width 16 height 16
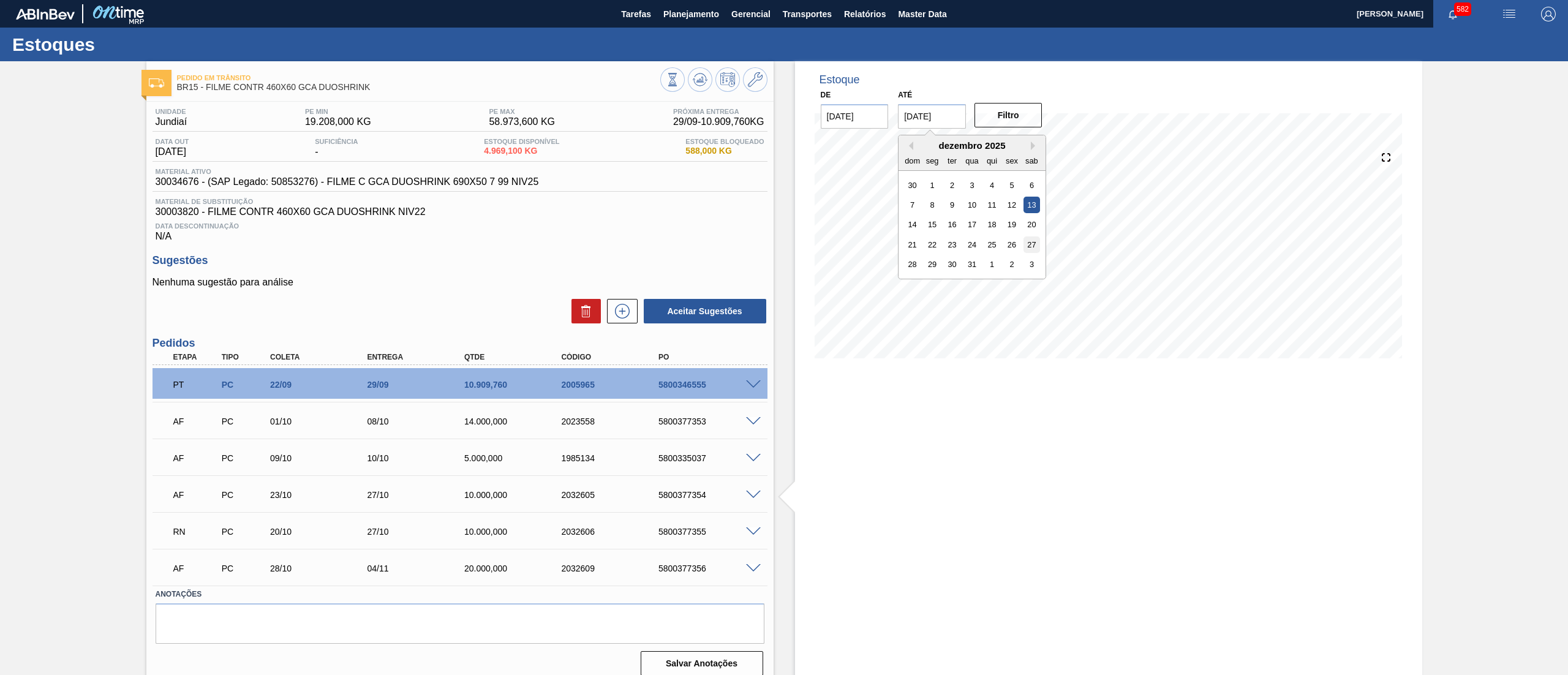
type input "27/12/2025"
click at [1007, 125] on button "Filtro" at bounding box center [1008, 115] width 68 height 24
click at [745, 574] on div "5800377356" at bounding box center [711, 569] width 111 height 10
click at [751, 568] on span at bounding box center [754, 568] width 15 height 9
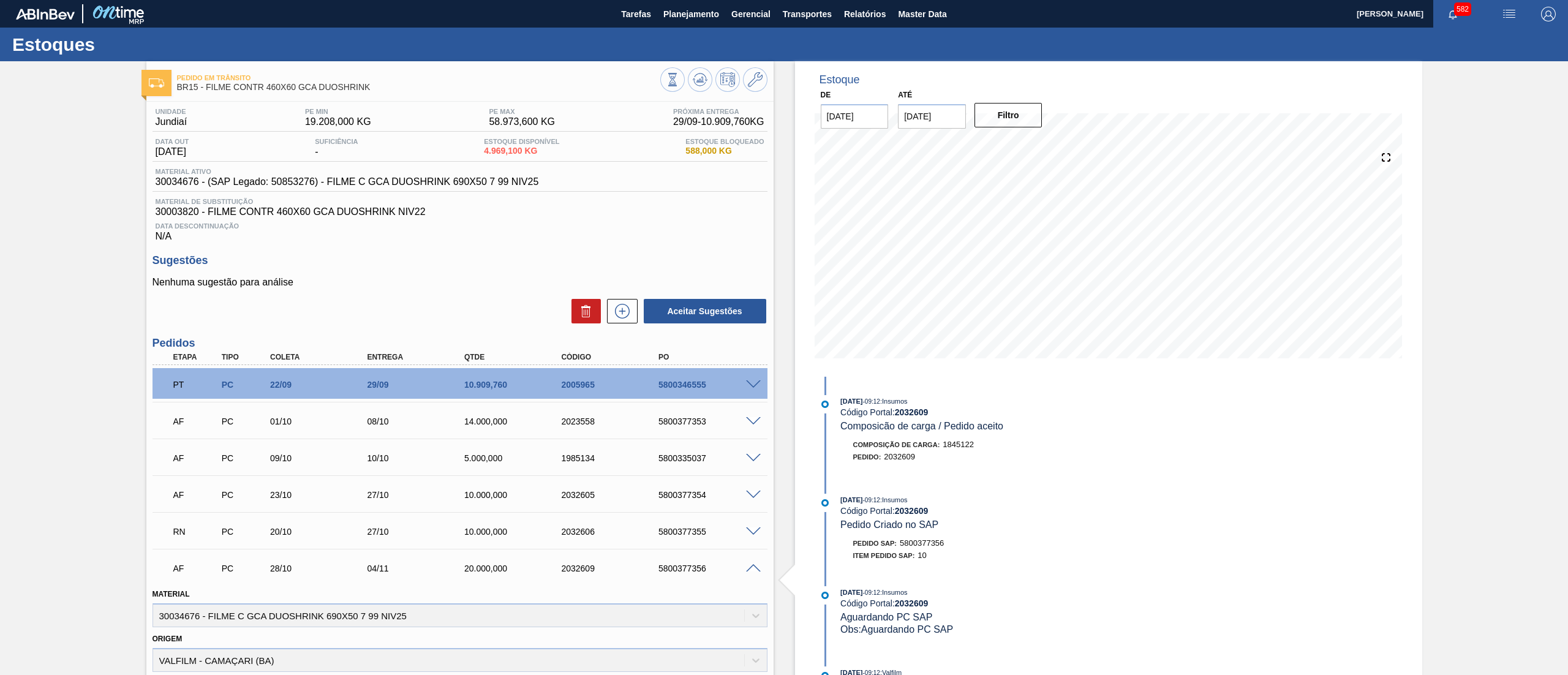
click at [754, 533] on span at bounding box center [754, 531] width 15 height 9
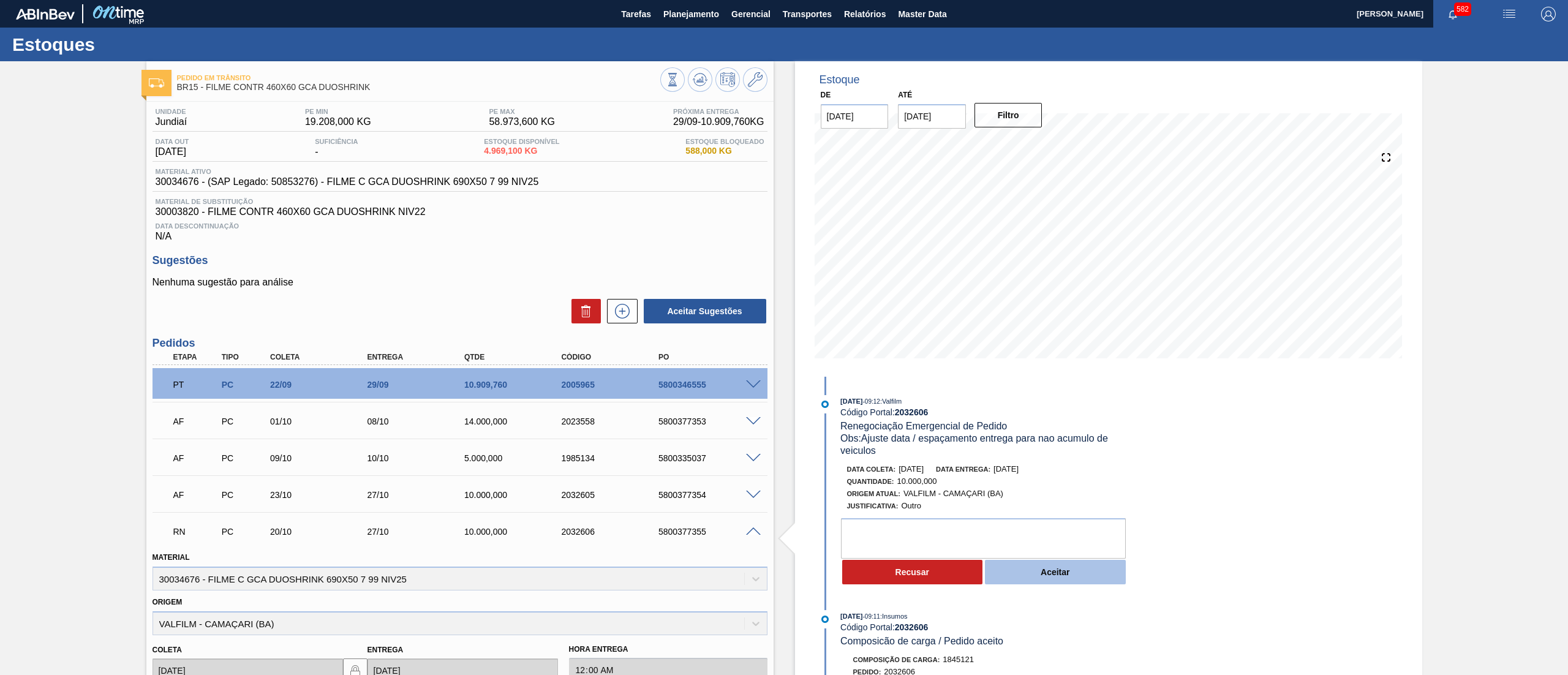
click at [1079, 578] on button "Aceitar" at bounding box center [1055, 572] width 141 height 24
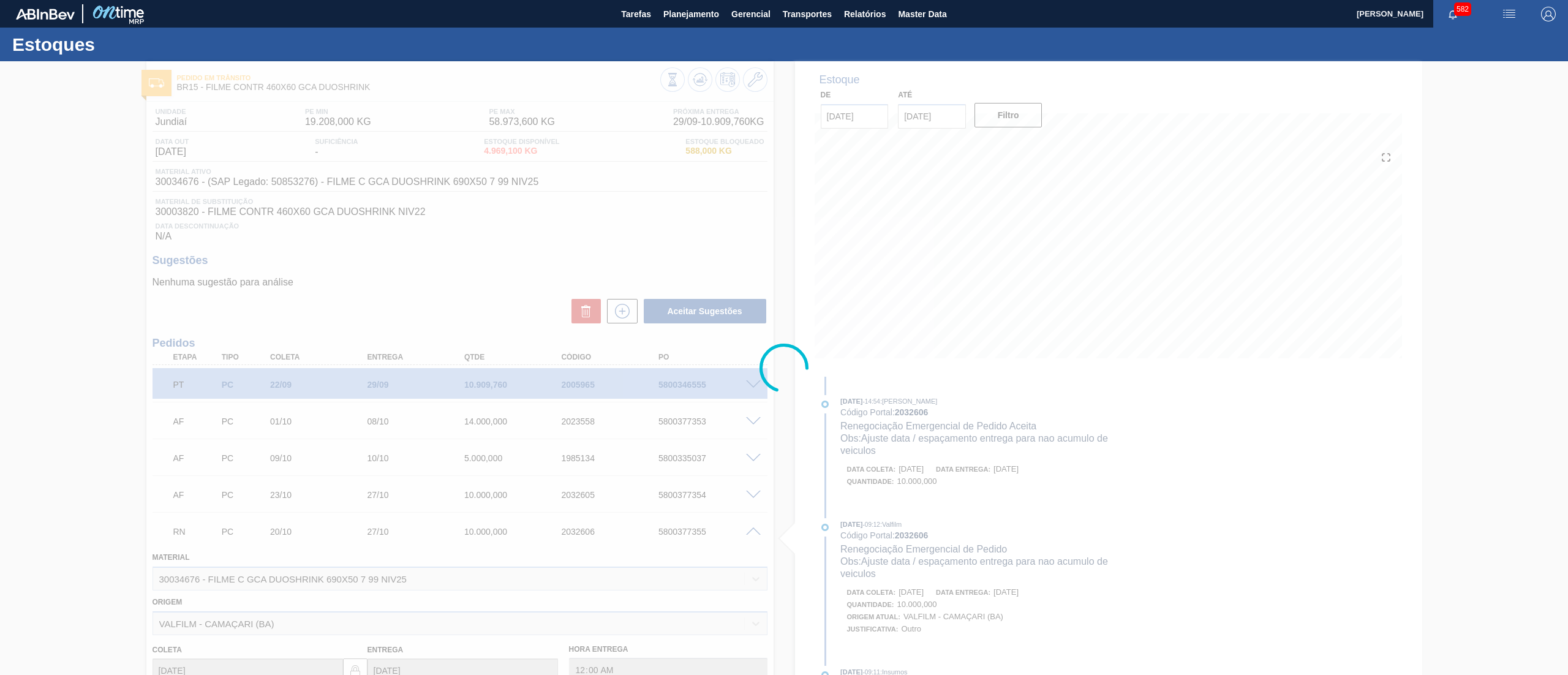
type input "Ajuste data / espaçamento entrega para nao acumulo de veiculos"
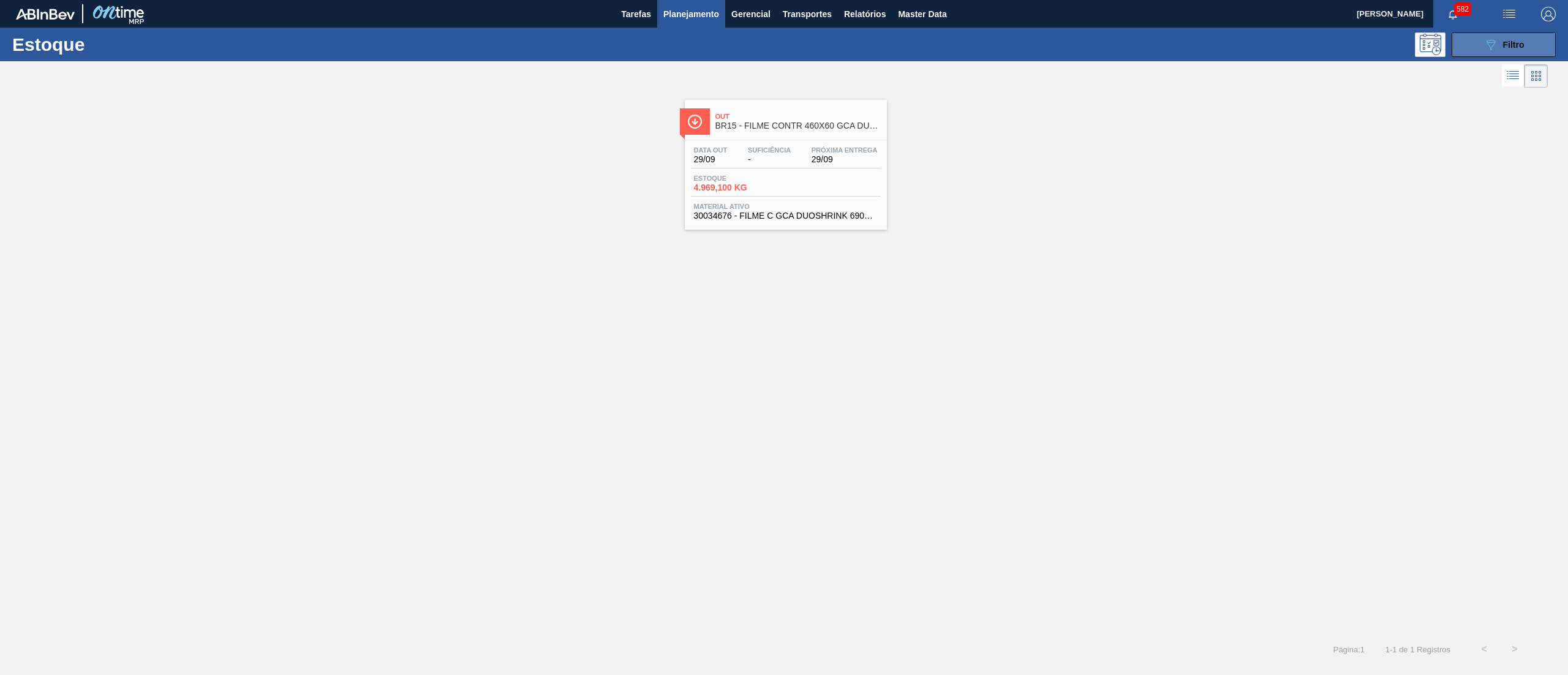
click at [1497, 54] on button "089F7B8B-B2A5-4AFE-B5C0-19BA573D28AC Filtro" at bounding box center [1503, 45] width 104 height 24
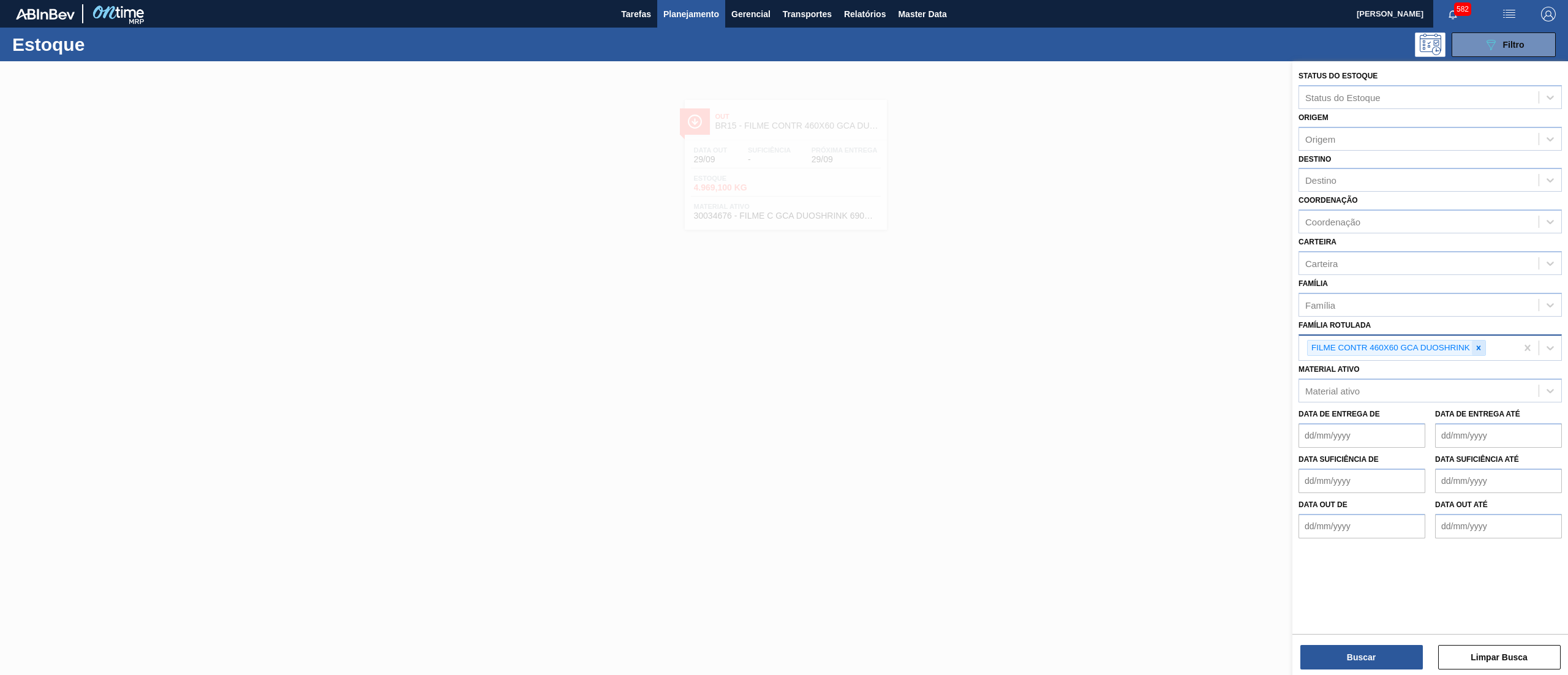
click at [1483, 341] on div at bounding box center [1478, 348] width 14 height 15
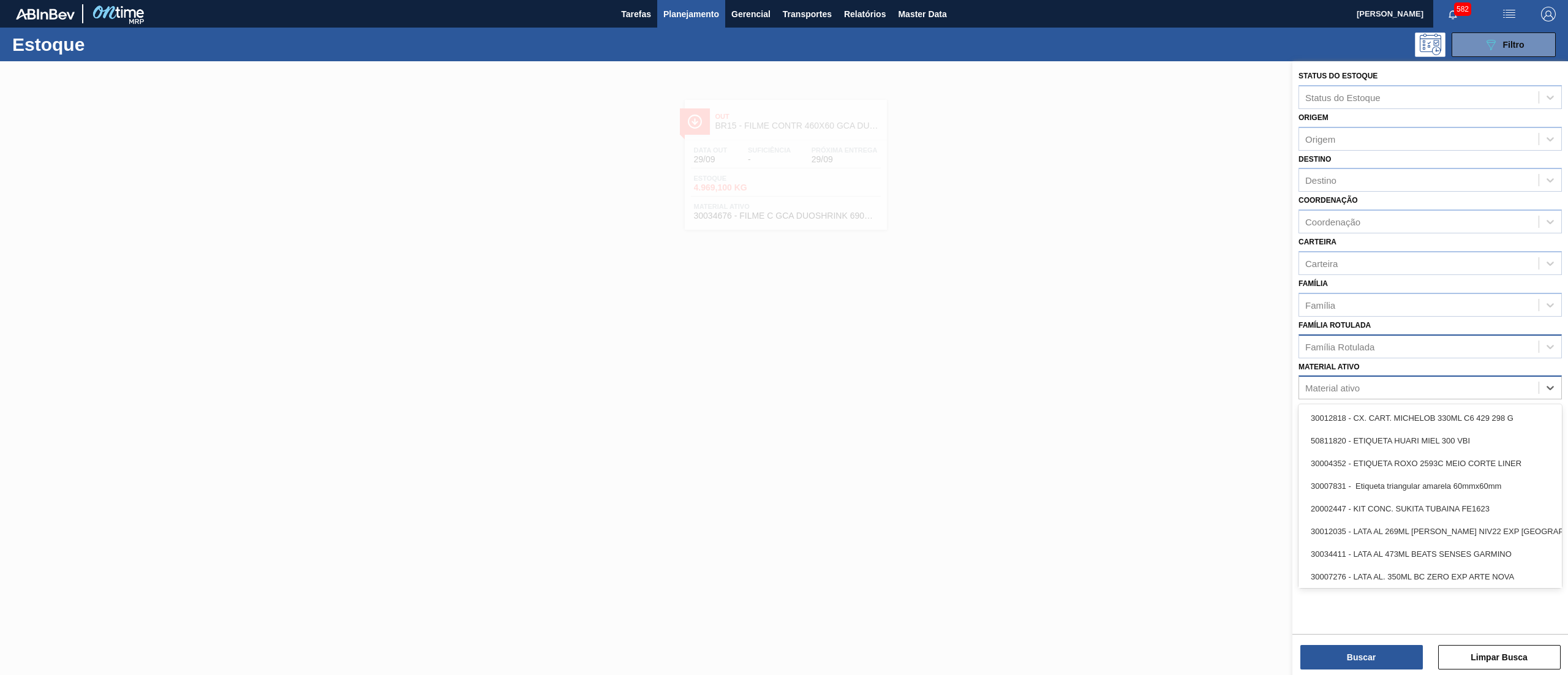
click at [1420, 386] on div "Material ativo" at bounding box center [1418, 388] width 239 height 18
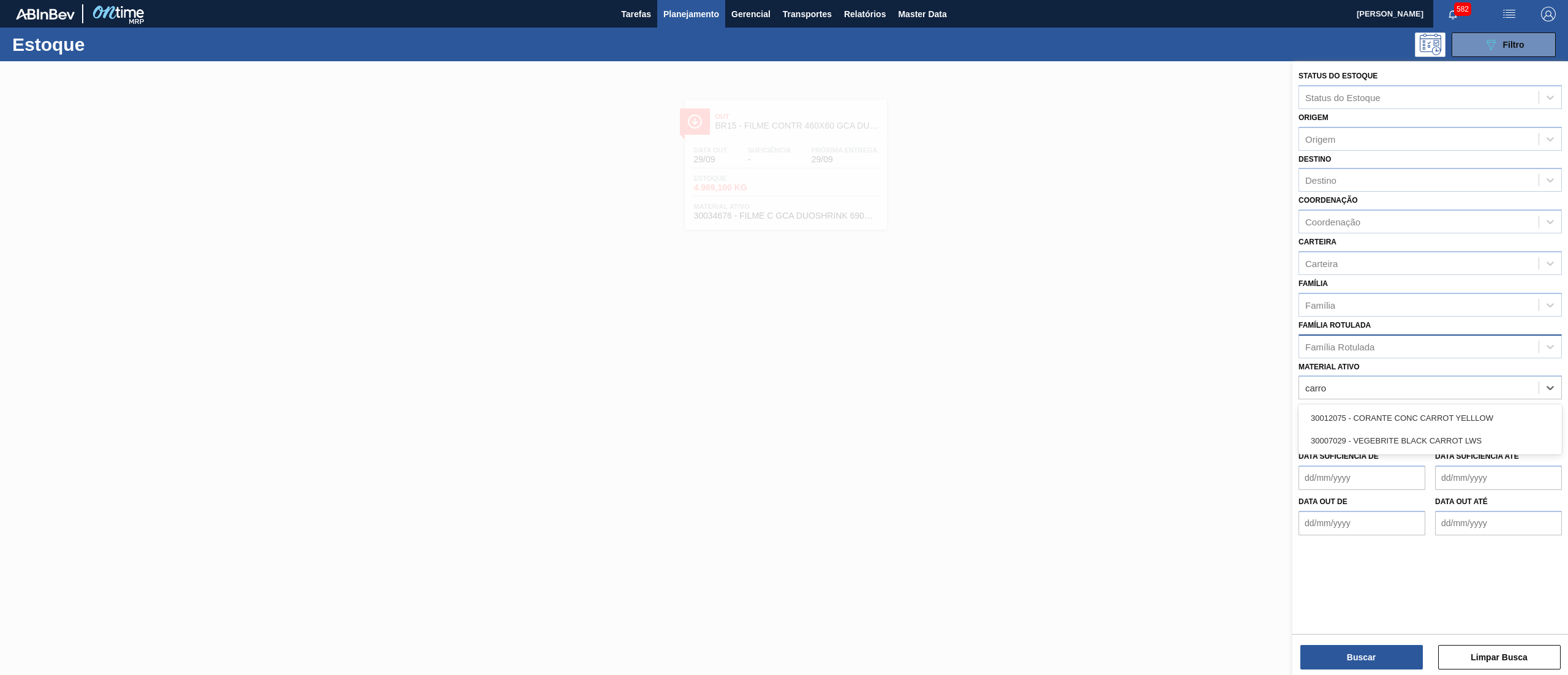
type ativo "carrot"
click at [1467, 436] on div "30007029 - VEGEBRITE BLACK CARROT LWS" at bounding box center [1429, 441] width 264 height 23
click at [1351, 648] on button "Buscar" at bounding box center [1361, 657] width 122 height 24
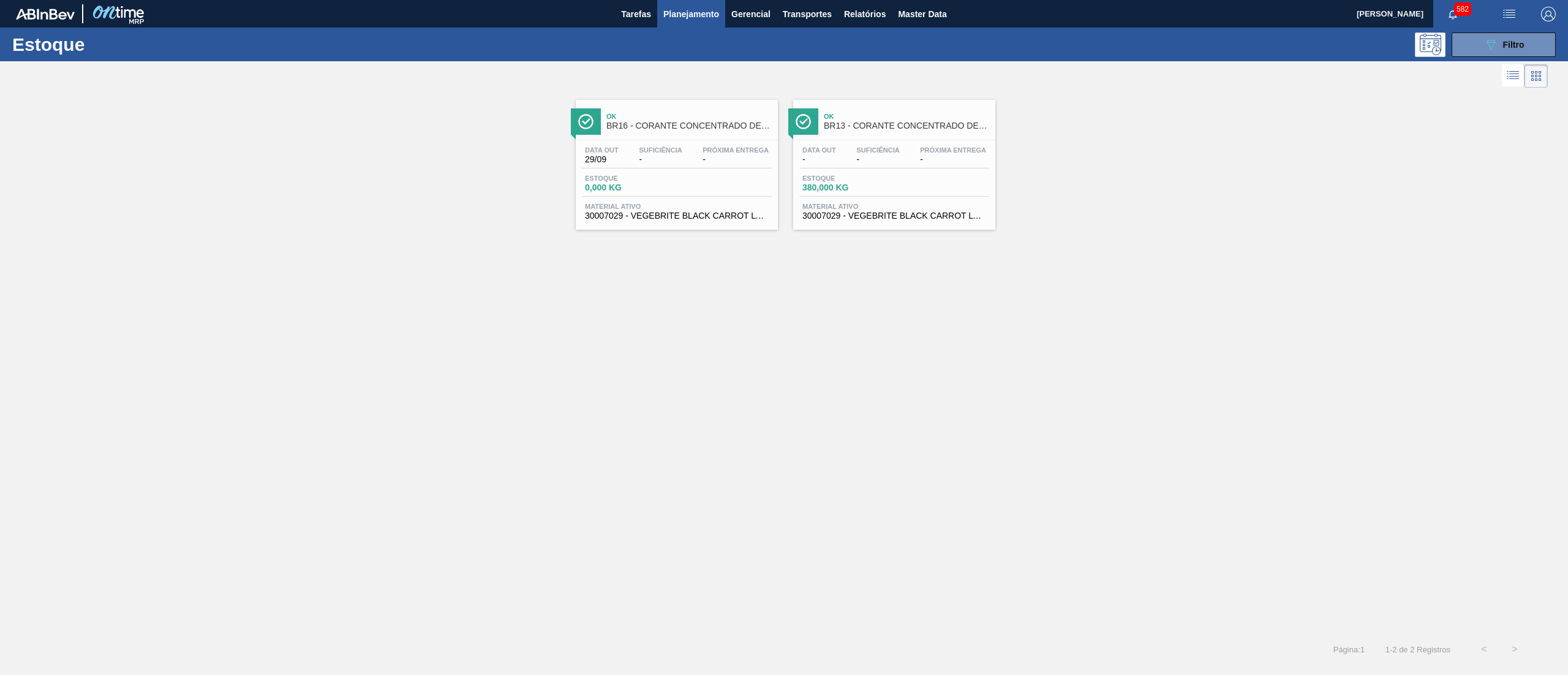
click at [904, 221] on span "30007029 - VEGEBRITE BLACK CARROT LWS" at bounding box center [894, 215] width 183 height 9
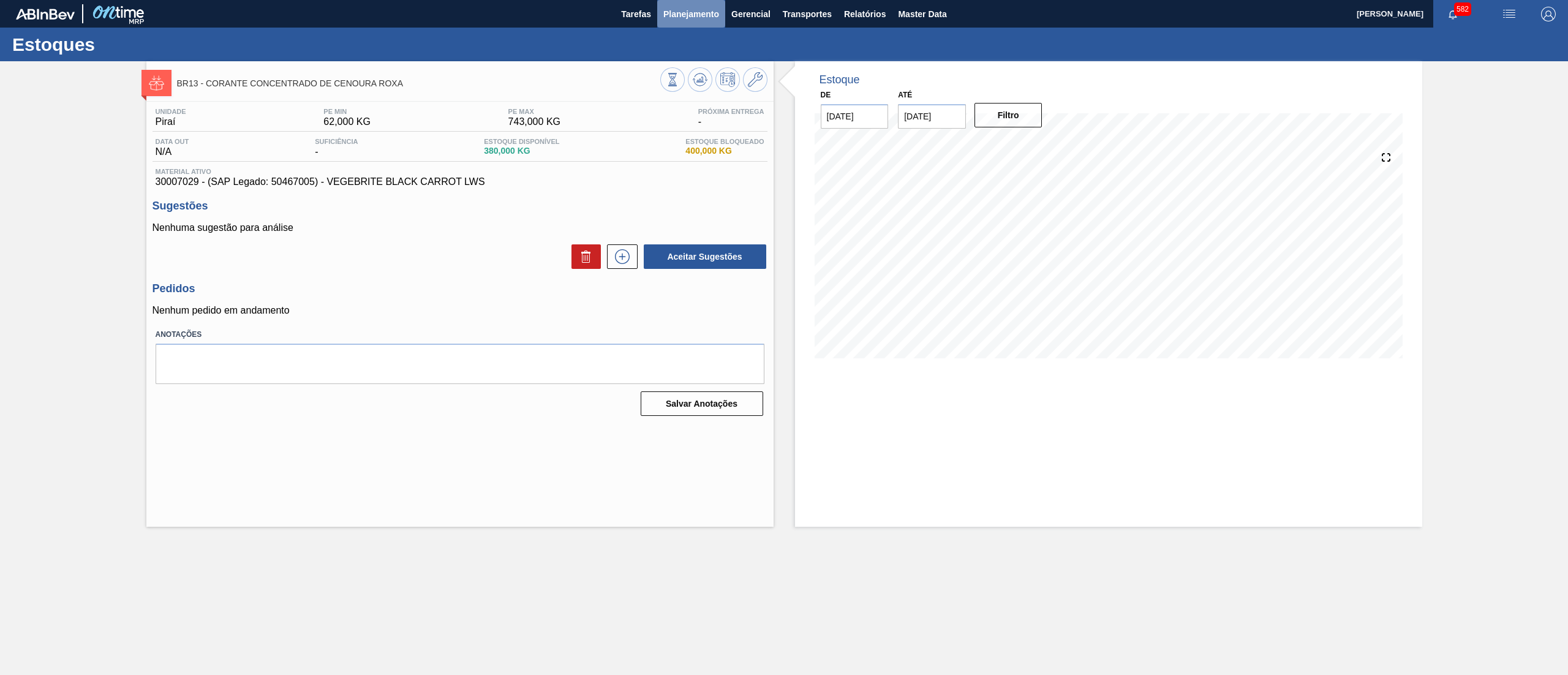
click at [689, 21] on button "Planejamento" at bounding box center [691, 14] width 68 height 28
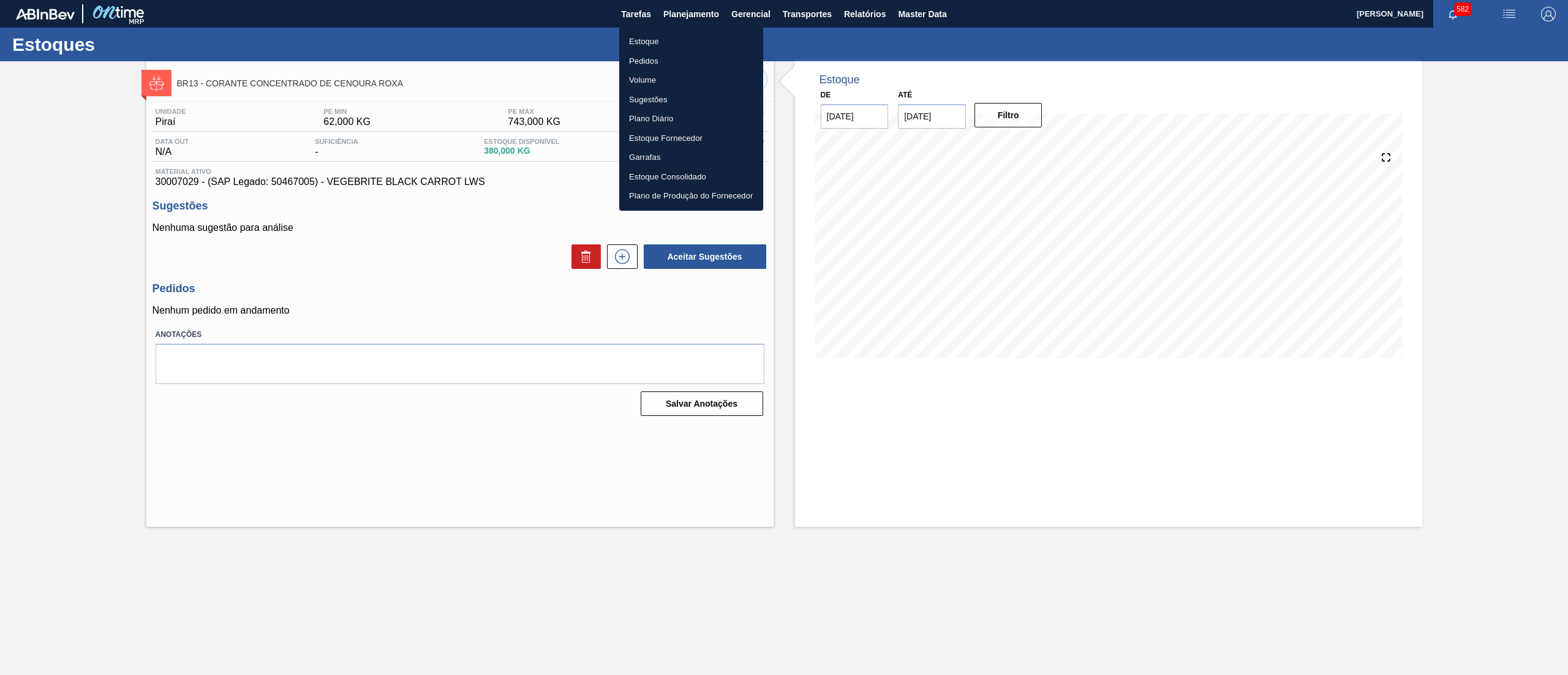
click at [689, 44] on li "Estoque" at bounding box center [690, 41] width 144 height 19
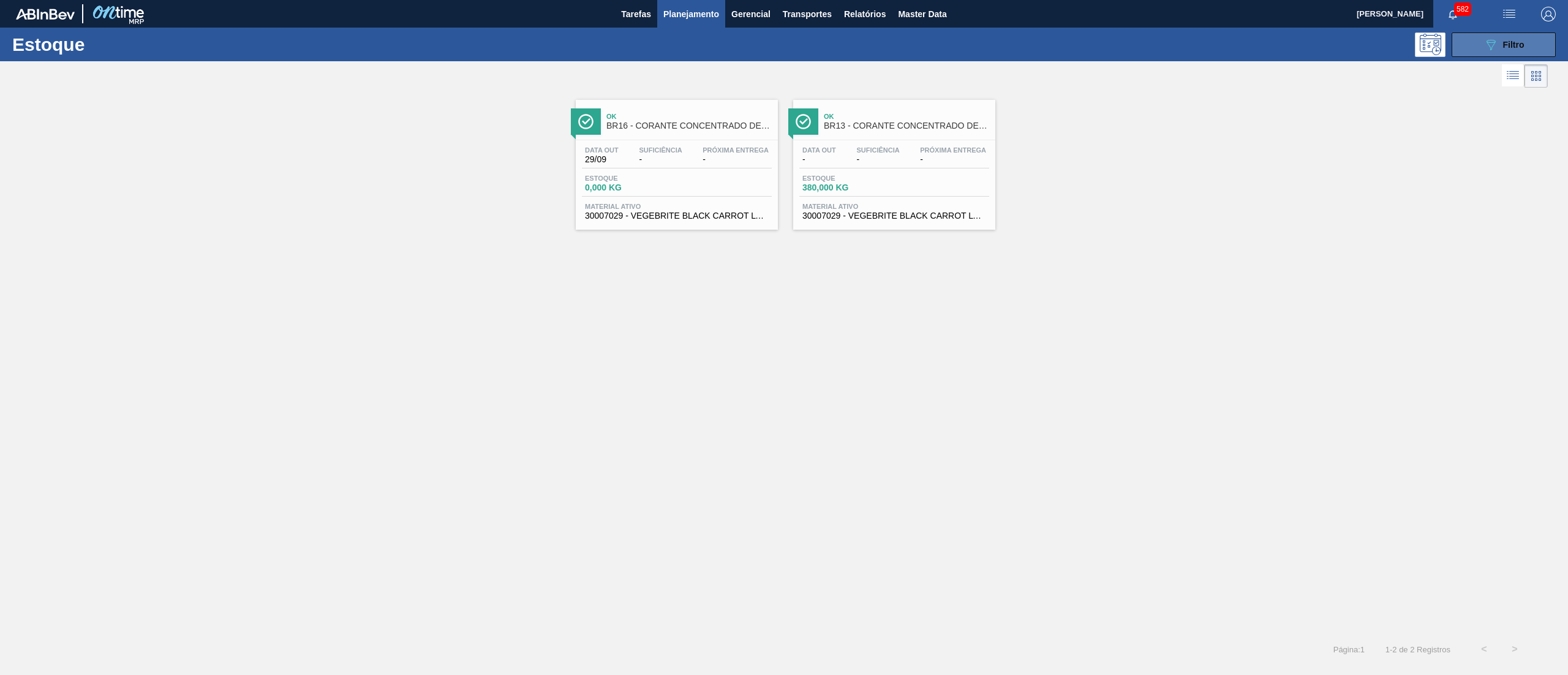
click at [1487, 54] on button "089F7B8B-B2A5-4AFE-B5C0-19BA573D28AC Filtro" at bounding box center [1503, 45] width 104 height 24
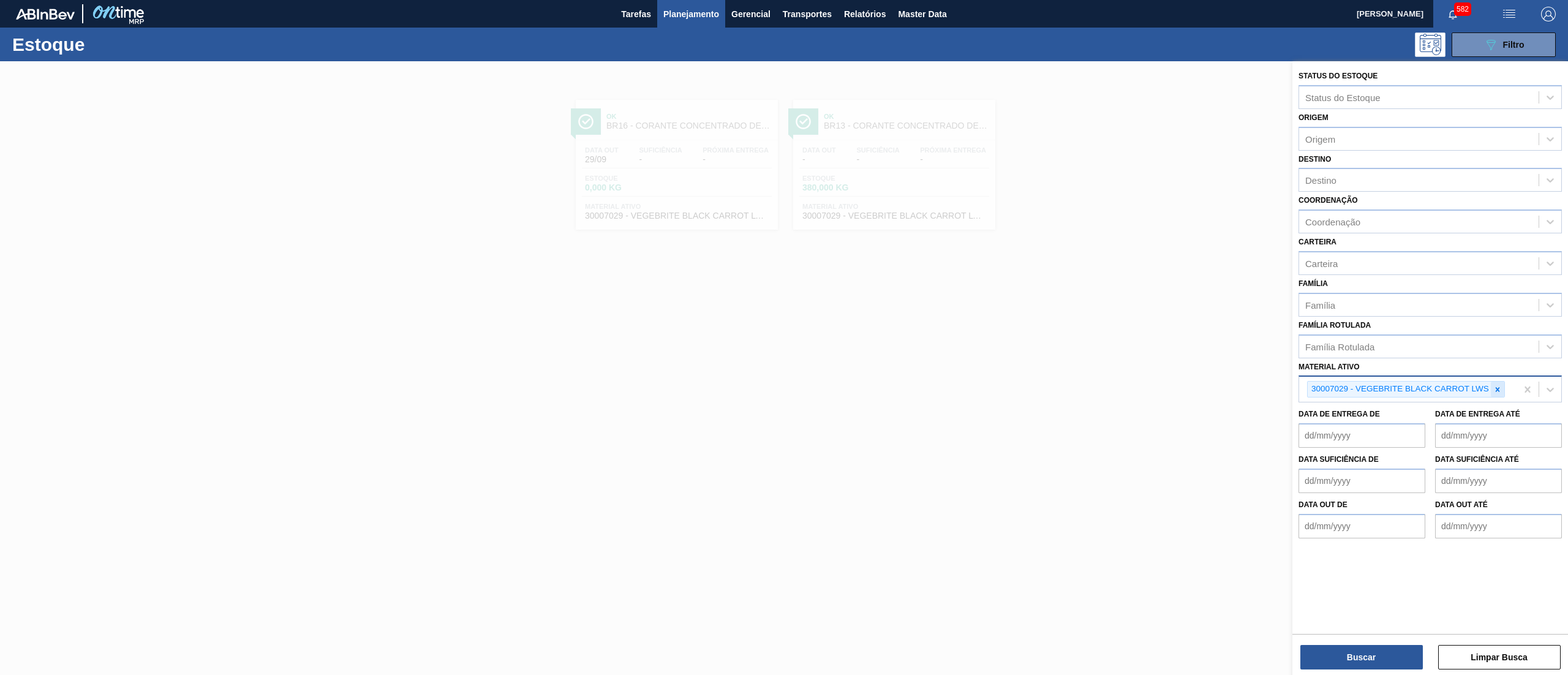
click at [1495, 387] on icon at bounding box center [1497, 389] width 9 height 9
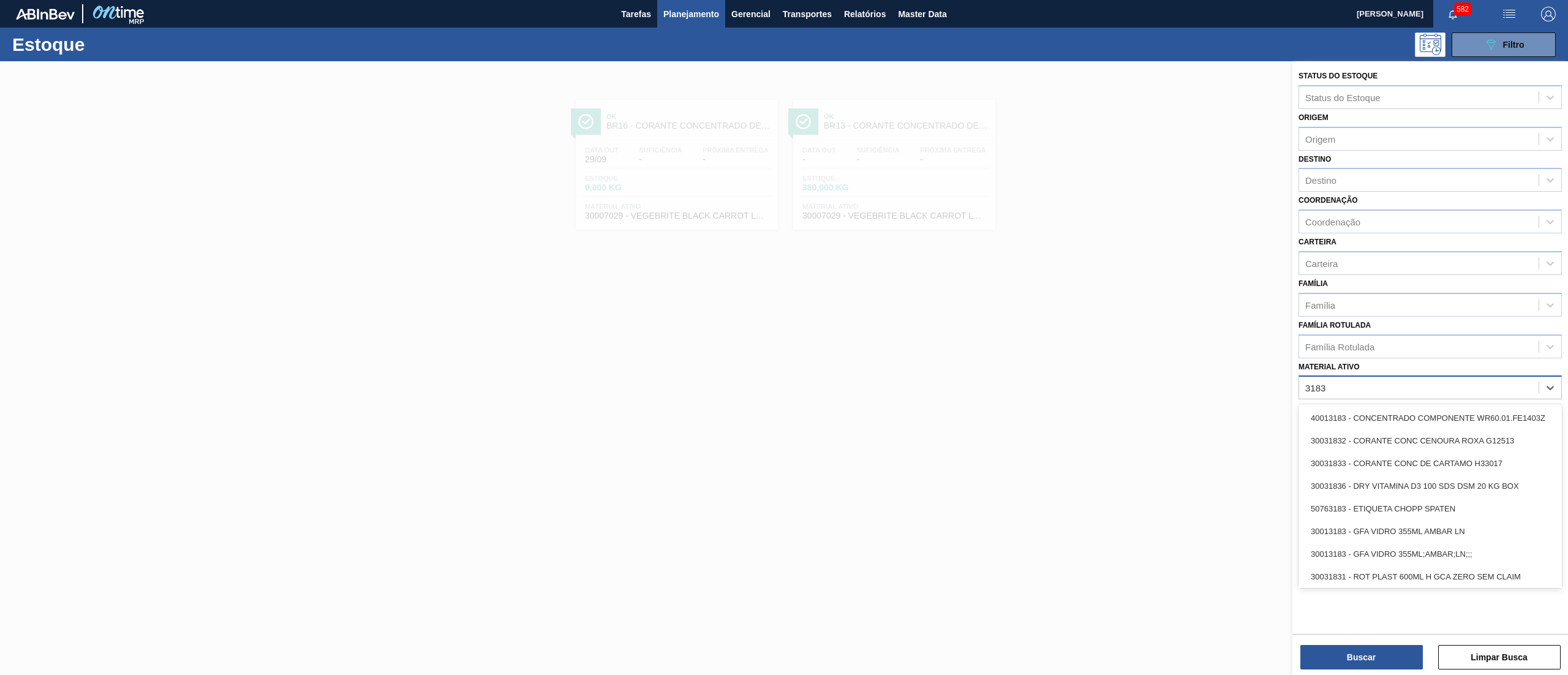
type ativo "31832"
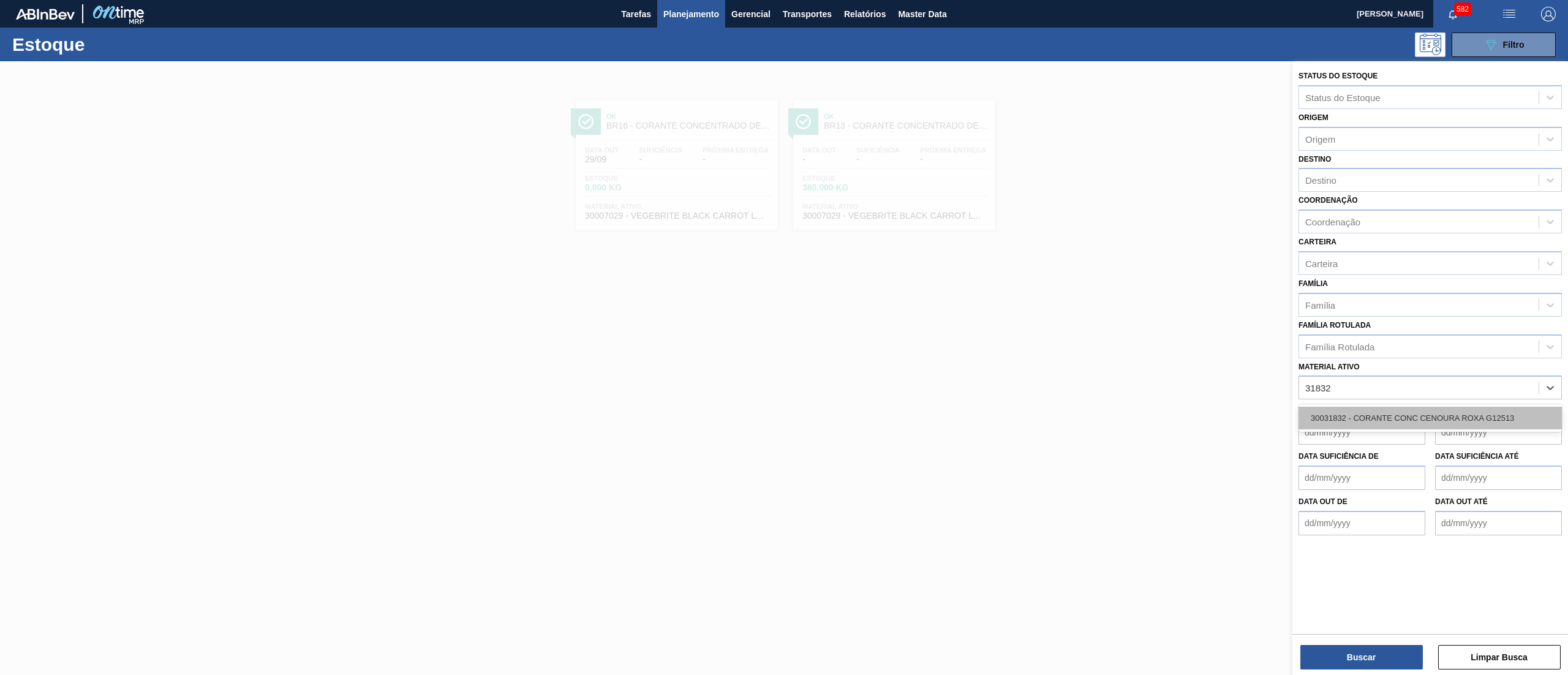
click at [1485, 423] on div "30031832 - CORANTE CONC CENOURA ROXA G12513" at bounding box center [1429, 418] width 264 height 23
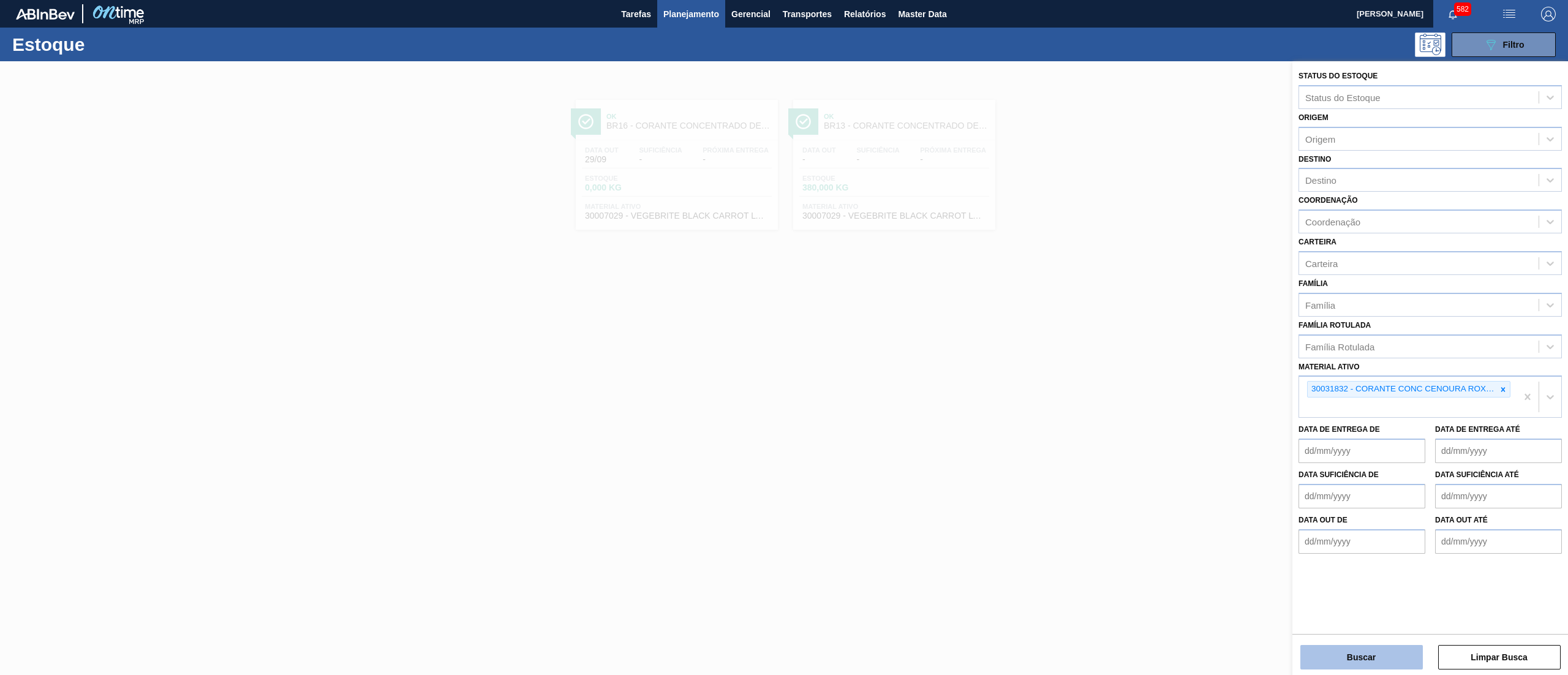
click at [1365, 649] on button "Buscar" at bounding box center [1361, 657] width 122 height 24
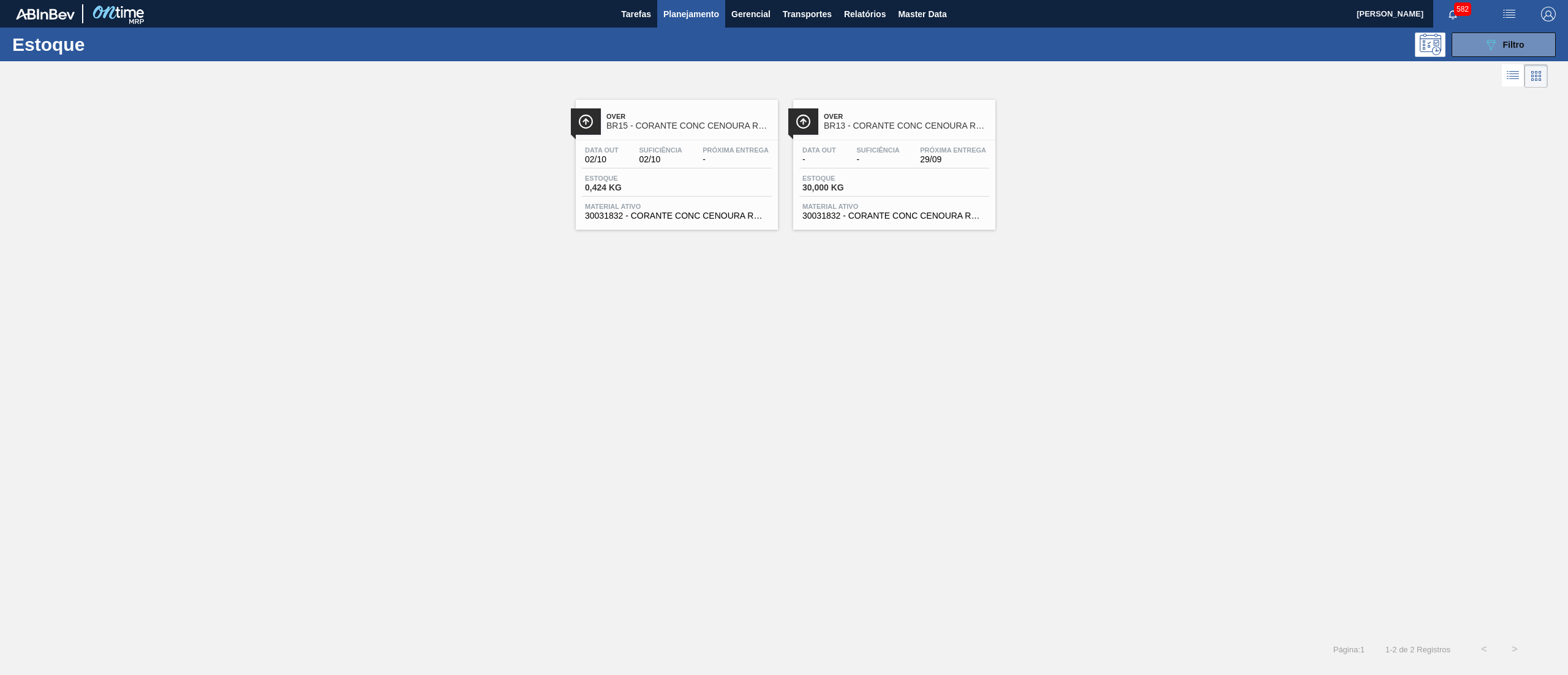
click at [824, 212] on span "30031832 - CORANTE CONC CENOURA ROXA G12513" at bounding box center [894, 215] width 183 height 9
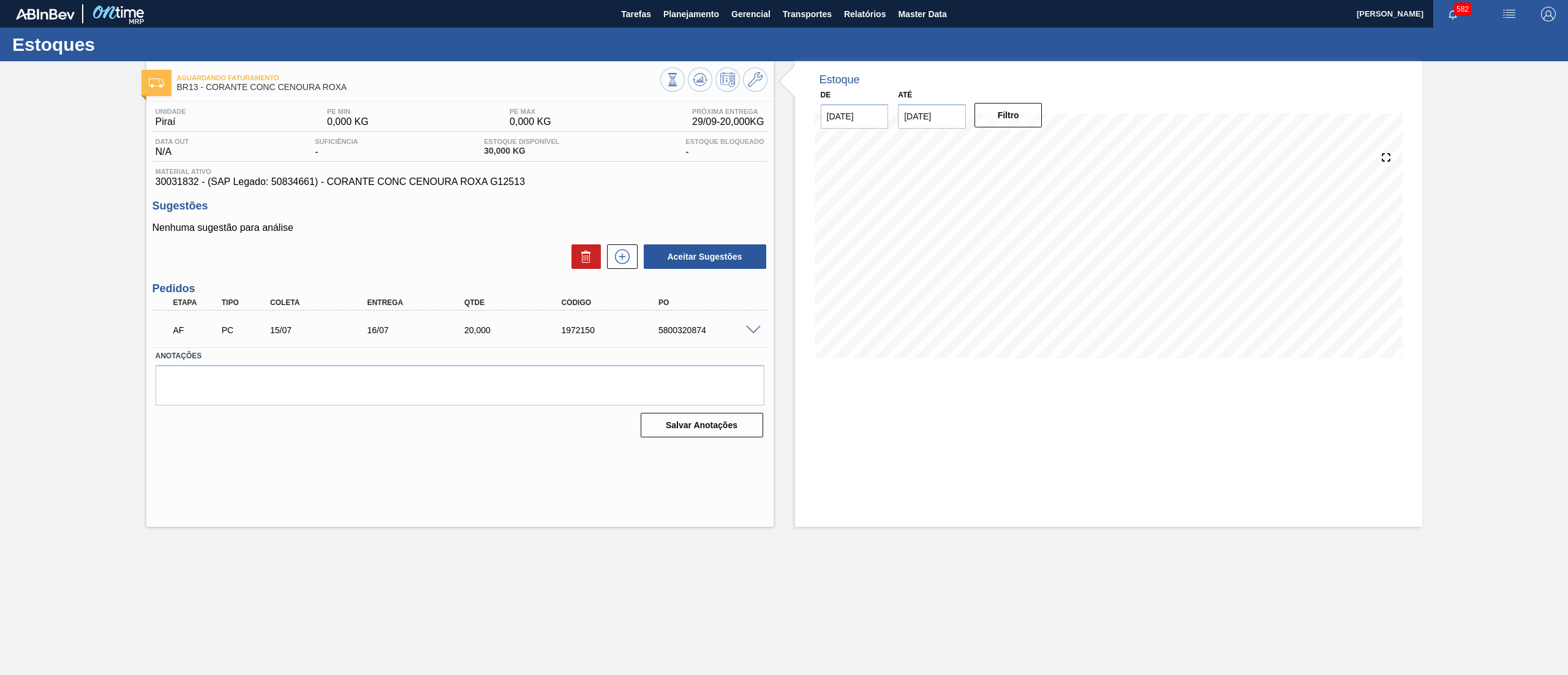
click at [754, 332] on span at bounding box center [754, 330] width 15 height 9
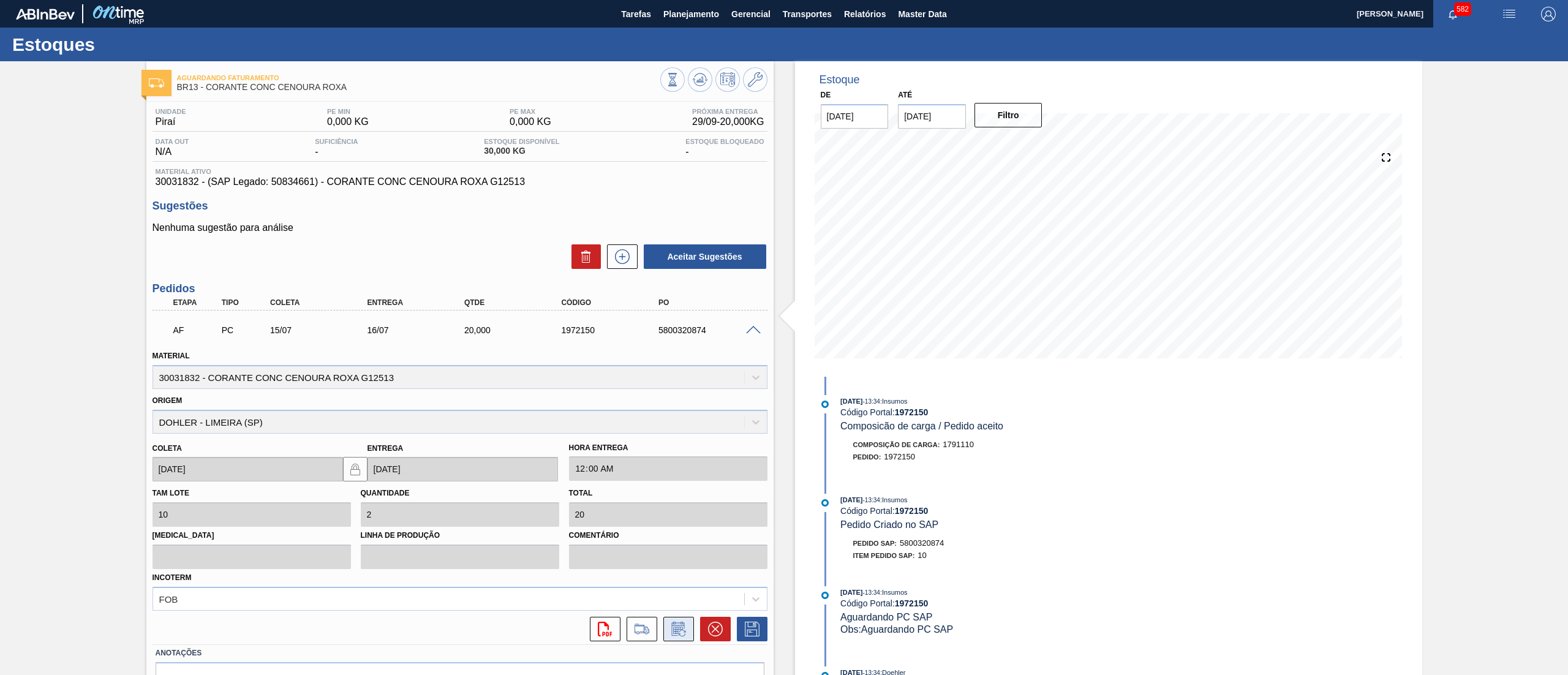
click at [668, 627] on icon at bounding box center [678, 629] width 19 height 15
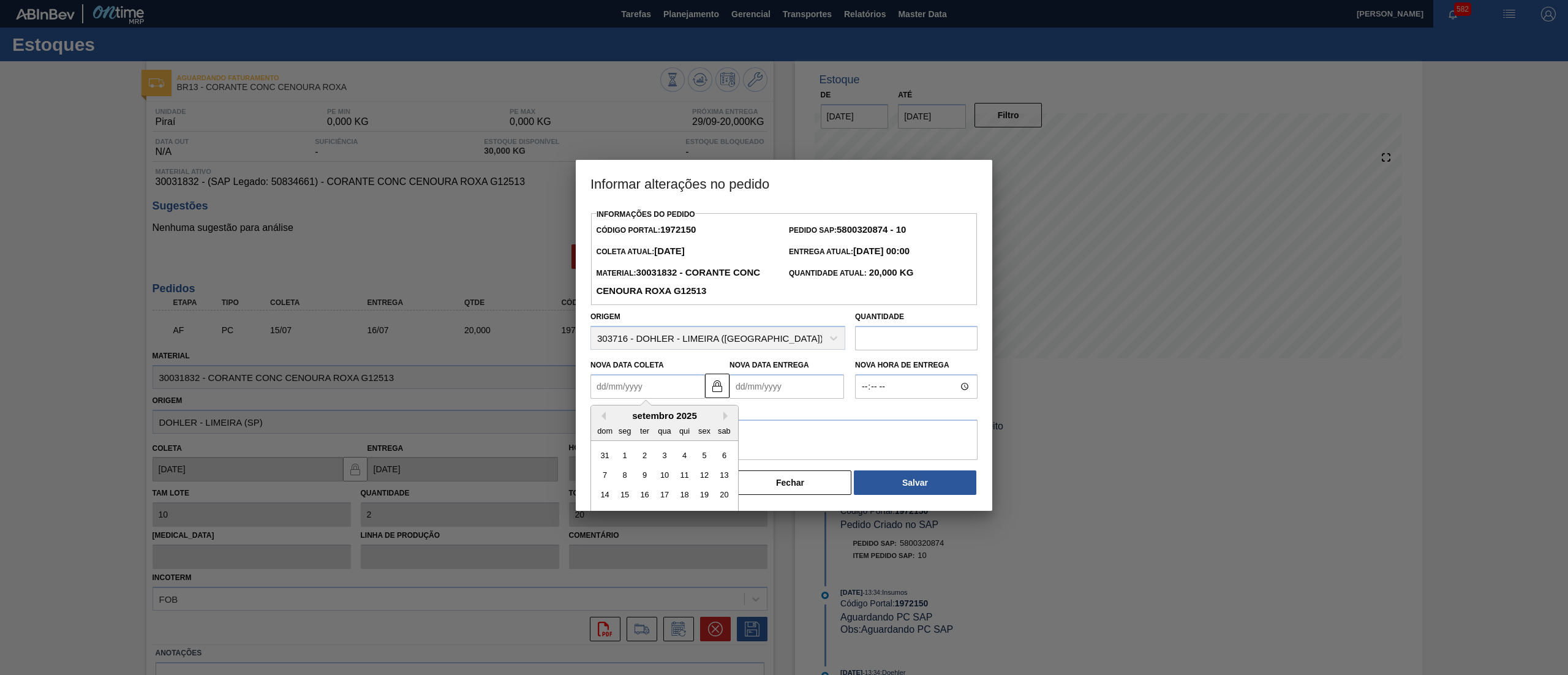
click at [672, 379] on Coleta1972150 "Nova Data Coleta" at bounding box center [647, 386] width 114 height 24
click at [691, 367] on div "Nova Data Coleta Previous Month Next Month setembro 2025 dom seg ter qua qui se…" at bounding box center [647, 377] width 114 height 42
click at [799, 487] on button "Fechar" at bounding box center [789, 483] width 122 height 24
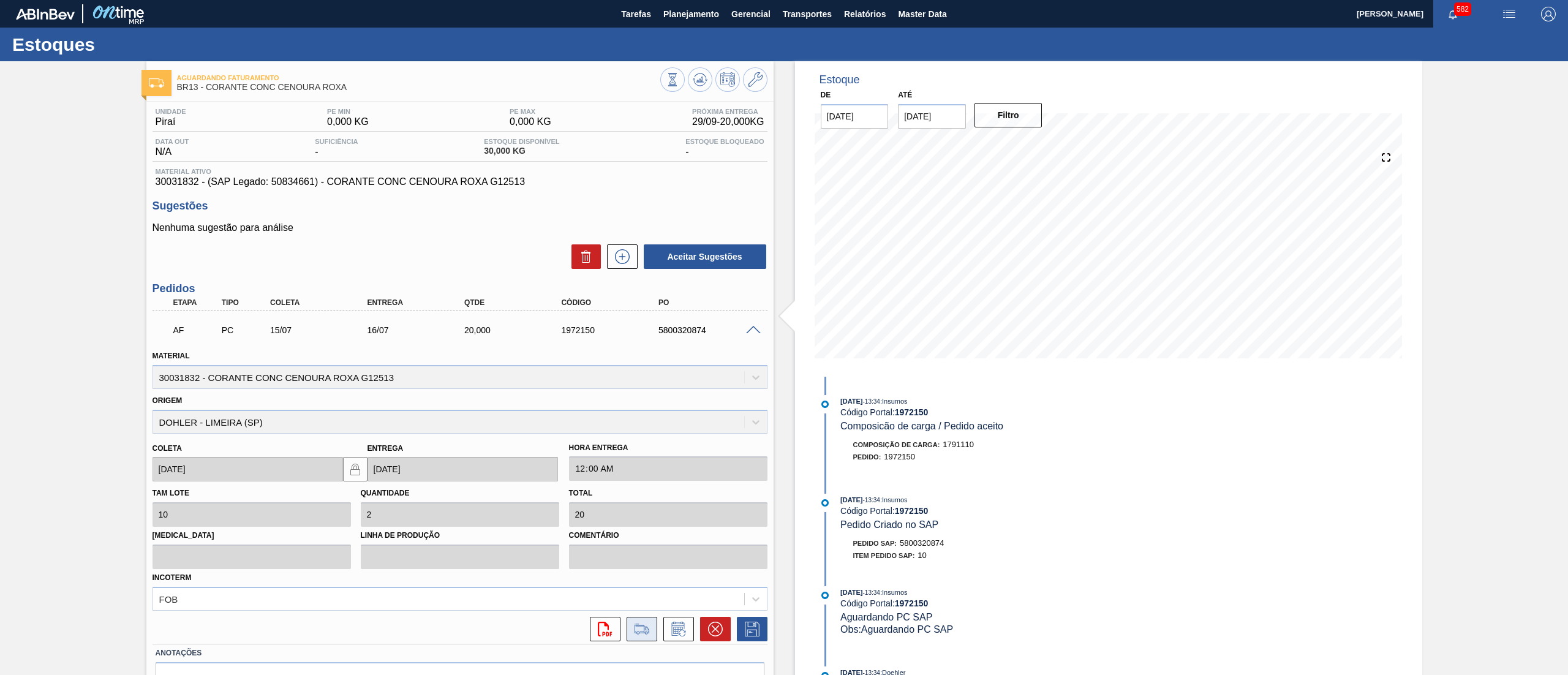
click at [642, 634] on icon at bounding box center [642, 629] width 19 height 15
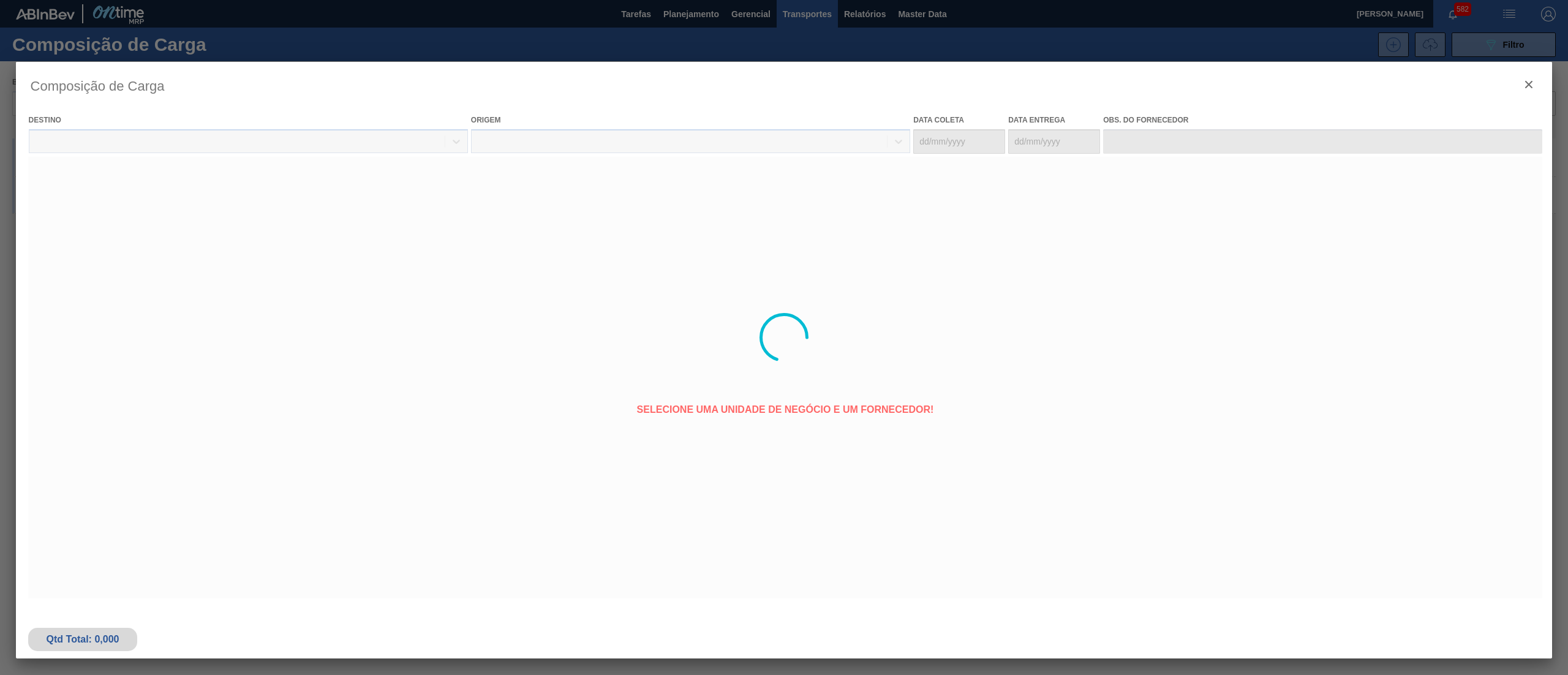
type coleta "15/07/2025"
type entrega "16/07/2025"
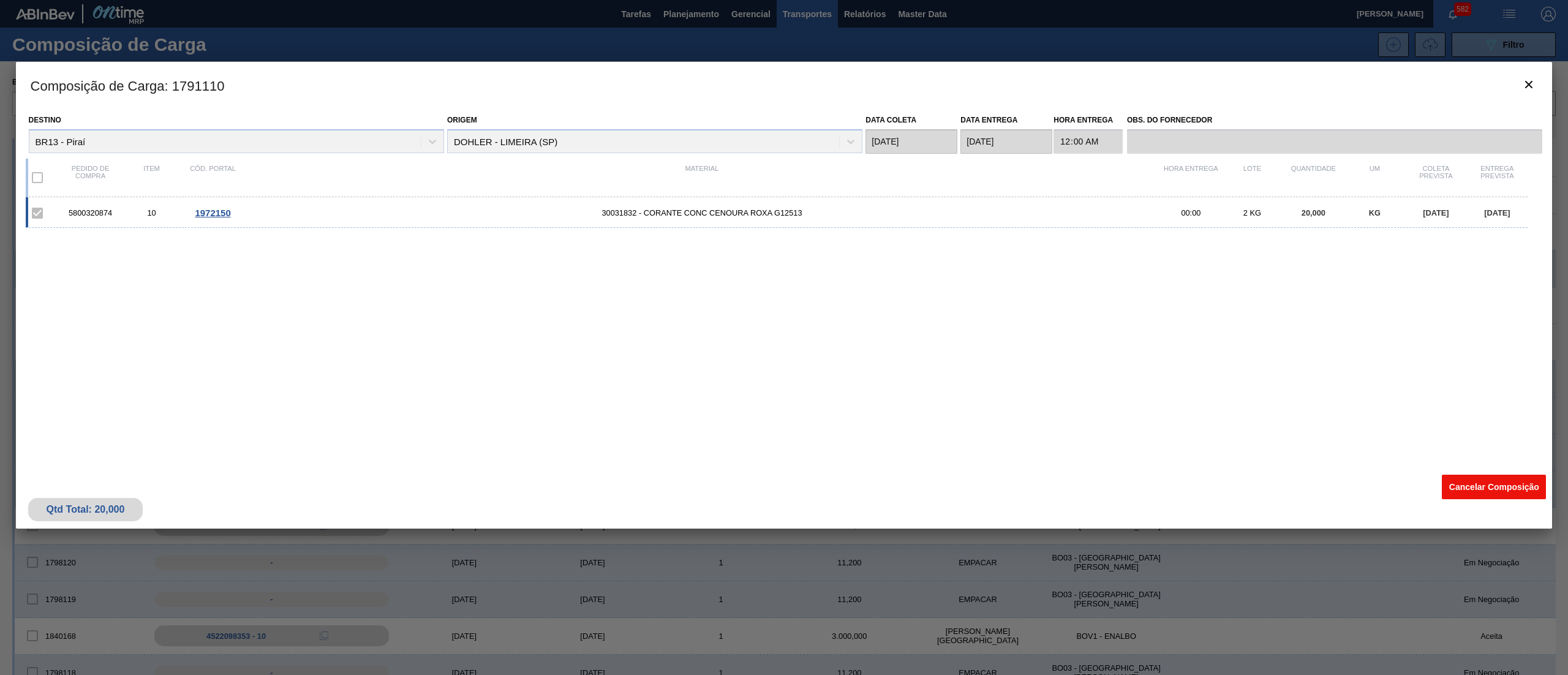
click at [1449, 479] on button "Cancelar Composição" at bounding box center [1493, 487] width 104 height 24
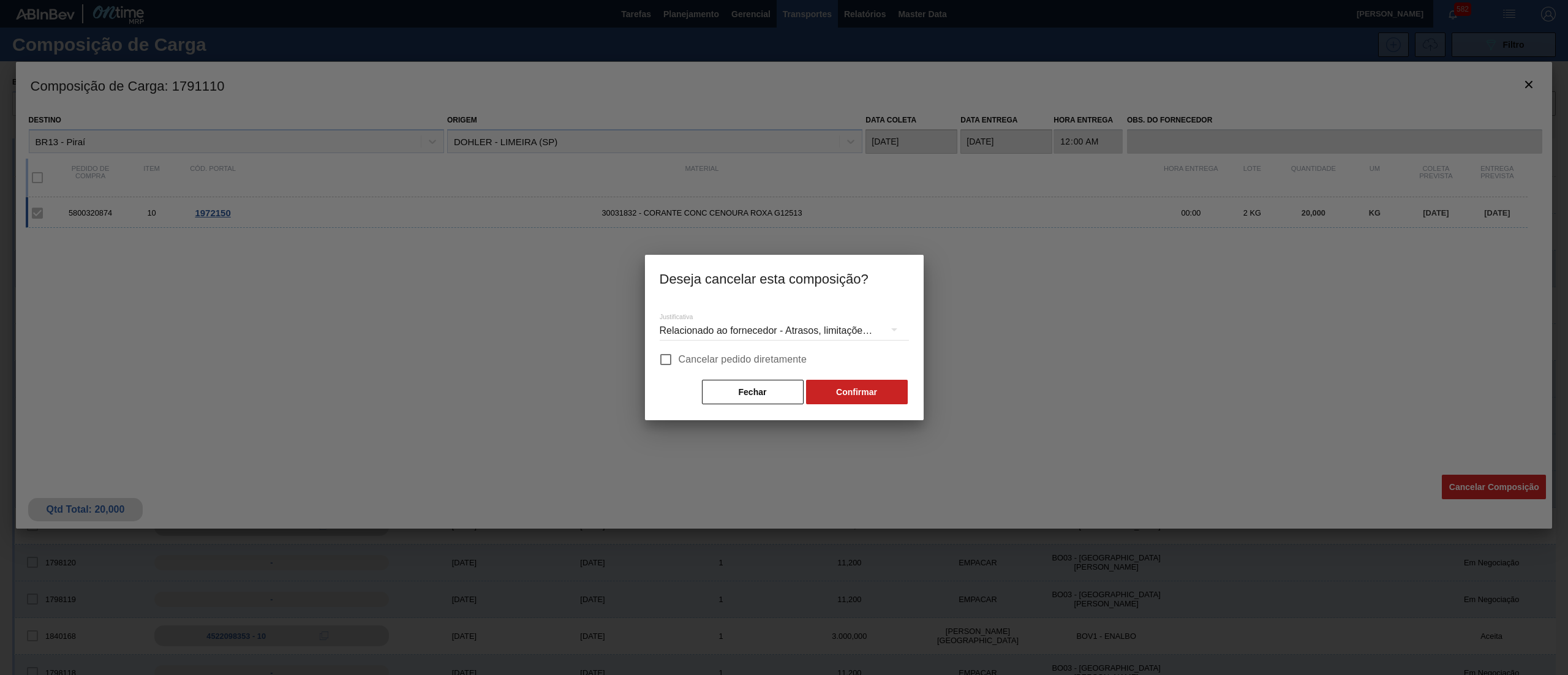
click at [773, 325] on div "Relacionado ao fornecedor - Atrasos, limitações de capacidade, etc." at bounding box center [784, 331] width 249 height 34
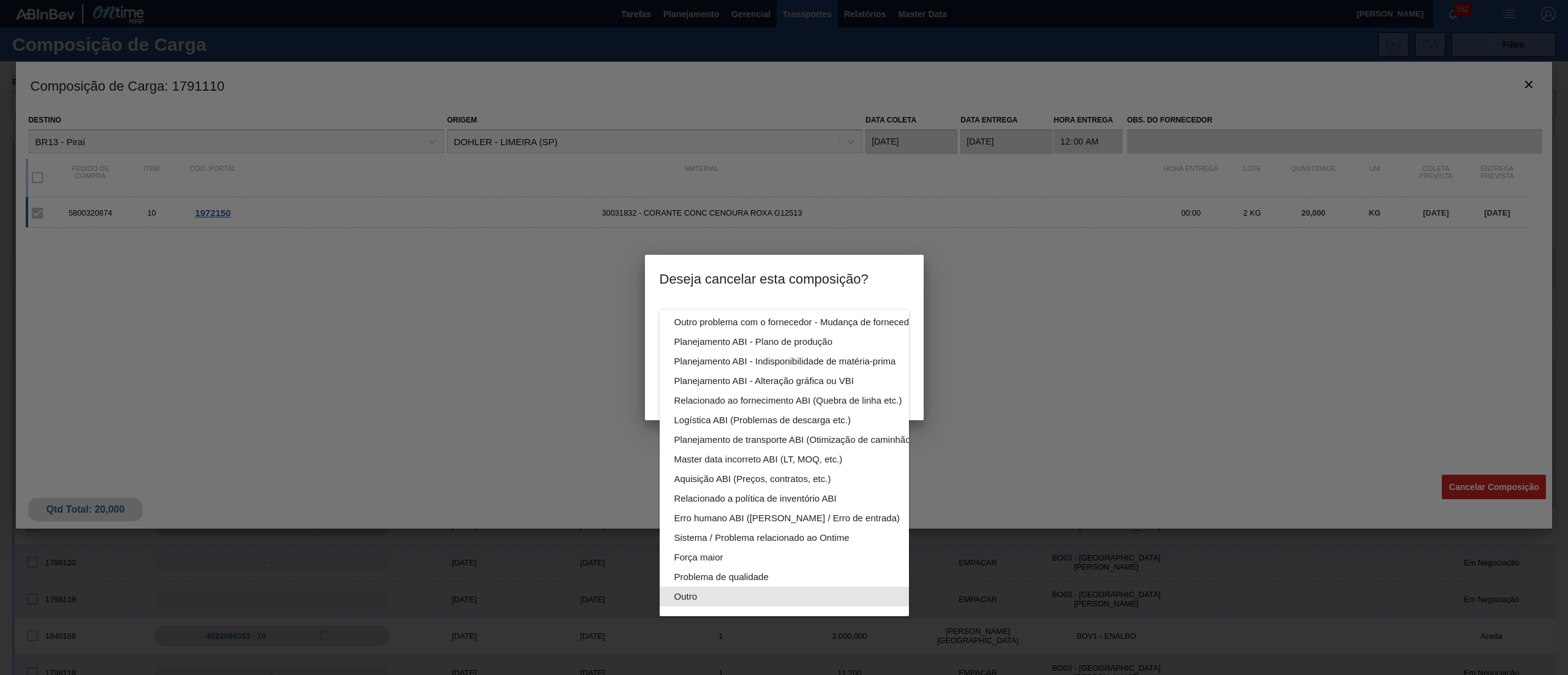
click at [723, 587] on div "Outro" at bounding box center [813, 596] width 277 height 19
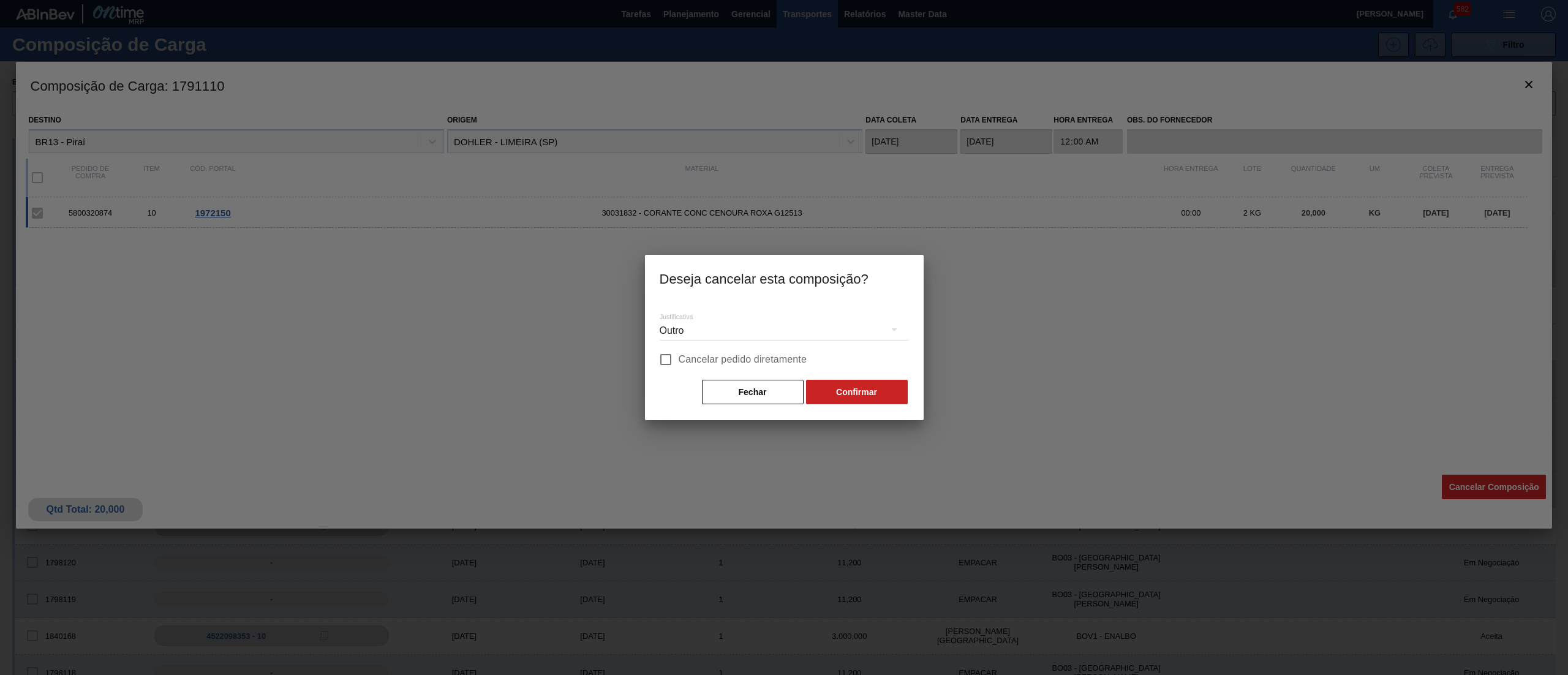
scroll to position [84, 0]
click at [667, 363] on input "Cancelar pedido diretamente" at bounding box center [666, 359] width 26 height 26
checkbox input "true"
click at [879, 391] on button "Confirmar" at bounding box center [856, 392] width 101 height 24
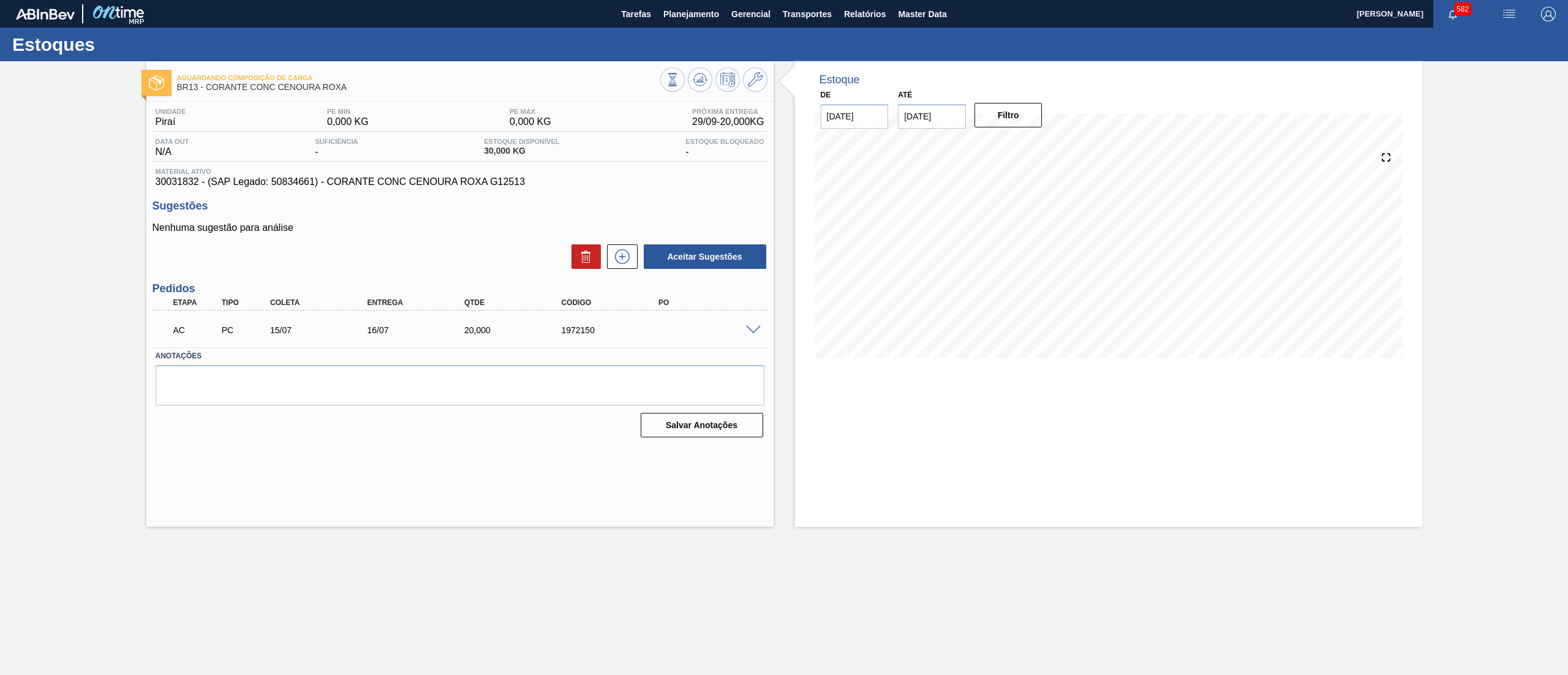
click at [754, 332] on span at bounding box center [754, 330] width 15 height 9
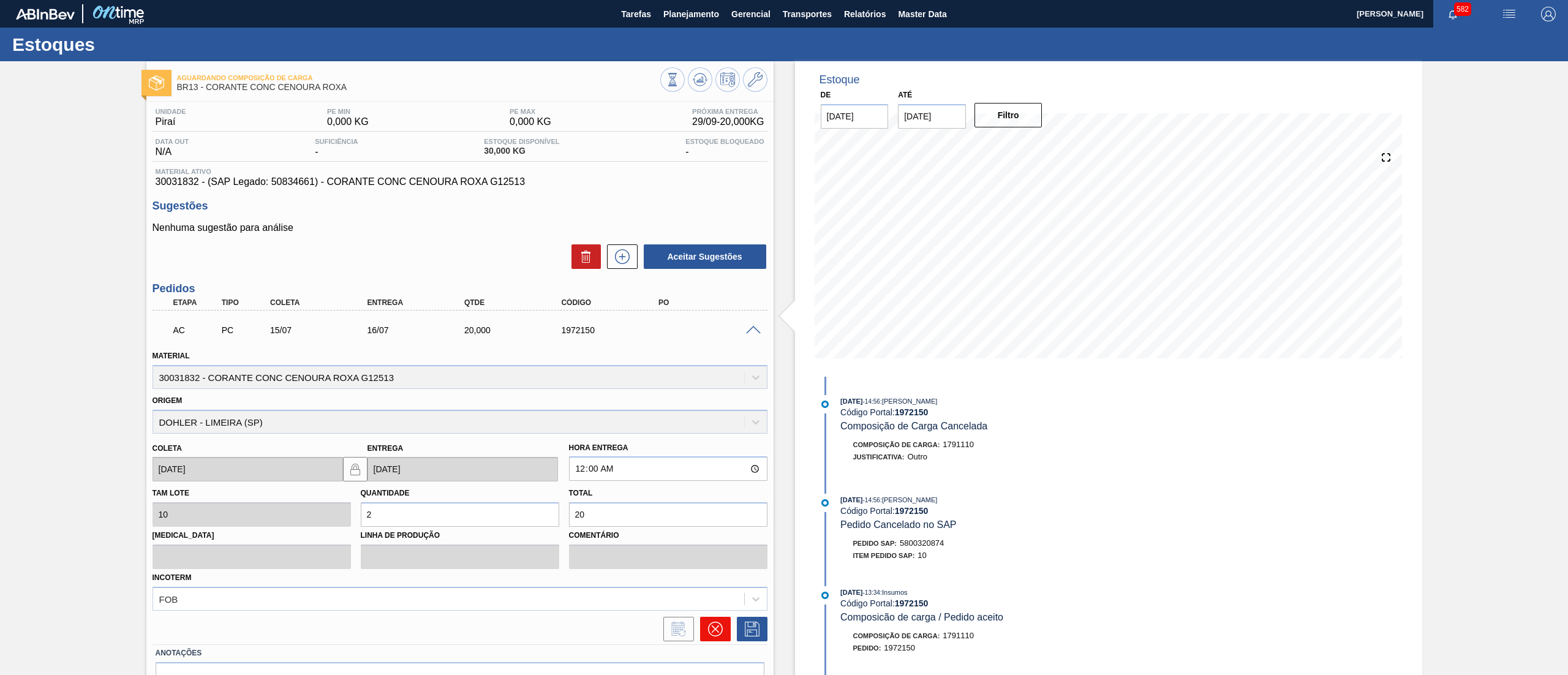
click at [713, 629] on icon at bounding box center [715, 629] width 15 height 15
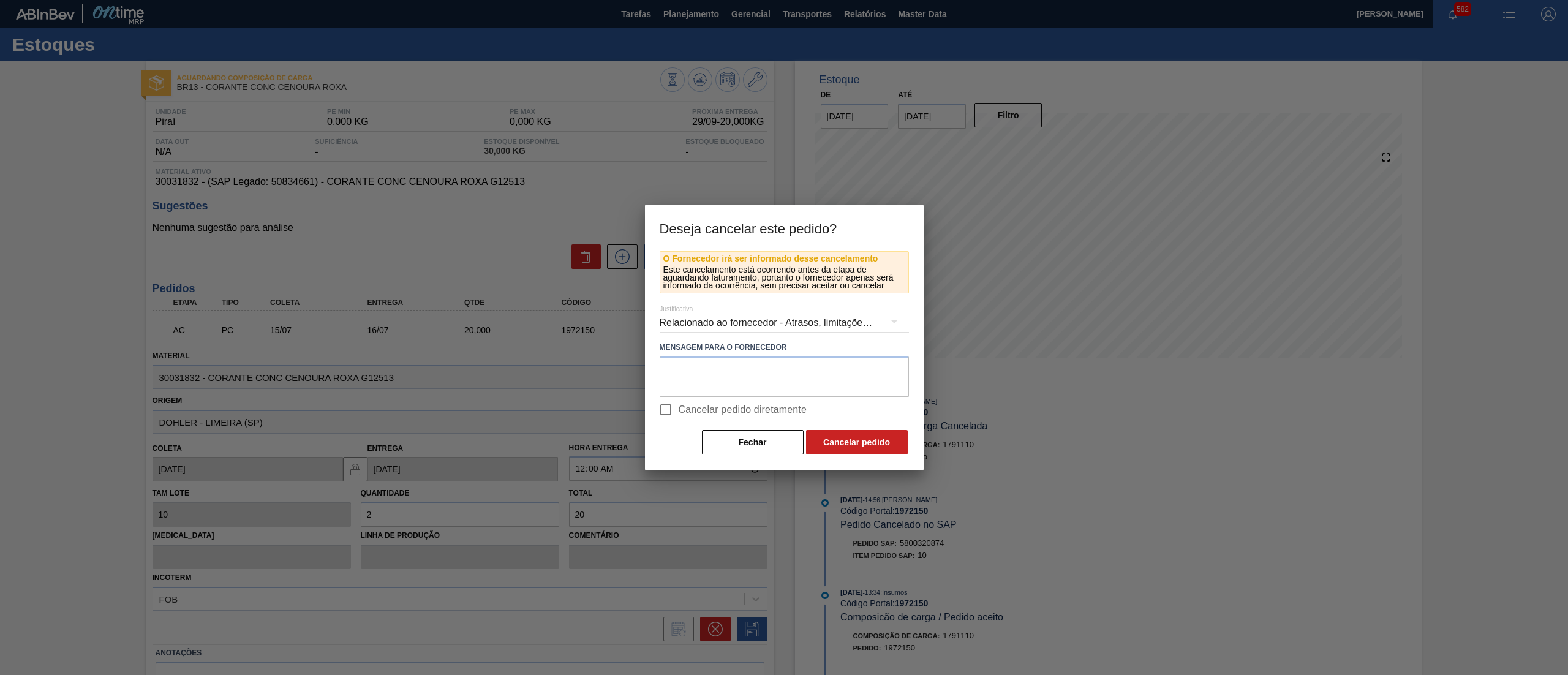
click at [736, 327] on div "Relacionado ao fornecedor - Atrasos, limitações de capacidade, etc." at bounding box center [784, 323] width 249 height 34
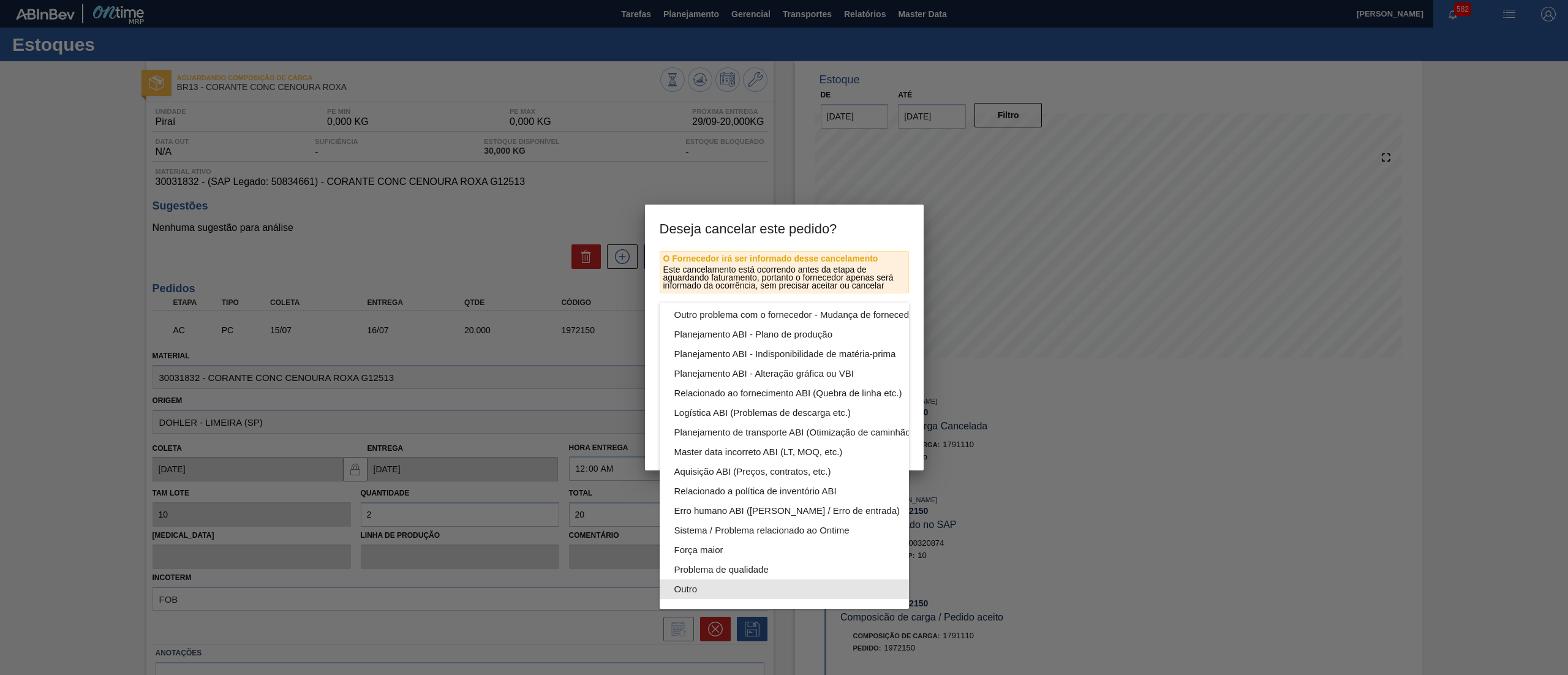
click at [724, 579] on div "Outro" at bounding box center [813, 589] width 277 height 19
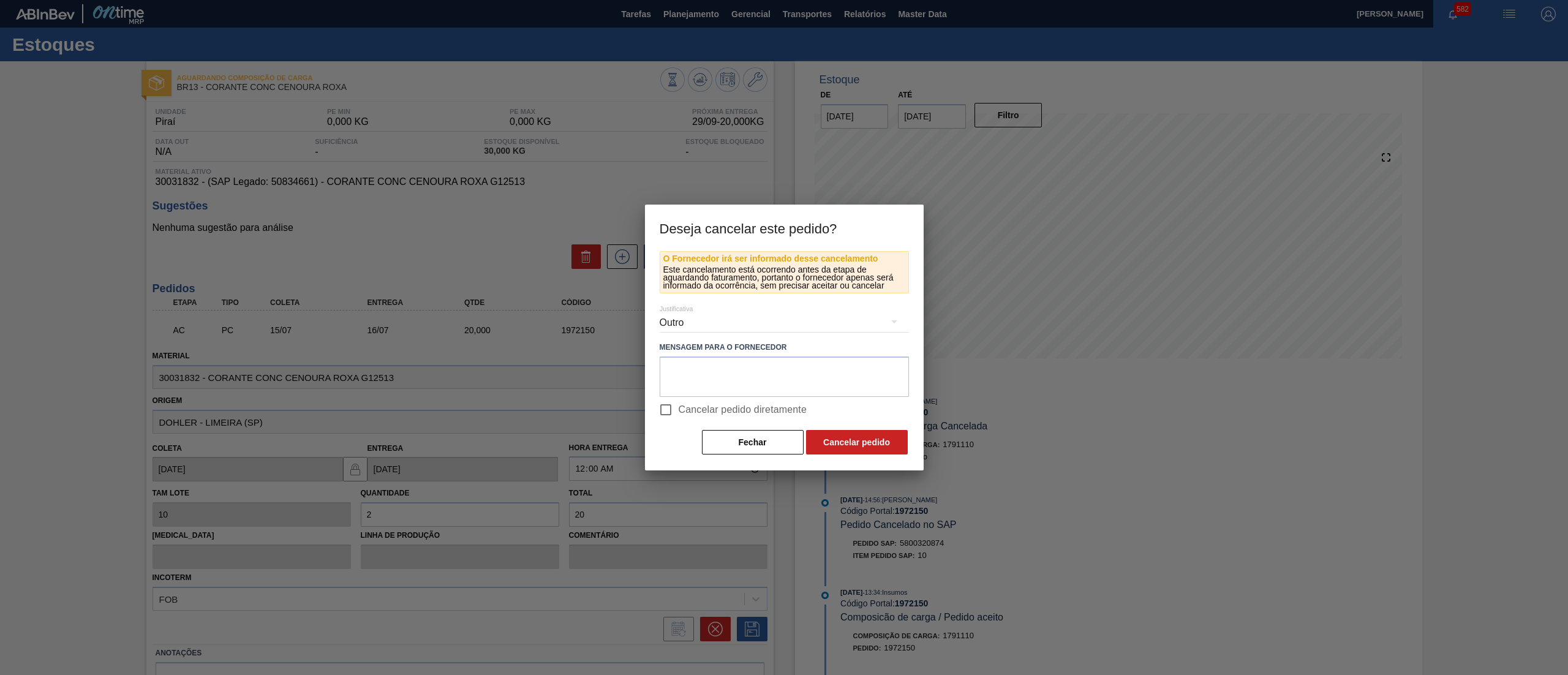
scroll to position [84, 0]
click at [672, 406] on input "Cancelar pedido diretamente" at bounding box center [666, 410] width 26 height 26
checkbox input "true"
click at [865, 445] on button "Cancelar pedido" at bounding box center [856, 442] width 101 height 24
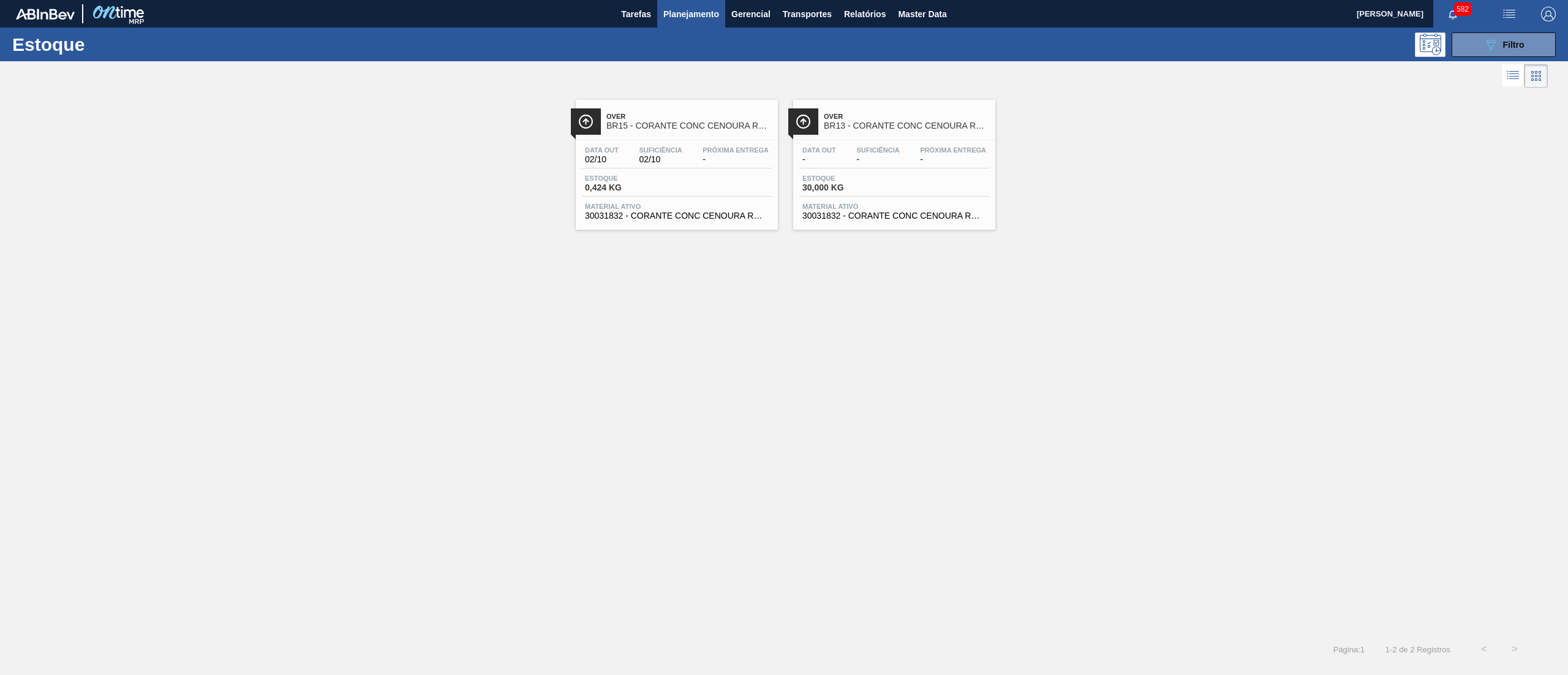
click at [678, 220] on span "30031832 - CORANTE CONC CENOURA ROXA G12513" at bounding box center [677, 215] width 183 height 9
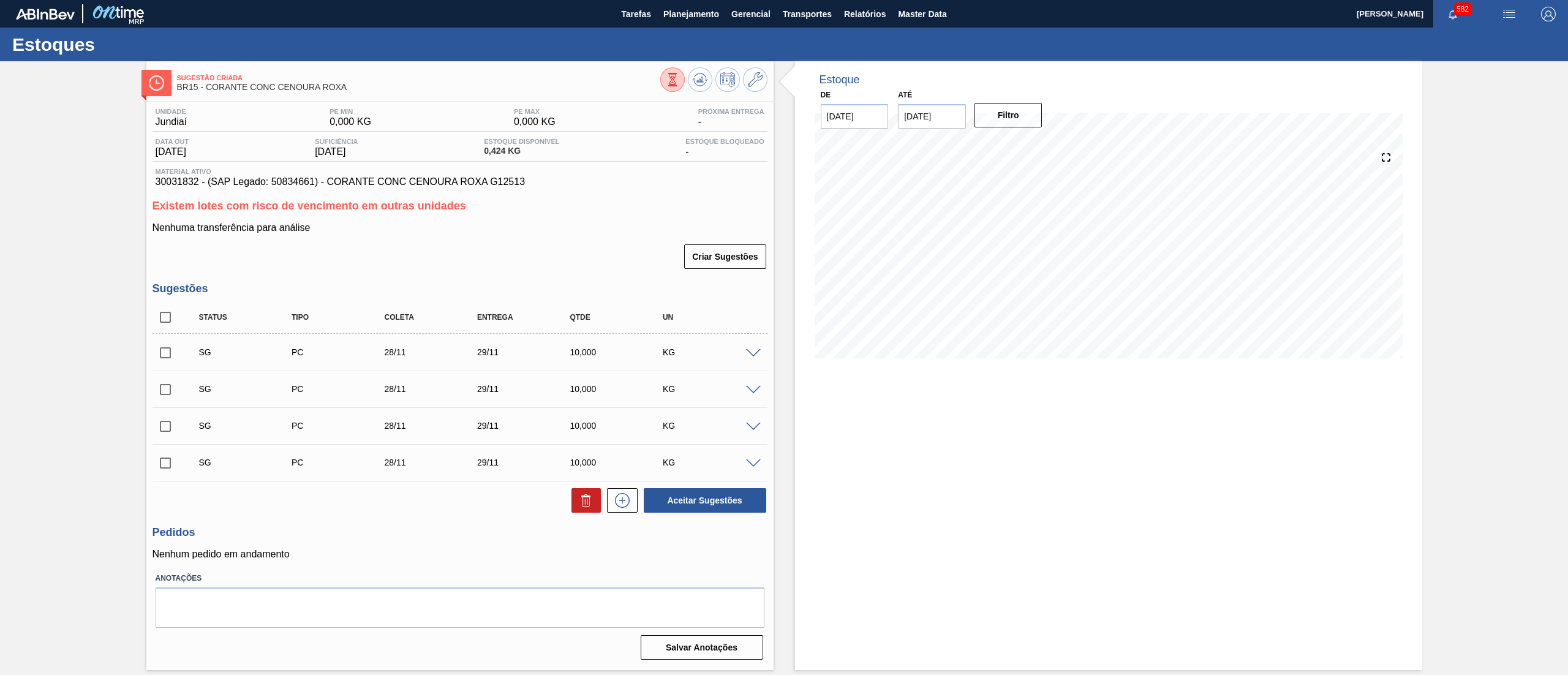
click at [754, 353] on span at bounding box center [754, 353] width 15 height 9
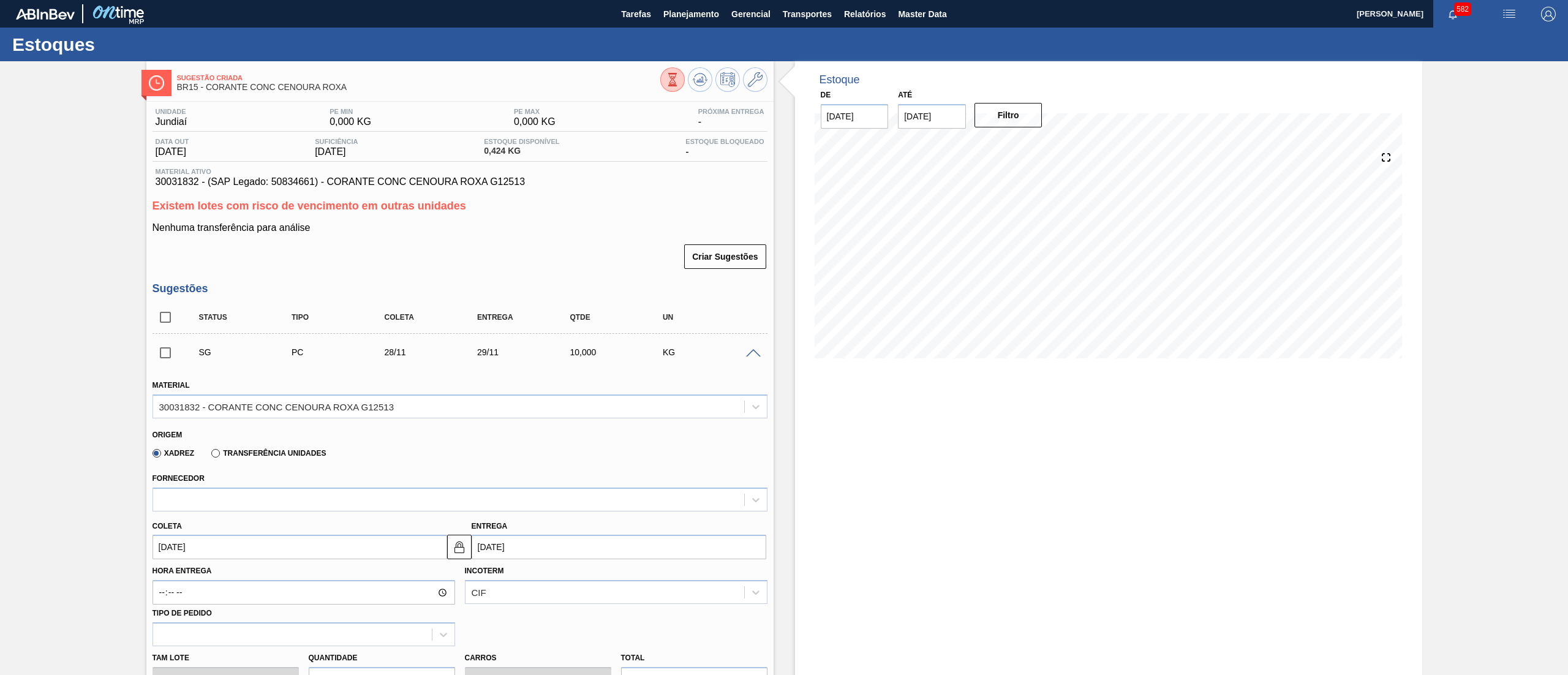
scroll to position [452, 0]
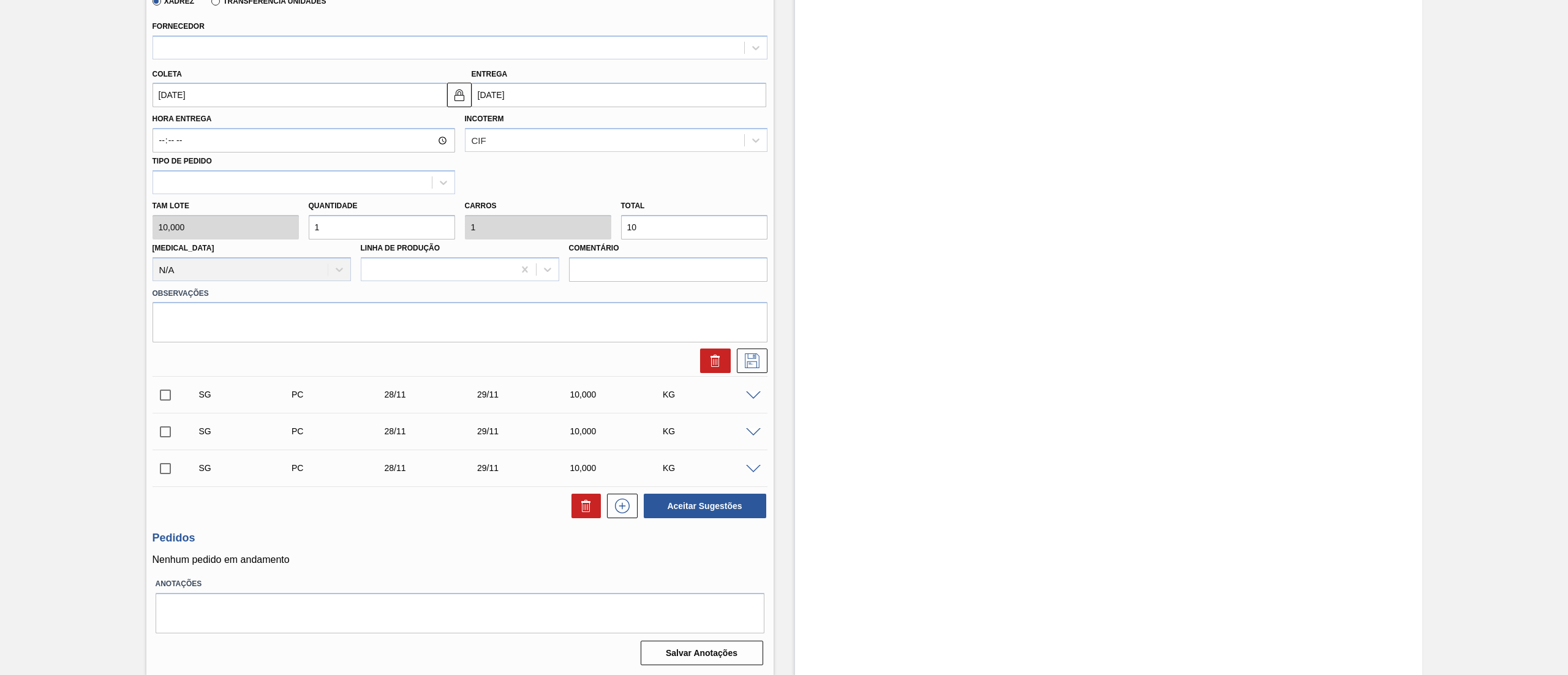
click at [272, 231] on div "Tam lote 10,000 Quantidade 1 Carros 1 Total 10 Doca N/A Linha de Produção Comen…" at bounding box center [460, 238] width 625 height 88
type input "2"
type input "20"
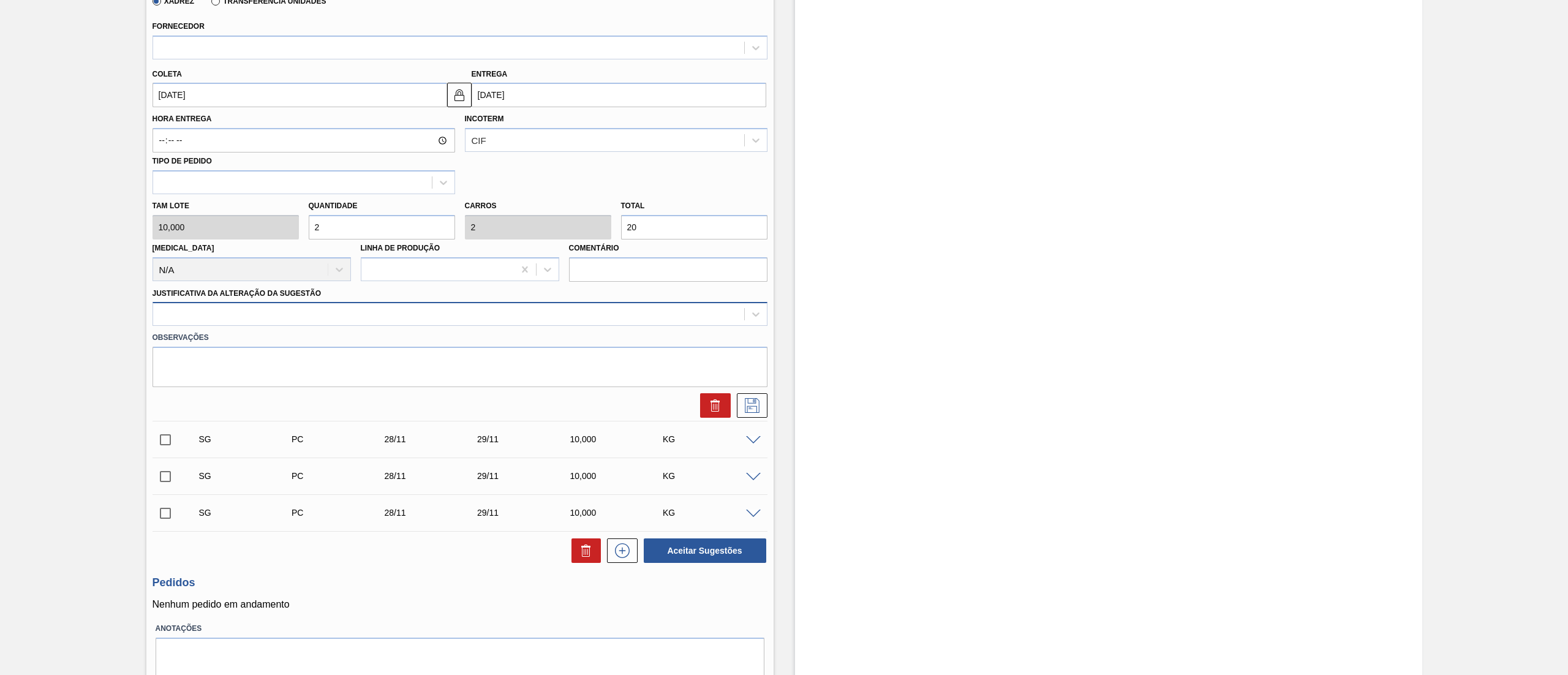
type input "2"
click at [221, 303] on div at bounding box center [460, 313] width 615 height 24
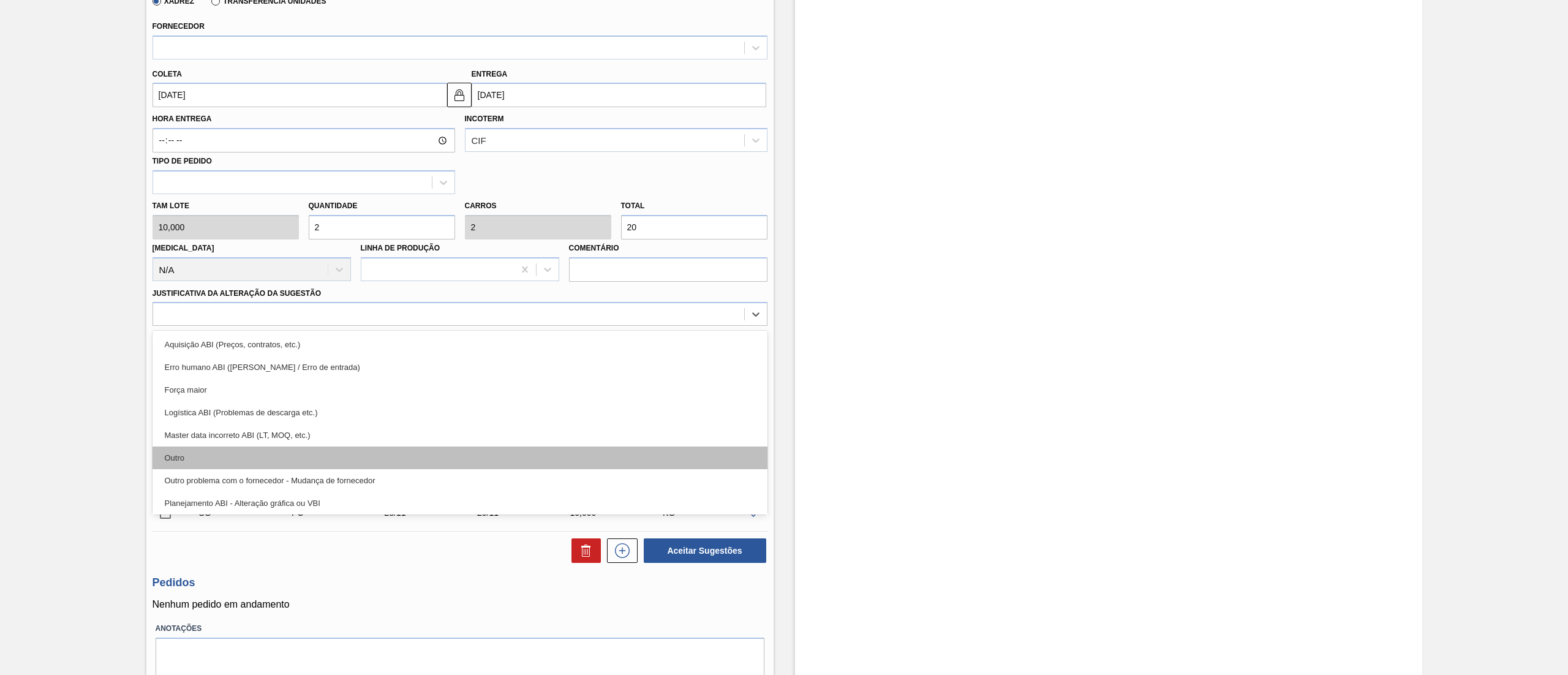
click at [221, 458] on div "Outro" at bounding box center [460, 458] width 615 height 23
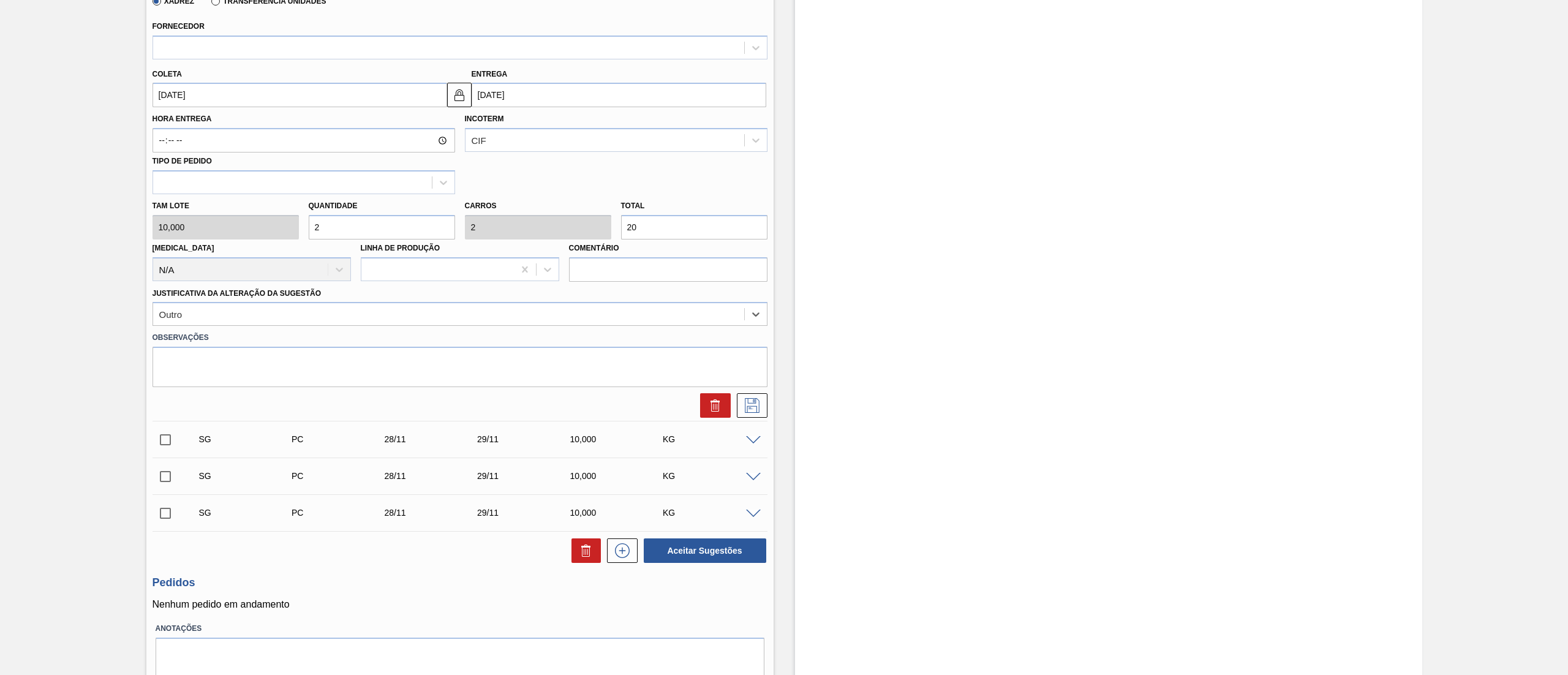
scroll to position [0, 0]
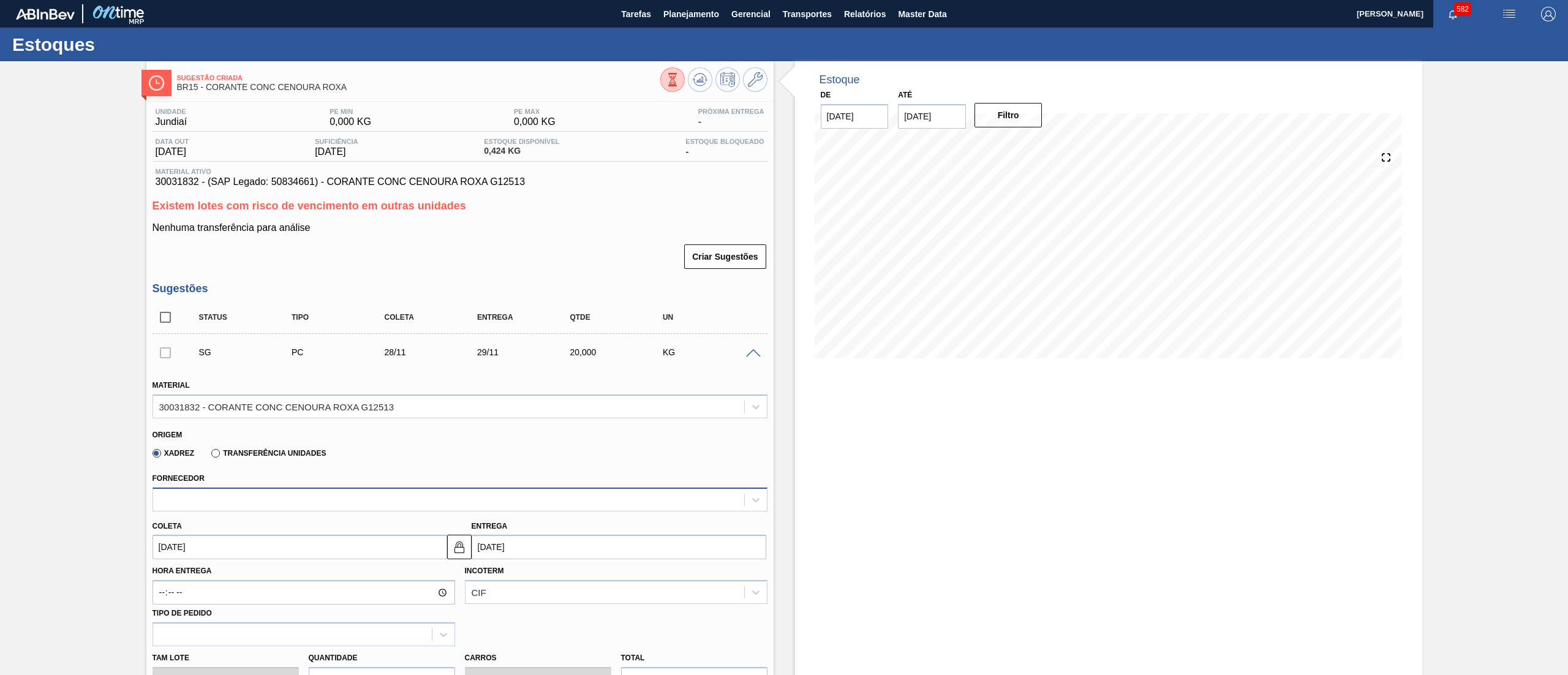
click at [184, 490] on div at bounding box center [460, 499] width 615 height 24
click at [201, 502] on div at bounding box center [449, 500] width 591 height 18
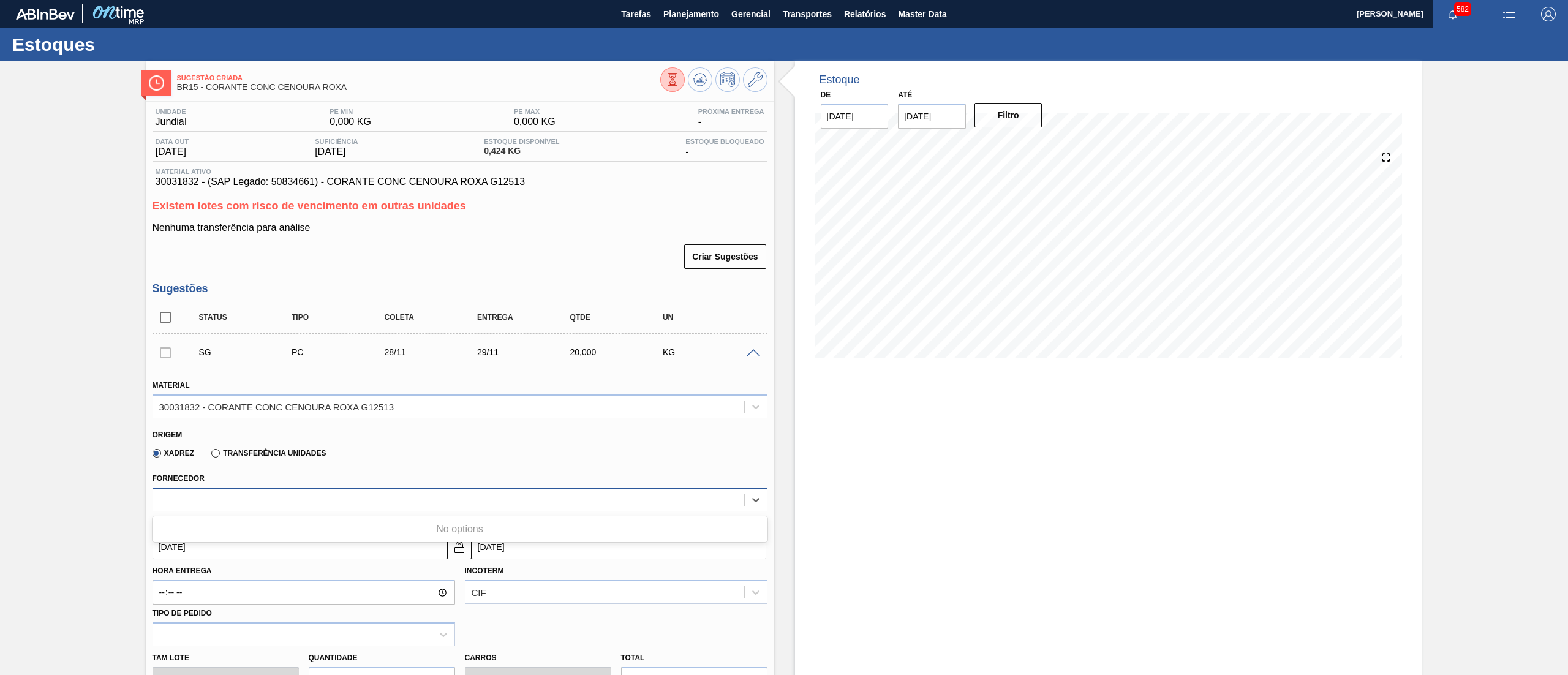
click at [201, 502] on div at bounding box center [449, 500] width 591 height 18
click at [199, 502] on div at bounding box center [449, 500] width 591 height 18
click at [201, 501] on div at bounding box center [449, 500] width 591 height 18
click at [749, 90] on button at bounding box center [755, 80] width 24 height 24
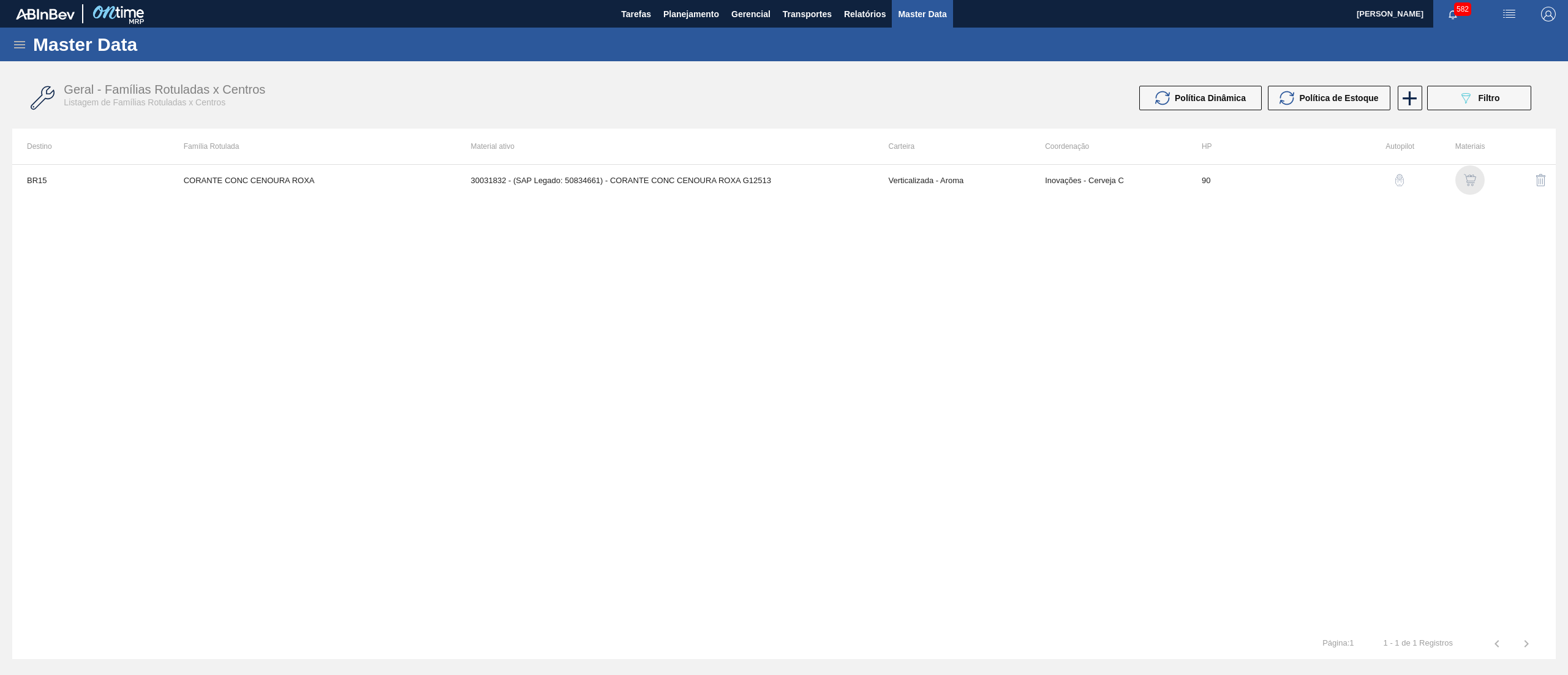
click at [1468, 181] on img "button" at bounding box center [1469, 179] width 12 height 12
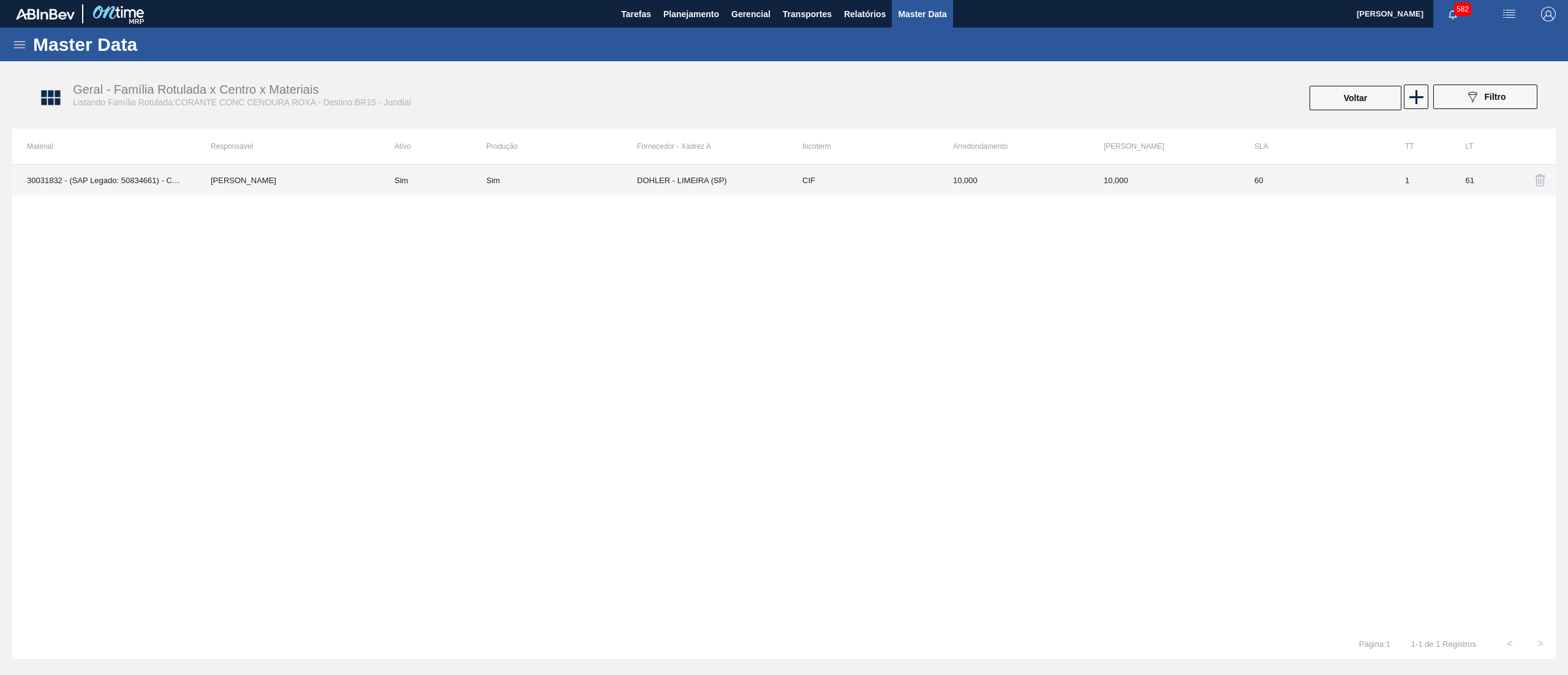
click at [617, 178] on div "Sim" at bounding box center [561, 180] width 151 height 9
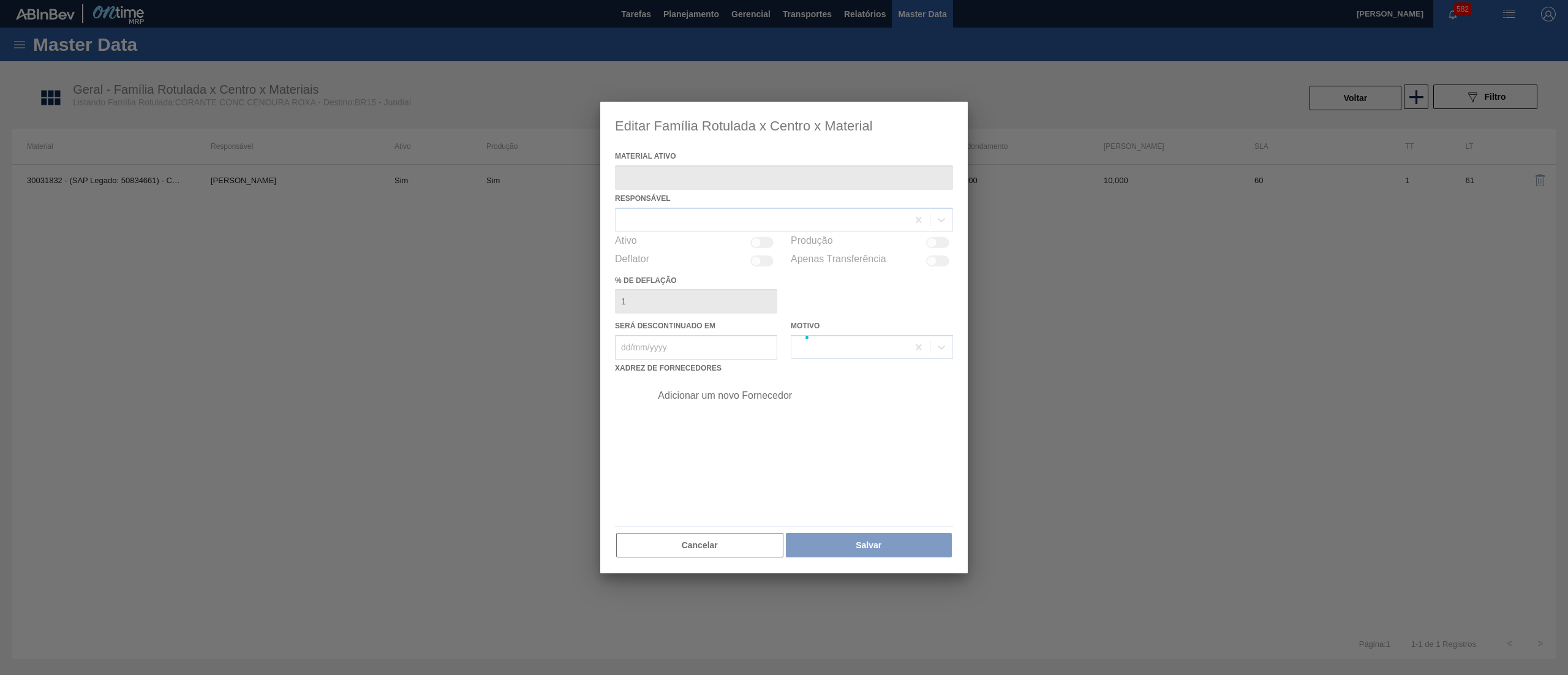
type ativo "30031832 - (SAP Legado: 50834661) - CORANTE CONC CENOURA ROXA G12513"
checkbox input "true"
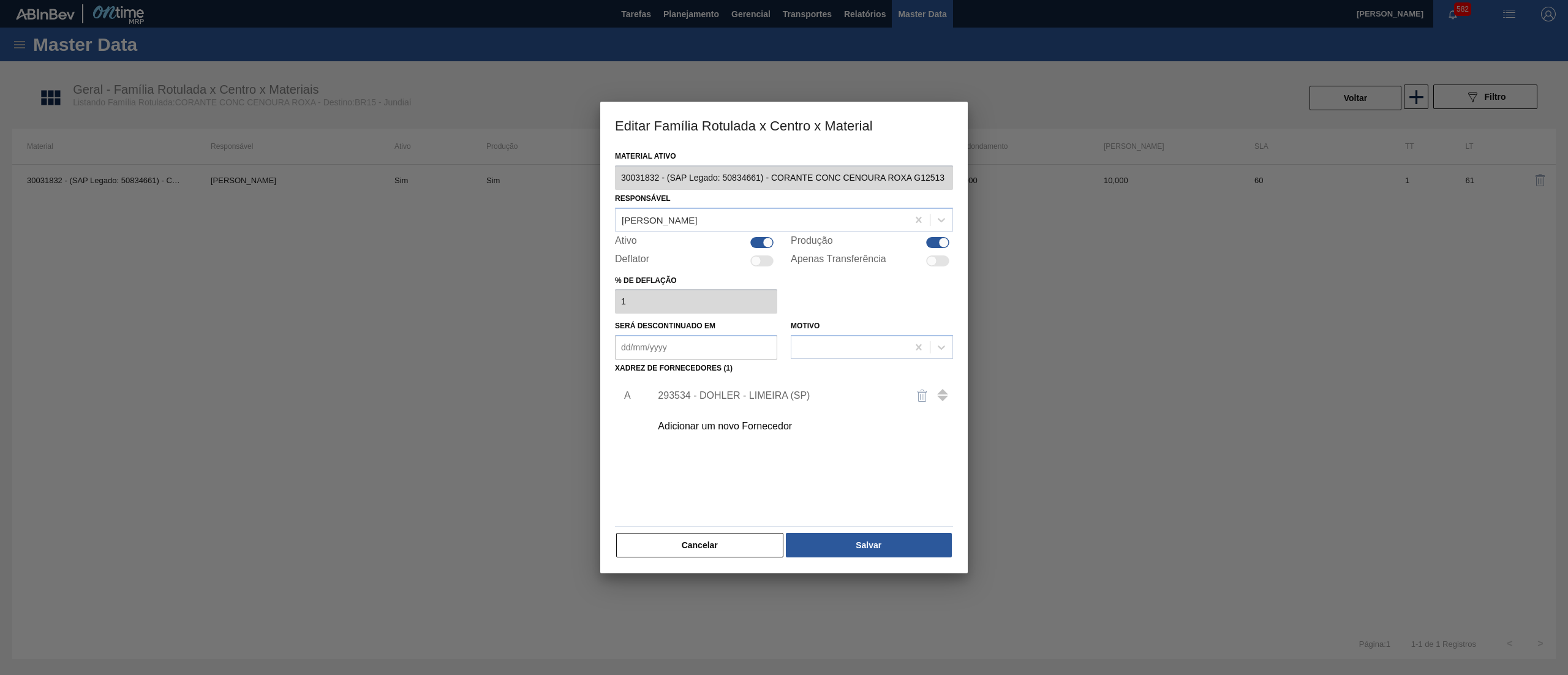
click at [679, 421] on div "Adicionar um novo Fornecedor" at bounding box center [778, 427] width 240 height 11
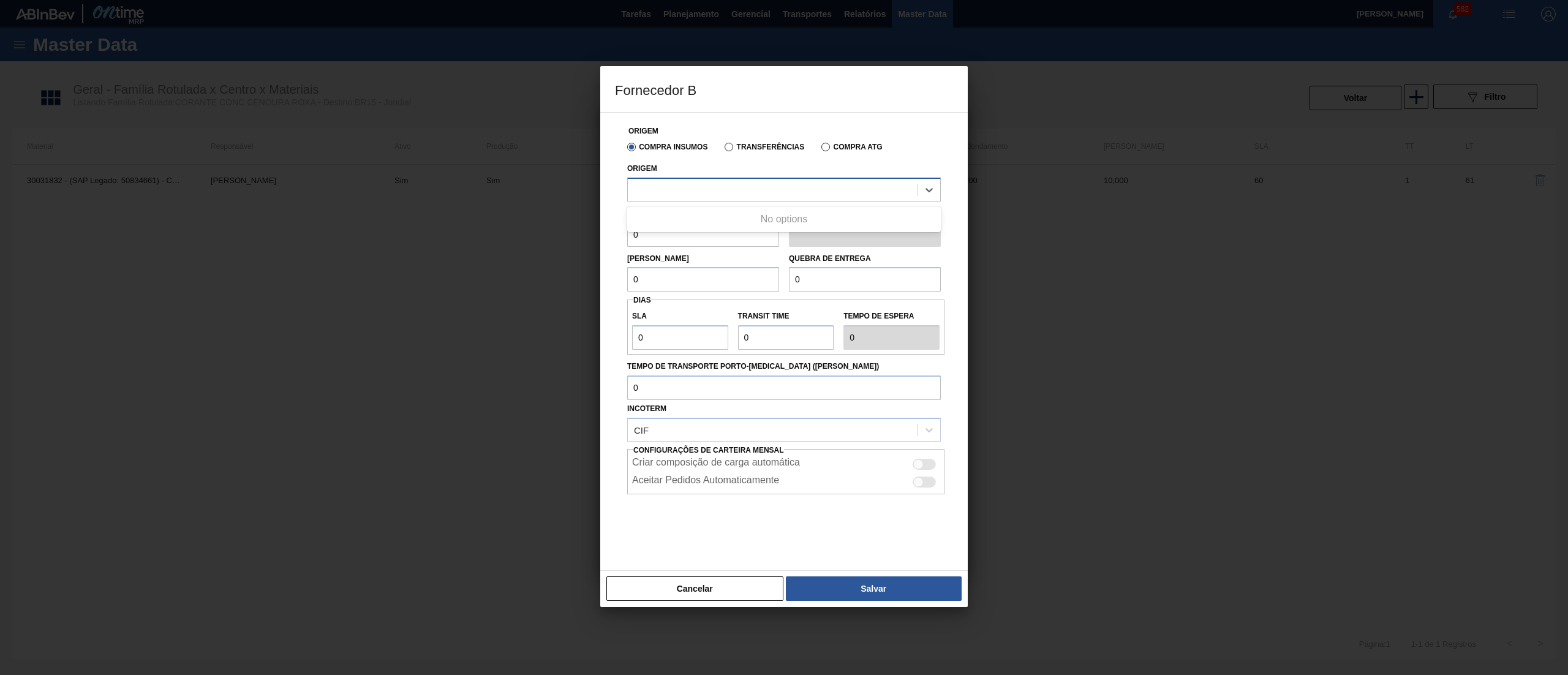
click at [679, 191] on div at bounding box center [772, 190] width 290 height 18
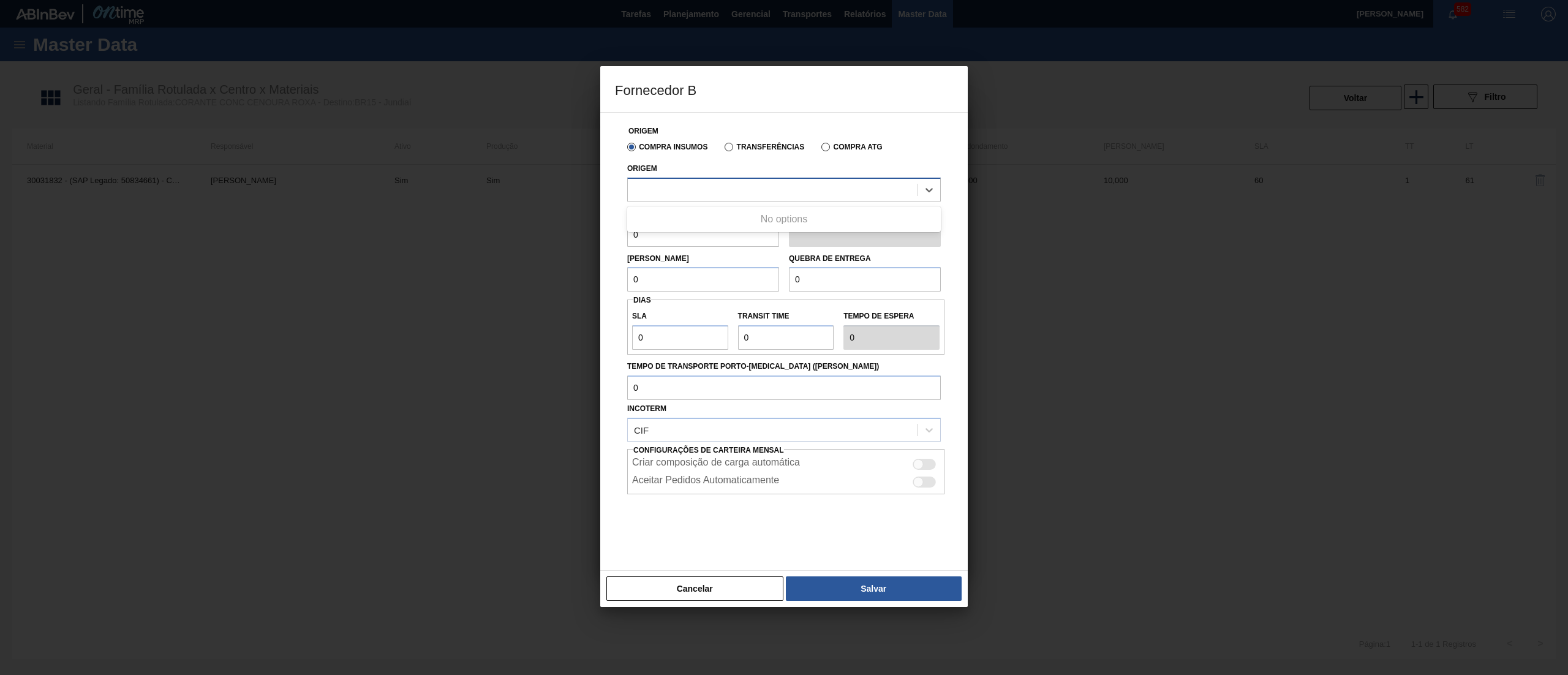
click at [679, 191] on div at bounding box center [772, 190] width 290 height 18
click at [681, 595] on button "Cancelar" at bounding box center [694, 588] width 177 height 24
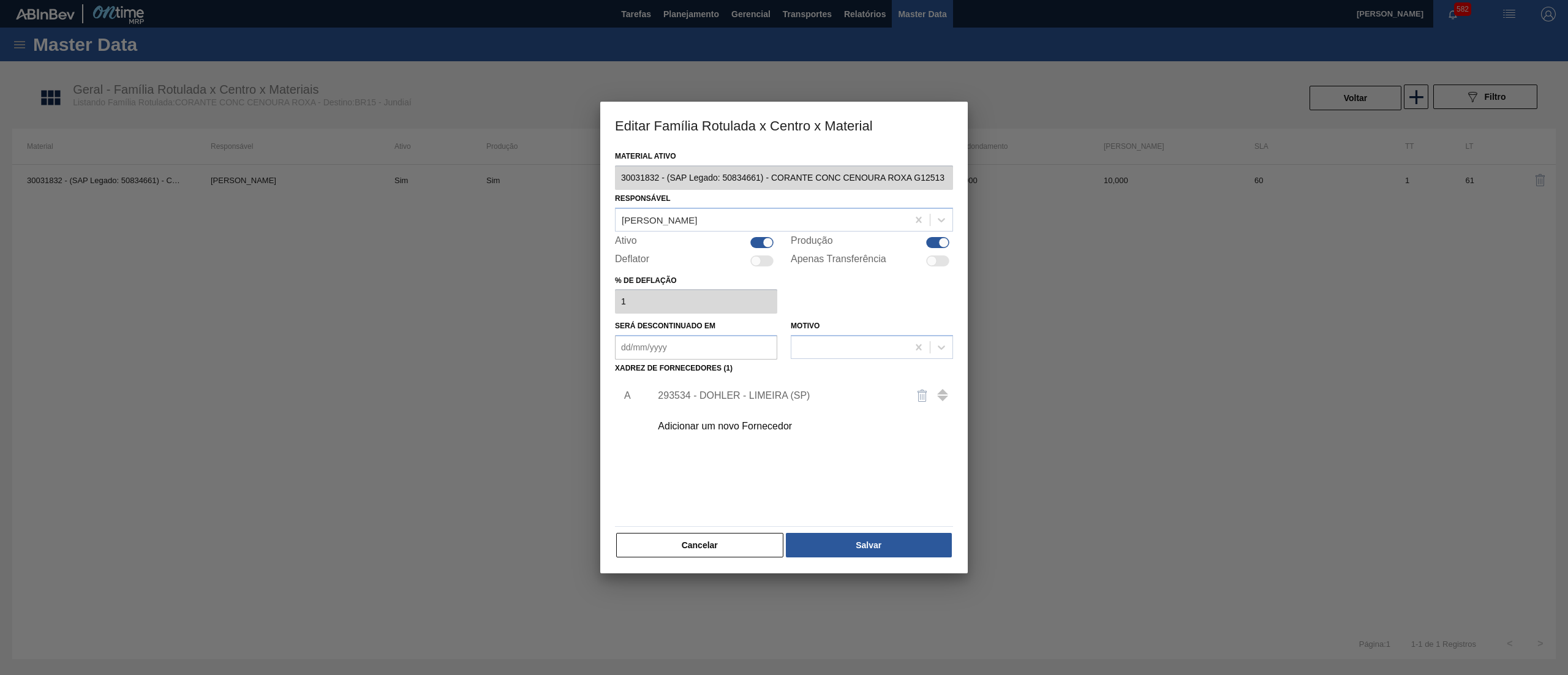
click at [603, 185] on div "Material ativo 30031832 - (SAP Legado: 50834661) - CORANTE CONC CENOURA ROXA G1…" at bounding box center [784, 360] width 367 height 426
